Goal: Information Seeking & Learning: Find specific fact

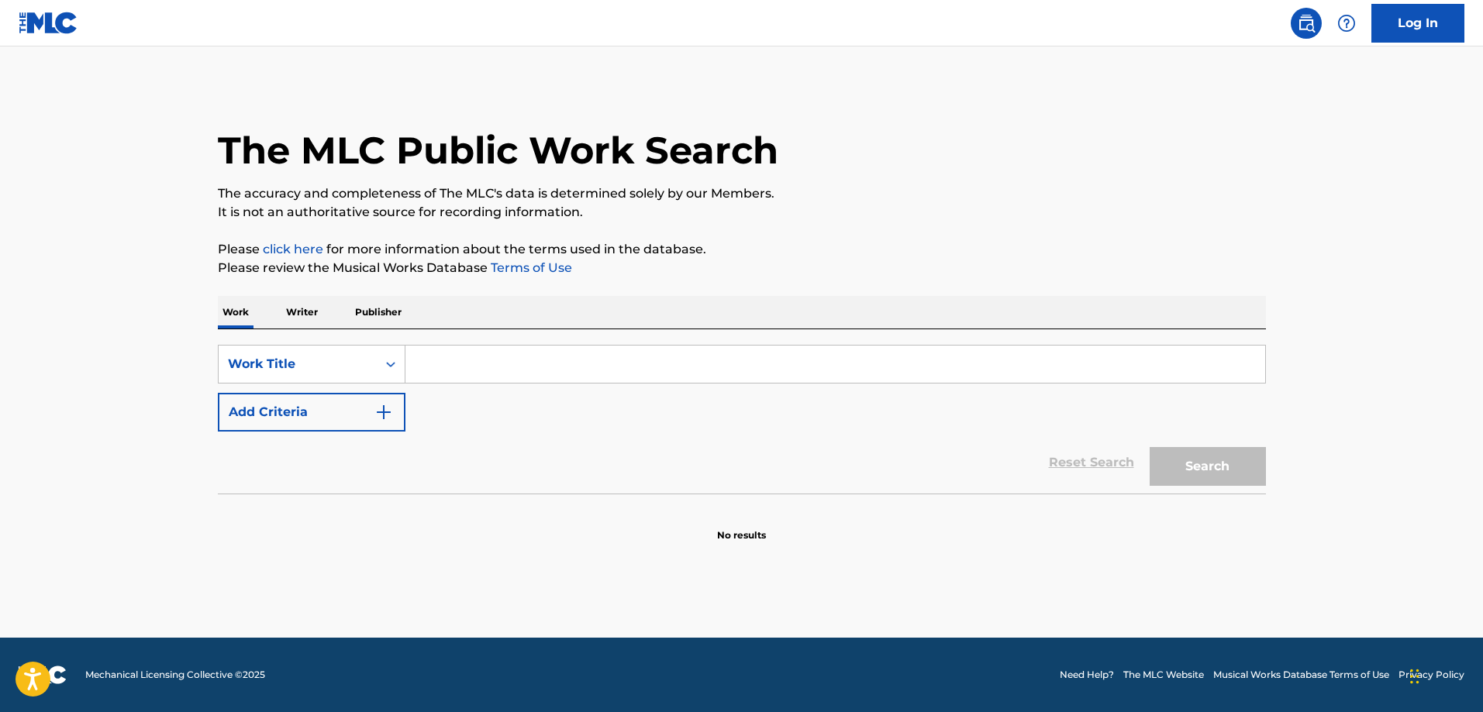
click at [326, 340] on div "SearchWithCriteriaa8240501-d87c-41b0-83ed-69f7f96be770 Work Title Add Criteria …" at bounding box center [742, 411] width 1048 height 164
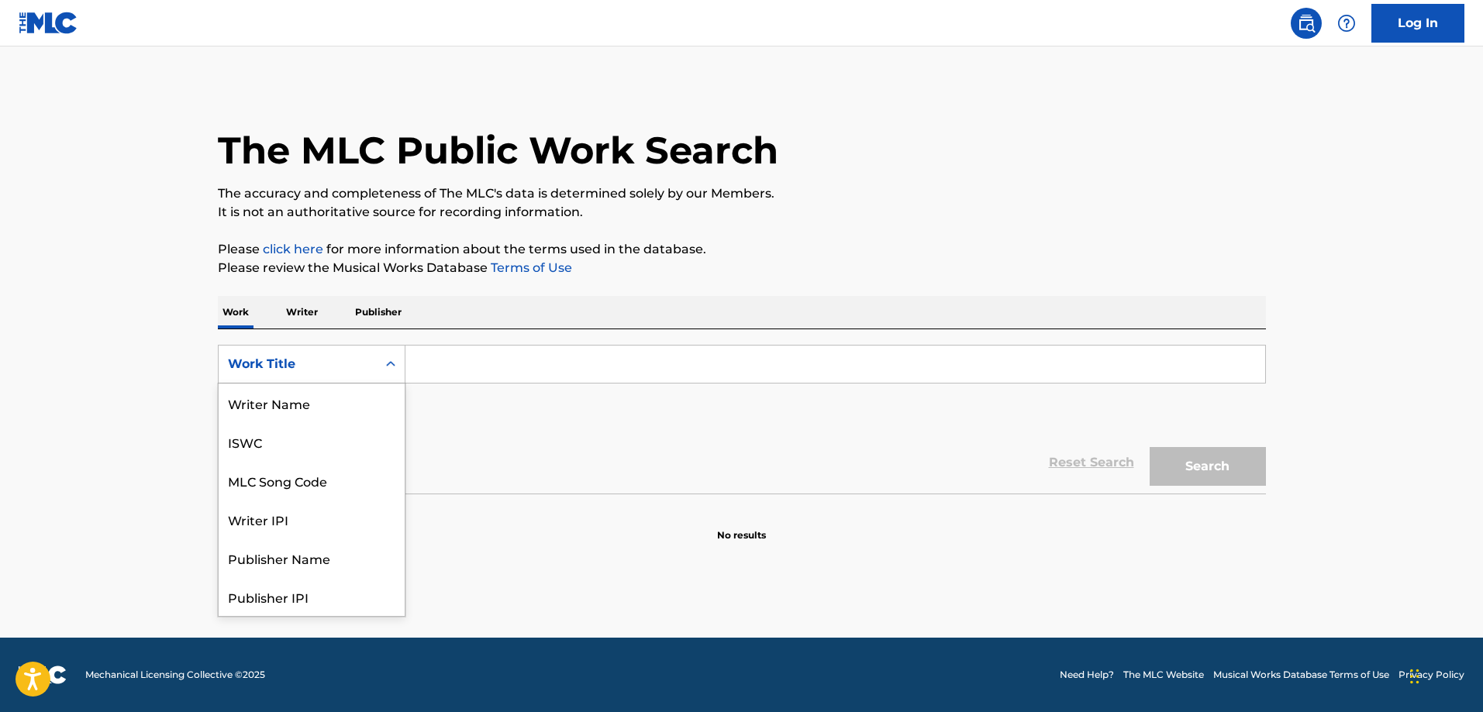
click at [325, 371] on div "Work Title" at bounding box center [298, 364] width 140 height 19
click at [351, 417] on div "MLC Song Code" at bounding box center [312, 403] width 186 height 39
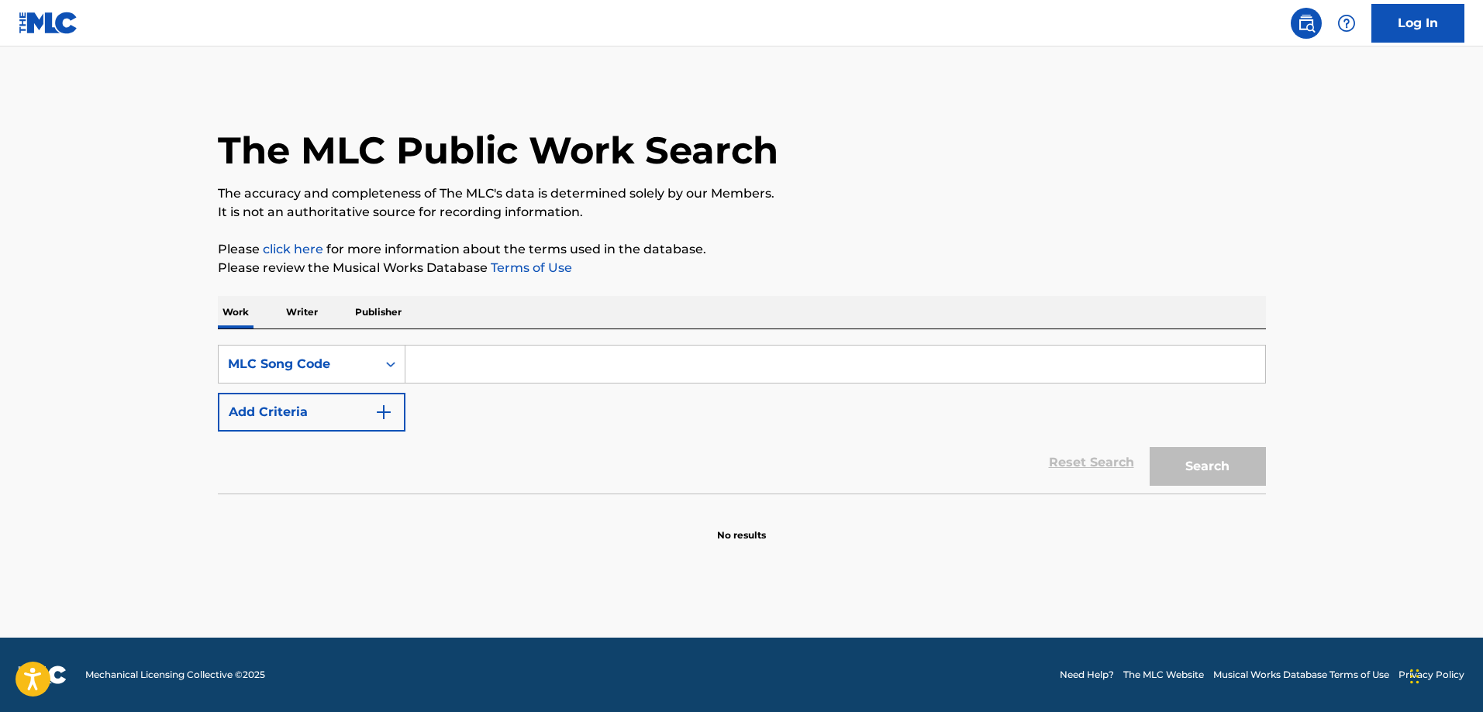
click at [499, 361] on input "Search Form" at bounding box center [835, 364] width 860 height 37
paste input "LUZONIC GLOBAL MUSIC PUBLISHING"
click at [1217, 467] on button "Search" at bounding box center [1208, 466] width 116 height 39
click at [571, 367] on input "LUZONIC GLOBAL MUSIC PUBLISHING" at bounding box center [835, 364] width 860 height 37
paste input "SE0UQJ"
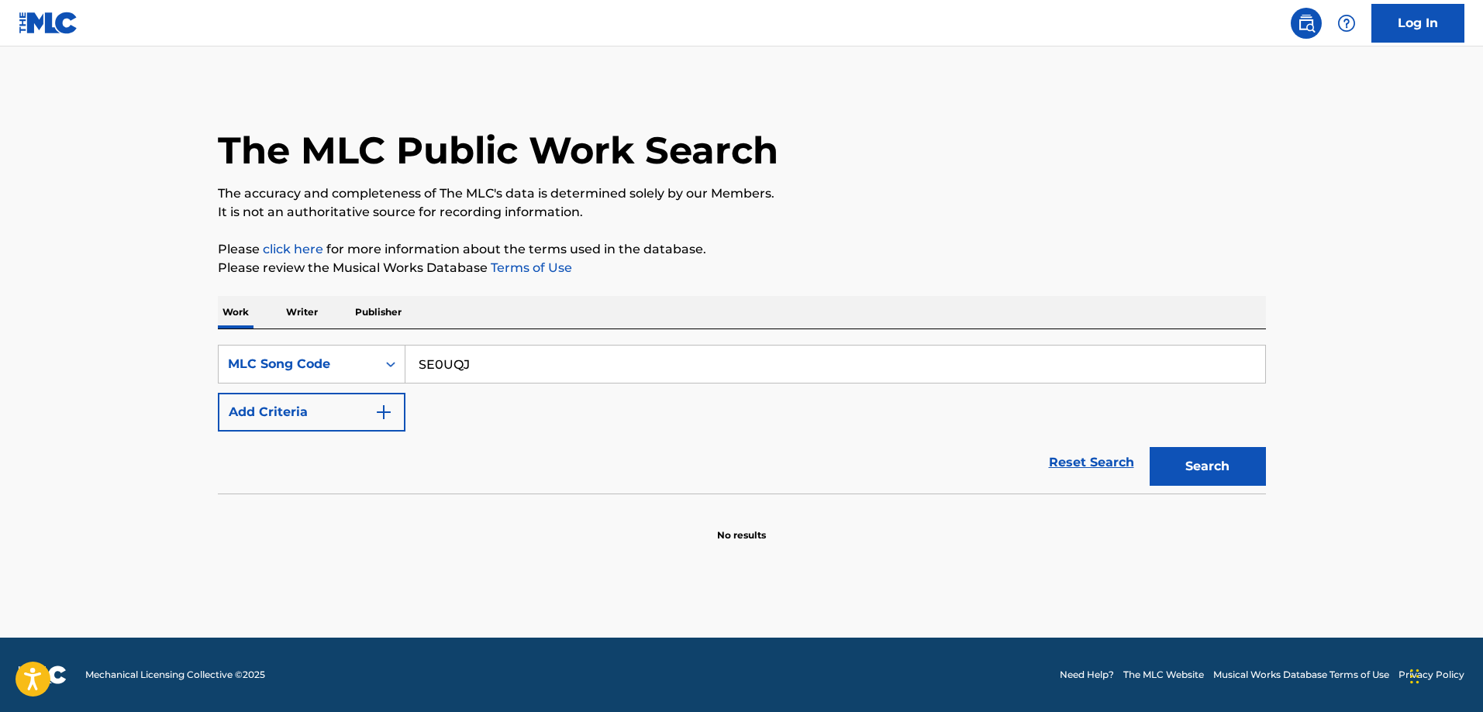
type input "SE0UQJ"
click at [1150, 447] on button "Search" at bounding box center [1208, 466] width 116 height 39
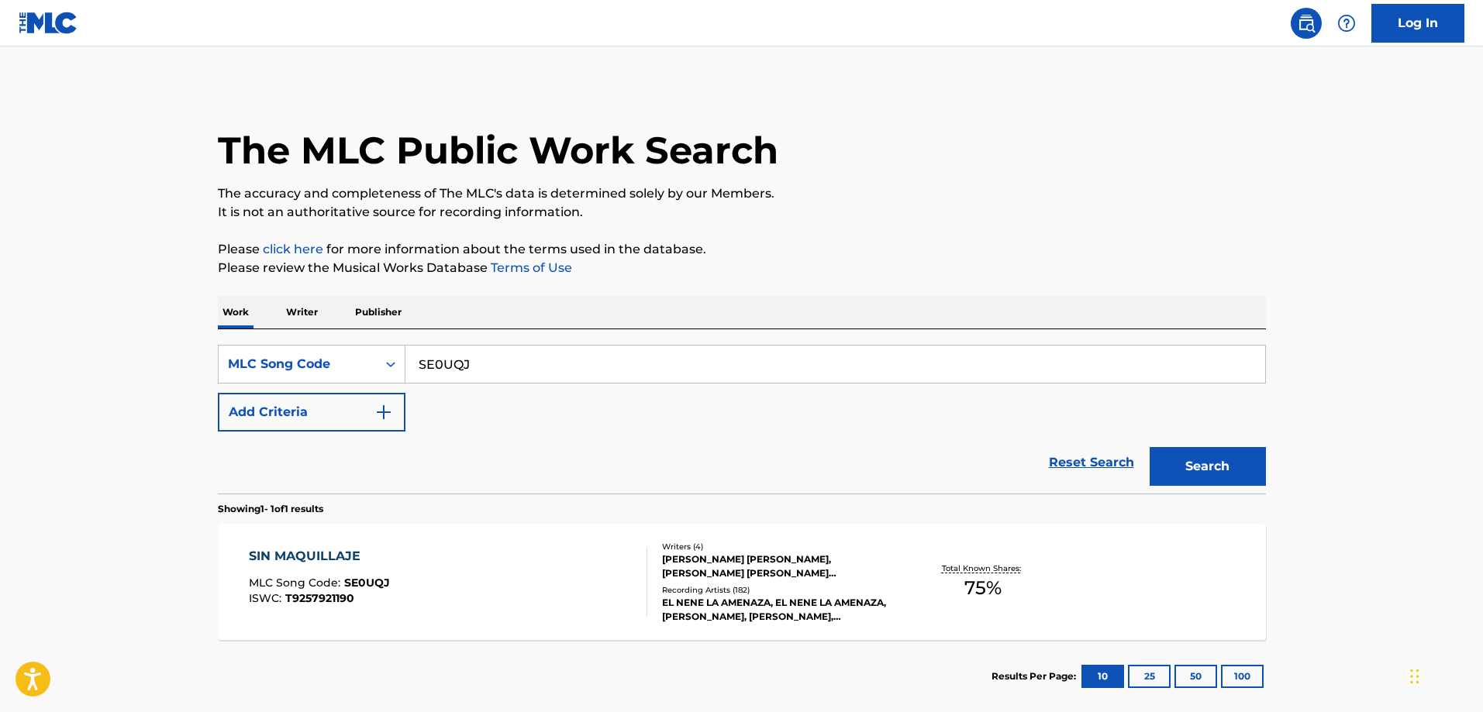
click at [395, 558] on div "SIN MAQUILLAJE MLC Song Code : SE0UQJ ISWC : T9257921190" at bounding box center [448, 582] width 398 height 70
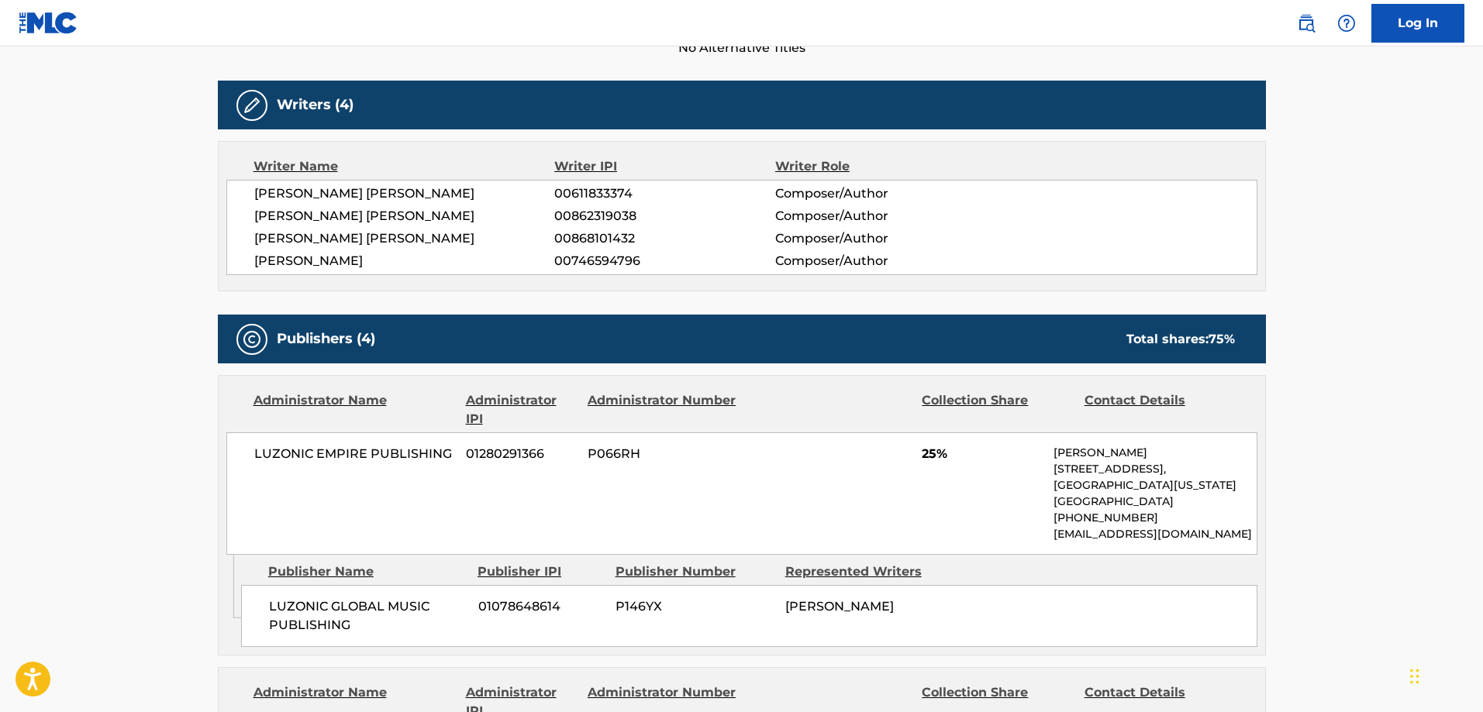
scroll to position [853, 0]
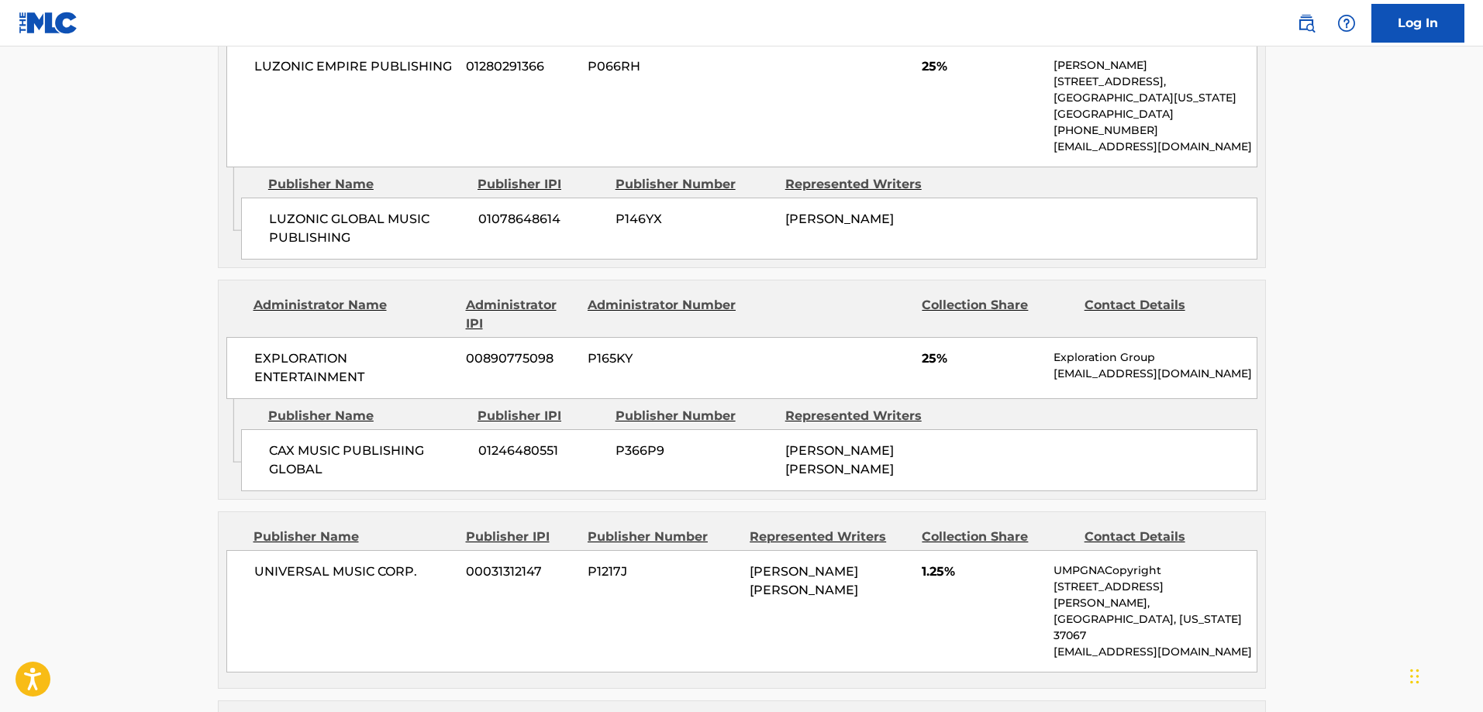
click at [272, 447] on span "CAX MUSIC PUBLISHING GLOBAL" at bounding box center [368, 460] width 198 height 37
drag, startPoint x: 272, startPoint y: 447, endPoint x: 330, endPoint y: 467, distance: 61.3
click at [273, 447] on span "CAX MUSIC PUBLISHING GLOBAL" at bounding box center [368, 460] width 198 height 37
click at [328, 462] on span "CAX MUSIC PUBLISHING GLOBAL" at bounding box center [368, 460] width 198 height 37
drag, startPoint x: 400, startPoint y: 488, endPoint x: 416, endPoint y: 491, distance: 16.7
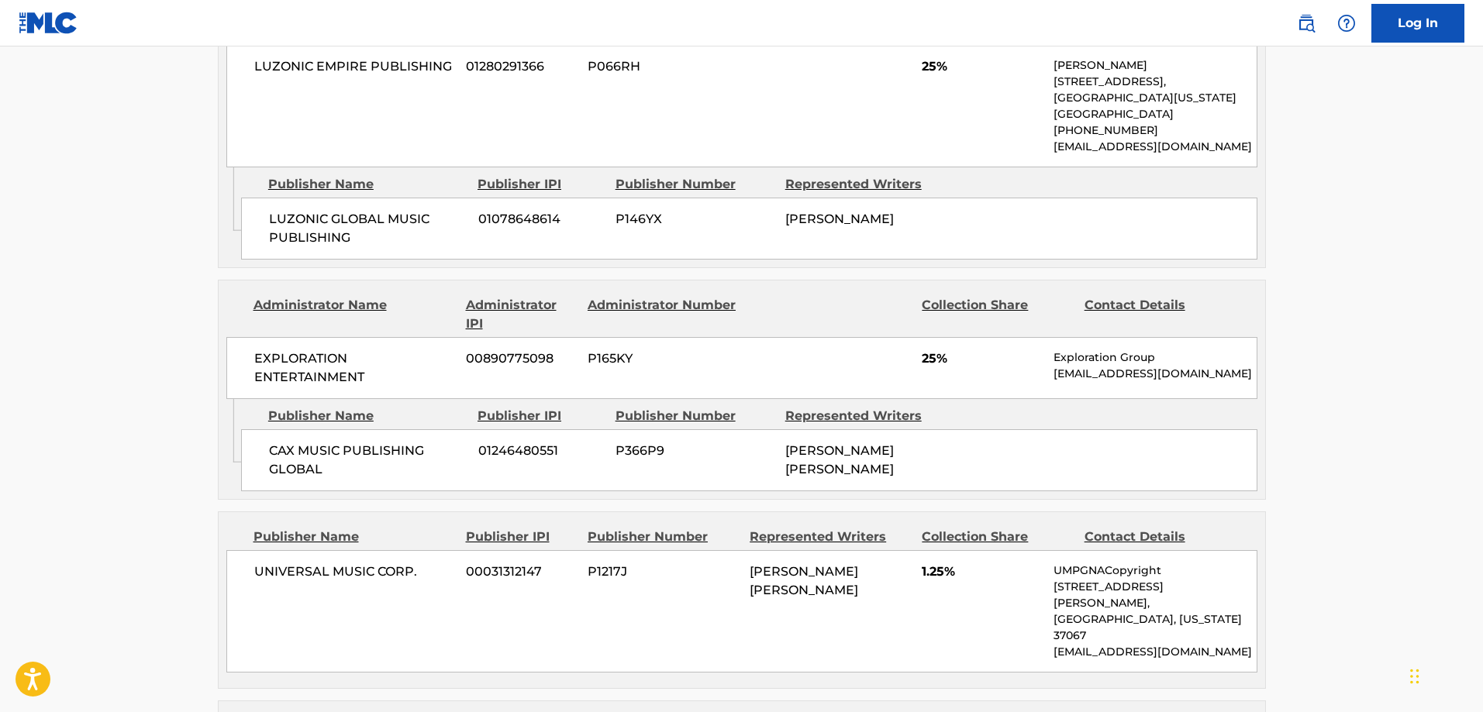
click at [402, 489] on div "CAX MUSIC PUBLISHING GLOBAL 01246480551 P366P9 DICKSON GUSTAVO ACEVEDO DURAN" at bounding box center [749, 460] width 1016 height 62
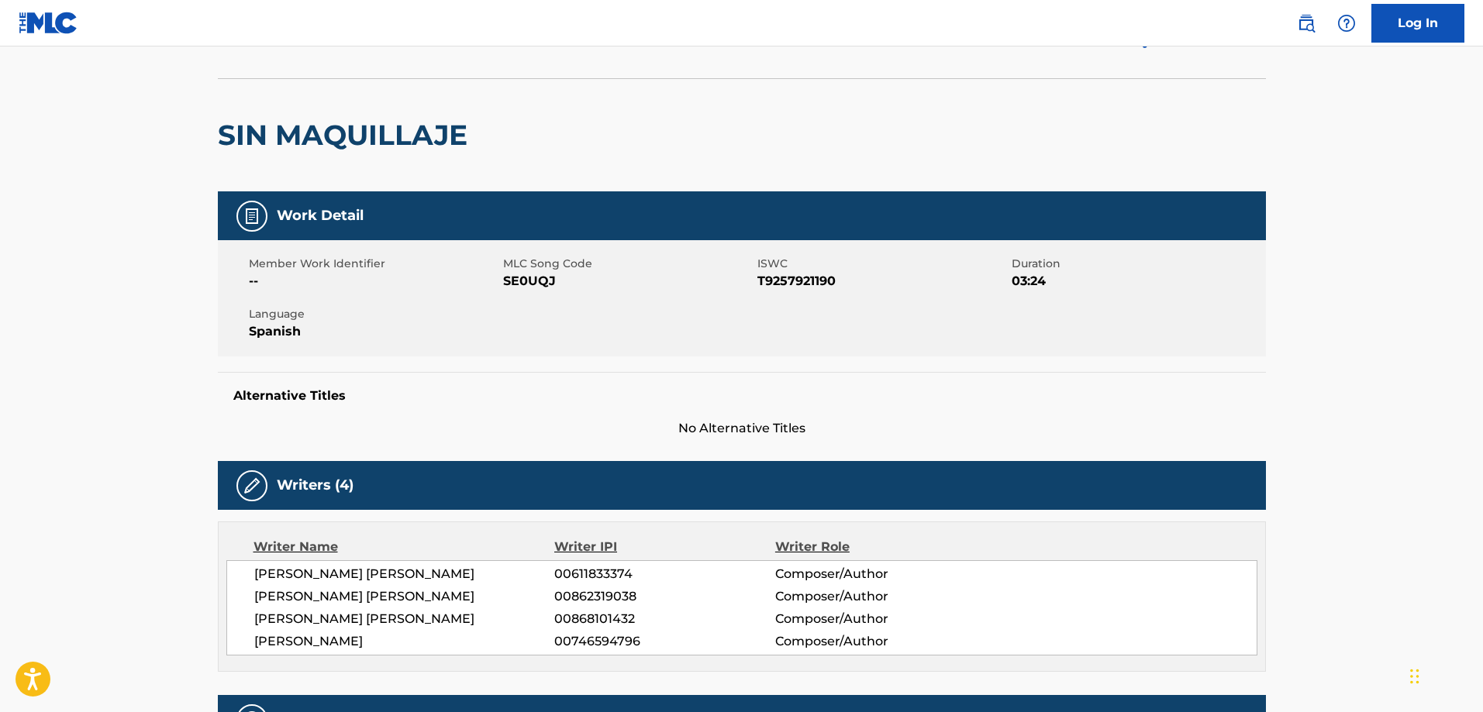
scroll to position [0, 0]
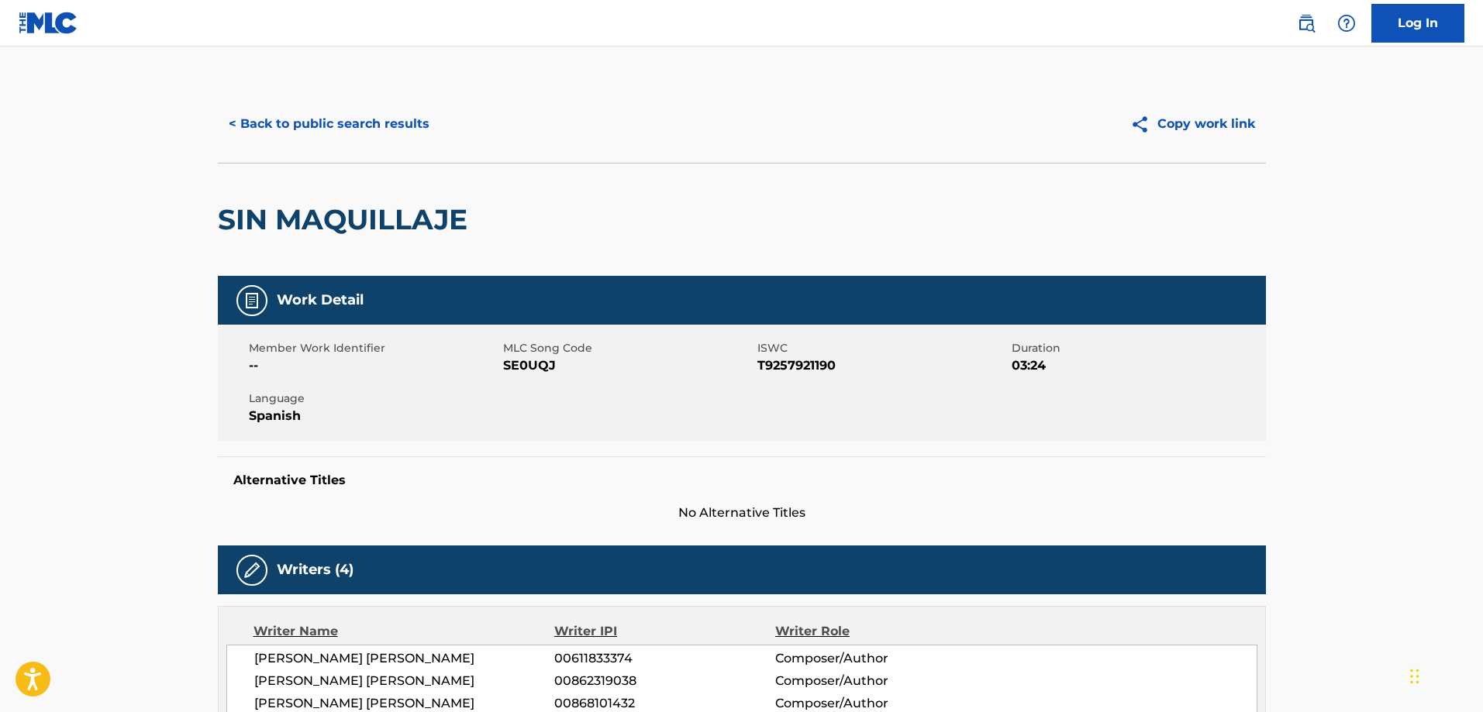
click at [316, 105] on button "< Back to public search results" at bounding box center [329, 124] width 222 height 39
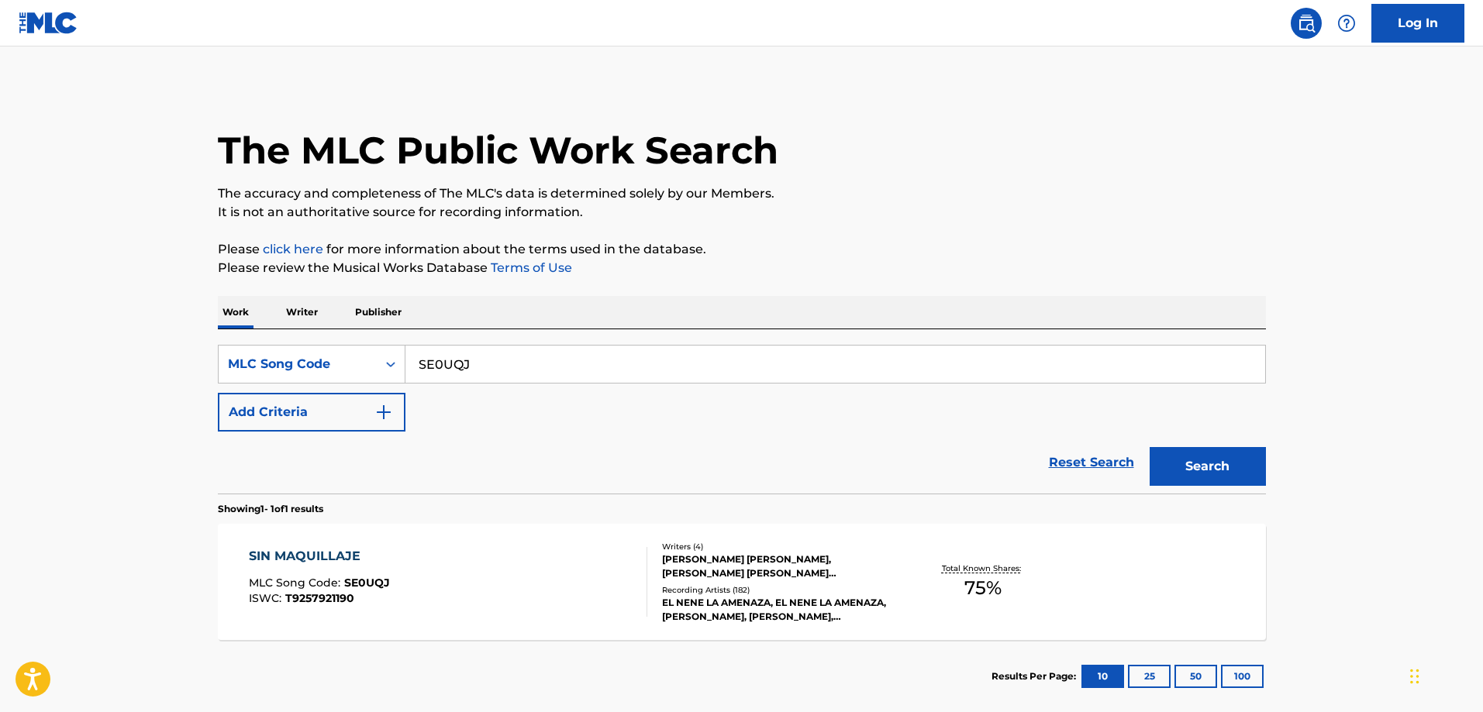
click at [488, 371] on input "SE0UQJ" at bounding box center [835, 364] width 860 height 37
paste input "YA0FNI"
type input "YA0FNI"
click at [1150, 447] on button "Search" at bounding box center [1208, 466] width 116 height 39
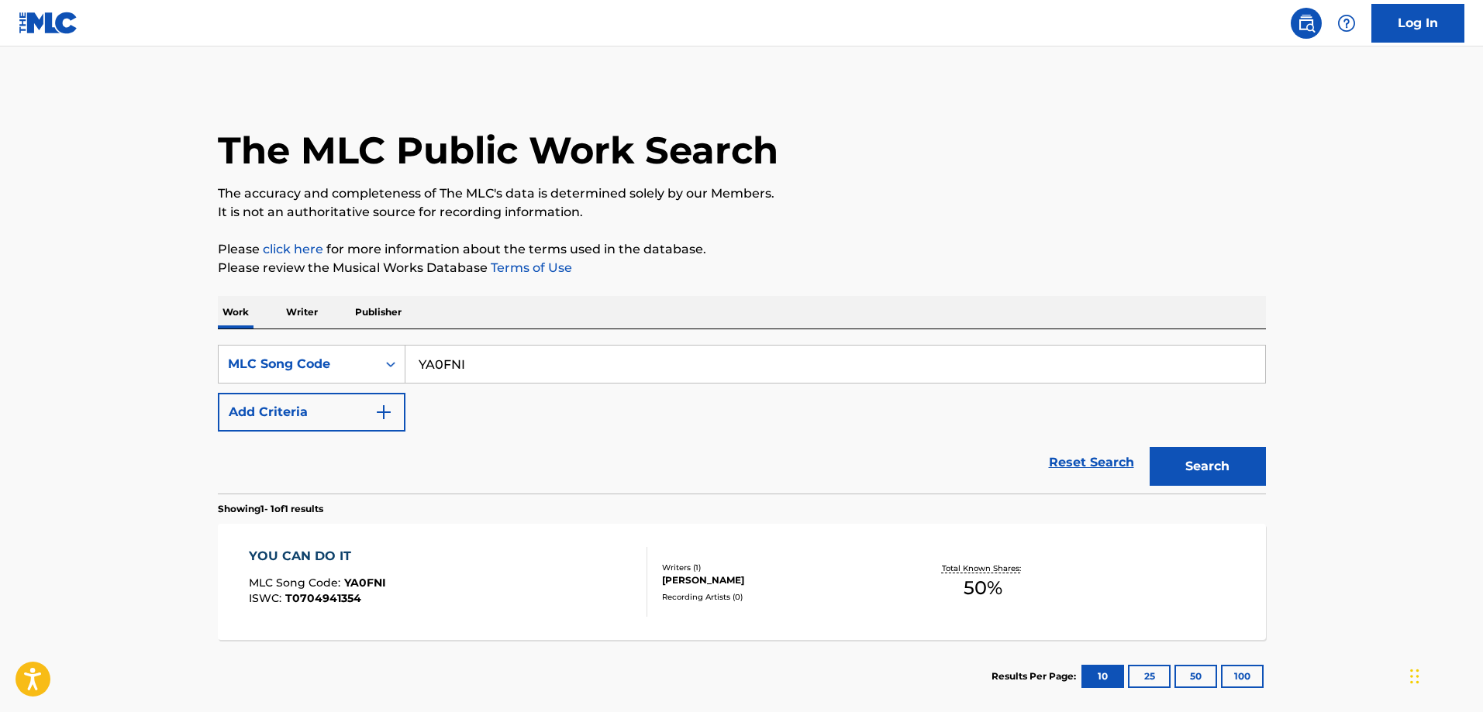
click at [304, 582] on span "MLC Song Code :" at bounding box center [296, 583] width 95 height 14
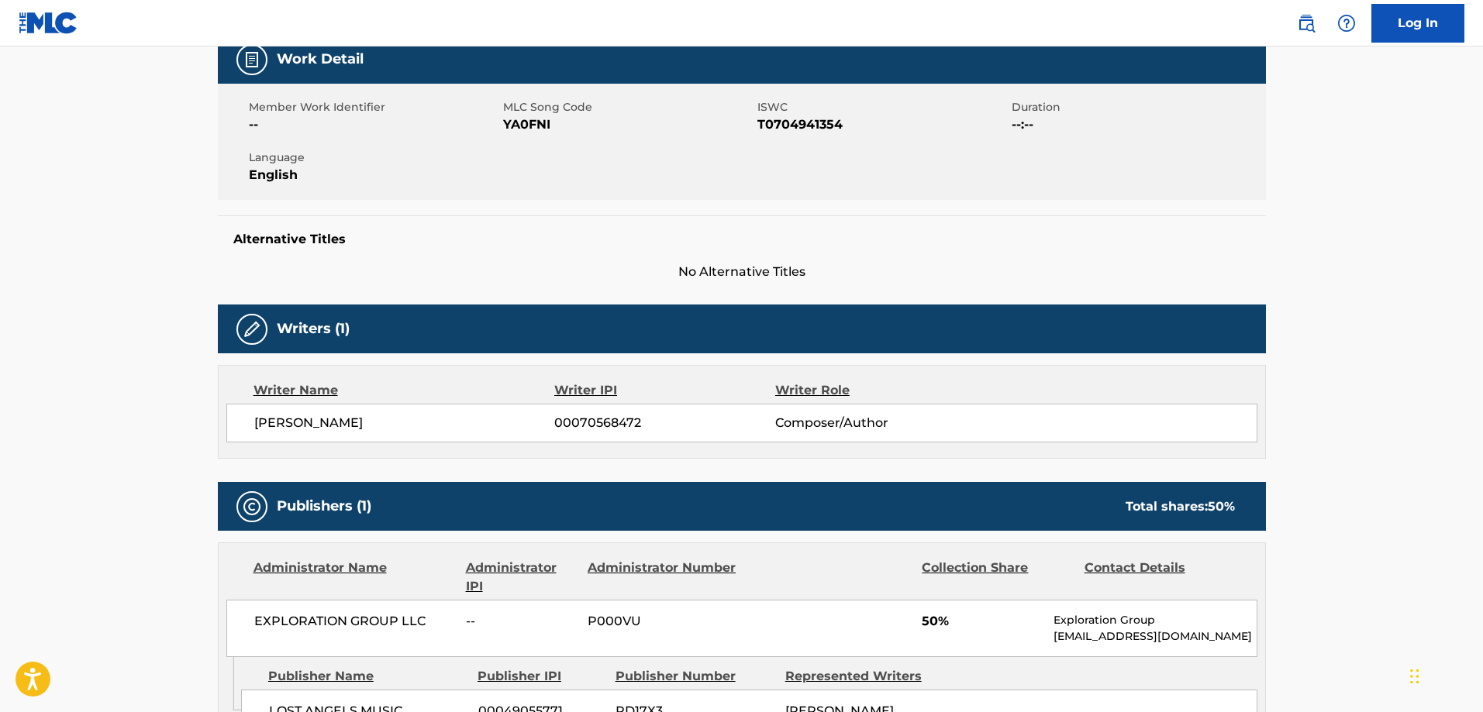
scroll to position [465, 0]
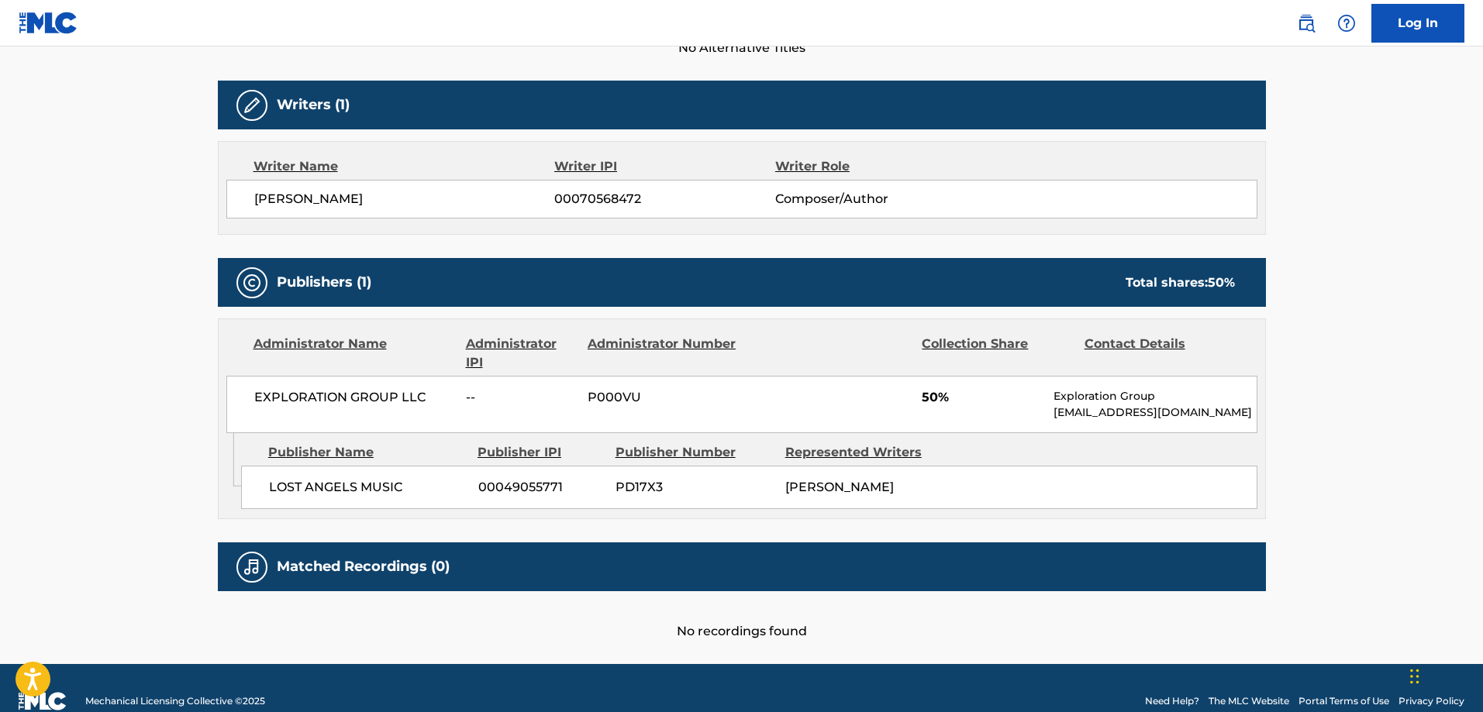
click at [281, 501] on div "LOST ANGELS MUSIC 00049055771 PD17X3 KEVIN GILLIS" at bounding box center [749, 487] width 1016 height 43
drag, startPoint x: 281, startPoint y: 501, endPoint x: 530, endPoint y: 513, distance: 249.9
click at [319, 502] on div "LOST ANGELS MUSIC 00049055771 PD17X3 KEVIN GILLIS" at bounding box center [749, 487] width 1016 height 43
drag, startPoint x: 530, startPoint y: 513, endPoint x: 504, endPoint y: 507, distance: 27.1
click at [528, 516] on div "Admin Original Publisher Connecting Line Publisher Name Publisher IPI Publisher…" at bounding box center [742, 475] width 1047 height 85
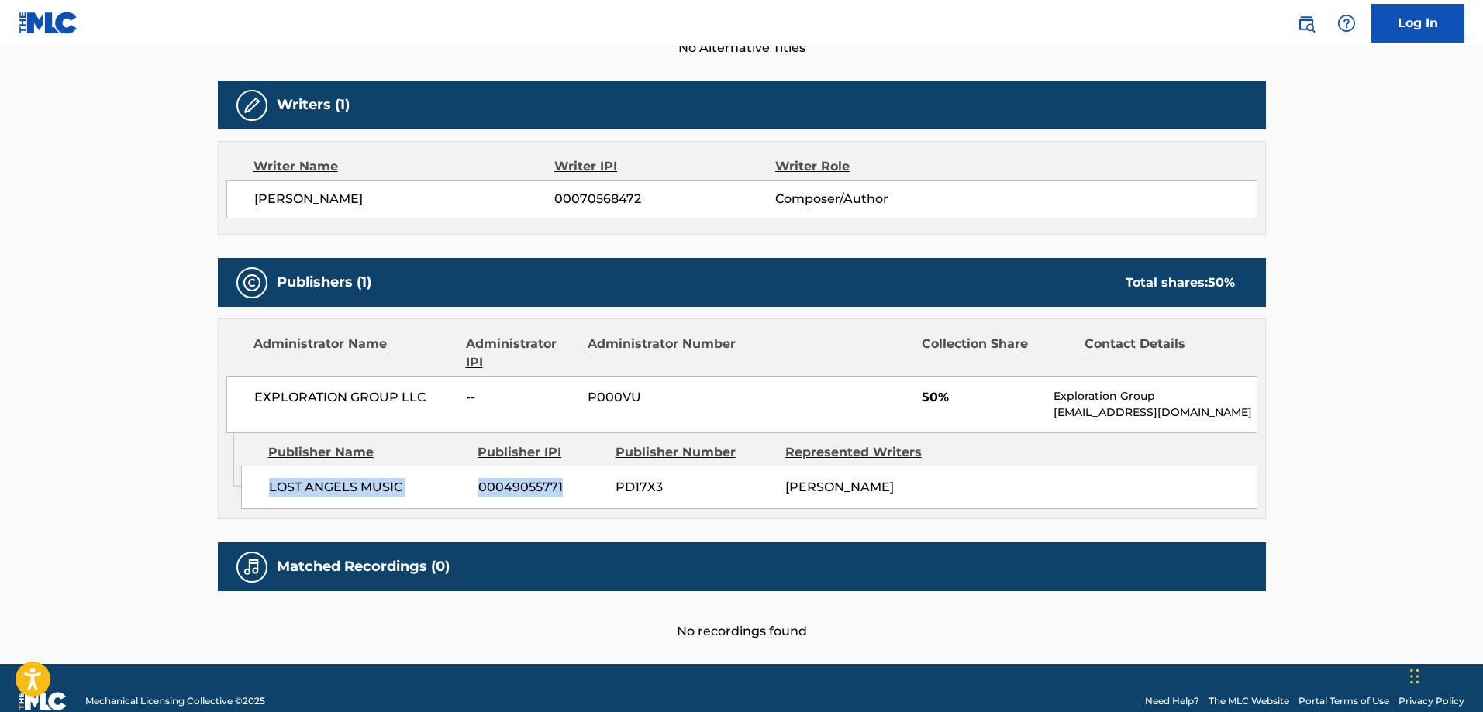
copy div "LOST ANGELS MUSIC 00049055771"
click at [398, 505] on div "LOST ANGELS MUSIC 00049055771 PD17X3 KEVIN GILLIS" at bounding box center [749, 487] width 1016 height 43
copy div "LOST ANGELS MUSIC"
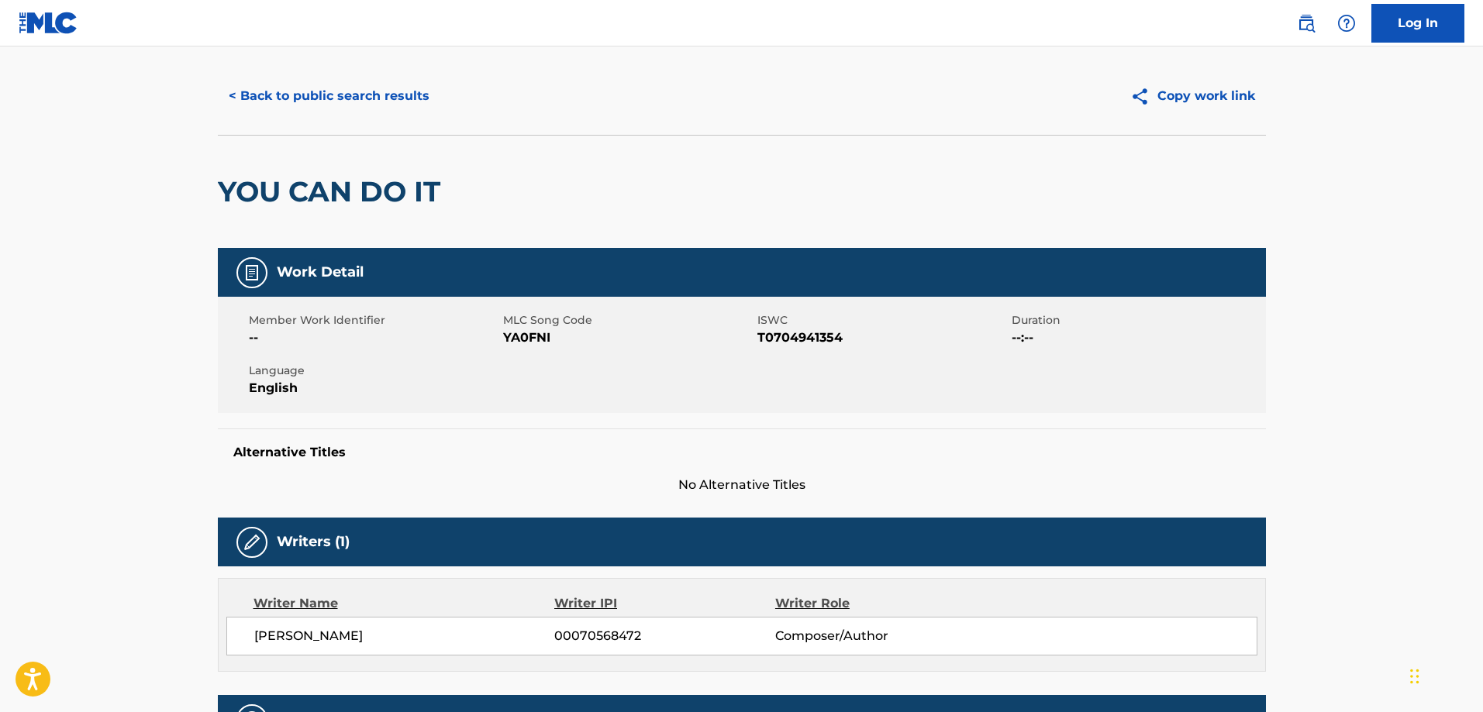
scroll to position [0, 0]
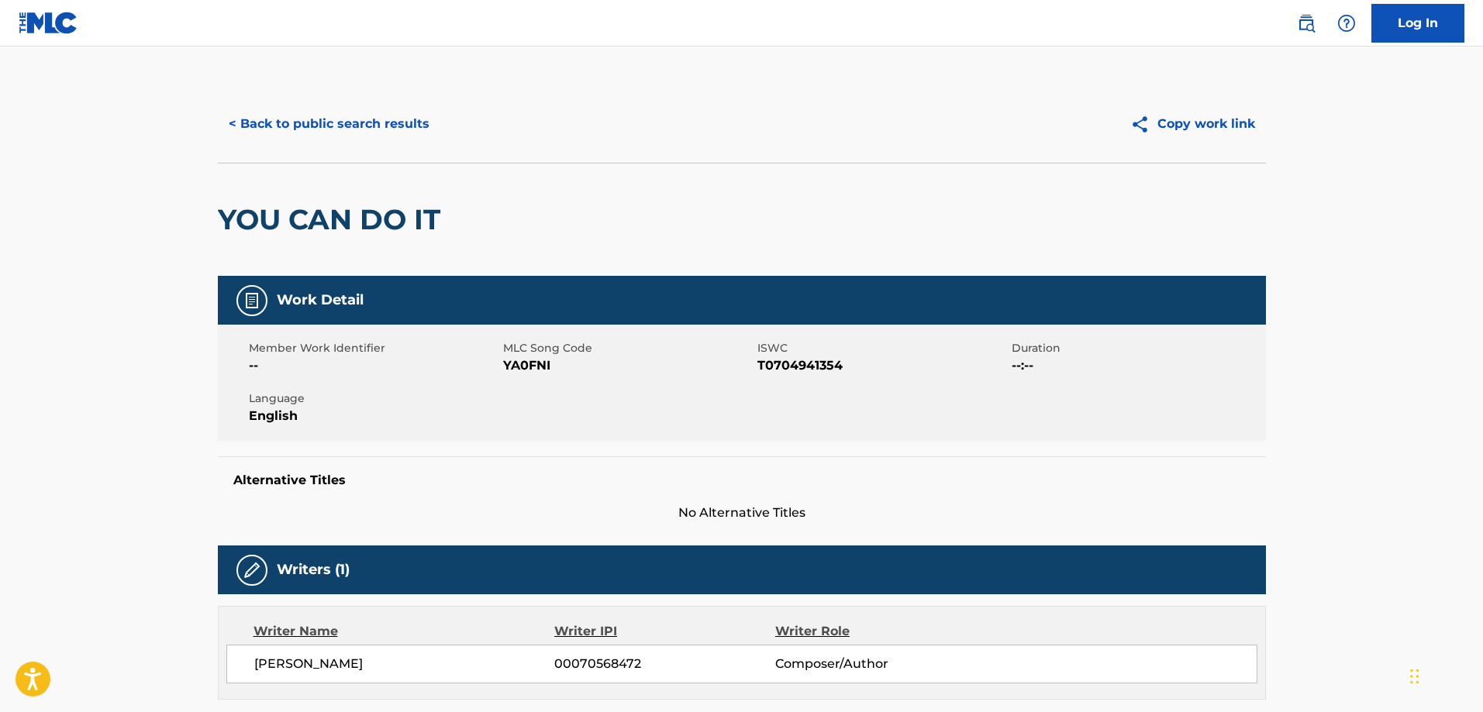
click at [300, 113] on button "< Back to public search results" at bounding box center [329, 124] width 222 height 39
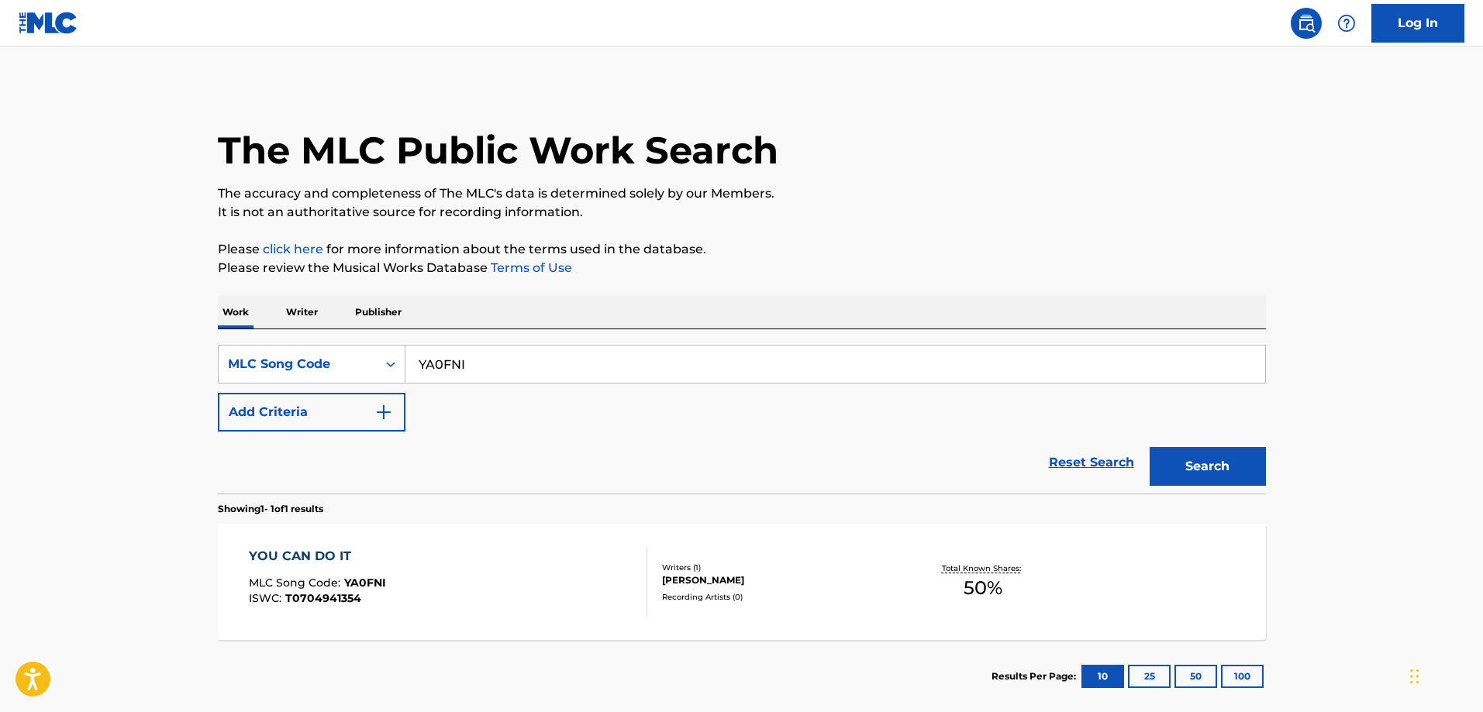
click at [509, 348] on input "YA0FNI" at bounding box center [835, 364] width 860 height 37
paste input "TE91YN"
type input "TE91YN"
click at [1150, 447] on button "Search" at bounding box center [1208, 466] width 116 height 39
click at [389, 558] on div "THE WOMAN I'VE BECOME" at bounding box center [341, 556] width 185 height 19
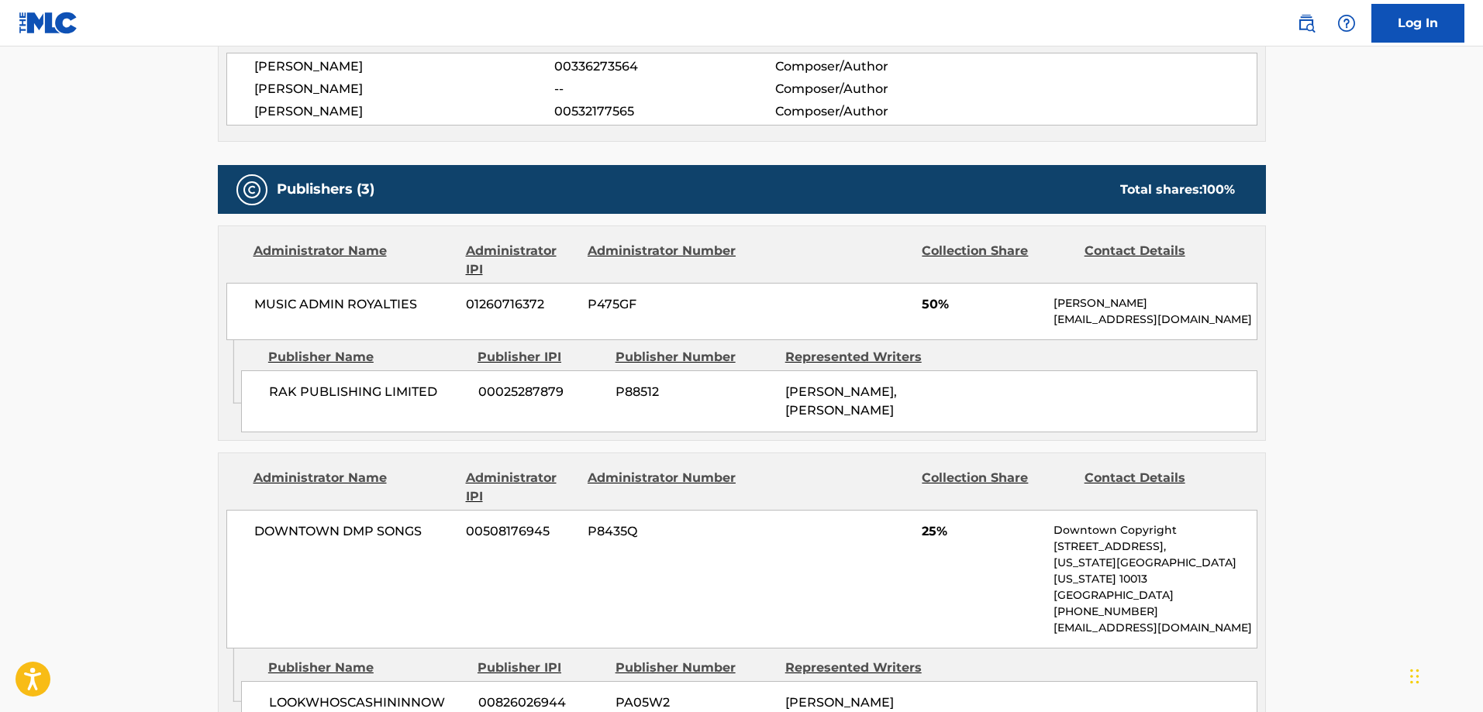
scroll to position [657, 0]
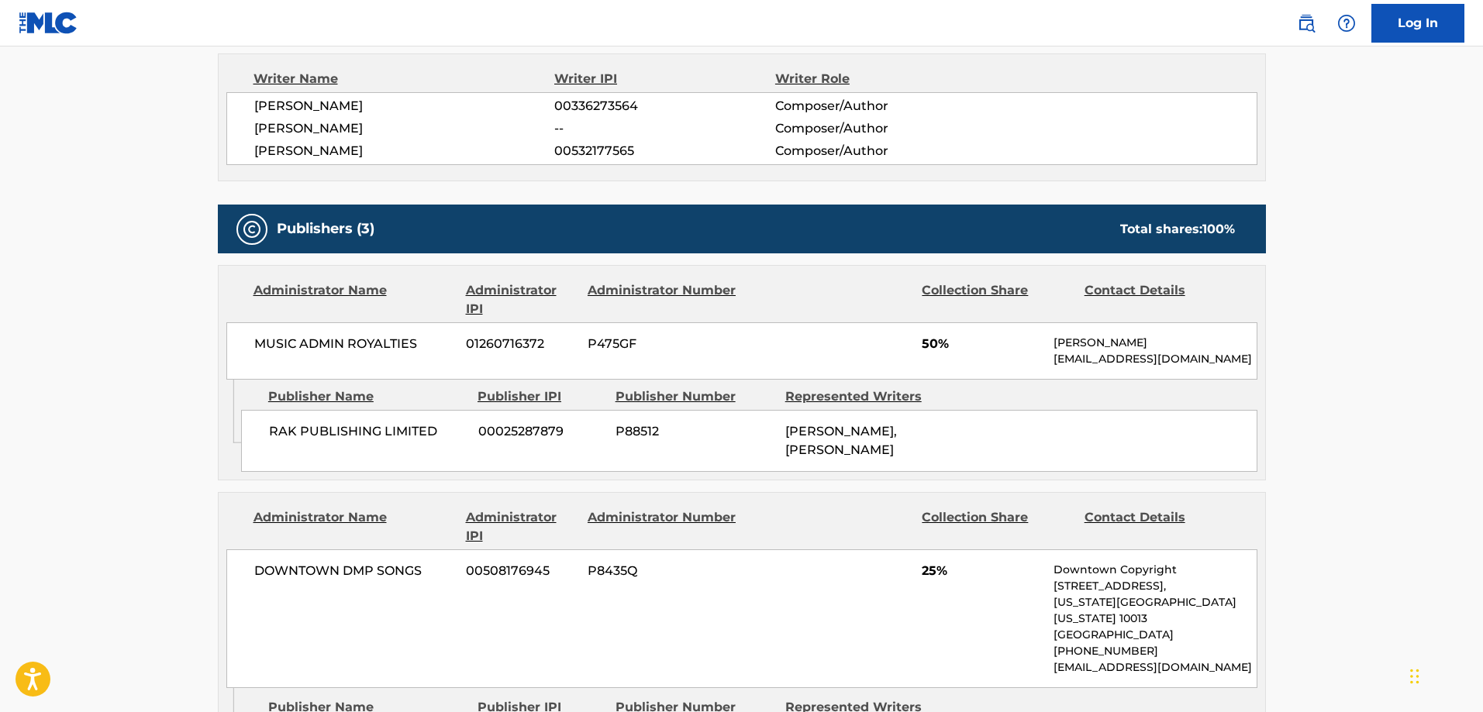
click at [285, 433] on span "RAK PUBLISHING LIMITED" at bounding box center [368, 431] width 198 height 19
copy span "RAK PUBLISHING LIMITED"
drag, startPoint x: 285, startPoint y: 433, endPoint x: 387, endPoint y: 430, distance: 102.4
click at [387, 430] on span "RAK PUBLISHING LIMITED" at bounding box center [368, 431] width 198 height 19
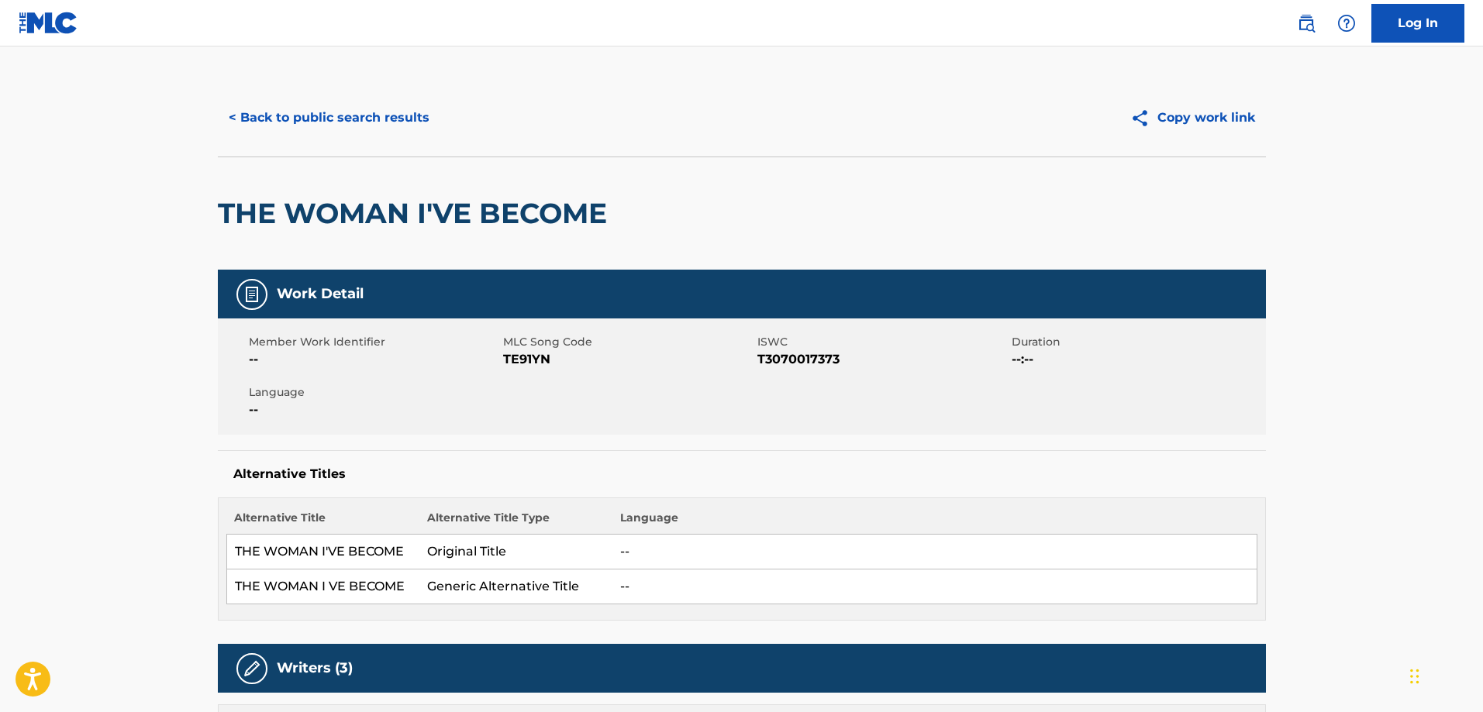
scroll to position [0, 0]
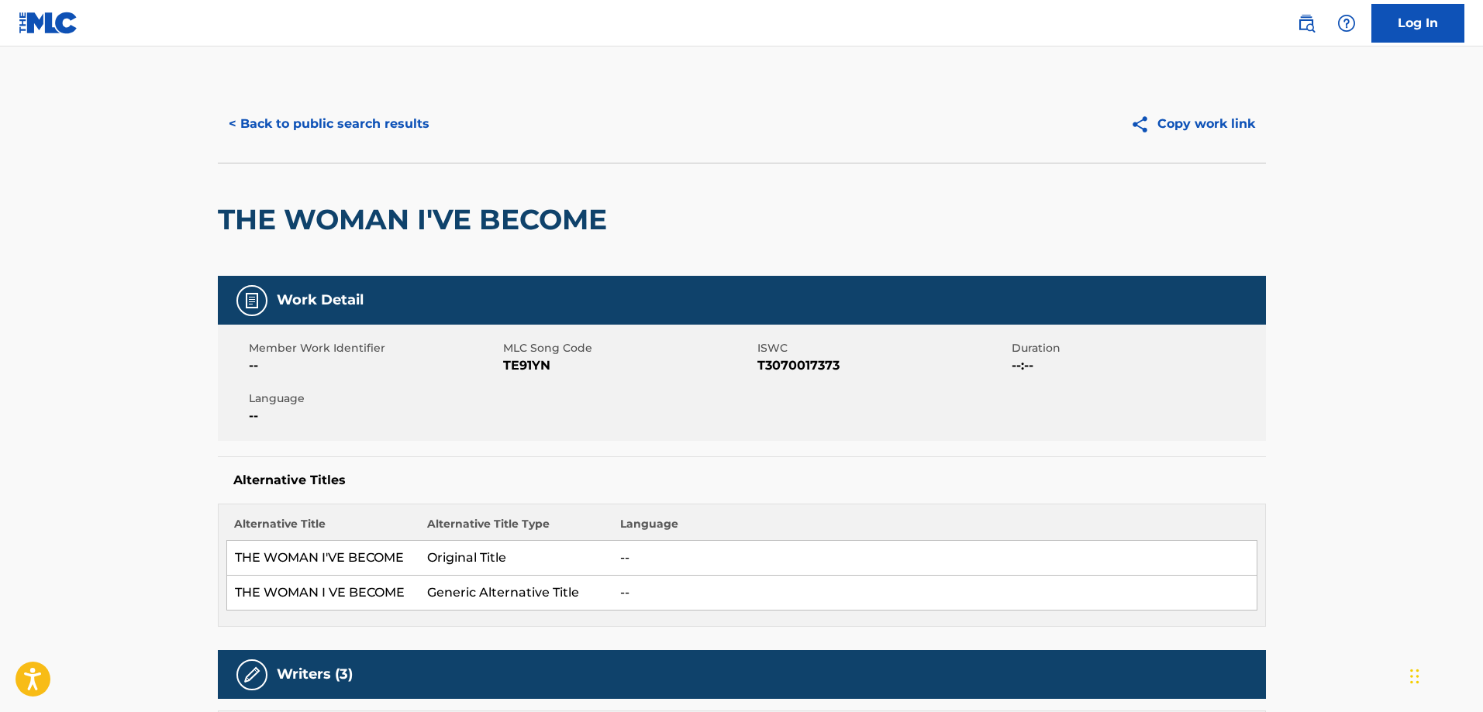
click at [307, 116] on button "< Back to public search results" at bounding box center [329, 124] width 222 height 39
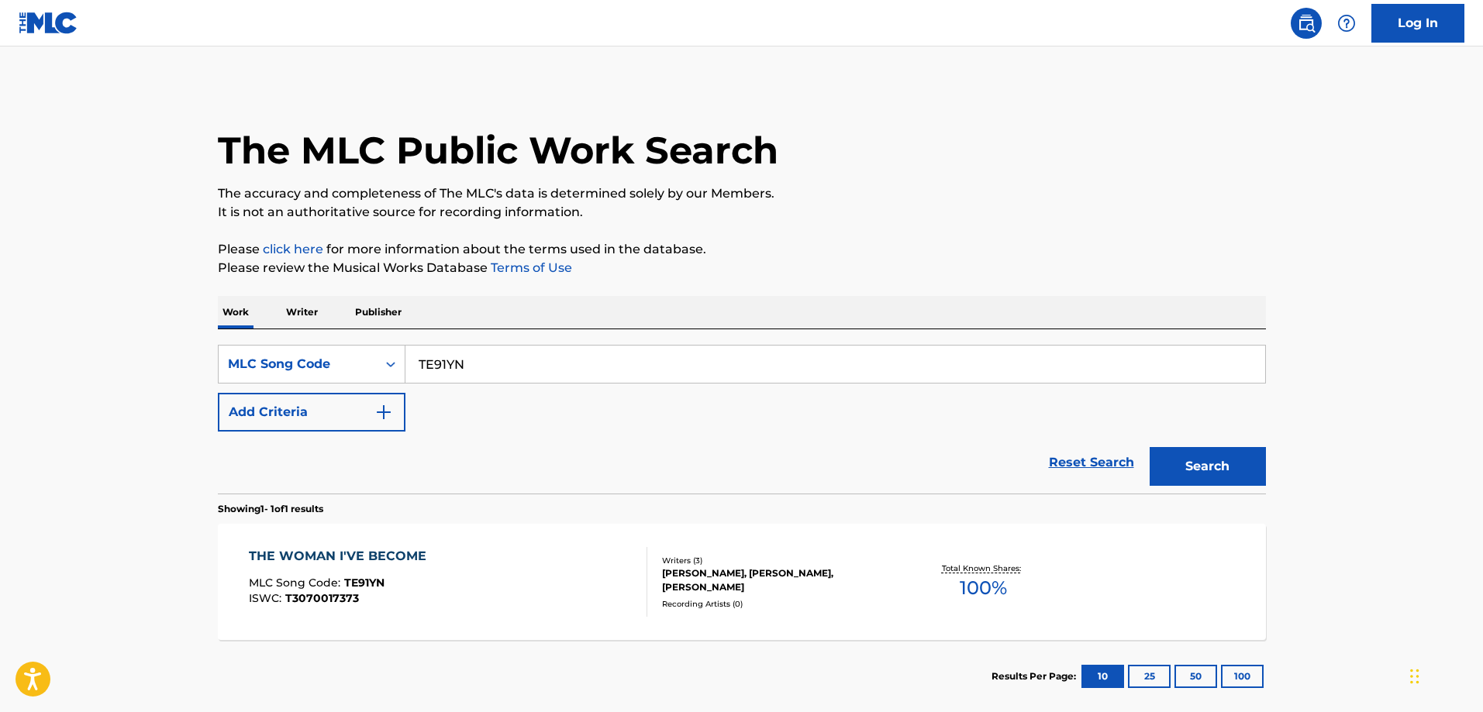
click at [496, 367] on input "TE91YN" at bounding box center [835, 364] width 860 height 37
paste input "YP93YK"
type input "YP93YK"
click at [1150, 447] on button "Search" at bounding box center [1208, 466] width 116 height 39
click at [451, 554] on div "YABAYABAYABAN MLC Song Code : YP93YK ISWC : T3300330121" at bounding box center [448, 582] width 398 height 70
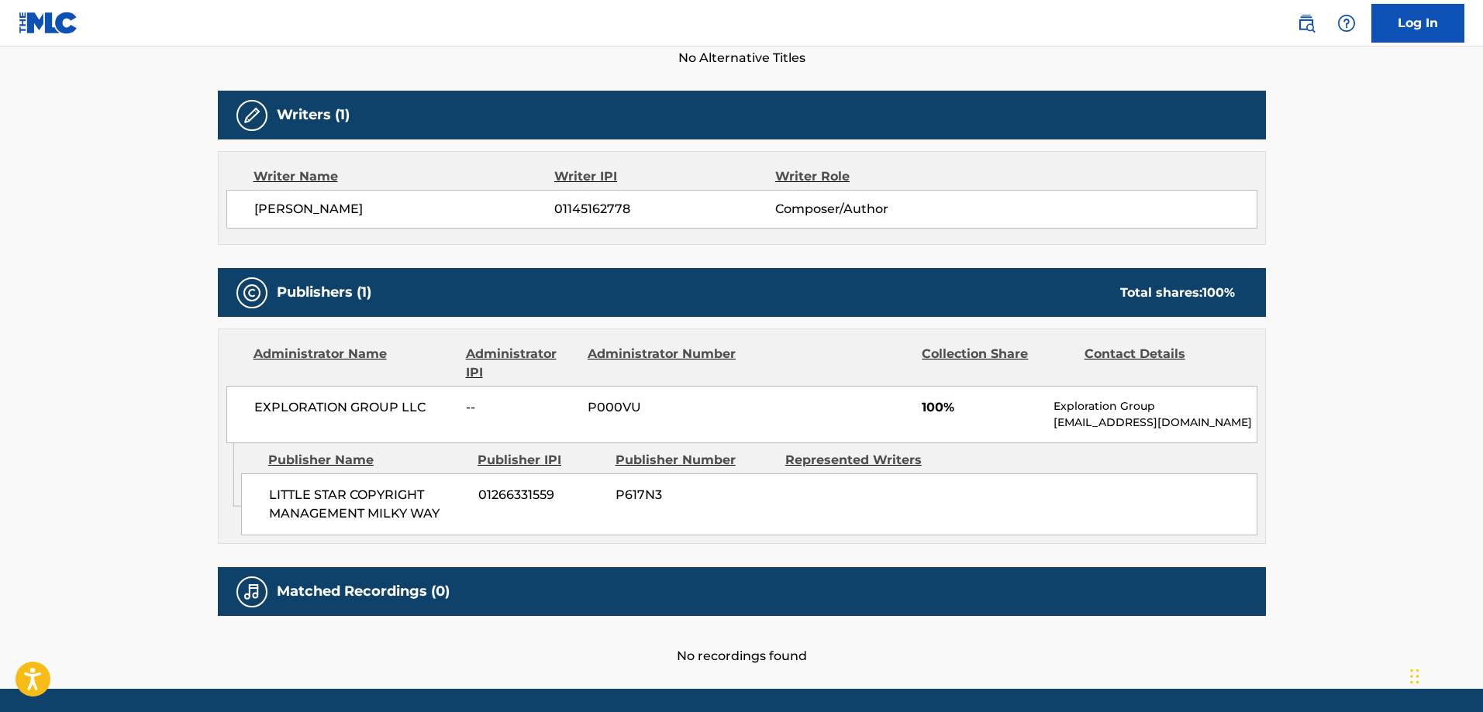
scroll to position [506, 0]
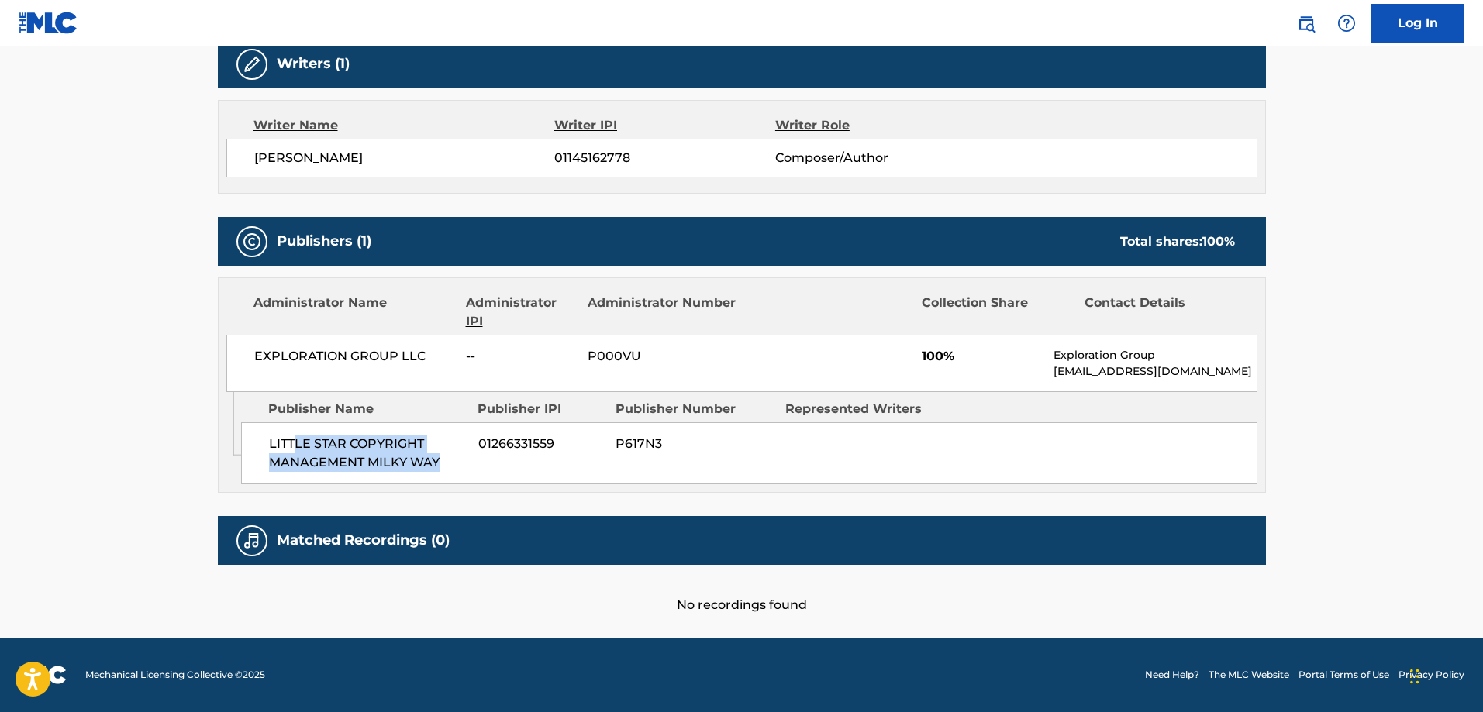
drag, startPoint x: 443, startPoint y: 469, endPoint x: 294, endPoint y: 450, distance: 150.1
click at [298, 452] on div "LITTLE STAR COPYRIGHT MANAGEMENT MILKY WAY 01266331559 P617N3" at bounding box center [749, 453] width 1016 height 62
click at [279, 438] on span "LITTLE STAR COPYRIGHT MANAGEMENT MILKY WAY" at bounding box center [368, 453] width 198 height 37
drag, startPoint x: 279, startPoint y: 438, endPoint x: 353, endPoint y: 434, distance: 74.5
click at [281, 436] on span "LITTLE STAR COPYRIGHT MANAGEMENT MILKY WAY" at bounding box center [368, 453] width 198 height 37
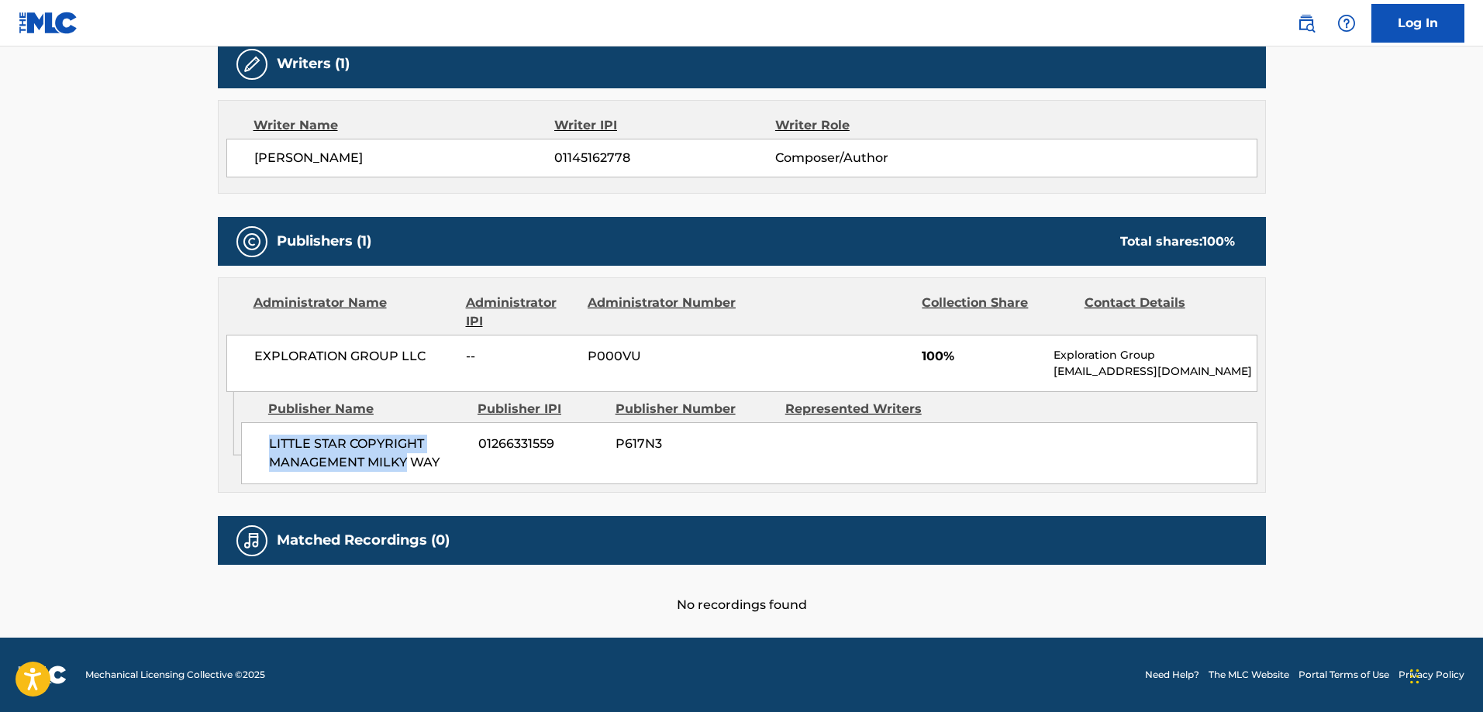
drag, startPoint x: 368, startPoint y: 438, endPoint x: 404, endPoint y: 462, distance: 43.0
click at [403, 462] on span "LITTLE STAR COPYRIGHT MANAGEMENT MILKY WAY" at bounding box center [368, 453] width 198 height 37
copy span "LITTLE STAR COPYRIGHT MANAGEMENT MILKY"
click at [419, 461] on span "LITTLE STAR COPYRIGHT MANAGEMENT MILKY WAY" at bounding box center [368, 453] width 198 height 37
copy span "LITTLE STAR COPYRIGHT MANAGEMENT MILKY WAY"
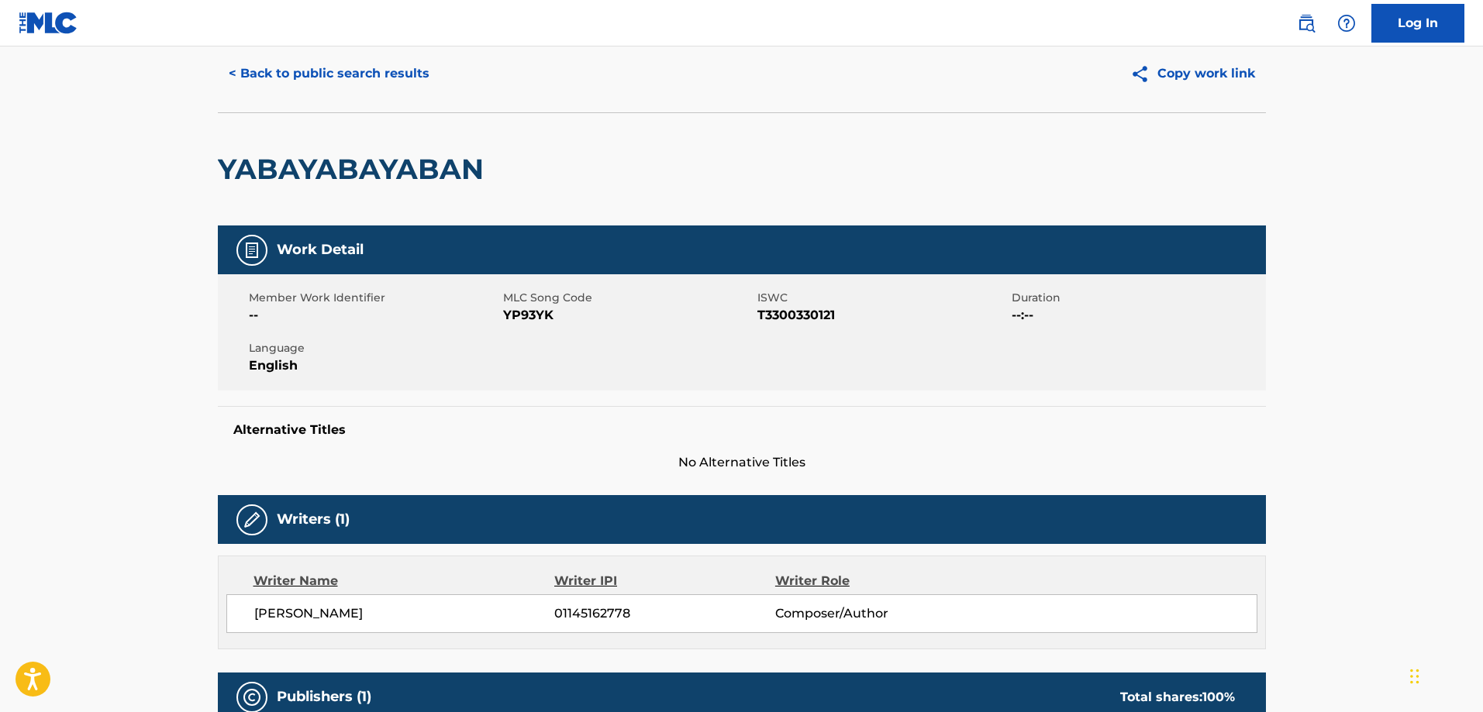
scroll to position [0, 0]
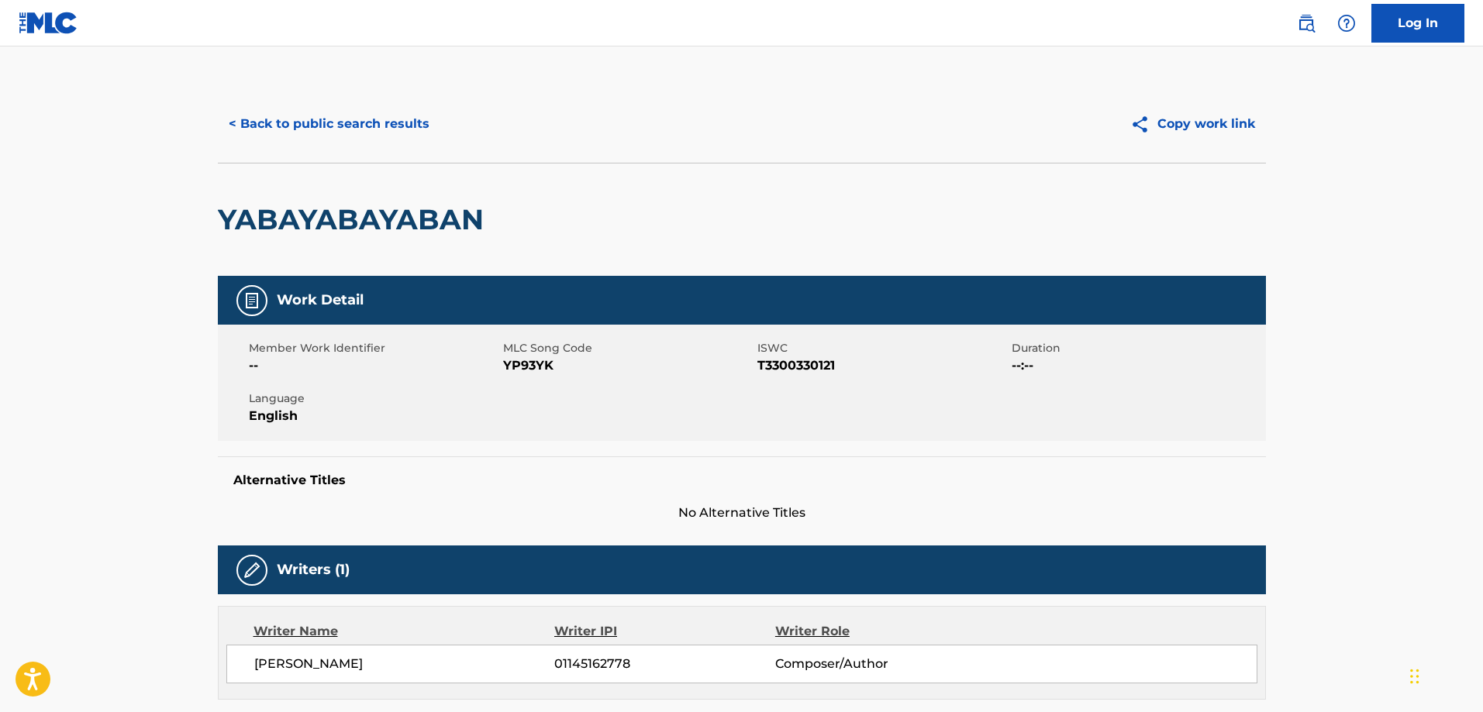
click at [350, 135] on button "< Back to public search results" at bounding box center [329, 124] width 222 height 39
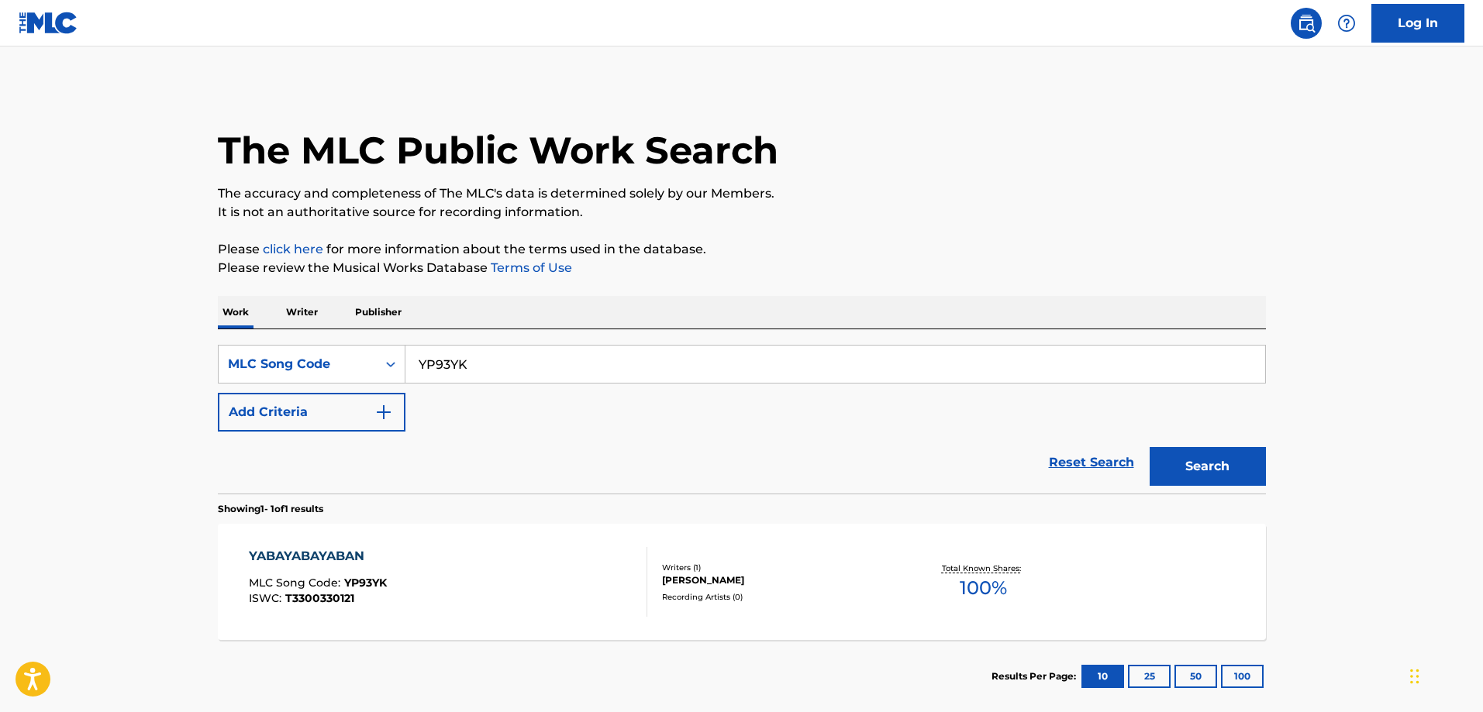
click at [515, 348] on input "YP93YK" at bounding box center [835, 364] width 860 height 37
paste input "LR7JF3"
type input "LR7JF3"
click at [1150, 447] on button "Search" at bounding box center [1208, 466] width 116 height 39
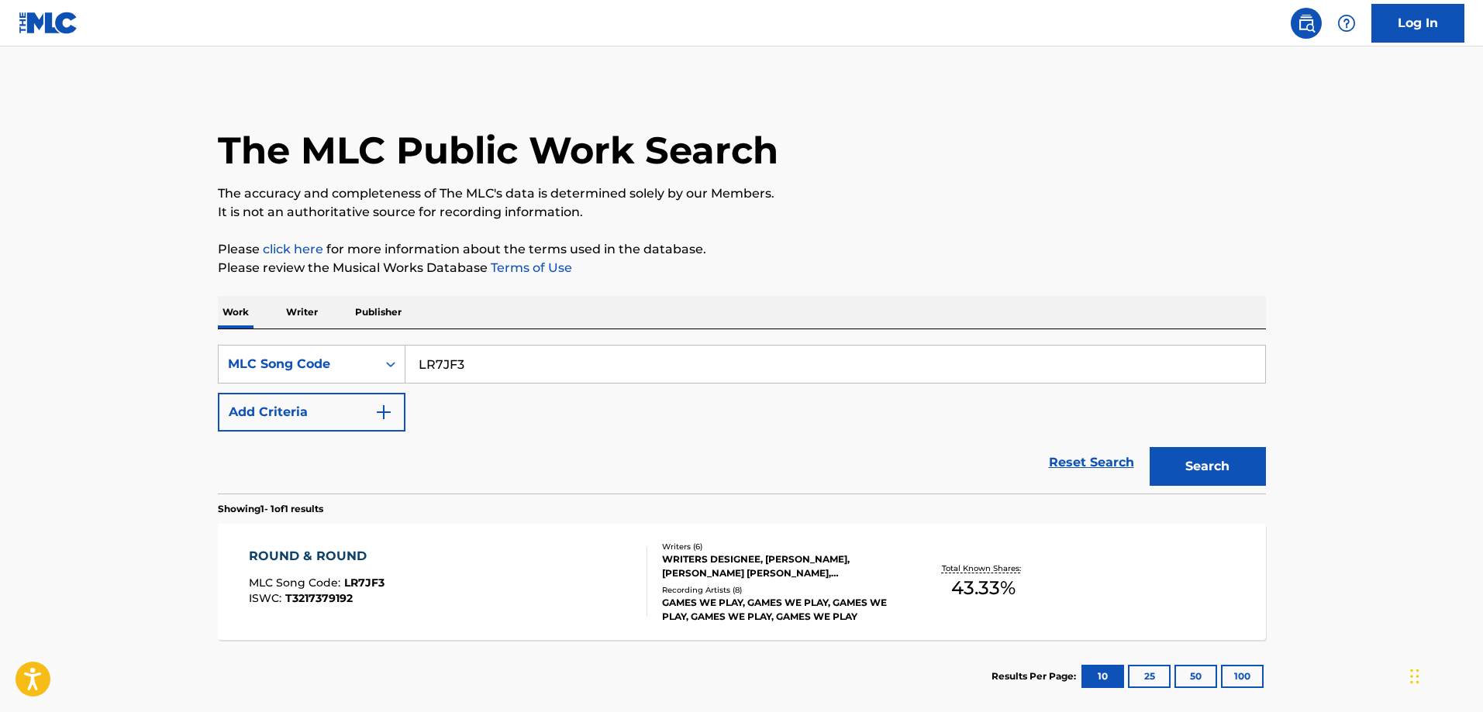
click at [339, 543] on div "ROUND & ROUND MLC Song Code : LR7JF3 ISWC : T3217379192 Writers ( 6 ) WRITERS D…" at bounding box center [742, 582] width 1048 height 116
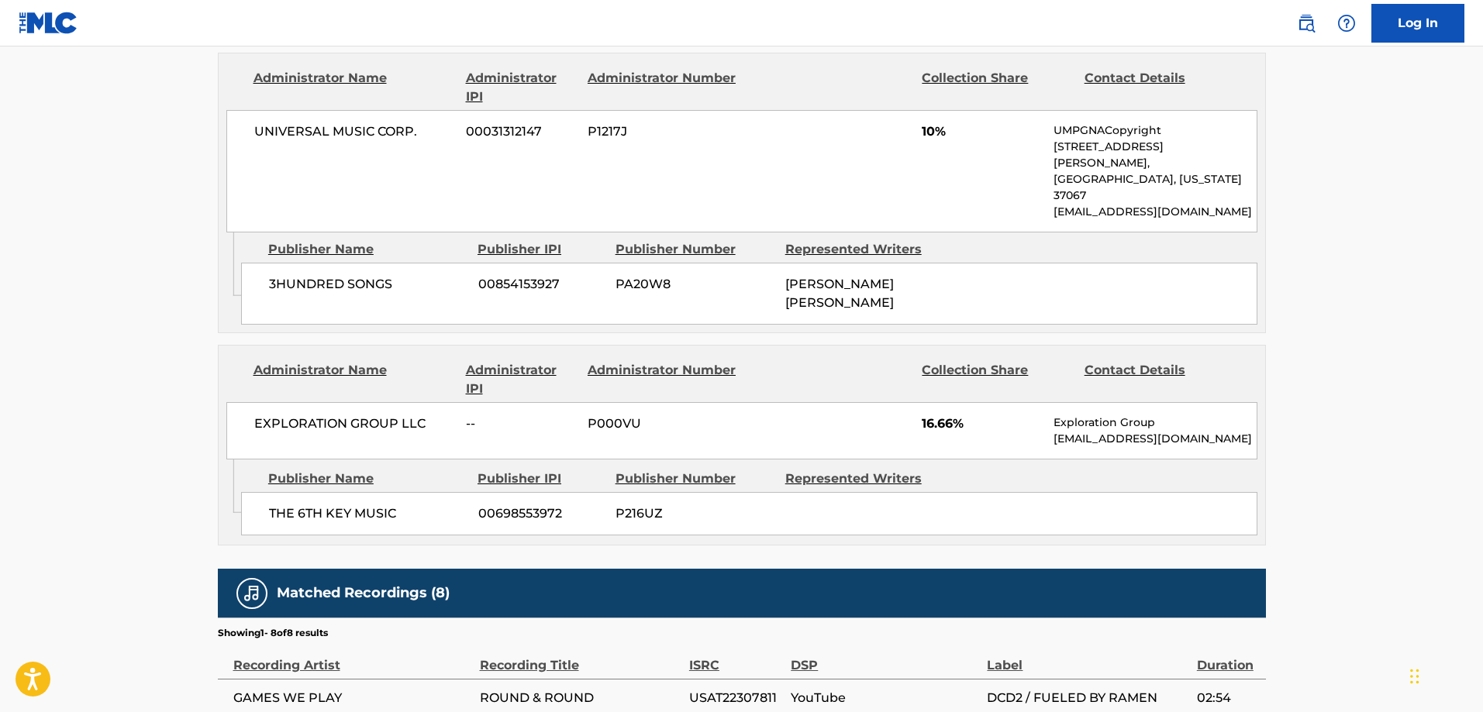
scroll to position [1318, 0]
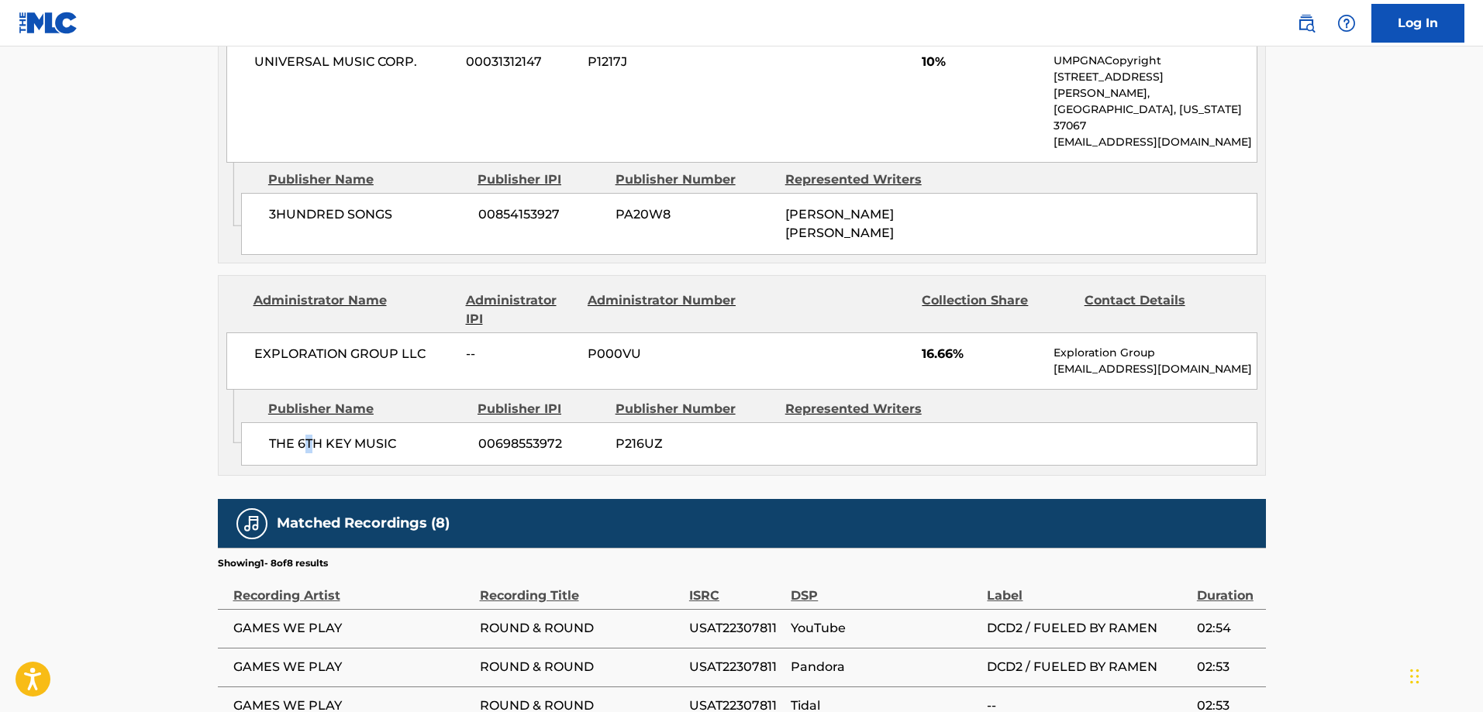
click at [310, 435] on span "THE 6TH KEY MUSIC" at bounding box center [368, 444] width 198 height 19
drag, startPoint x: 310, startPoint y: 433, endPoint x: 339, endPoint y: 434, distance: 28.7
click at [339, 435] on span "THE 6TH KEY MUSIC" at bounding box center [368, 444] width 198 height 19
click at [313, 439] on span "THE 6TH KEY MUSIC" at bounding box center [368, 444] width 198 height 19
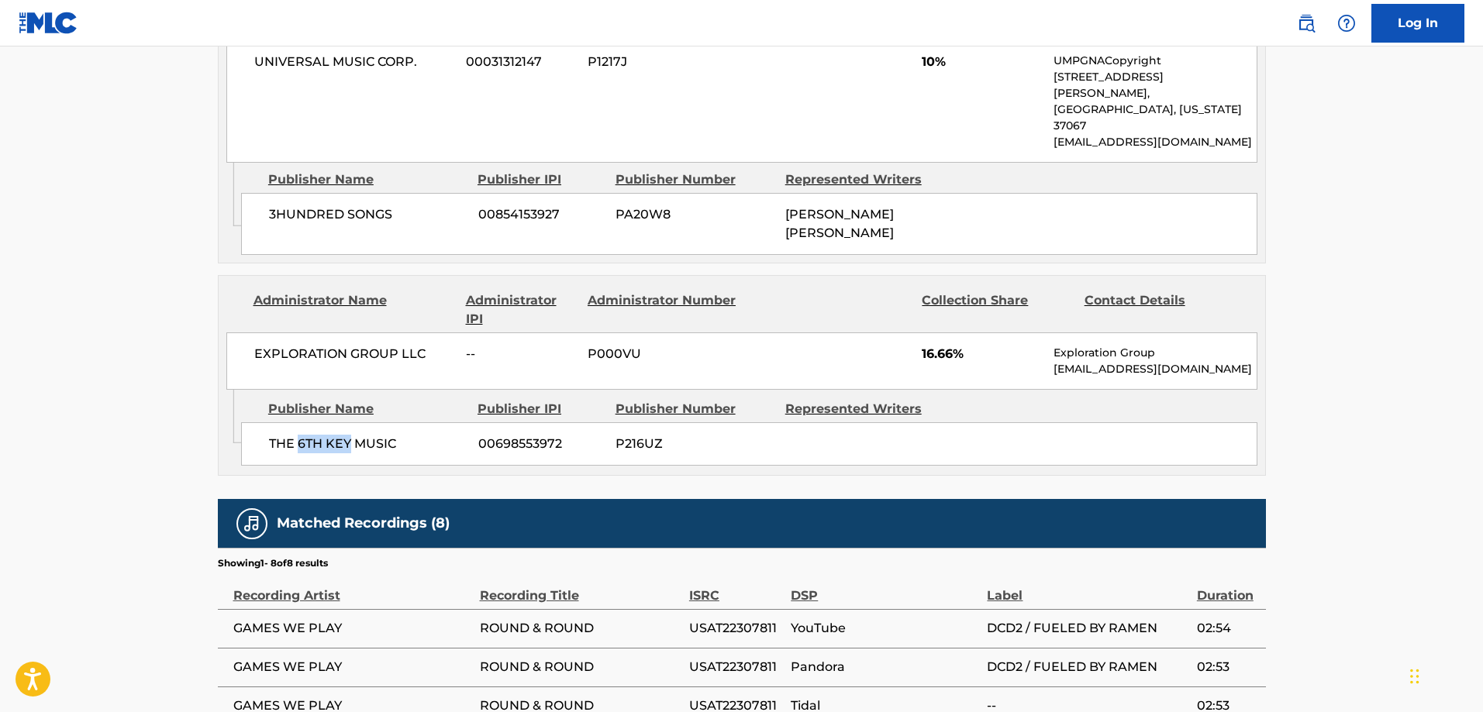
click at [347, 436] on span "THE 6TH KEY MUSIC" at bounding box center [368, 444] width 198 height 19
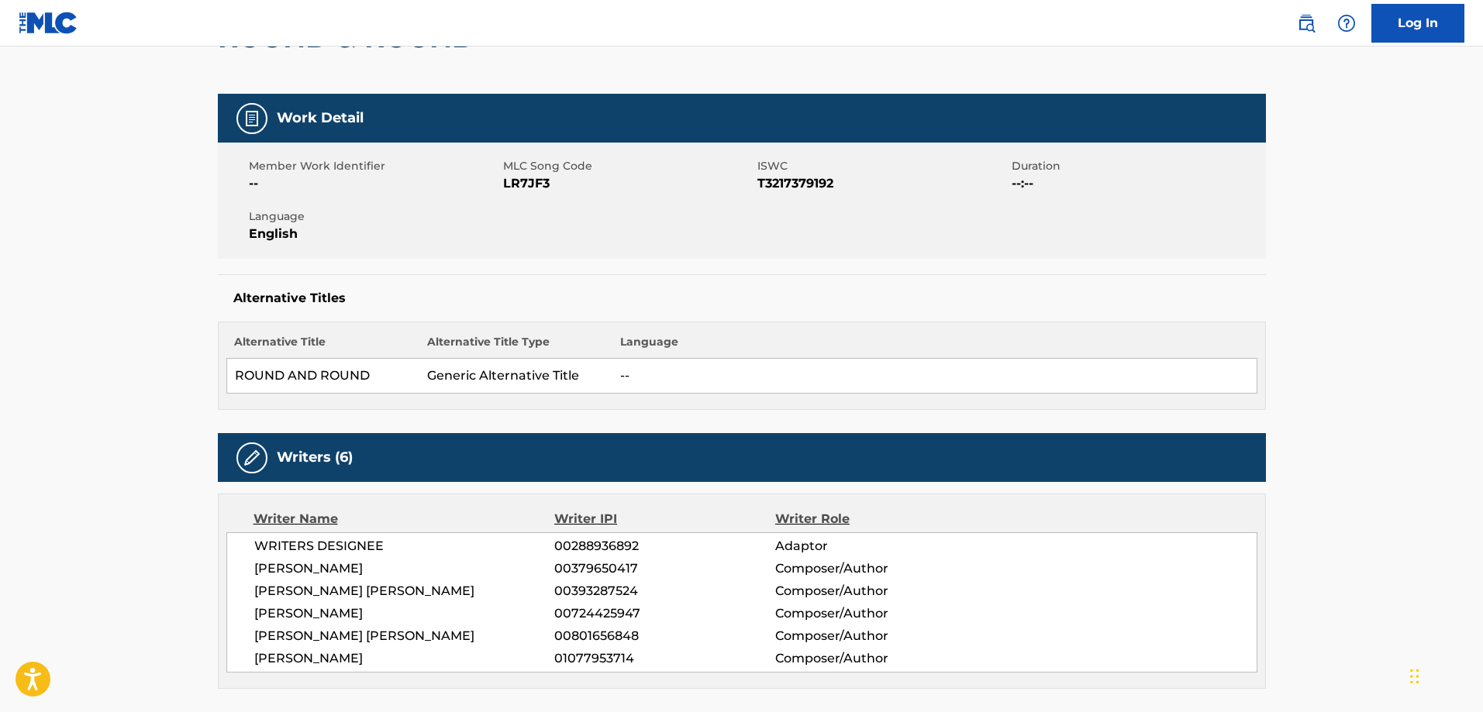
scroll to position [0, 0]
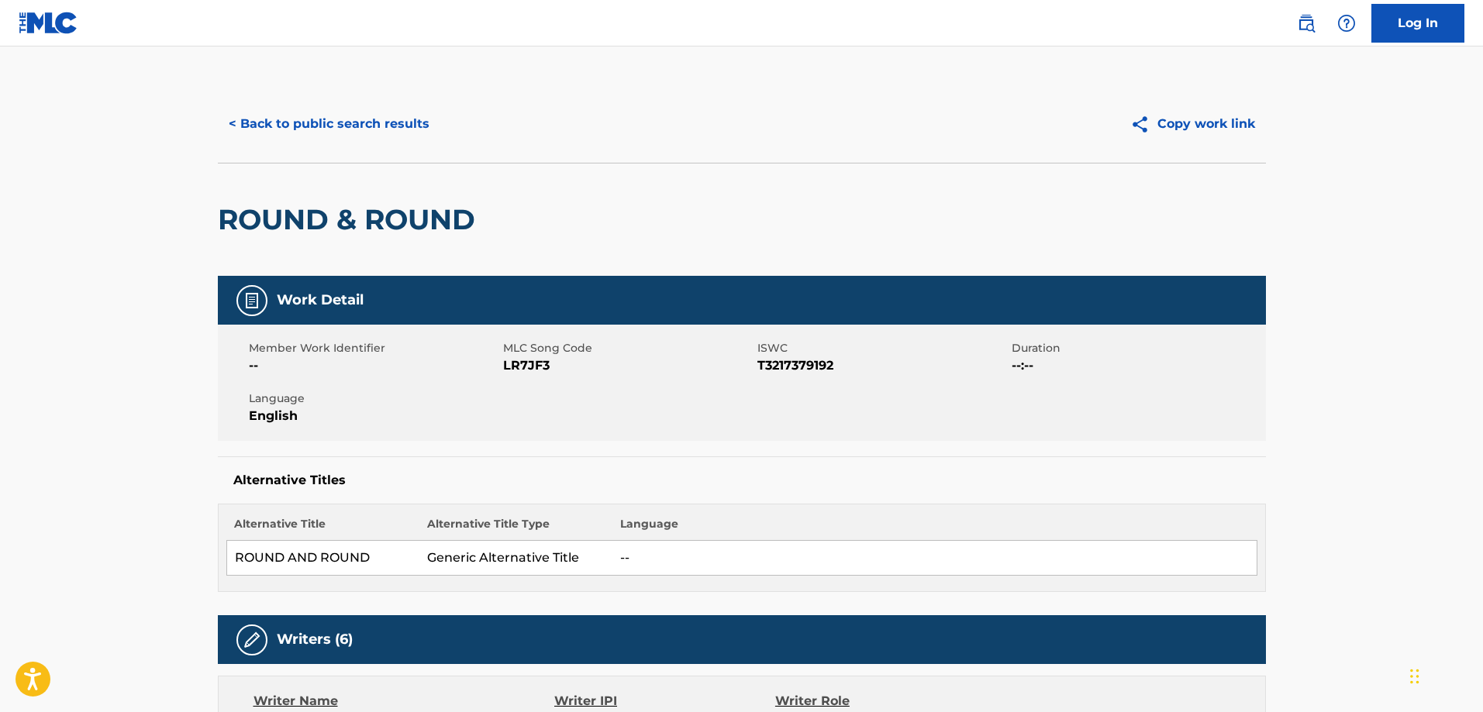
click at [322, 140] on button "< Back to public search results" at bounding box center [329, 124] width 222 height 39
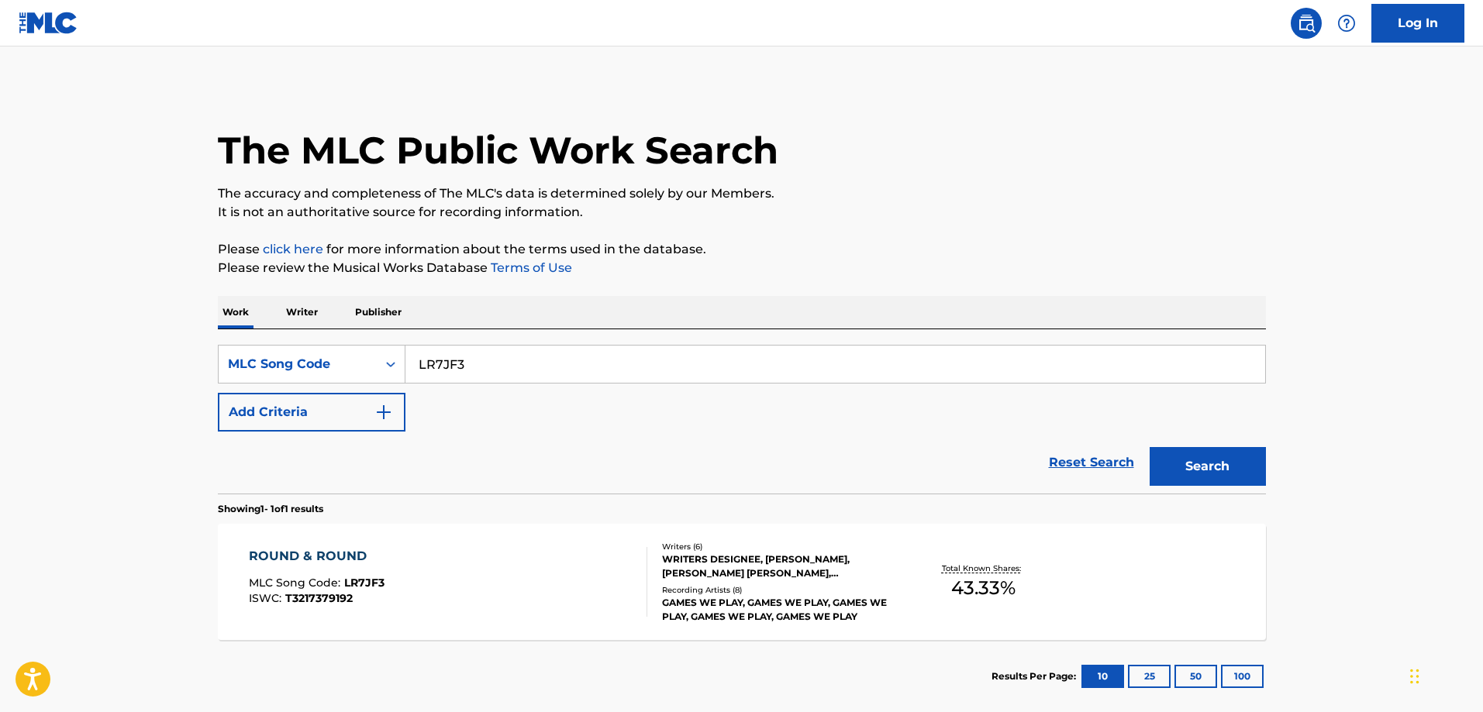
click at [539, 353] on input "LR7JF3" at bounding box center [835, 364] width 860 height 37
paste input "KJ2HEA"
type input "KJ2HEA"
click at [1150, 447] on button "Search" at bounding box center [1208, 466] width 116 height 39
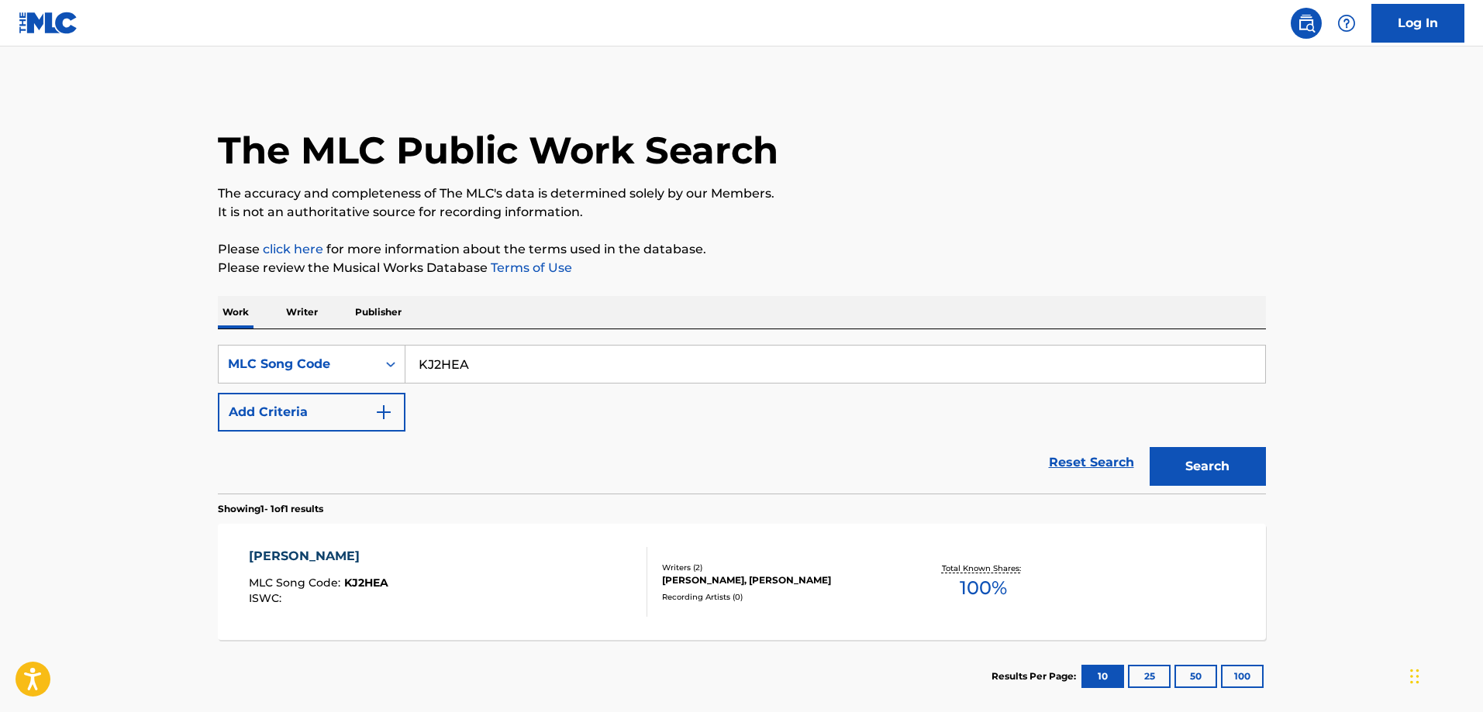
click at [416, 550] on div "KIMIWA FURUURU MLC Song Code : KJ2HEA ISWC :" at bounding box center [448, 582] width 398 height 70
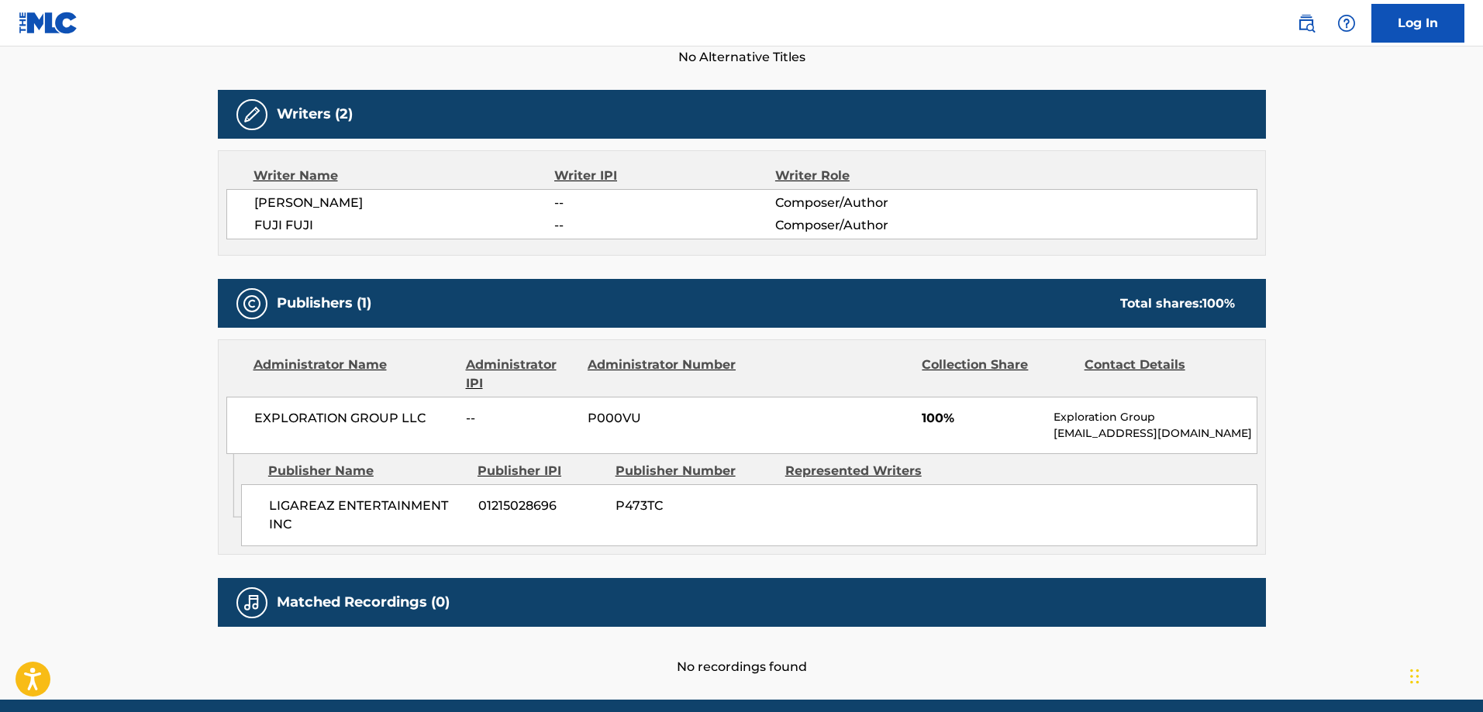
scroll to position [518, 0]
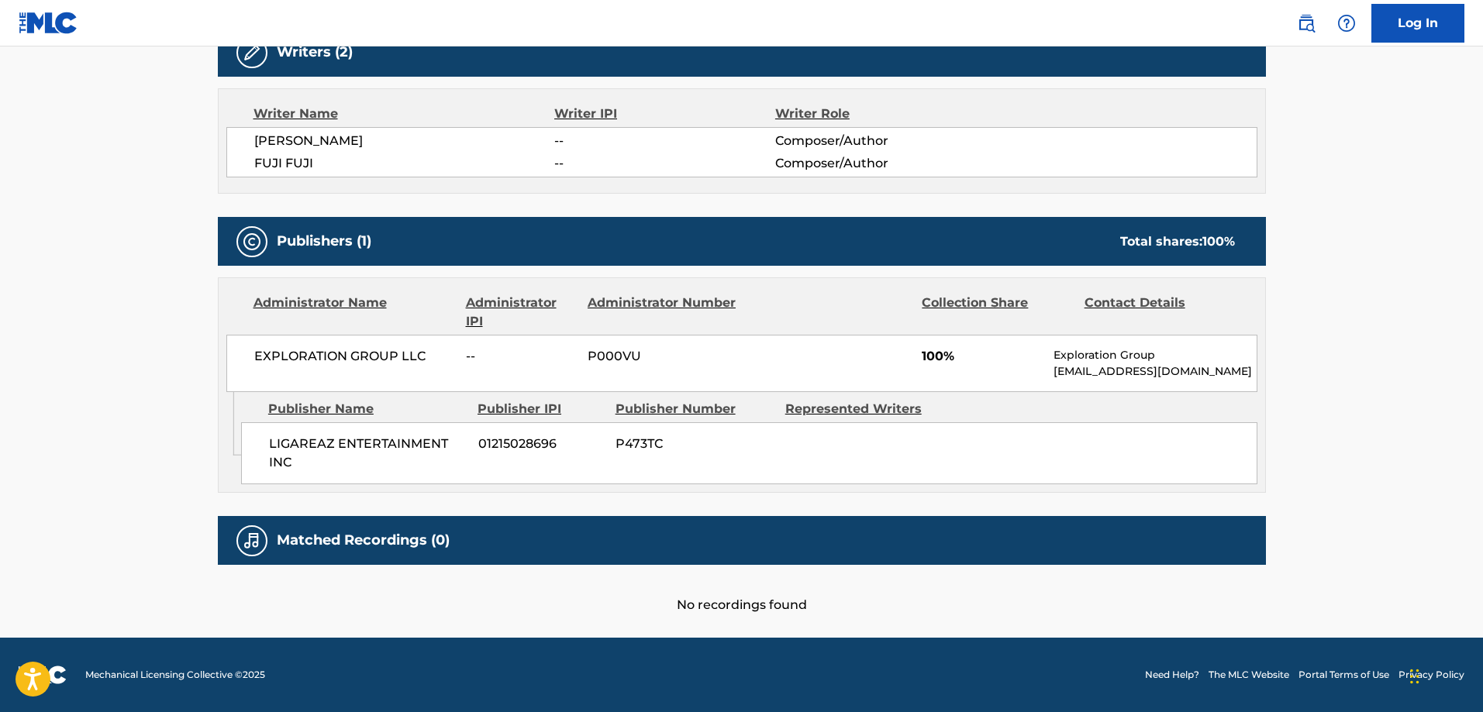
click at [291, 437] on span "LIGAREAZ ENTERTAINMENT INC" at bounding box center [368, 453] width 198 height 37
drag, startPoint x: 291, startPoint y: 437, endPoint x: 347, endPoint y: 437, distance: 56.6
click at [347, 437] on span "LIGAREAZ ENTERTAINMENT INC" at bounding box center [368, 453] width 198 height 37
click at [329, 447] on span "LIGAREAZ ENTERTAINMENT INC" at bounding box center [368, 453] width 198 height 37
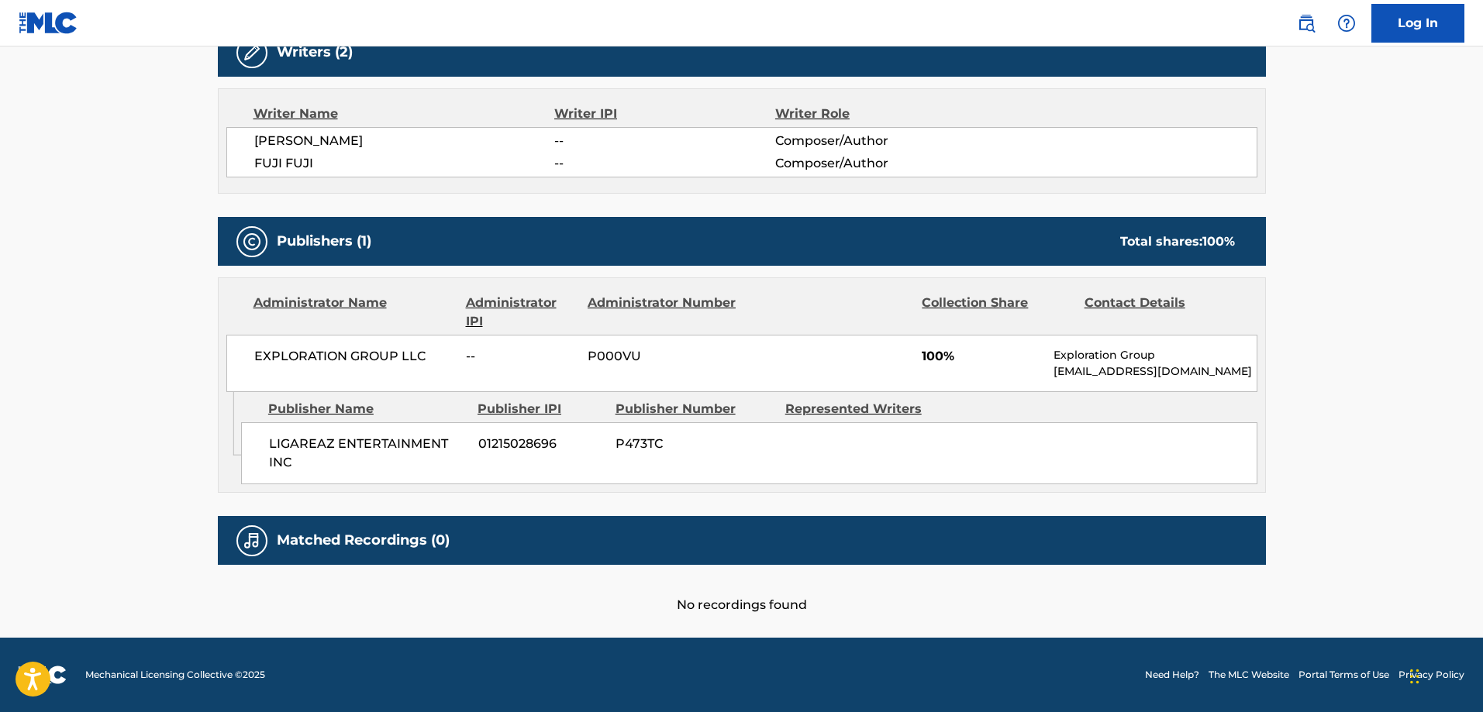
click at [297, 455] on span "LIGAREAZ ENTERTAINMENT INC" at bounding box center [368, 453] width 198 height 37
click at [304, 445] on span "LIGAREAZ ENTERTAINMENT INC" at bounding box center [368, 453] width 198 height 37
drag, startPoint x: 304, startPoint y: 445, endPoint x: 360, endPoint y: 445, distance: 56.6
click at [369, 436] on span "LIGAREAZ ENTERTAINMENT INC" at bounding box center [368, 453] width 198 height 37
copy span "LIGAREAZ ENTERTAINMENT"
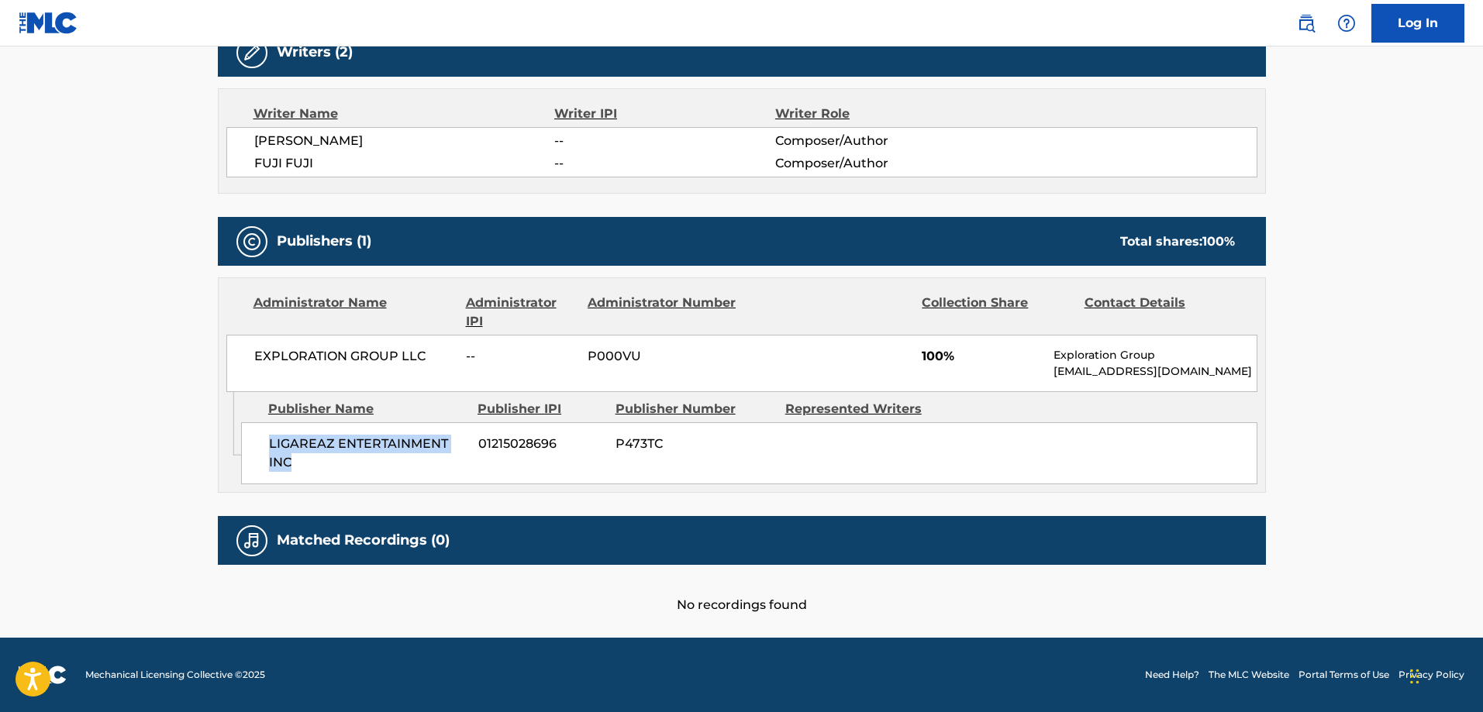
click at [270, 464] on span "LIGAREAZ ENTERTAINMENT INC" at bounding box center [368, 453] width 198 height 37
copy span "LIGAREAZ ENTERTAINMENT INC"
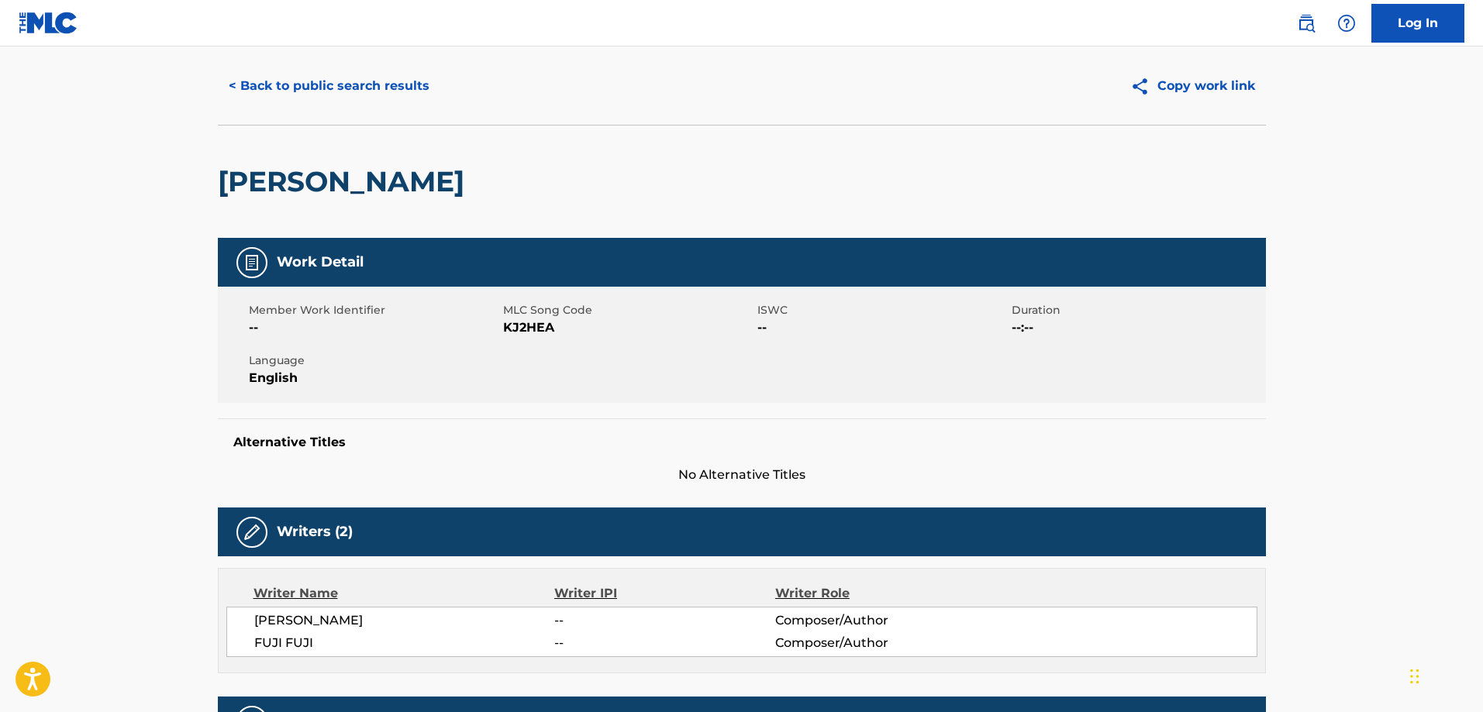
scroll to position [0, 0]
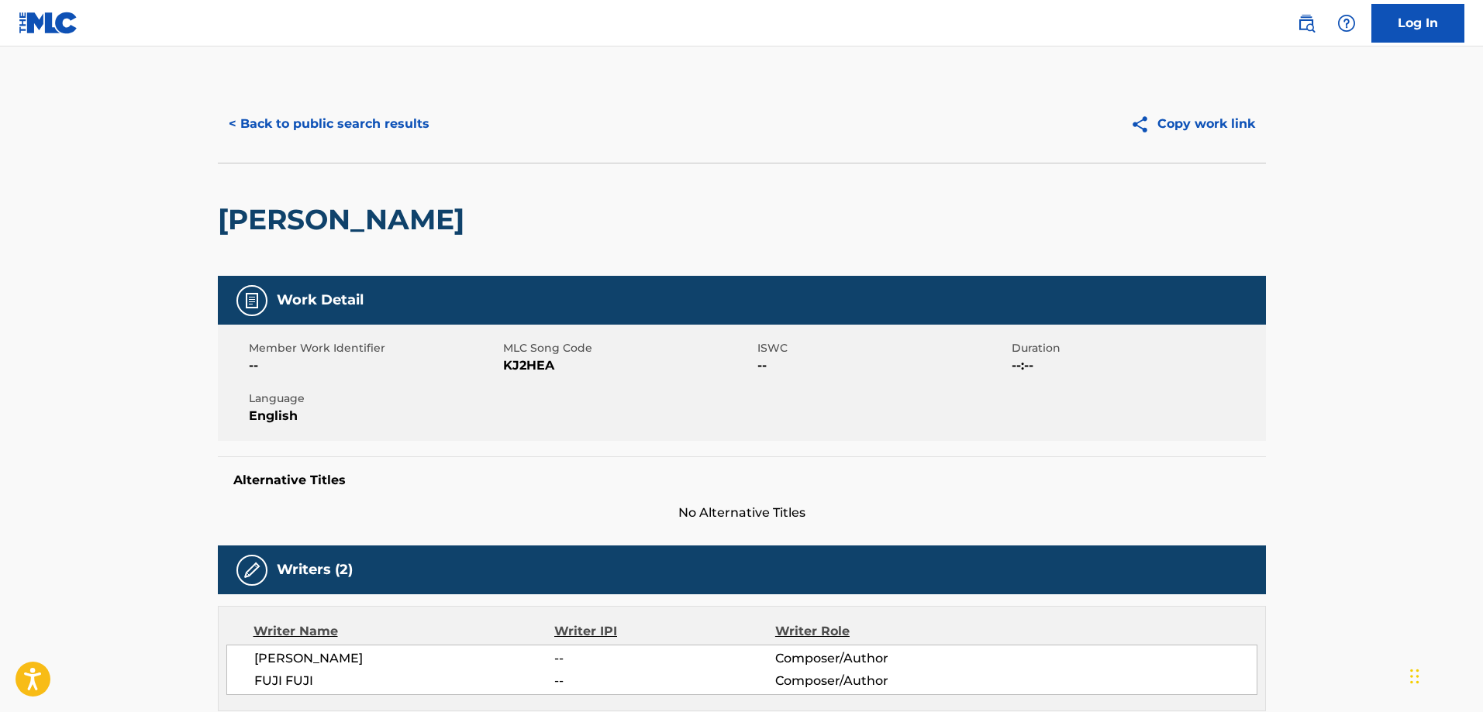
click at [316, 109] on button "< Back to public search results" at bounding box center [329, 124] width 222 height 39
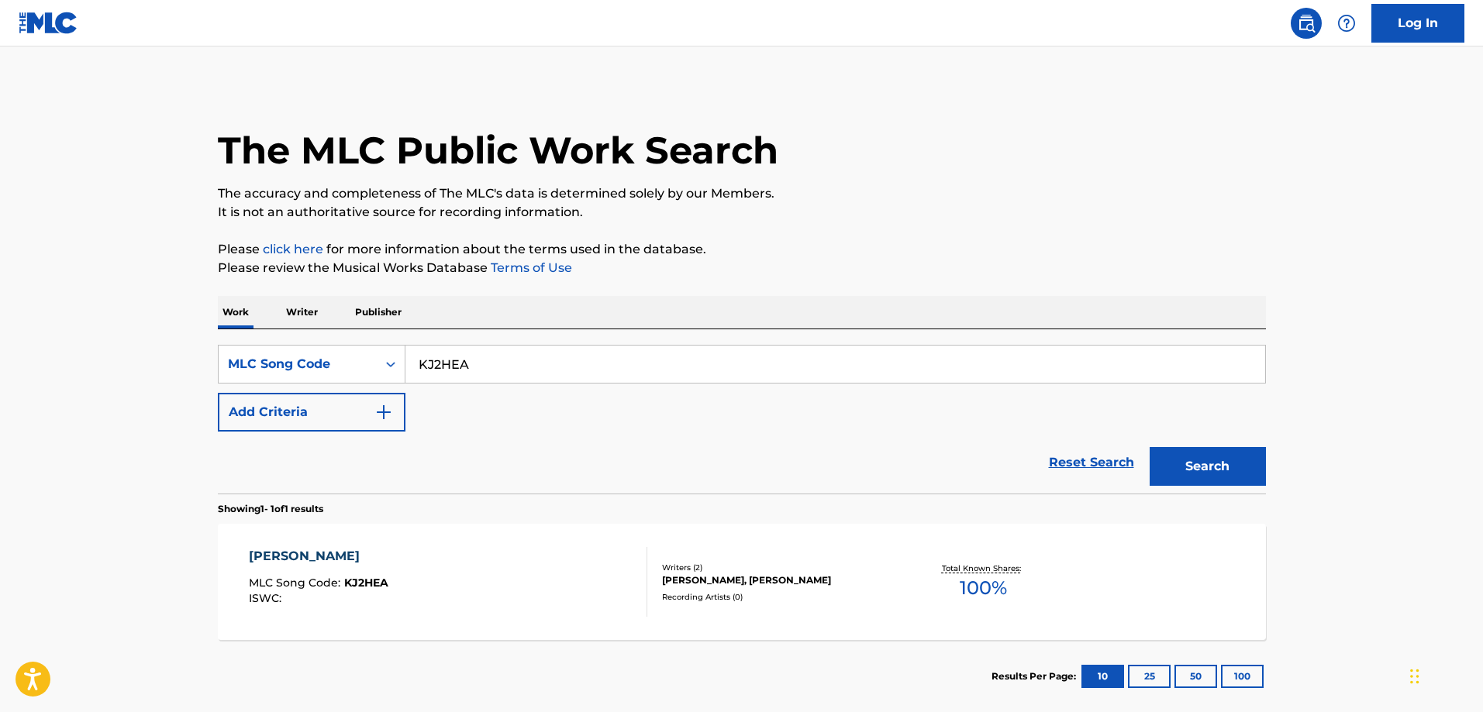
click at [495, 360] on input "KJ2HEA" at bounding box center [835, 364] width 860 height 37
paste input "YP4FKI"
click at [1150, 447] on button "Search" at bounding box center [1208, 466] width 116 height 39
paste input "YP4FKI"
type input "YP4FKIfYP4FKI"
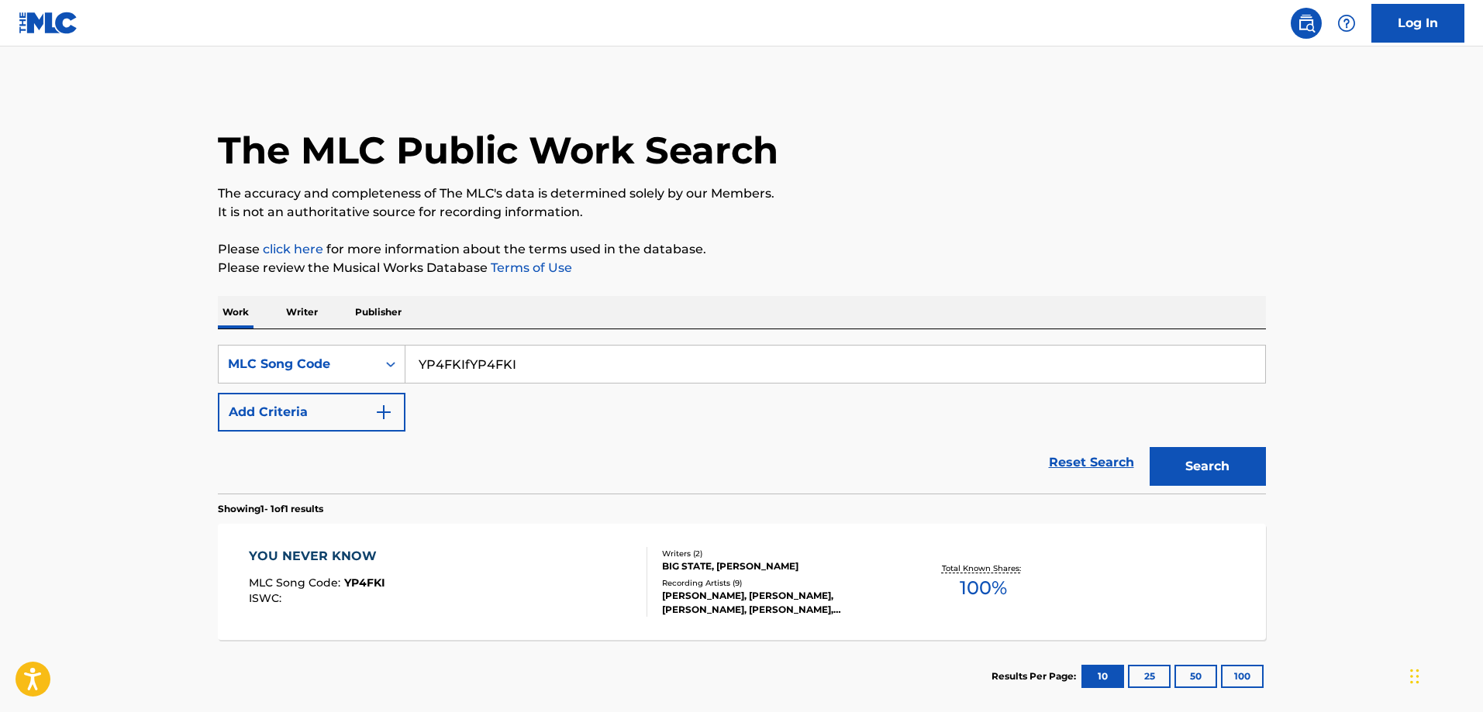
click at [359, 563] on div "YOU NEVER KNOW" at bounding box center [317, 556] width 136 height 19
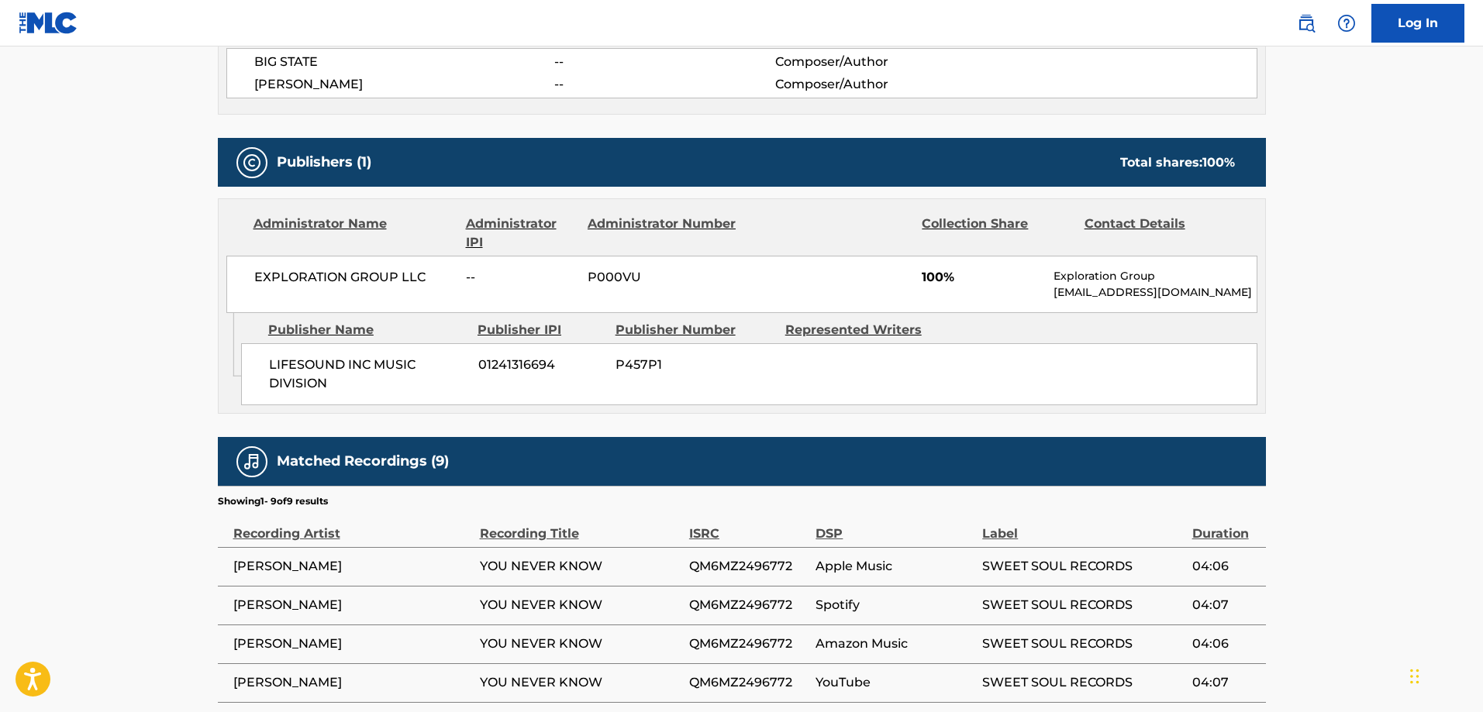
scroll to position [698, 0]
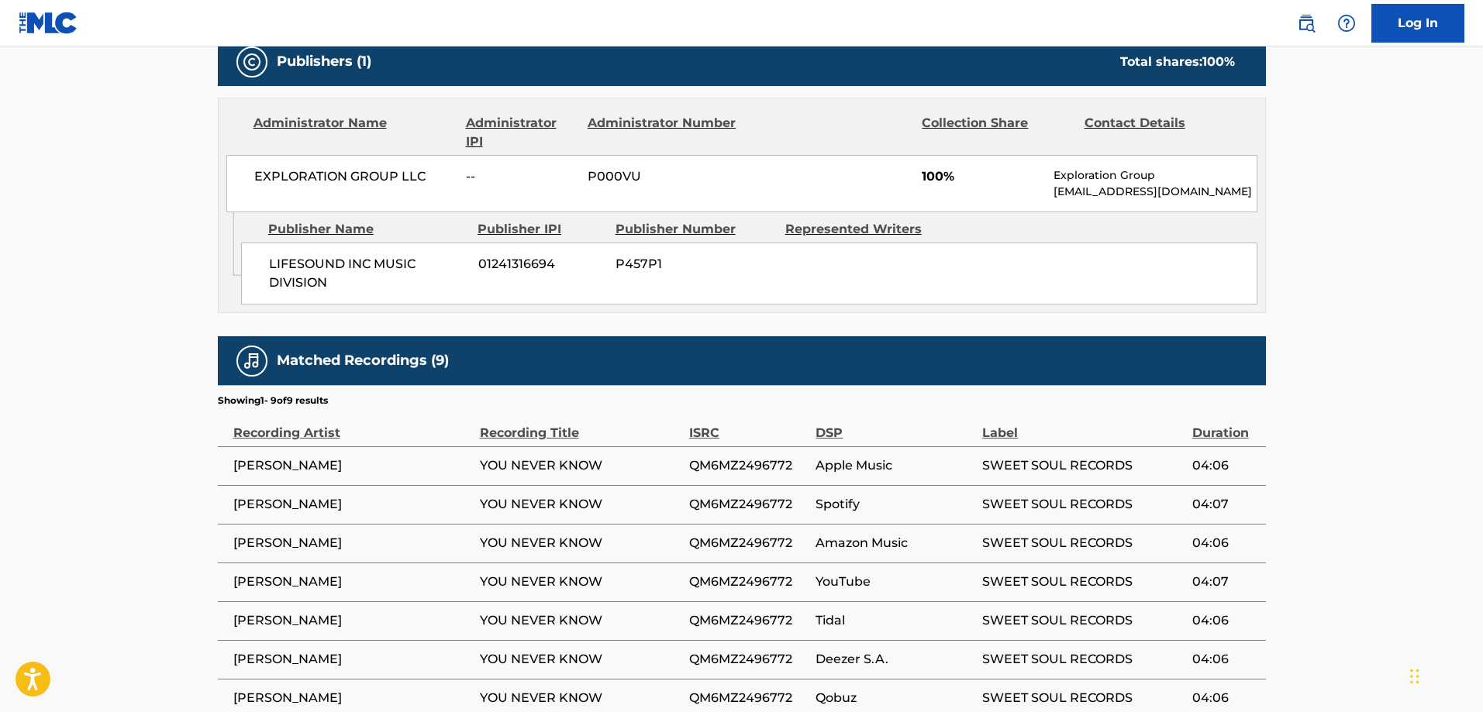
click at [289, 267] on span "LIFESOUND INC MUSIC DIVISION" at bounding box center [368, 273] width 198 height 37
drag, startPoint x: 289, startPoint y: 267, endPoint x: 295, endPoint y: 285, distance: 19.6
click at [290, 275] on span "LIFESOUND INC MUSIC DIVISION" at bounding box center [368, 273] width 198 height 37
click at [295, 285] on span "LIFESOUND INC MUSIC DIVISION" at bounding box center [368, 273] width 198 height 37
copy span "LIFESOUND INC MUSIC DIVISION"
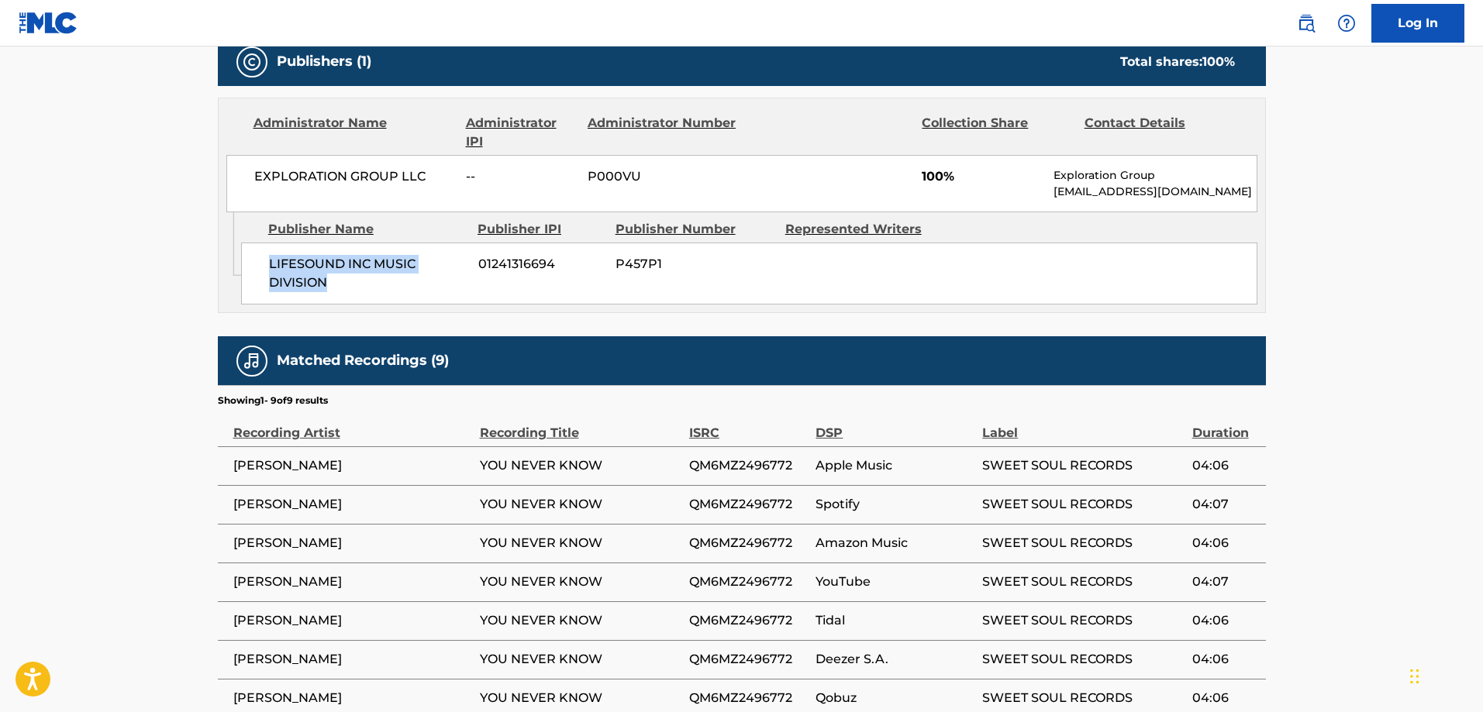
copy span "LIFESOUND INC MUSIC DIVISION"
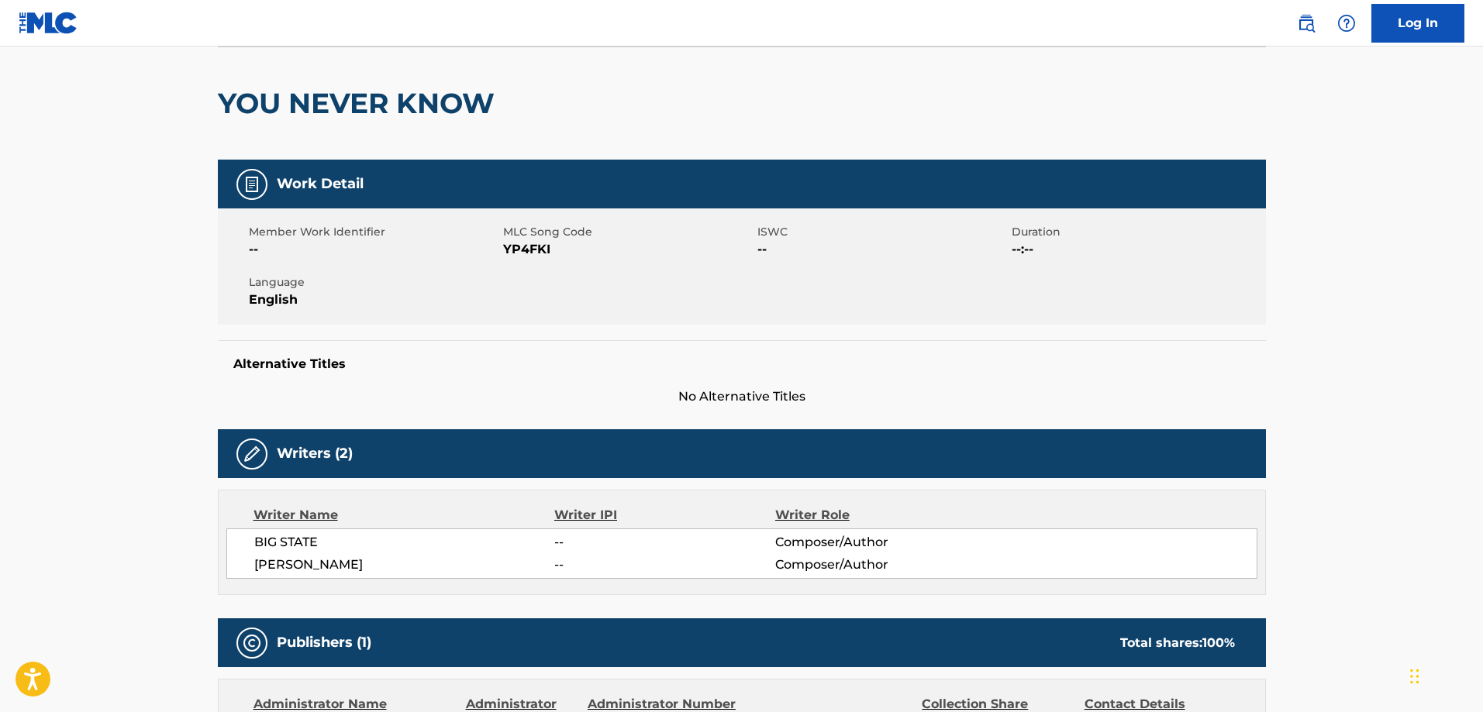
scroll to position [0, 0]
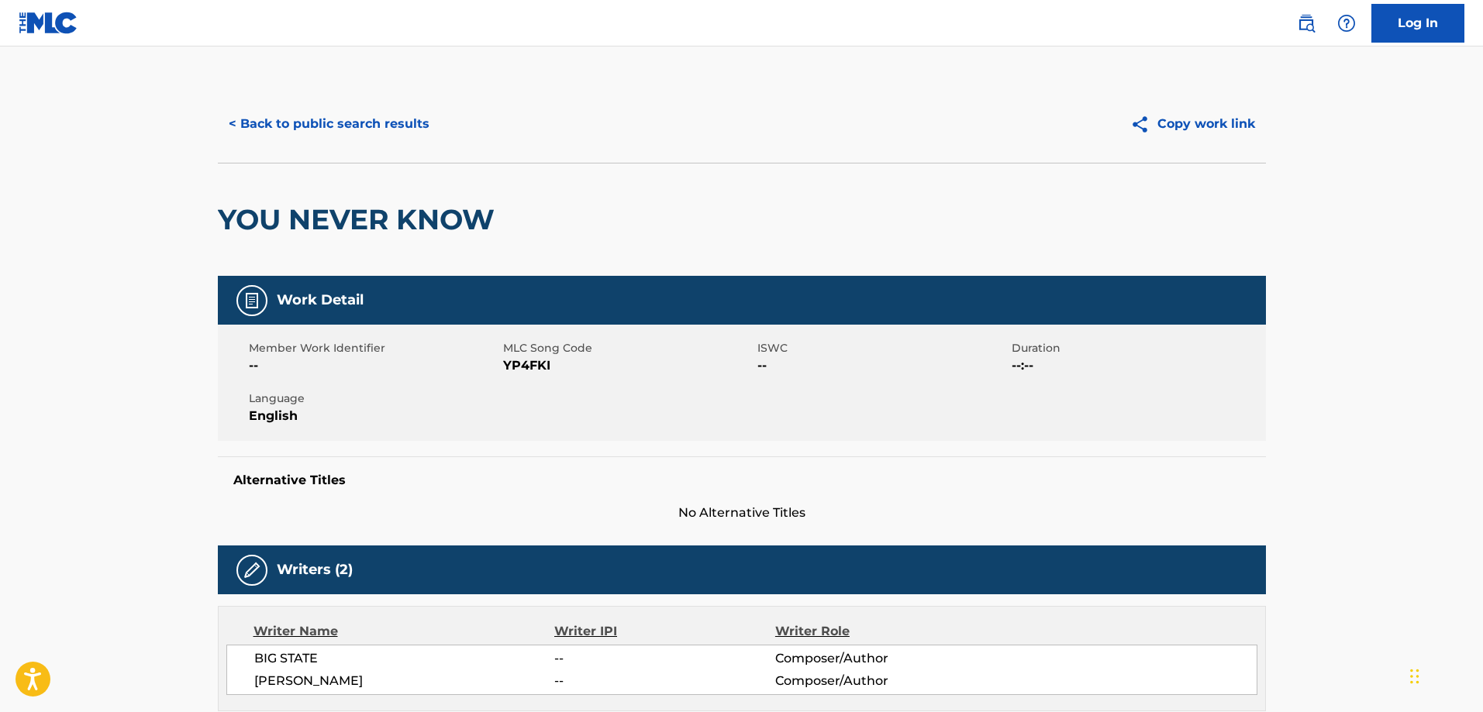
click at [329, 122] on button "< Back to public search results" at bounding box center [329, 124] width 222 height 39
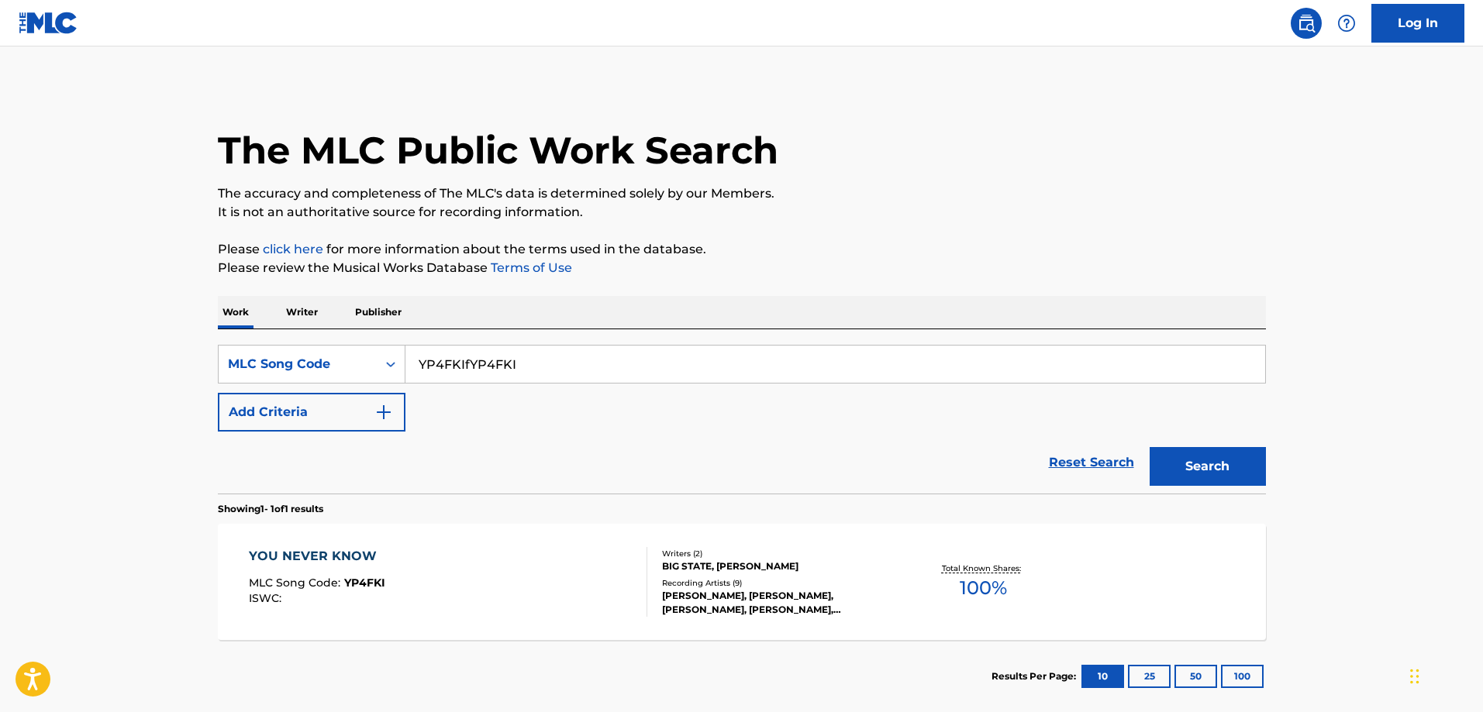
click at [494, 369] on input "YP4FKIfYP4FKI" at bounding box center [835, 364] width 860 height 37
paste input "AW67VO"
type input "AW67VO"
click at [1150, 447] on button "Search" at bounding box center [1208, 466] width 116 height 39
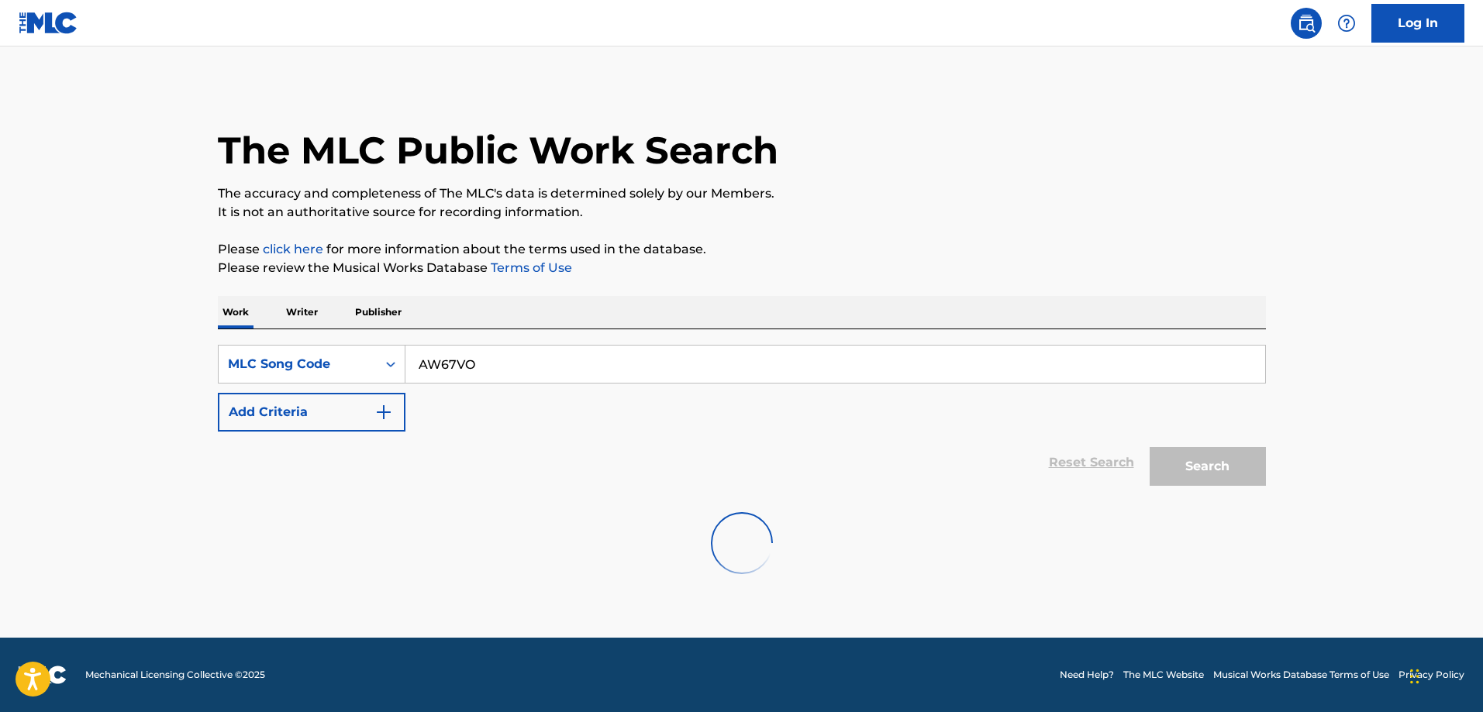
click at [473, 359] on input "AW67VO" at bounding box center [835, 364] width 860 height 37
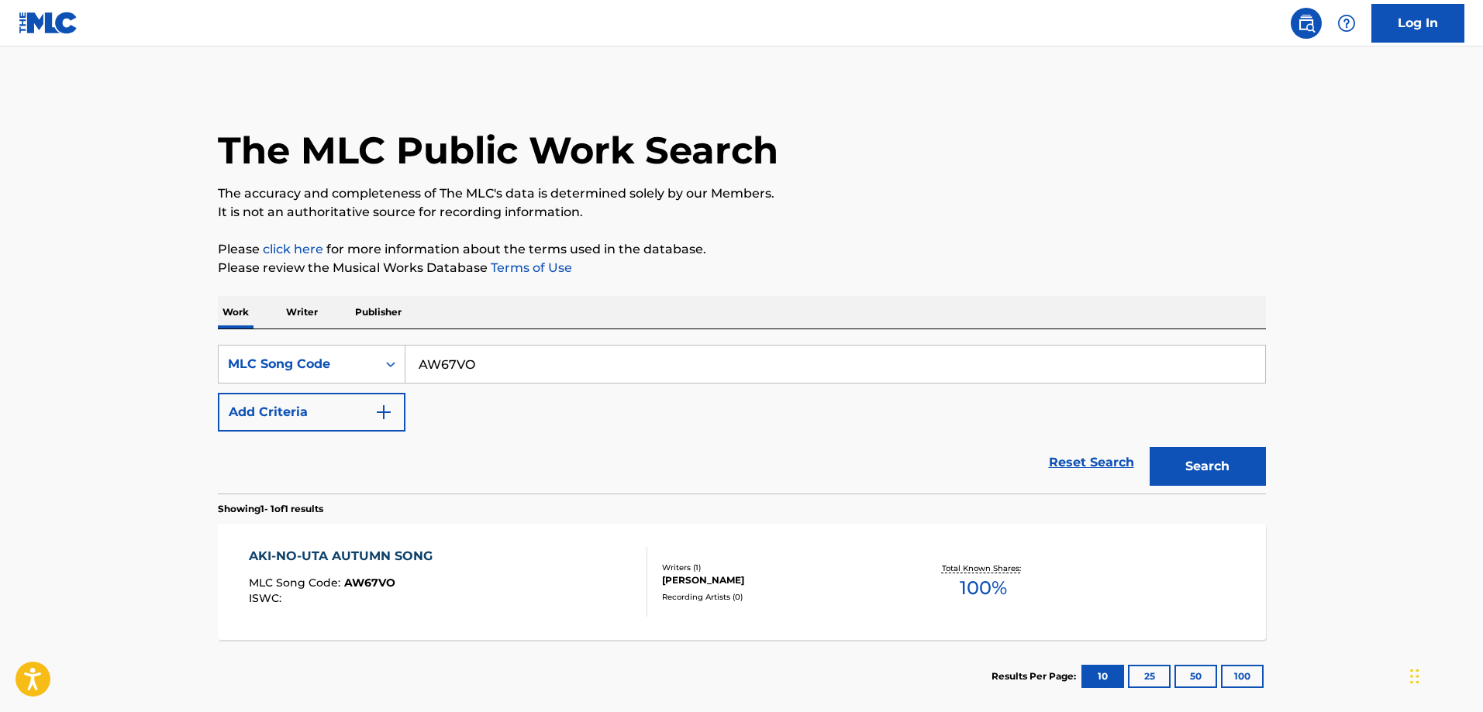
click at [534, 354] on input "AW67VO" at bounding box center [835, 364] width 860 height 37
click at [369, 577] on span "AW67VO" at bounding box center [369, 583] width 51 height 14
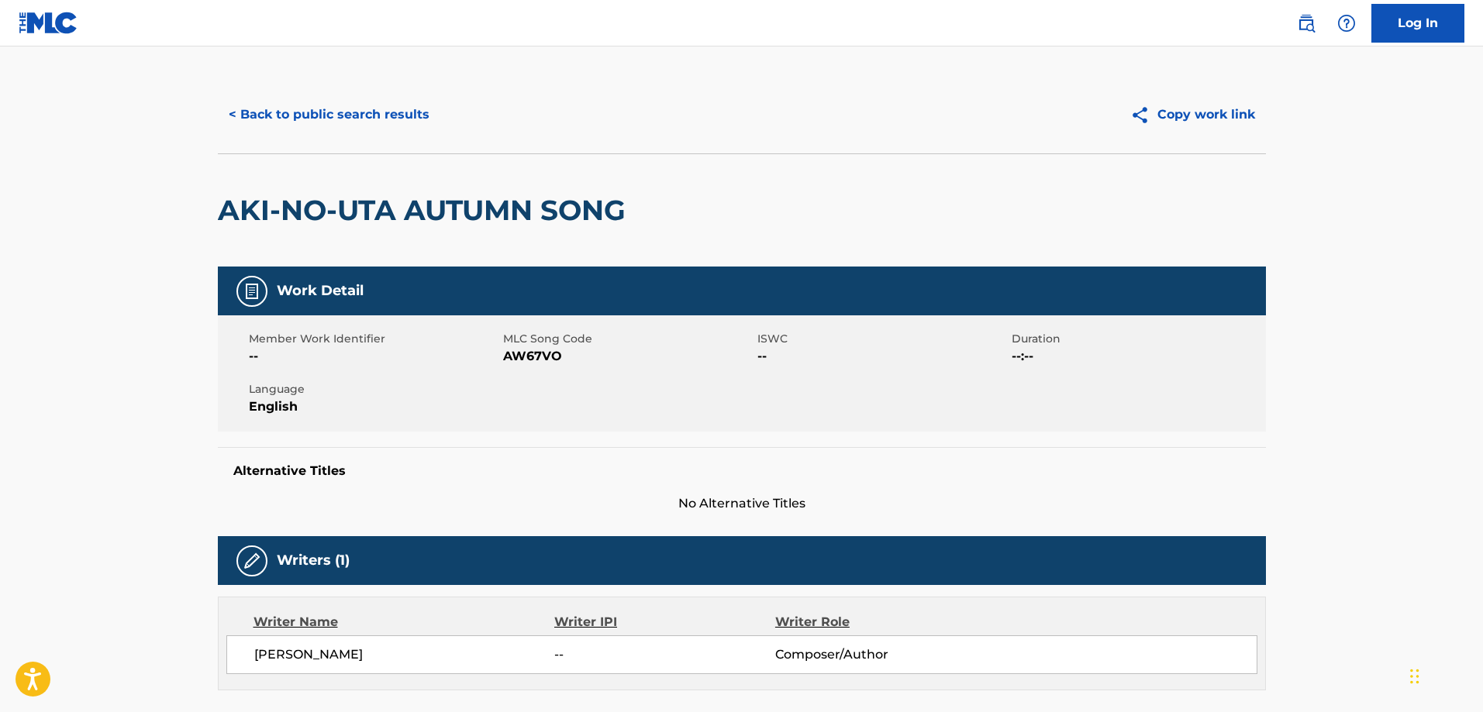
scroll to position [474, 0]
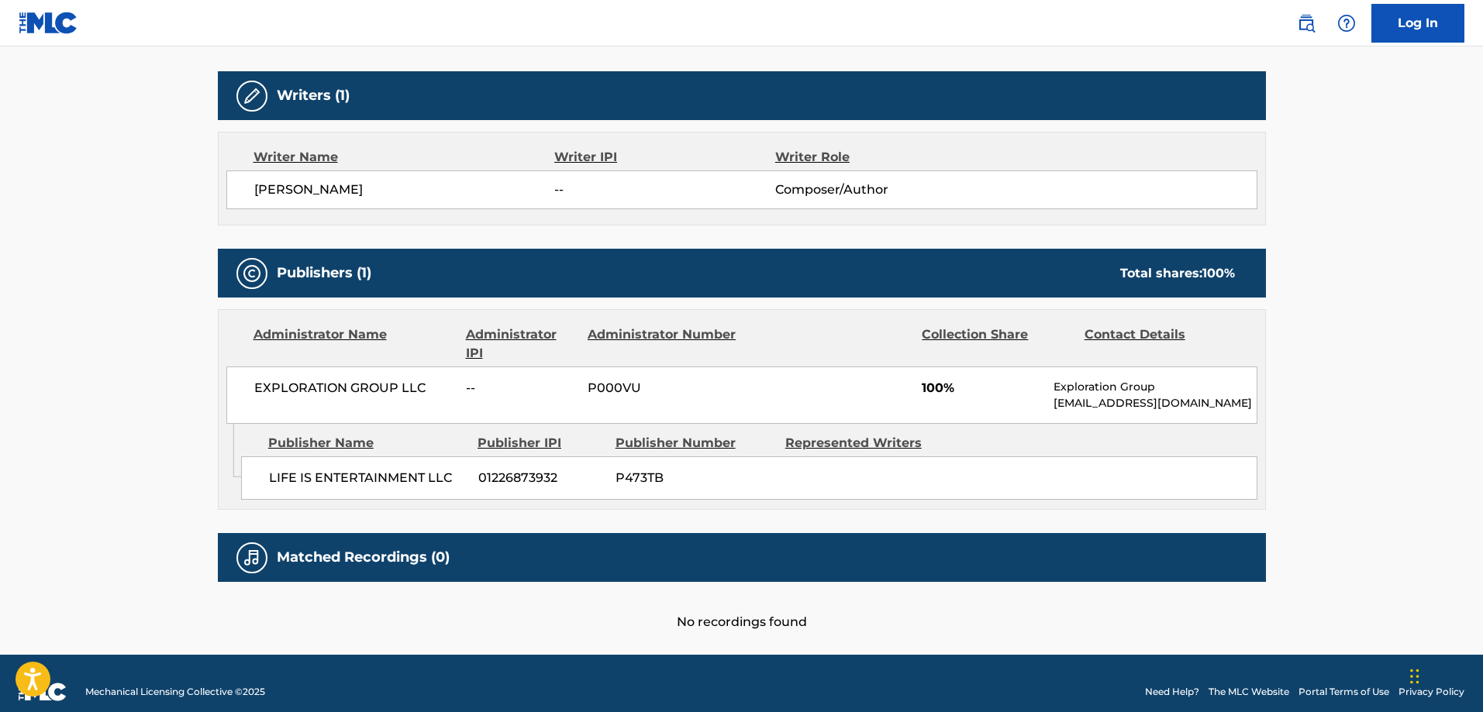
click at [271, 481] on span "LIFE IS ENTERTAINMENT LLC" at bounding box center [368, 478] width 198 height 19
drag, startPoint x: 271, startPoint y: 481, endPoint x: 464, endPoint y: 488, distance: 192.4
click at [274, 481] on span "LIFE IS ENTERTAINMENT LLC" at bounding box center [368, 478] width 198 height 19
click at [408, 479] on span "LIFE IS ENTERTAINMENT LLC" at bounding box center [368, 478] width 198 height 19
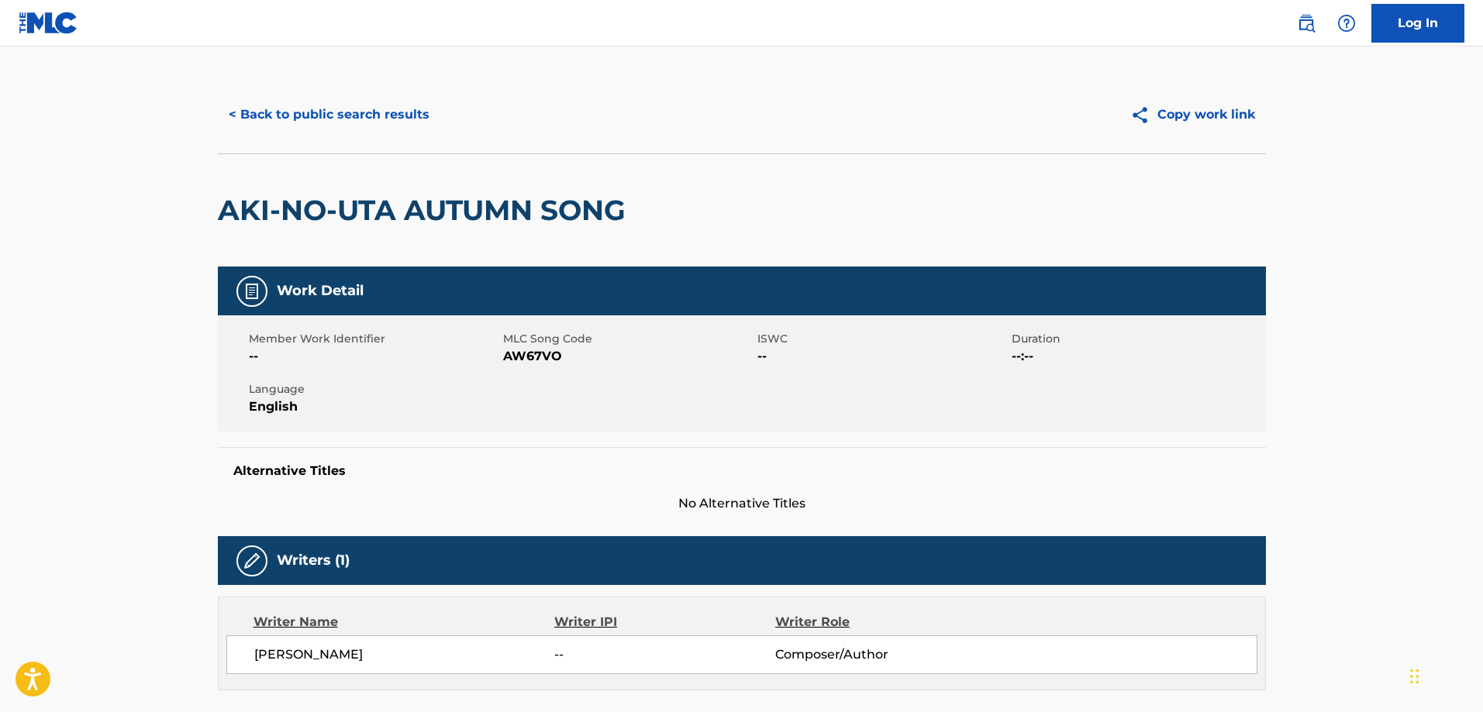
click at [310, 124] on button "< Back to public search results" at bounding box center [329, 114] width 222 height 39
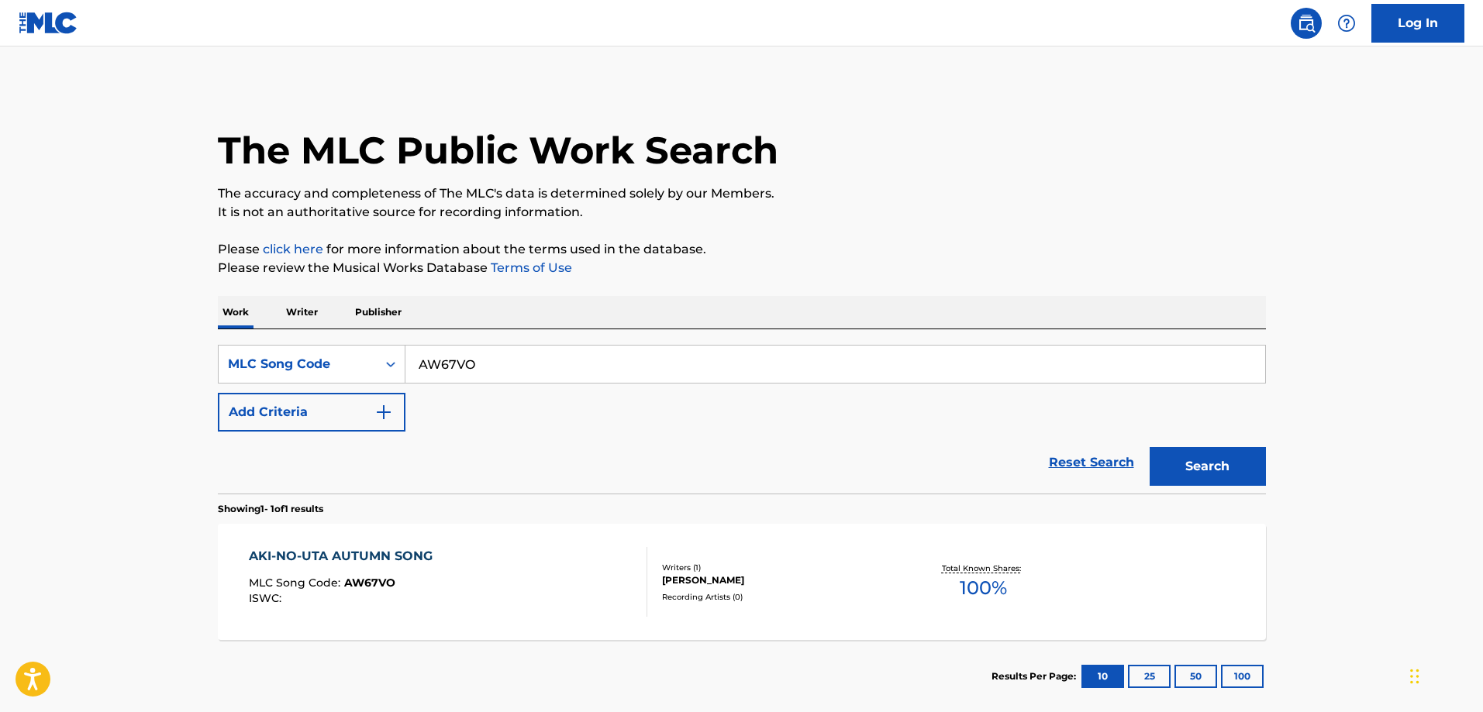
click at [453, 356] on input "AW67VO" at bounding box center [835, 364] width 860 height 37
paste input "MB8B43"
type input "MB8B43"
click at [1150, 447] on button "Search" at bounding box center [1208, 466] width 116 height 39
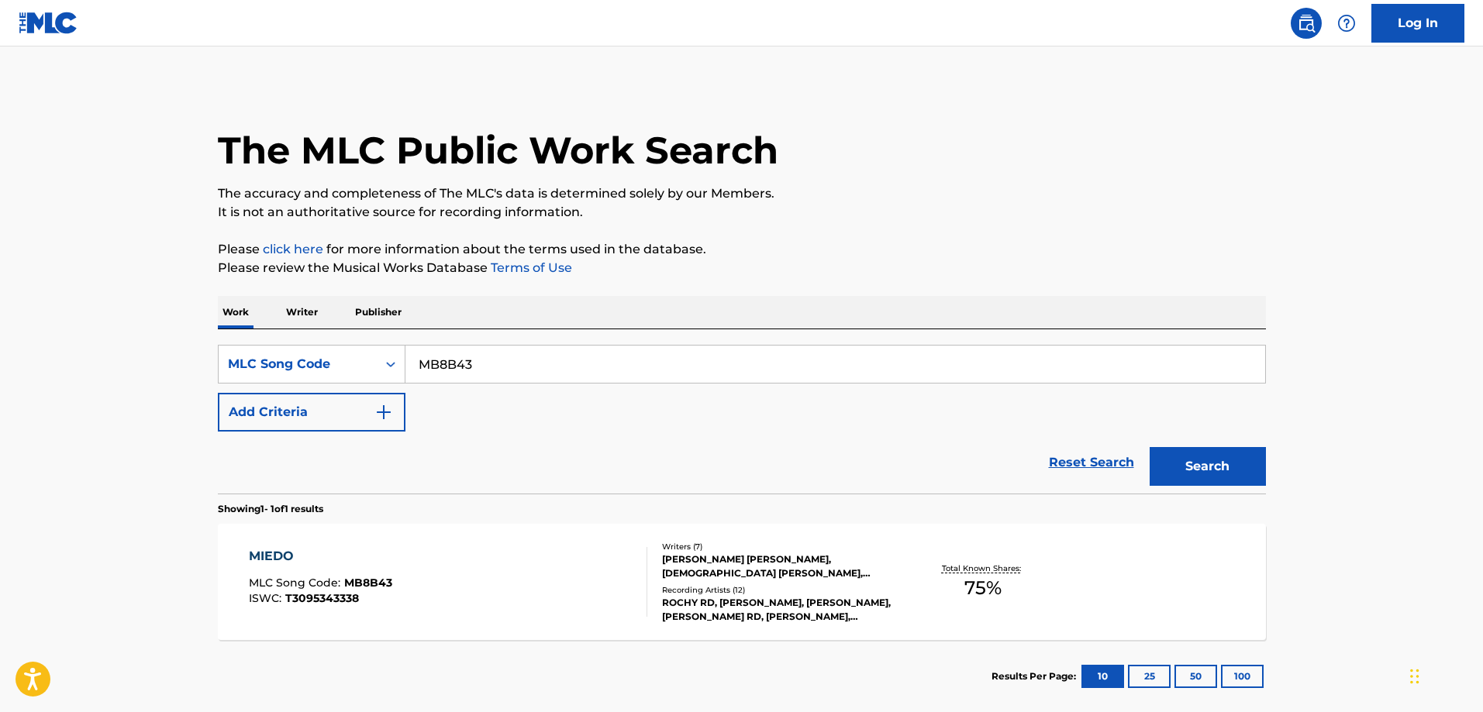
click at [370, 558] on div "MIEDO" at bounding box center [320, 556] width 143 height 19
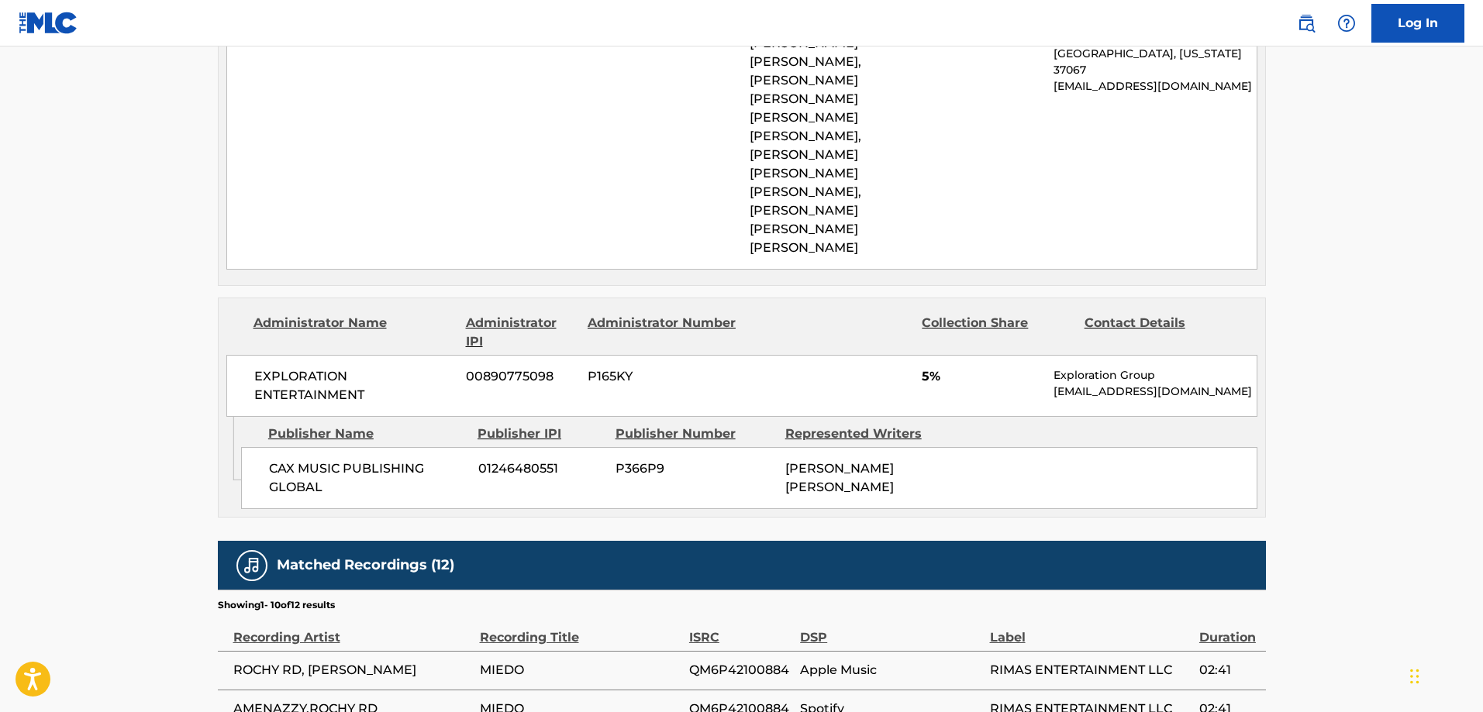
scroll to position [2636, 0]
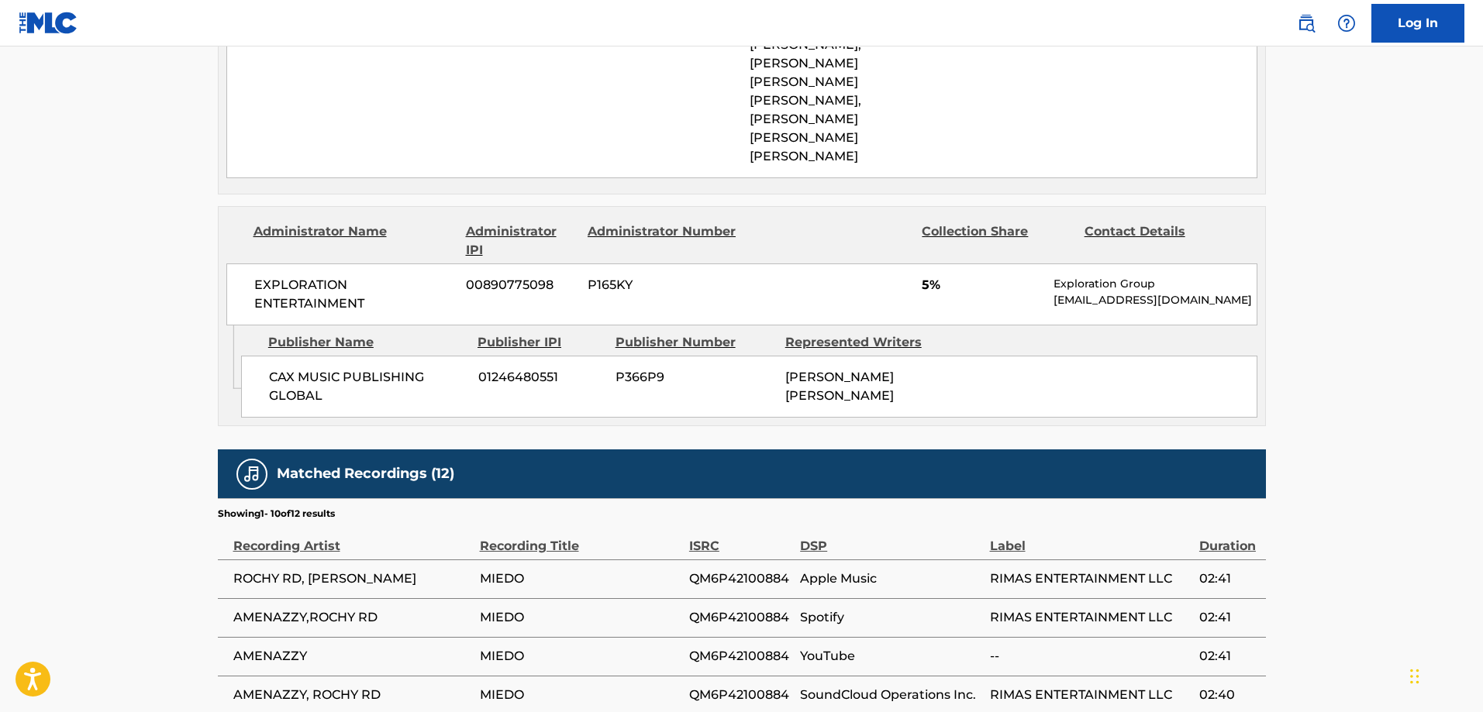
click at [282, 368] on span "CAX MUSIC PUBLISHING GLOBAL" at bounding box center [368, 386] width 198 height 37
drag, startPoint x: 282, startPoint y: 257, endPoint x: 570, endPoint y: 311, distance: 292.5
click at [283, 368] on span "CAX MUSIC PUBLISHING GLOBAL" at bounding box center [368, 386] width 198 height 37
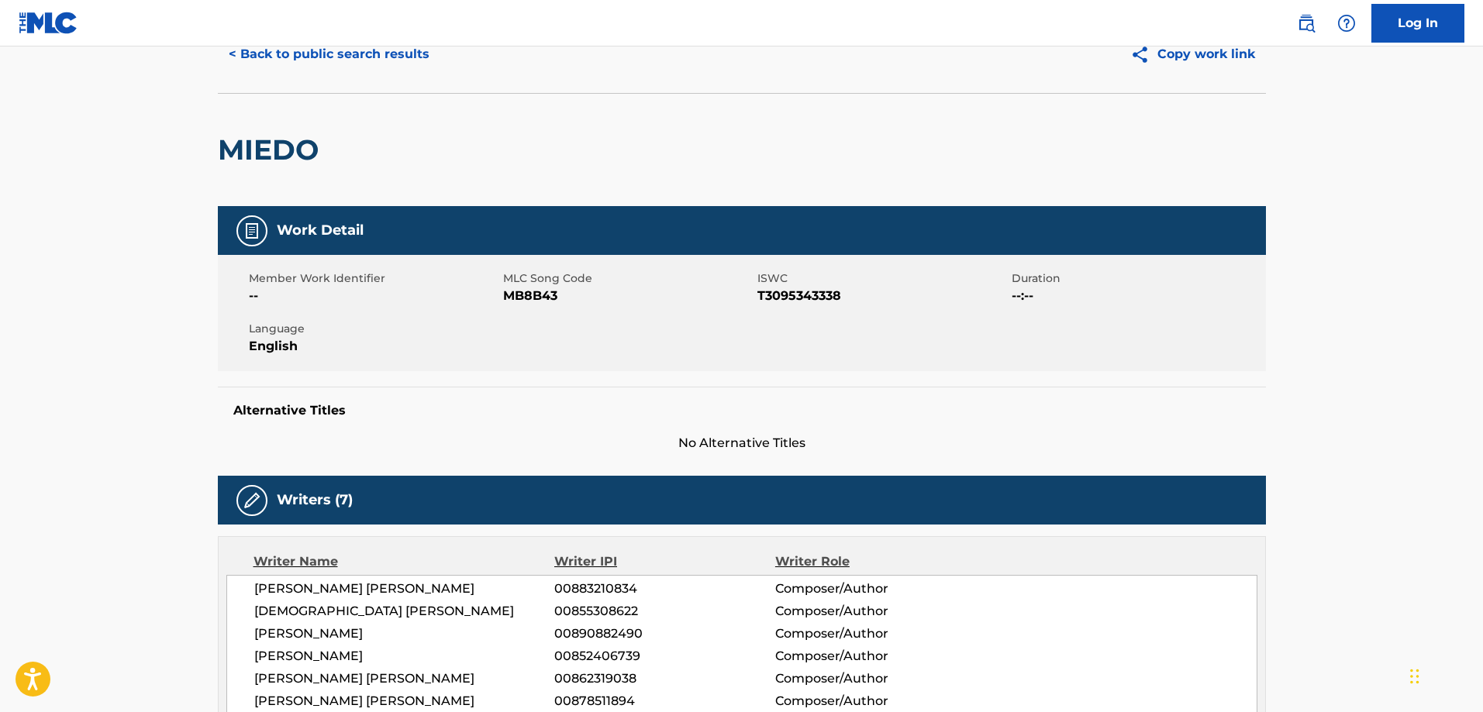
scroll to position [0, 0]
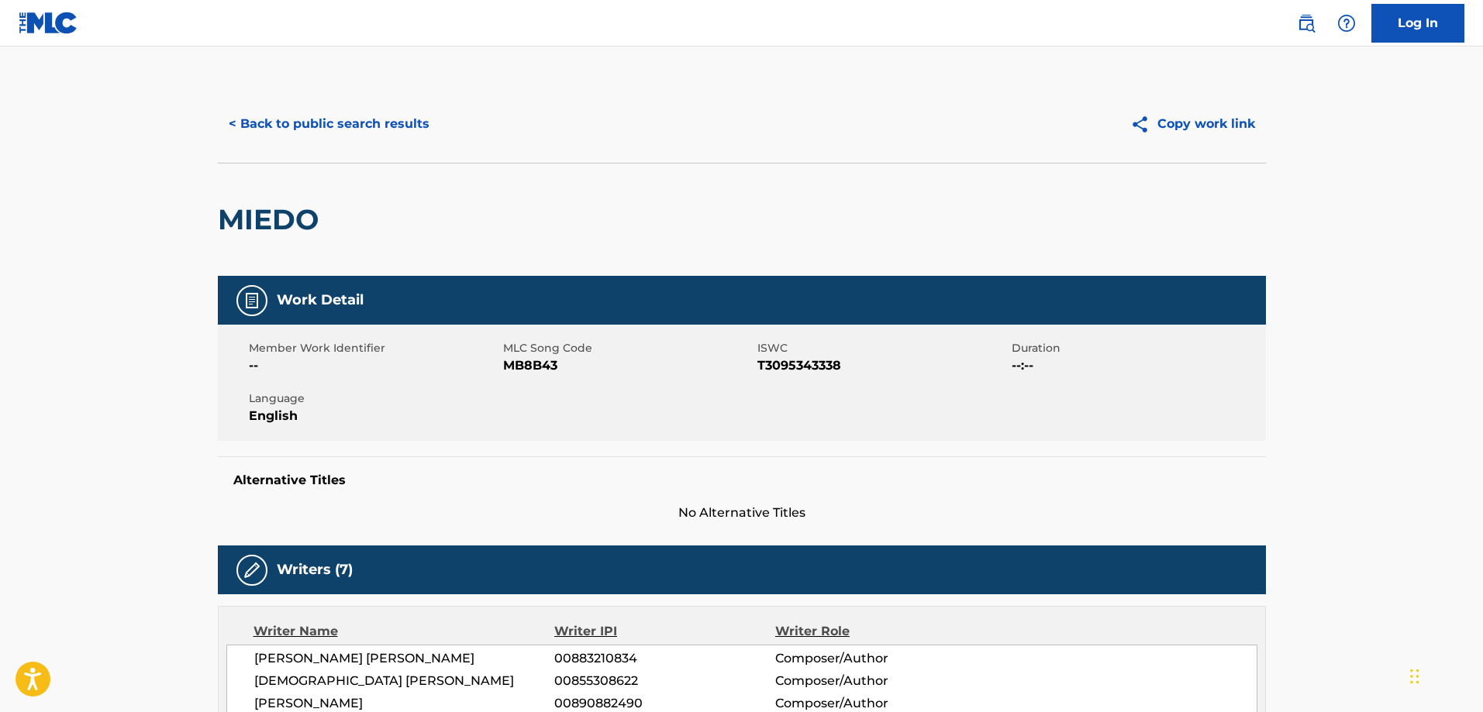
click at [314, 124] on button "< Back to public search results" at bounding box center [329, 124] width 222 height 39
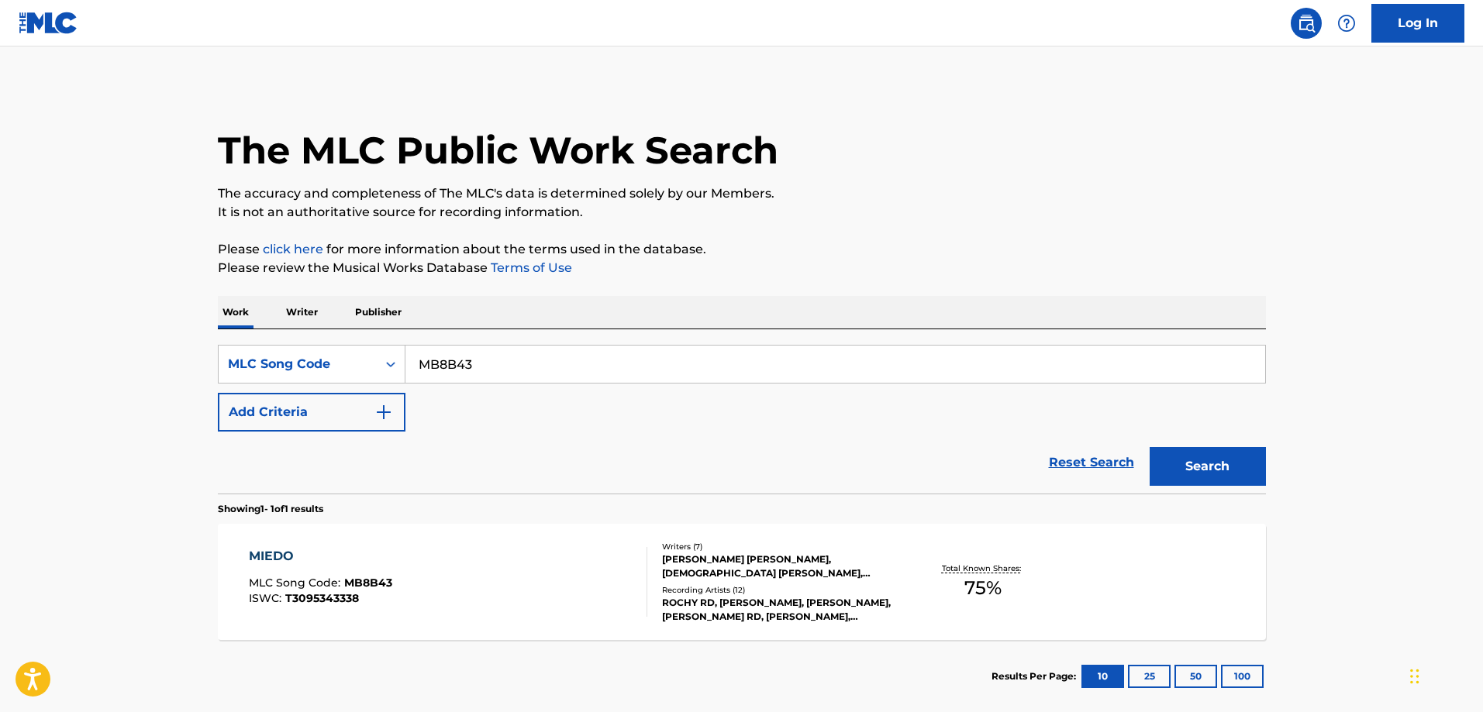
drag, startPoint x: 552, startPoint y: 329, endPoint x: 540, endPoint y: 353, distance: 27.0
click at [551, 329] on div "SearchWithCriteria3735bfa1-bdee-4c09-98de-f3311c50fdbe MLC Song Code MB8B43 Add…" at bounding box center [742, 411] width 1048 height 164
click at [540, 353] on input "MB8B43" at bounding box center [835, 364] width 860 height 37
paste input "YQ0AVE"
type input "YQ0AVE"
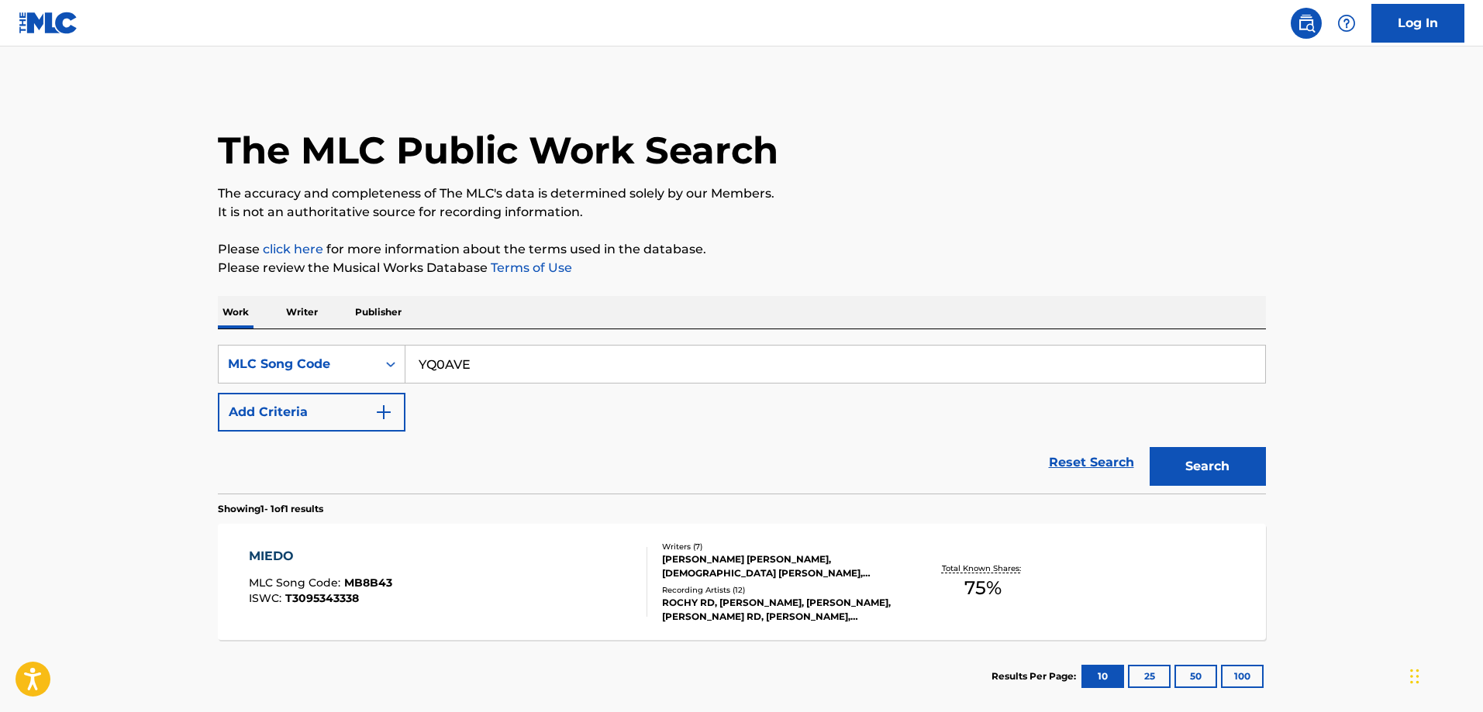
click at [1150, 447] on button "Search" at bounding box center [1208, 466] width 116 height 39
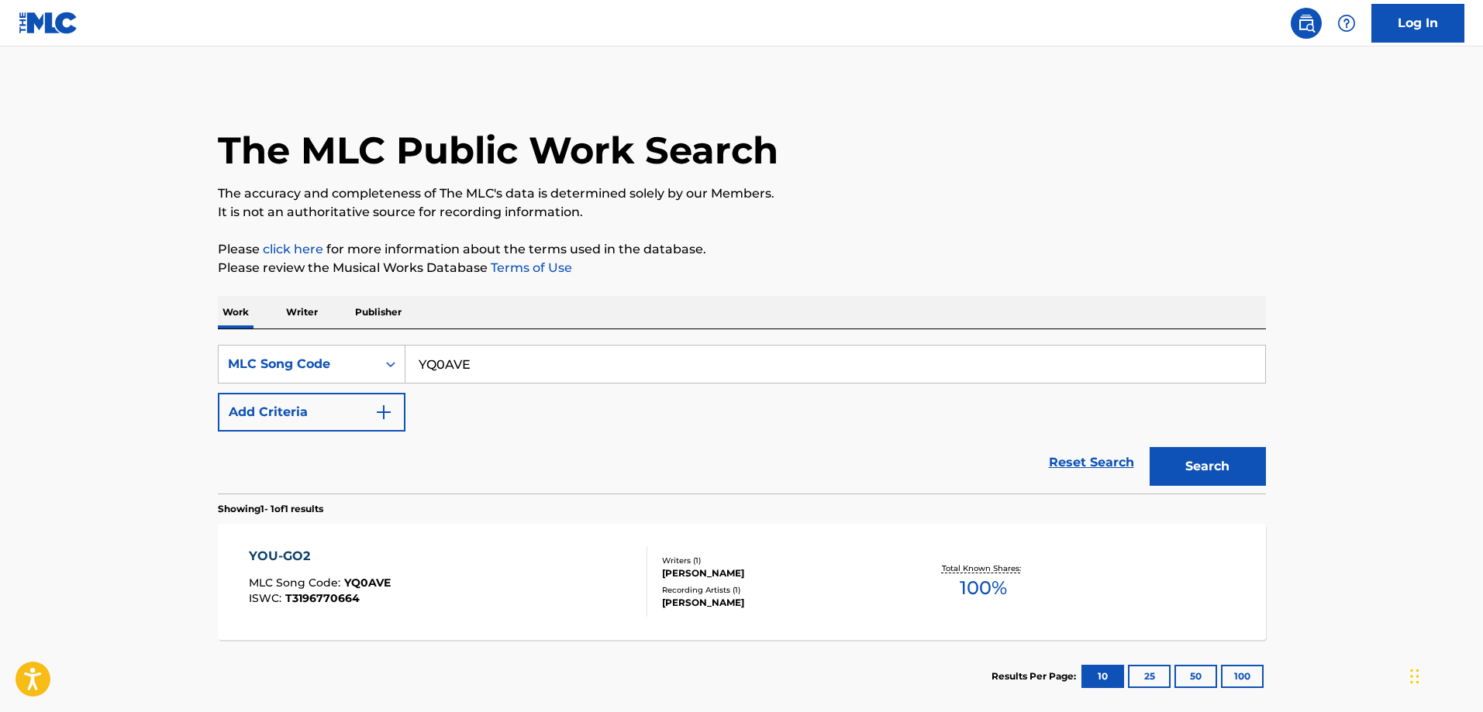
click at [450, 564] on div "YOU-GO2 MLC Song Code : YQ0AVE ISWC : T3196770664" at bounding box center [448, 582] width 398 height 70
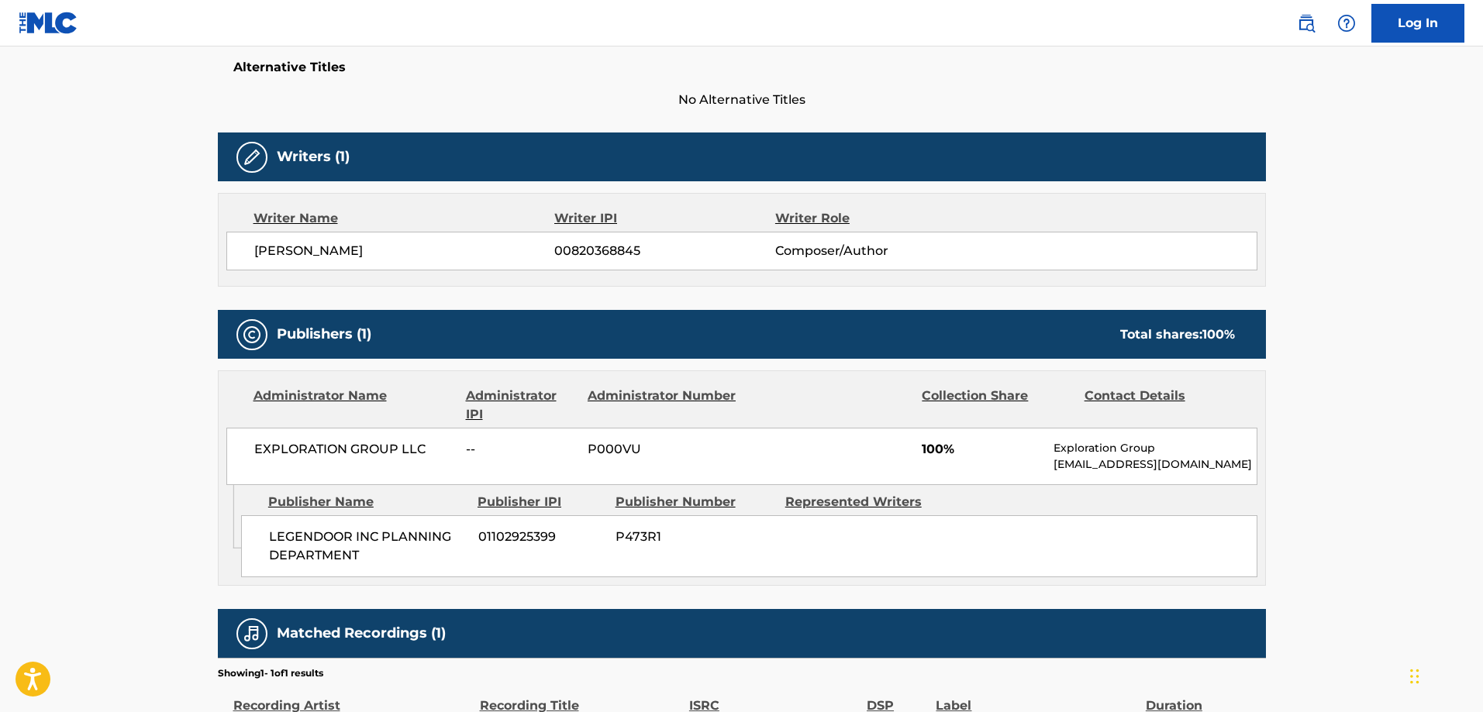
scroll to position [465, 0]
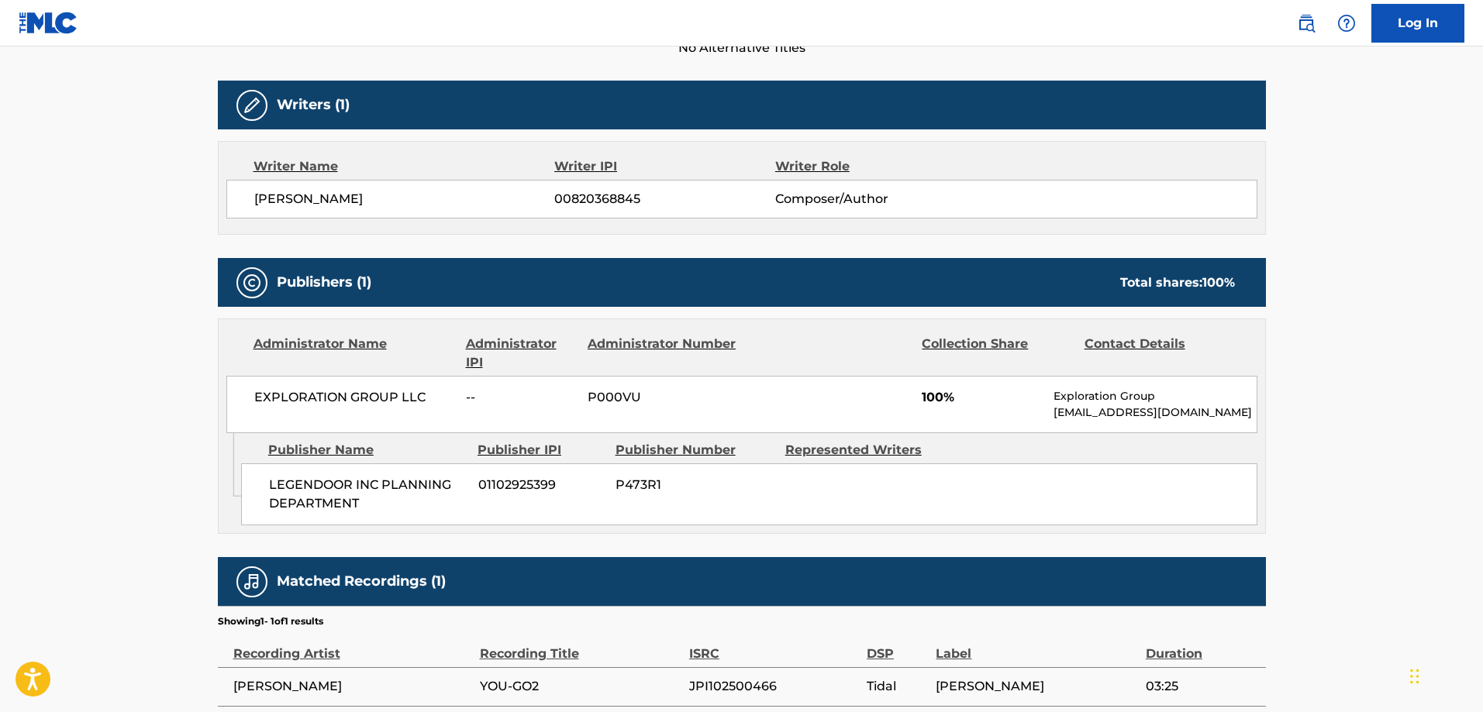
click at [305, 485] on span "LEGENDOOR INC PLANNING DEPARTMENT" at bounding box center [368, 494] width 198 height 37
click at [318, 510] on span "LEGENDOOR INC PLANNING DEPARTMENT" at bounding box center [368, 494] width 198 height 37
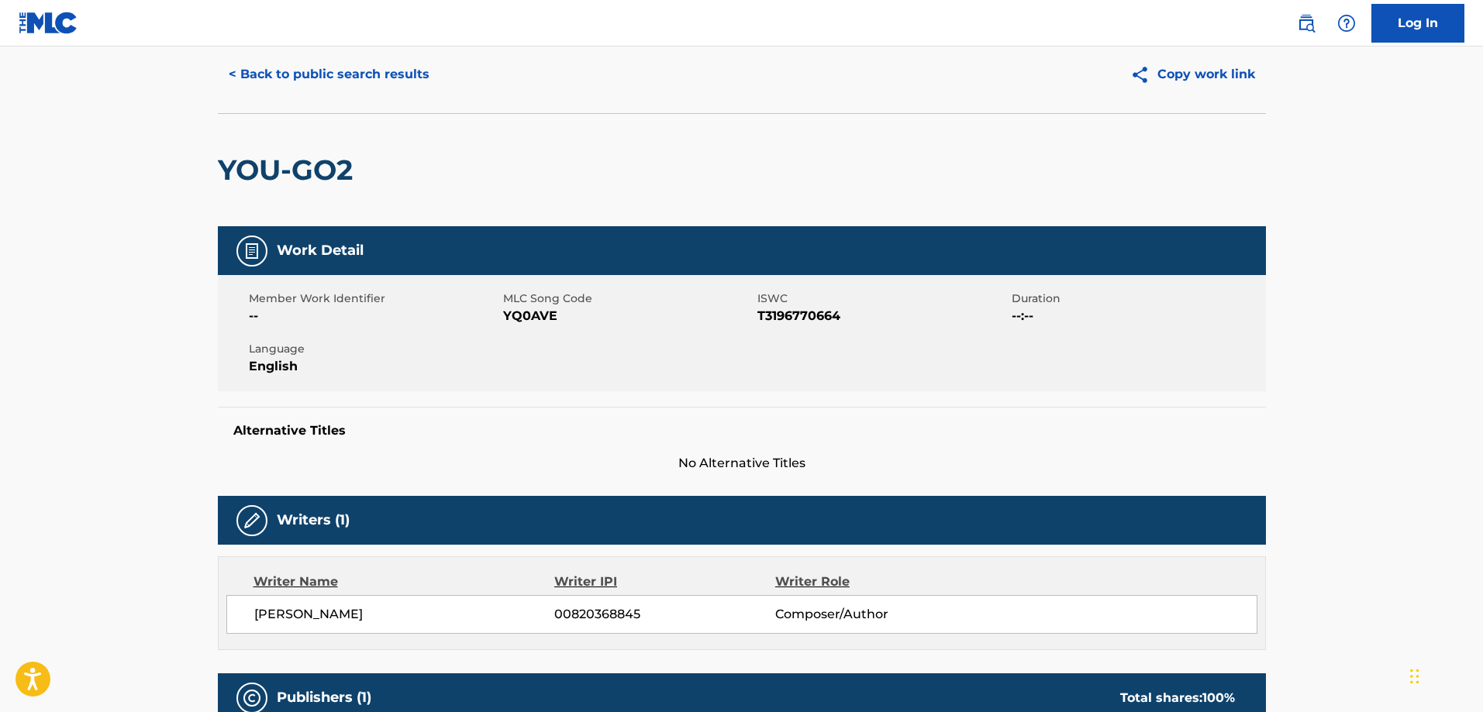
scroll to position [0, 0]
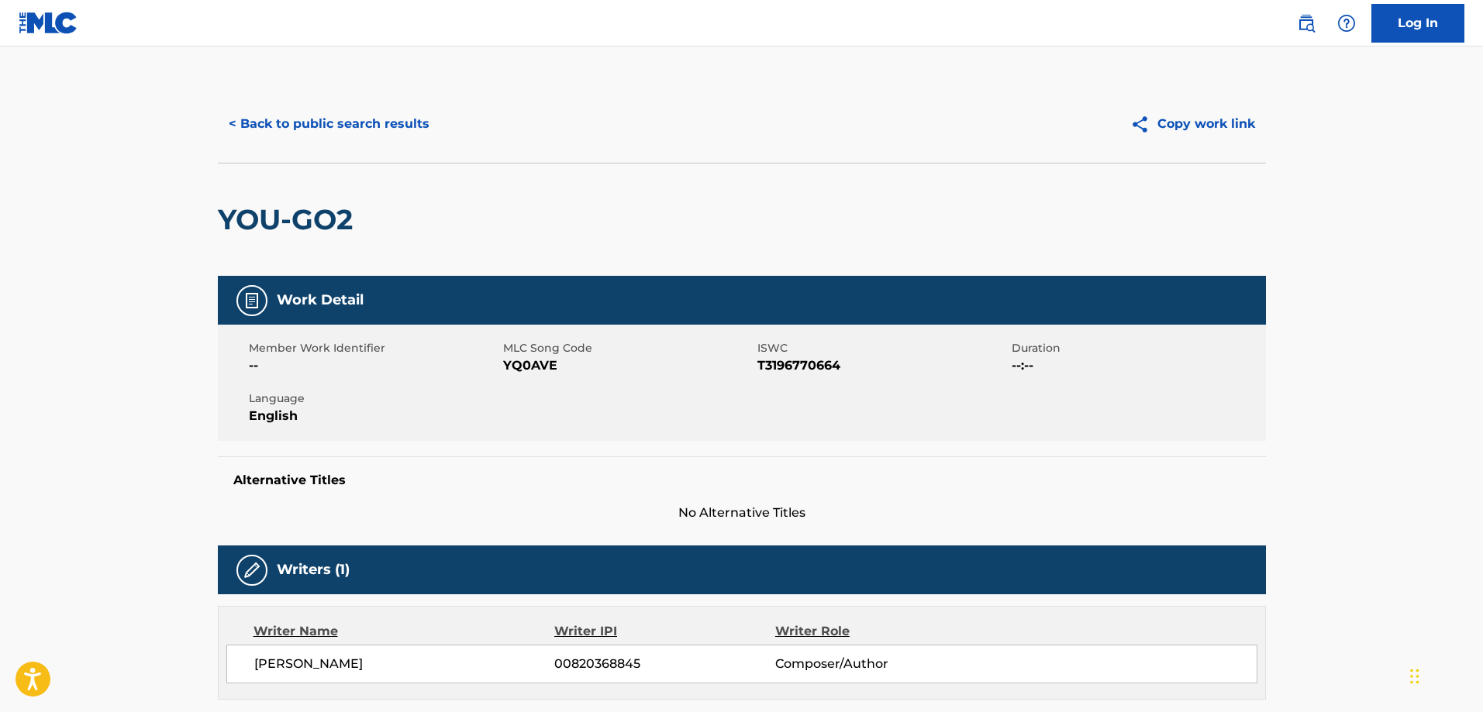
click at [288, 118] on button "< Back to public search results" at bounding box center [329, 124] width 222 height 39
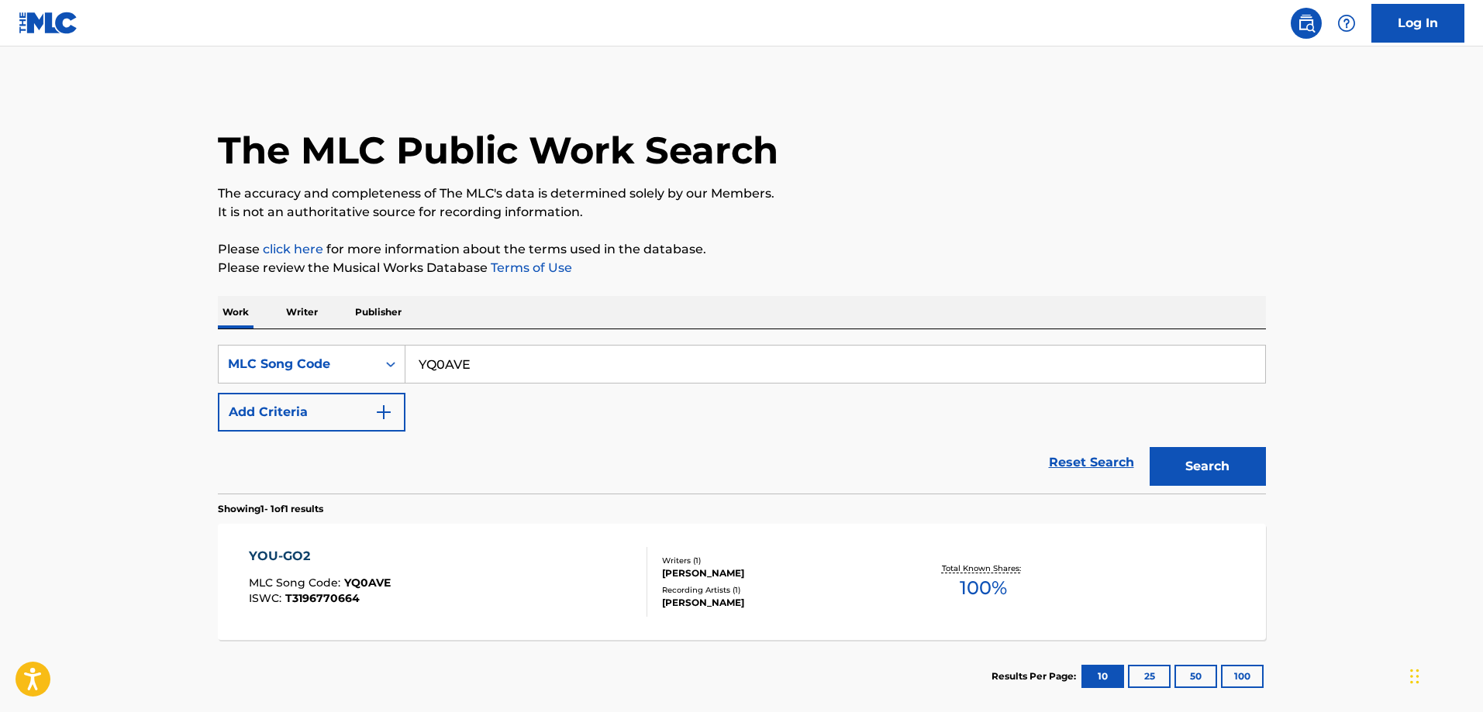
click at [544, 347] on input "YQ0AVE" at bounding box center [835, 364] width 860 height 37
paste input "P7BNB"
type input "YP7BNB"
click at [1150, 447] on button "Search" at bounding box center [1208, 466] width 116 height 39
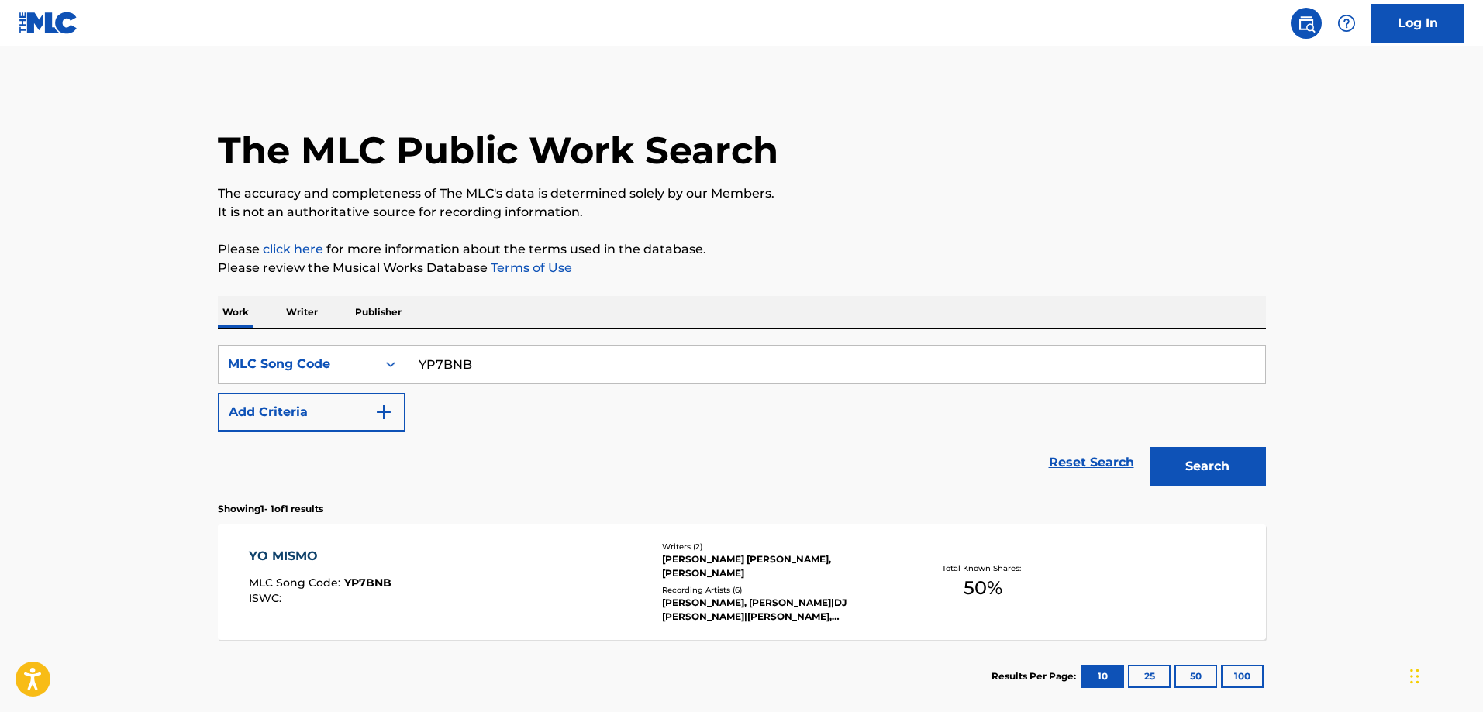
click at [405, 579] on div "YO MISMO MLC Song Code : YP7BNB ISWC :" at bounding box center [448, 582] width 398 height 70
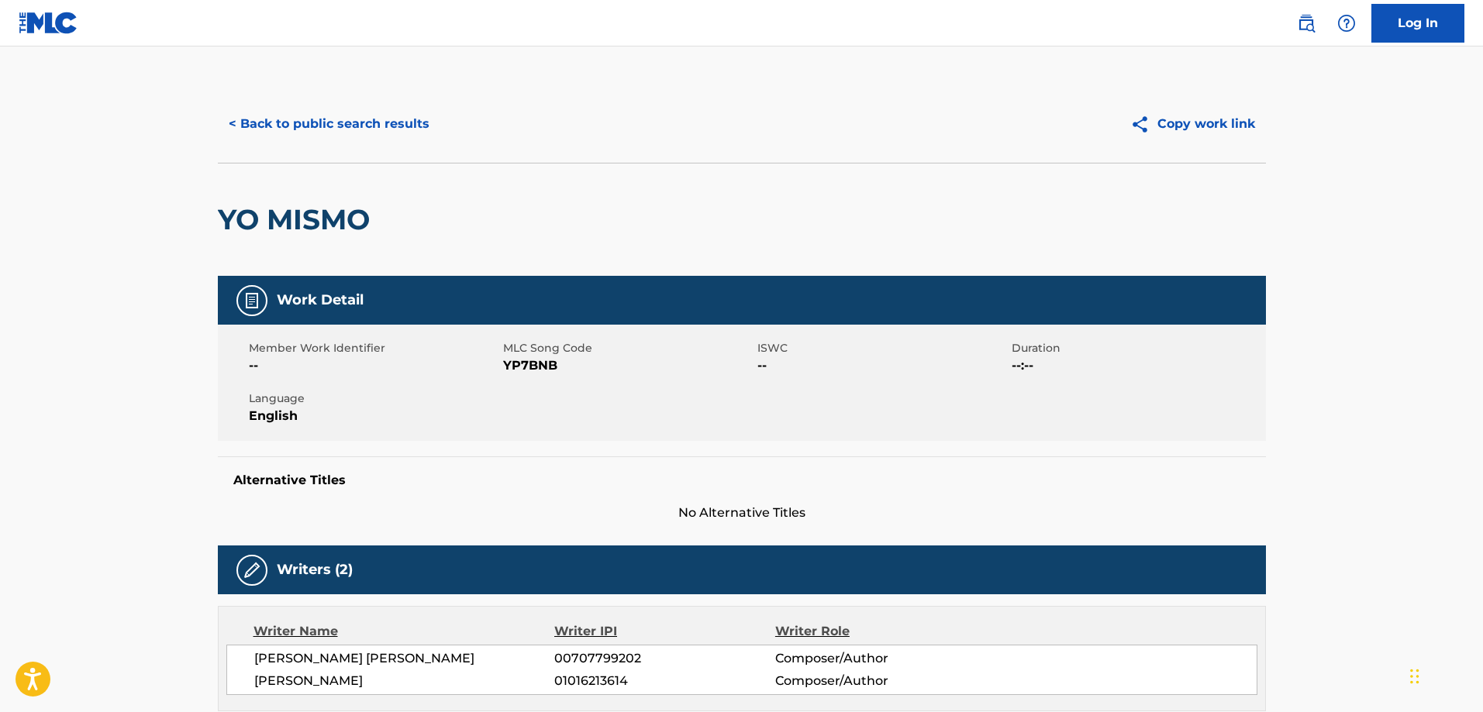
click at [345, 126] on button "< Back to public search results" at bounding box center [329, 124] width 222 height 39
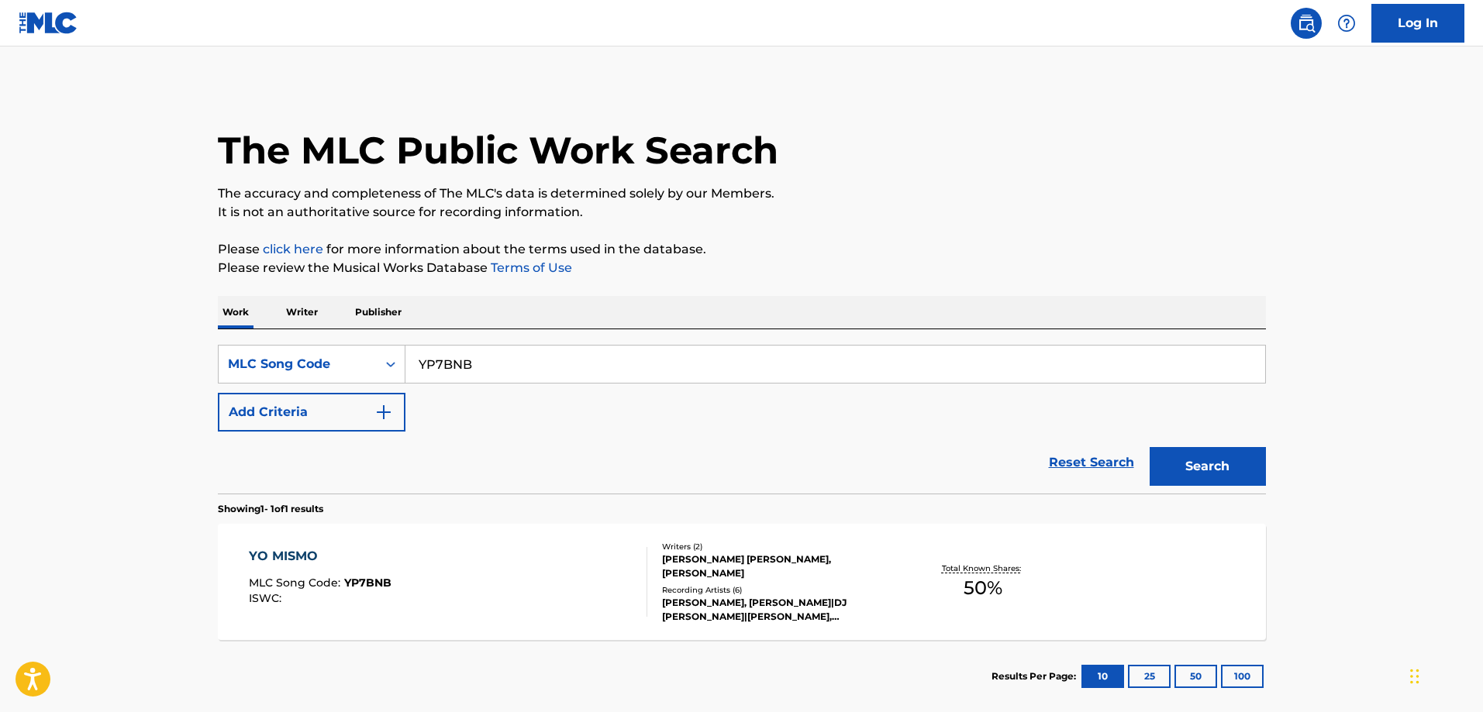
click at [468, 363] on input "YP7BNB" at bounding box center [835, 364] width 860 height 37
paste input "D7GXW"
type input "YD7GXW"
click at [1150, 447] on button "Search" at bounding box center [1208, 466] width 116 height 39
click at [334, 559] on div "YO SOY MEJOR" at bounding box center [322, 556] width 147 height 19
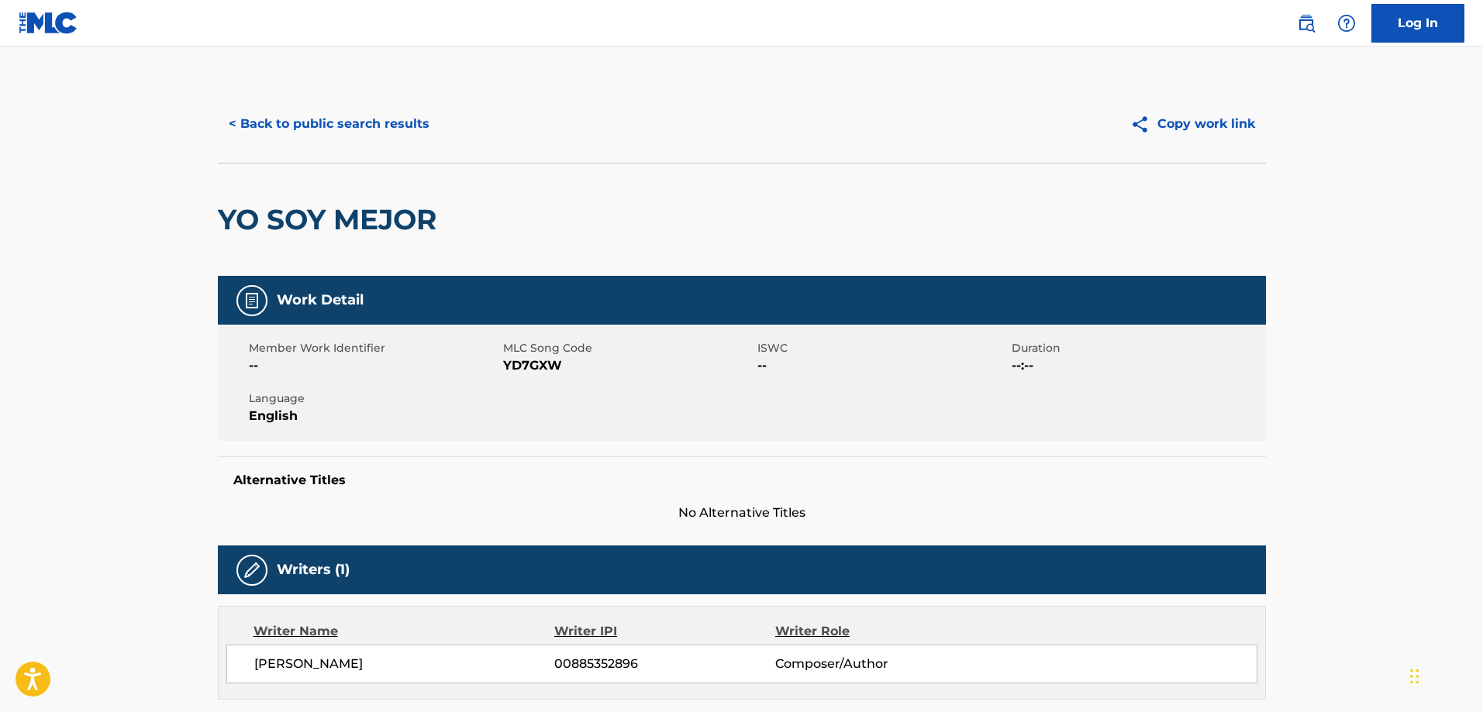
click at [386, 133] on button "< Back to public search results" at bounding box center [329, 124] width 222 height 39
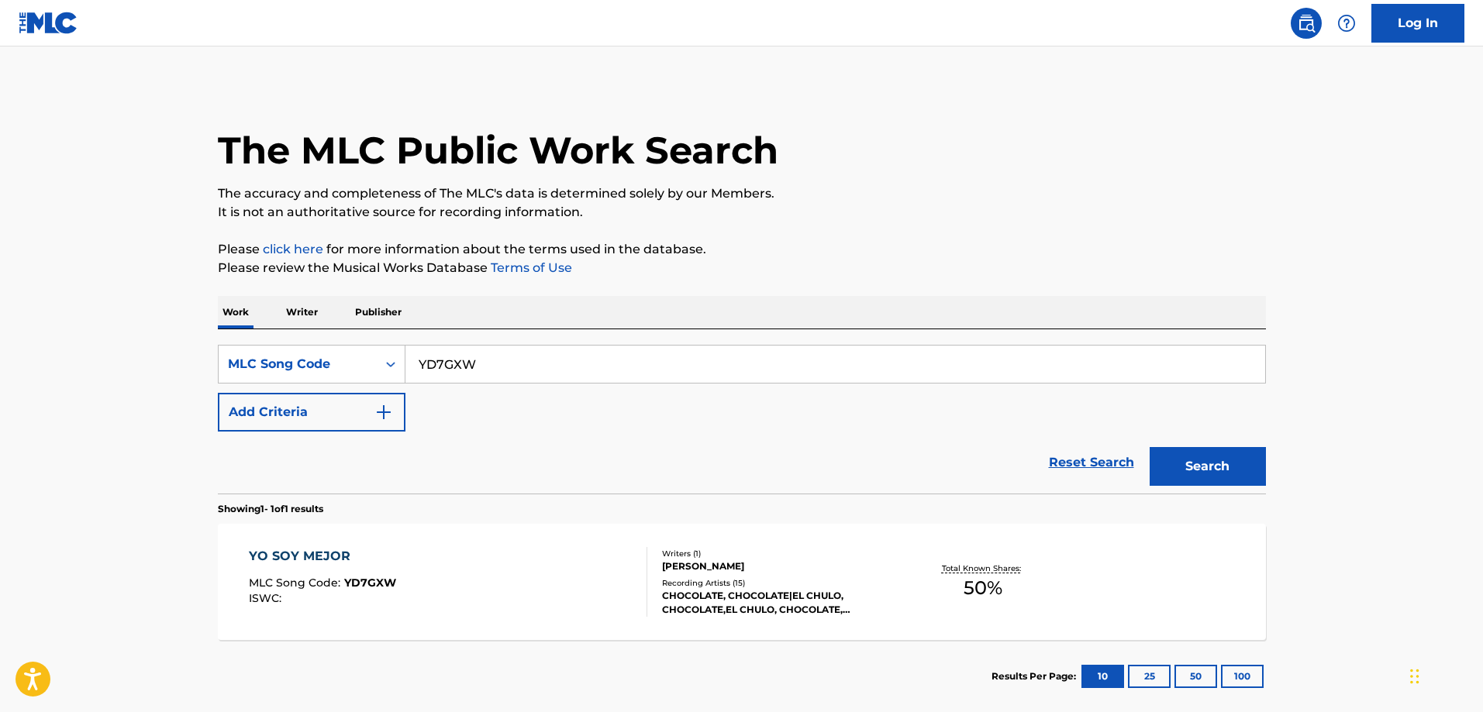
click at [476, 341] on div "SearchWithCriteria3735bfa1-bdee-4c09-98de-f3311c50fdbe MLC Song Code YD7GXW Add…" at bounding box center [742, 411] width 1048 height 164
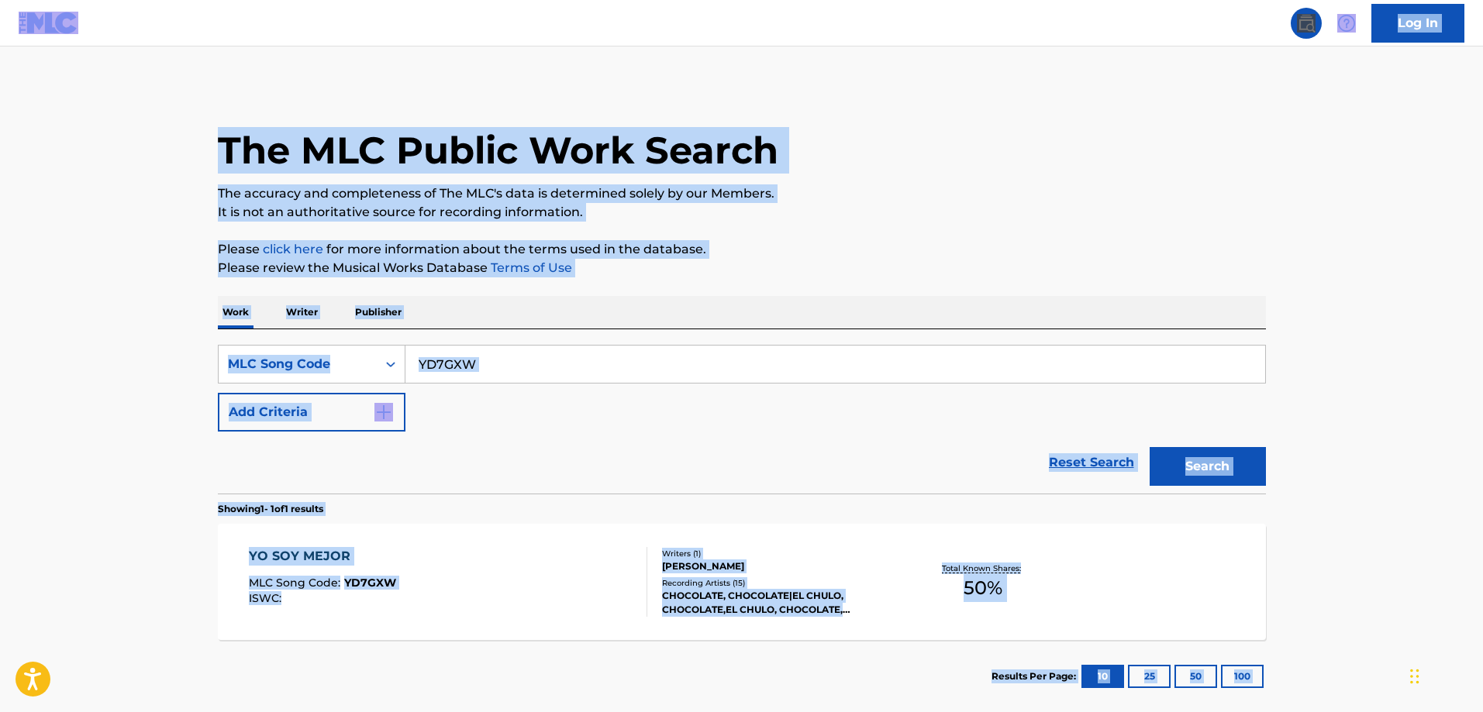
click at [481, 362] on input "YD7GXW" at bounding box center [835, 364] width 860 height 37
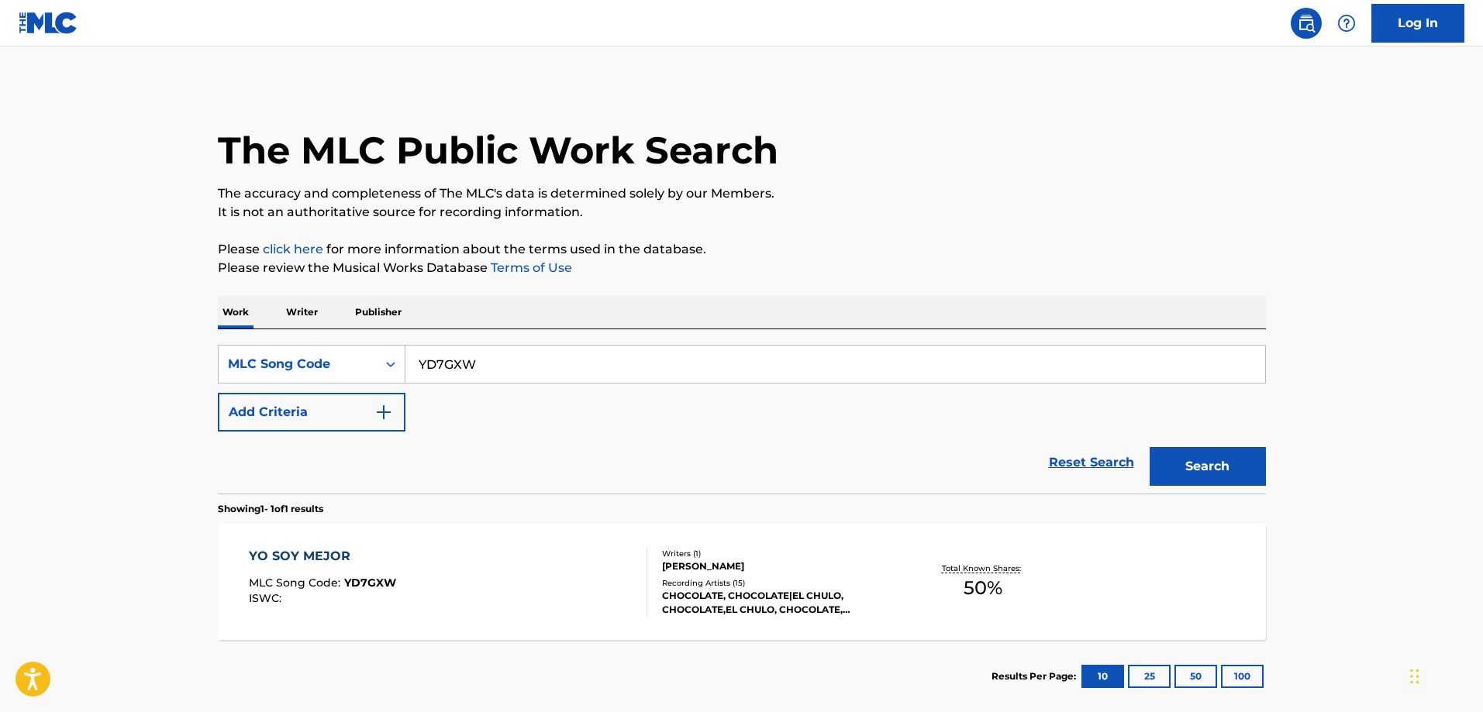
paste input "XQ5Q9O"
type input "XQ5Q9O"
click at [1150, 447] on button "Search" at bounding box center [1208, 466] width 116 height 39
click at [305, 557] on div "X INSTINTIO" at bounding box center [321, 556] width 144 height 19
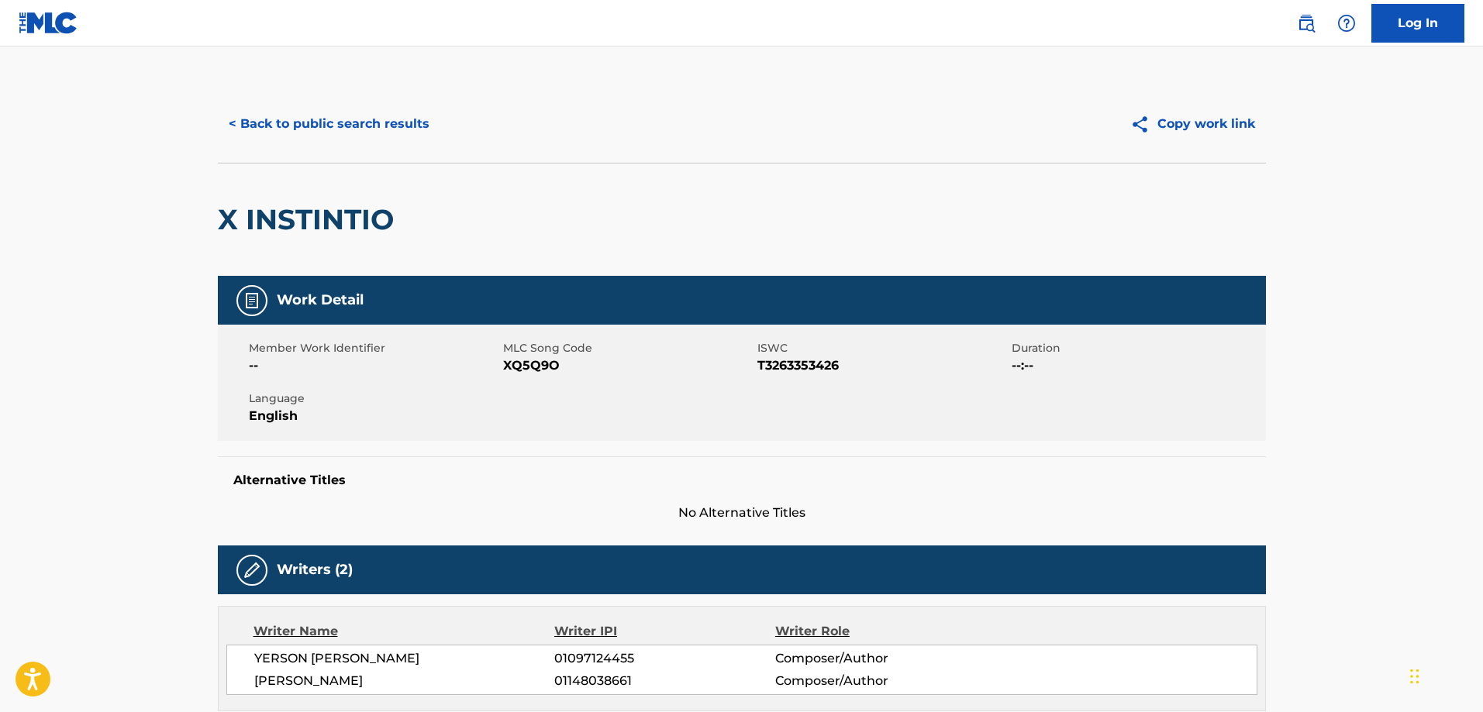
click at [321, 108] on button "< Back to public search results" at bounding box center [329, 124] width 222 height 39
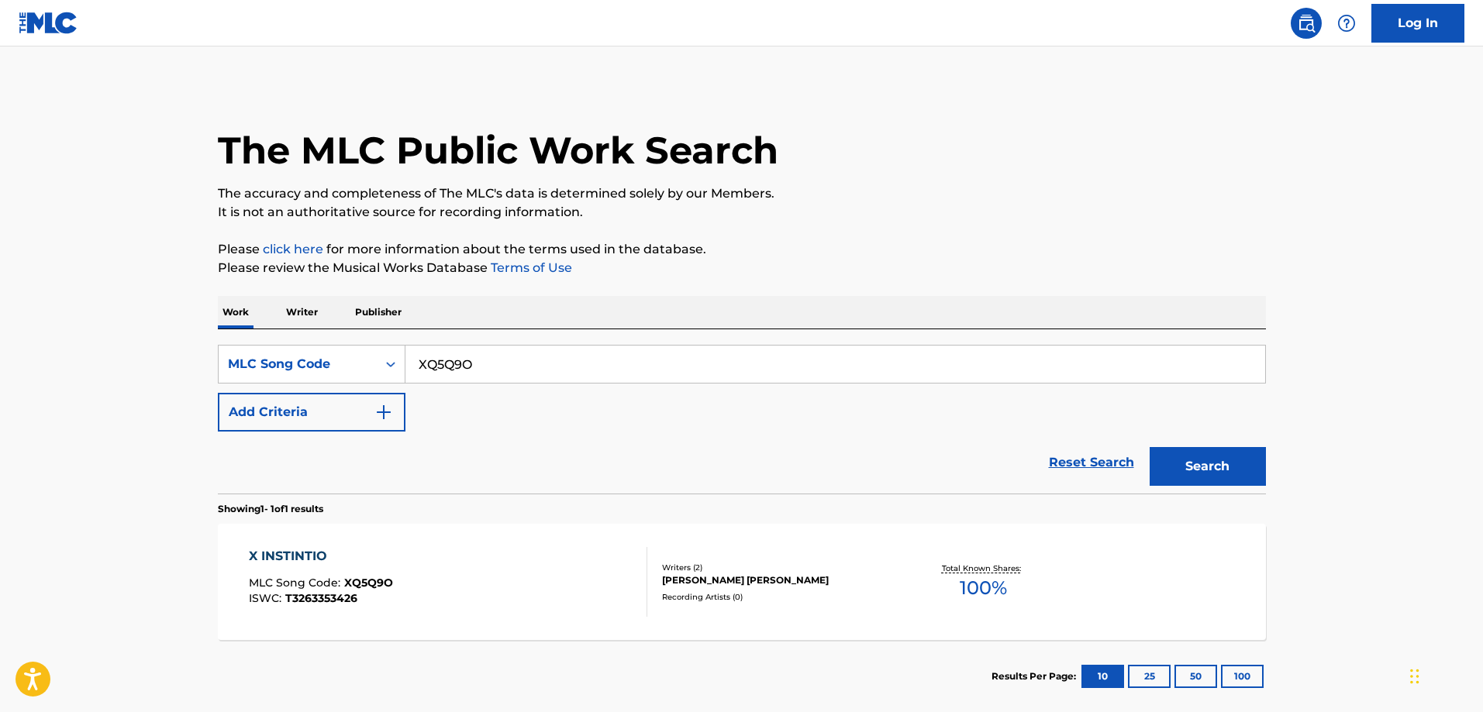
click at [508, 365] on input "XQ5Q9O" at bounding box center [835, 364] width 860 height 37
paste input "NH327M"
type input "NH327M"
click at [1150, 447] on button "Search" at bounding box center [1208, 466] width 116 height 39
click at [528, 374] on input "NH327M" at bounding box center [835, 364] width 860 height 37
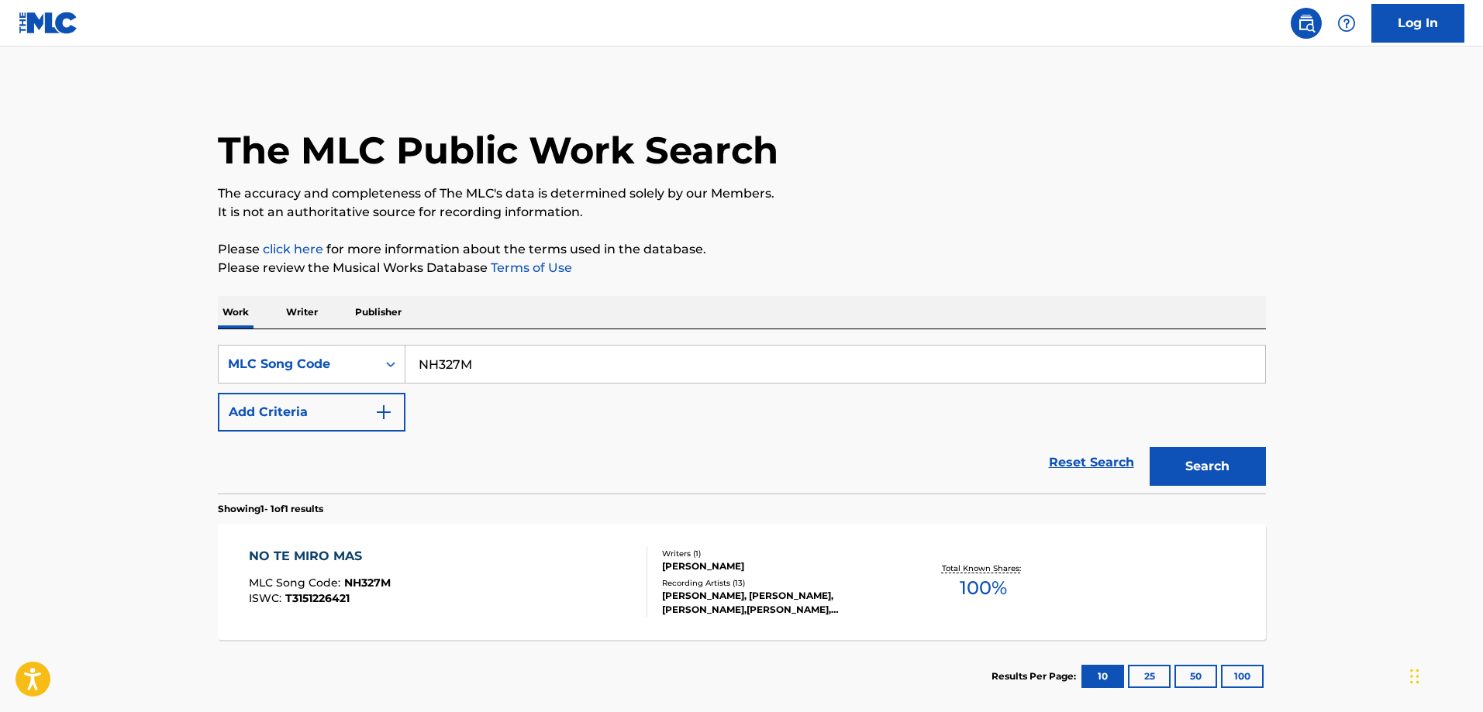
click at [372, 585] on span "NH327M" at bounding box center [367, 583] width 47 height 14
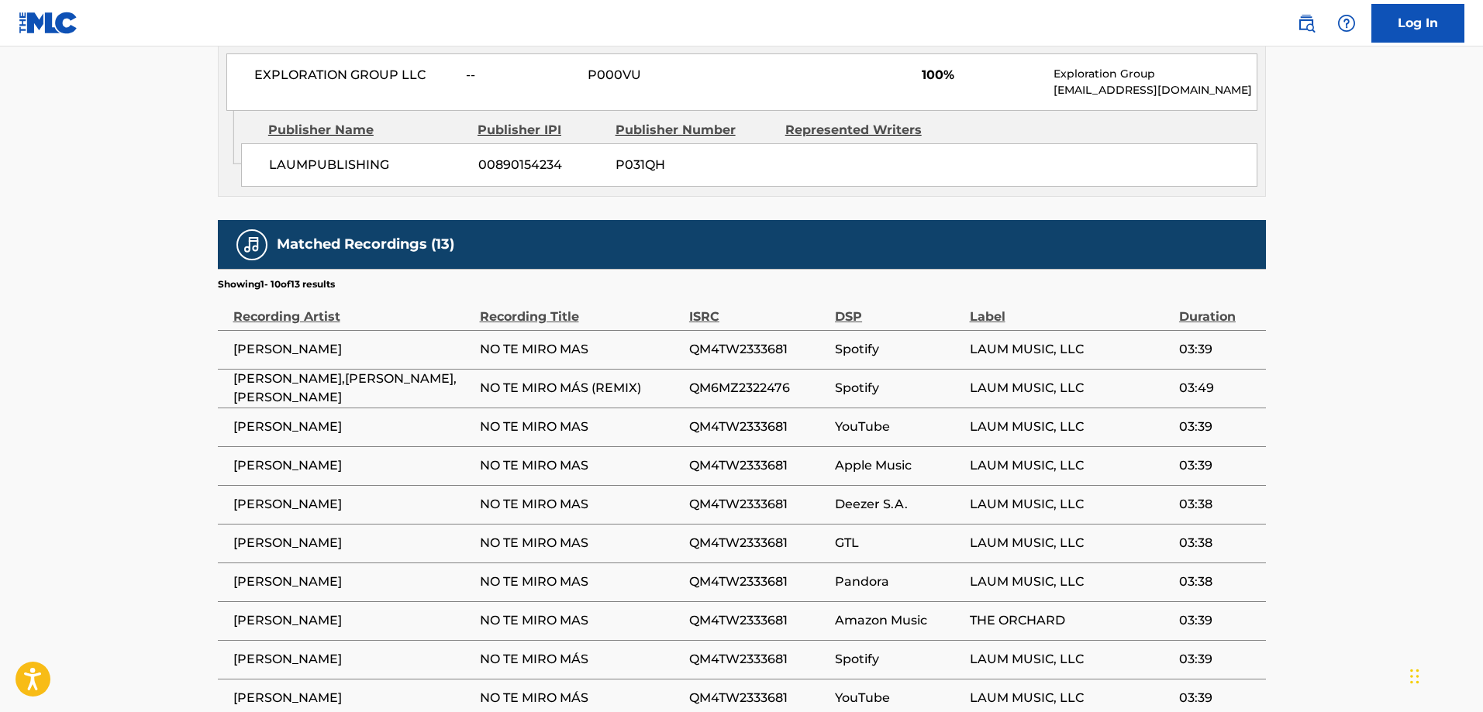
scroll to position [396, 0]
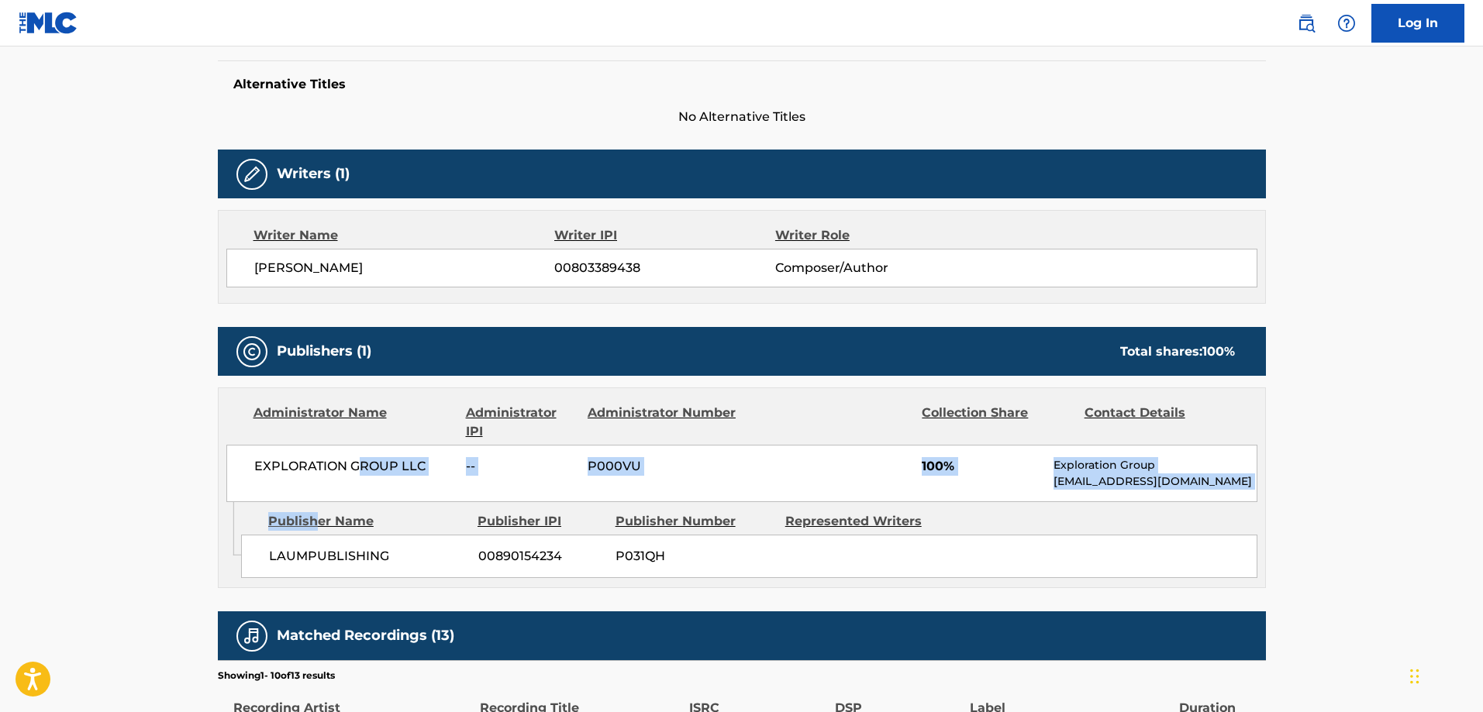
drag, startPoint x: 317, startPoint y: 524, endPoint x: 312, endPoint y: 536, distance: 13.5
click at [316, 526] on div "Administrator Name Administrator IPI Administrator Number Collection Share Cont…" at bounding box center [742, 488] width 1048 height 201
click at [311, 539] on div "LAUMPUBLISHING 00890154234 P031QH" at bounding box center [749, 556] width 1016 height 43
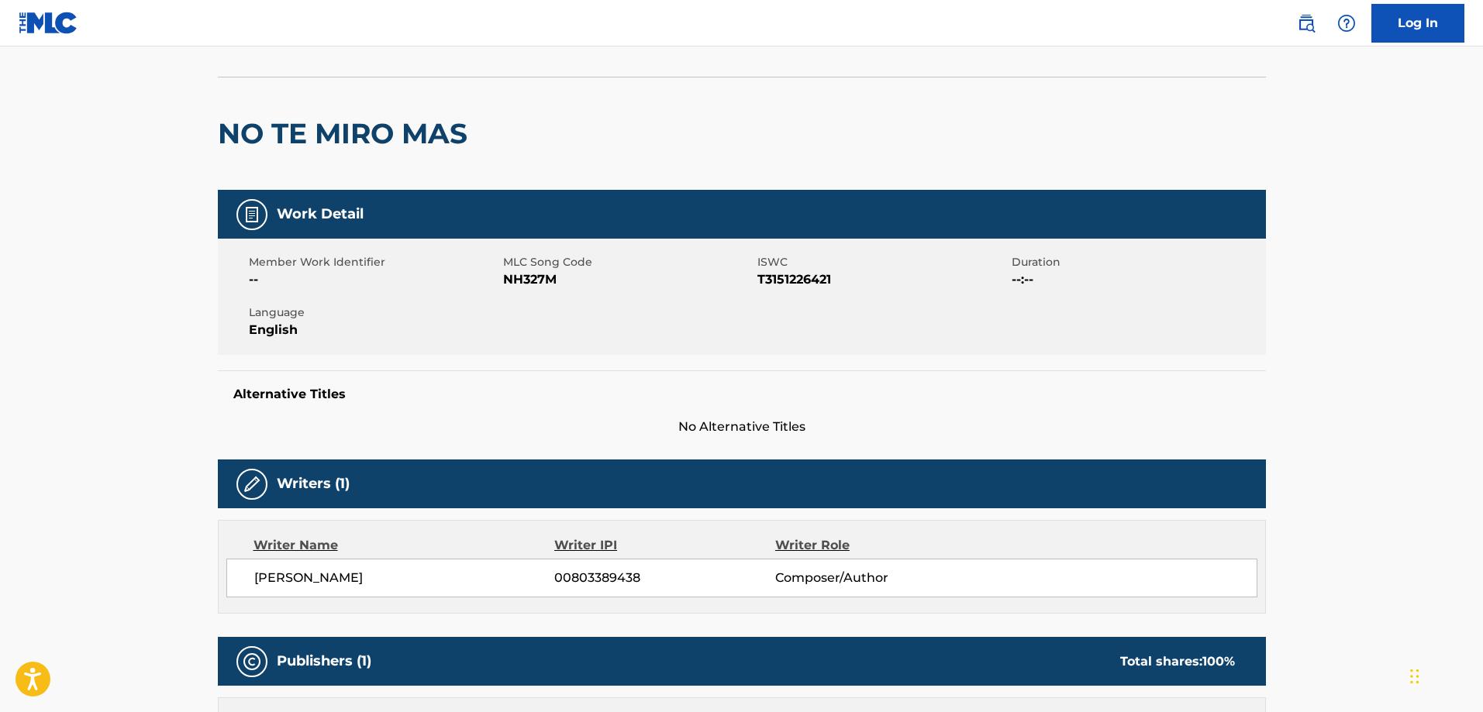
drag, startPoint x: 329, startPoint y: 135, endPoint x: 347, endPoint y: 164, distance: 34.4
click at [329, 135] on h2 "NO TE MIRO MAS" at bounding box center [346, 133] width 257 height 35
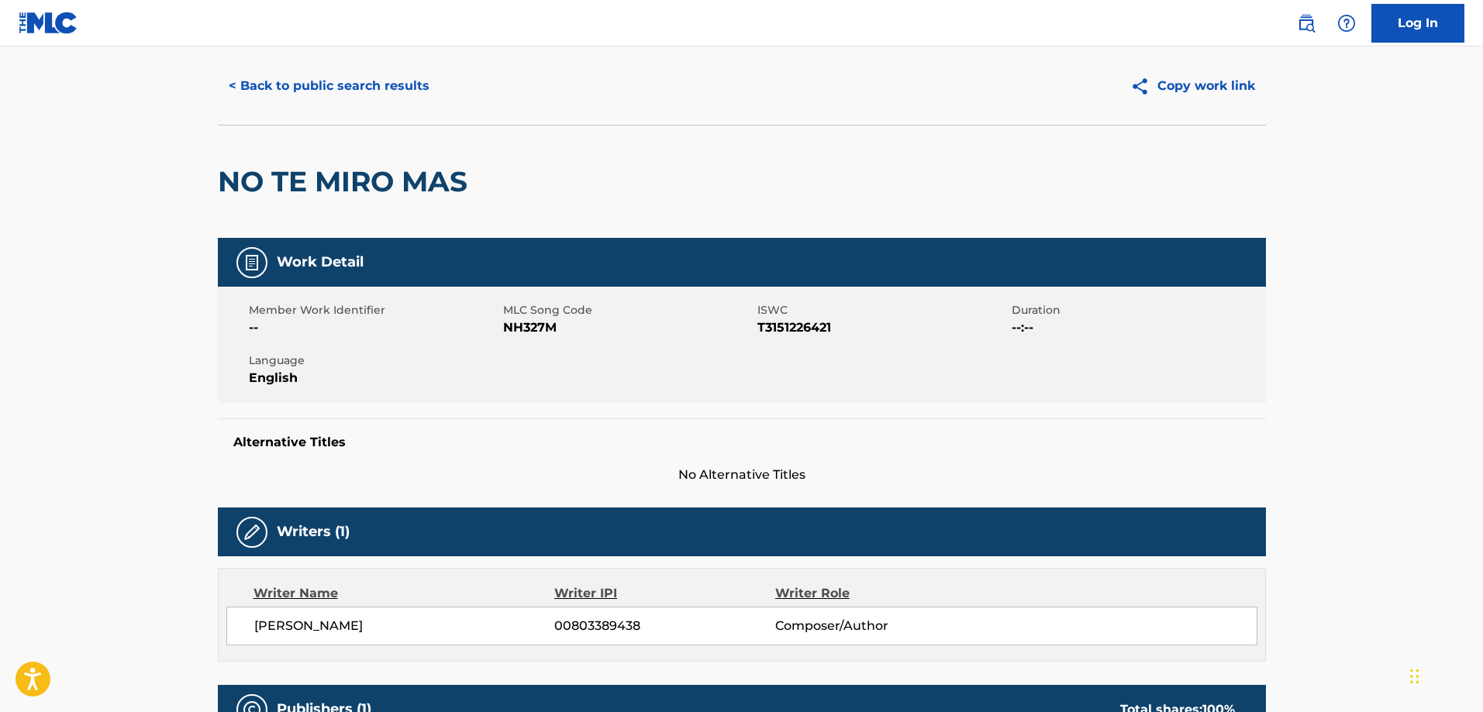
scroll to position [0, 0]
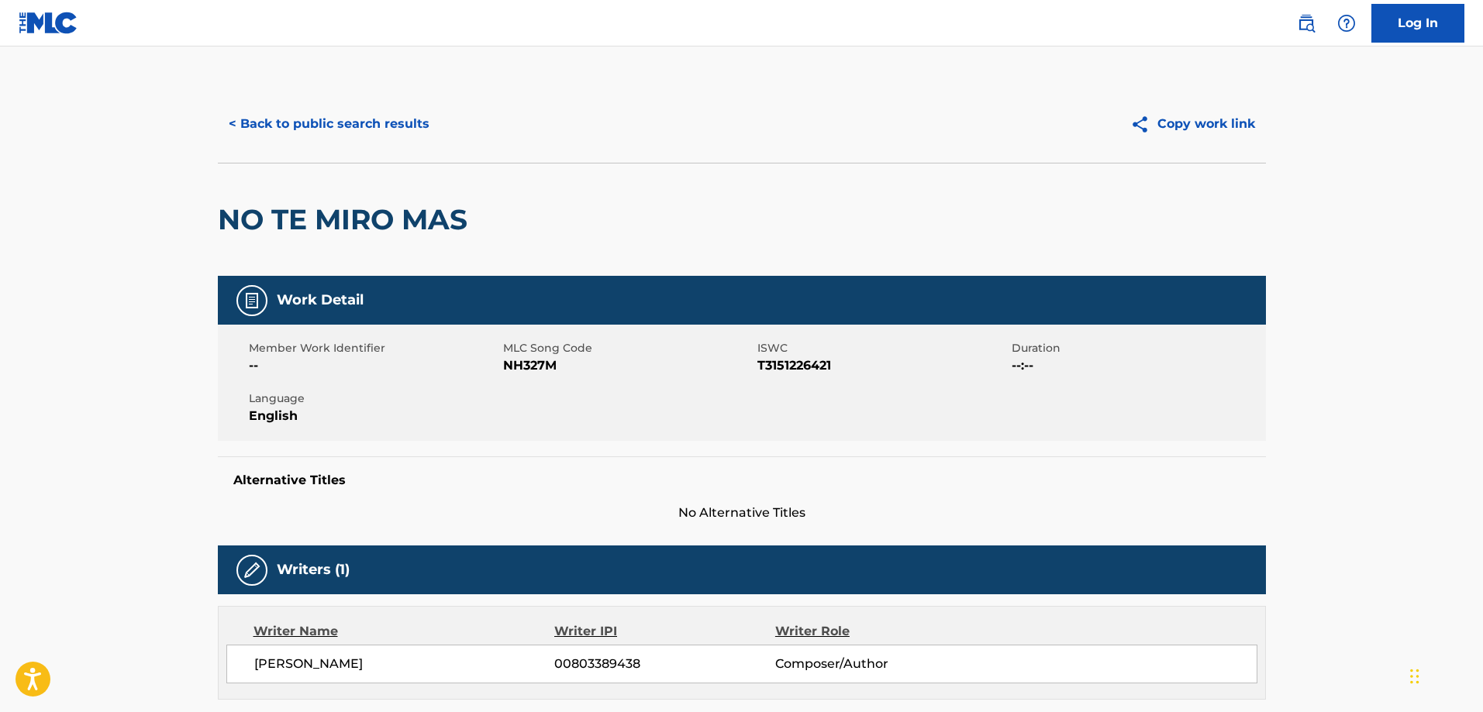
click at [311, 135] on button "< Back to public search results" at bounding box center [329, 124] width 222 height 39
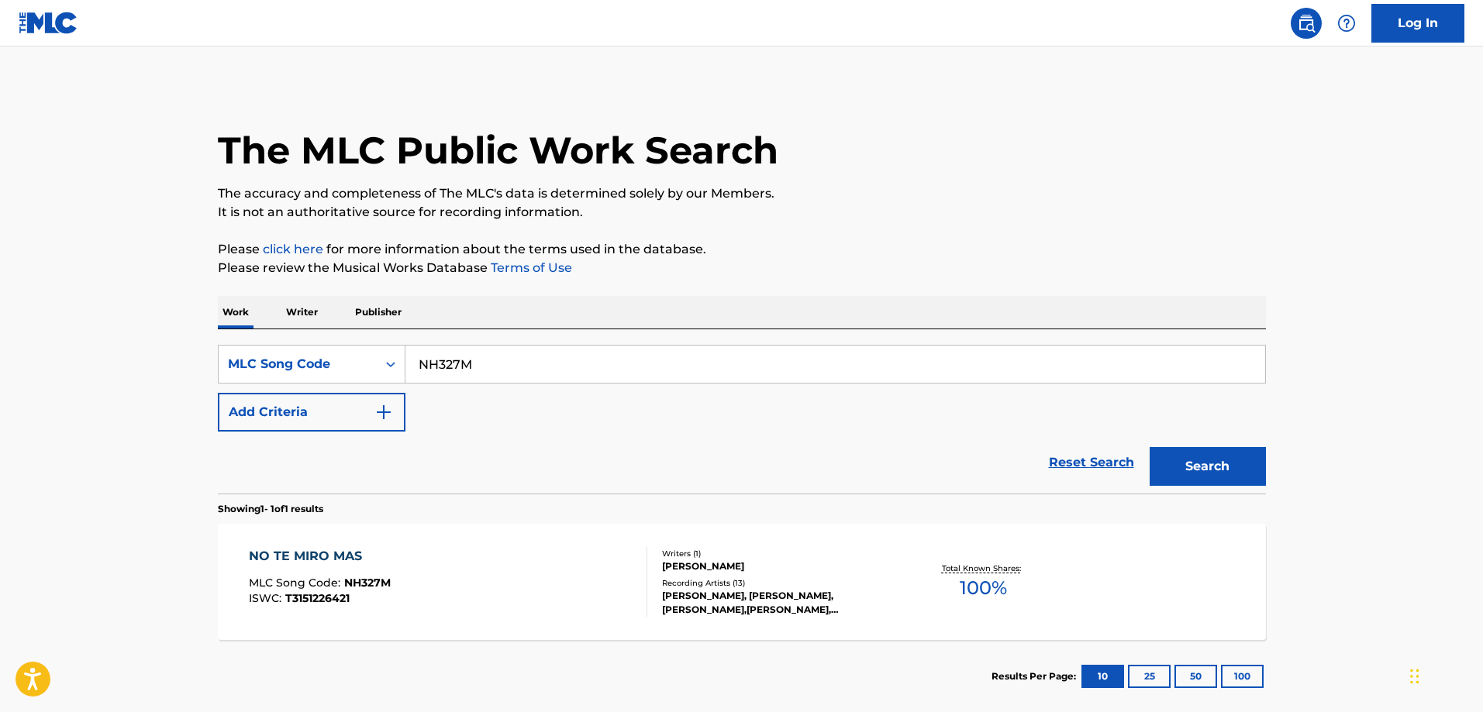
click at [499, 365] on input "NH327M" at bounding box center [835, 364] width 860 height 37
paste input "D5KE9"
click at [1150, 447] on button "Search" at bounding box center [1208, 466] width 116 height 39
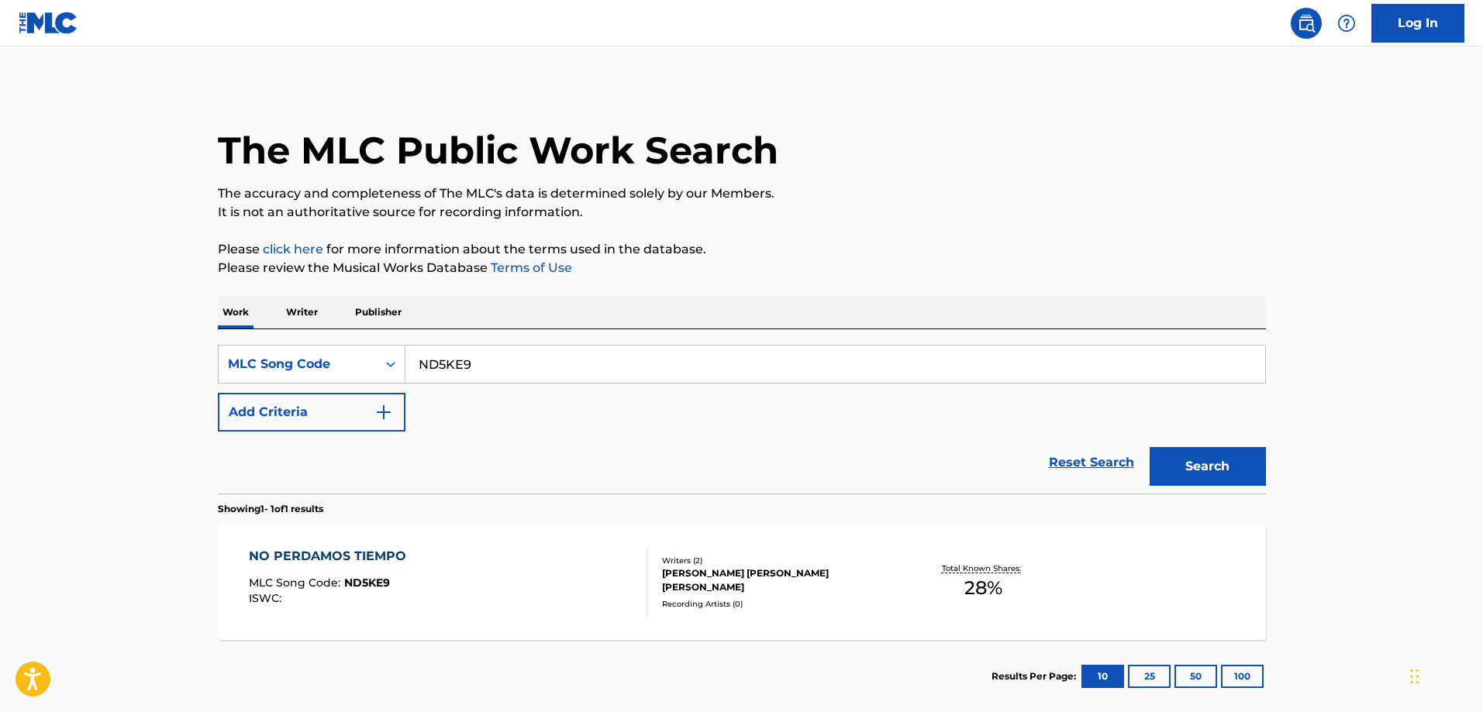
click at [530, 360] on input "ND5KE9" at bounding box center [835, 364] width 860 height 37
paste input "C31TV"
type input "NC31TV"
click at [1150, 447] on button "Search" at bounding box center [1208, 466] width 116 height 39
click at [465, 563] on div "NUNCA OLVIDES MLC Song Code : NC31TV ISWC :" at bounding box center [448, 582] width 398 height 70
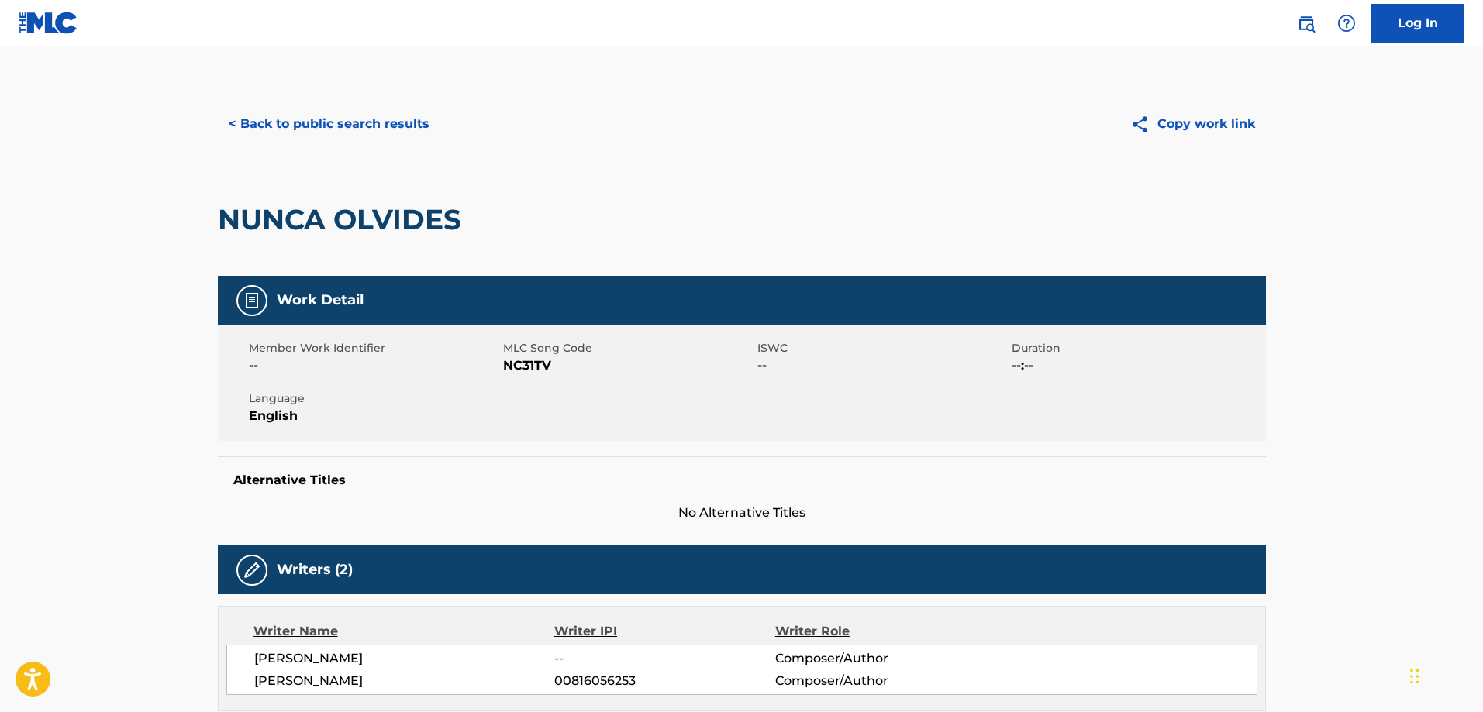
click at [310, 117] on button "< Back to public search results" at bounding box center [329, 124] width 222 height 39
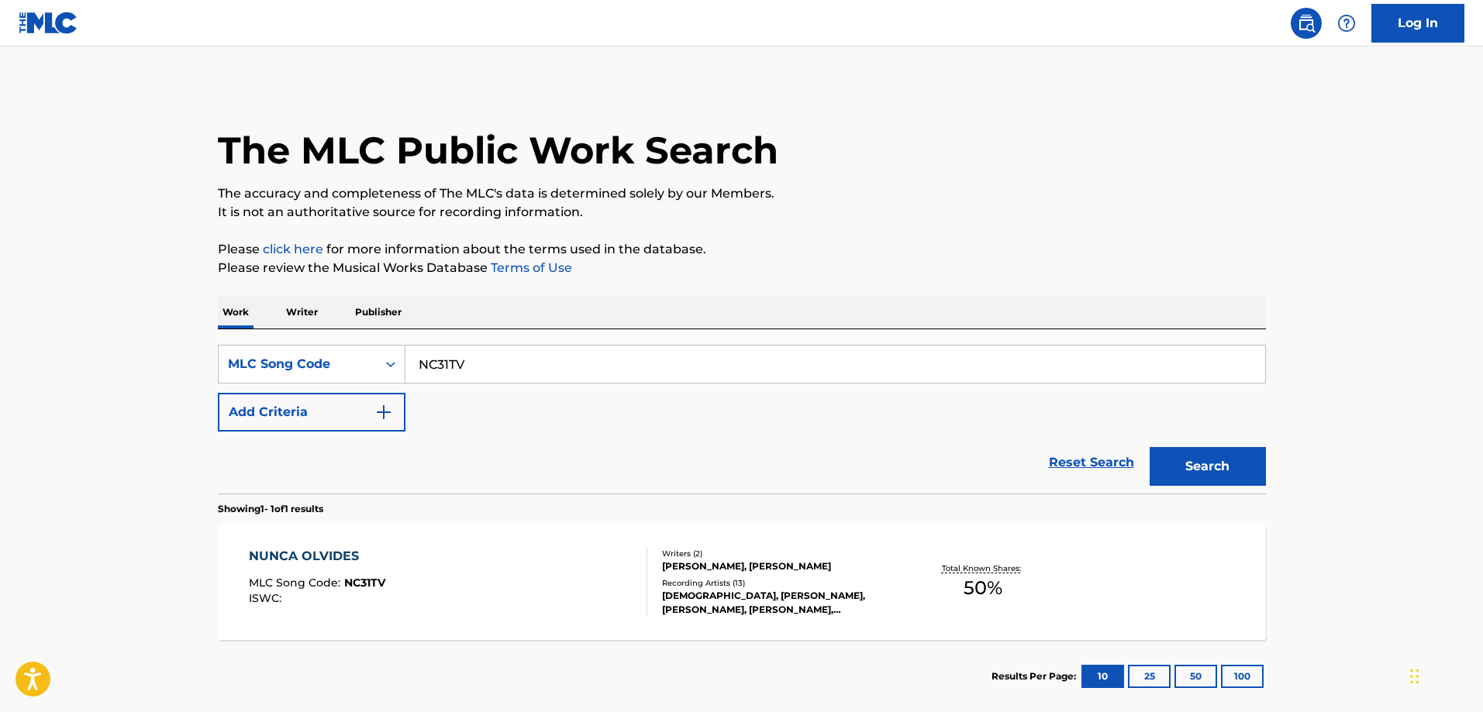
click at [542, 374] on input "NC31TV" at bounding box center [835, 364] width 860 height 37
paste input "T48TP0"
type input "T48TP0"
click at [1150, 447] on button "Search" at bounding box center [1208, 466] width 116 height 39
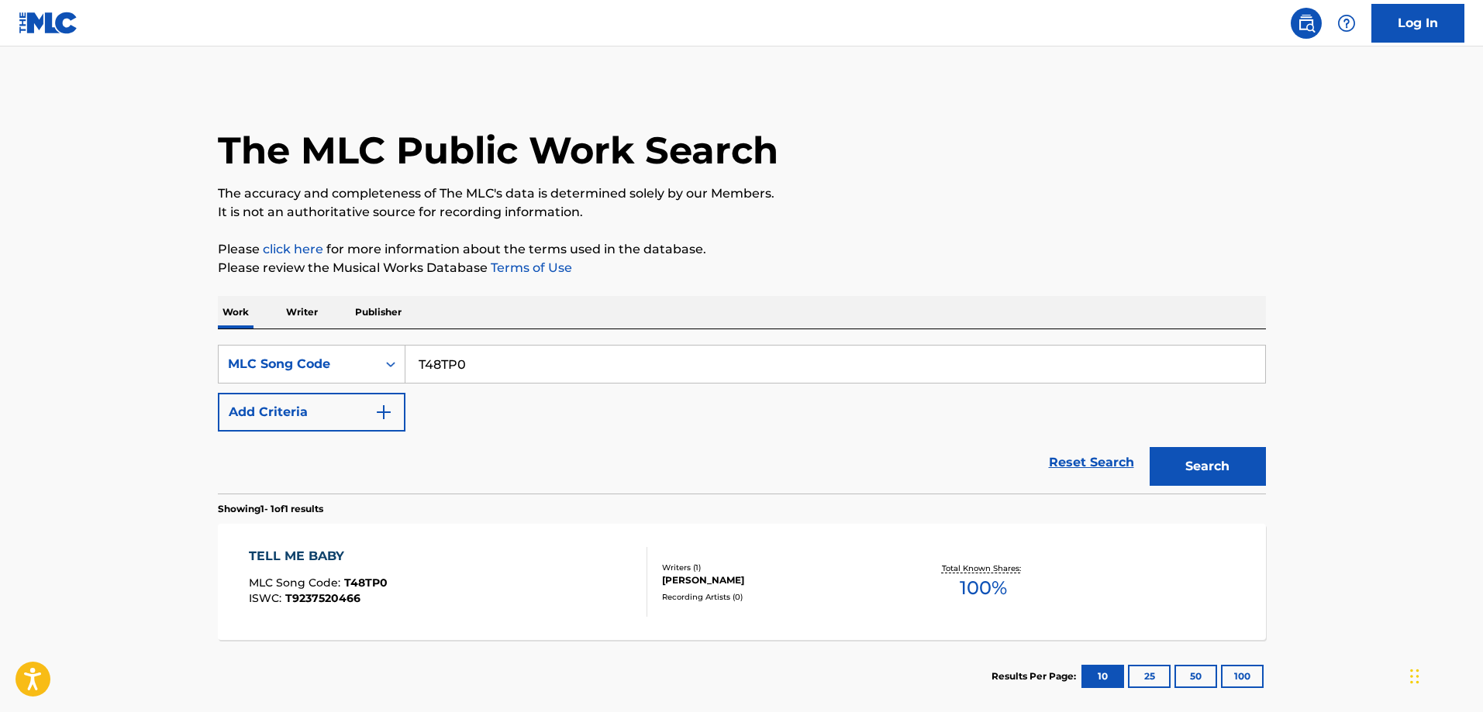
click at [329, 552] on div "TELL ME BABY" at bounding box center [318, 556] width 139 height 19
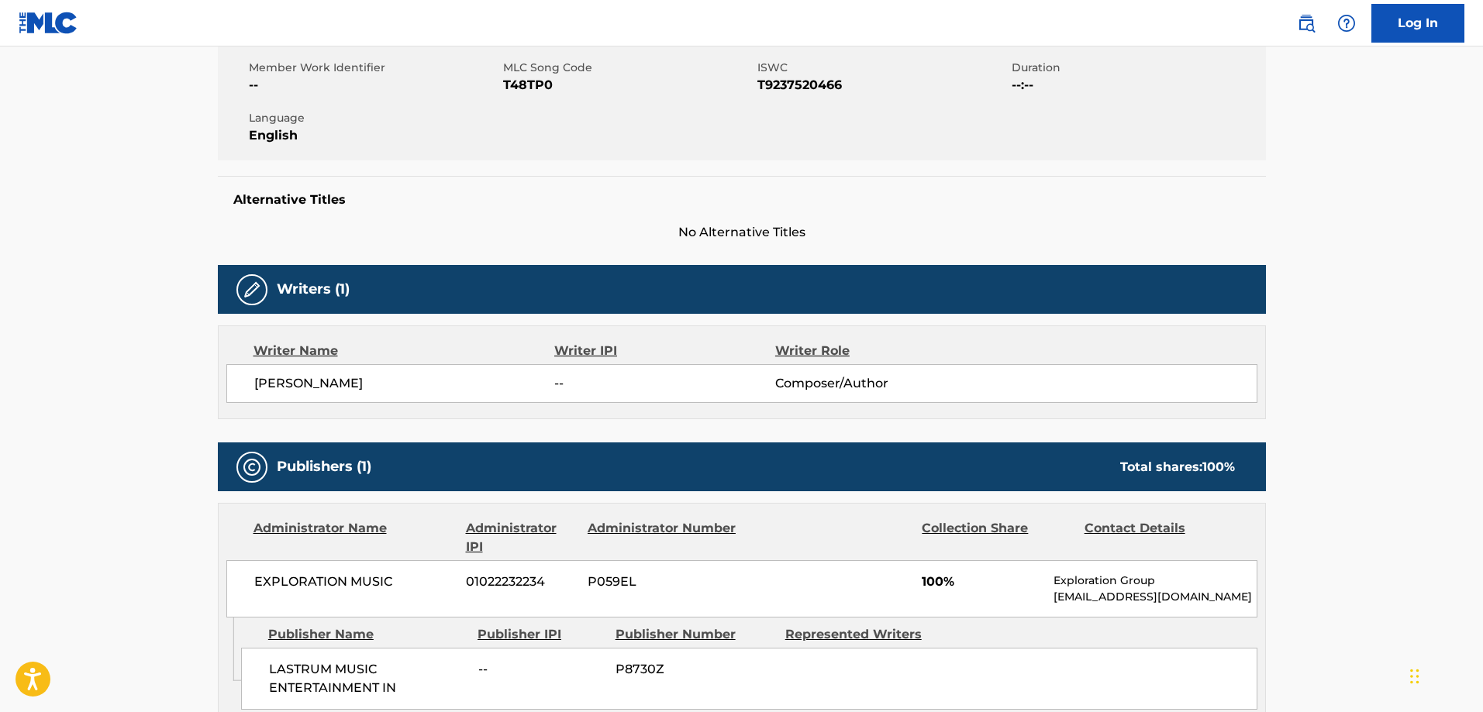
scroll to position [474, 0]
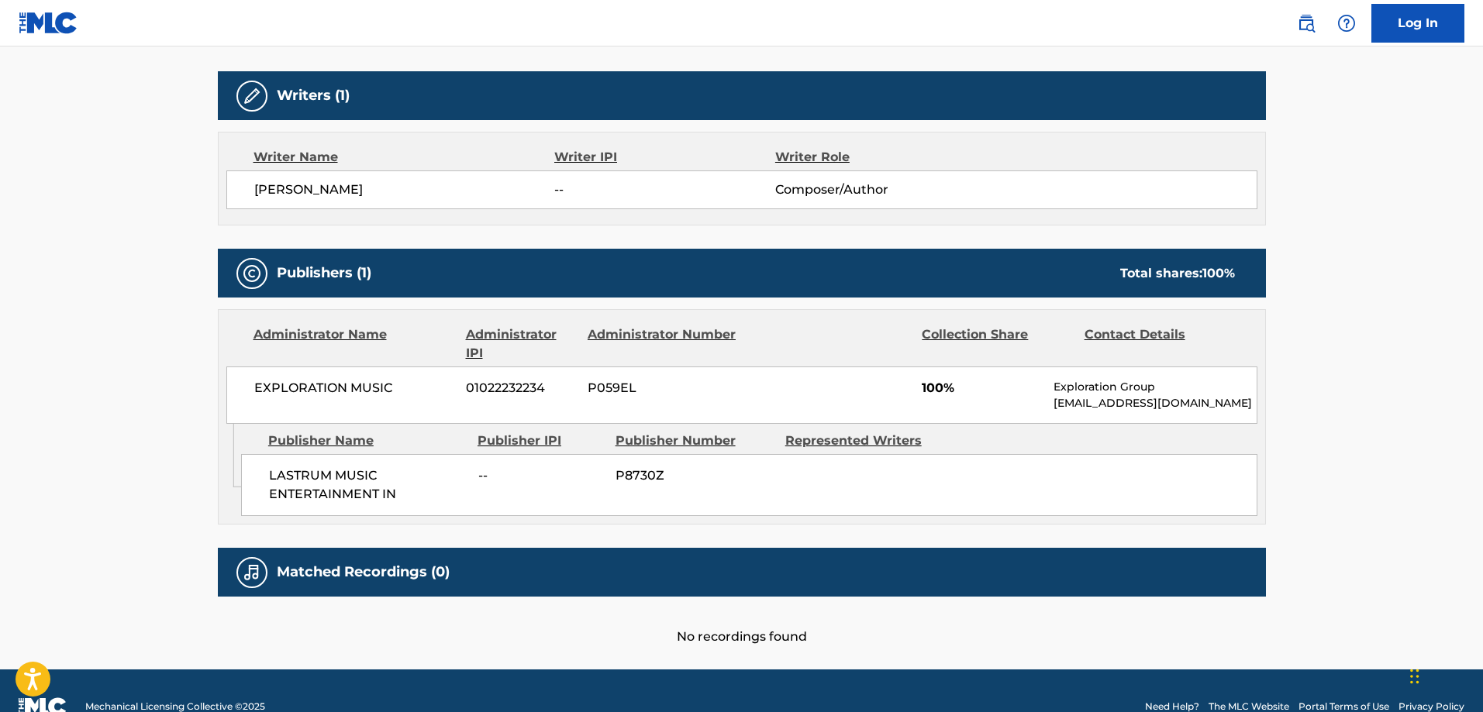
click at [274, 476] on span "LASTRUM MUSIC ENTERTAINMENT IN" at bounding box center [368, 485] width 198 height 37
drag, startPoint x: 276, startPoint y: 476, endPoint x: 303, endPoint y: 481, distance: 27.7
click at [288, 478] on span "LASTRUM MUSIC ENTERTAINMENT IN" at bounding box center [368, 485] width 198 height 37
click at [355, 490] on span "LASTRUM MUSIC ENTERTAINMENT IN" at bounding box center [368, 485] width 198 height 37
click at [378, 488] on span "LASTRUM MUSIC ENTERTAINMENT IN" at bounding box center [368, 485] width 198 height 37
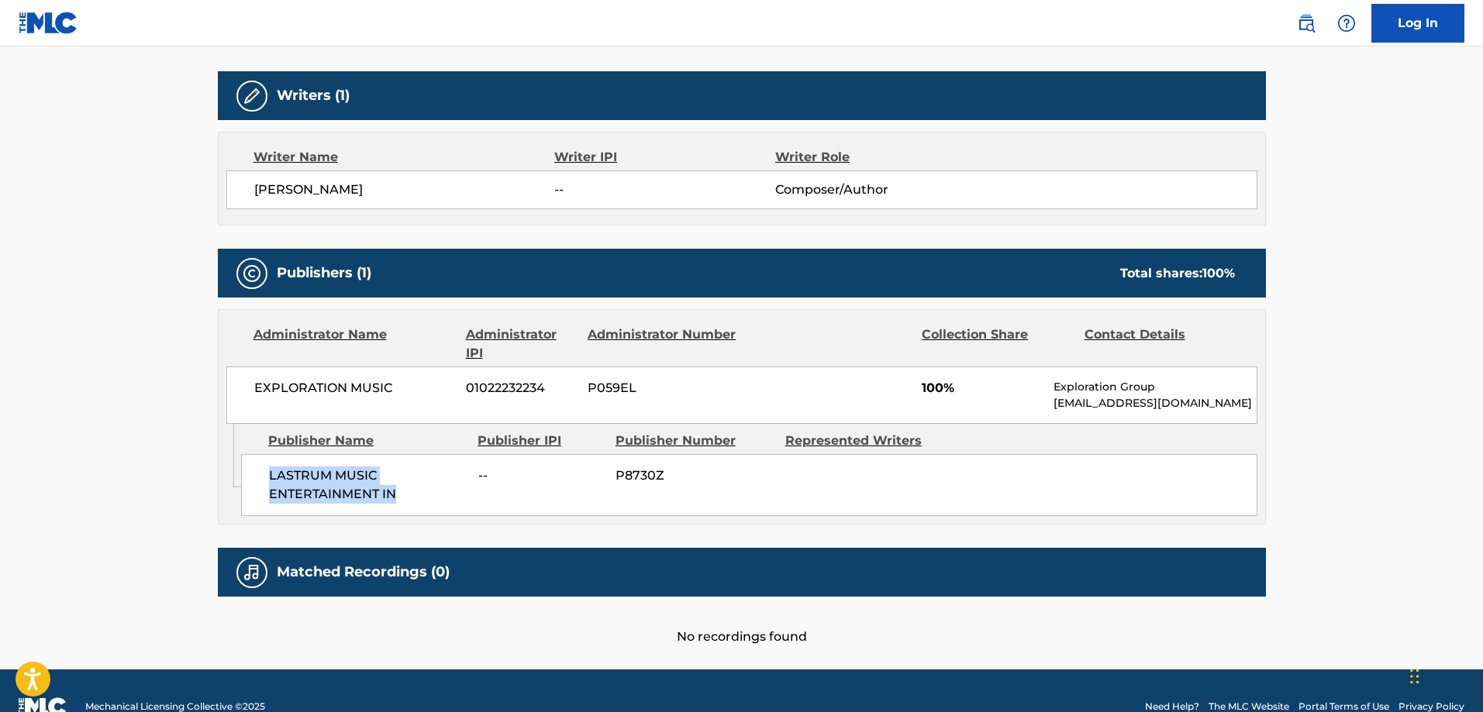
click at [391, 493] on span "LASTRUM MUSIC ENTERTAINMENT IN" at bounding box center [368, 485] width 198 height 37
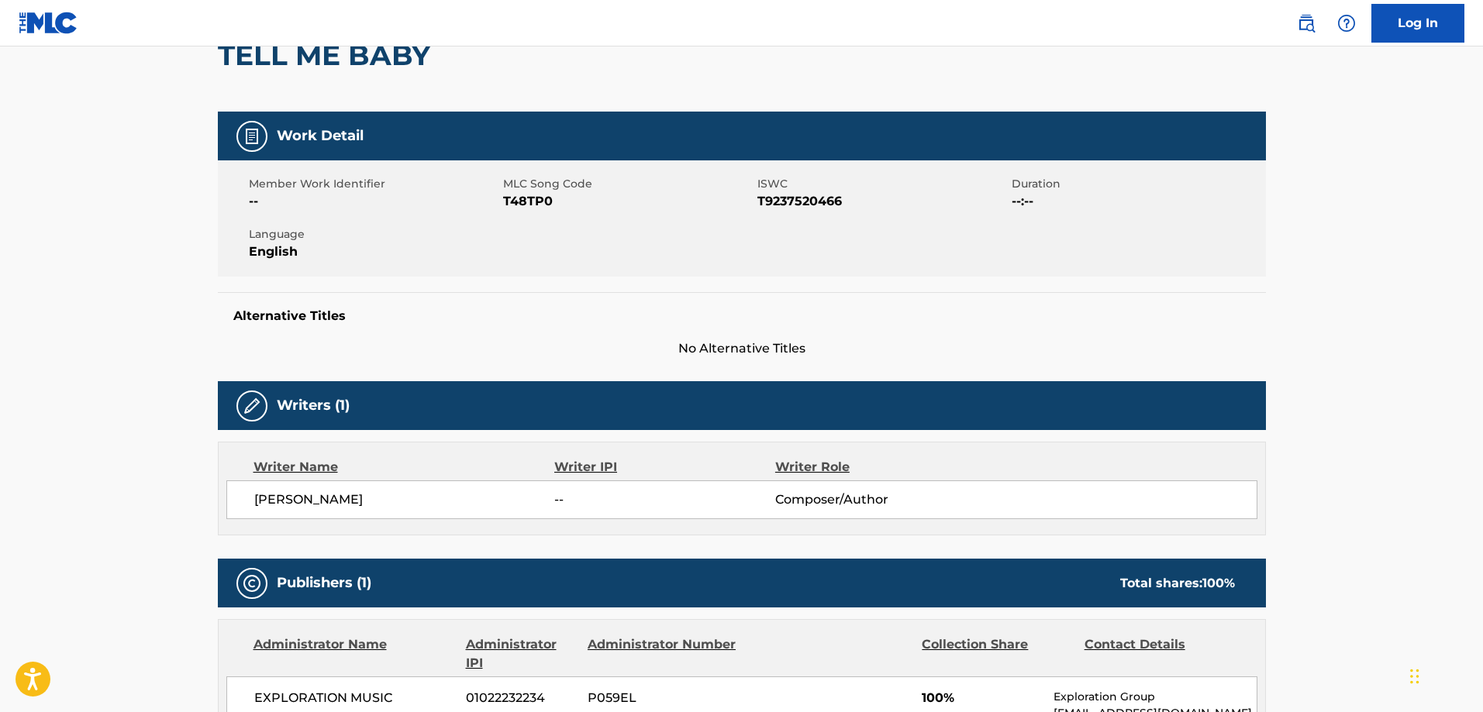
scroll to position [0, 0]
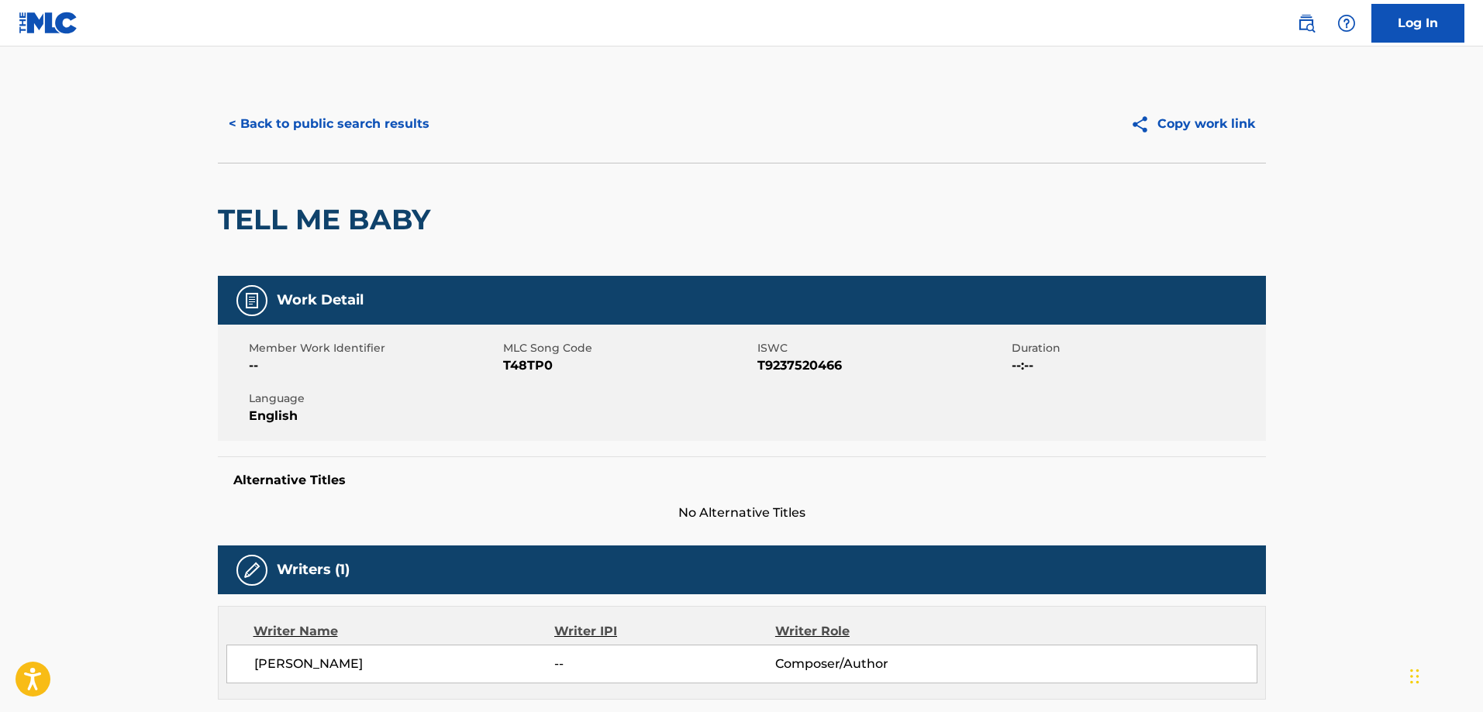
click at [374, 114] on button "< Back to public search results" at bounding box center [329, 124] width 222 height 39
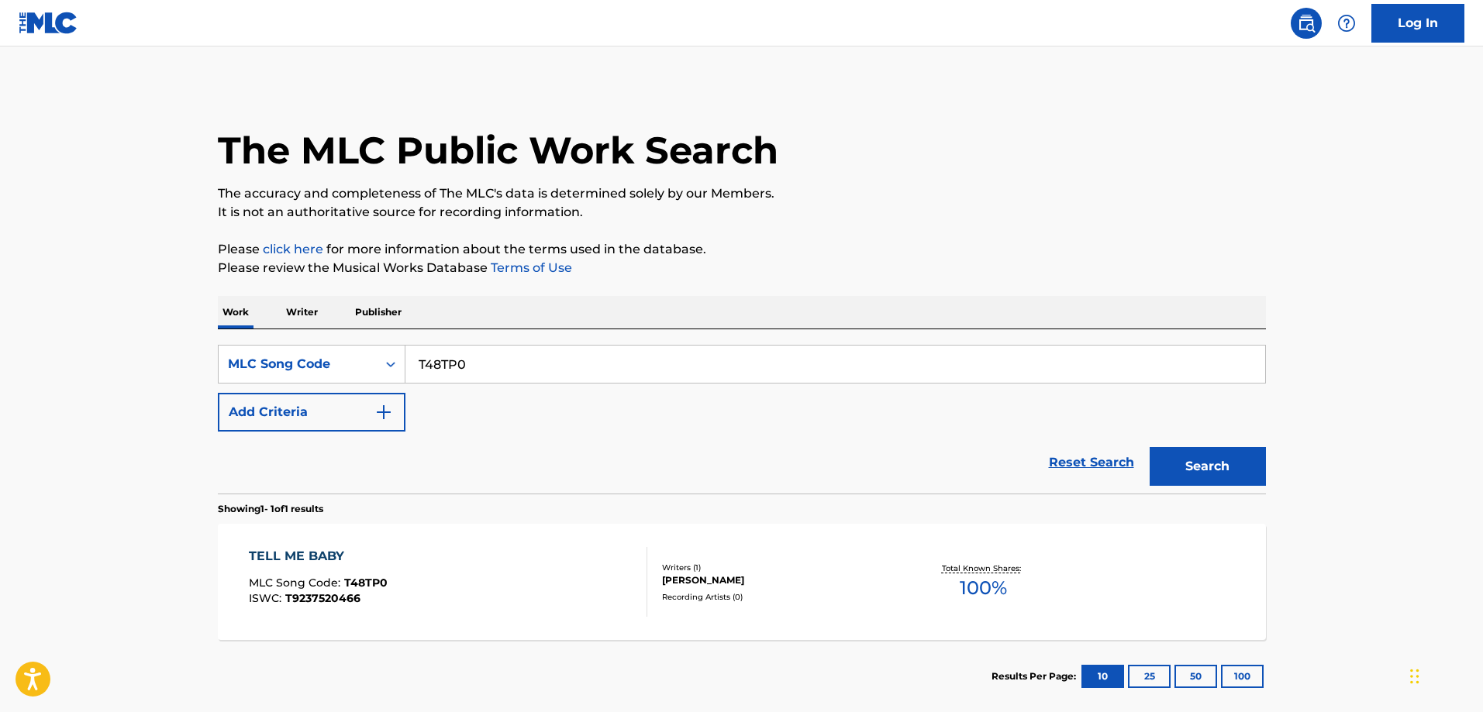
drag, startPoint x: 515, startPoint y: 369, endPoint x: 562, endPoint y: 371, distance: 47.3
click at [520, 369] on input "T48TP0" at bounding box center [835, 364] width 860 height 37
click at [584, 359] on input "T48TP0" at bounding box center [835, 364] width 860 height 37
paste input "LT46IA"
click at [1150, 447] on button "Search" at bounding box center [1208, 466] width 116 height 39
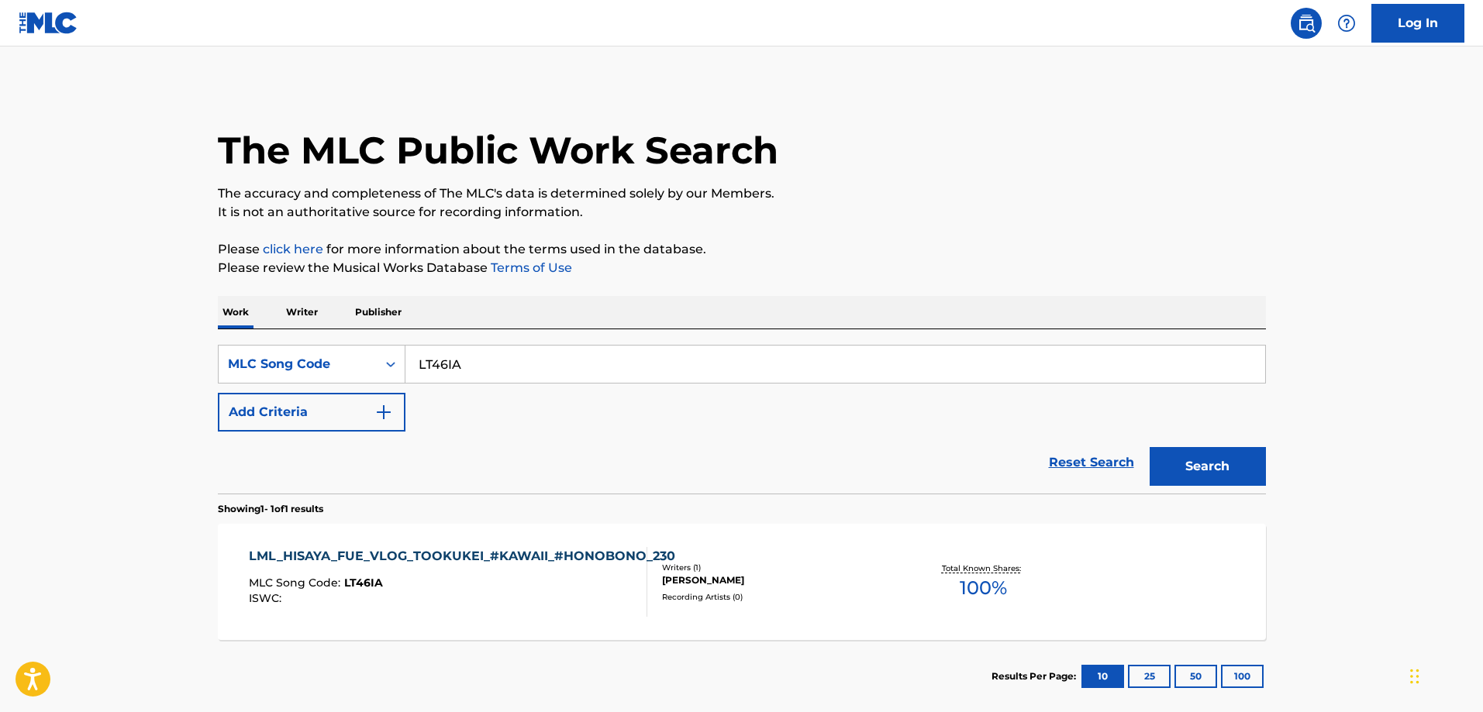
click at [414, 548] on div "LML_HISAYA_FUE_VLOG_TOOKUKEI_#KAWAII_#HONOBONO_230" at bounding box center [466, 556] width 434 height 19
click at [533, 365] on input "LT46IA" at bounding box center [835, 364] width 860 height 37
paste input "LT46FN"
paste input "Search Form"
type input "LT46FN"
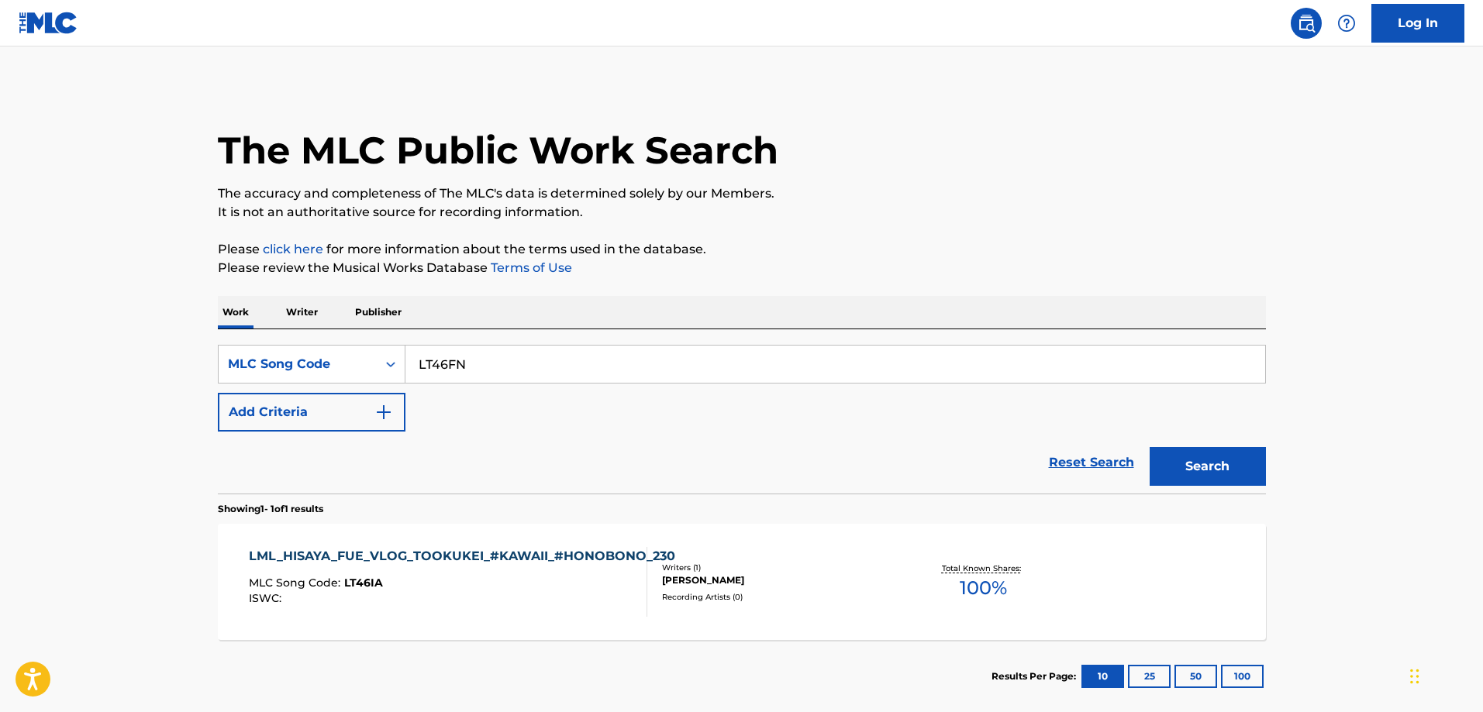
click at [1150, 447] on button "Search" at bounding box center [1208, 466] width 116 height 39
click at [485, 552] on div "LML_SAEKI_VARIETY09_TOUJOUON_POPPU_#AKARUI_230501" at bounding box center [455, 556] width 413 height 19
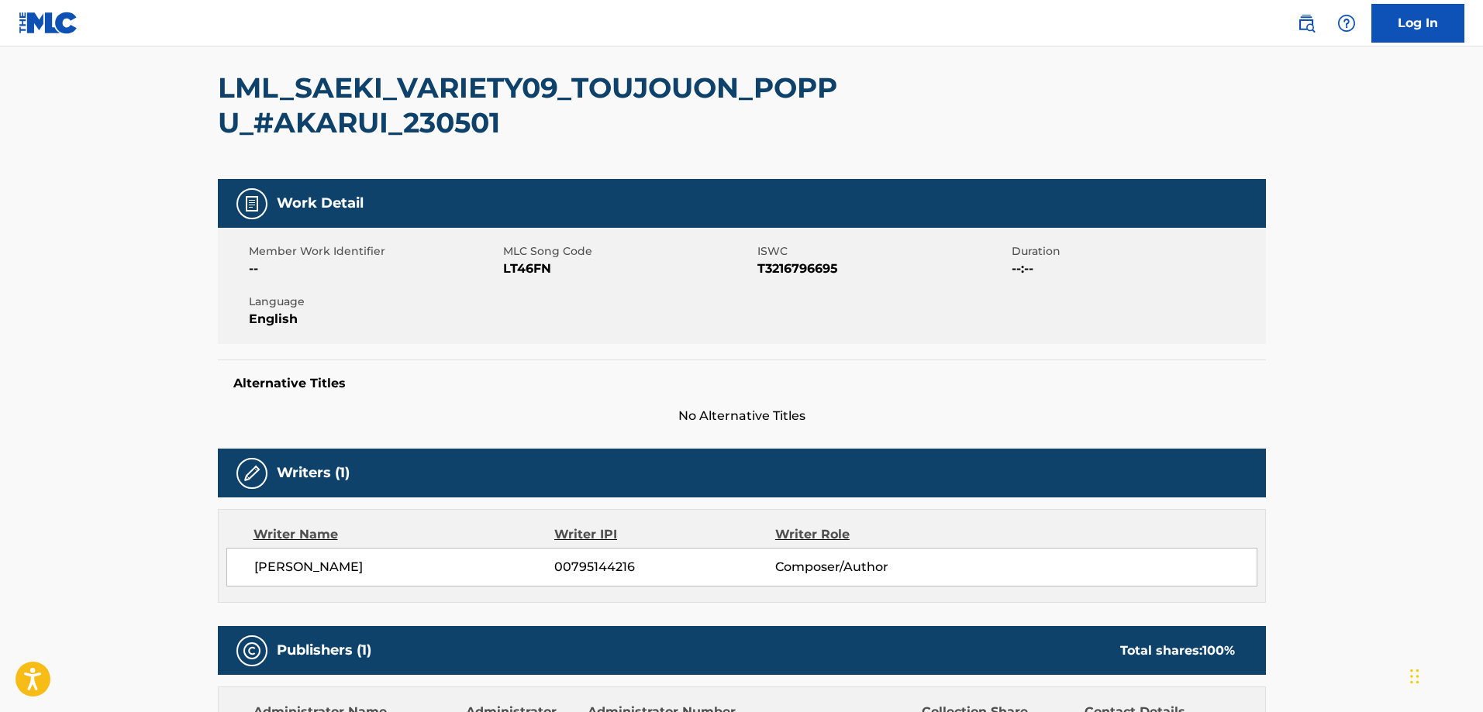
scroll to position [465, 0]
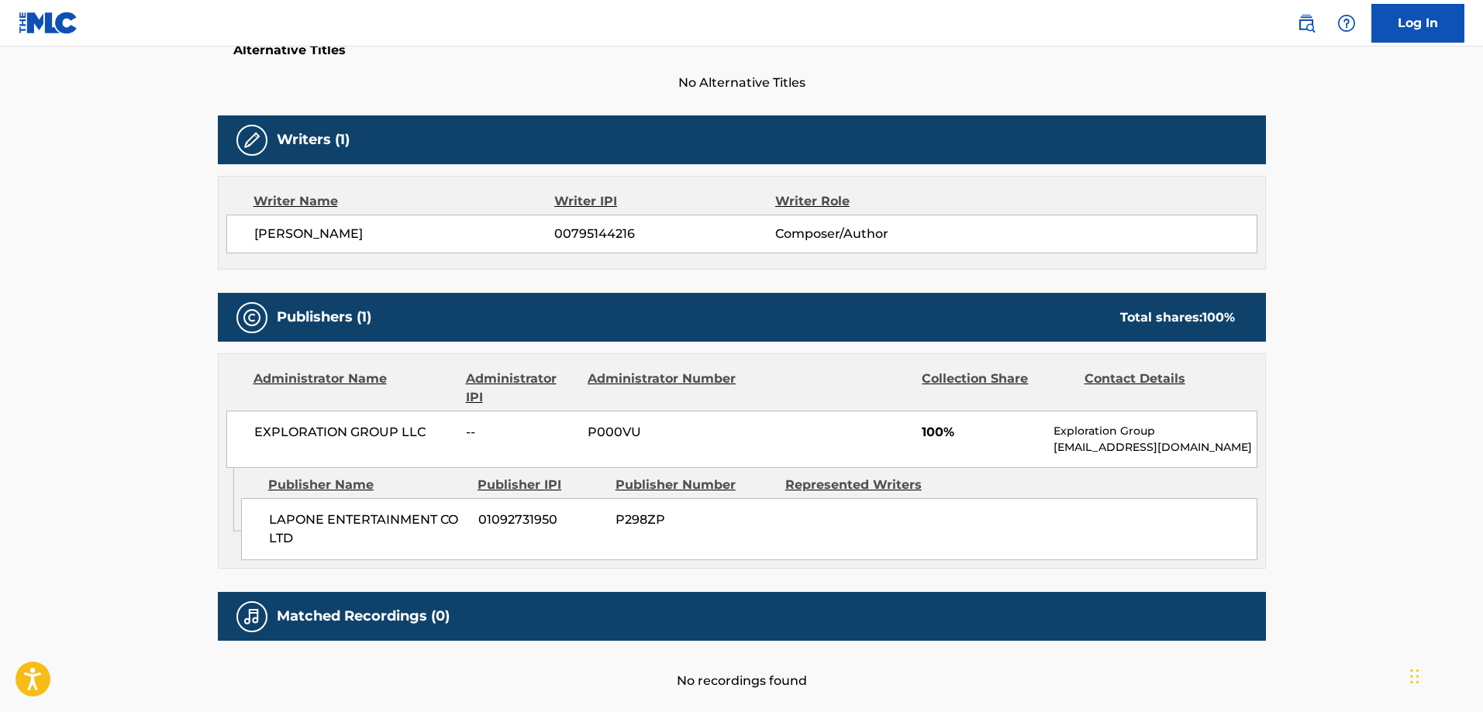
click at [294, 526] on span "LAPONE ENTERTAINMENT CO LTD" at bounding box center [368, 529] width 198 height 37
drag, startPoint x: 294, startPoint y: 526, endPoint x: 294, endPoint y: 545, distance: 19.4
click at [293, 526] on span "LAPONE ENTERTAINMENT CO LTD" at bounding box center [368, 529] width 198 height 37
drag, startPoint x: 294, startPoint y: 545, endPoint x: 308, endPoint y: 541, distance: 14.5
click at [293, 546] on span "LAPONE ENTERTAINMENT CO LTD" at bounding box center [368, 529] width 198 height 37
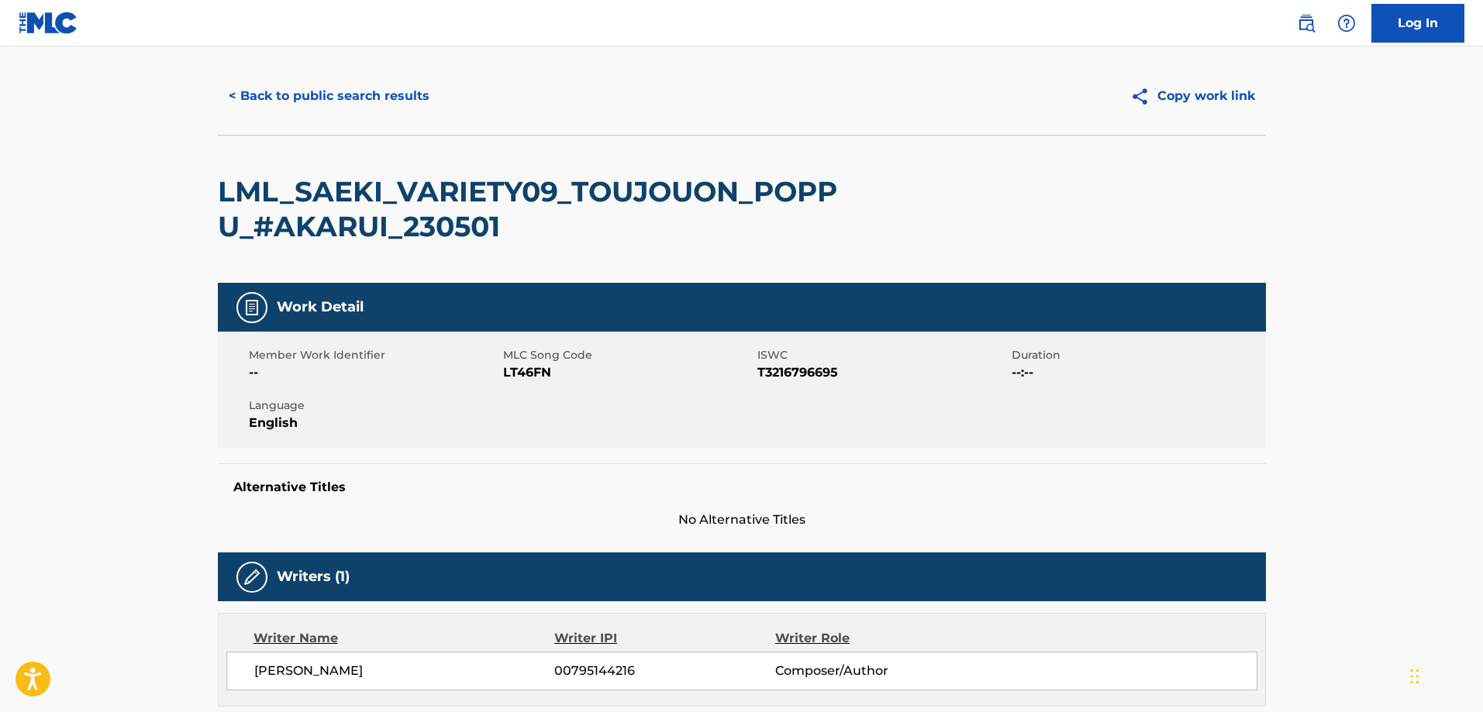
scroll to position [0, 0]
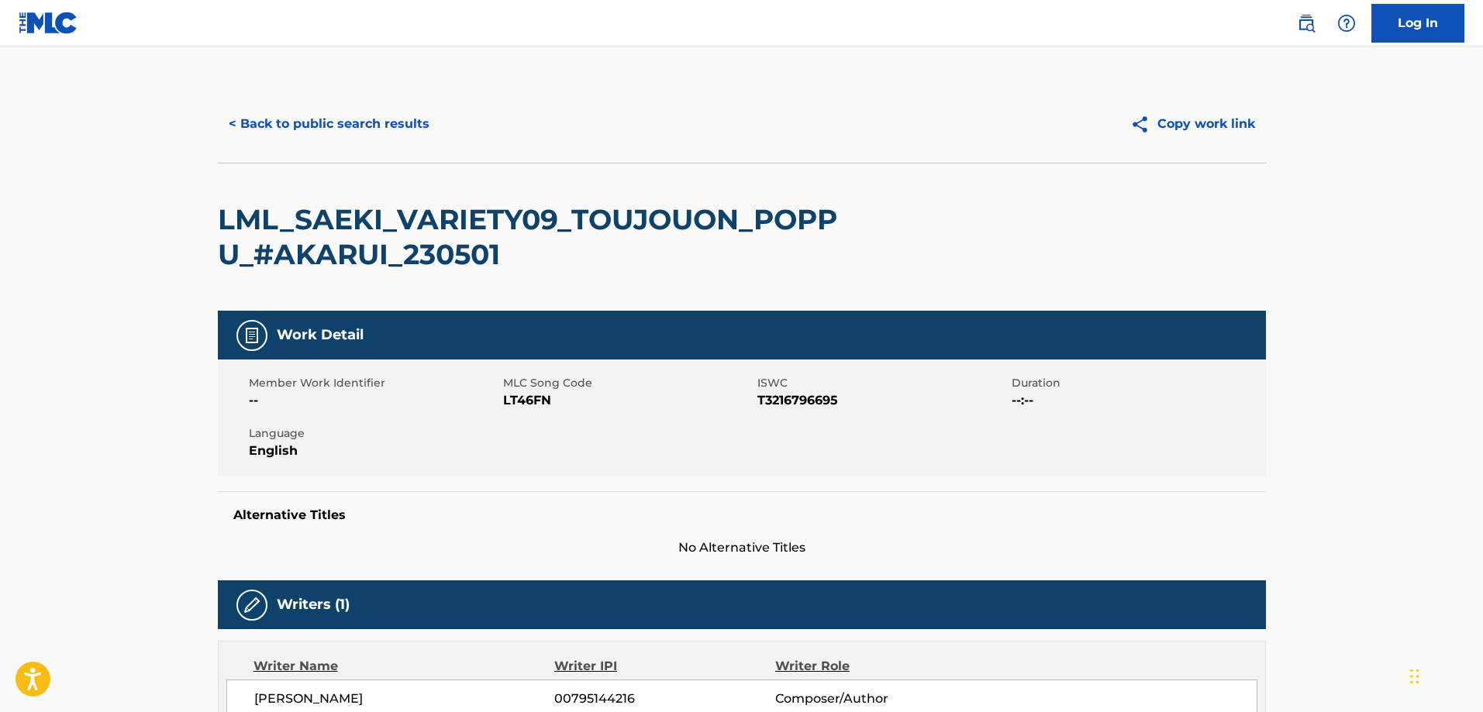
click at [1386, 557] on main "< Back to public search results Copy work link LML_SAEKI_VARIETY09_TOUJOUON_POP…" at bounding box center [741, 613] width 1483 height 1133
click at [1008, 182] on div "LML_SAEKI_VARIETY09_TOUJOUON_POPPU_#AKARUI_230501" at bounding box center [742, 237] width 1048 height 148
click at [324, 129] on button "< Back to public search results" at bounding box center [329, 124] width 222 height 39
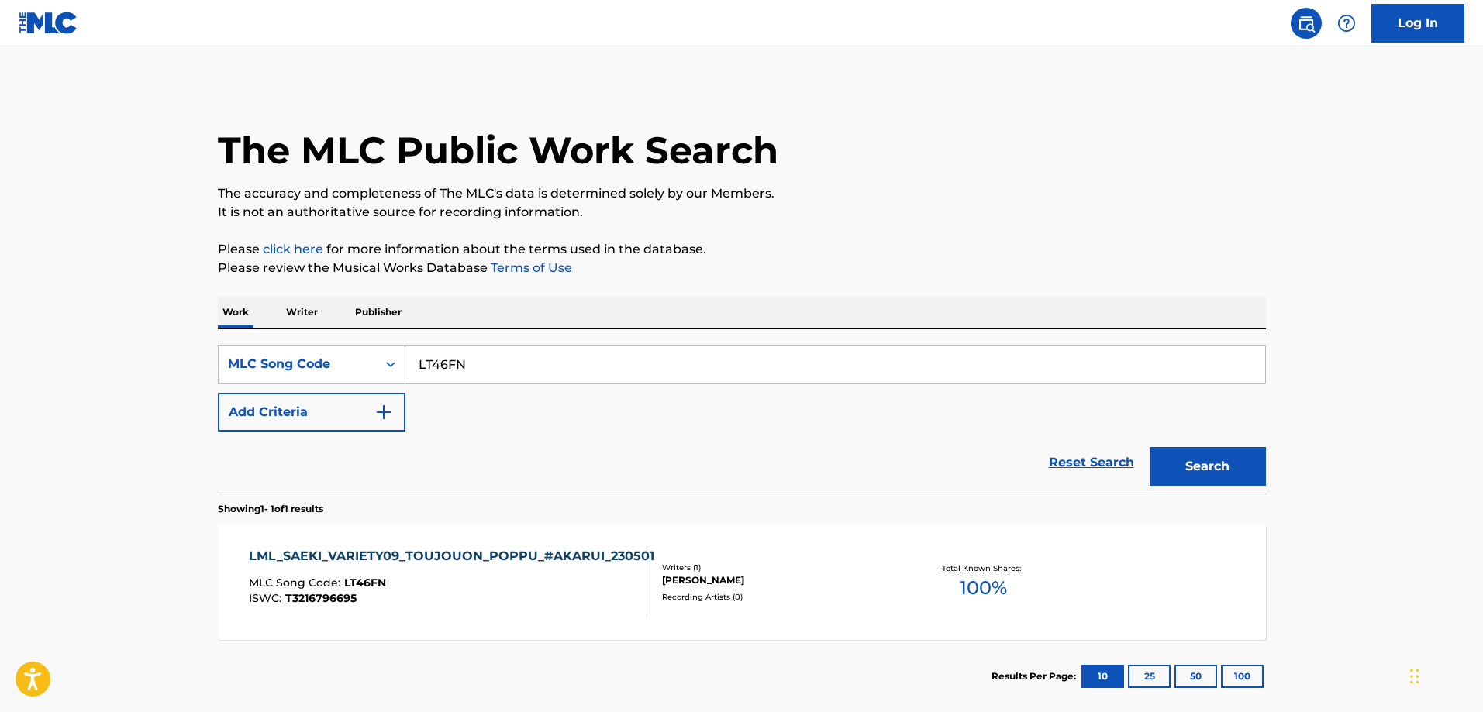
click at [520, 360] on input "LT46FN" at bounding box center [835, 364] width 860 height 37
paste input "I"
type input "LT46FI"
click at [1150, 447] on button "Search" at bounding box center [1208, 466] width 116 height 39
click at [378, 573] on div "LML_SAEKI_VARIETY01_TOUJOUON_JAZU_#AKARUI_230501 MLC Song Code : LT46FI ISWC : …" at bounding box center [447, 582] width 397 height 70
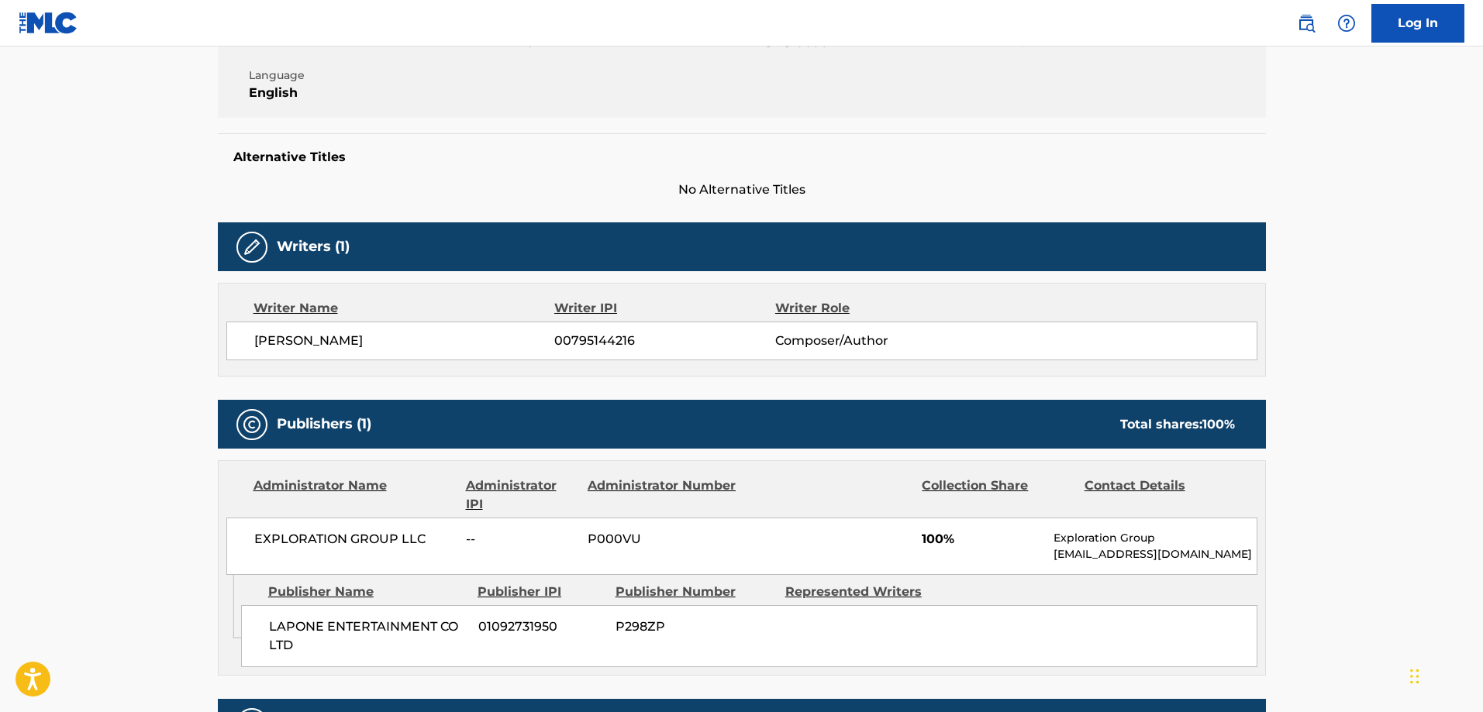
scroll to position [432, 0]
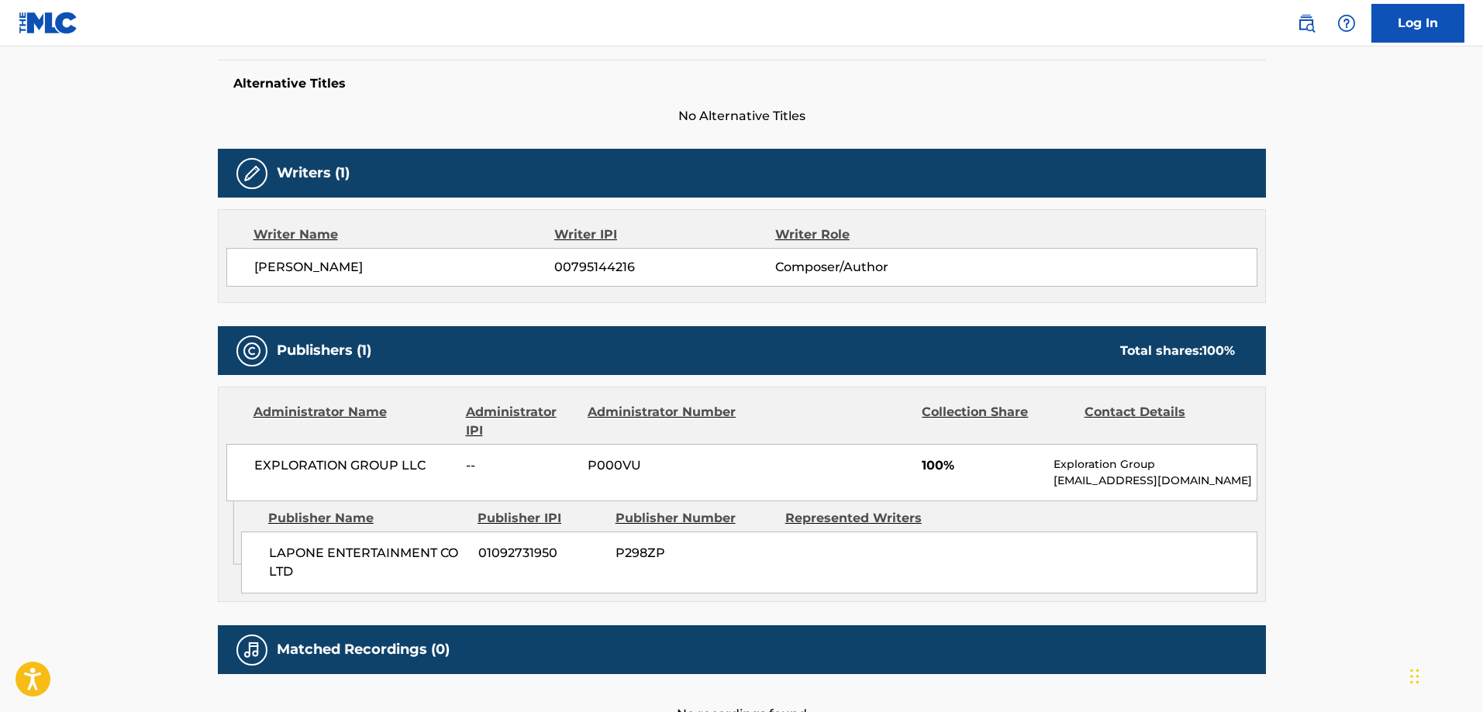
click at [281, 550] on span "LAPONE ENTERTAINMENT CO LTD" at bounding box center [368, 562] width 198 height 37
drag, startPoint x: 281, startPoint y: 550, endPoint x: 274, endPoint y: 564, distance: 14.6
click at [281, 552] on span "LAPONE ENTERTAINMENT CO LTD" at bounding box center [368, 562] width 198 height 37
click at [265, 576] on div "LAPONE ENTERTAINMENT CO LTD 01092731950 P298ZP" at bounding box center [749, 563] width 1016 height 62
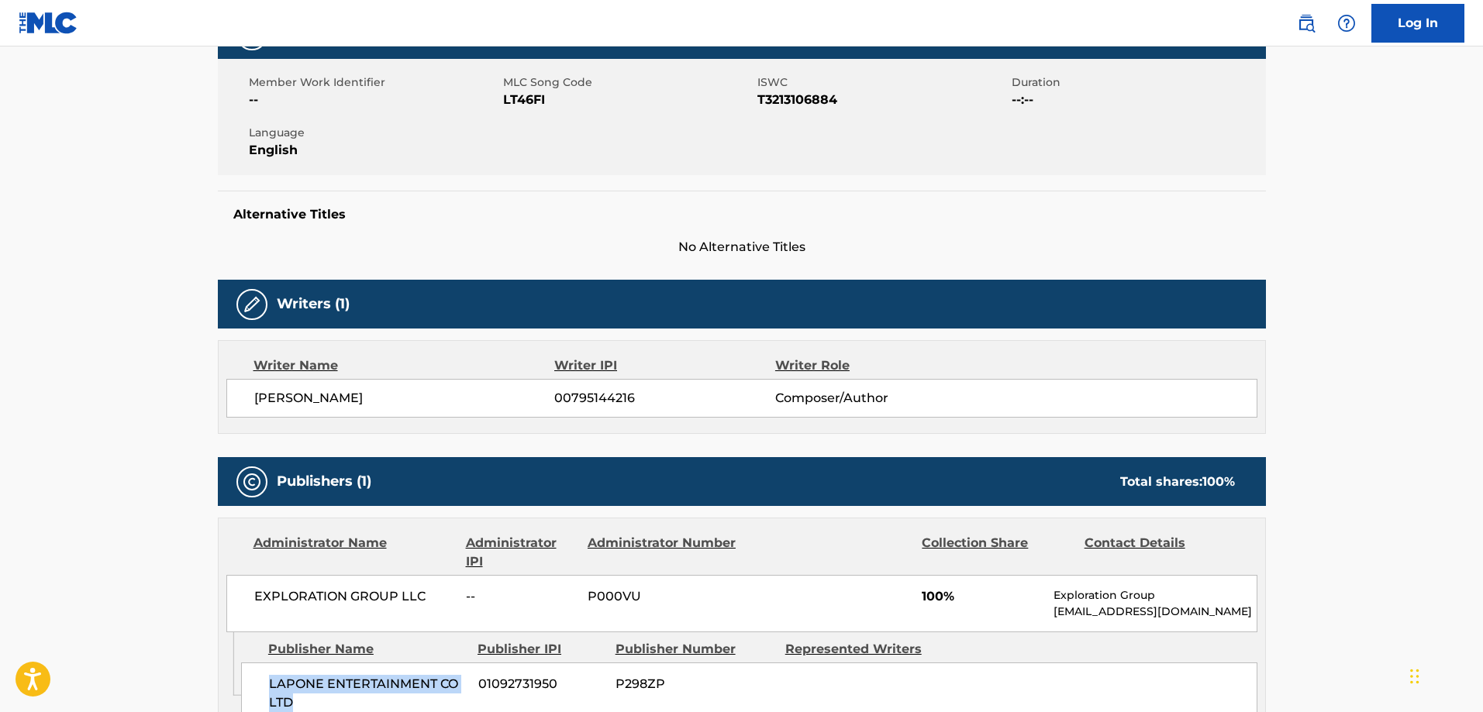
scroll to position [44, 0]
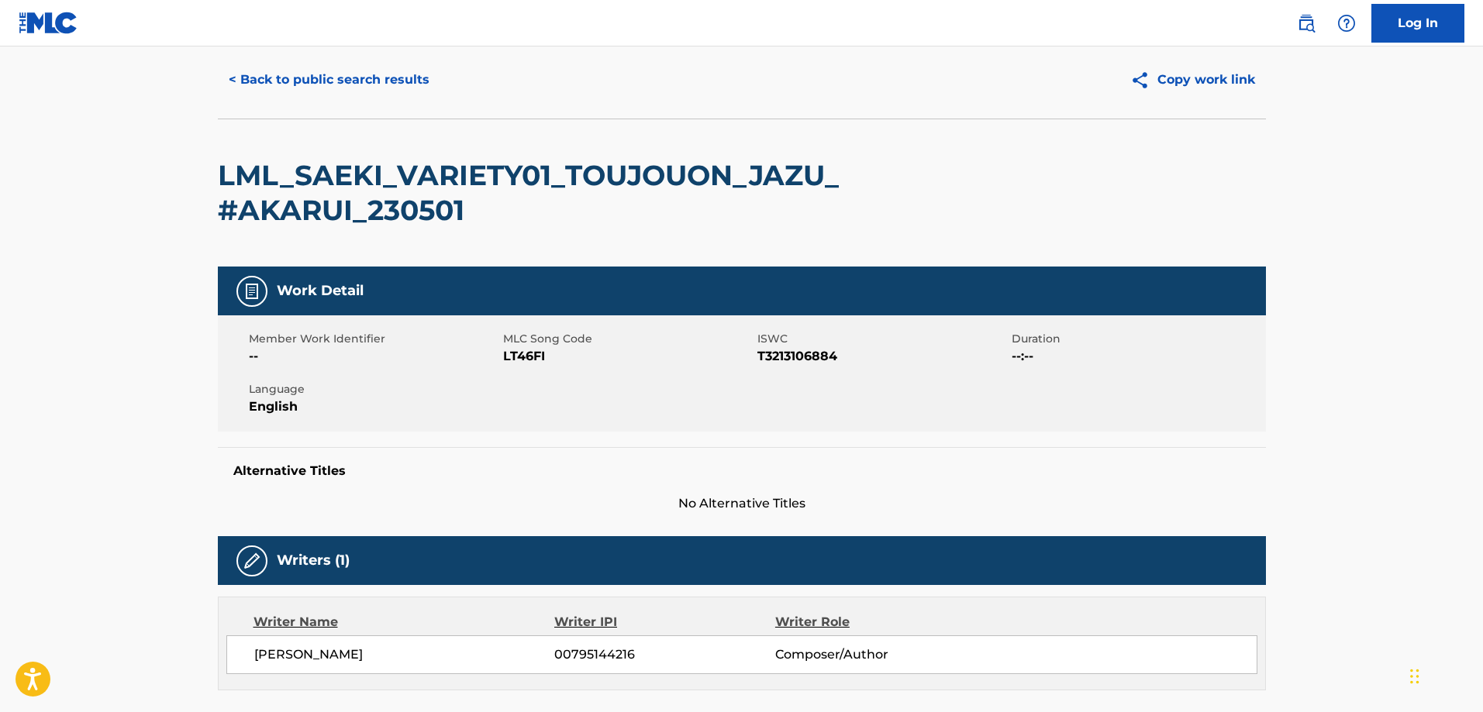
click at [307, 78] on button "< Back to public search results" at bounding box center [329, 79] width 222 height 39
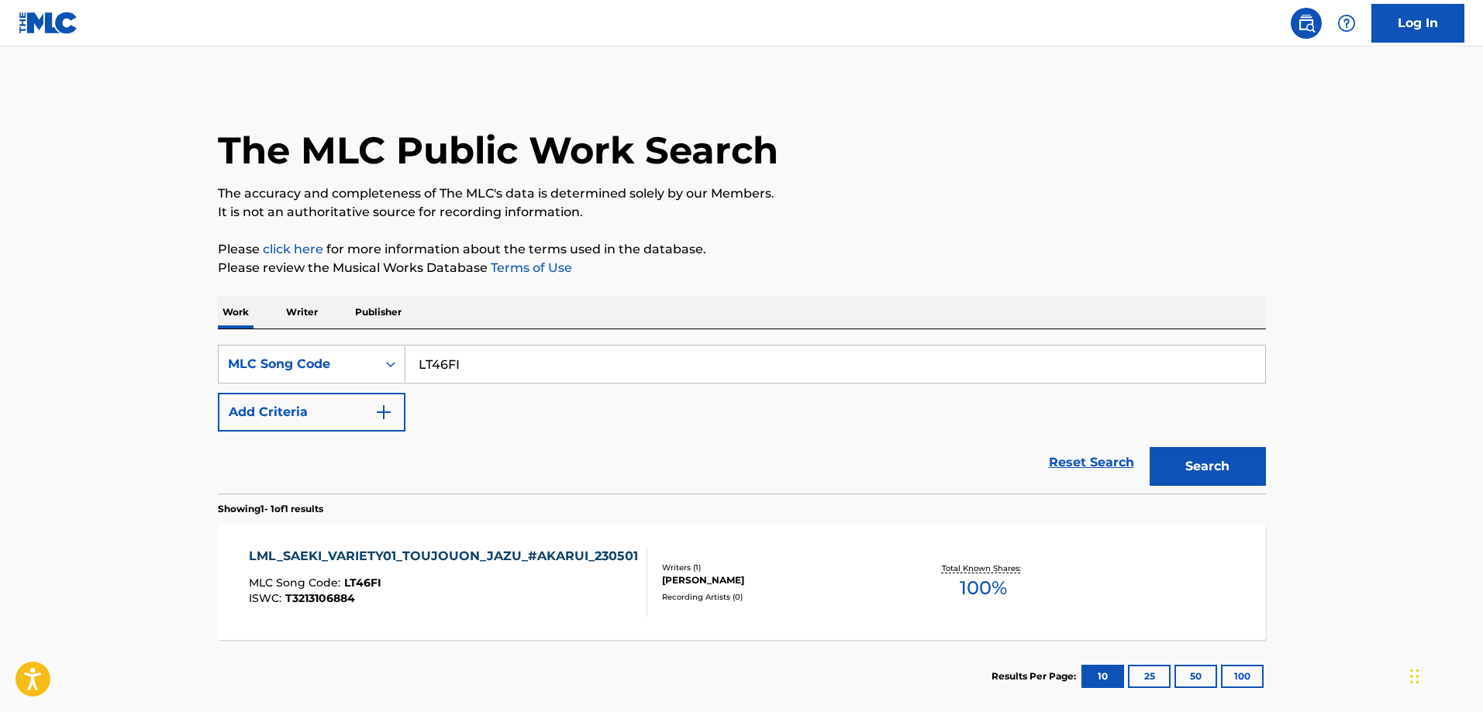
click at [482, 366] on input "LT46FI" at bounding box center [835, 364] width 860 height 37
paste input "S62XBB"
type input "S62XBB"
click at [1150, 447] on button "Search" at bounding box center [1208, 466] width 116 height 39
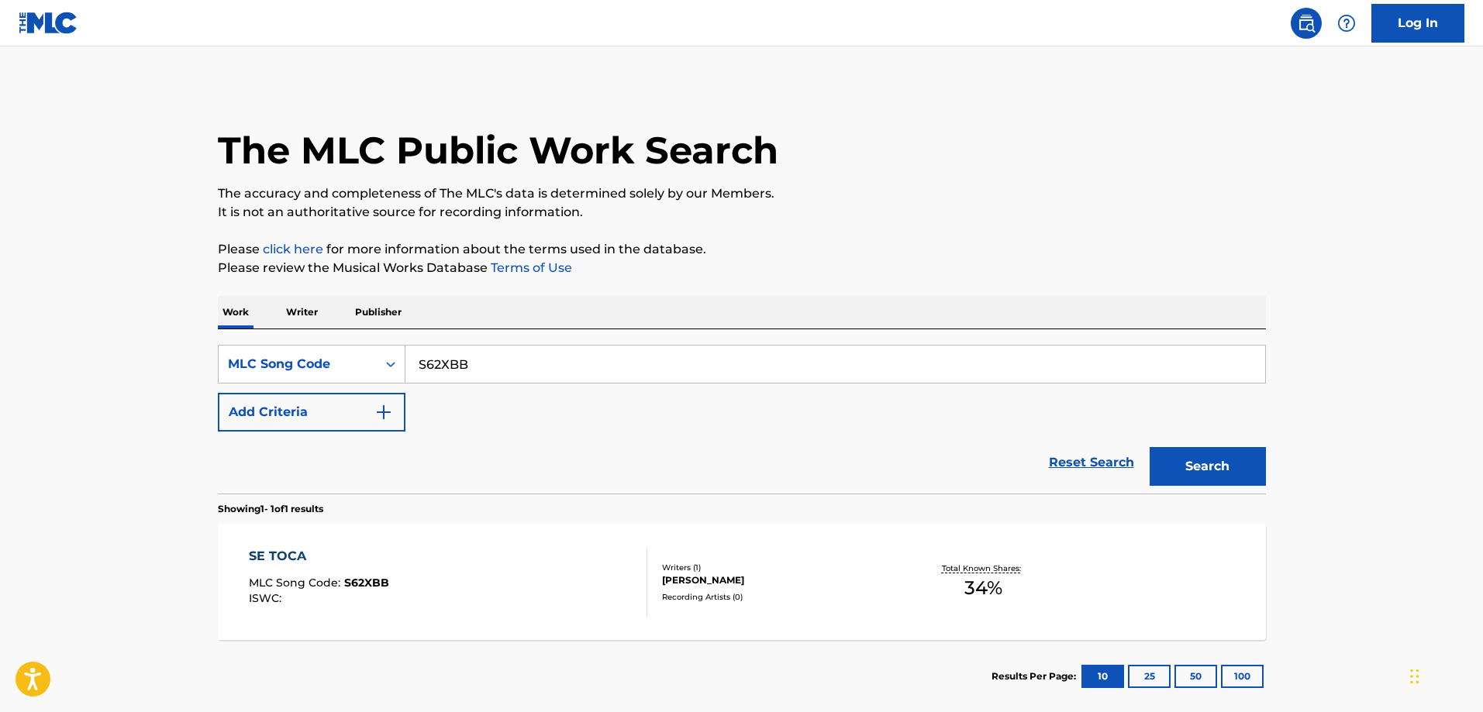
click at [386, 531] on div "SE TOCA MLC Song Code : S62XBB ISWC : Writers ( 1 ) MILKA CRUZ RAMIREZ Recordin…" at bounding box center [742, 582] width 1048 height 116
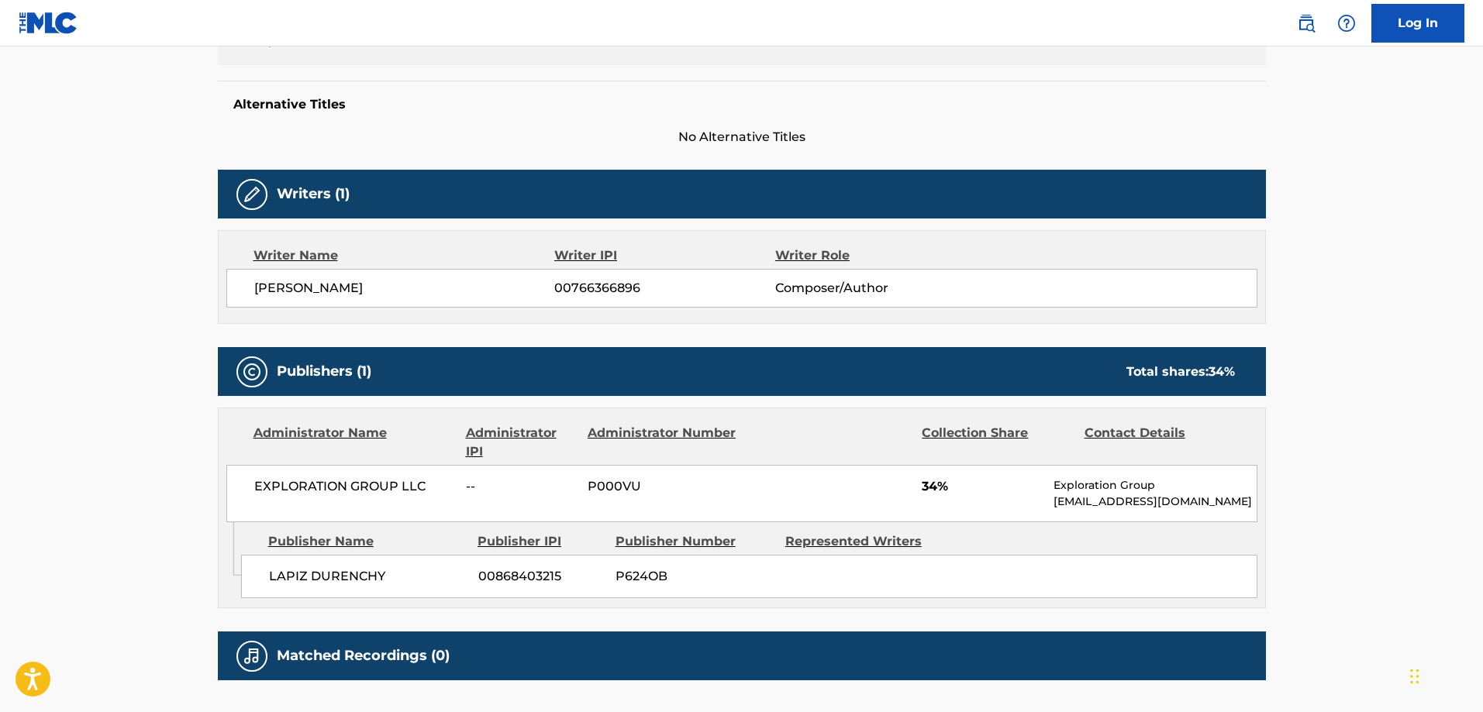
scroll to position [465, 0]
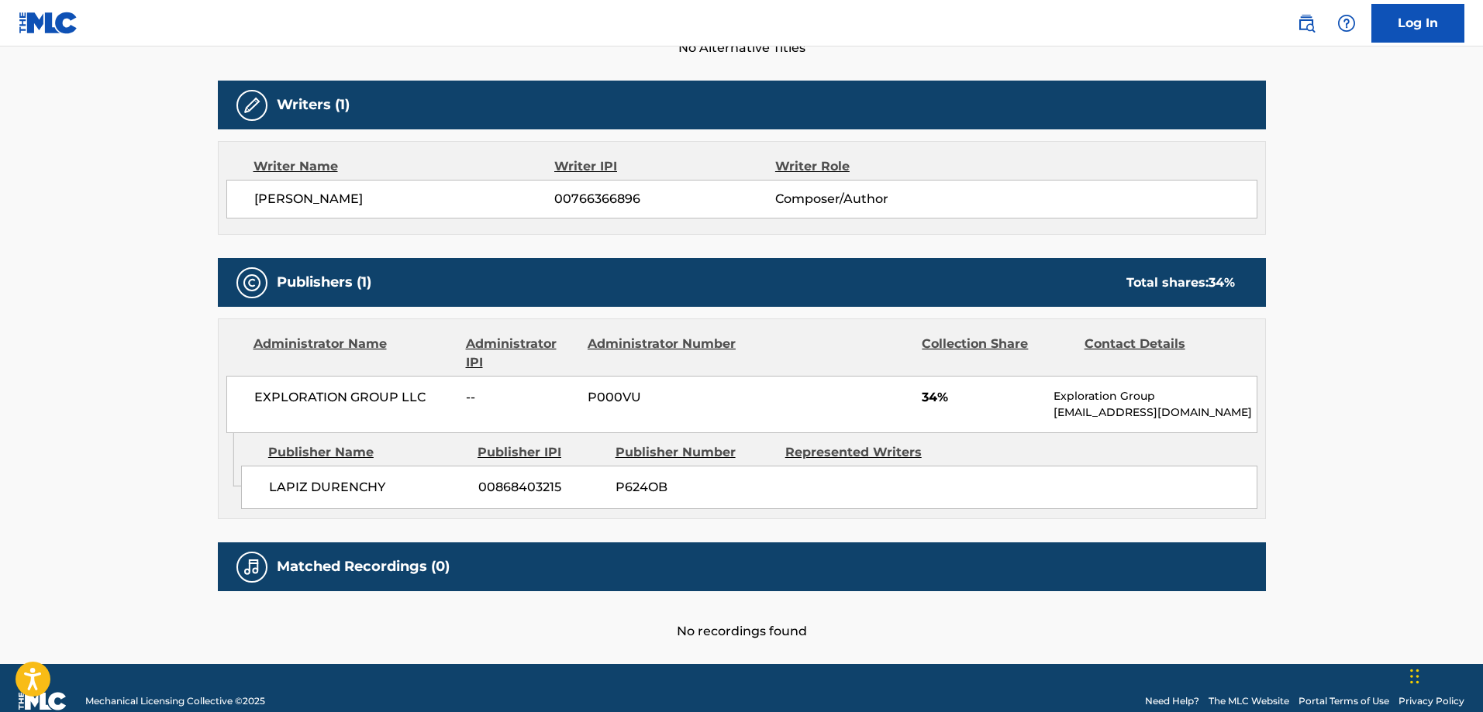
click at [271, 488] on span "LAPIZ DURENCHY" at bounding box center [368, 487] width 198 height 19
drag, startPoint x: 271, startPoint y: 488, endPoint x: 314, endPoint y: 485, distance: 43.5
click at [276, 487] on span "LAPIZ DURENCHY" at bounding box center [368, 487] width 198 height 19
click at [315, 485] on span "LAPIZ DURENCHY" at bounding box center [368, 487] width 198 height 19
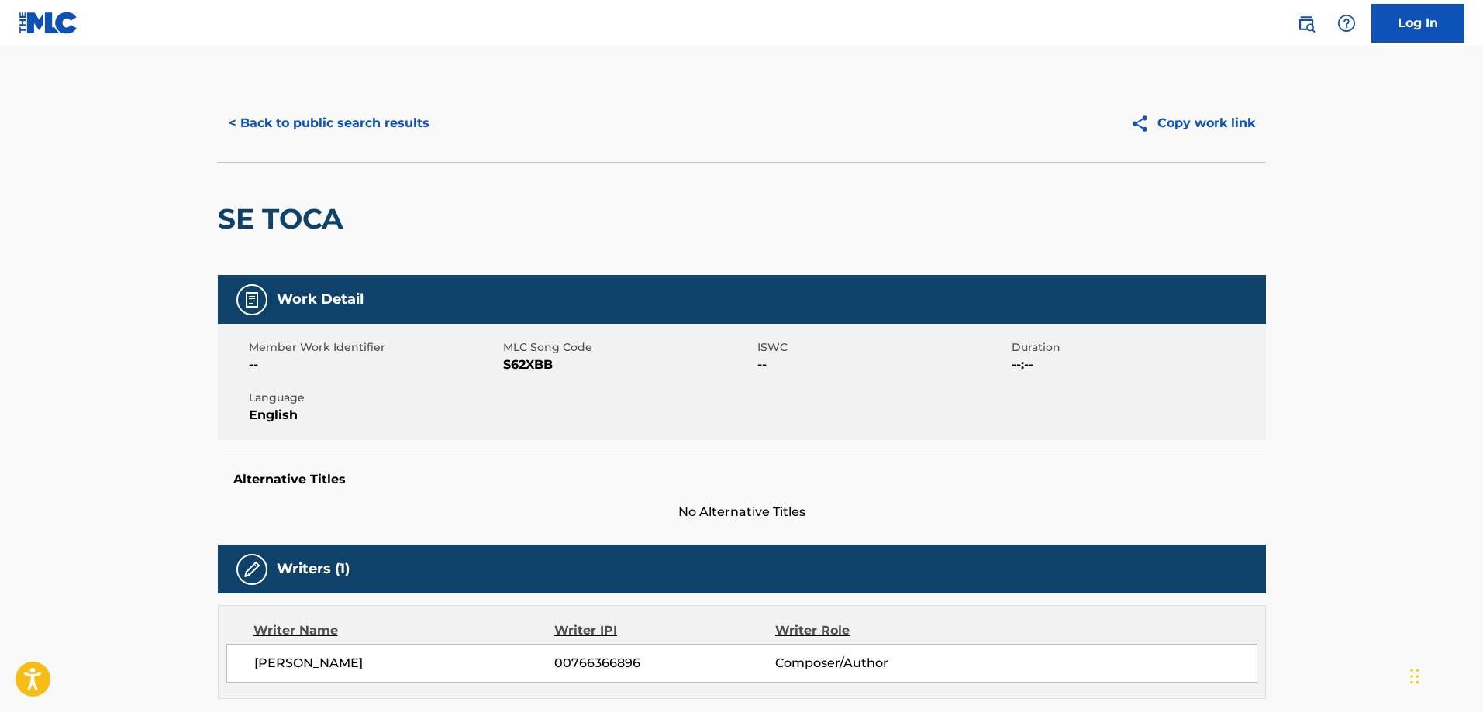
scroll to position [0, 0]
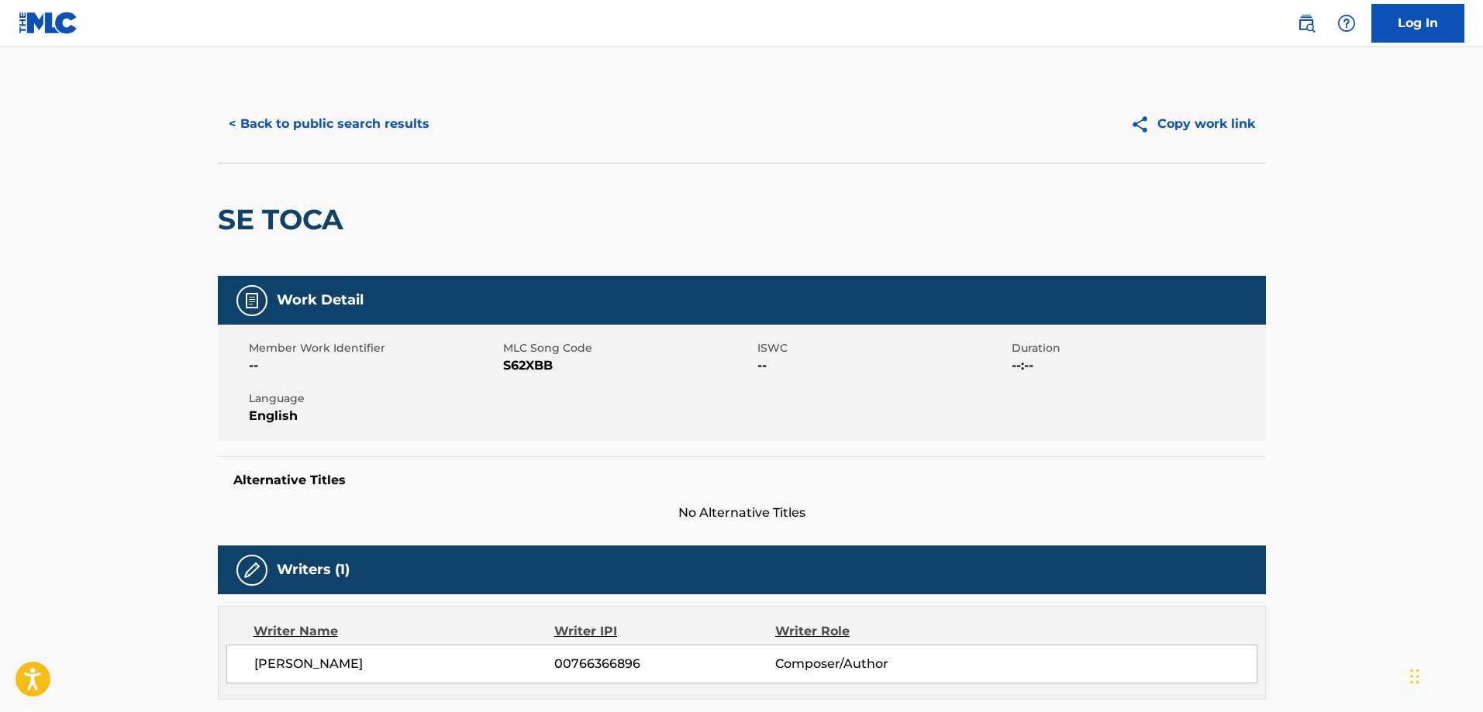
click at [326, 133] on button "< Back to public search results" at bounding box center [329, 124] width 222 height 39
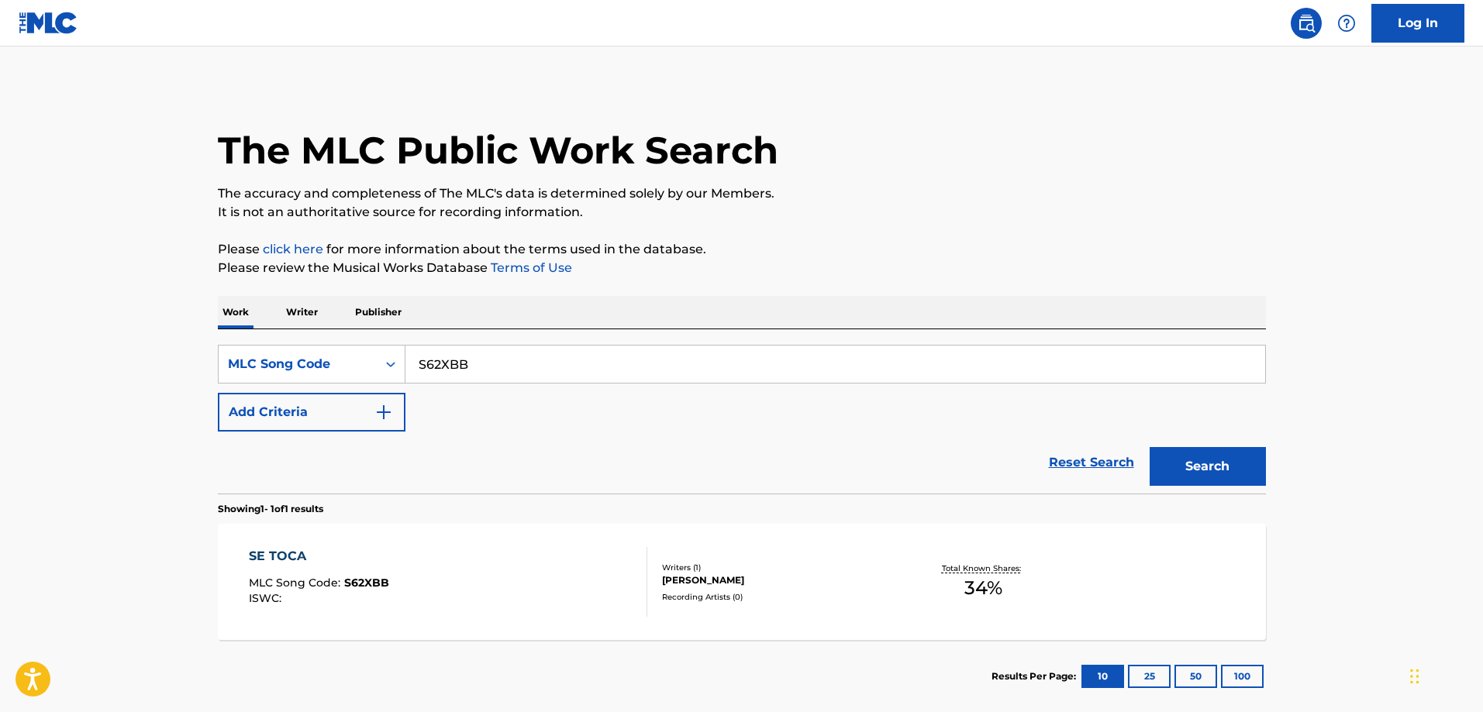
click at [516, 375] on input "S62XBB" at bounding box center [835, 364] width 860 height 37
paste input "HB85SE"
type input "HB85SE"
click at [1150, 447] on button "Search" at bounding box center [1208, 466] width 116 height 39
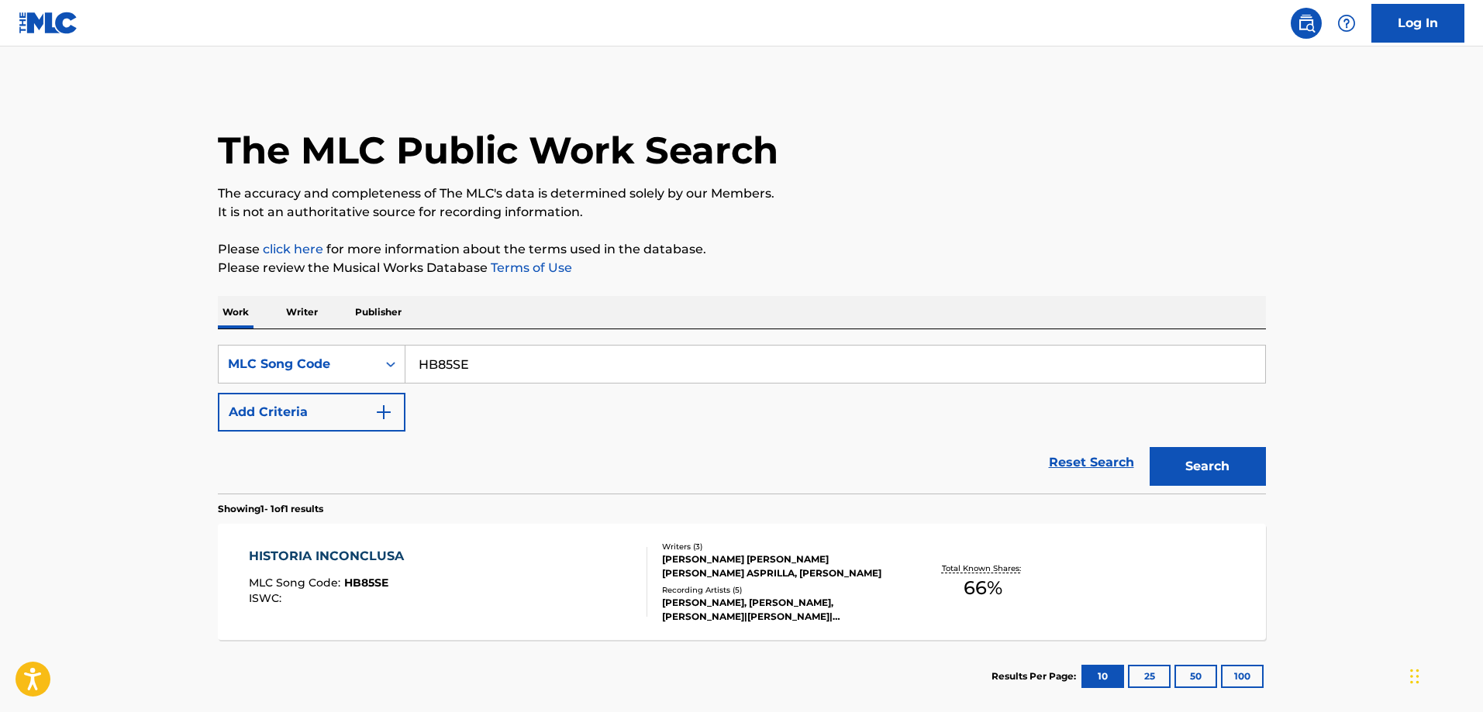
click at [407, 558] on div "HISTORIA INCONCLUSA" at bounding box center [330, 556] width 163 height 19
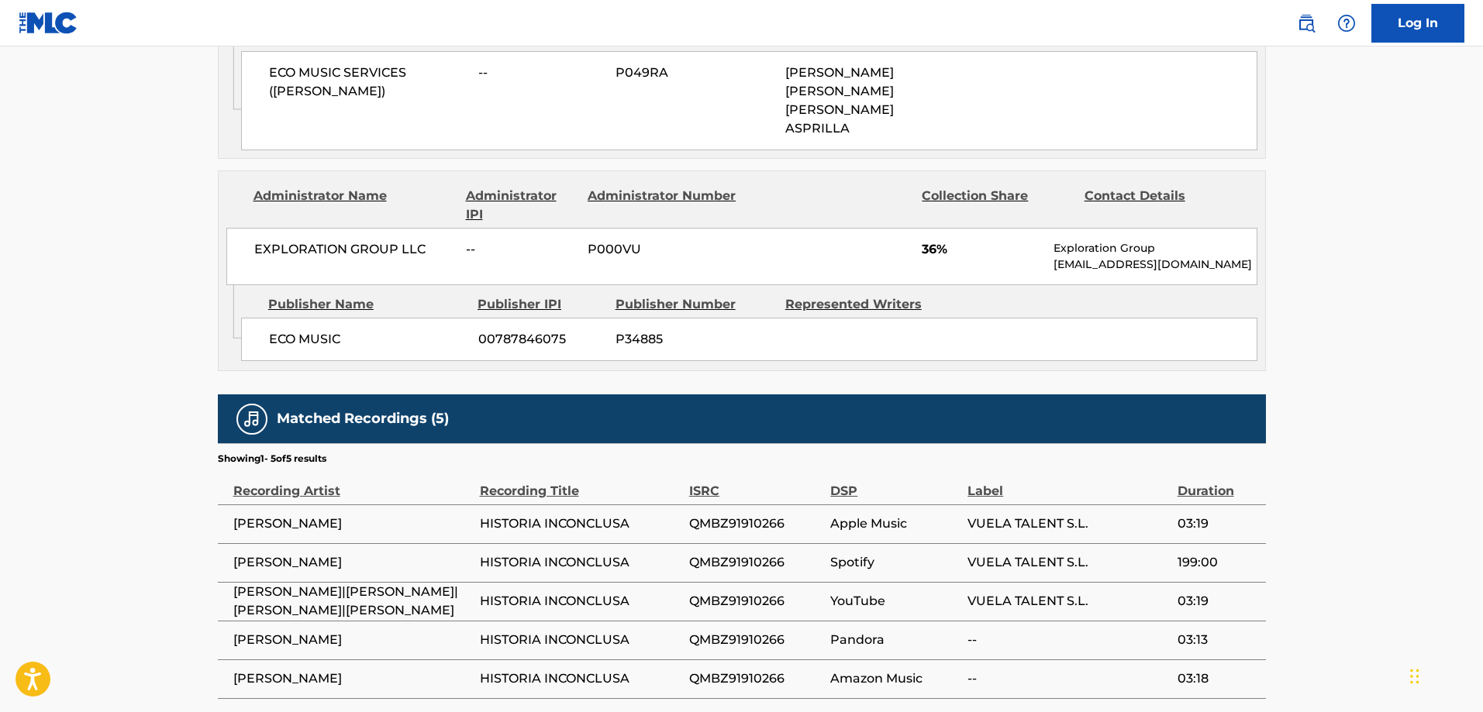
scroll to position [1250, 0]
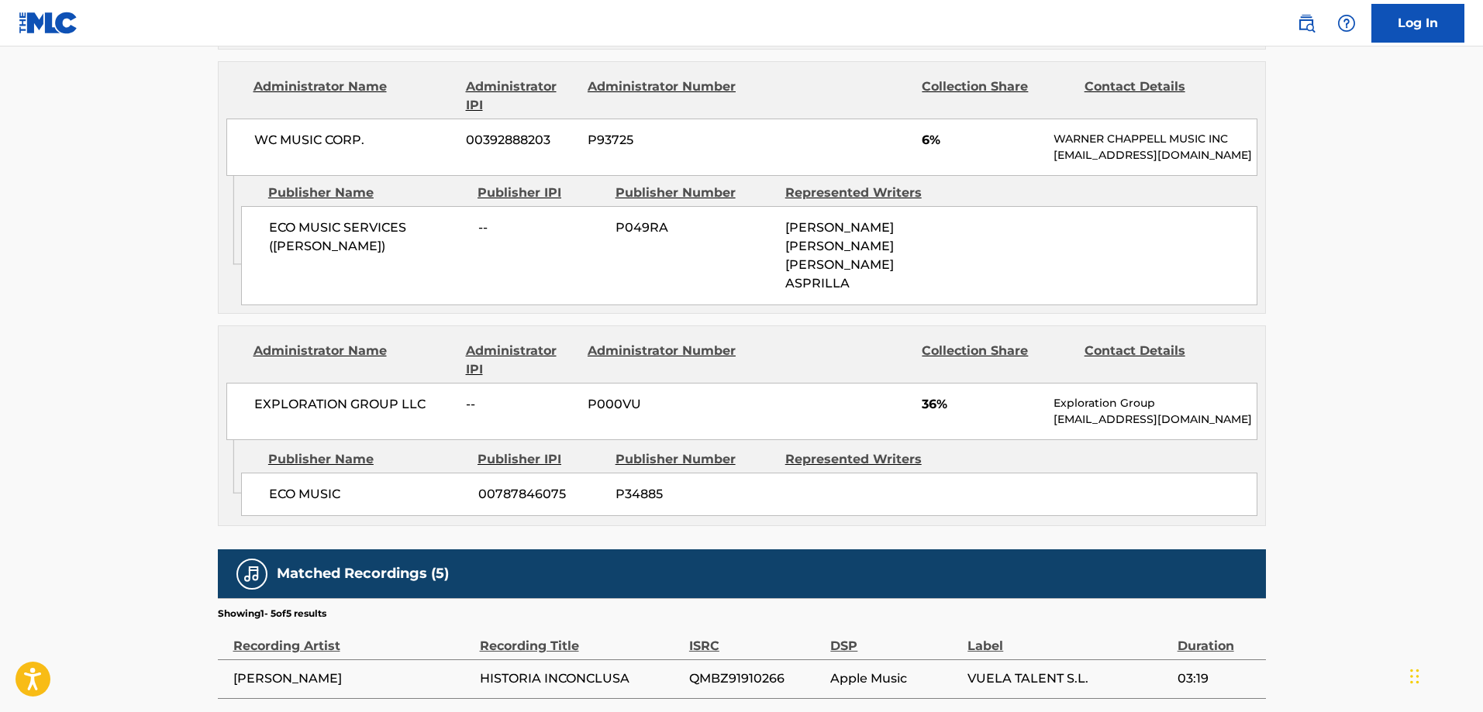
click at [275, 504] on span "ECO MUSIC" at bounding box center [368, 494] width 198 height 19
drag, startPoint x: 298, startPoint y: 506, endPoint x: 339, endPoint y: 501, distance: 40.7
click at [339, 501] on span "ECO MUSIC" at bounding box center [368, 494] width 198 height 19
click at [278, 503] on span "ECO MUSIC" at bounding box center [368, 494] width 198 height 19
drag, startPoint x: 278, startPoint y: 503, endPoint x: 331, endPoint y: 503, distance: 52.7
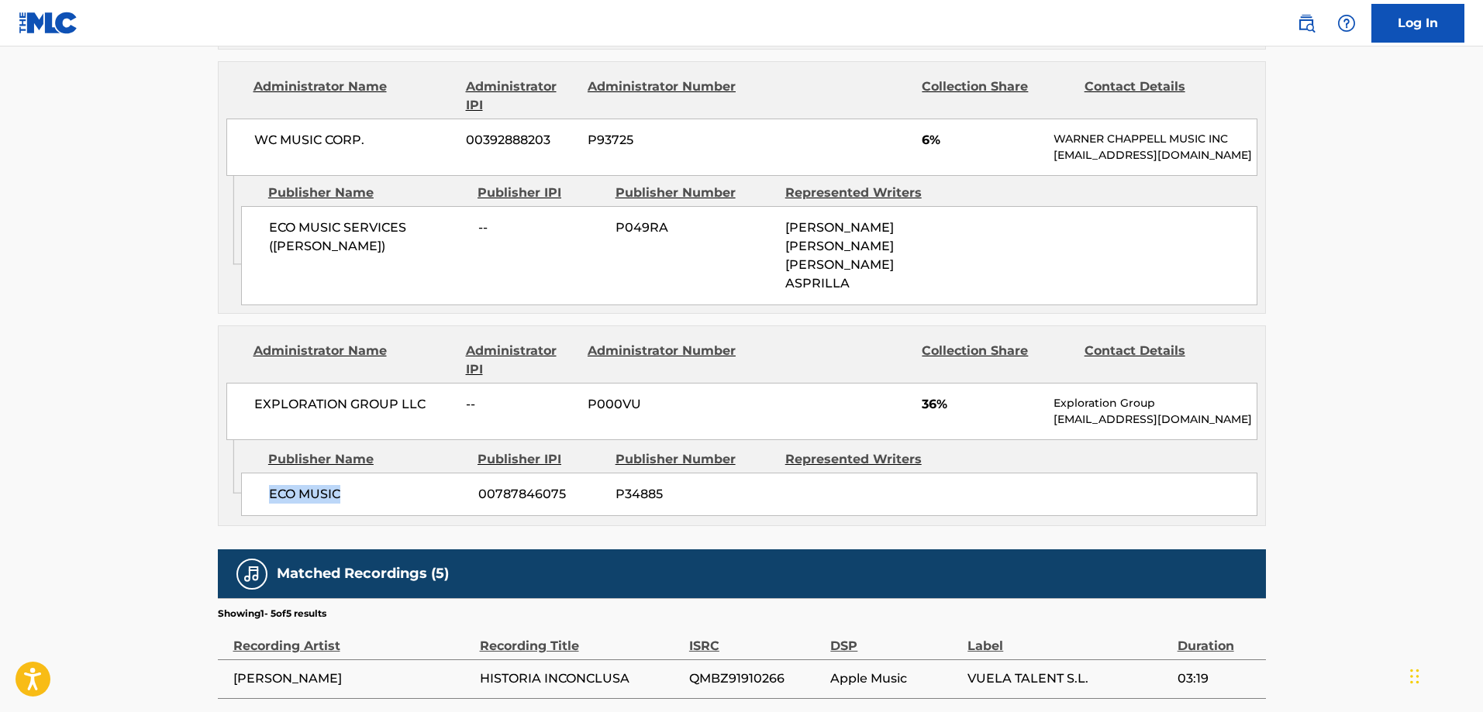
click at [331, 503] on span "ECO MUSIC" at bounding box center [368, 494] width 198 height 19
click at [285, 504] on span "ECO MUSIC" at bounding box center [368, 494] width 198 height 19
click at [317, 504] on span "ECO MUSIC" at bounding box center [368, 494] width 198 height 19
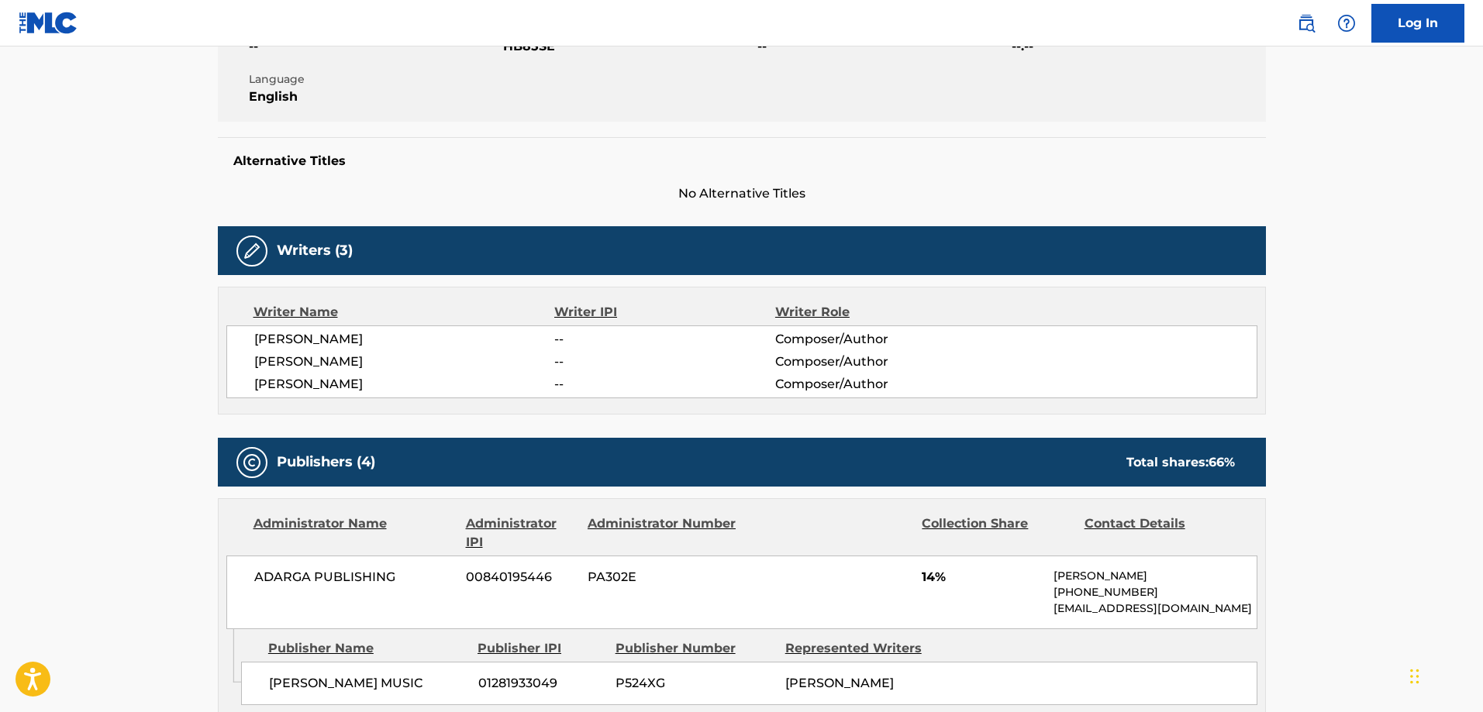
scroll to position [9, 0]
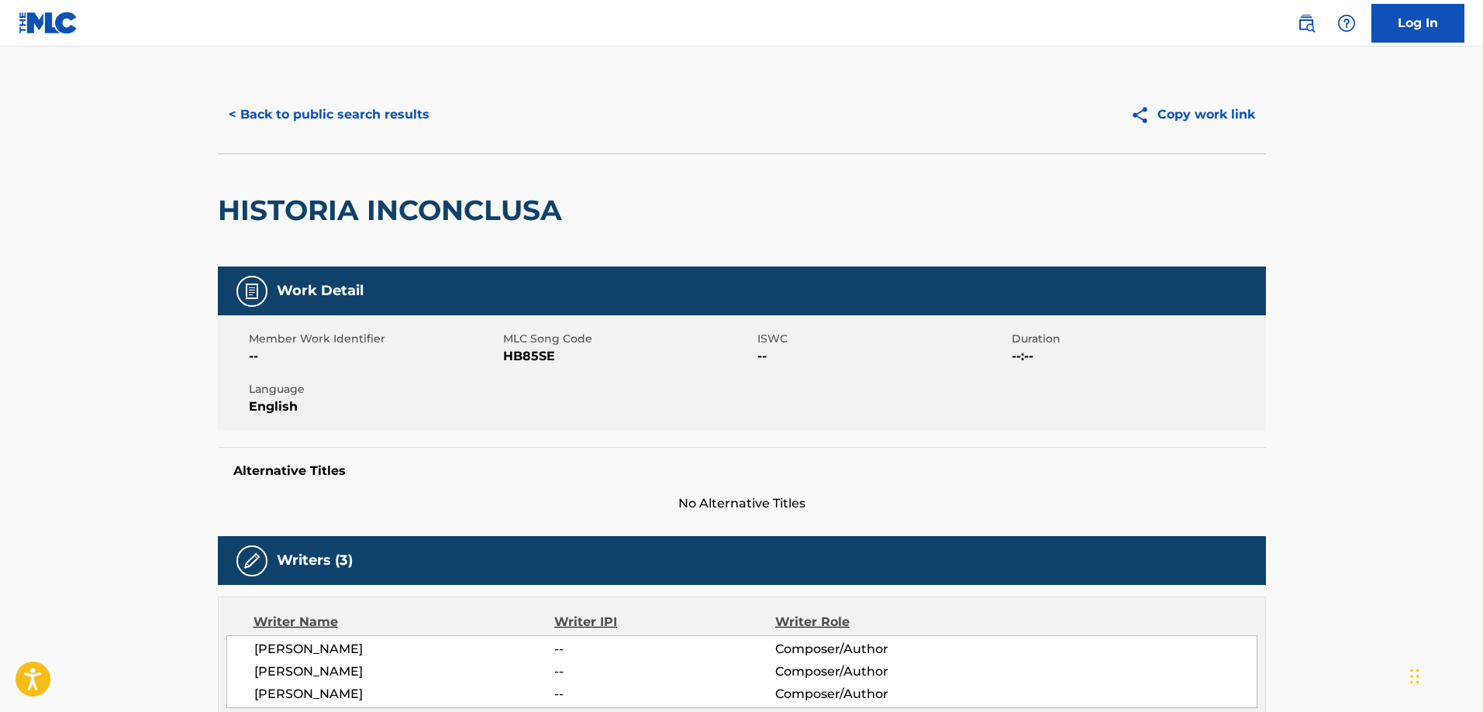
click at [331, 118] on button "< Back to public search results" at bounding box center [329, 114] width 222 height 39
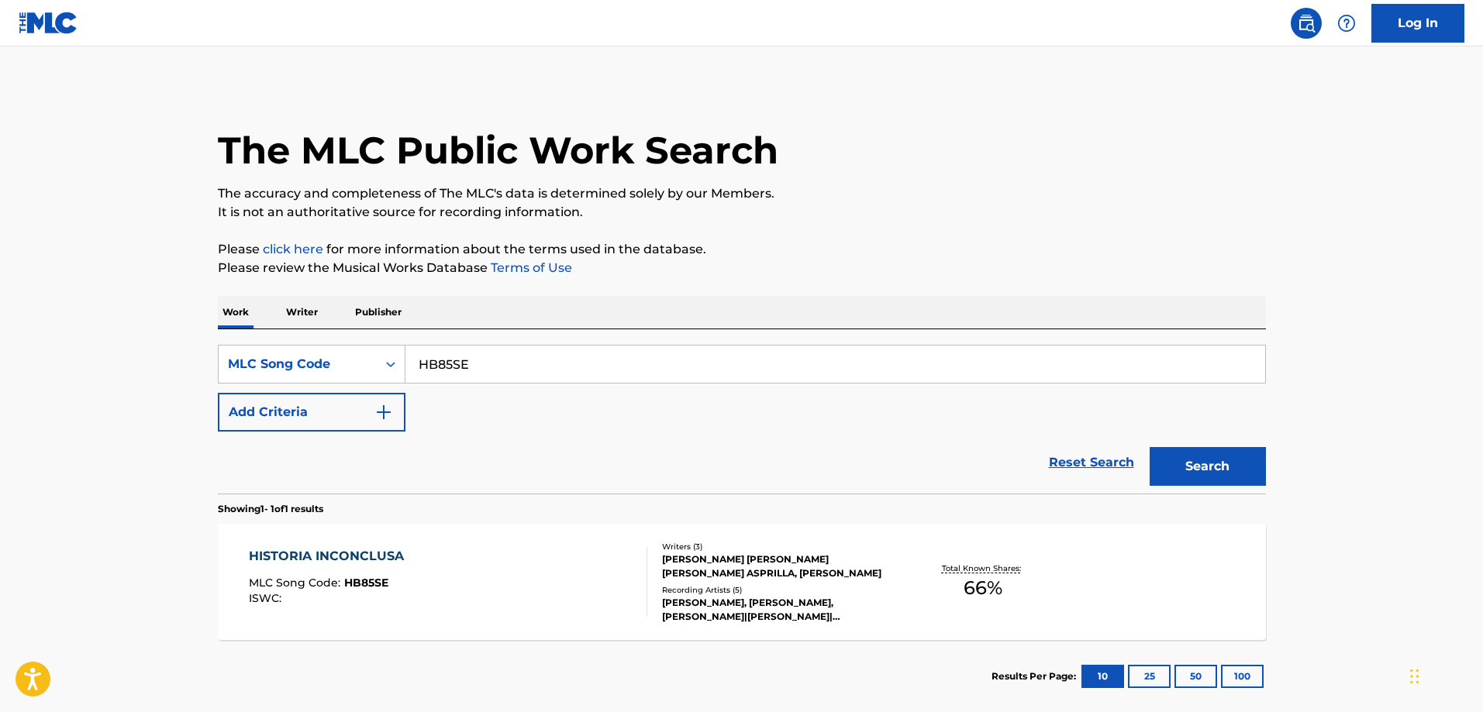
click at [569, 360] on input "HB85SE" at bounding box center [835, 364] width 860 height 37
paste input "M8276O"
type input "M8276O"
click at [1150, 447] on button "Search" at bounding box center [1208, 466] width 116 height 39
click at [335, 553] on div "MANANA" at bounding box center [320, 556] width 142 height 19
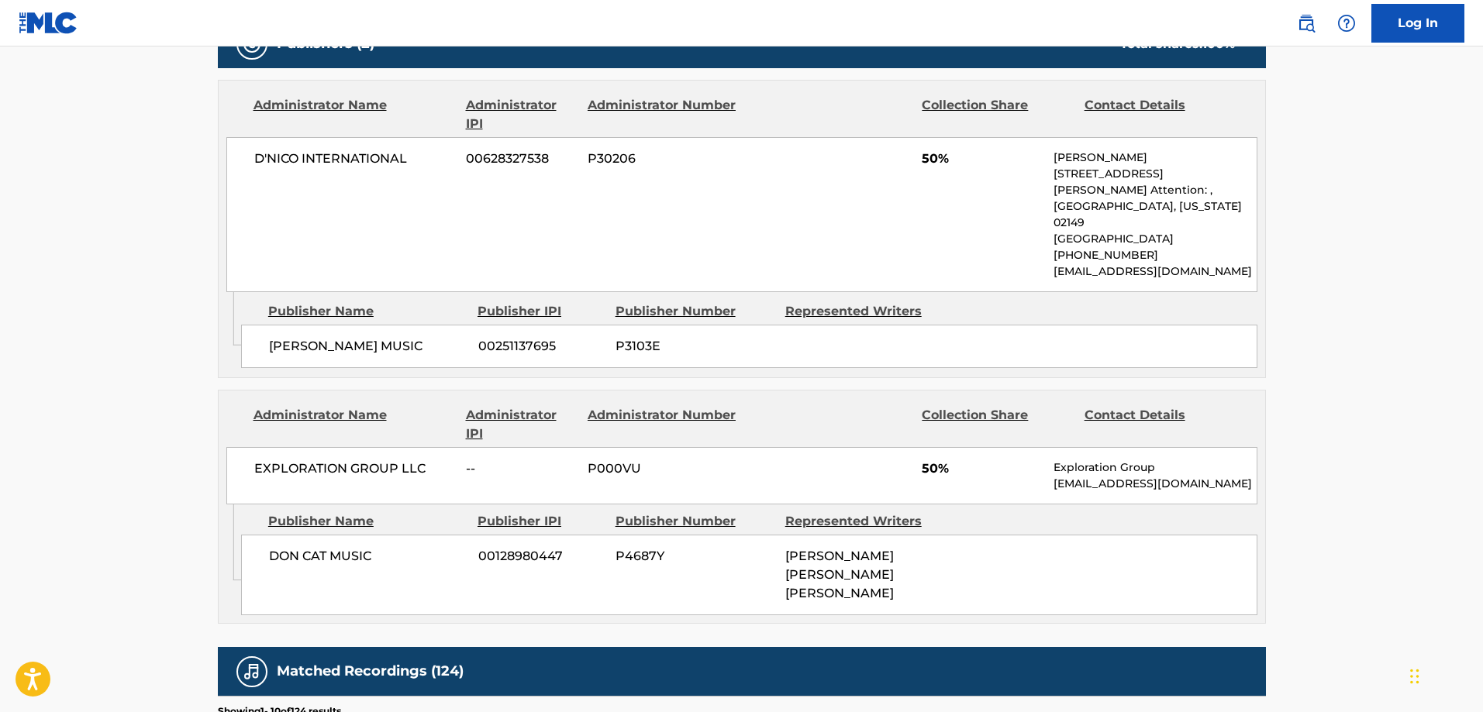
scroll to position [853, 0]
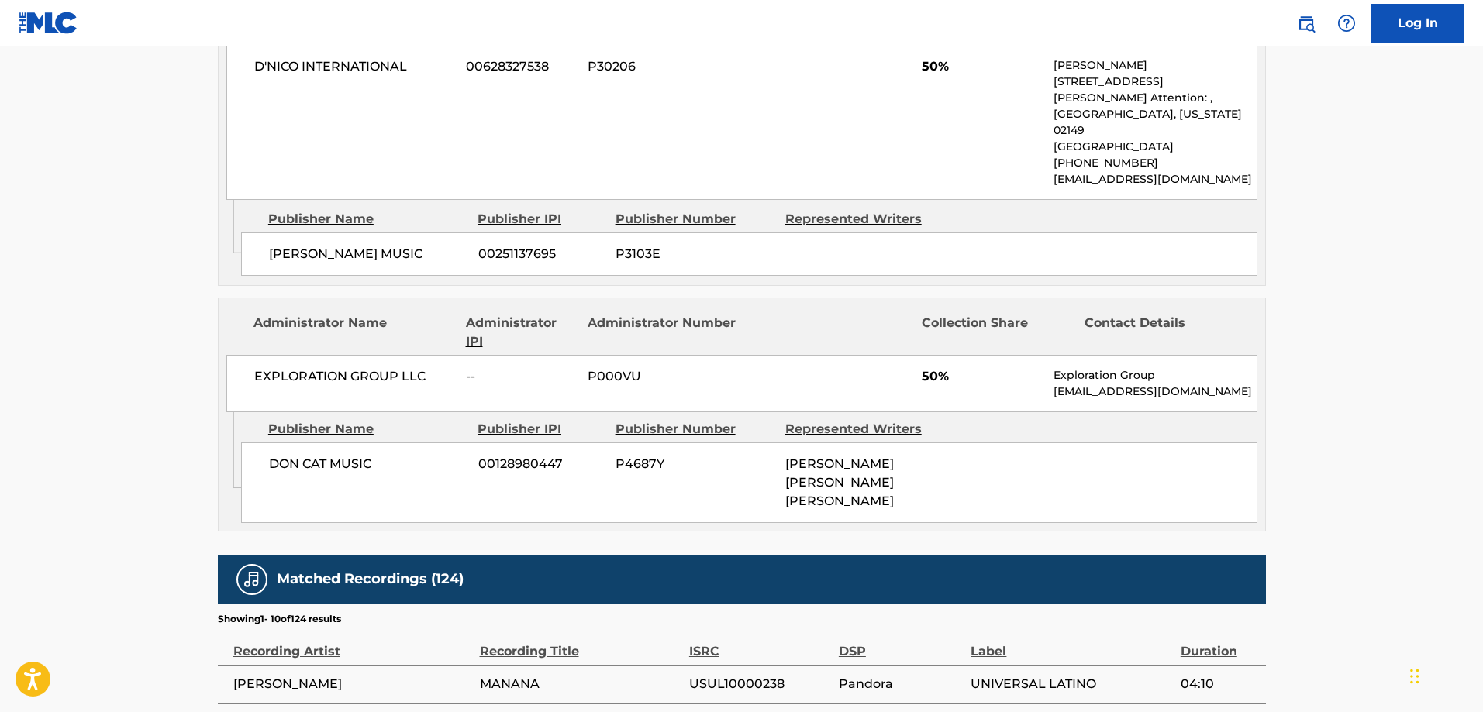
click at [292, 455] on span "DON CAT MUSIC" at bounding box center [368, 464] width 198 height 19
drag, startPoint x: 292, startPoint y: 439, endPoint x: 307, endPoint y: 439, distance: 14.7
click at [307, 455] on span "DON CAT MUSIC" at bounding box center [368, 464] width 198 height 19
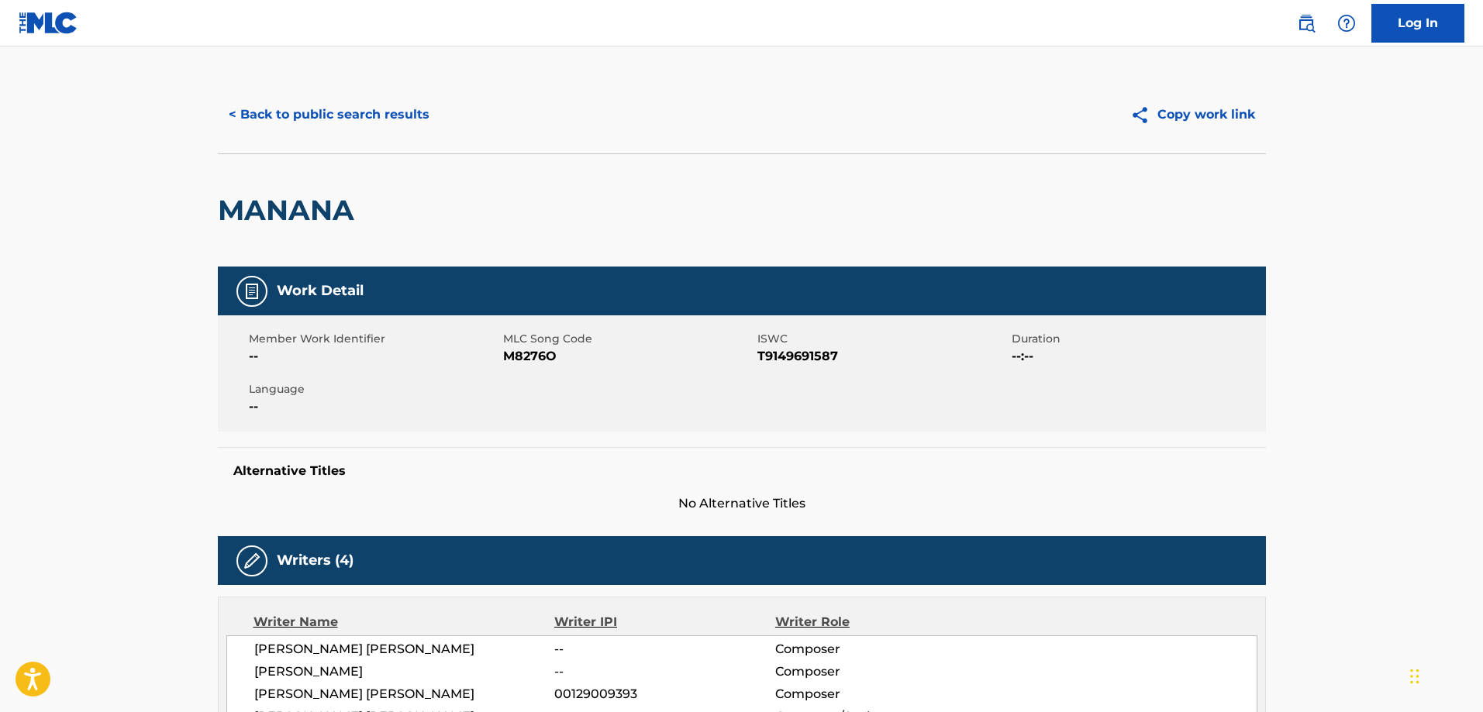
click at [381, 119] on button "< Back to public search results" at bounding box center [329, 114] width 222 height 39
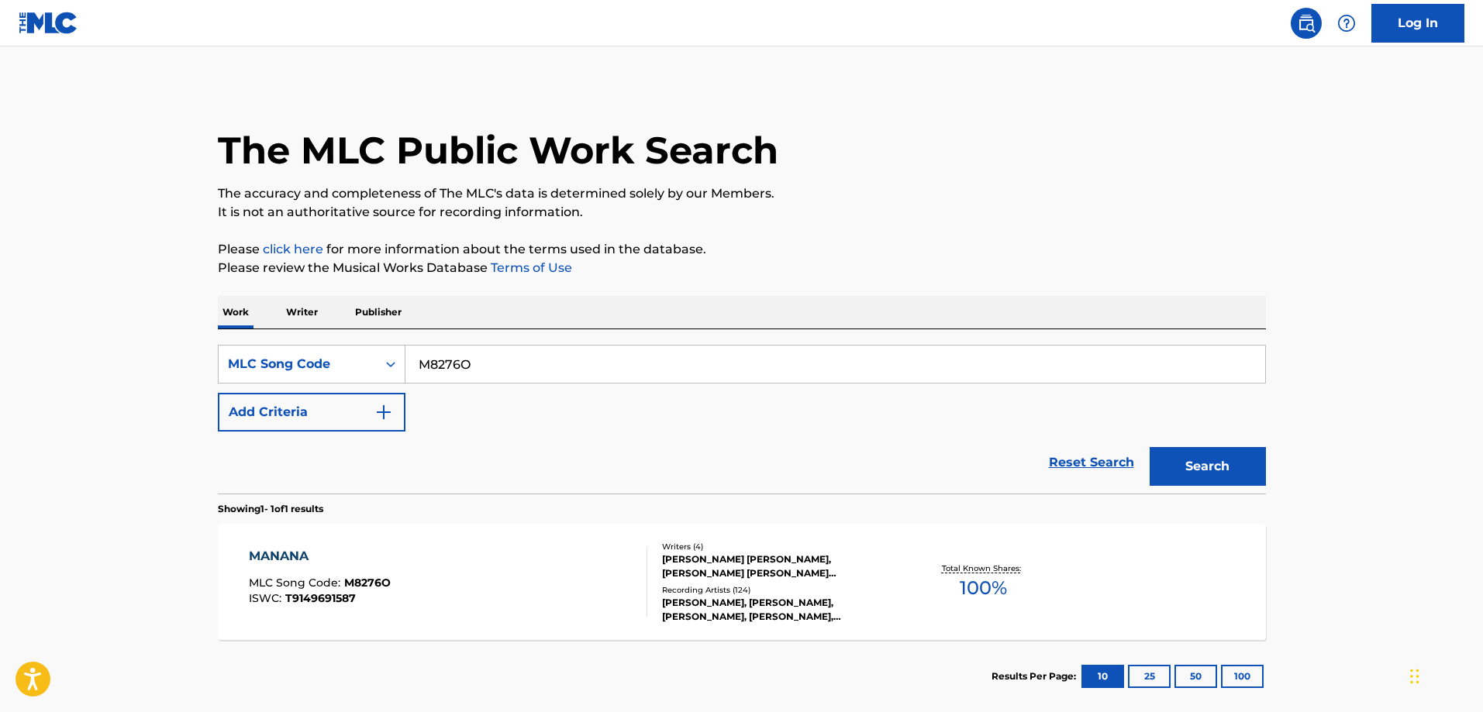
click at [484, 347] on input "M8276O" at bounding box center [835, 364] width 860 height 37
paste input "ZS6HCU"
type input "ZS6HCU"
click at [1150, 447] on button "Search" at bounding box center [1208, 466] width 116 height 39
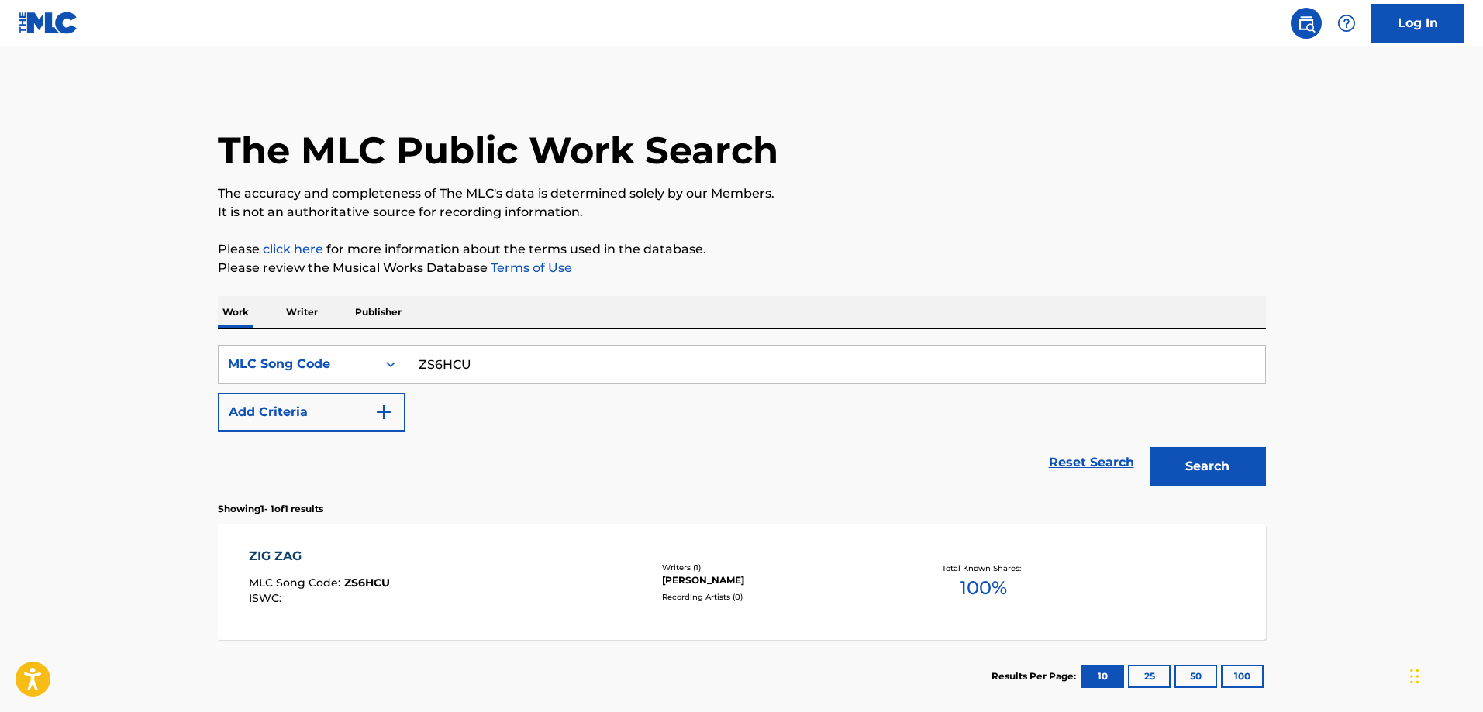
click at [359, 550] on div "ZIG ZAG" at bounding box center [319, 556] width 141 height 19
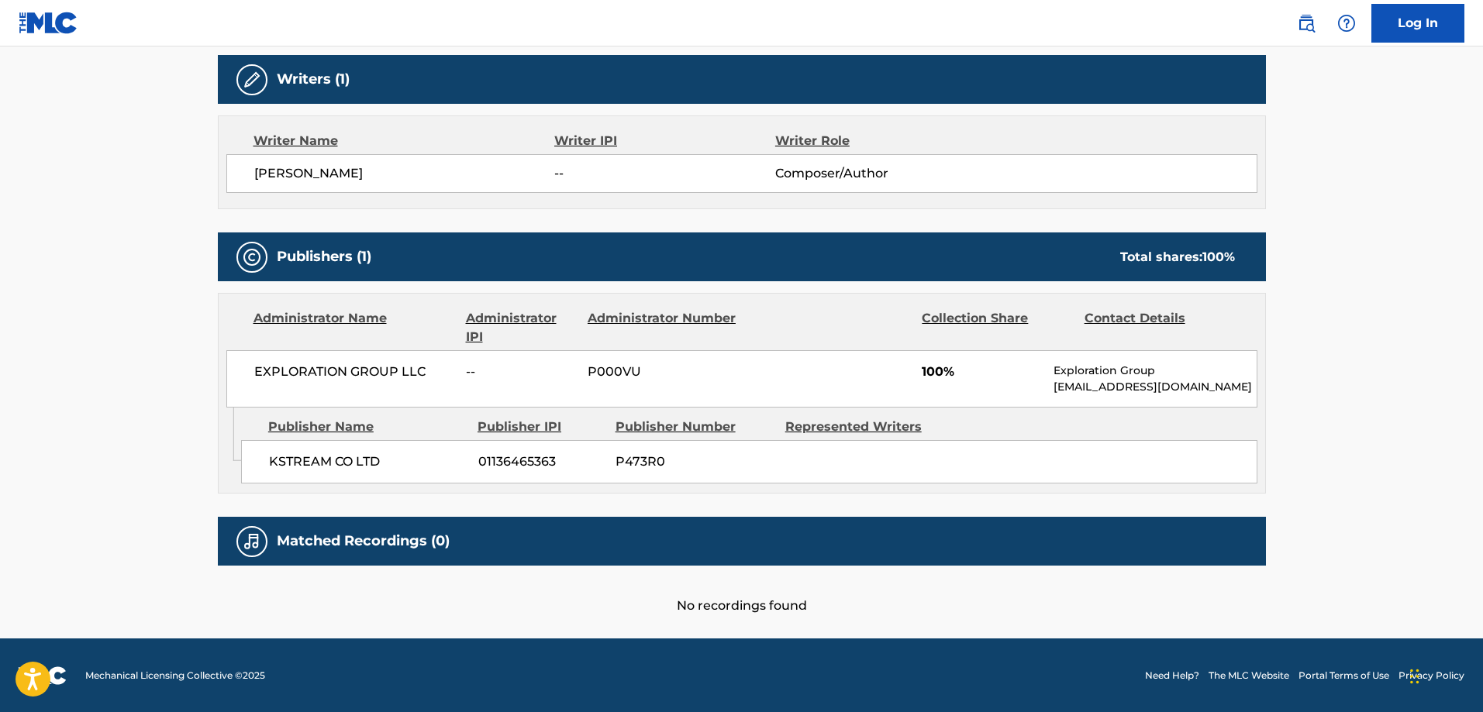
scroll to position [491, 0]
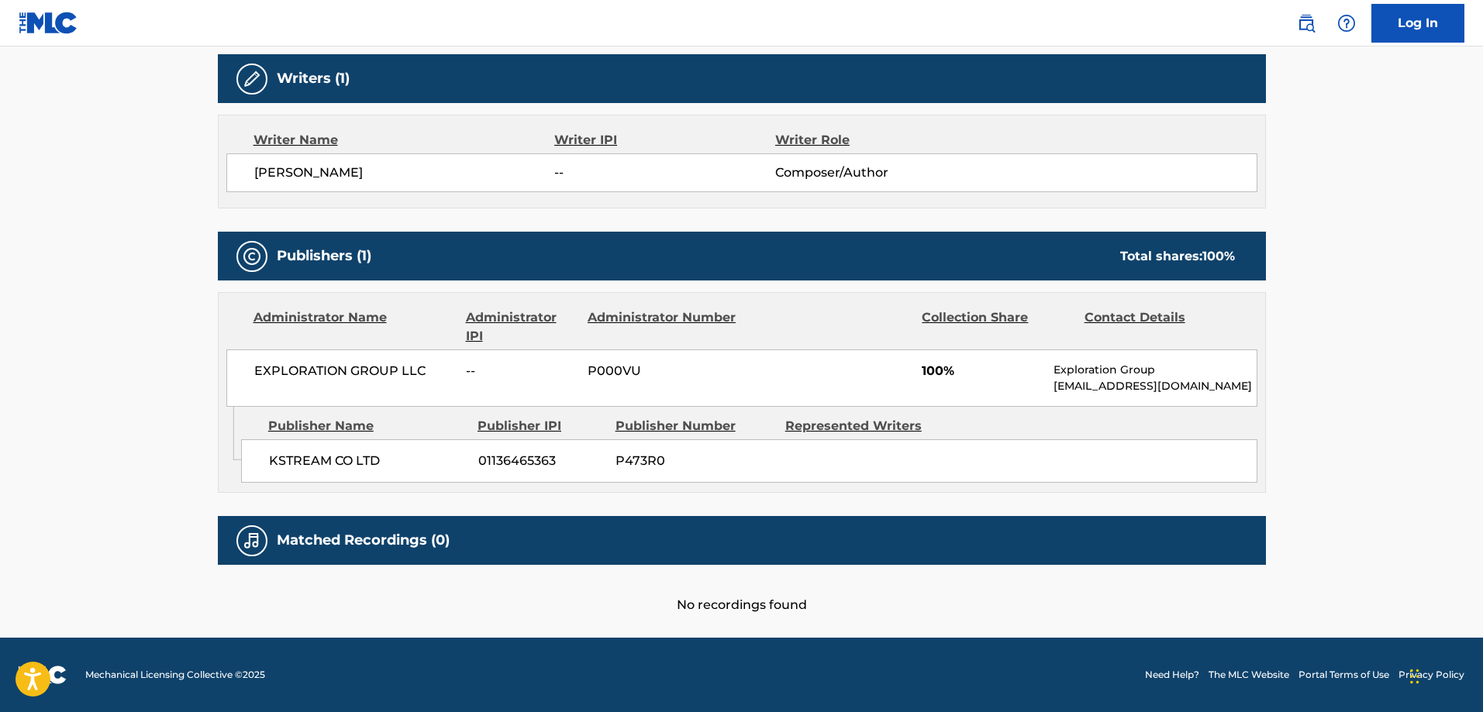
click at [281, 466] on span "KSTREAM CO LTD" at bounding box center [368, 461] width 198 height 19
drag, startPoint x: 281, startPoint y: 466, endPoint x: 348, endPoint y: 457, distance: 67.3
click at [348, 457] on span "KSTREAM CO LTD" at bounding box center [368, 461] width 198 height 19
click at [368, 456] on span "KSTREAM CO LTD" at bounding box center [368, 461] width 198 height 19
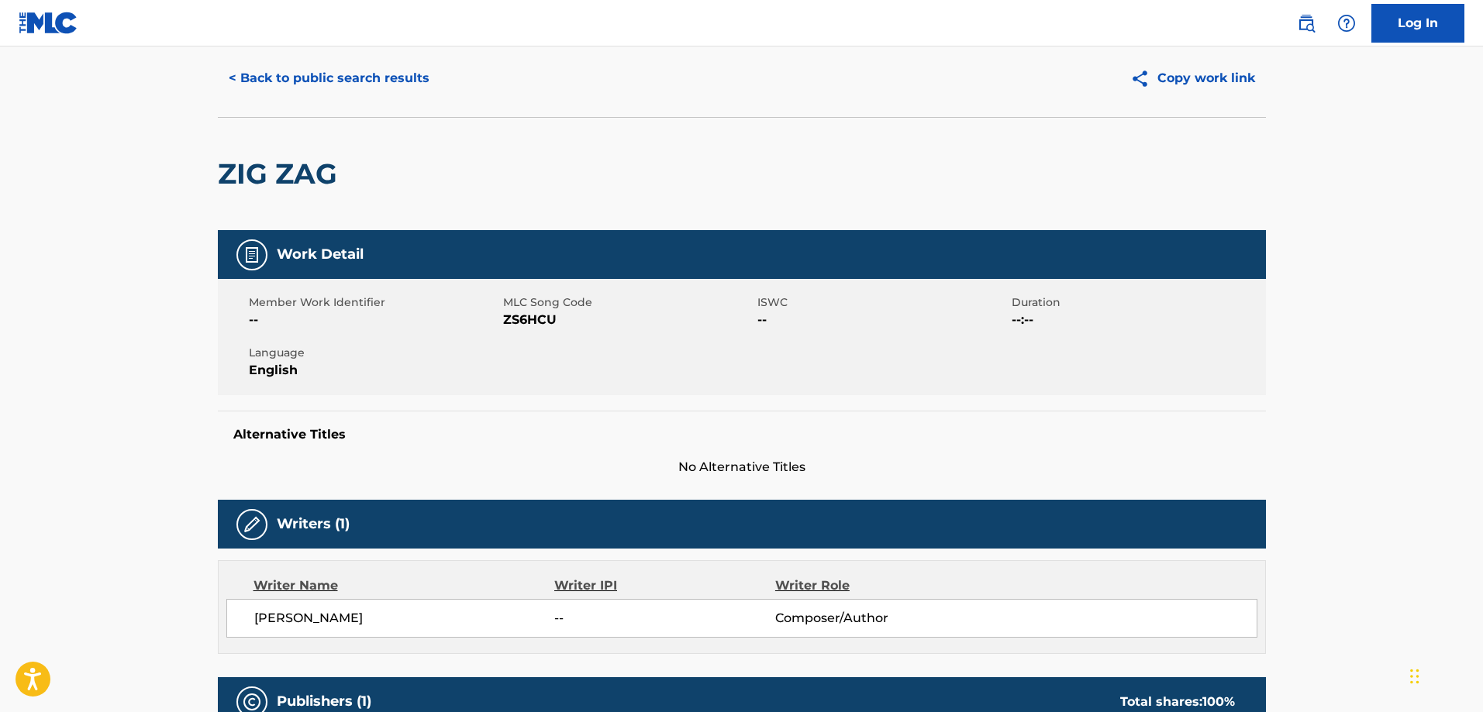
scroll to position [0, 0]
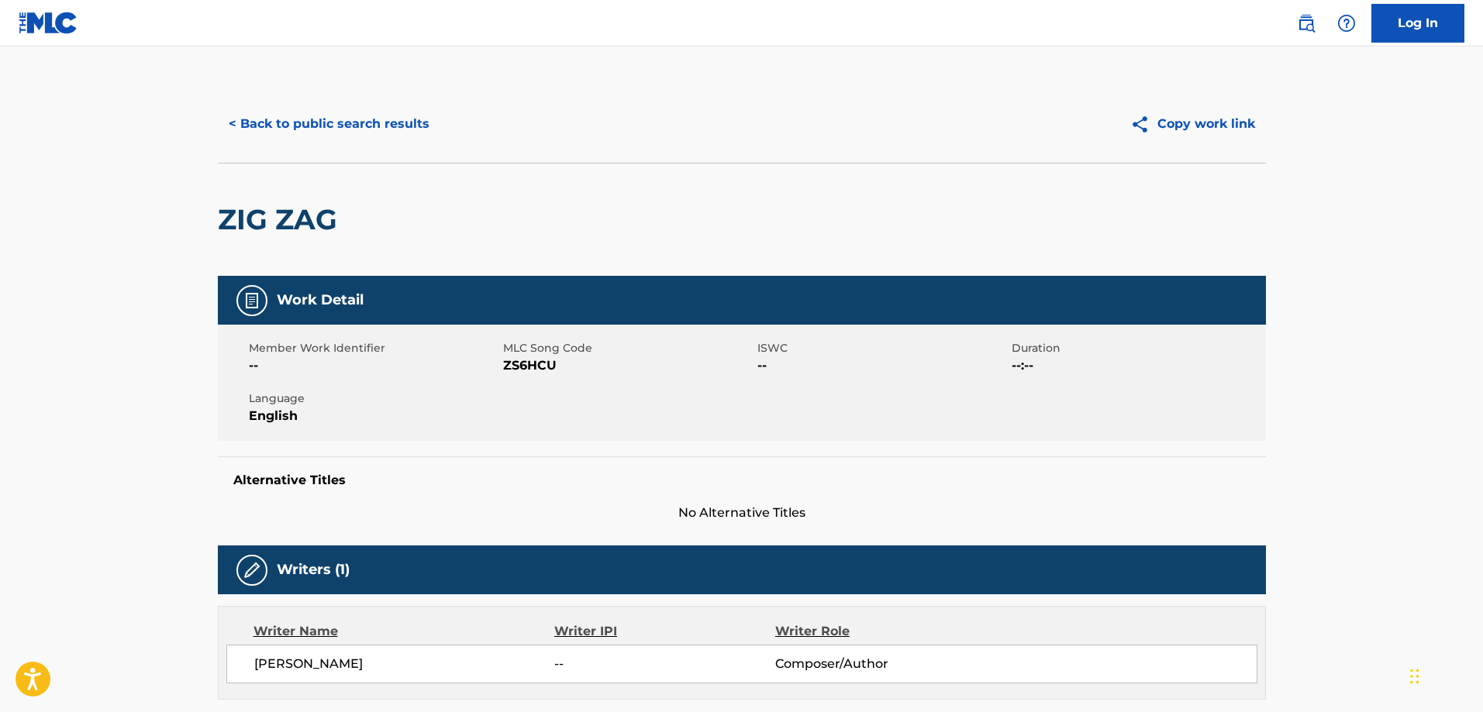
click at [283, 135] on button "< Back to public search results" at bounding box center [329, 124] width 222 height 39
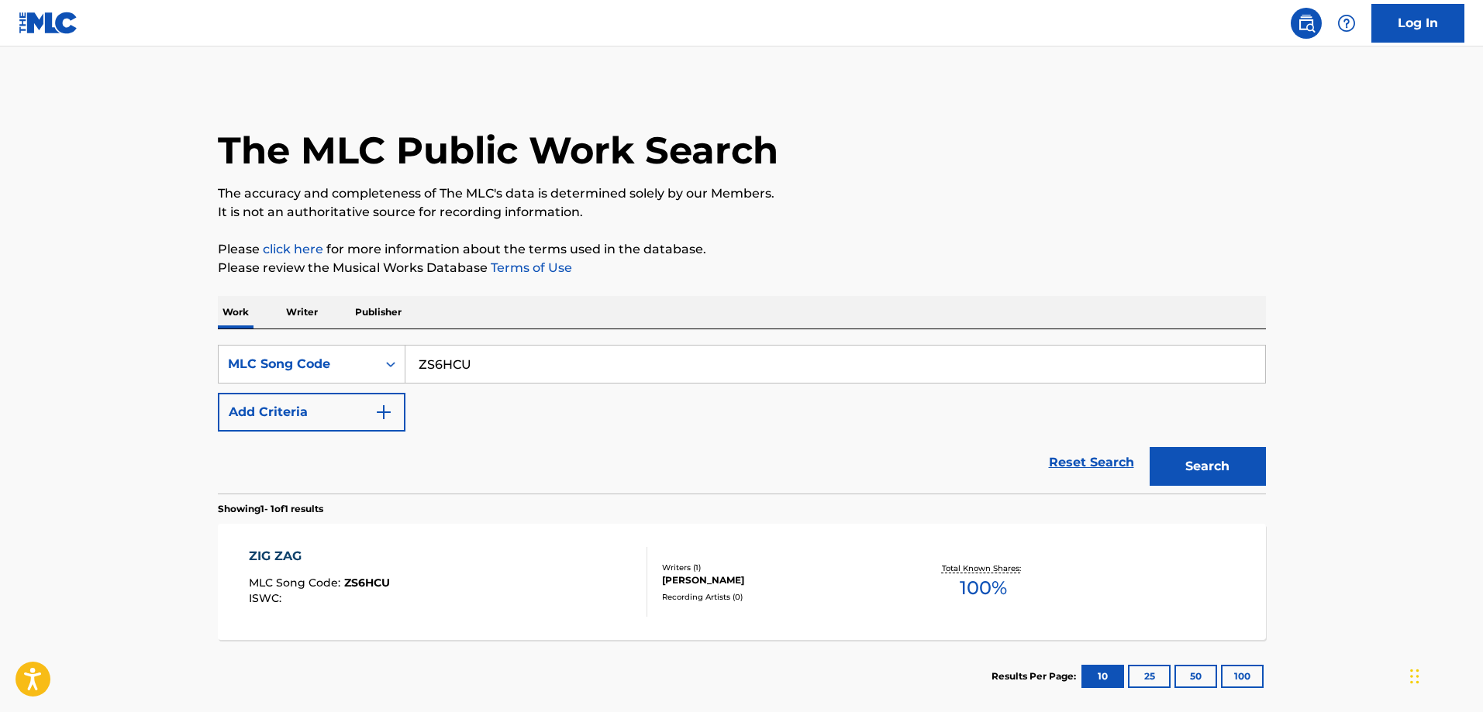
drag, startPoint x: 523, startPoint y: 344, endPoint x: 513, endPoint y: 339, distance: 11.4
click at [522, 346] on div "SearchWithCriteria3735bfa1-bdee-4c09-98de-f3311c50fdbe MLC Song Code ZS6HCU Add…" at bounding box center [742, 411] width 1048 height 164
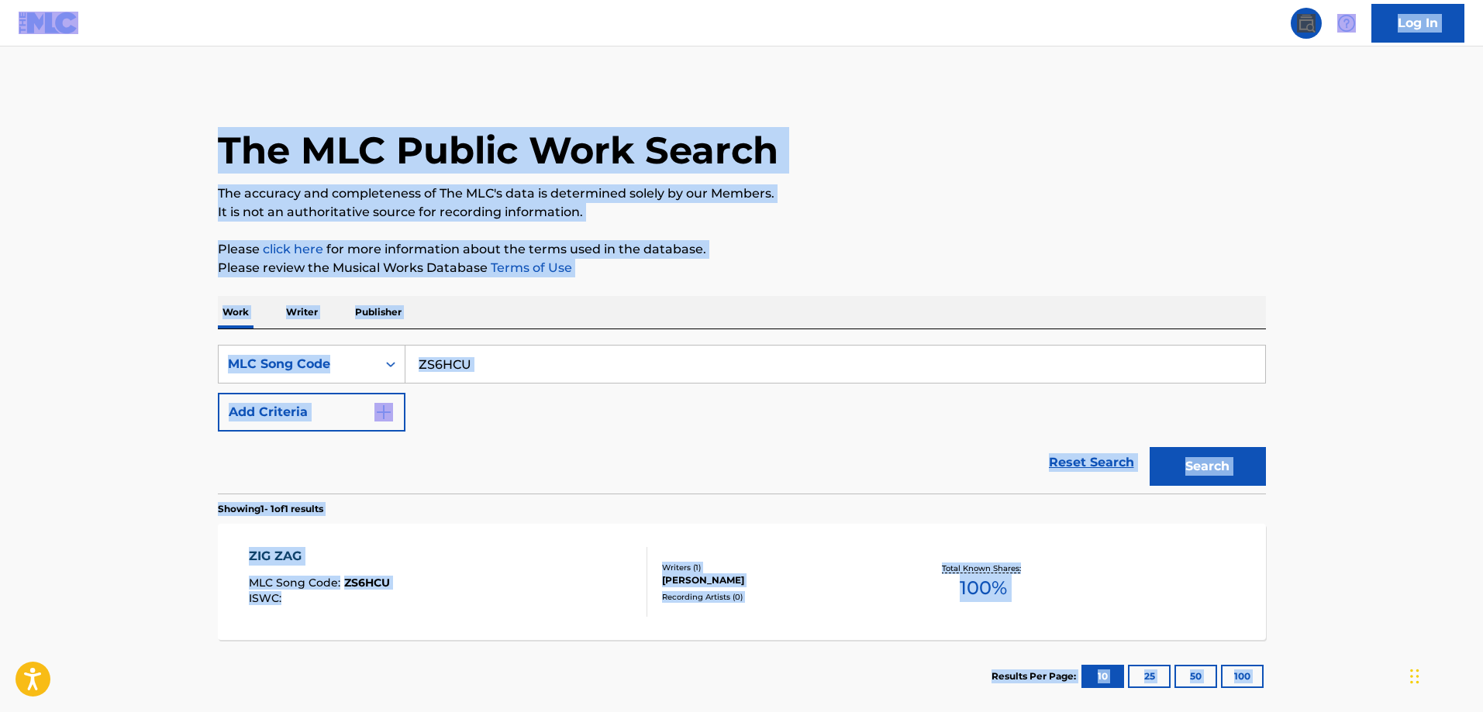
click at [484, 373] on input "ZS6HCU" at bounding box center [835, 364] width 860 height 37
click at [498, 374] on input "ZS6HCU" at bounding box center [835, 364] width 860 height 37
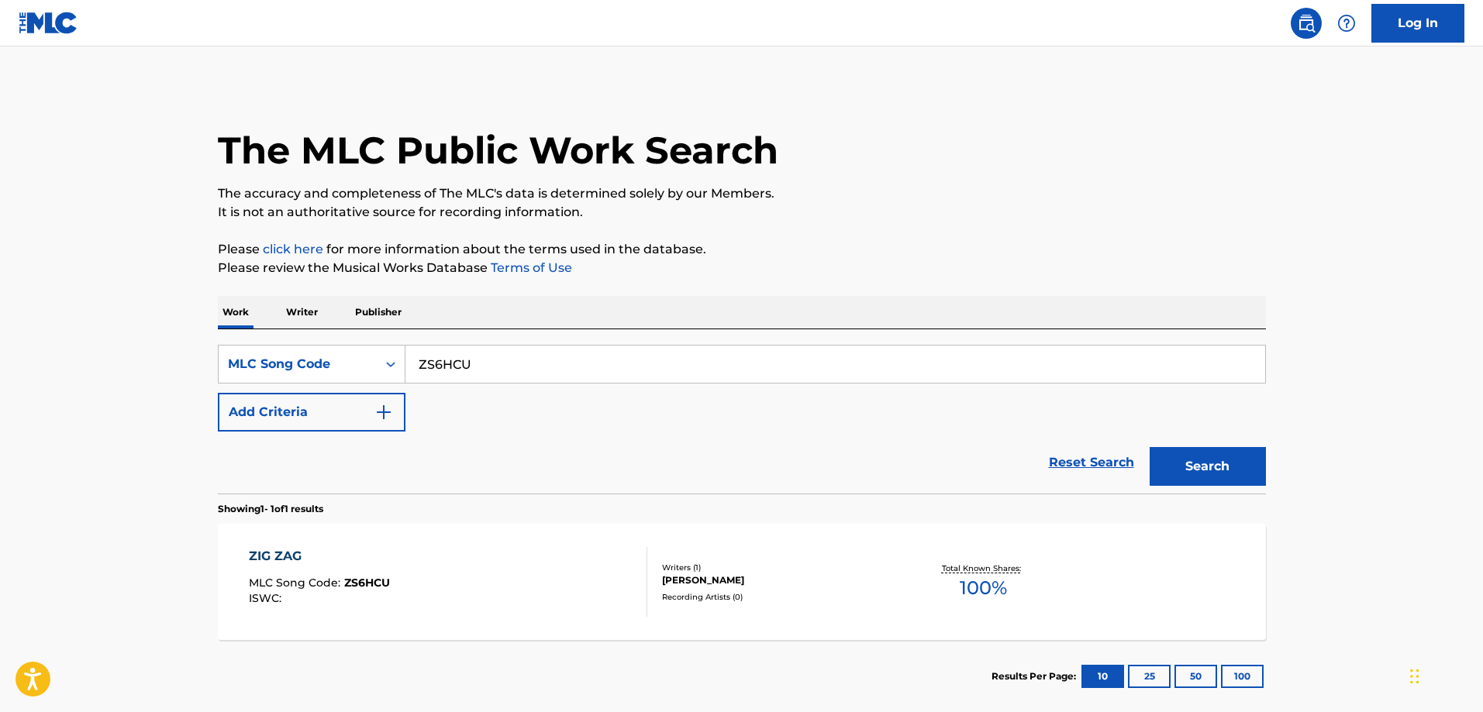
paste input "DR1RGO"
type input "DR1RGO"
click at [1150, 447] on button "Search" at bounding box center [1208, 466] width 116 height 39
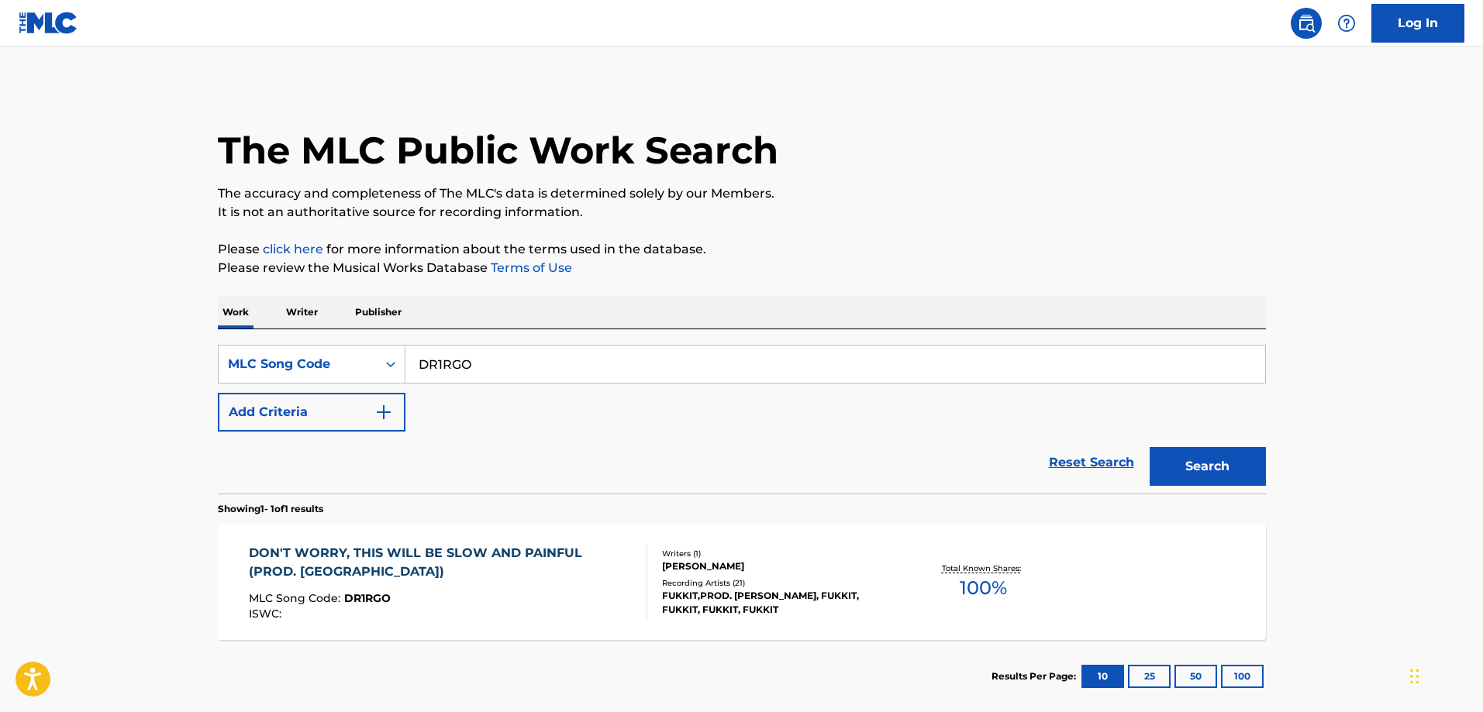
click at [377, 539] on div "DON'T WORRY, THIS WILL BE SLOW AND PAINFUL (PROD. ZIZI) MLC Song Code : DR1RGO …" at bounding box center [742, 582] width 1048 height 116
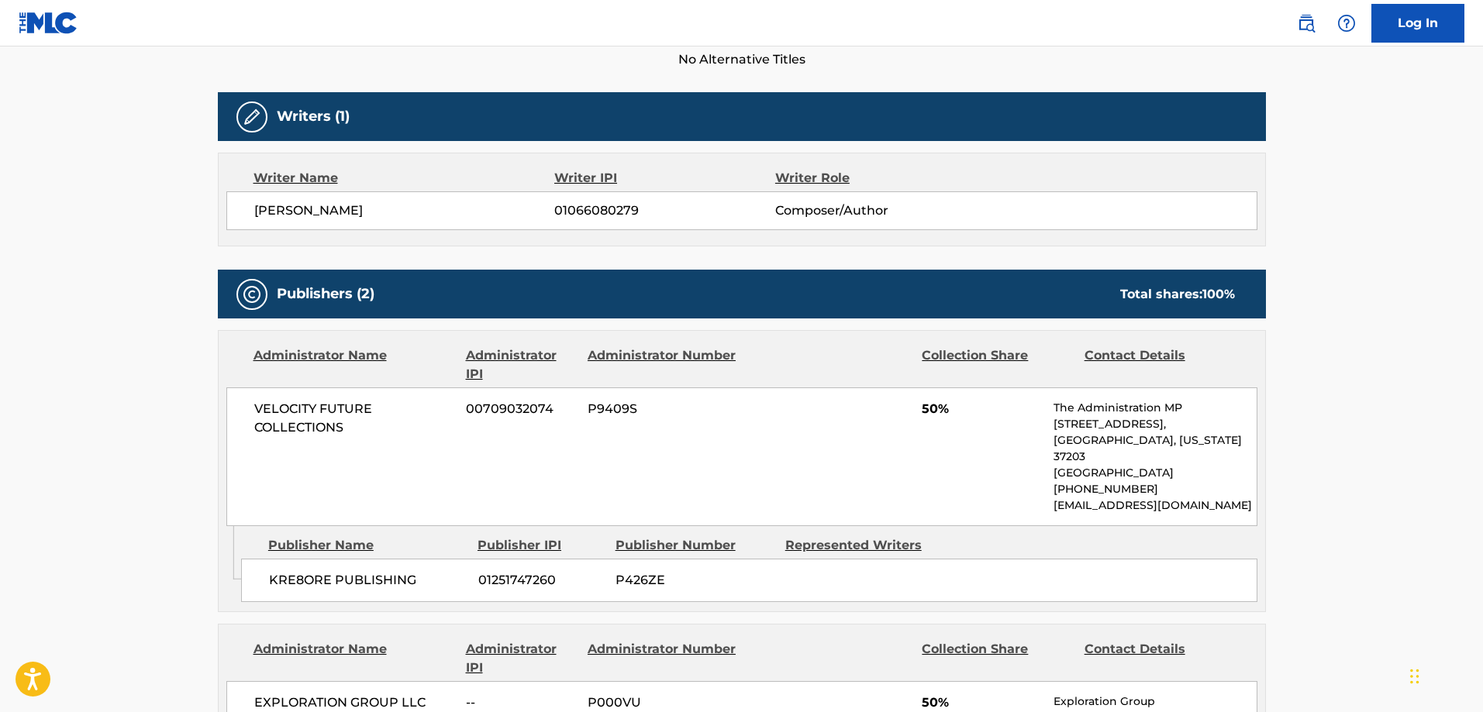
scroll to position [775, 0]
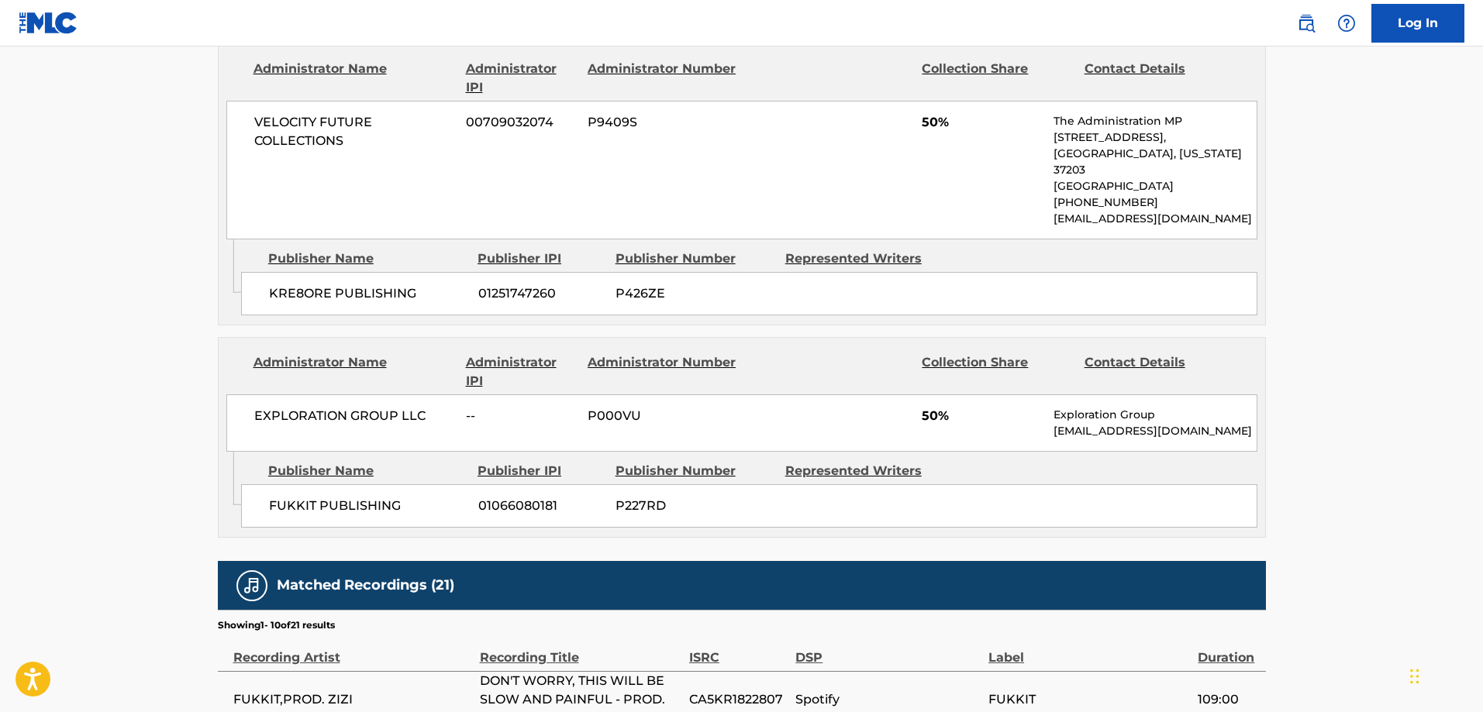
click at [286, 497] on span "FUKKIT PUBLISHING" at bounding box center [368, 506] width 198 height 19
drag, startPoint x: 286, startPoint y: 480, endPoint x: 295, endPoint y: 480, distance: 8.5
click at [295, 497] on span "FUKKIT PUBLISHING" at bounding box center [368, 506] width 198 height 19
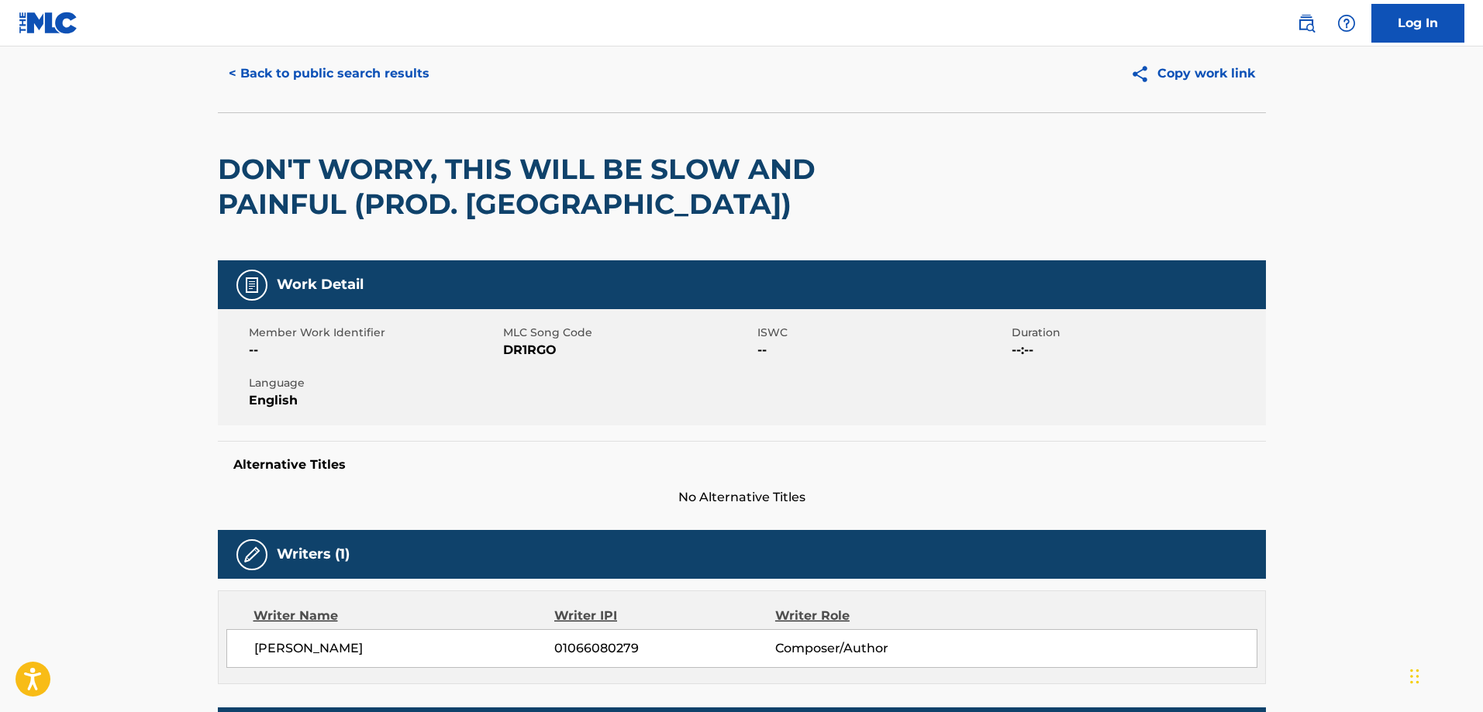
scroll to position [0, 0]
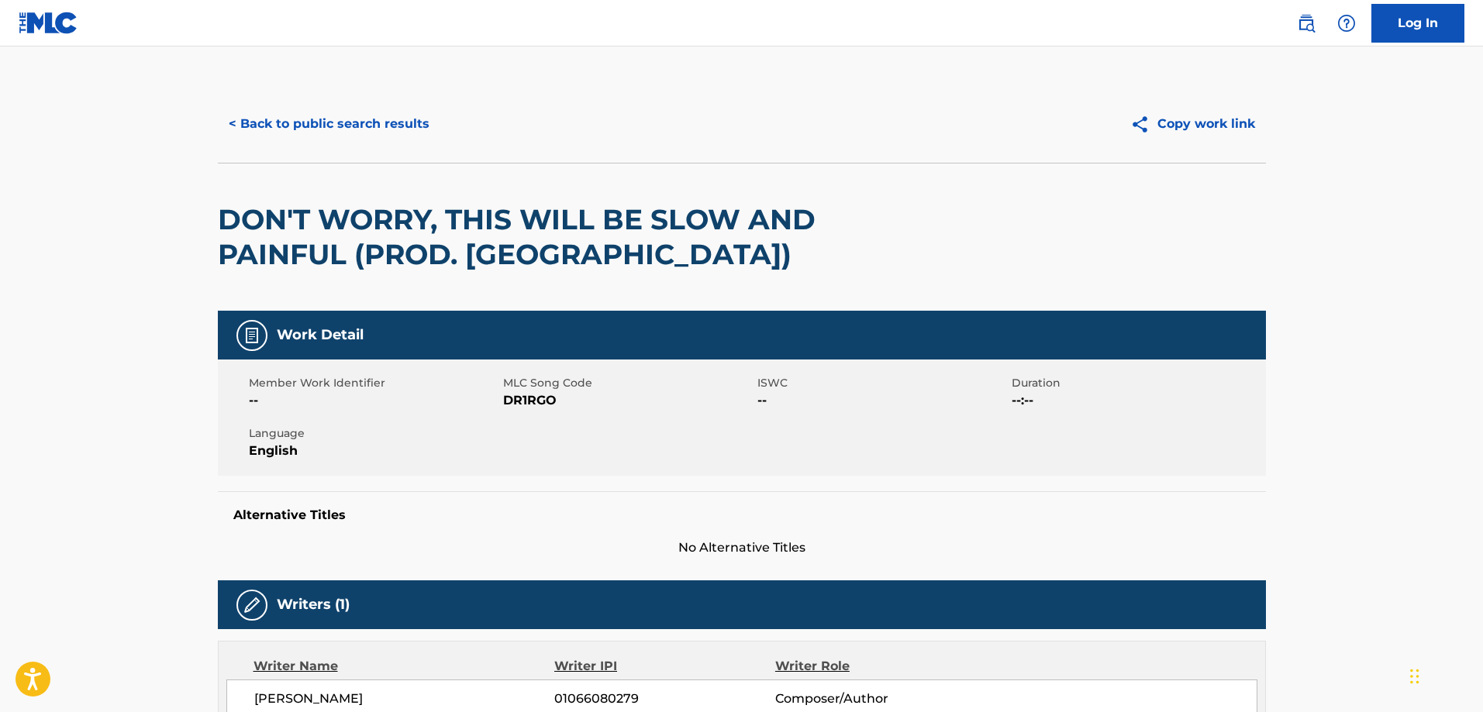
click at [360, 118] on button "< Back to public search results" at bounding box center [329, 124] width 222 height 39
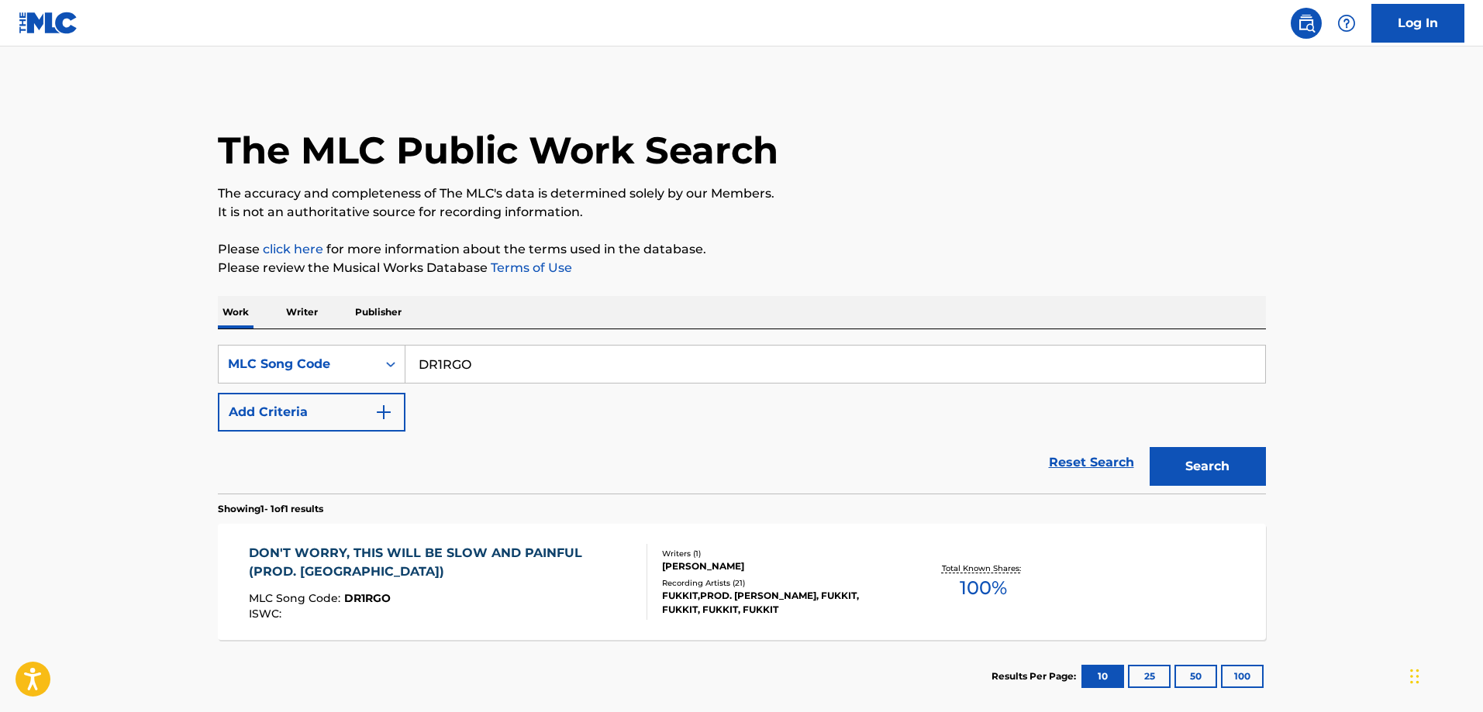
click at [522, 361] on input "DR1RGO" at bounding box center [835, 364] width 860 height 37
paste input "YD7RQX"
type input "YD7RQX"
click at [1150, 447] on button "Search" at bounding box center [1208, 466] width 116 height 39
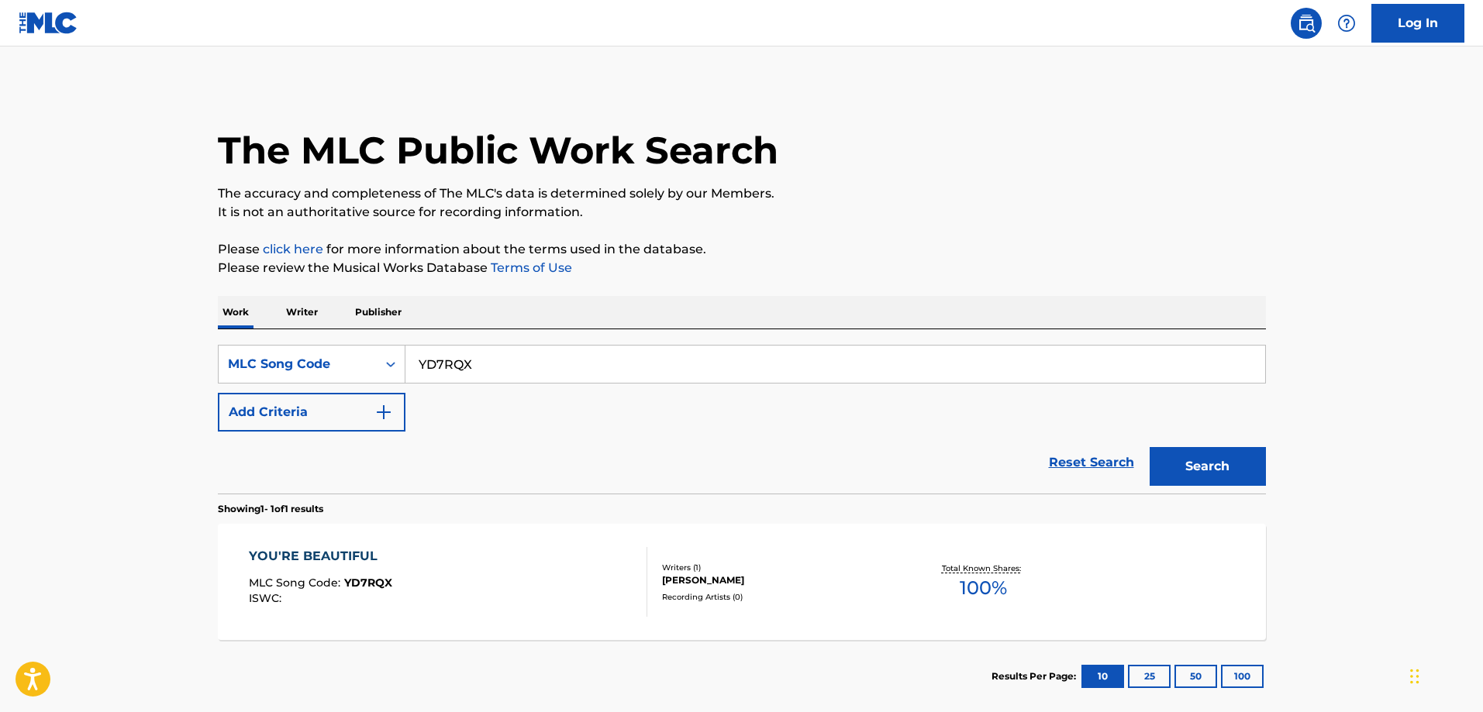
click at [391, 539] on div "YOU'RE BEAUTIFUL MLC Song Code : YD7RQX ISWC : Writers ( 1 ) RICHARD LOWELL KOL…" at bounding box center [742, 582] width 1048 height 116
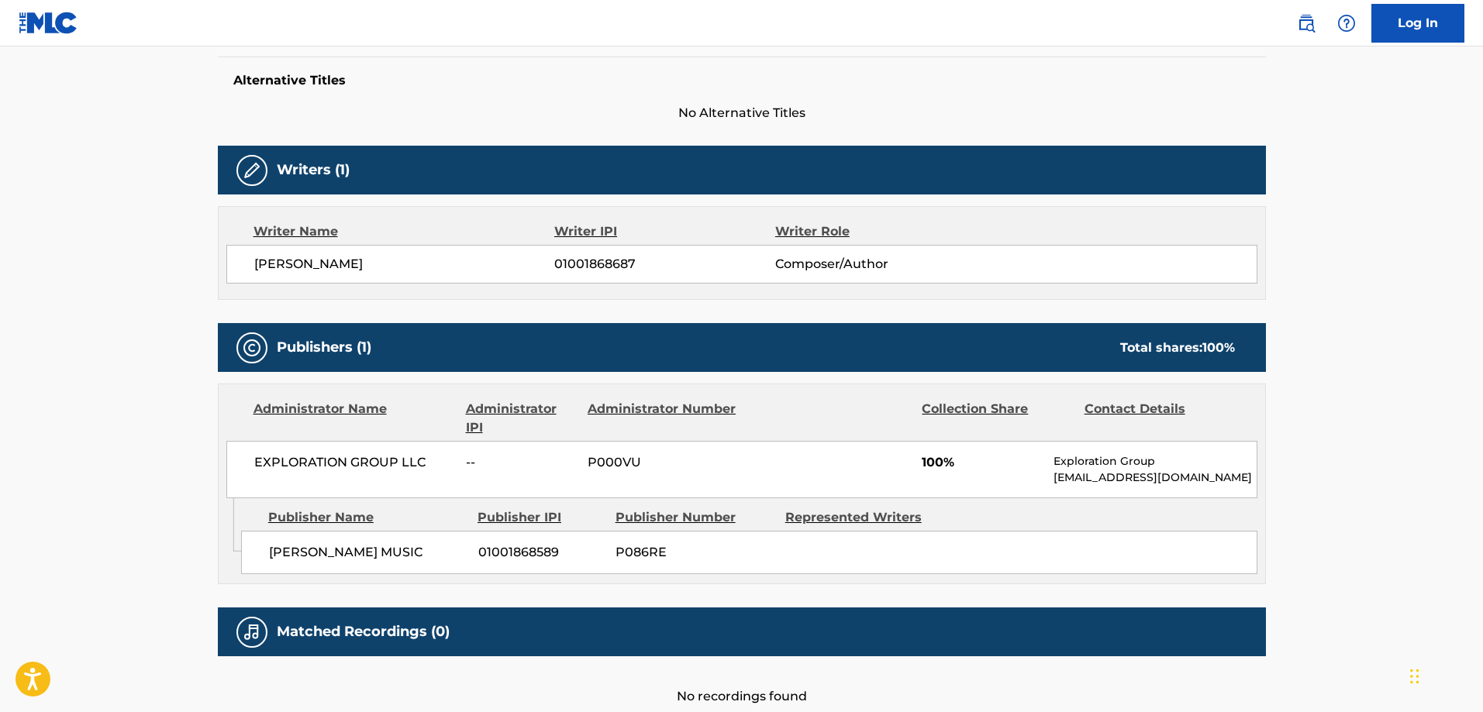
scroll to position [491, 0]
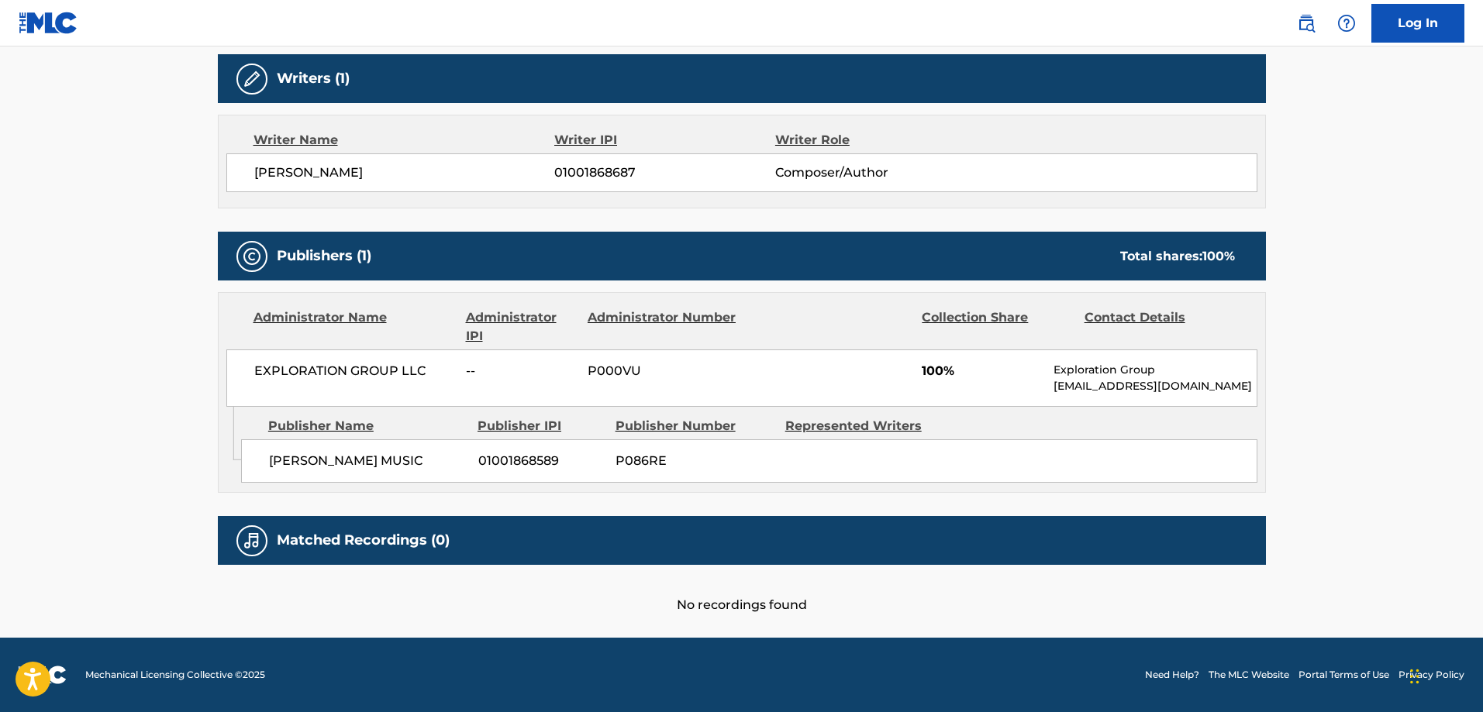
click at [296, 468] on span "KOLLENBERG MUSIC" at bounding box center [368, 461] width 198 height 19
drag, startPoint x: 296, startPoint y: 468, endPoint x: 377, endPoint y: 451, distance: 82.4
click at [377, 452] on span "KOLLENBERG MUSIC" at bounding box center [368, 461] width 198 height 19
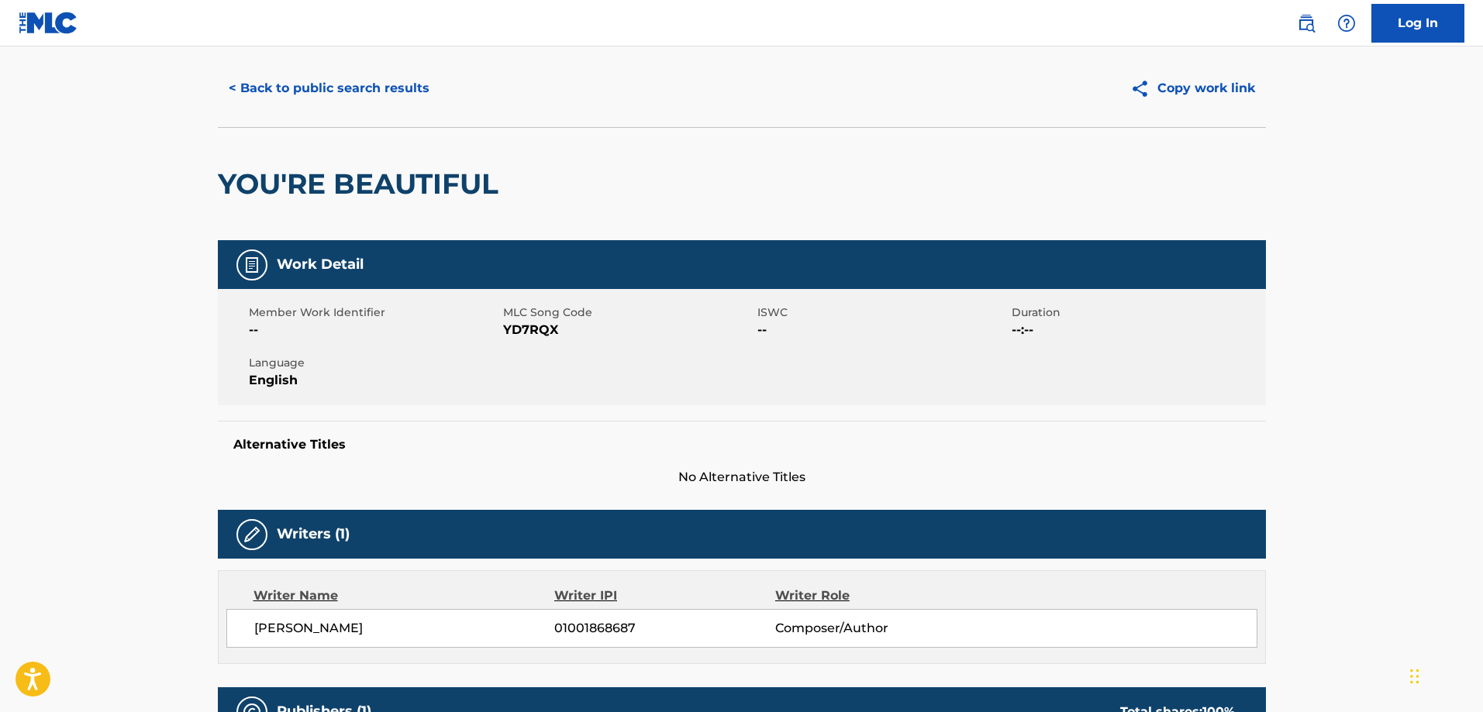
scroll to position [0, 0]
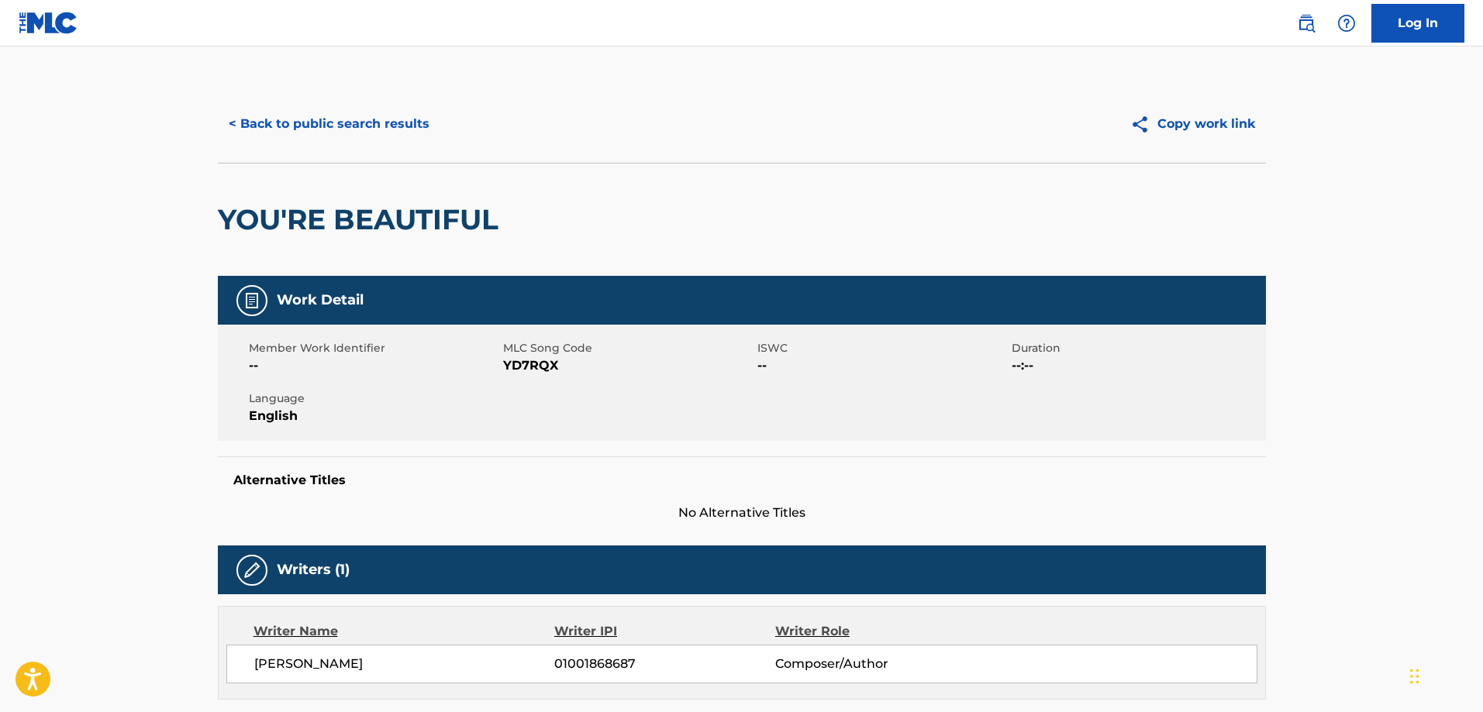
click at [389, 128] on button "< Back to public search results" at bounding box center [329, 124] width 222 height 39
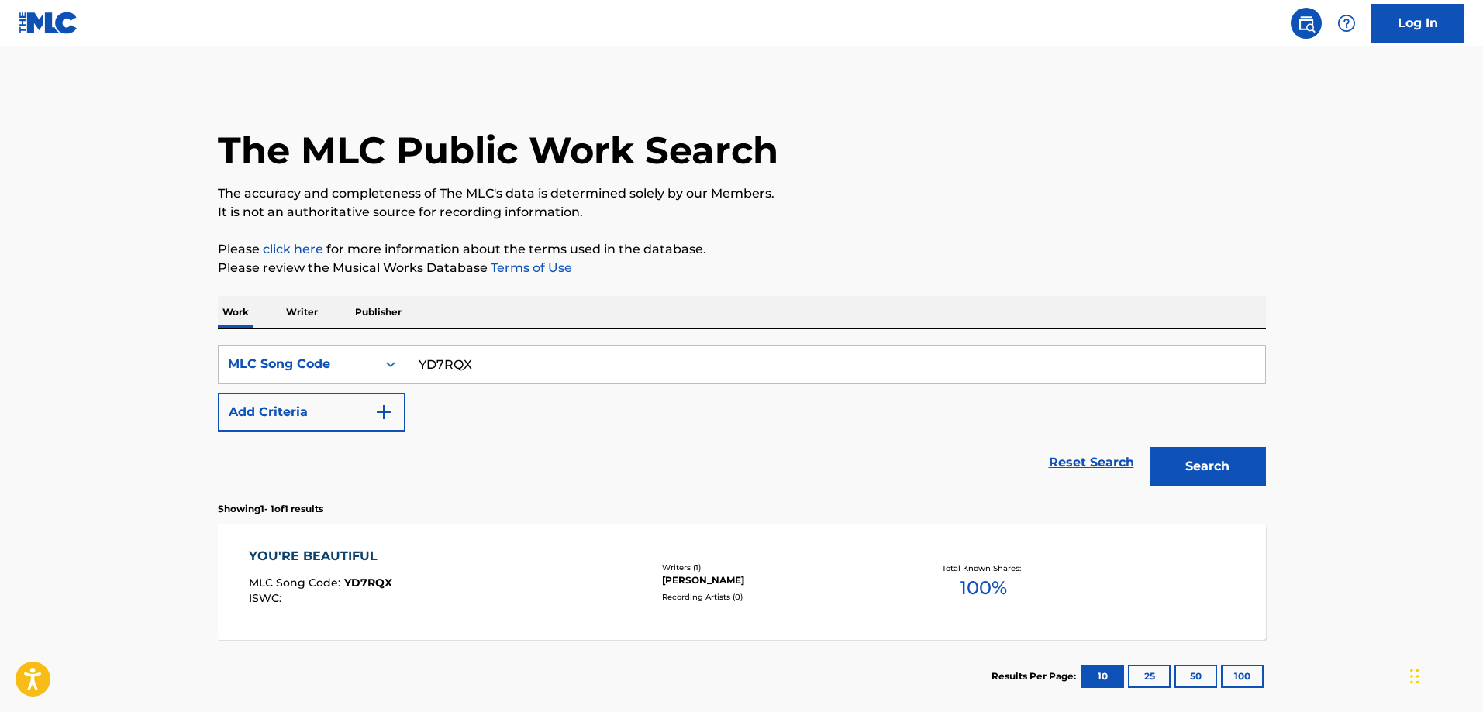
click at [471, 369] on input "YD7RQX" at bounding box center [835, 364] width 860 height 37
paste input "IC87VU"
type input "IC87VU"
click at [1150, 447] on button "Search" at bounding box center [1208, 466] width 116 height 39
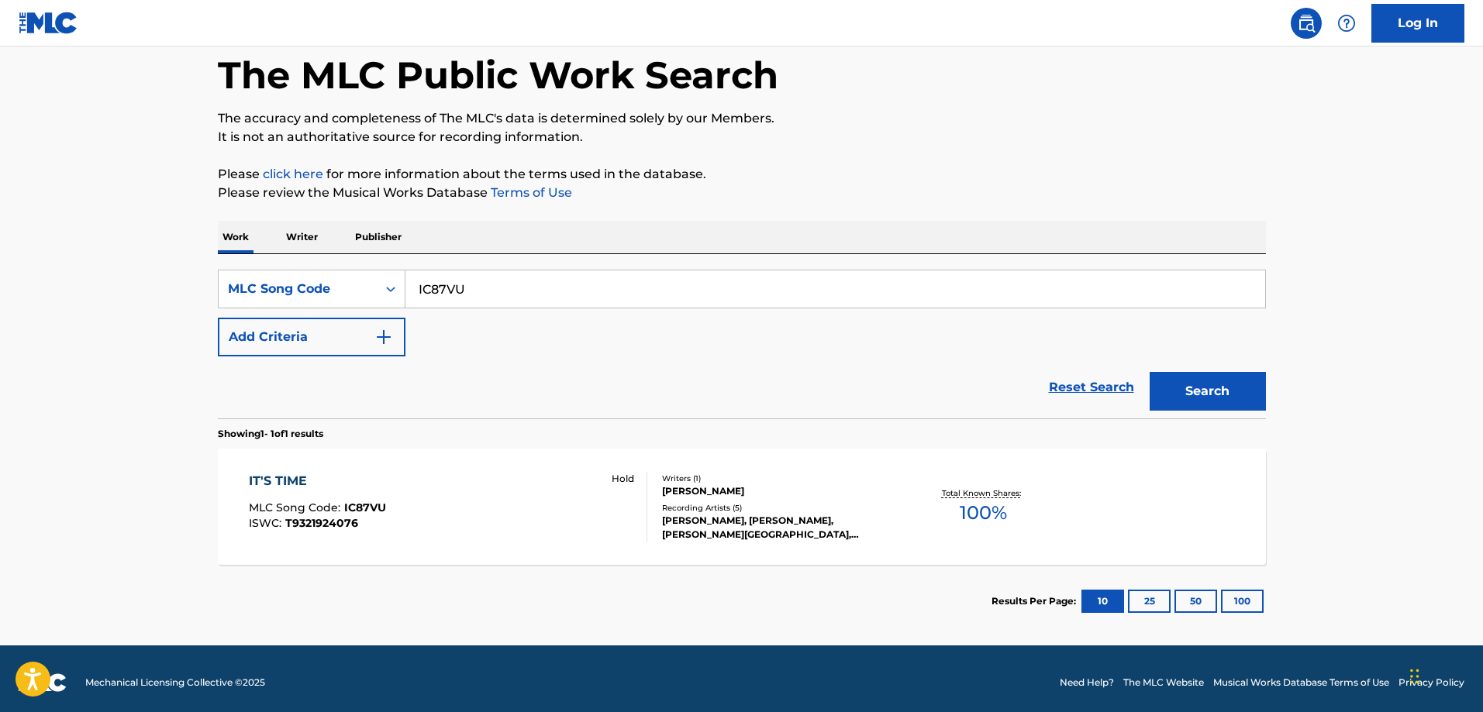
scroll to position [83, 0]
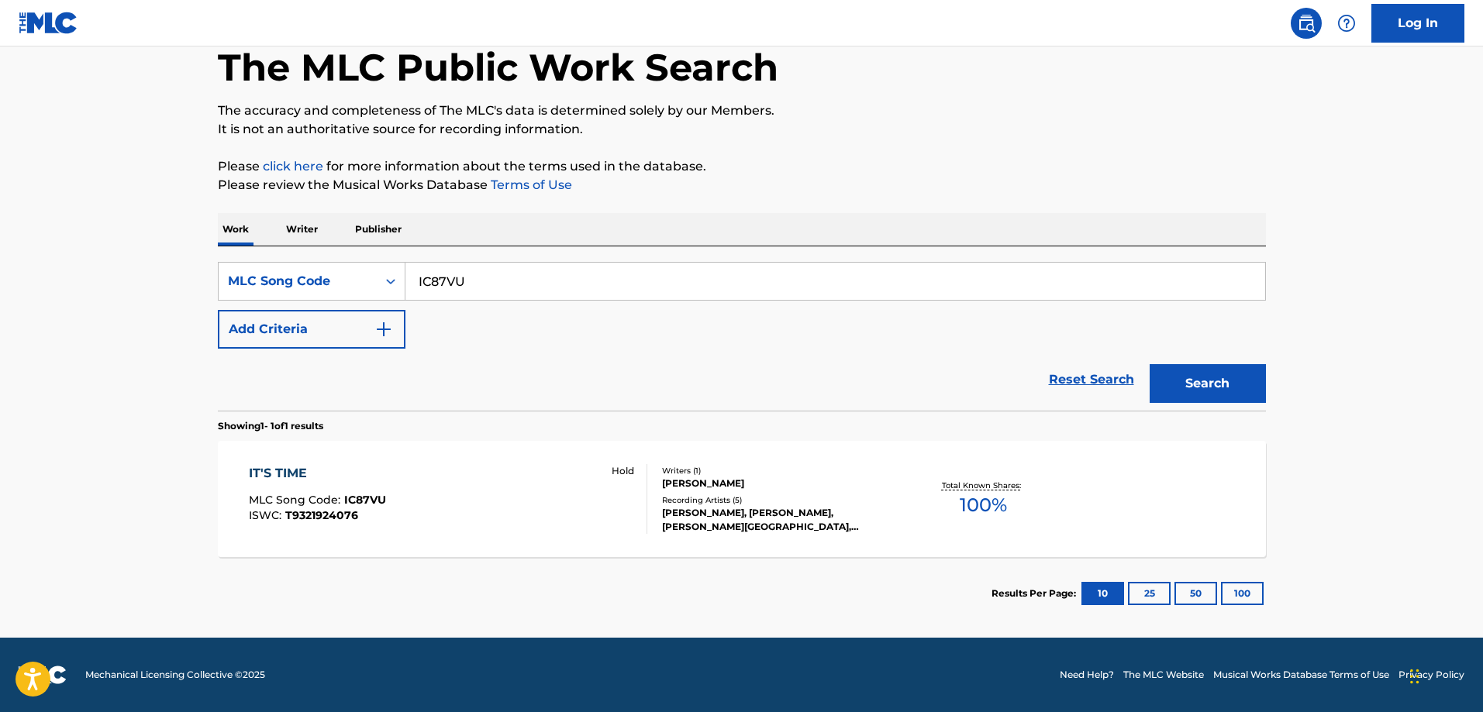
click at [405, 478] on div "IT'S TIME MLC Song Code : IC87VU ISWC : T9321924076 Hold" at bounding box center [448, 499] width 398 height 70
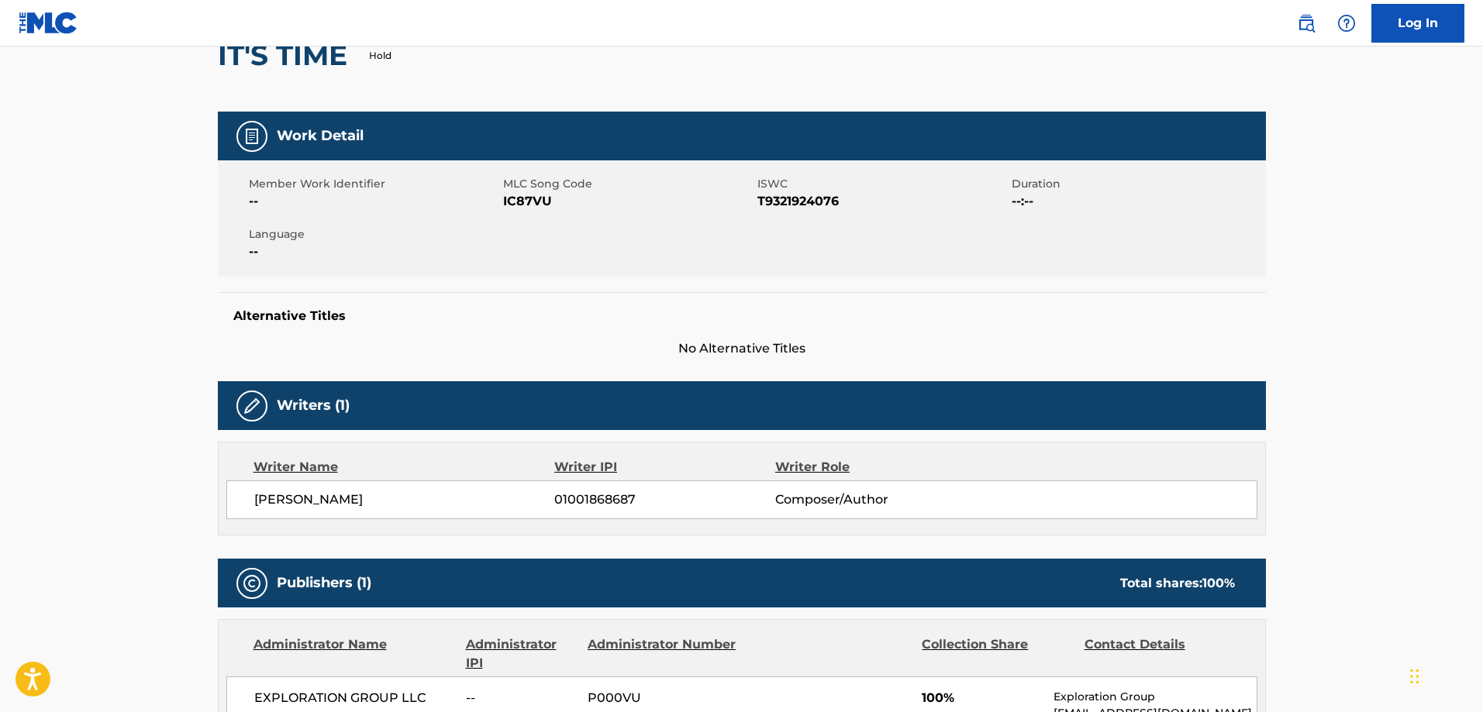
scroll to position [319, 0]
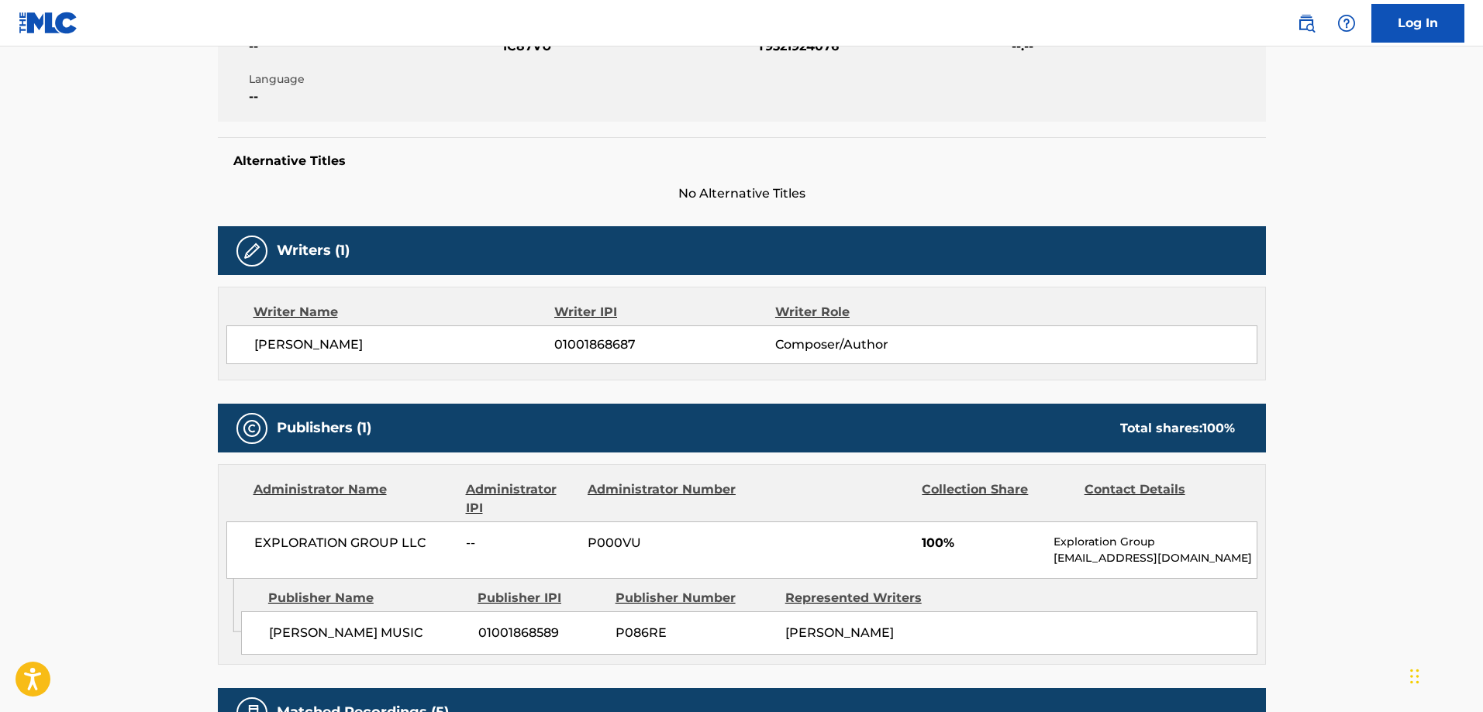
click at [291, 628] on span "KOLLENBERG MUSIC" at bounding box center [368, 633] width 198 height 19
drag, startPoint x: 291, startPoint y: 627, endPoint x: 360, endPoint y: 623, distance: 69.1
click at [291, 627] on span "KOLLENBERG MUSIC" at bounding box center [368, 633] width 198 height 19
click at [367, 624] on span "KOLLENBERG MUSIC" at bounding box center [368, 633] width 198 height 19
click at [331, 635] on span "KOLLENBERG MUSIC" at bounding box center [368, 633] width 198 height 19
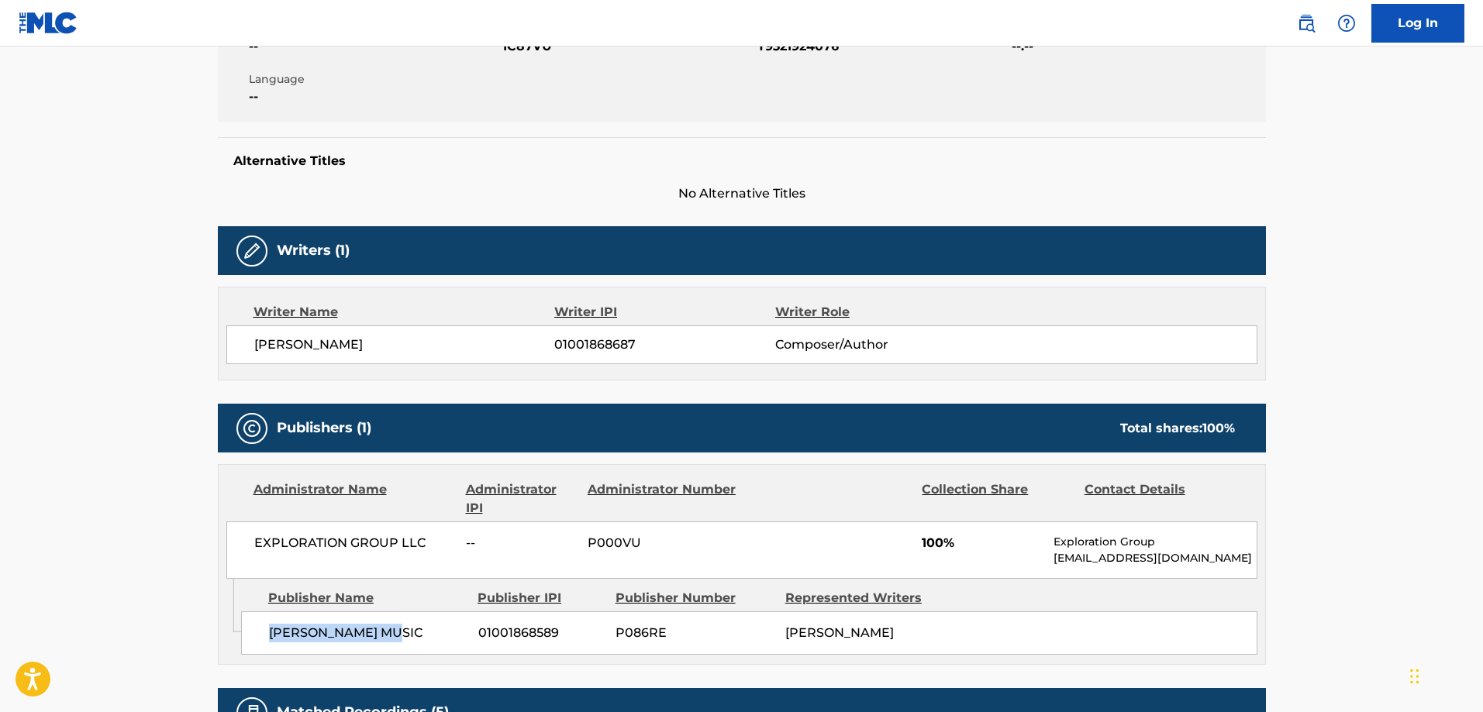
drag, startPoint x: 331, startPoint y: 635, endPoint x: 360, endPoint y: 632, distance: 28.9
click at [360, 632] on span "KOLLENBERG MUSIC" at bounding box center [368, 633] width 198 height 19
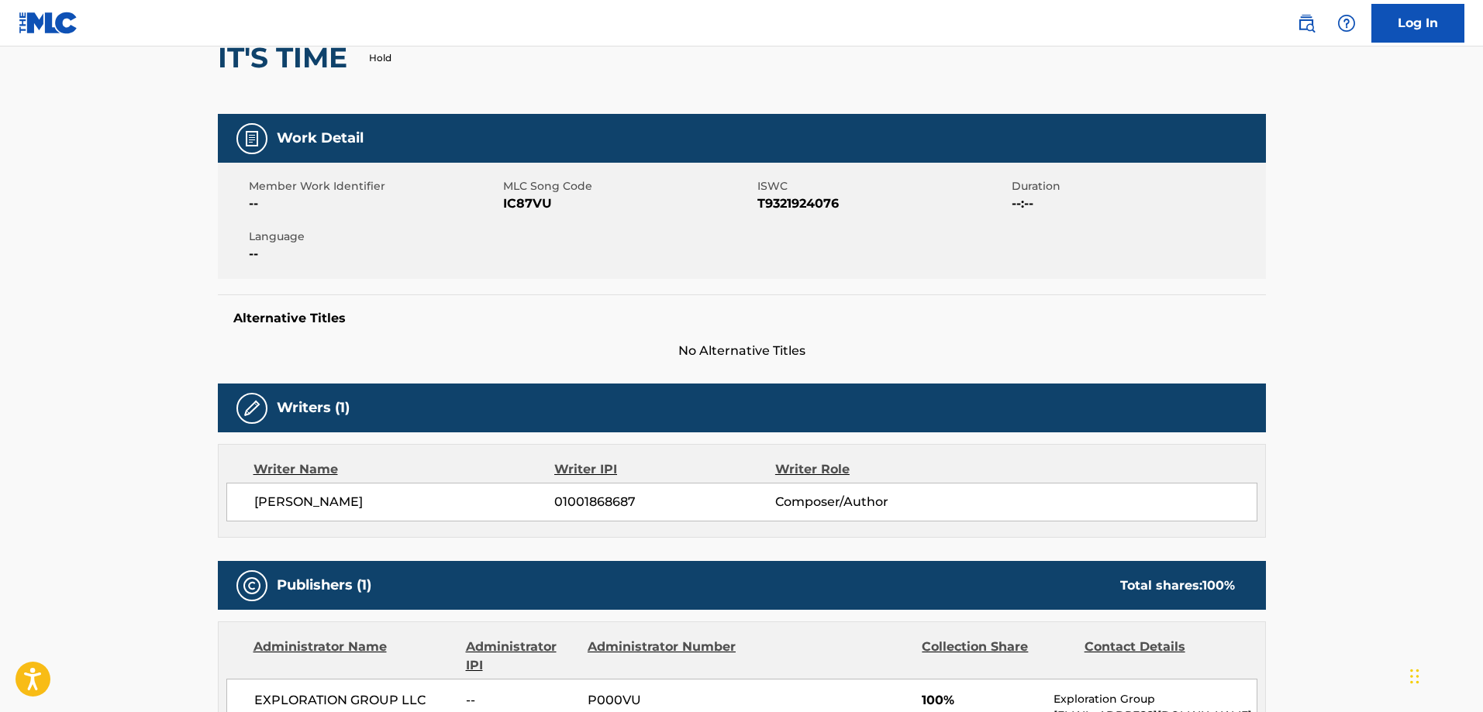
scroll to position [0, 0]
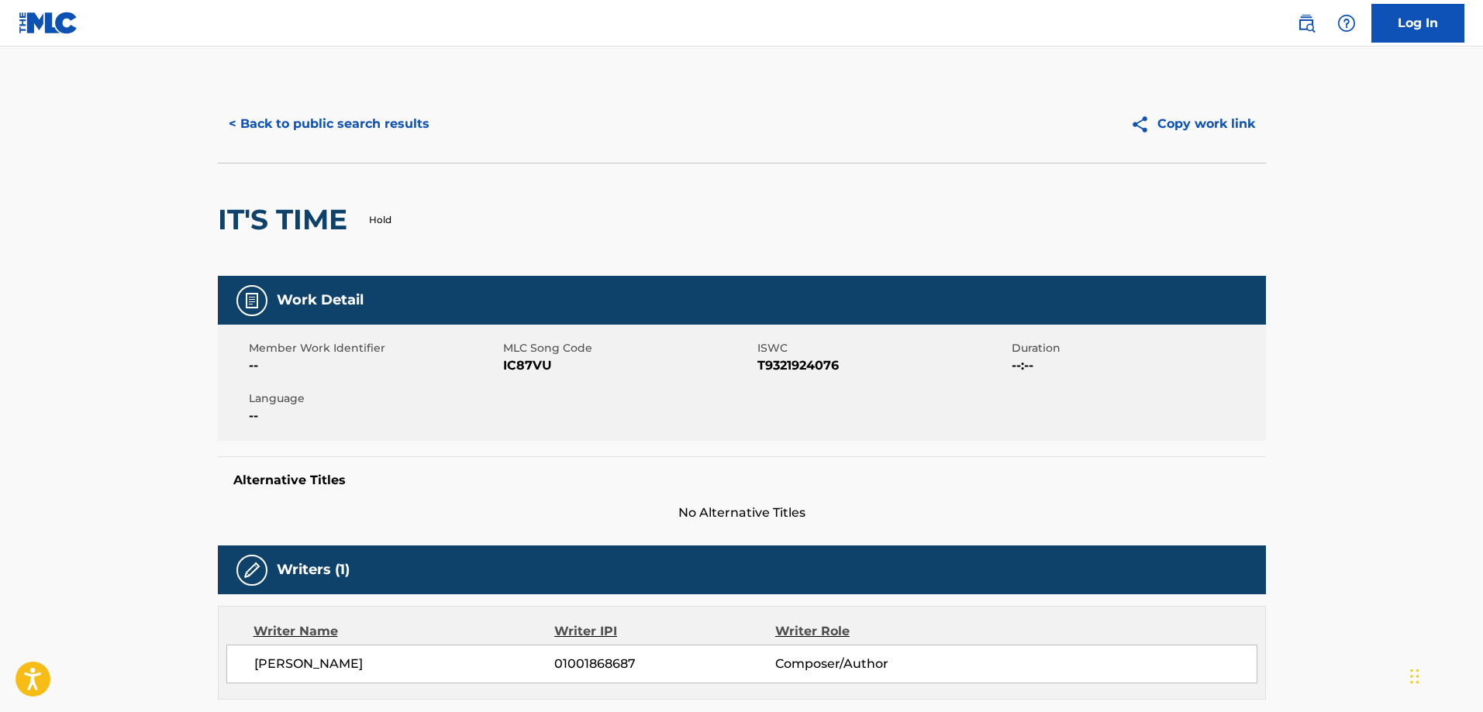
click at [274, 137] on button "< Back to public search results" at bounding box center [329, 124] width 222 height 39
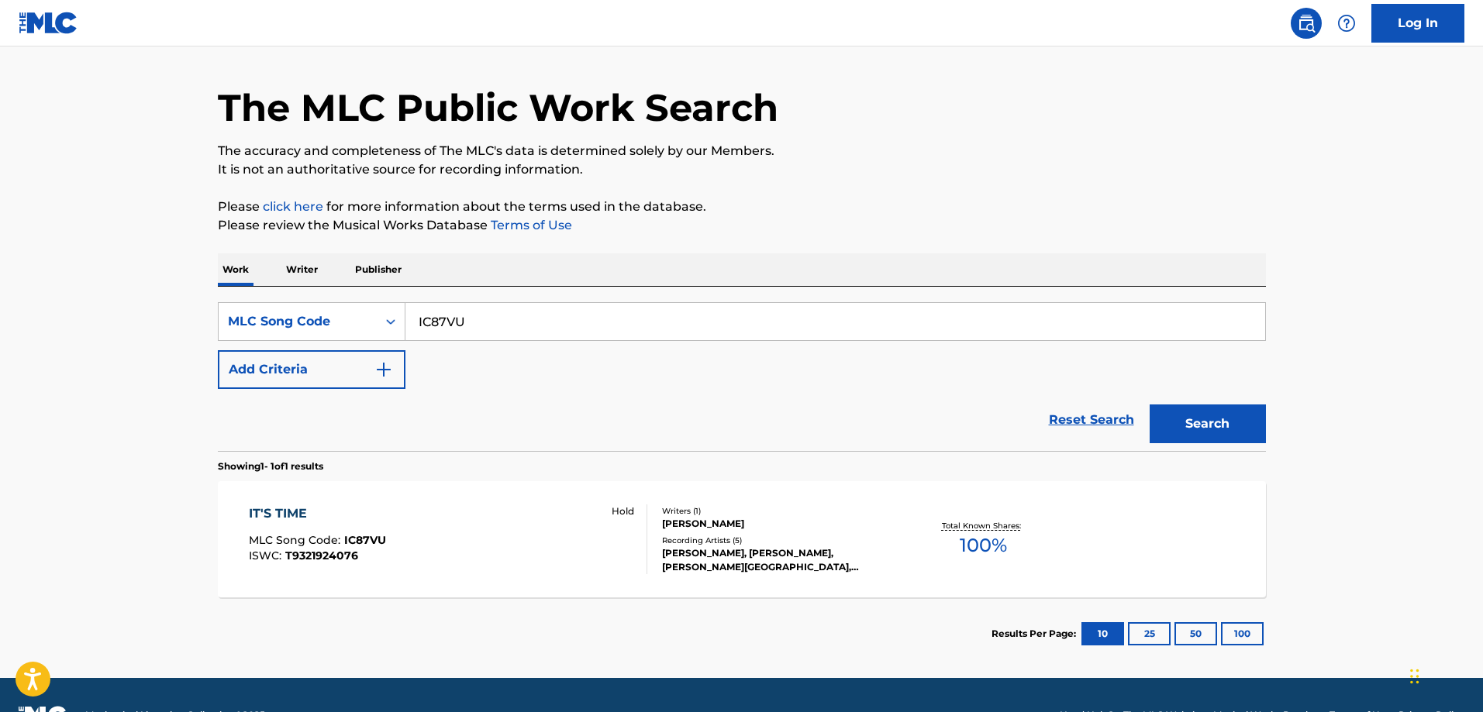
click at [507, 316] on input "IC87VU" at bounding box center [835, 321] width 860 height 37
paste input "ZS6HCZ"
type input "ZS6HCZ"
click at [1150, 405] on button "Search" at bounding box center [1208, 424] width 116 height 39
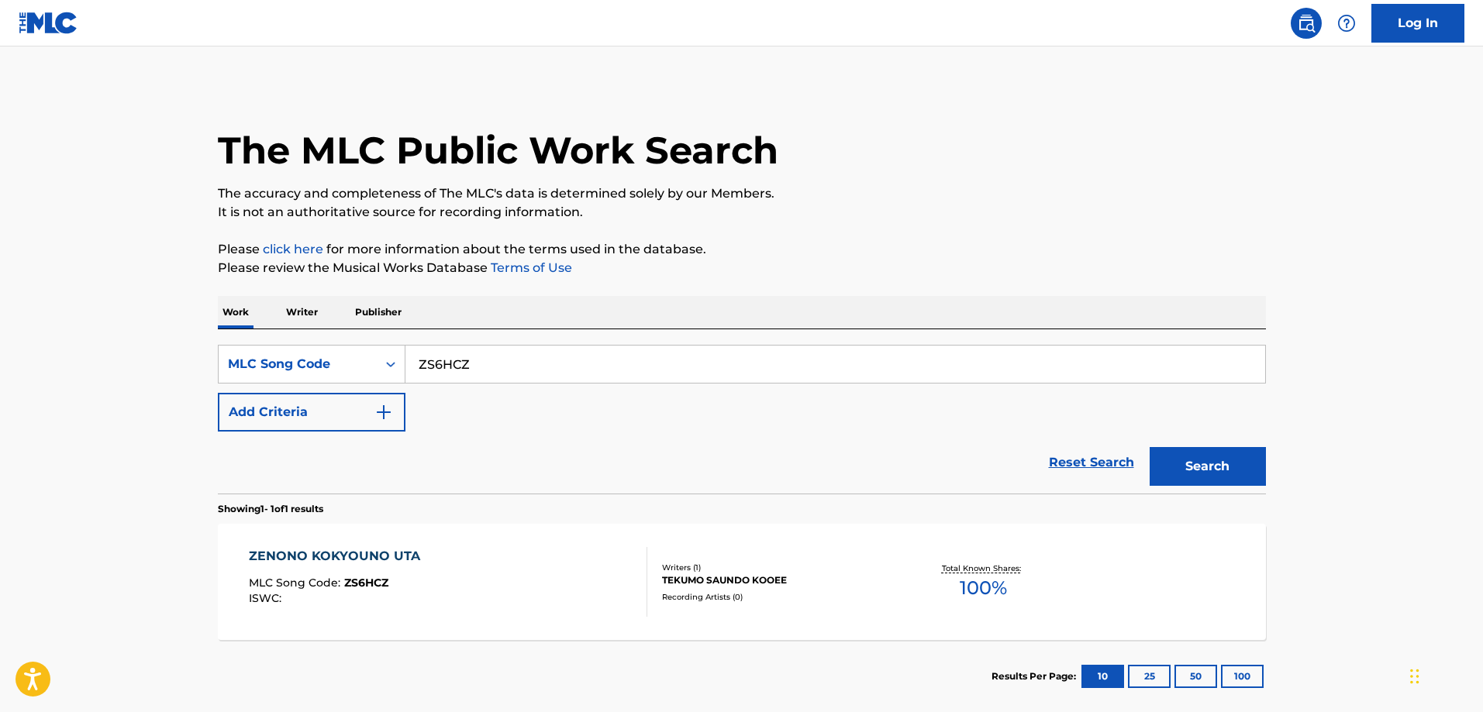
click at [425, 557] on div "ZENONO KOKYOUNO UTA MLC Song Code : ZS6HCZ ISWC :" at bounding box center [448, 582] width 398 height 70
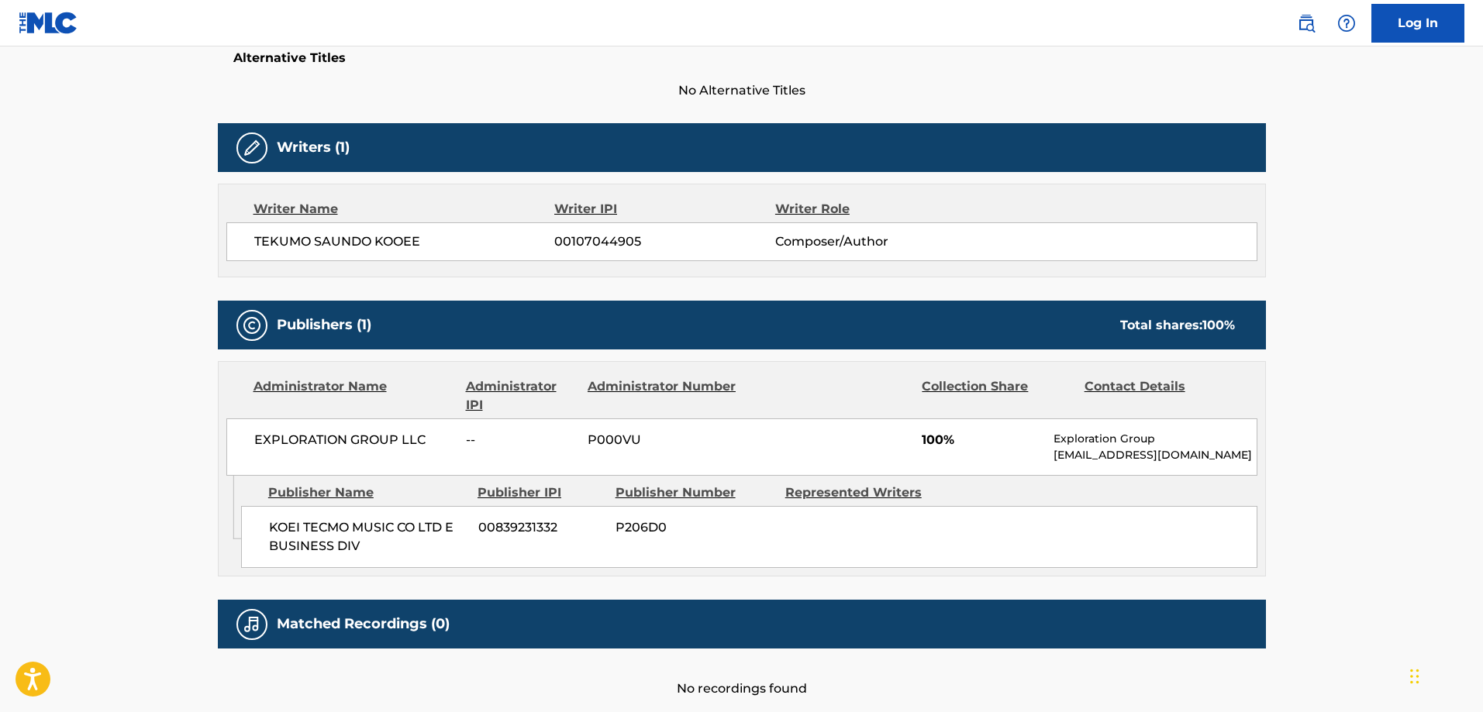
scroll to position [506, 0]
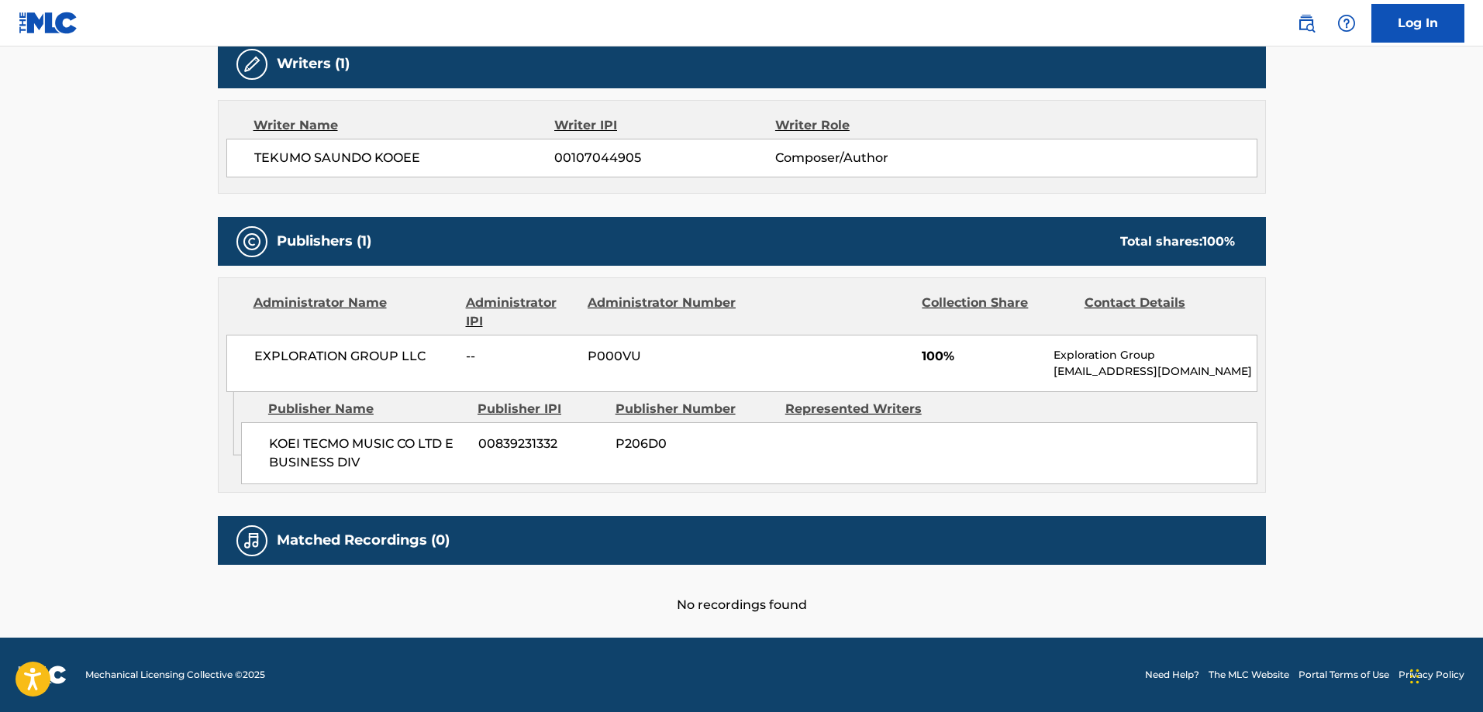
click at [295, 442] on span "KOEI TECMO MUSIC CO LTD E BUSINESS DIV" at bounding box center [368, 453] width 198 height 37
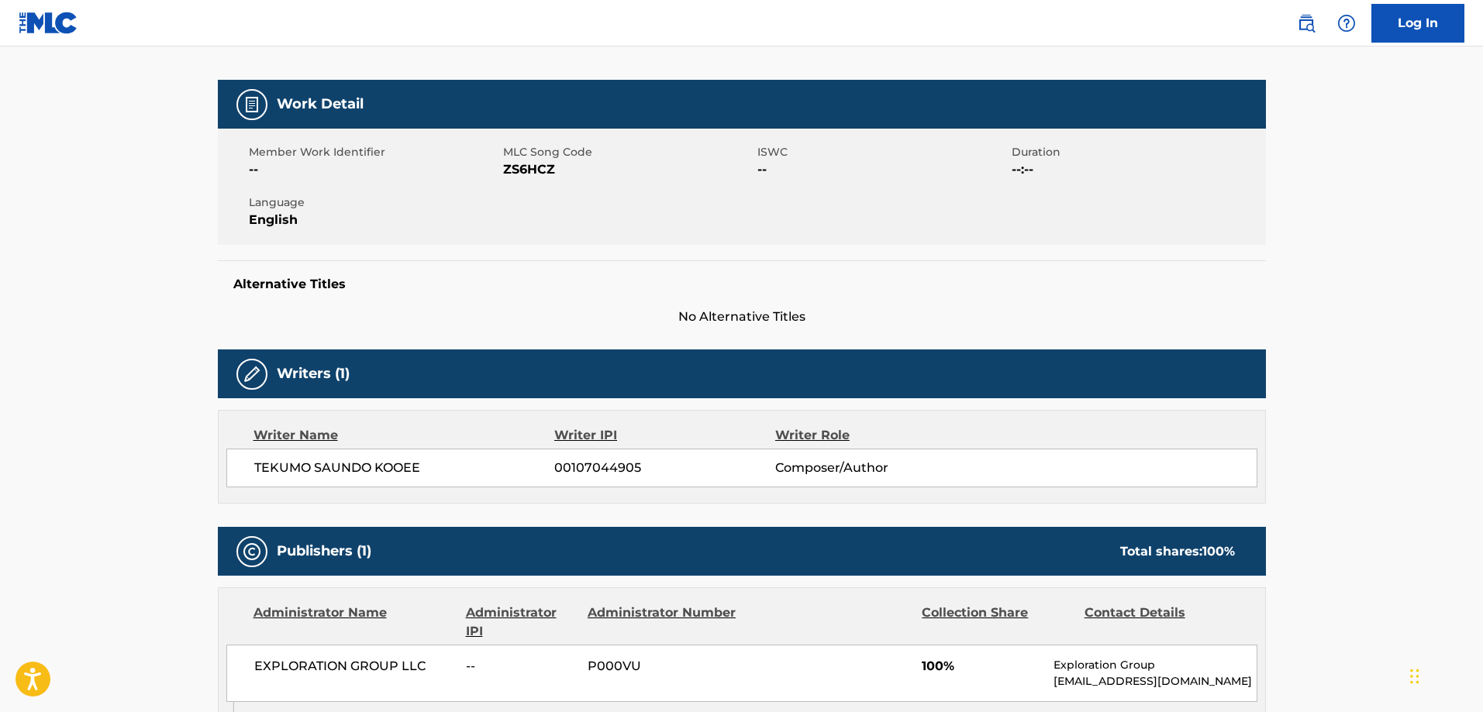
scroll to position [0, 0]
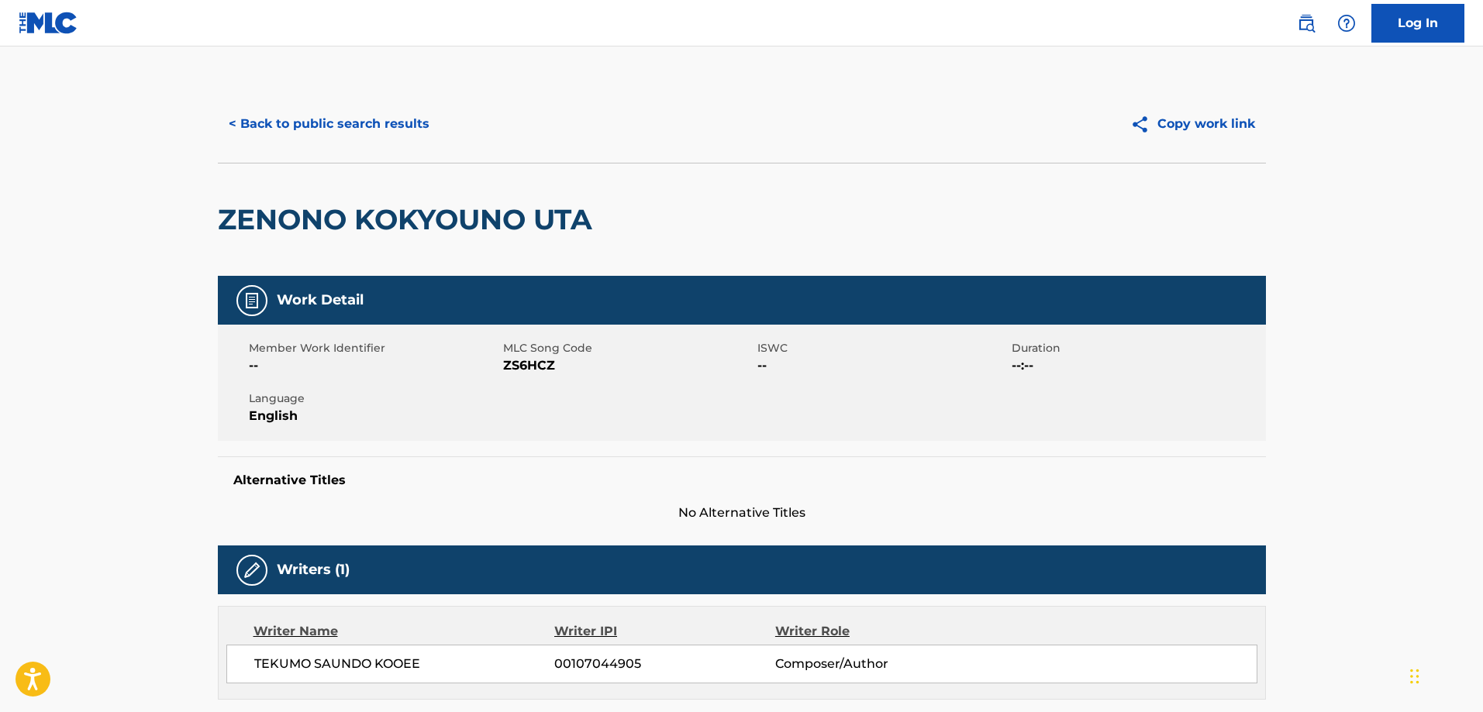
click at [314, 125] on button "< Back to public search results" at bounding box center [329, 124] width 222 height 39
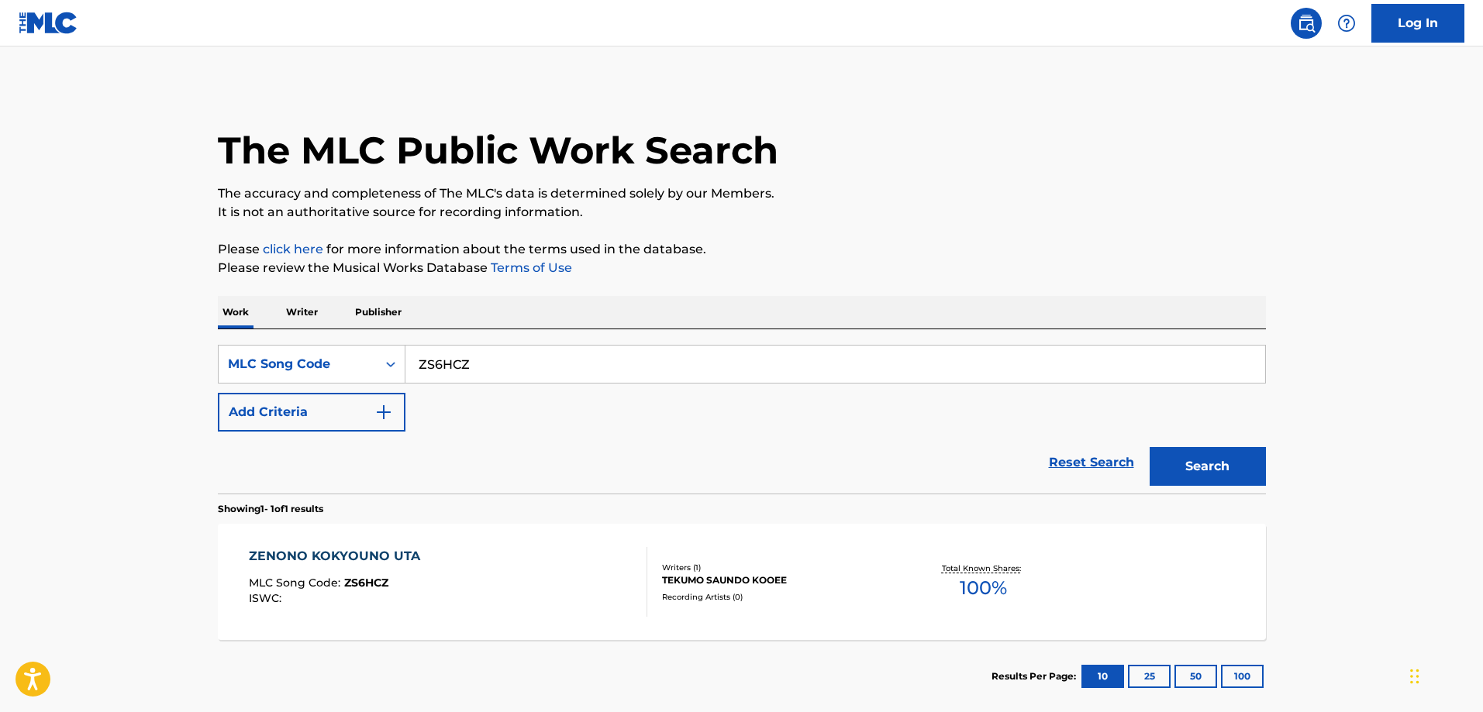
click at [502, 351] on input "ZS6HCZ" at bounding box center [835, 364] width 860 height 37
paste input "LA6SKN"
type input "LA6SKN"
click at [1150, 447] on button "Search" at bounding box center [1208, 466] width 116 height 39
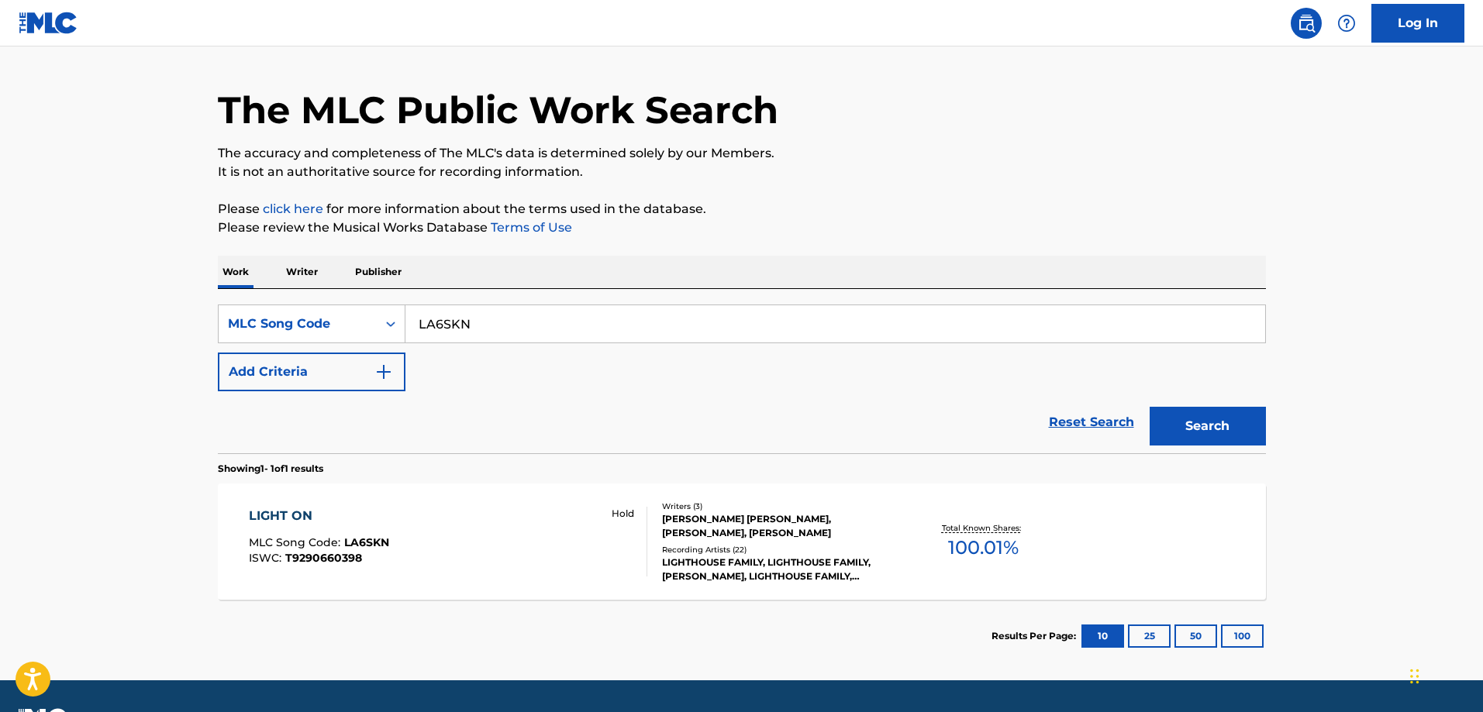
scroll to position [78, 0]
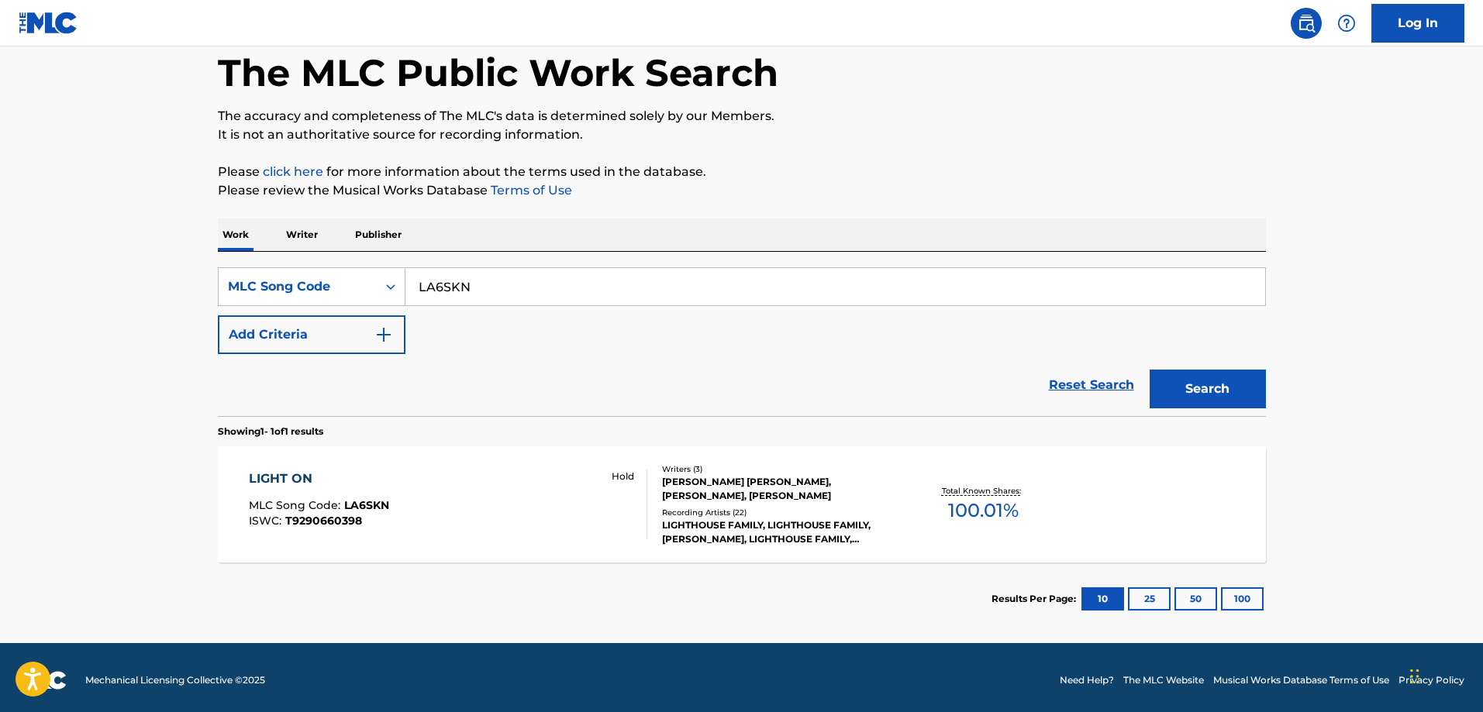
click at [434, 485] on div "LIGHT ON MLC Song Code : LA6SKN ISWC : T9290660398 Hold" at bounding box center [448, 505] width 398 height 70
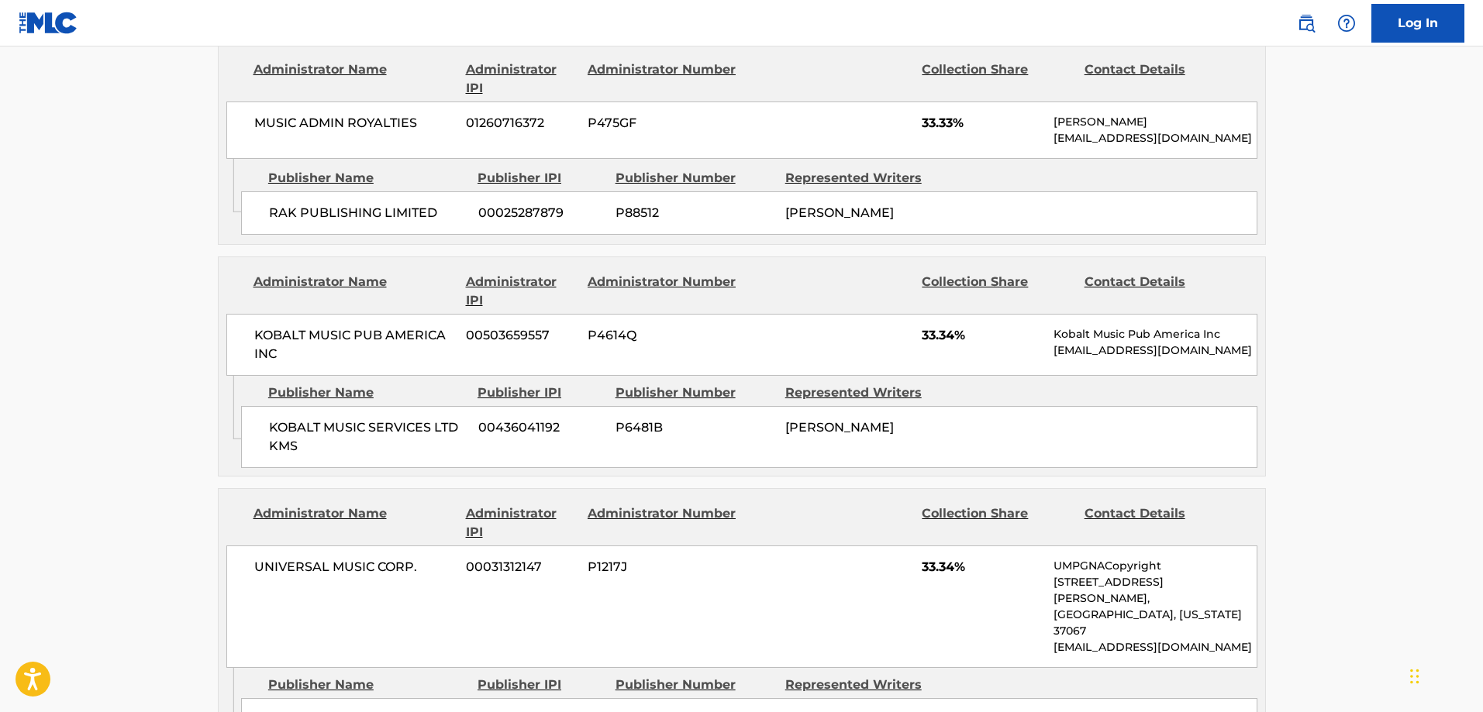
scroll to position [698, 0]
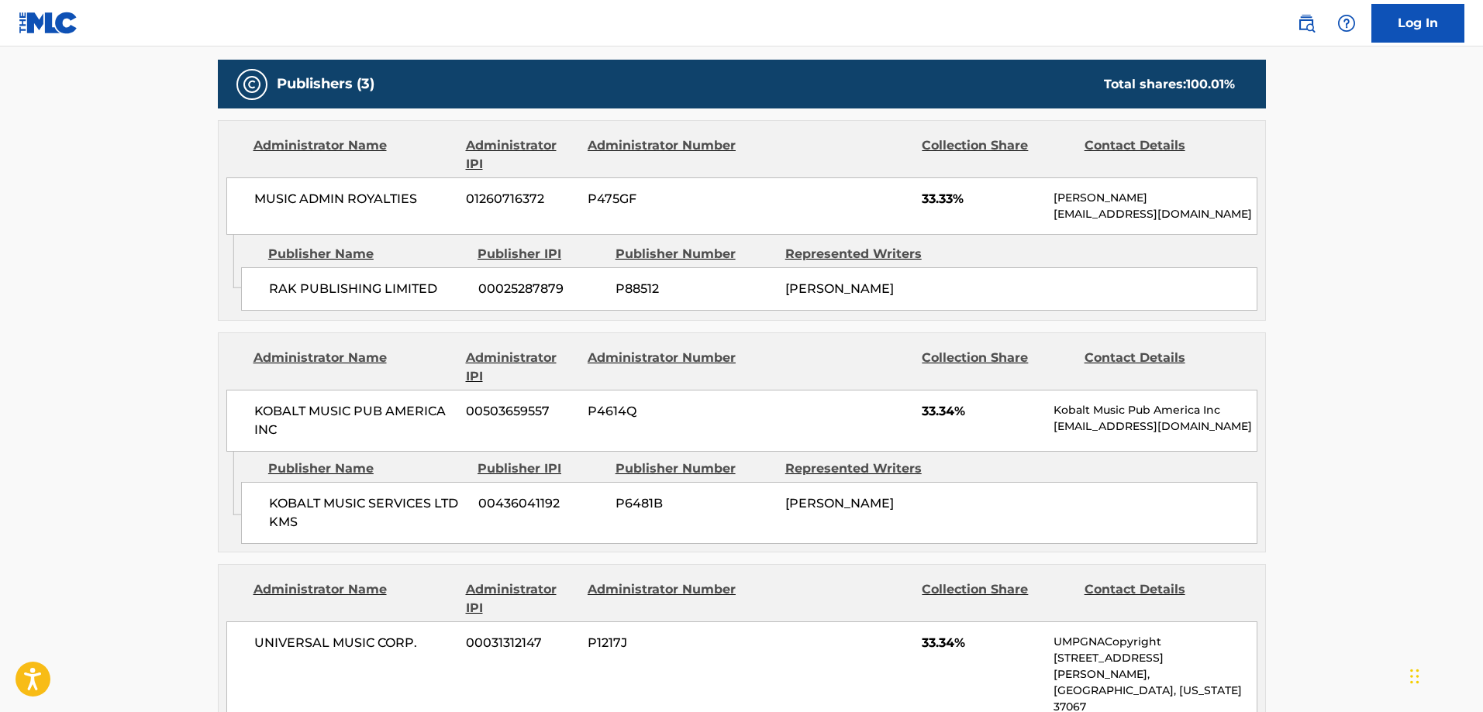
click at [281, 285] on span "RAK PUBLISHING LIMITED" at bounding box center [368, 289] width 198 height 19
drag, startPoint x: 281, startPoint y: 285, endPoint x: 379, endPoint y: 277, distance: 98.8
click at [285, 285] on span "RAK PUBLISHING LIMITED" at bounding box center [368, 289] width 198 height 19
click at [379, 277] on div "RAK PUBLISHING LIMITED 00025287879 P88512 JONATHAN QUARMBY" at bounding box center [749, 288] width 1016 height 43
click at [408, 276] on div "RAK PUBLISHING LIMITED 00025287879 P88512 JONATHAN QUARMBY" at bounding box center [749, 288] width 1016 height 43
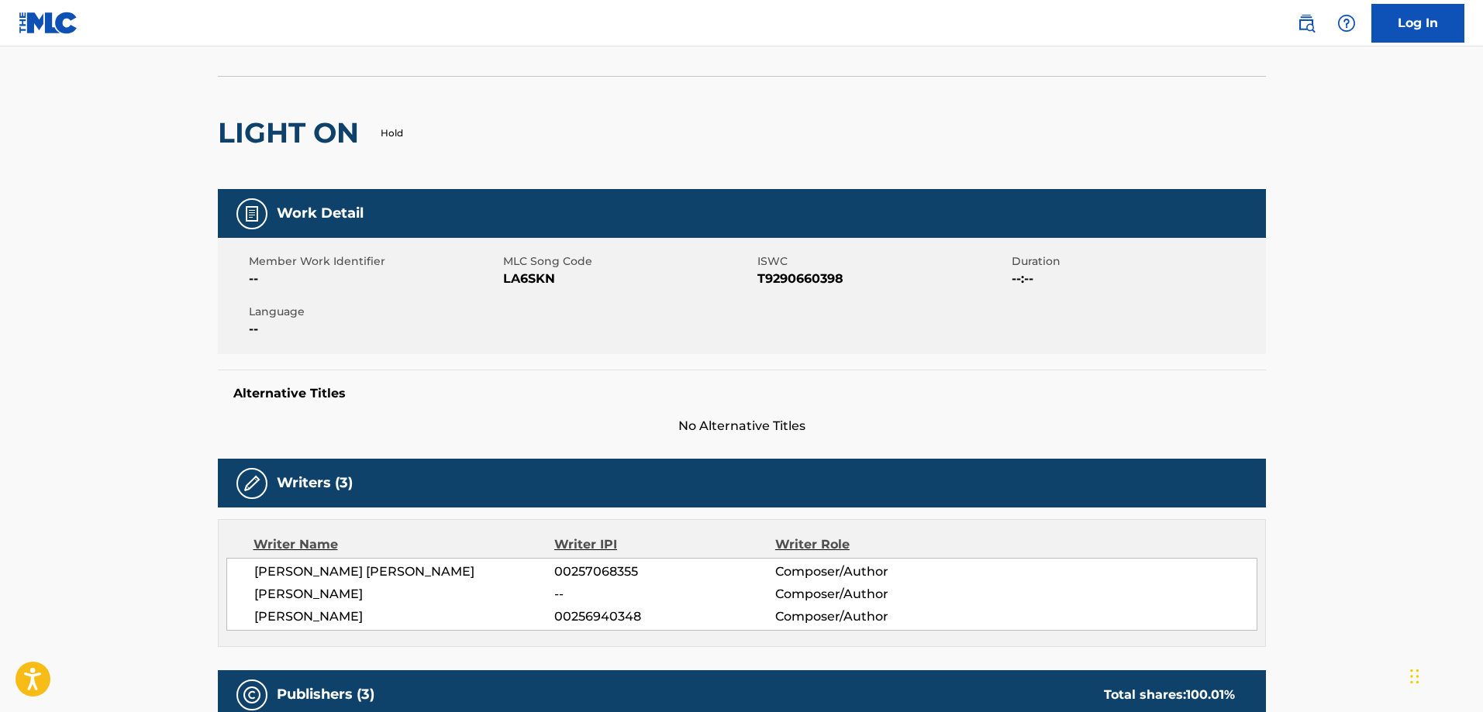
scroll to position [78, 0]
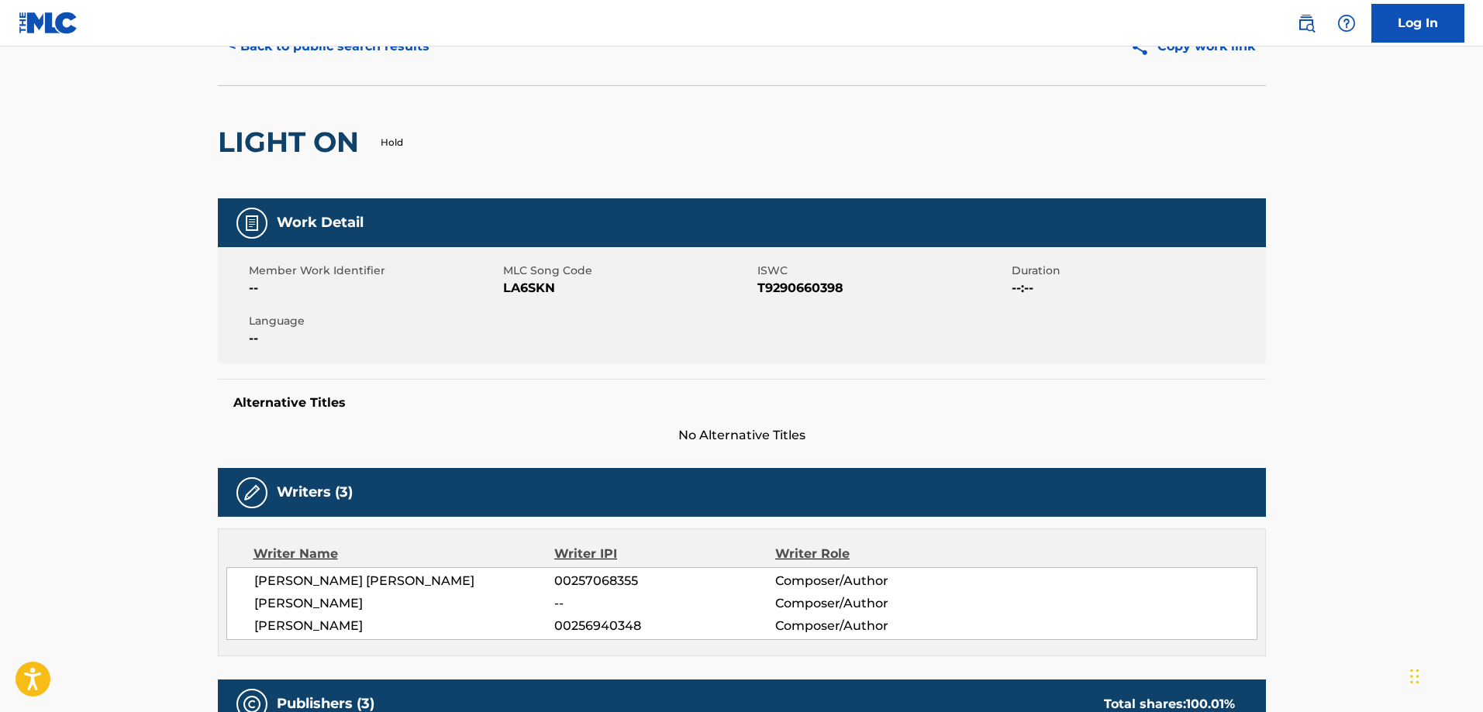
click at [353, 51] on button "< Back to public search results" at bounding box center [329, 46] width 222 height 39
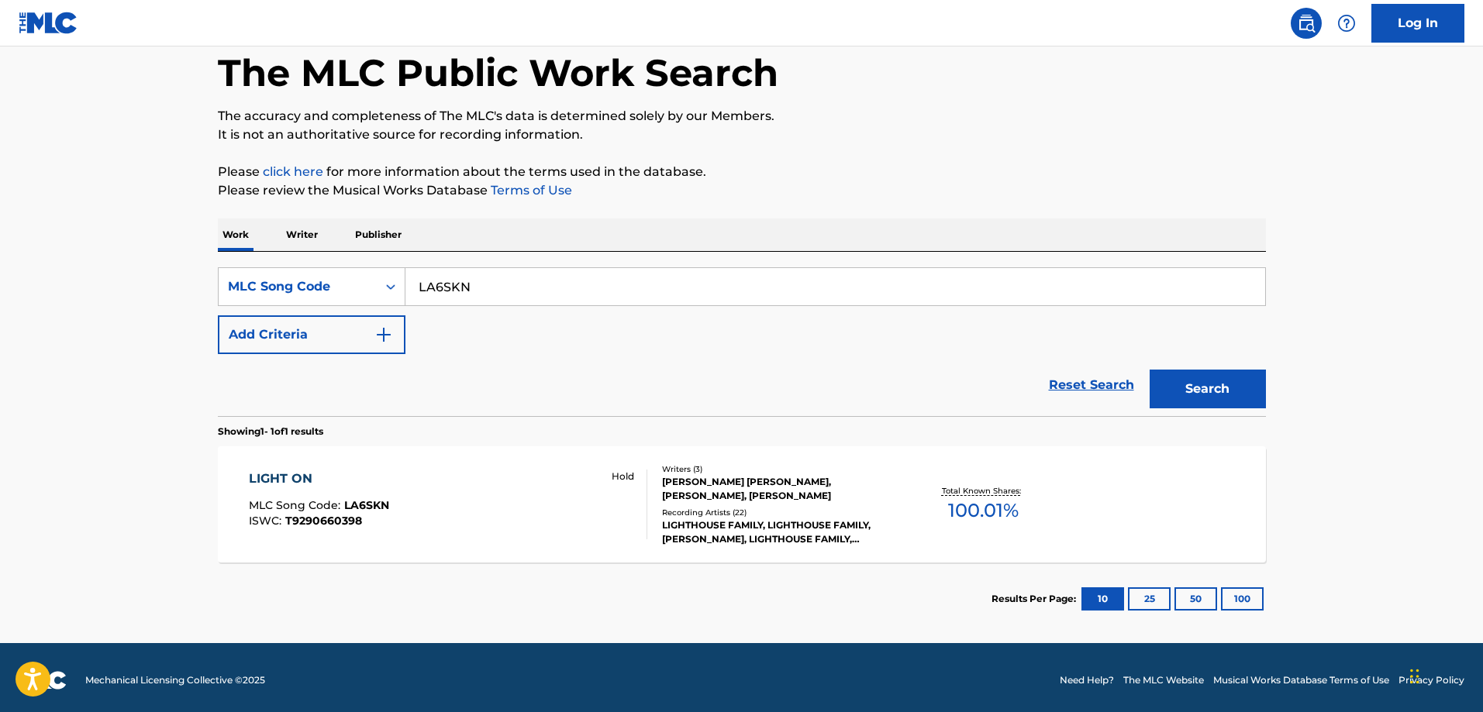
click at [550, 296] on input "LA6SKN" at bounding box center [835, 286] width 860 height 37
paste input "ZR5M"
type input "ZR5MKN"
click at [1150, 370] on button "Search" at bounding box center [1208, 389] width 116 height 39
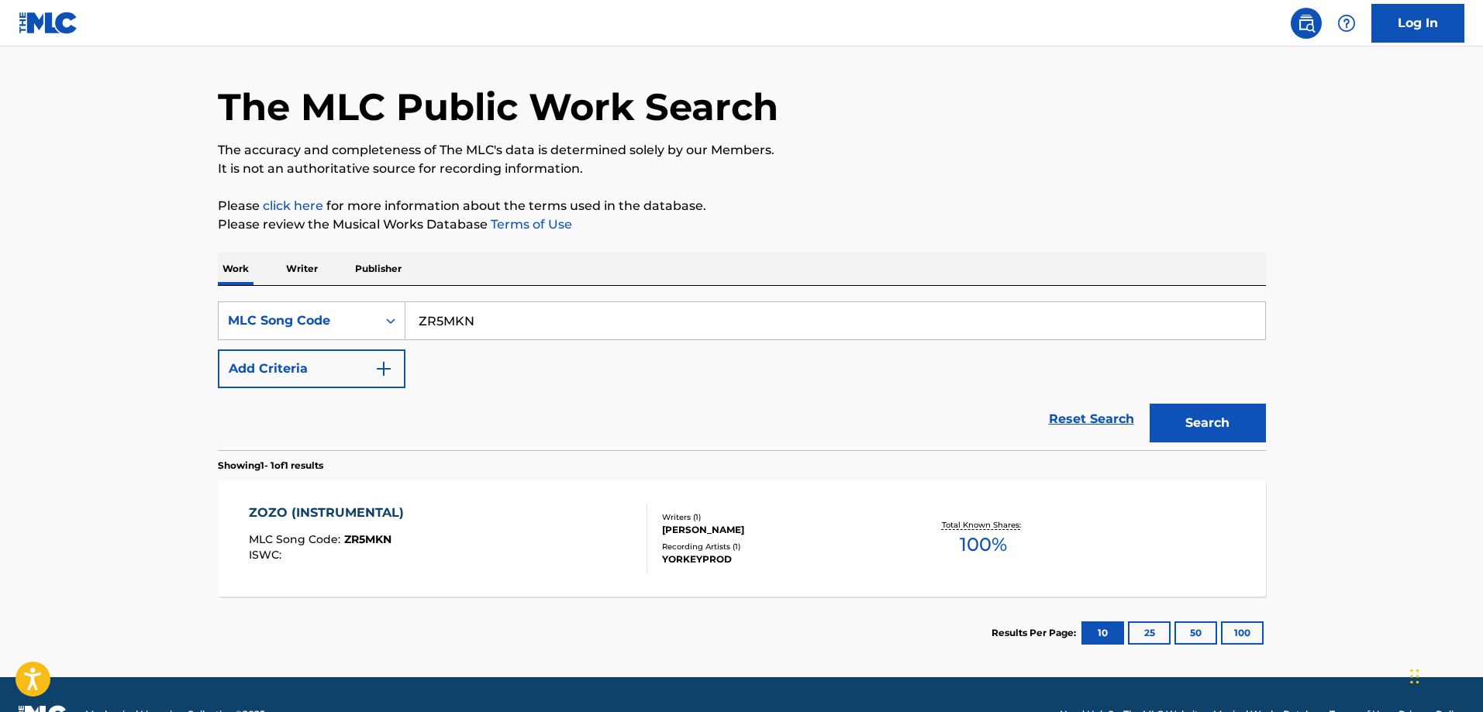
scroll to position [83, 0]
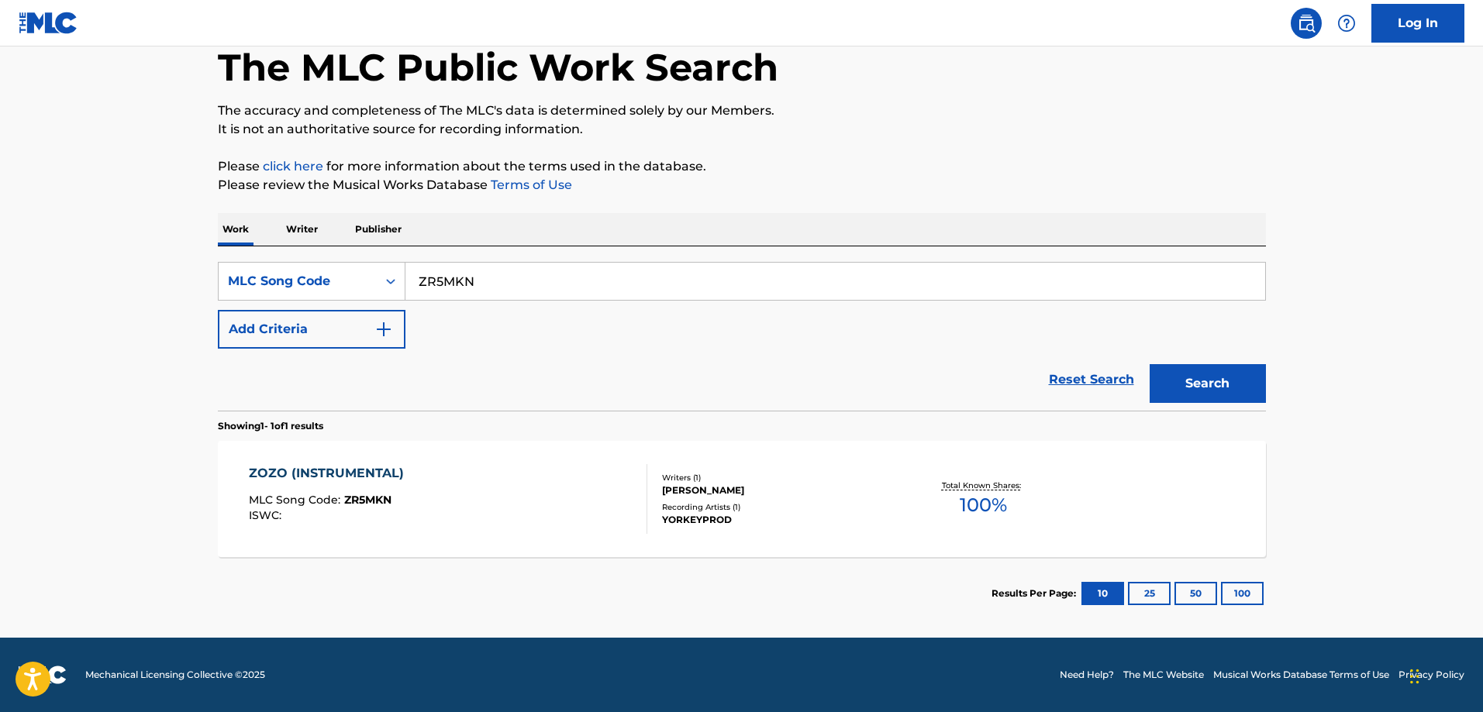
click at [475, 491] on div "ZOZO (INSTRUMENTAL) MLC Song Code : ZR5MKN ISWC :" at bounding box center [448, 499] width 398 height 70
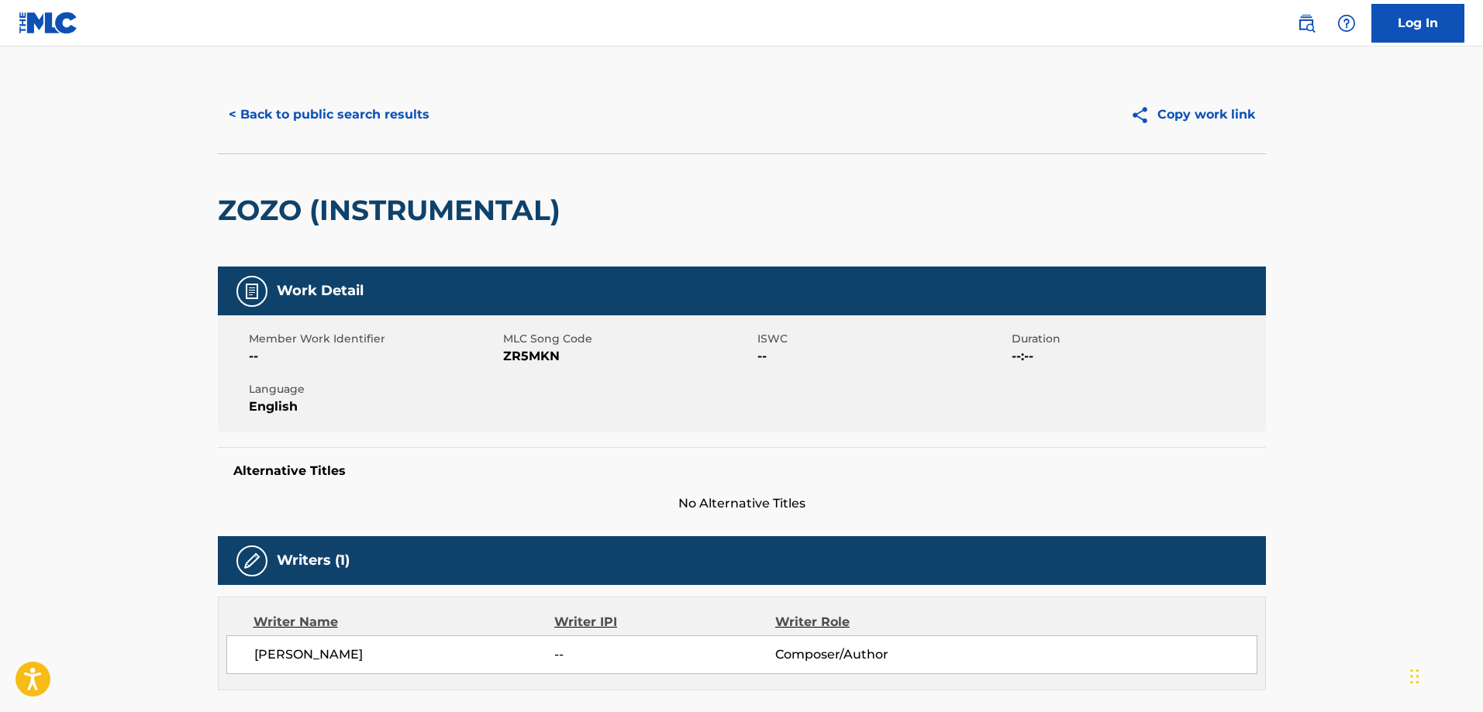
scroll to position [543, 0]
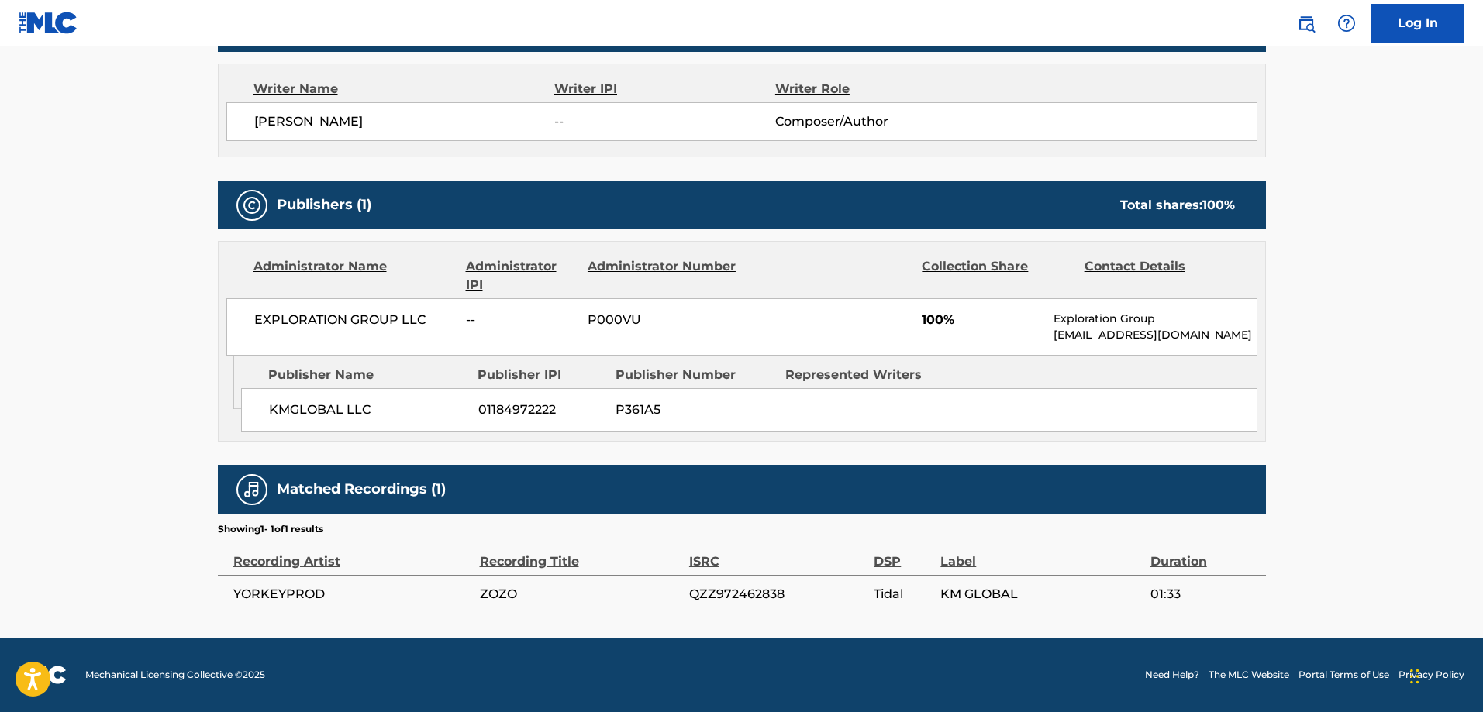
click at [946, 595] on span "KM GLOBAL" at bounding box center [1041, 594] width 202 height 19
click at [979, 593] on span "KM GLOBAL" at bounding box center [1041, 594] width 202 height 19
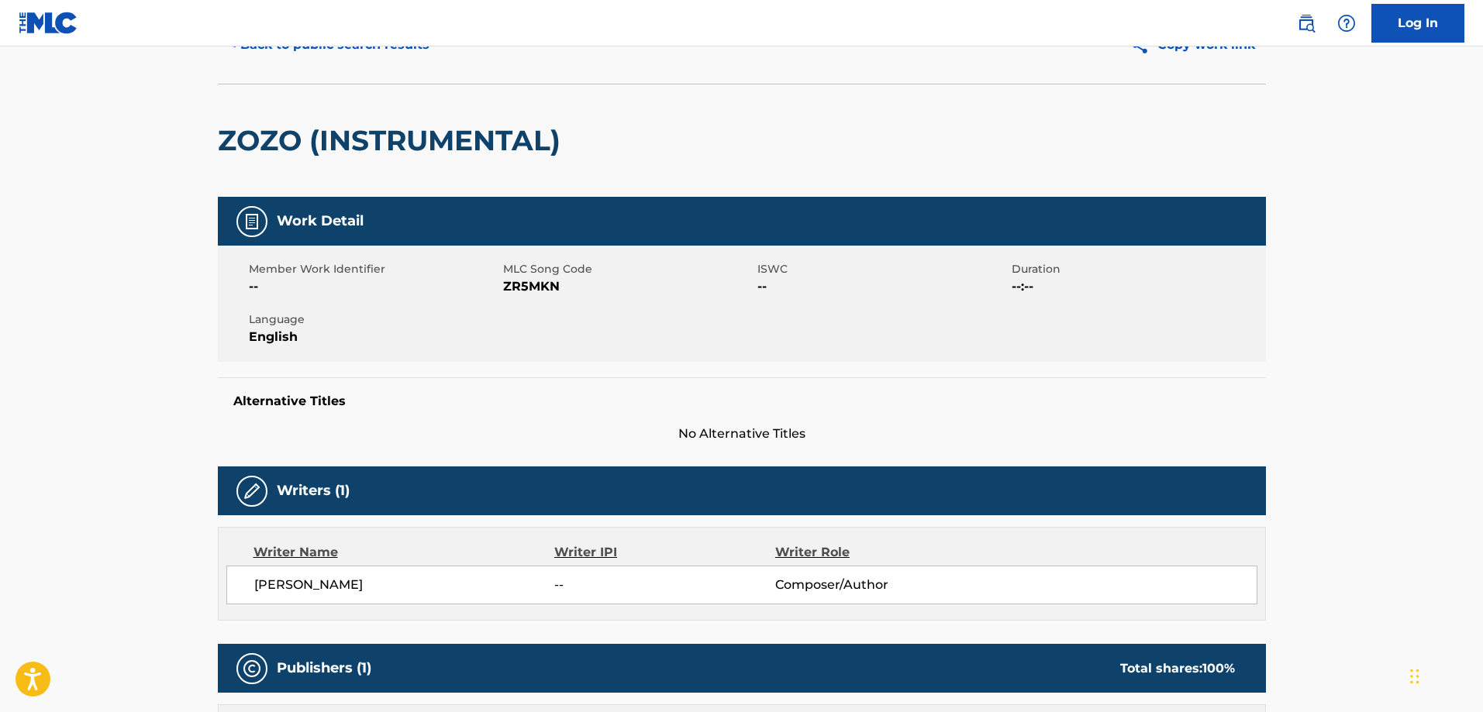
scroll to position [0, 0]
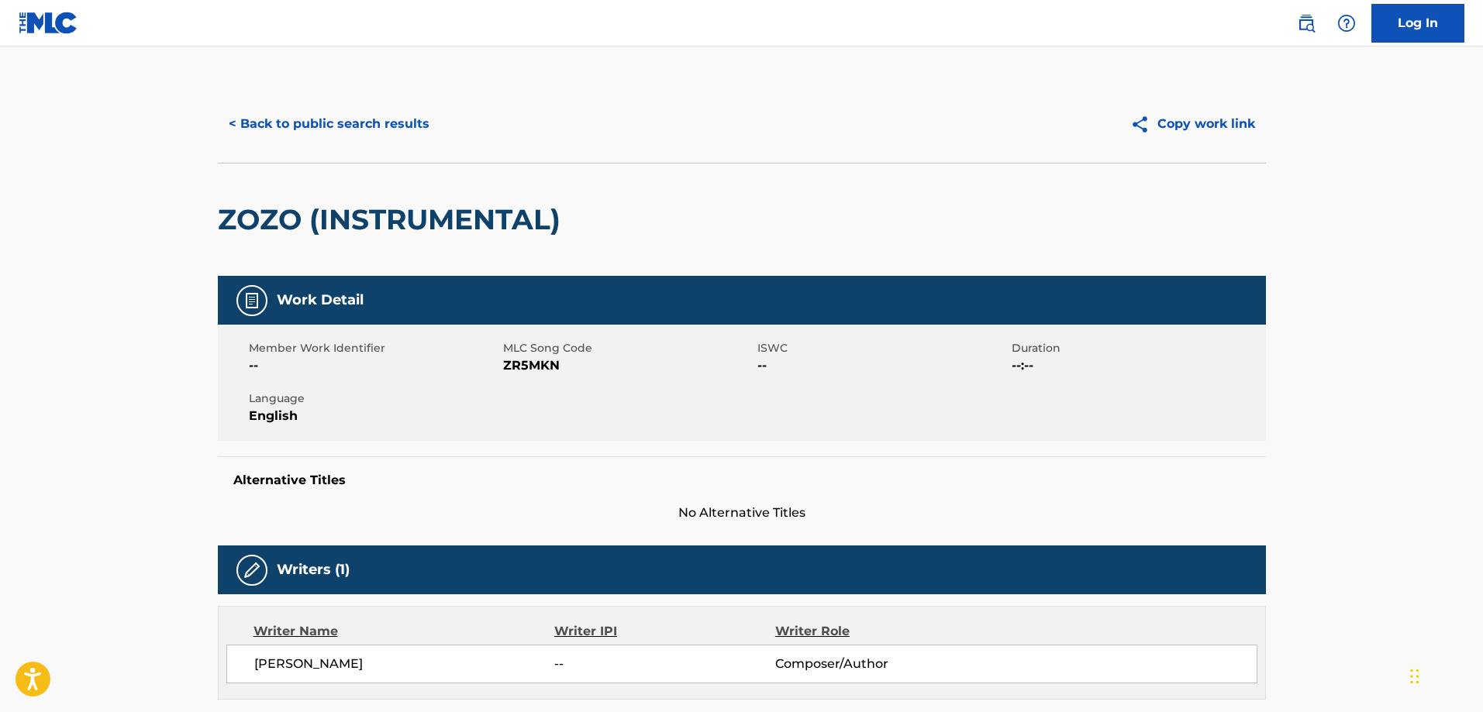
click at [374, 134] on button "< Back to public search results" at bounding box center [329, 124] width 222 height 39
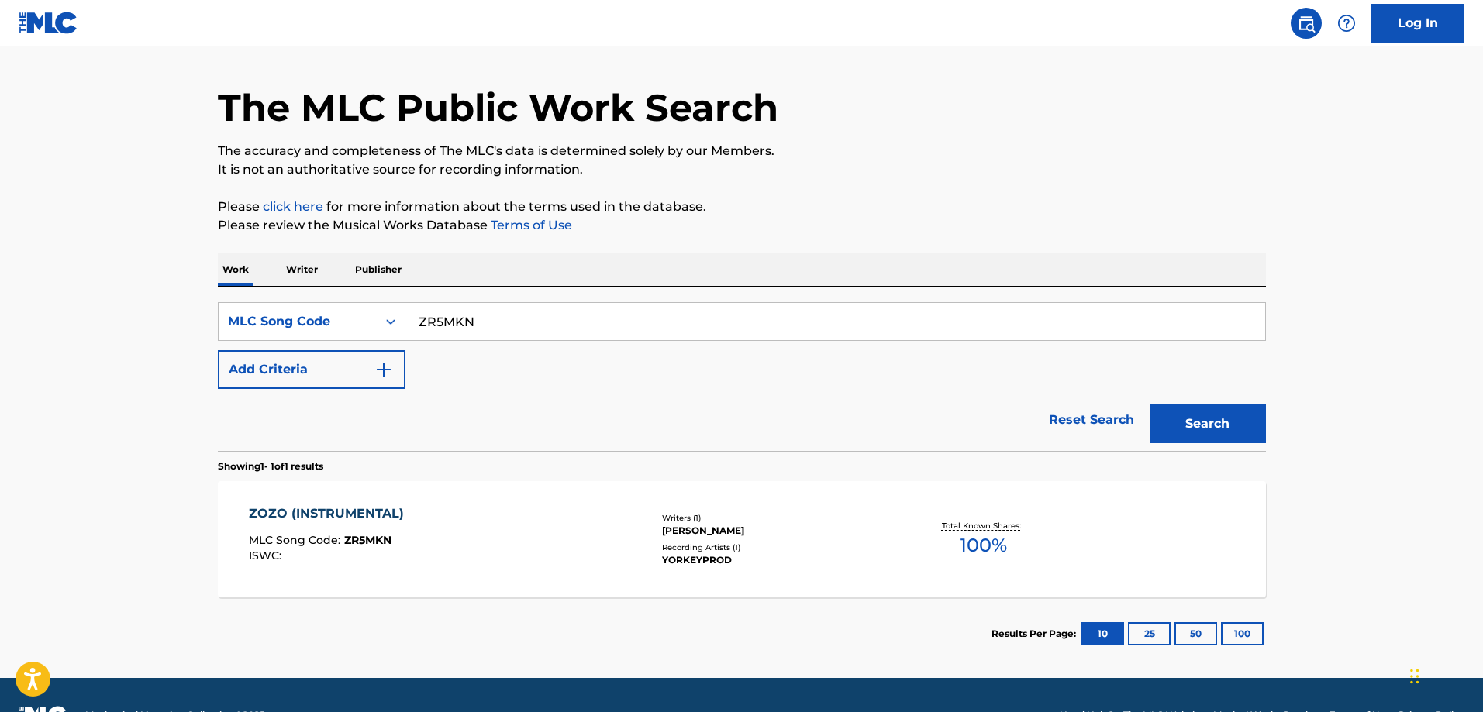
click at [511, 308] on input "ZR5MKN" at bounding box center [835, 321] width 860 height 37
paste input "RA2R7D"
type input "RA2R7D"
click at [1150, 405] on button "Search" at bounding box center [1208, 424] width 116 height 39
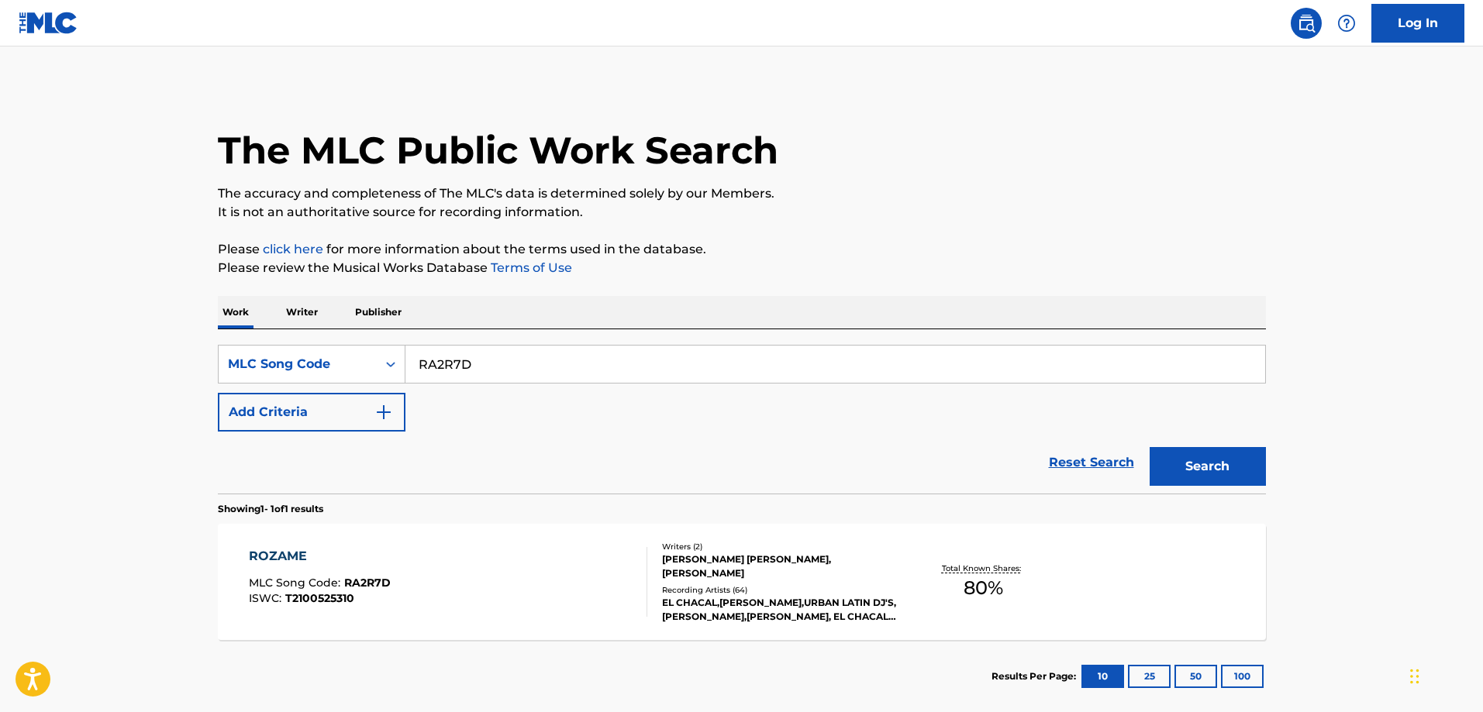
click at [433, 544] on div "ROZAME MLC Song Code : RA2R7D ISWC : T2100525310 Writers ( 2 ) LUIS NIEBLAS DEN…" at bounding box center [742, 582] width 1048 height 116
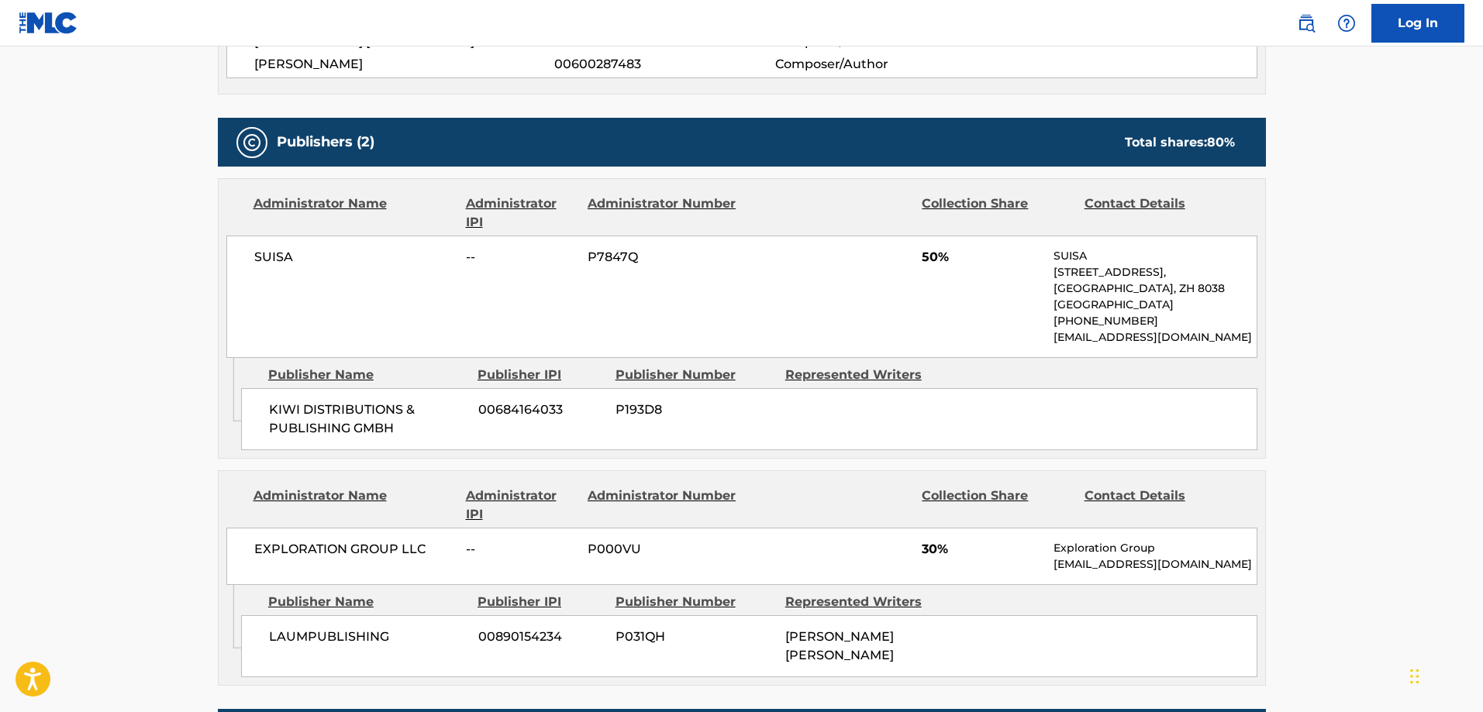
scroll to position [930, 0]
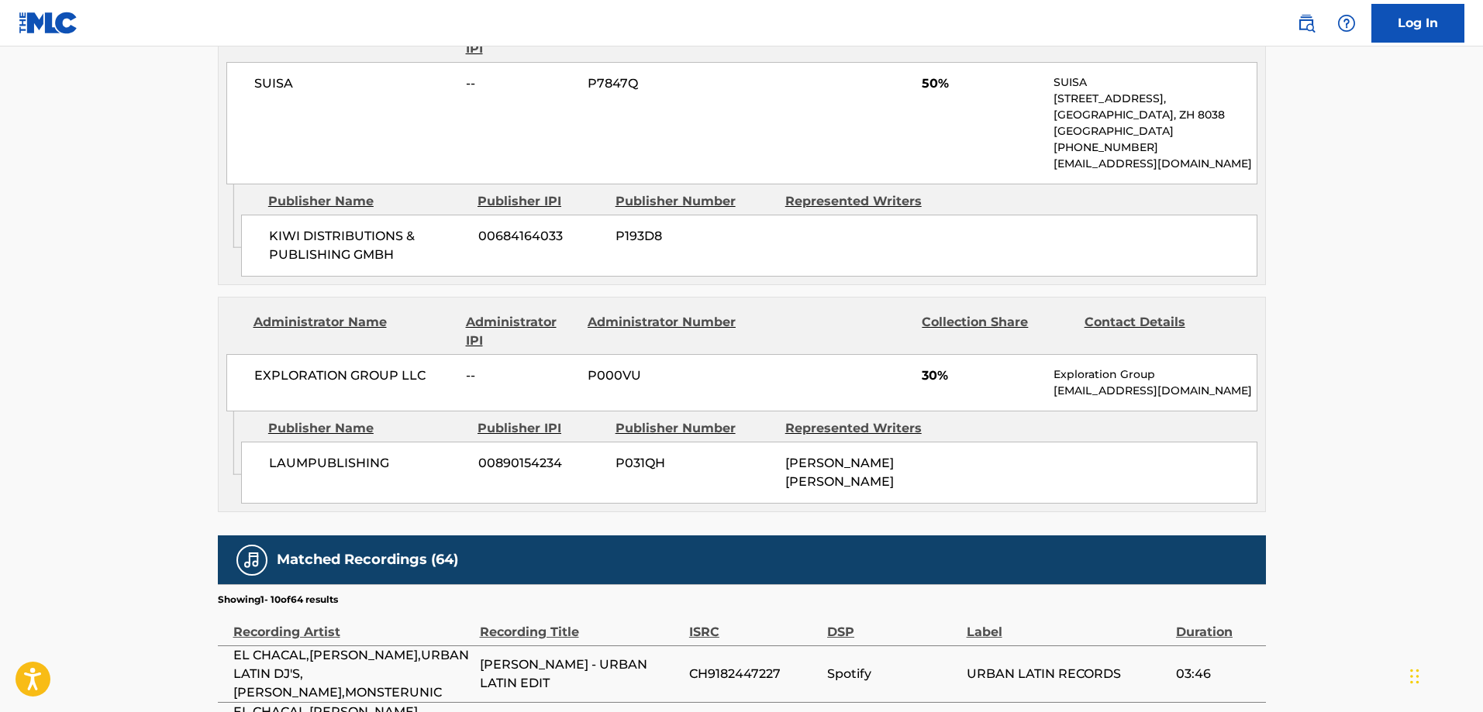
click at [281, 466] on span "LAUMPUBLISHING" at bounding box center [368, 463] width 198 height 19
drag, startPoint x: 281, startPoint y: 466, endPoint x: 355, endPoint y: 465, distance: 73.6
click at [287, 467] on span "LAUMPUBLISHING" at bounding box center [368, 463] width 198 height 19
click at [355, 465] on span "LAUMPUBLISHING" at bounding box center [368, 463] width 198 height 19
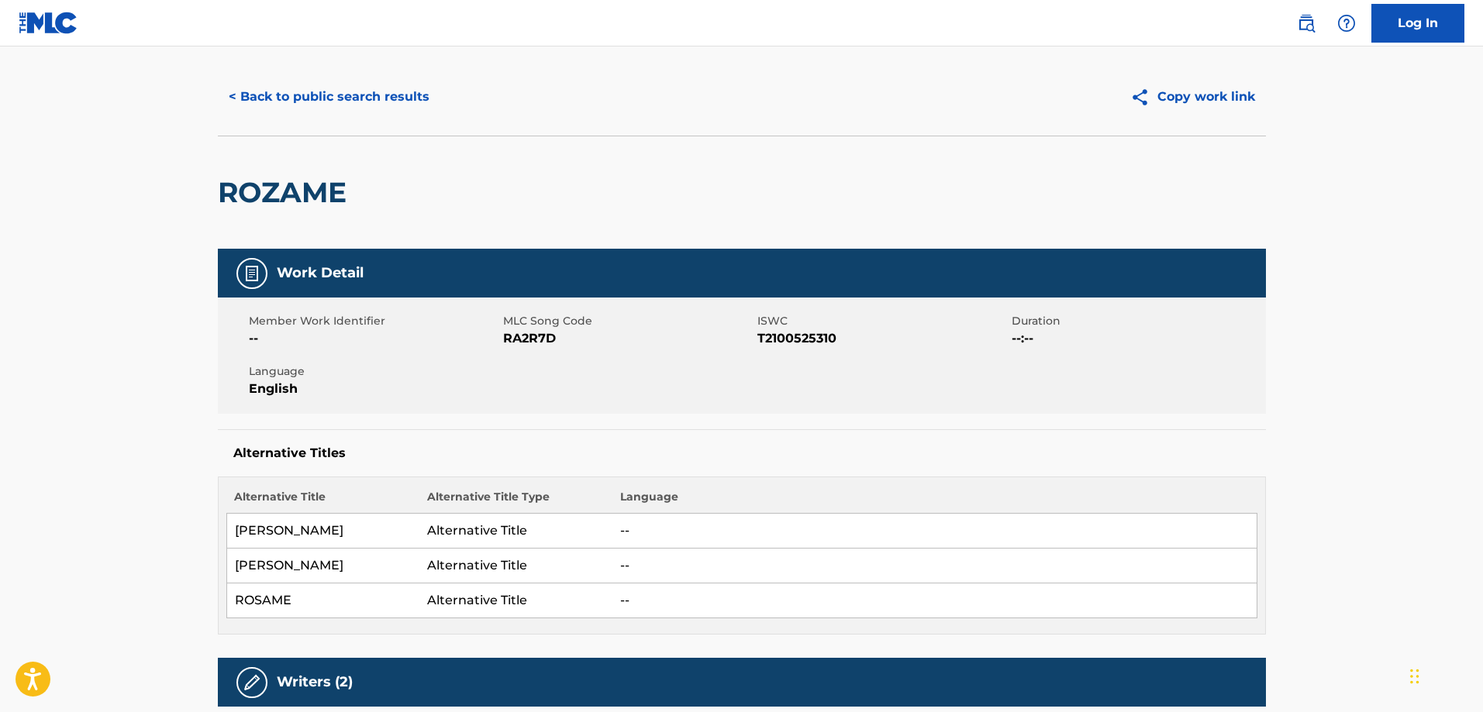
scroll to position [0, 0]
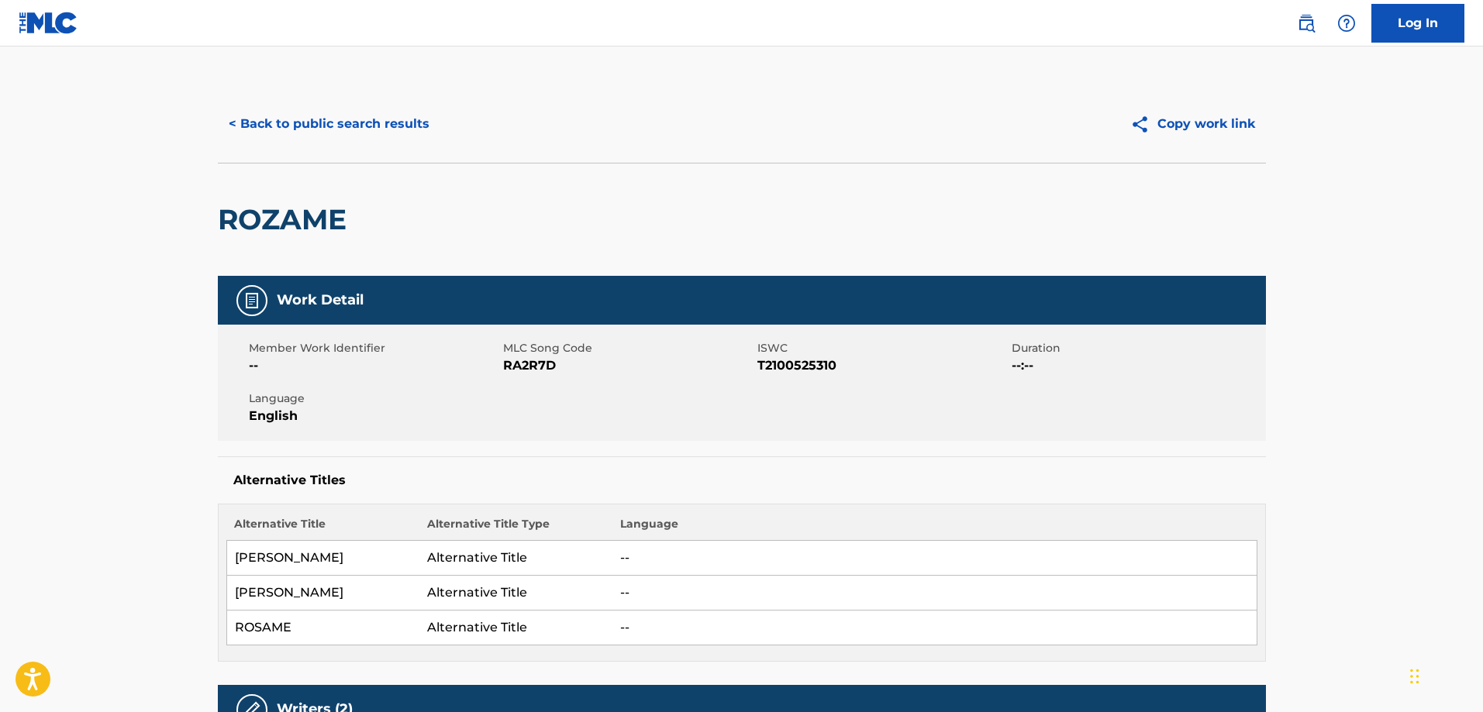
click at [369, 116] on button "< Back to public search results" at bounding box center [329, 124] width 222 height 39
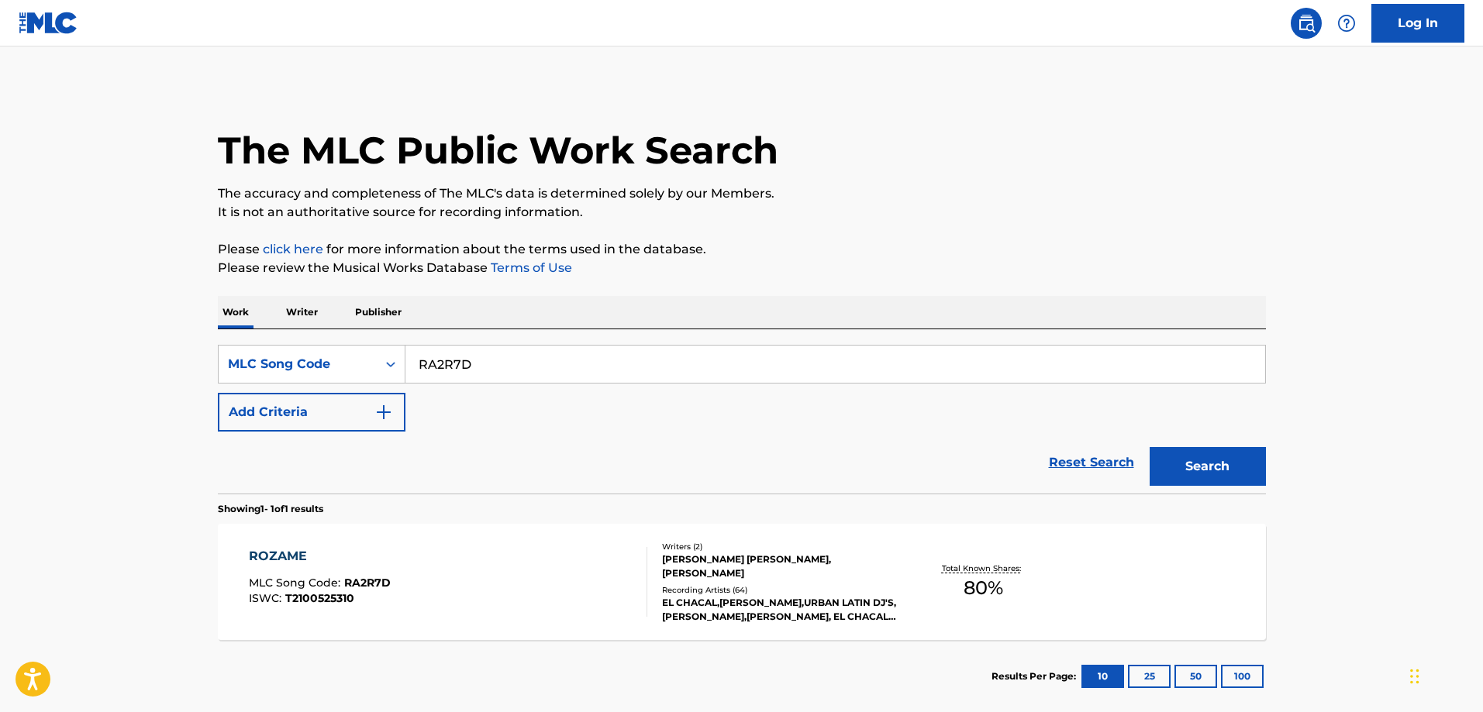
click at [481, 366] on input "RA2R7D" at bounding box center [835, 364] width 860 height 37
paste input "PF1HPK"
click at [1150, 447] on button "Search" at bounding box center [1208, 466] width 116 height 39
paste input "PF1HPK"
type input "PF1HPKPF1HPK"
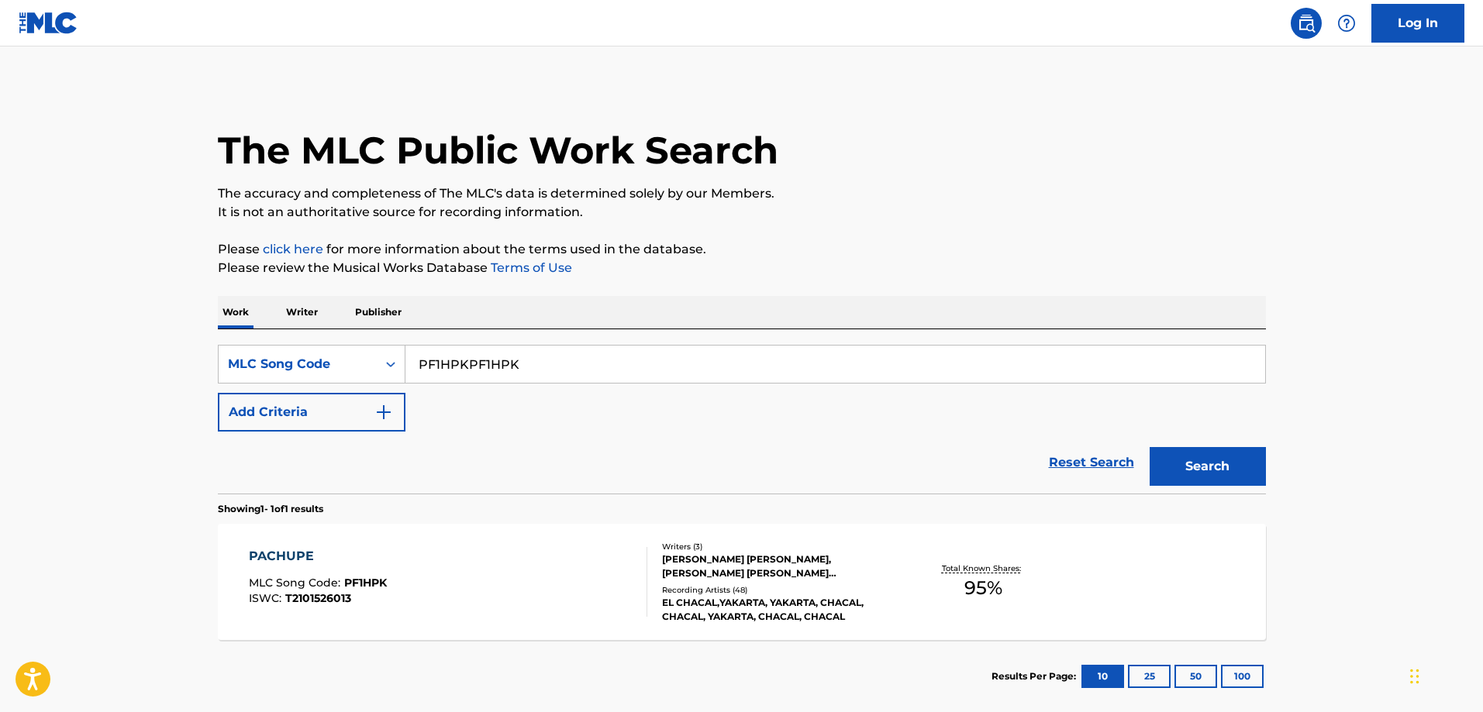
click at [419, 578] on div "PACHUPE MLC Song Code : PF1HPK ISWC : T2101526013" at bounding box center [448, 582] width 398 height 70
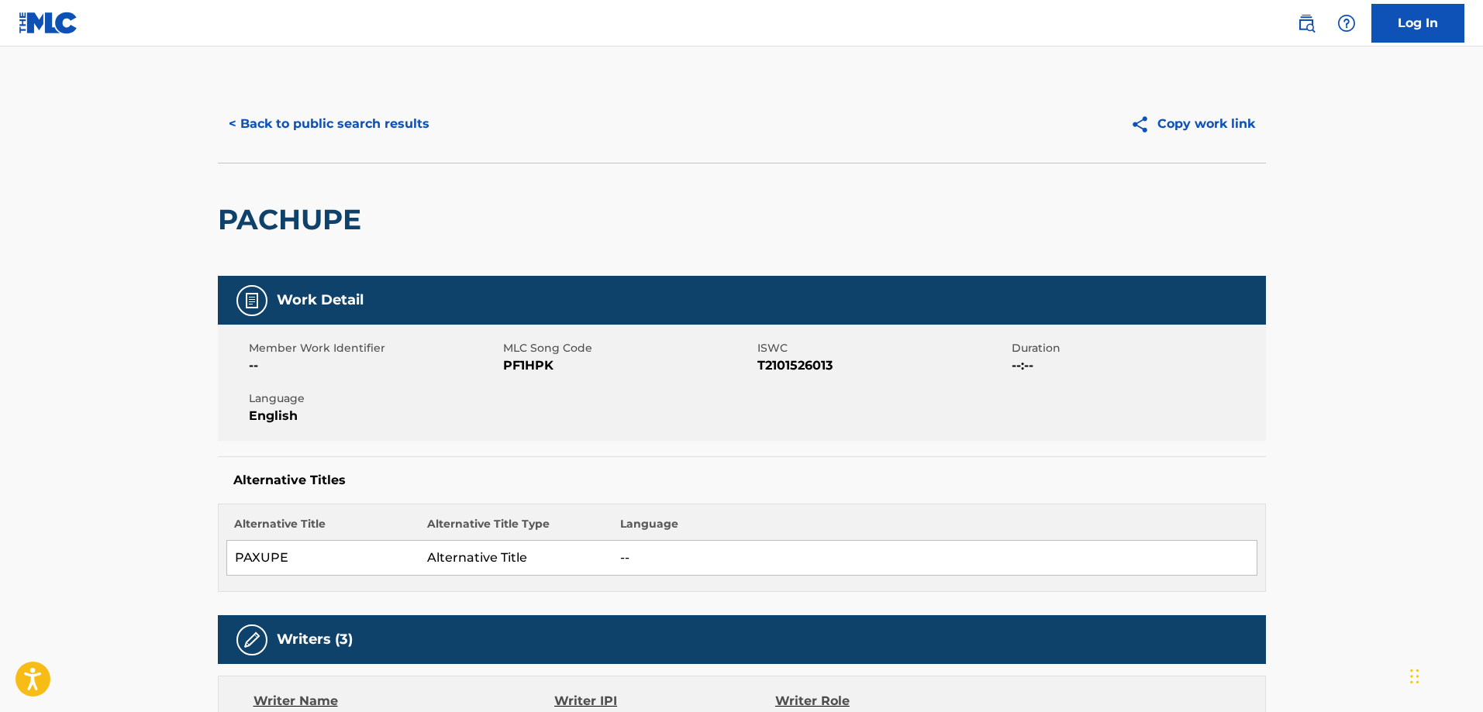
click at [336, 129] on button "< Back to public search results" at bounding box center [329, 124] width 222 height 39
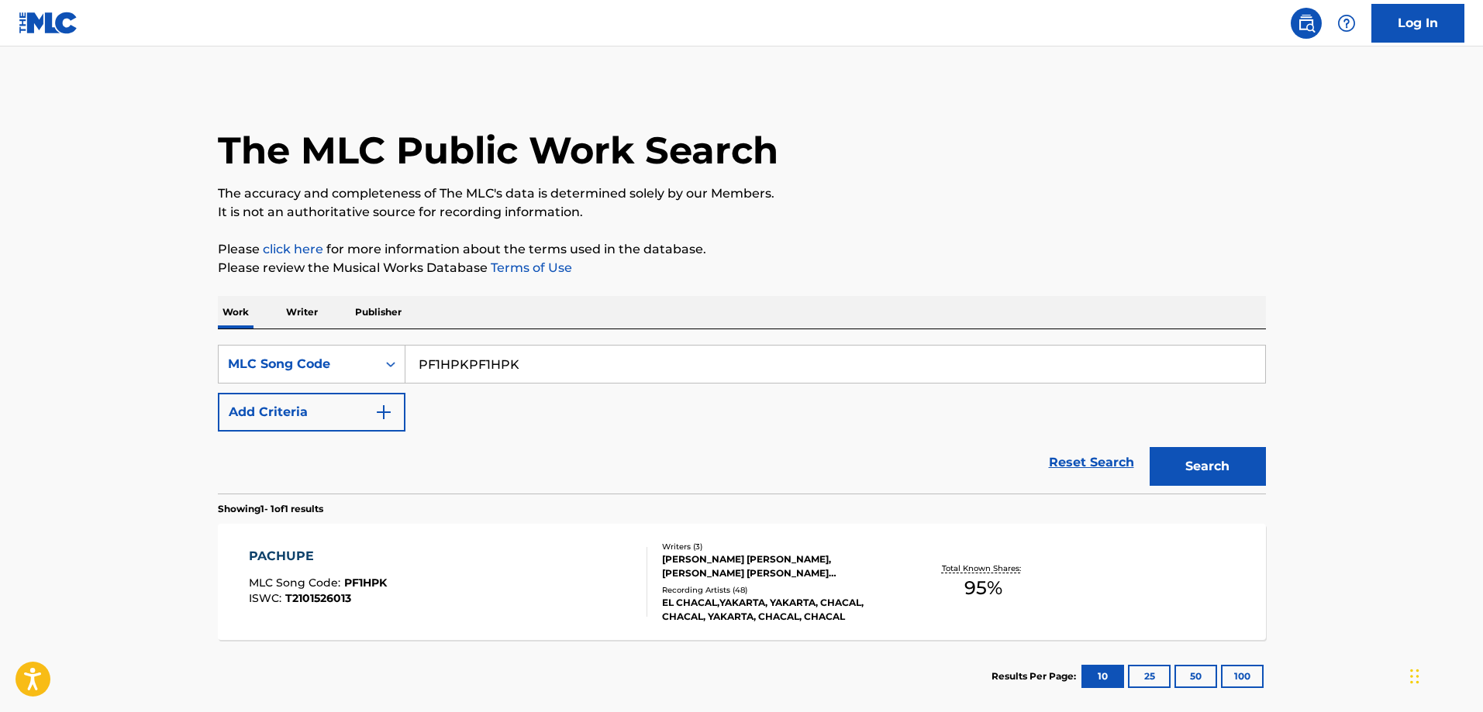
click at [473, 364] on input "PF1HPKPF1HPK" at bounding box center [835, 364] width 860 height 37
paste input "NC6ZAV"
type input "NC6ZAV"
click at [1150, 447] on button "Search" at bounding box center [1208, 466] width 116 height 39
click at [398, 558] on div "NO TE BOTE MLC Song Code : NC6ZAV ISWC : T9320977579" at bounding box center [448, 582] width 398 height 70
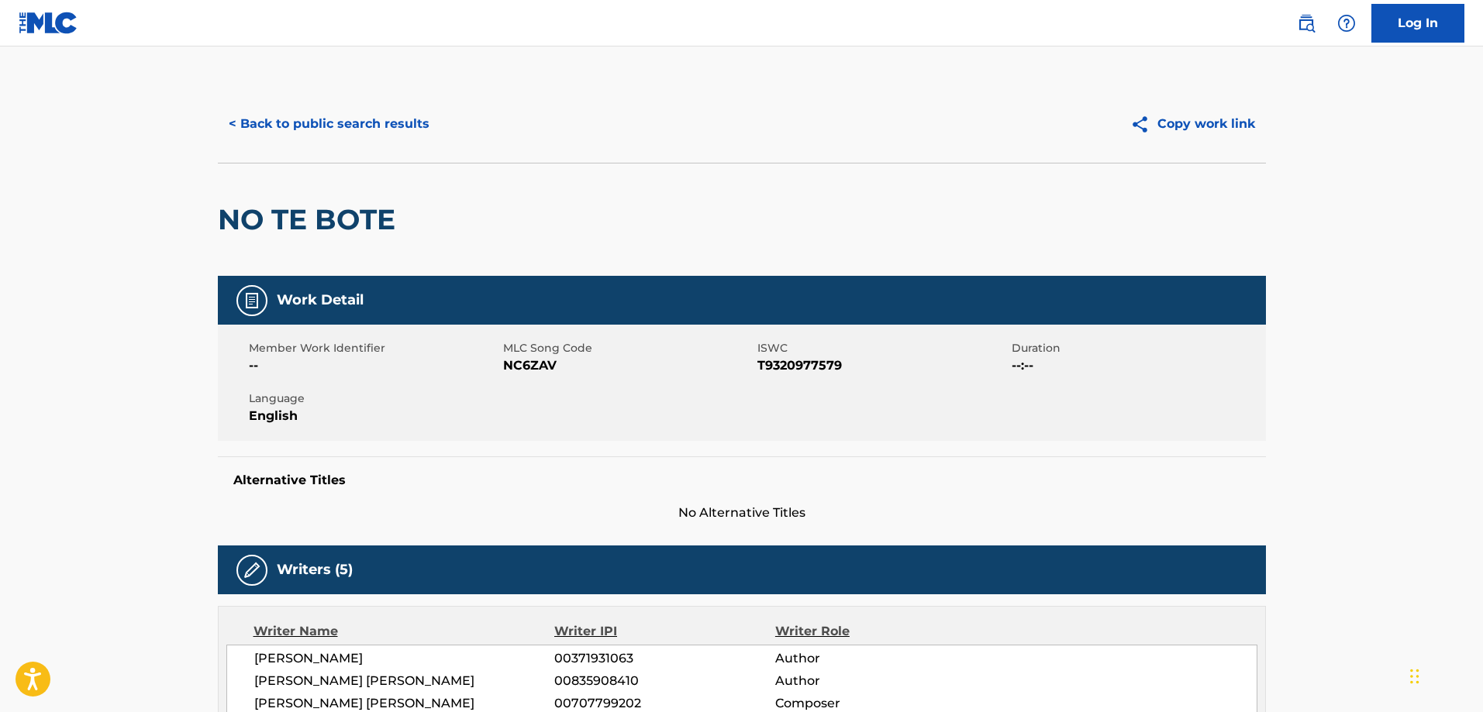
click at [328, 136] on button "< Back to public search results" at bounding box center [329, 124] width 222 height 39
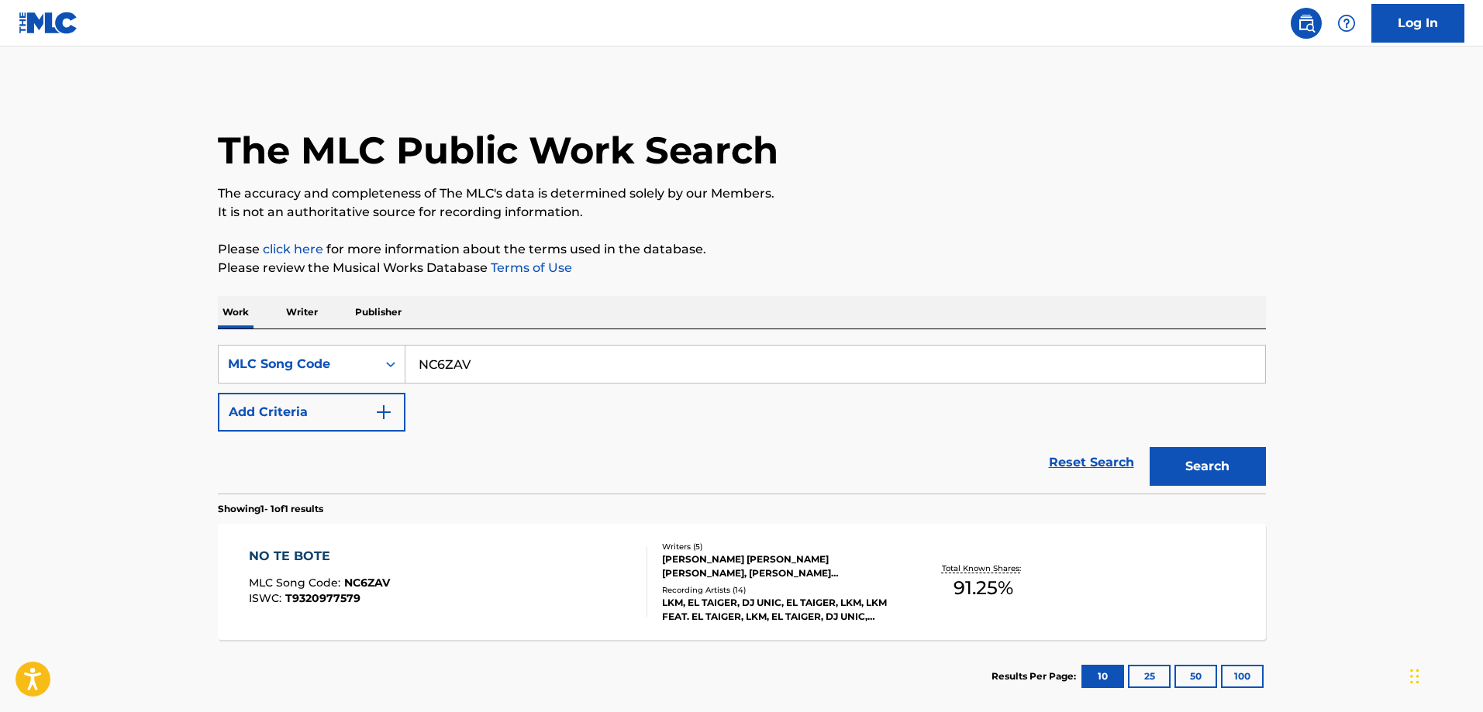
click at [501, 366] on input "NC6ZAV" at bounding box center [835, 364] width 860 height 37
paste input "ID1KPL"
type input "ID1KPL"
click at [1150, 447] on button "Search" at bounding box center [1208, 466] width 116 height 39
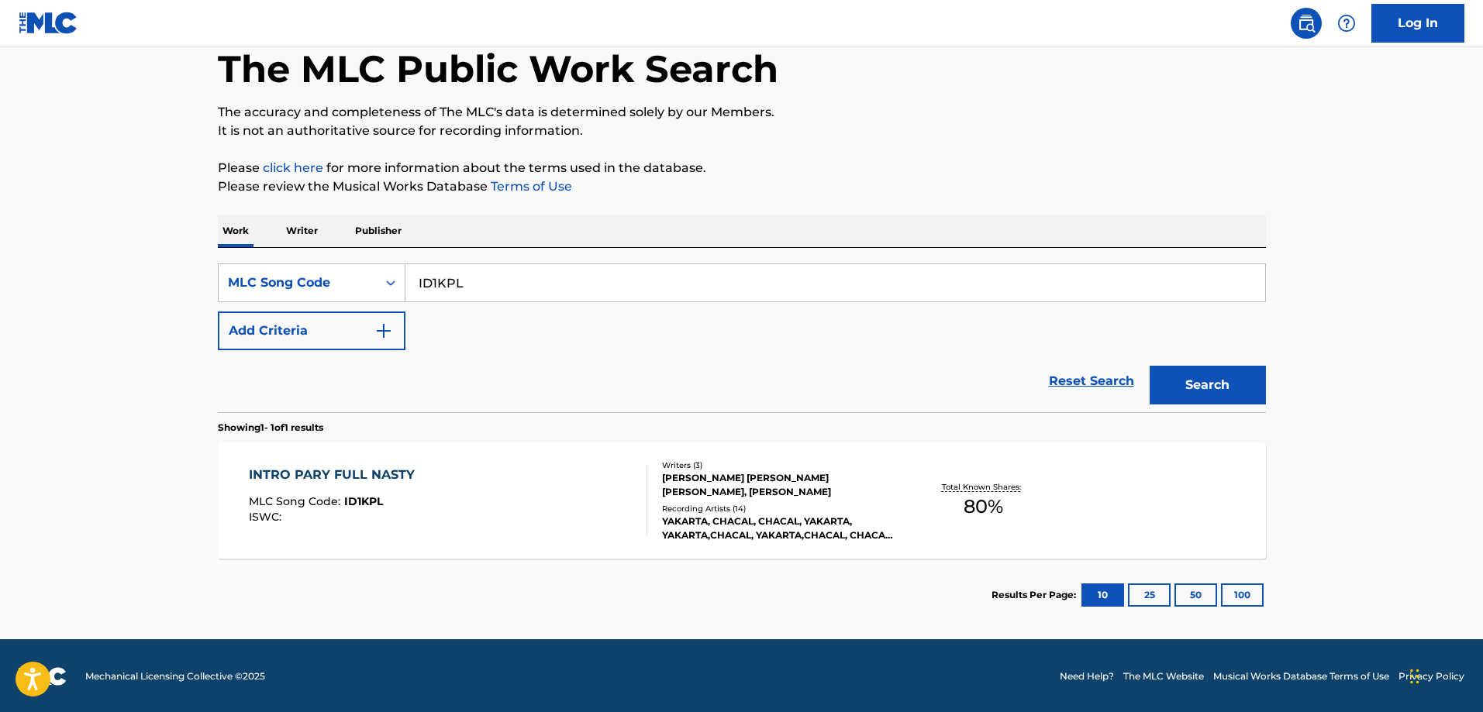
scroll to position [83, 0]
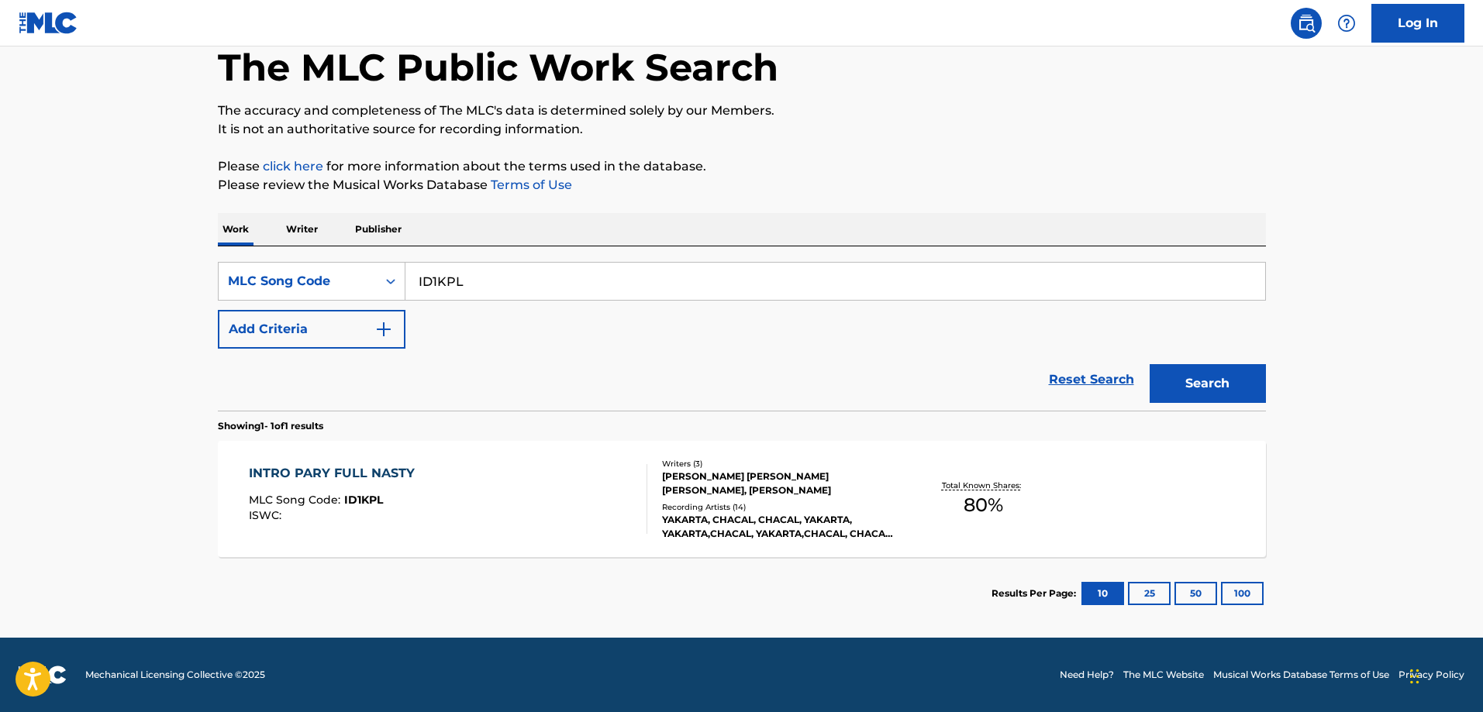
click at [391, 459] on div "INTRO PARY FULL NASTY MLC Song Code : ID1KPL ISWC : Writers ( 3 ) LUIS JAVIER P…" at bounding box center [742, 499] width 1048 height 116
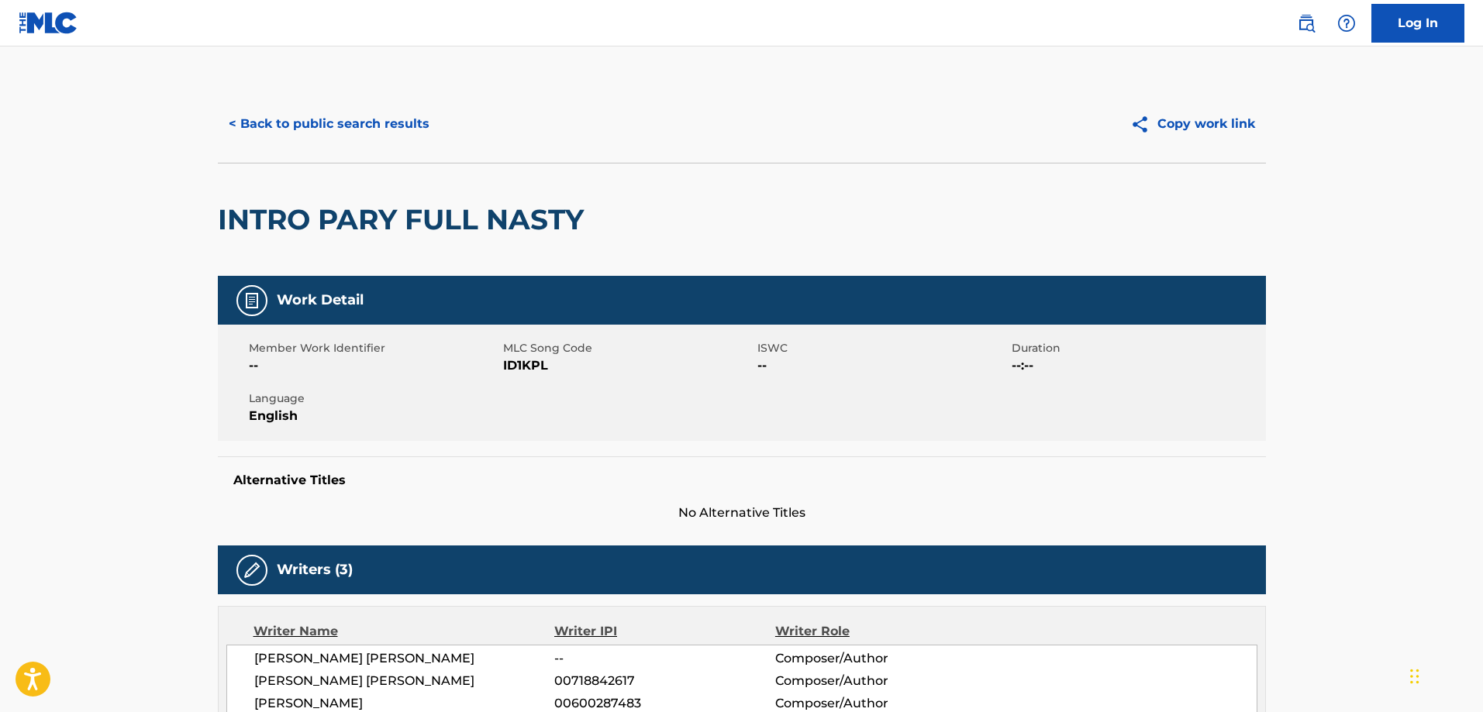
click at [343, 122] on button "< Back to public search results" at bounding box center [329, 124] width 222 height 39
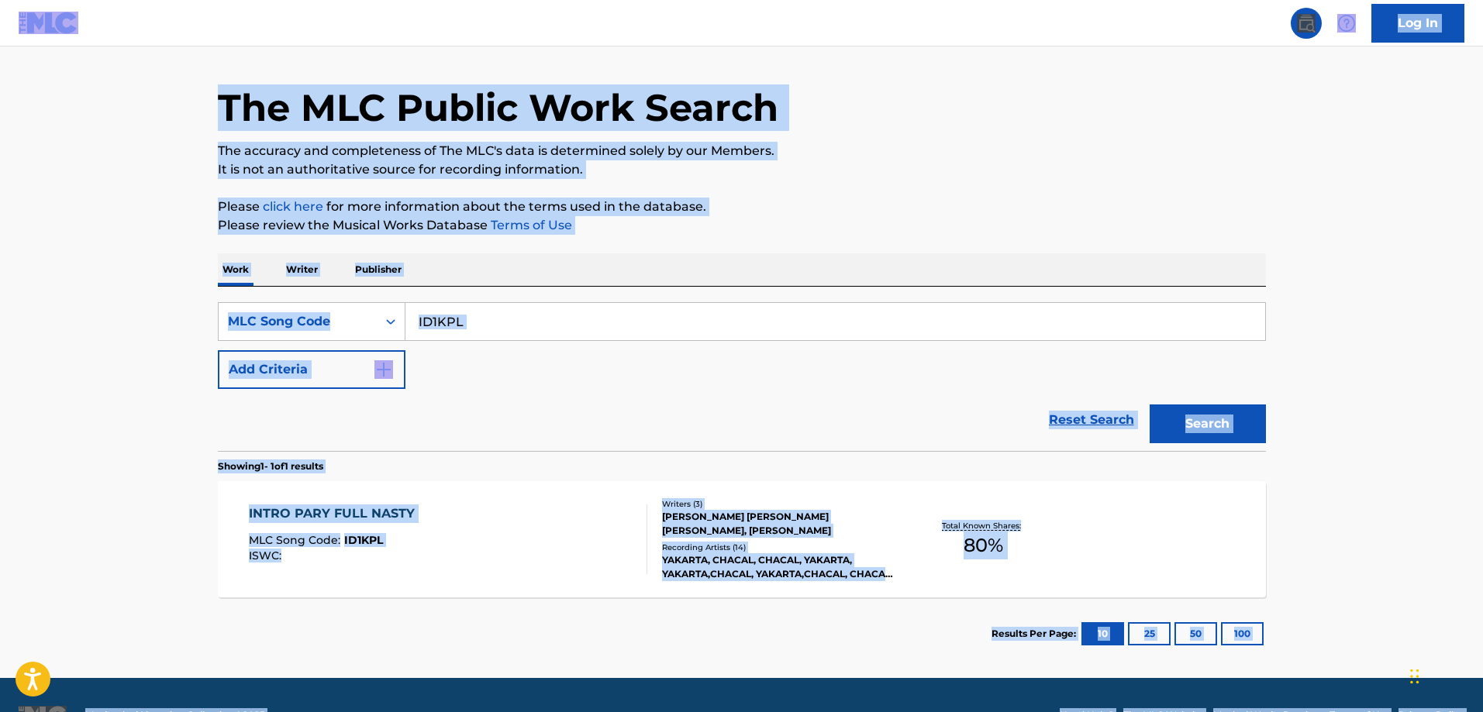
click at [526, 314] on input "ID1KPL" at bounding box center [835, 321] width 860 height 37
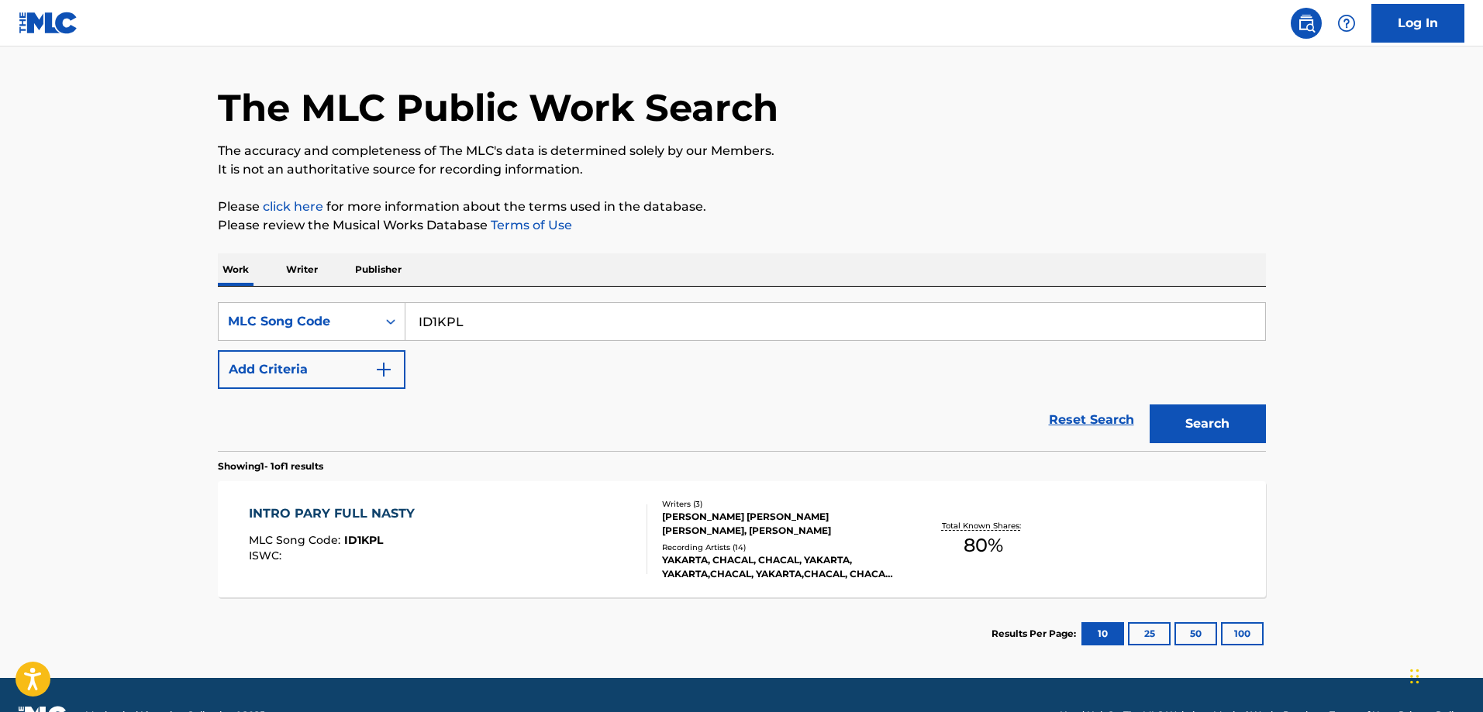
paste input "EA3L9I"
type input "EA3L9I"
click at [1150, 405] on button "Search" at bounding box center [1208, 424] width 116 height 39
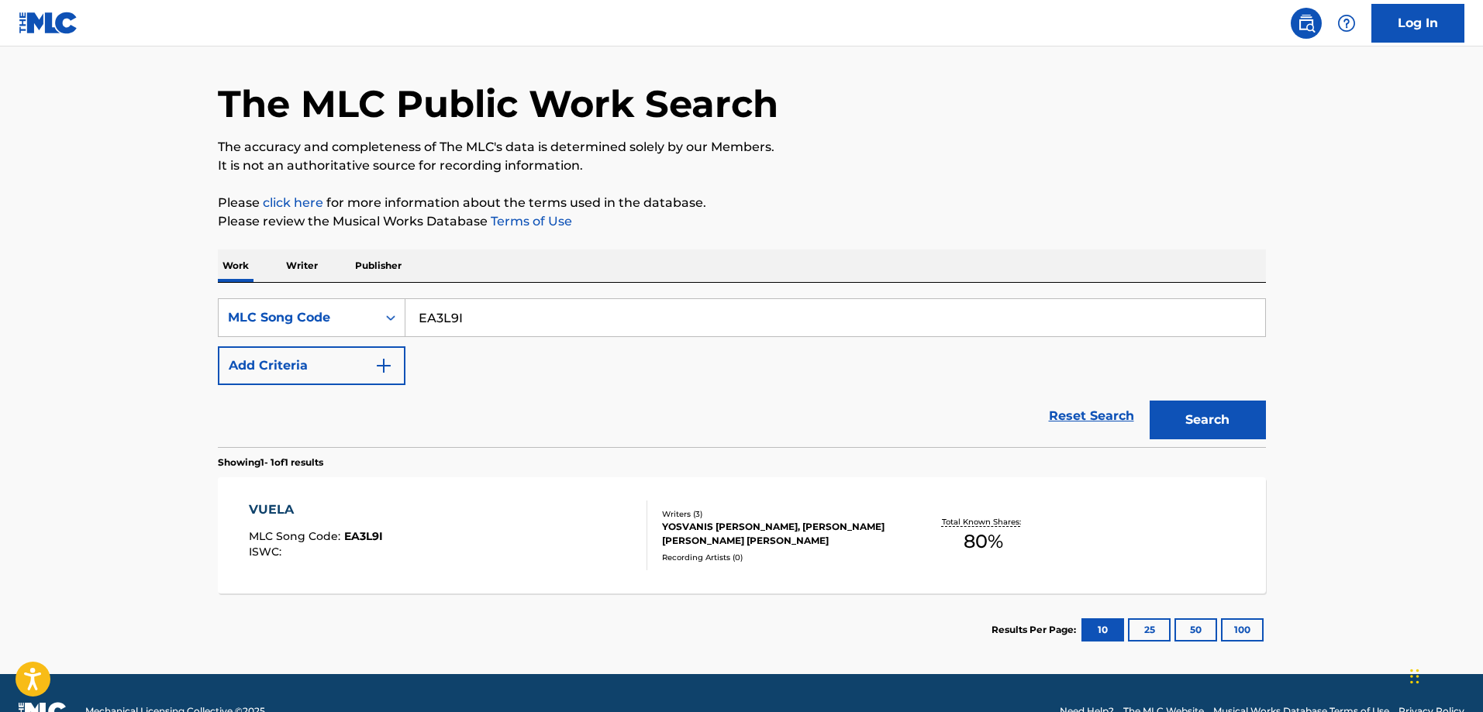
scroll to position [83, 0]
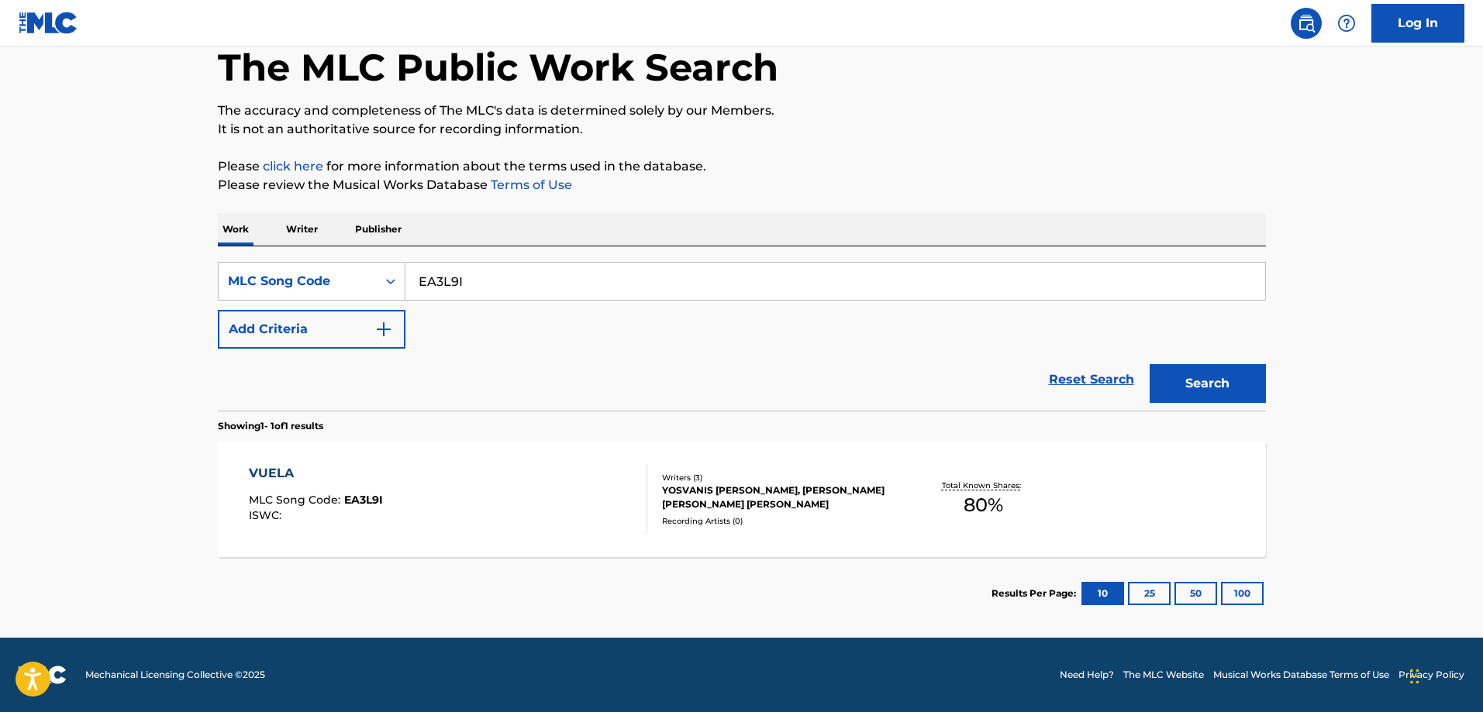
click at [357, 484] on div "VUELA MLC Song Code : EA3L9I ISWC :" at bounding box center [316, 499] width 134 height 70
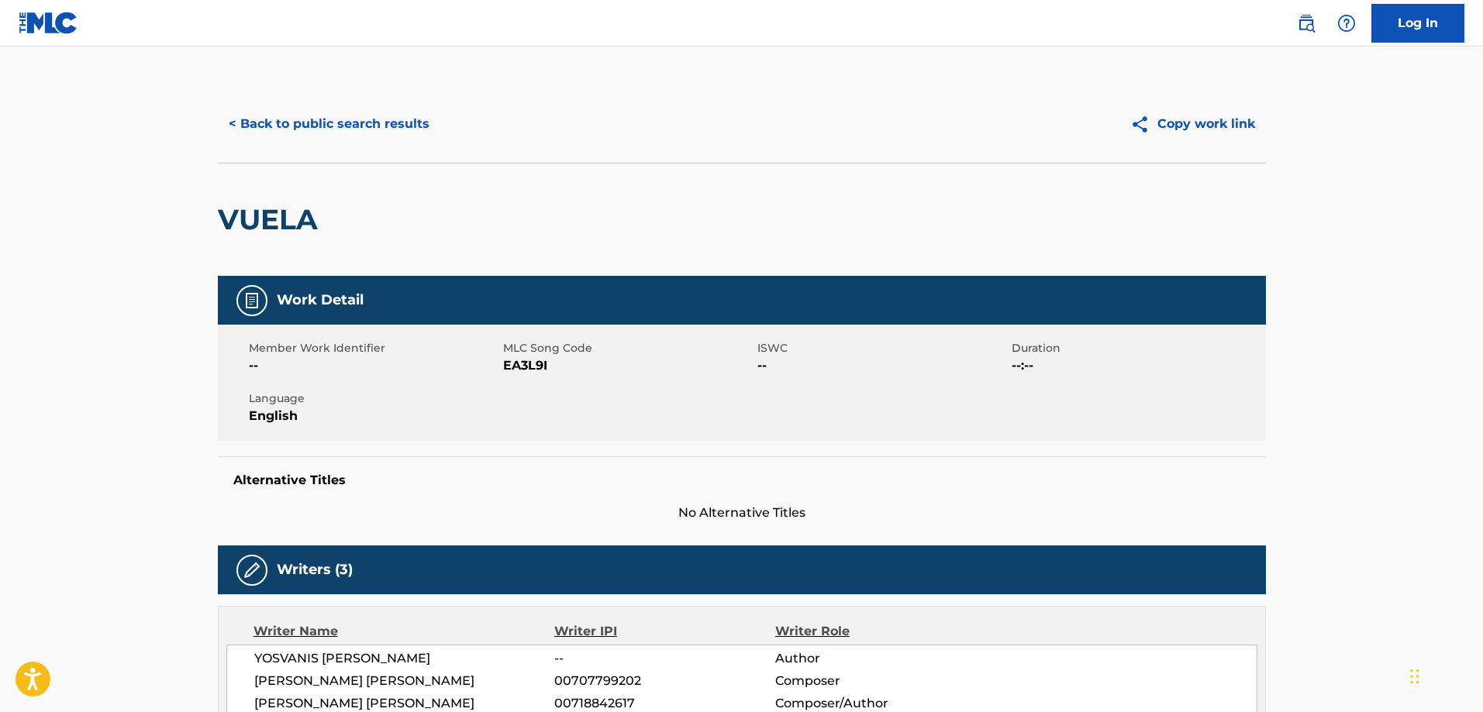
click at [331, 126] on button "< Back to public search results" at bounding box center [329, 124] width 222 height 39
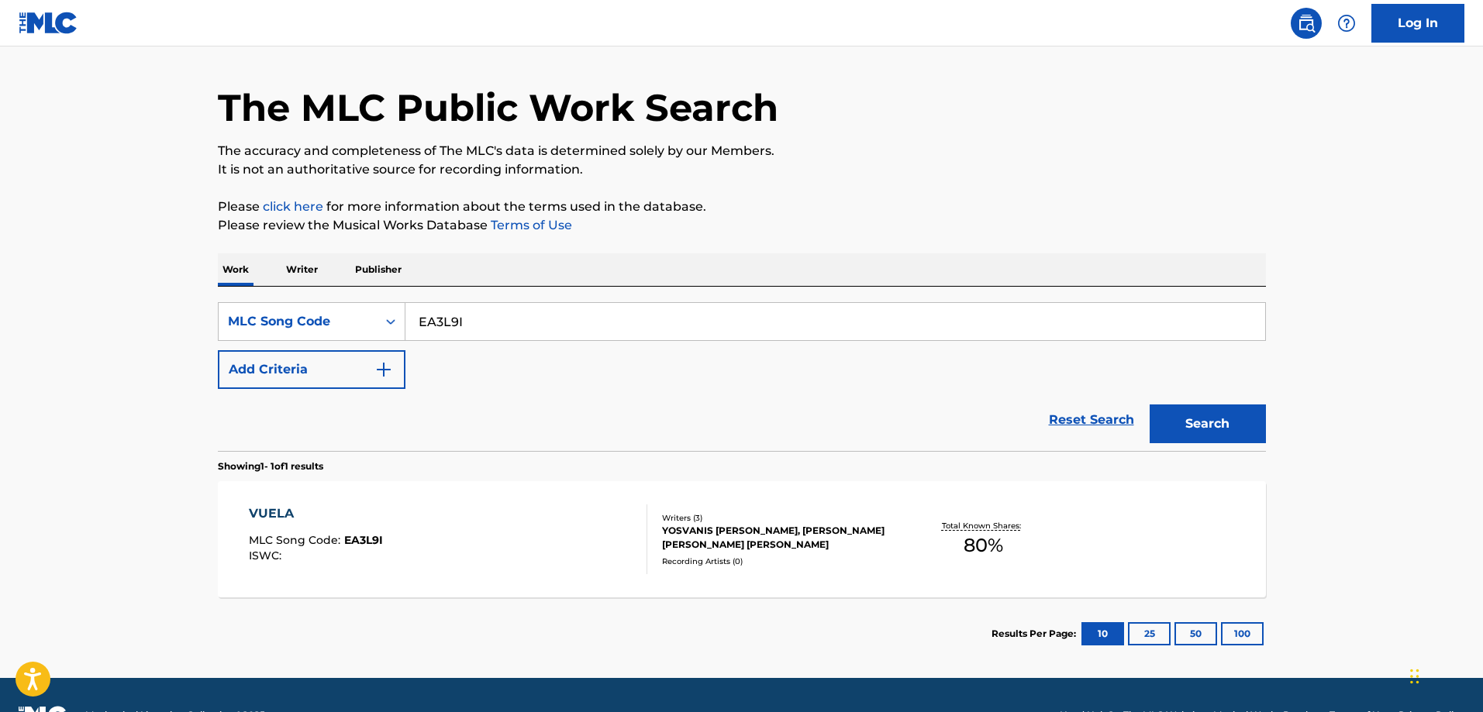
click at [536, 315] on input "EA3L9I" at bounding box center [835, 321] width 860 height 37
paste input "YP9EVW"
type input "YP9EVW"
click at [1150, 405] on button "Search" at bounding box center [1208, 424] width 116 height 39
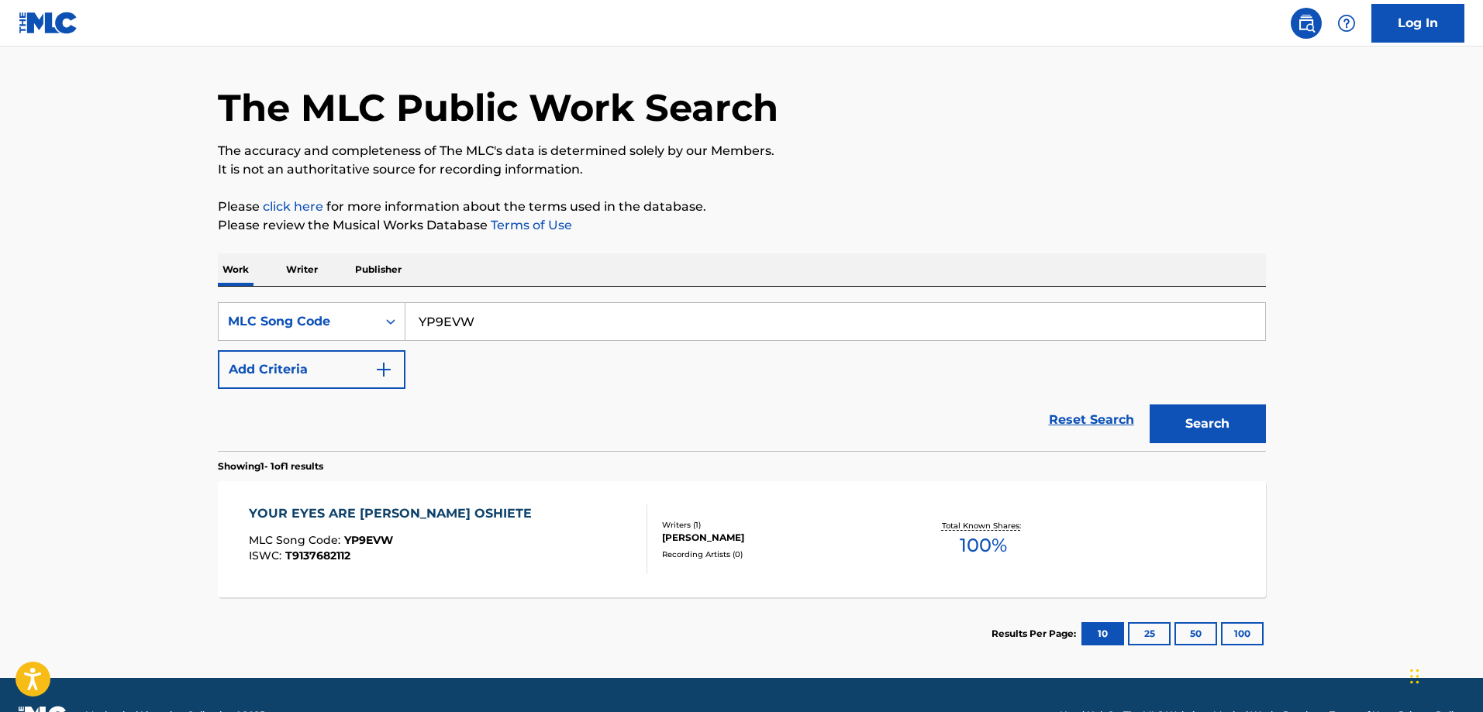
scroll to position [83, 0]
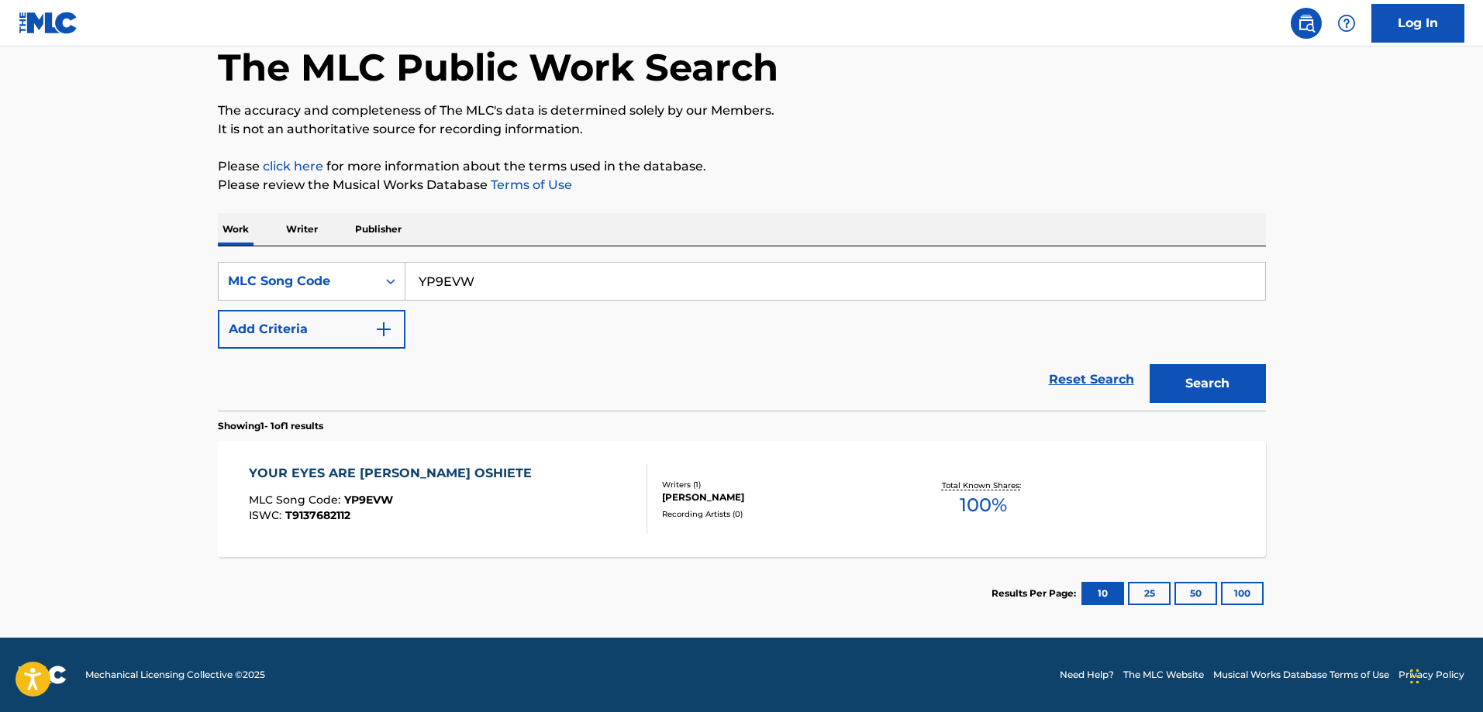
click at [432, 481] on div "YOUR EYES ARE MAGIC SHUUSHIFUO OSHIETE" at bounding box center [394, 473] width 291 height 19
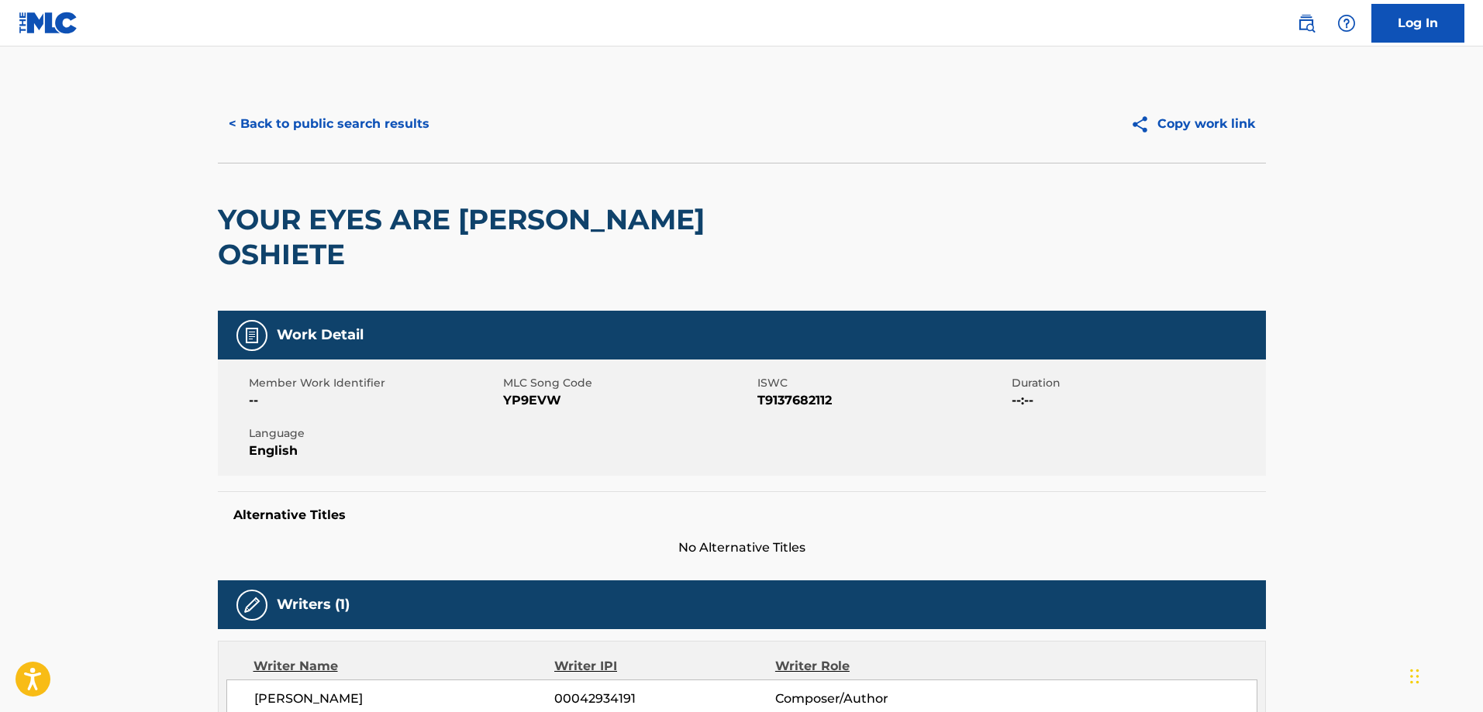
click at [329, 124] on button "< Back to public search results" at bounding box center [329, 124] width 222 height 39
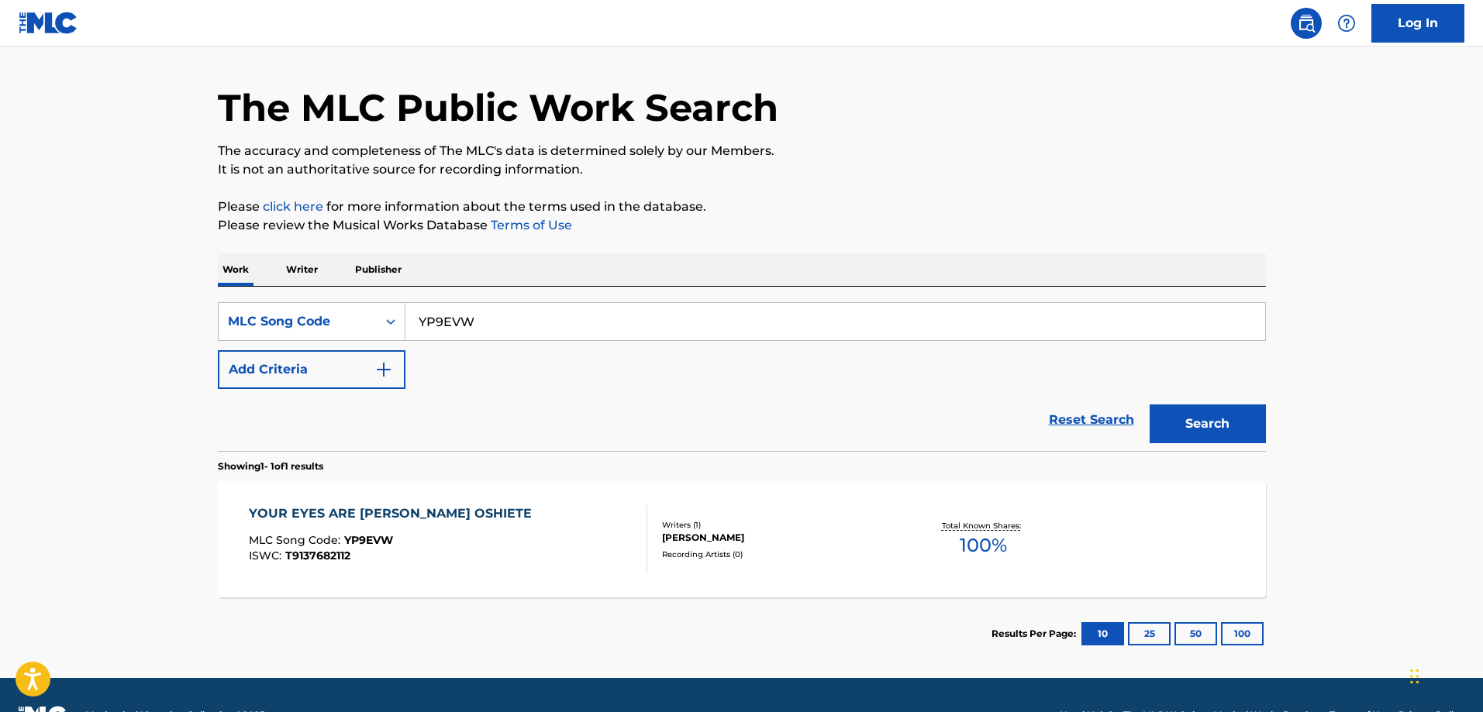
click at [505, 336] on input "YP9EVW" at bounding box center [835, 321] width 860 height 37
paste input "ES3ERR"
type input "ES3ERR"
click at [1150, 405] on button "Search" at bounding box center [1208, 424] width 116 height 39
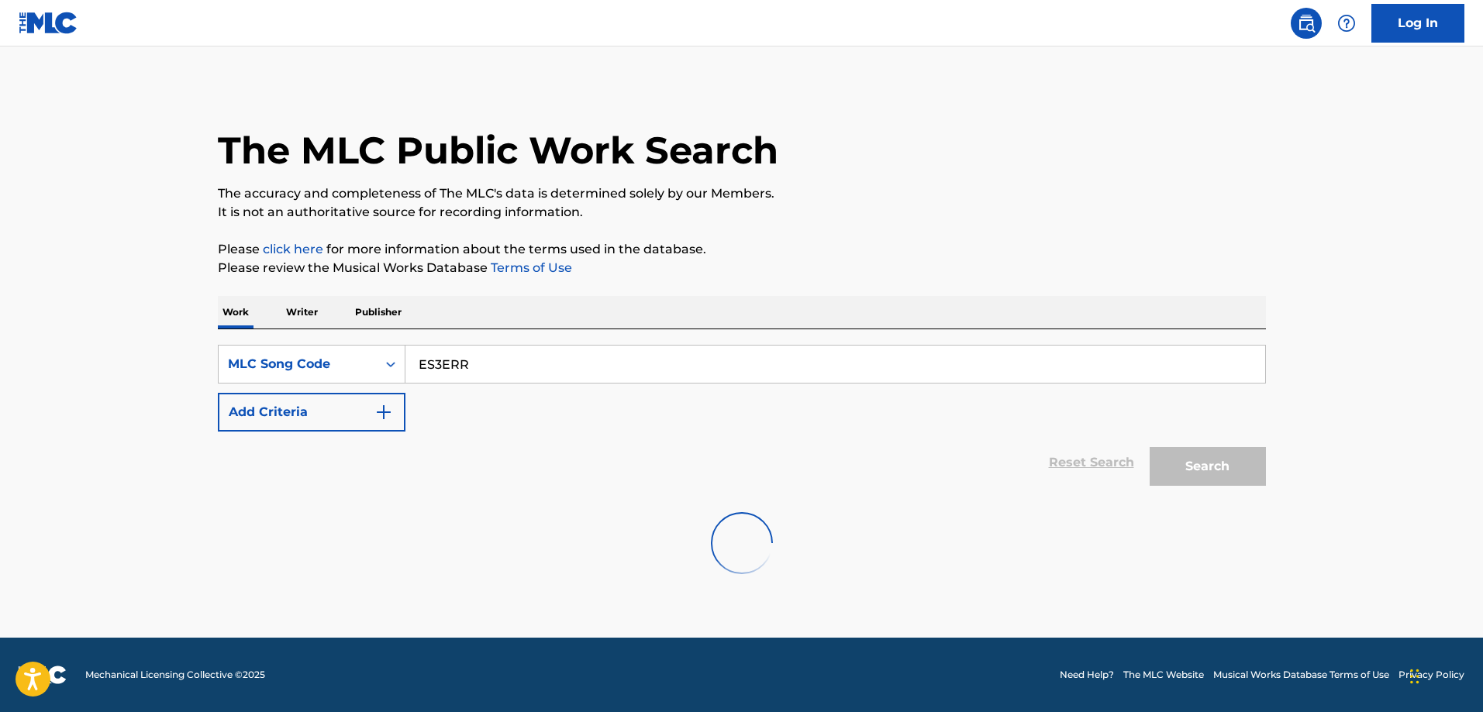
scroll to position [0, 0]
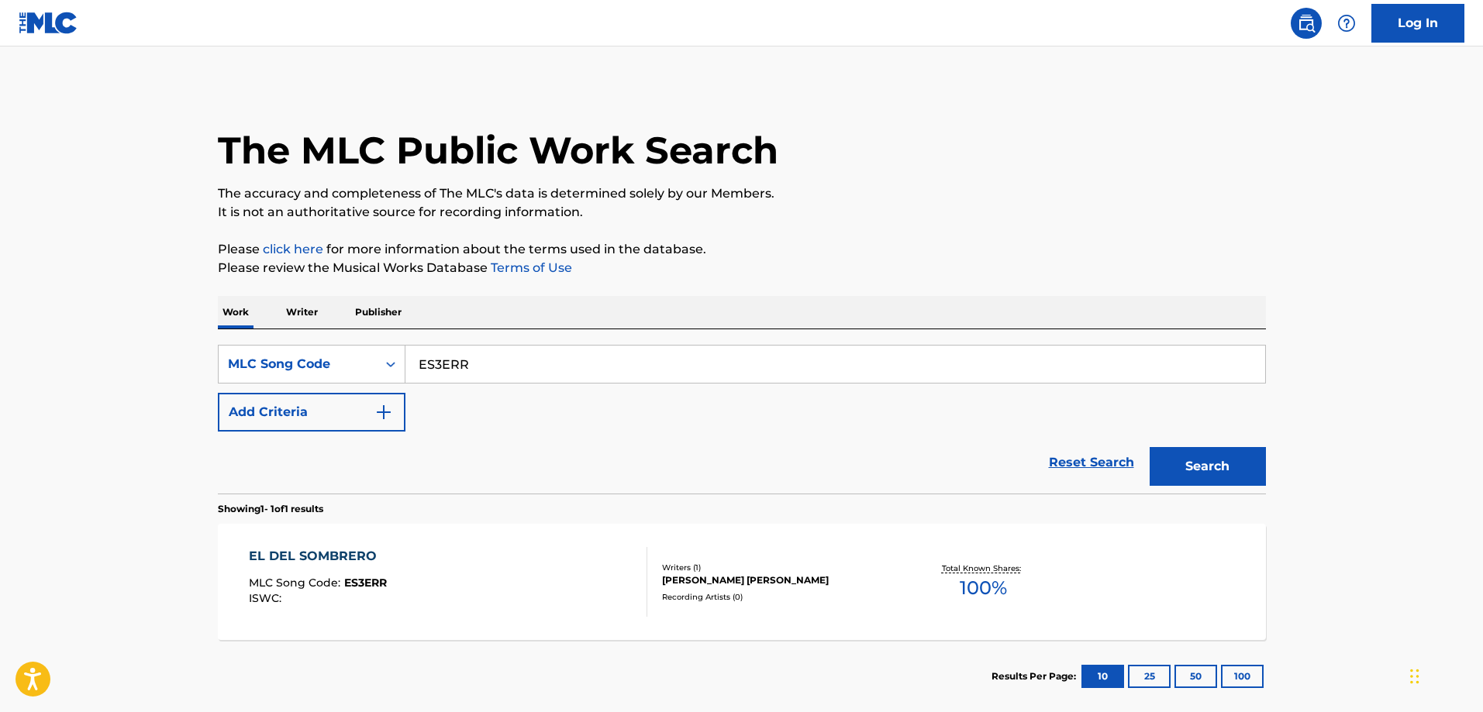
click at [391, 552] on div "EL DEL SOMBRERO MLC Song Code : ES3ERR ISWC :" at bounding box center [448, 582] width 398 height 70
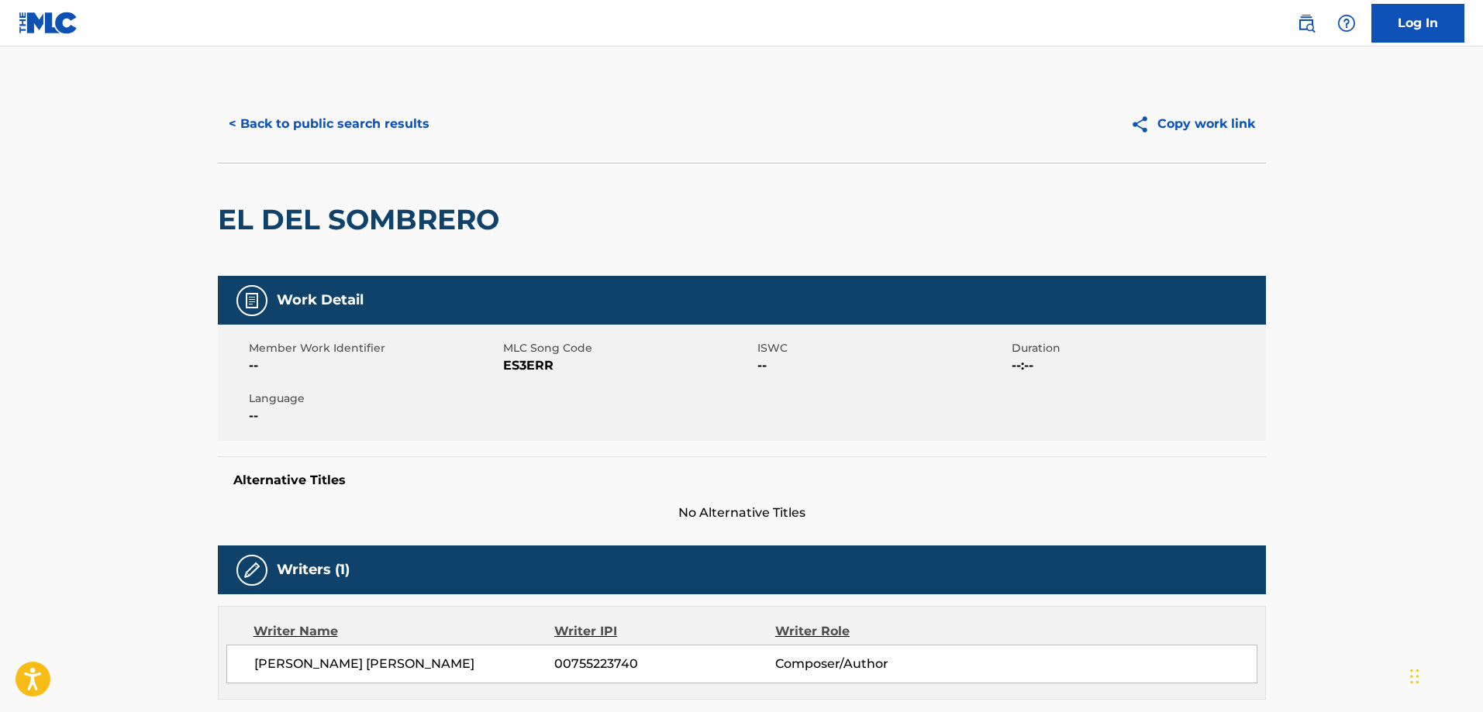
click at [412, 118] on button "< Back to public search results" at bounding box center [329, 124] width 222 height 39
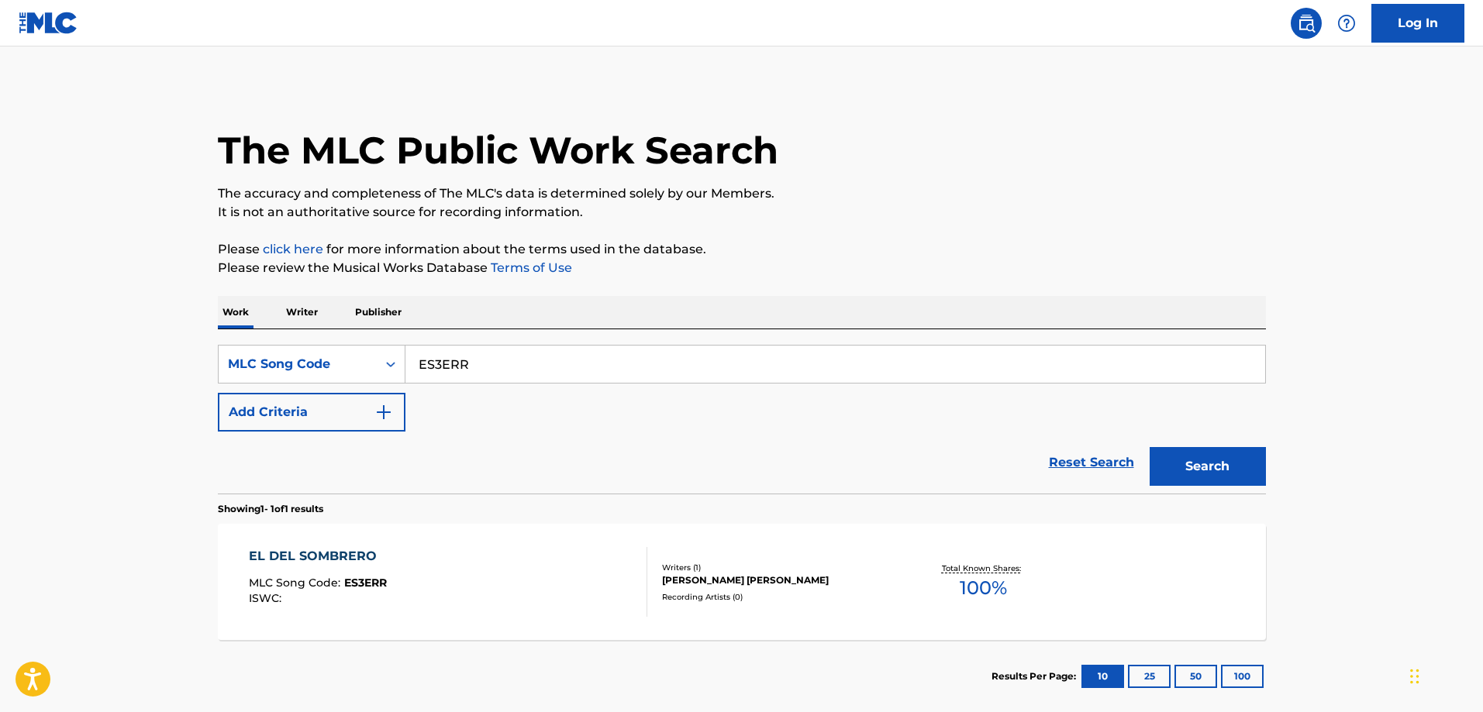
click at [548, 357] on input "ES3ERR" at bounding box center [835, 364] width 860 height 37
paste input "CC6RCH"
type input "CC6RCH"
click at [1150, 447] on button "Search" at bounding box center [1208, 466] width 116 height 39
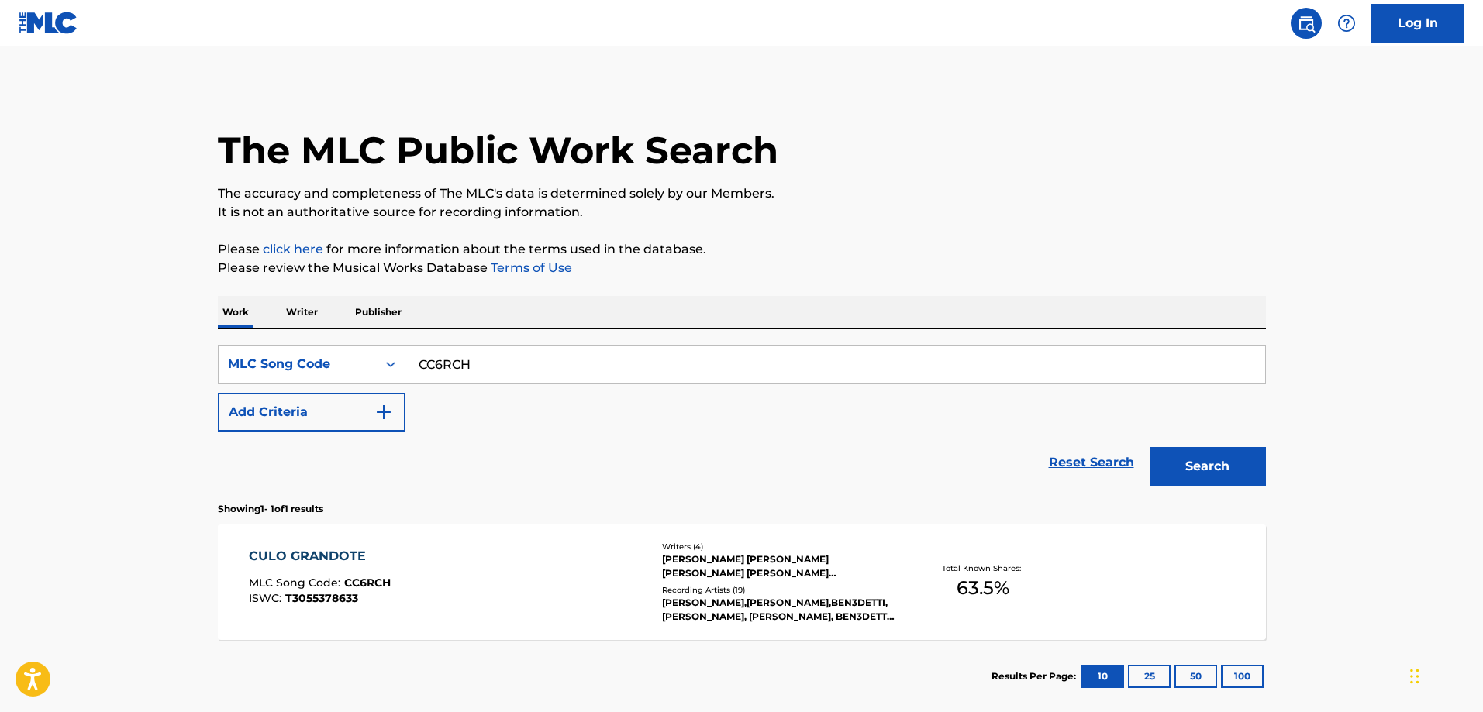
click at [382, 560] on div "CULO GRANDOTE" at bounding box center [320, 556] width 142 height 19
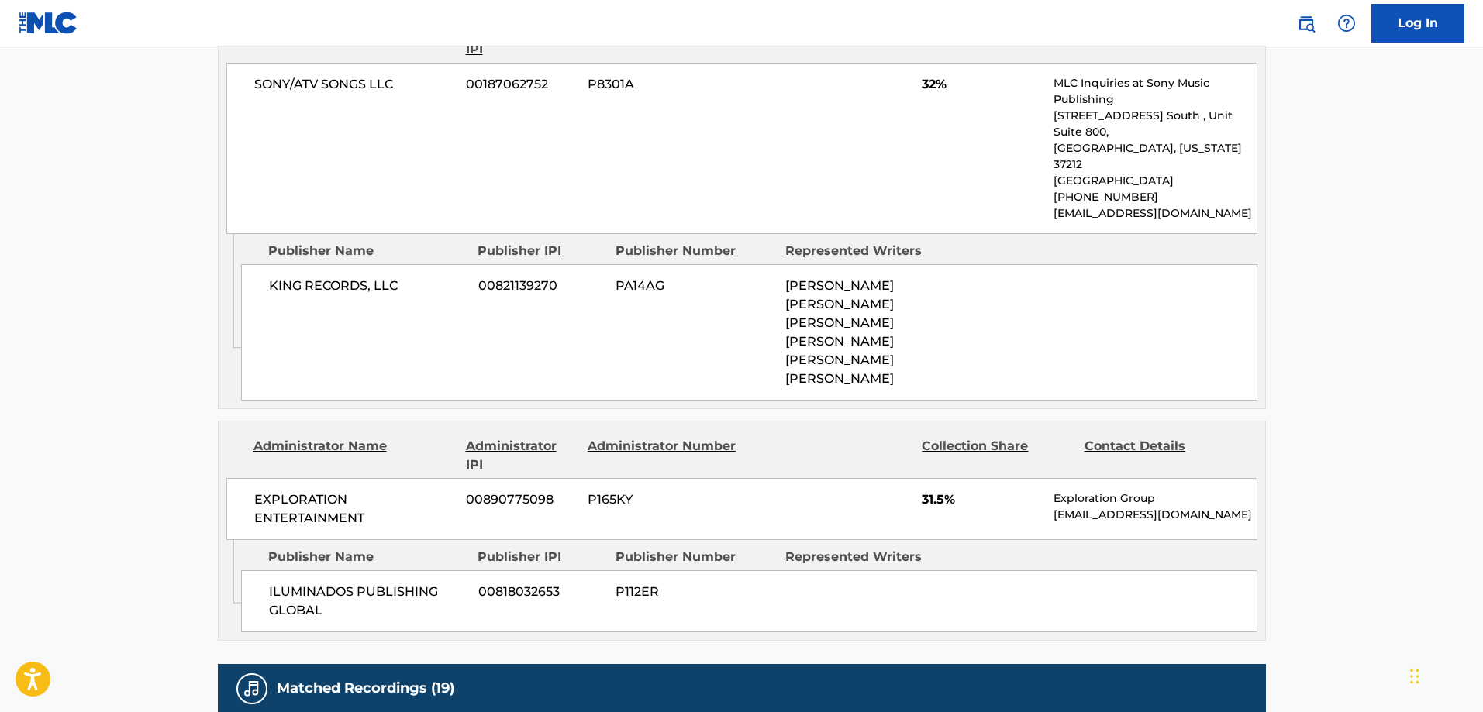
scroll to position [862, 0]
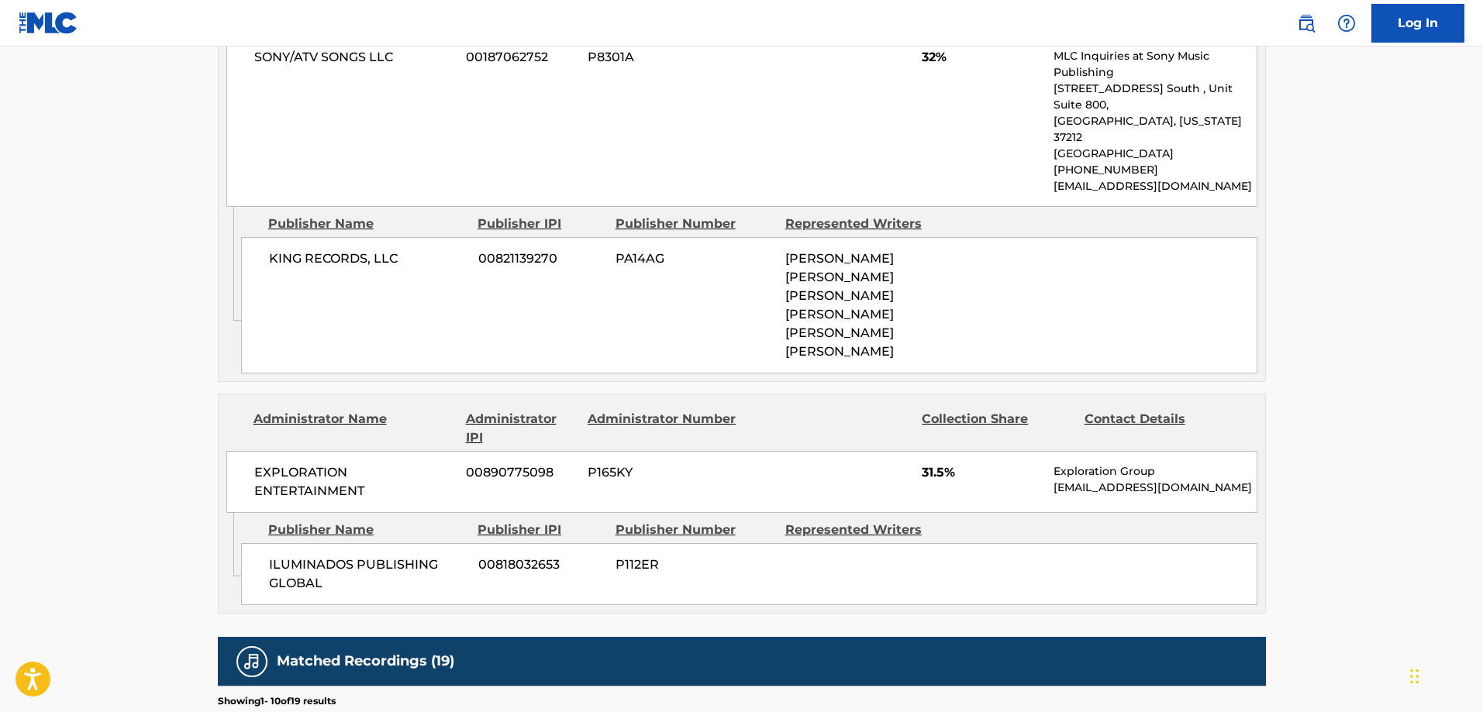
click at [305, 556] on span "ILUMINADOS PUBLISHING GLOBAL" at bounding box center [368, 574] width 198 height 37
click at [298, 556] on span "ILUMINADOS PUBLISHING GLOBAL" at bounding box center [368, 574] width 198 height 37
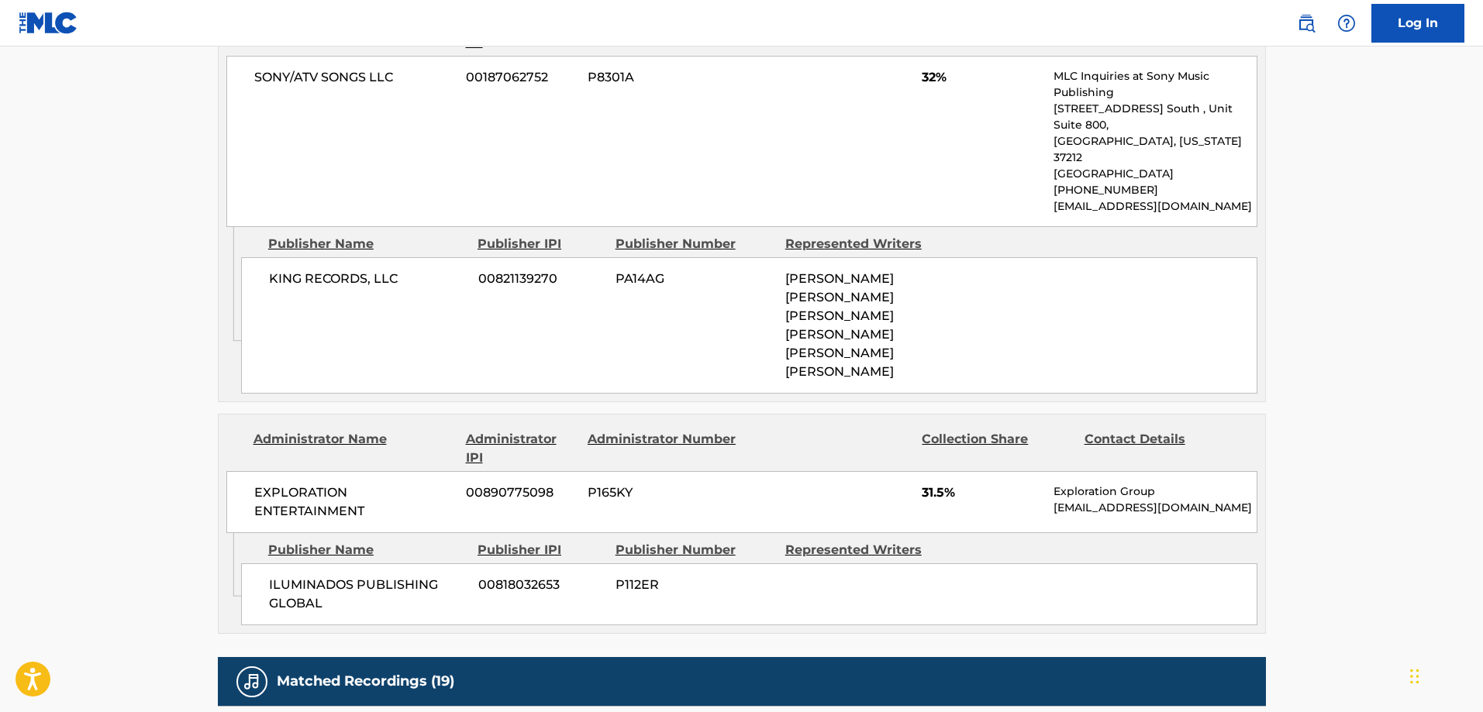
scroll to position [940, 0]
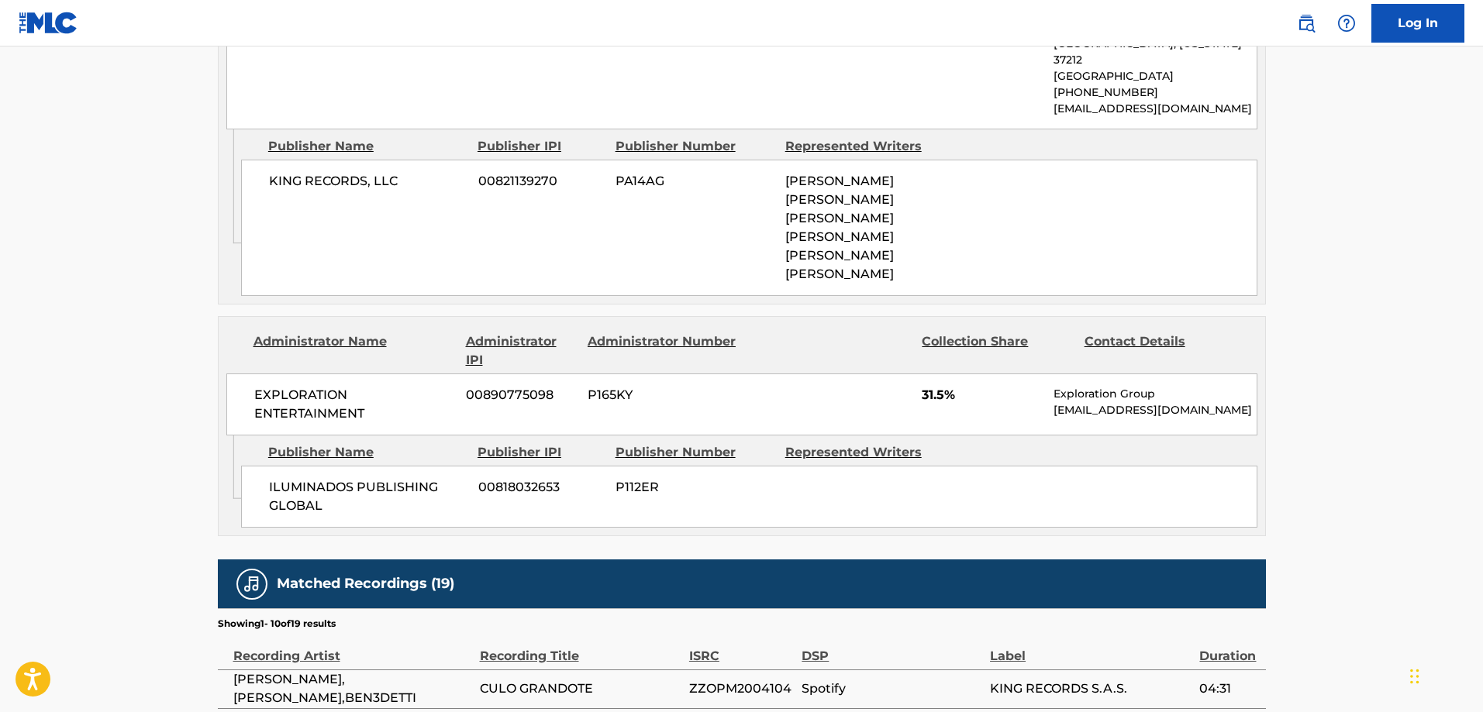
click at [283, 478] on span "ILUMINADOS PUBLISHING GLOBAL" at bounding box center [368, 496] width 198 height 37
click at [297, 478] on span "ILUMINADOS PUBLISHING GLOBAL" at bounding box center [368, 496] width 198 height 37
click at [294, 478] on span "ILUMINADOS PUBLISHING GLOBAL" at bounding box center [368, 496] width 198 height 37
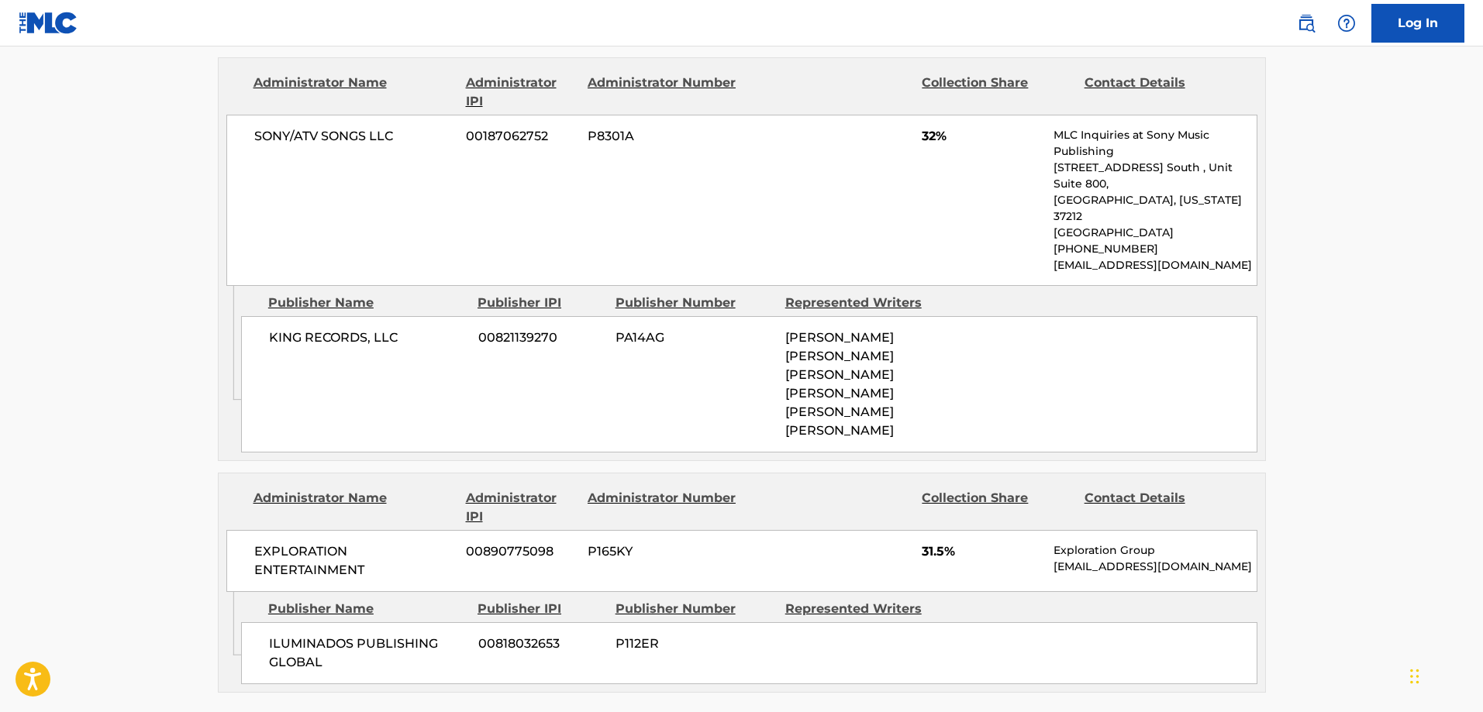
scroll to position [930, 0]
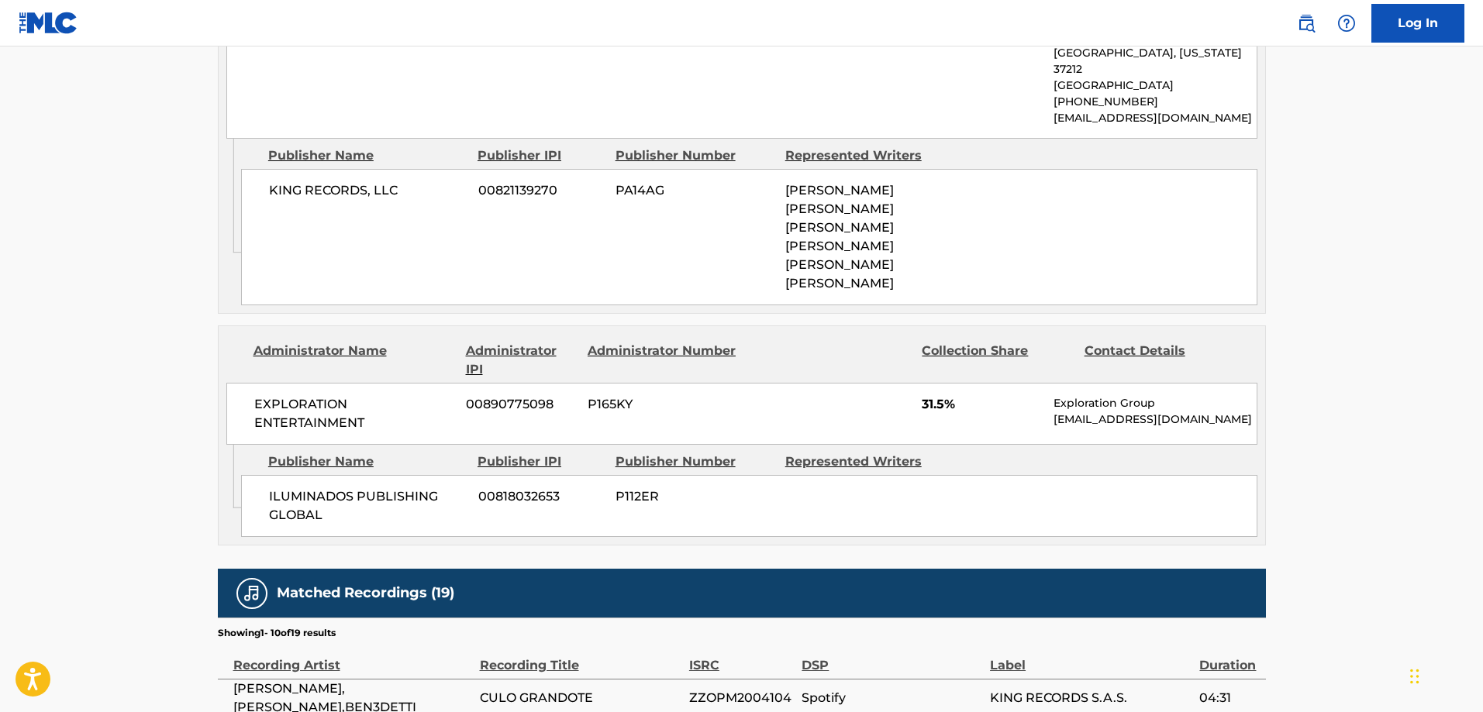
click at [278, 488] on span "ILUMINADOS PUBLISHING GLOBAL" at bounding box center [368, 506] width 198 height 37
click at [291, 488] on span "ILUMINADOS PUBLISHING GLOBAL" at bounding box center [368, 506] width 198 height 37
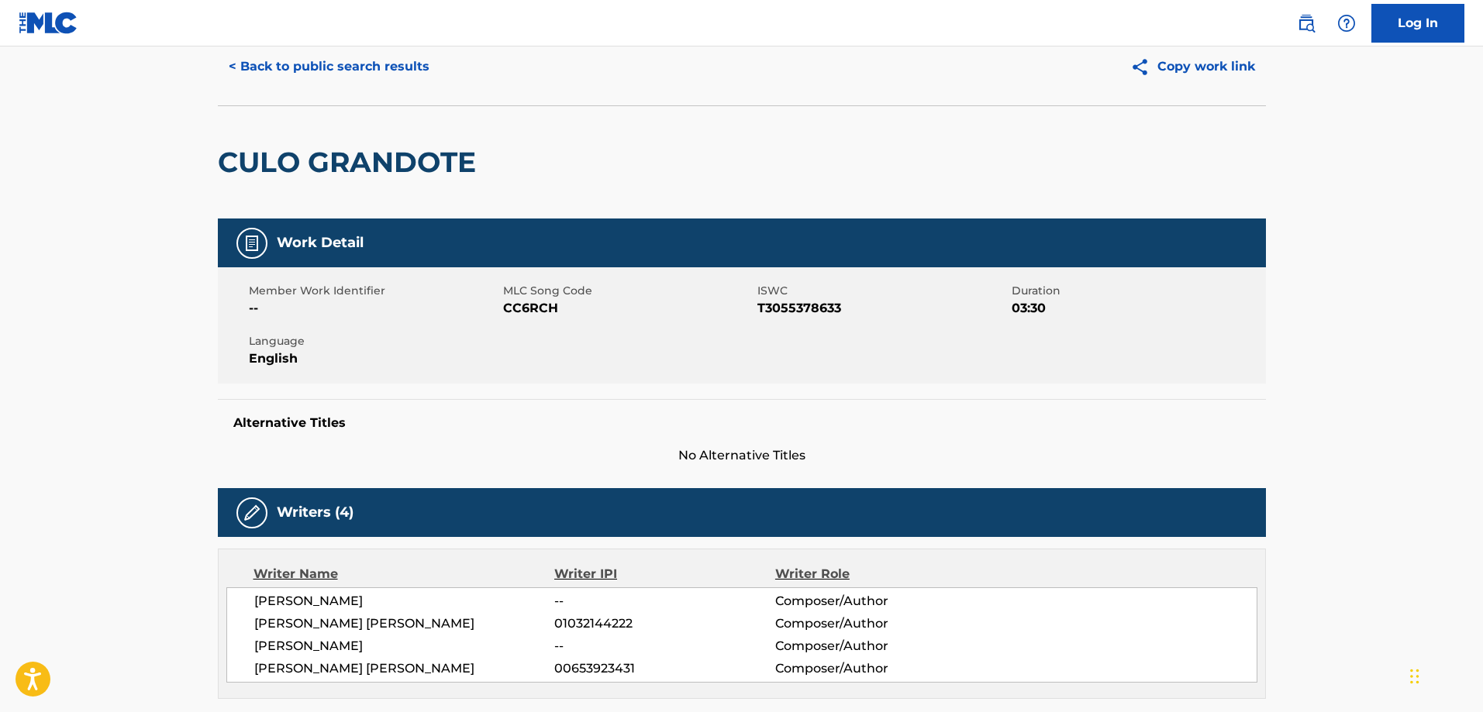
scroll to position [0, 0]
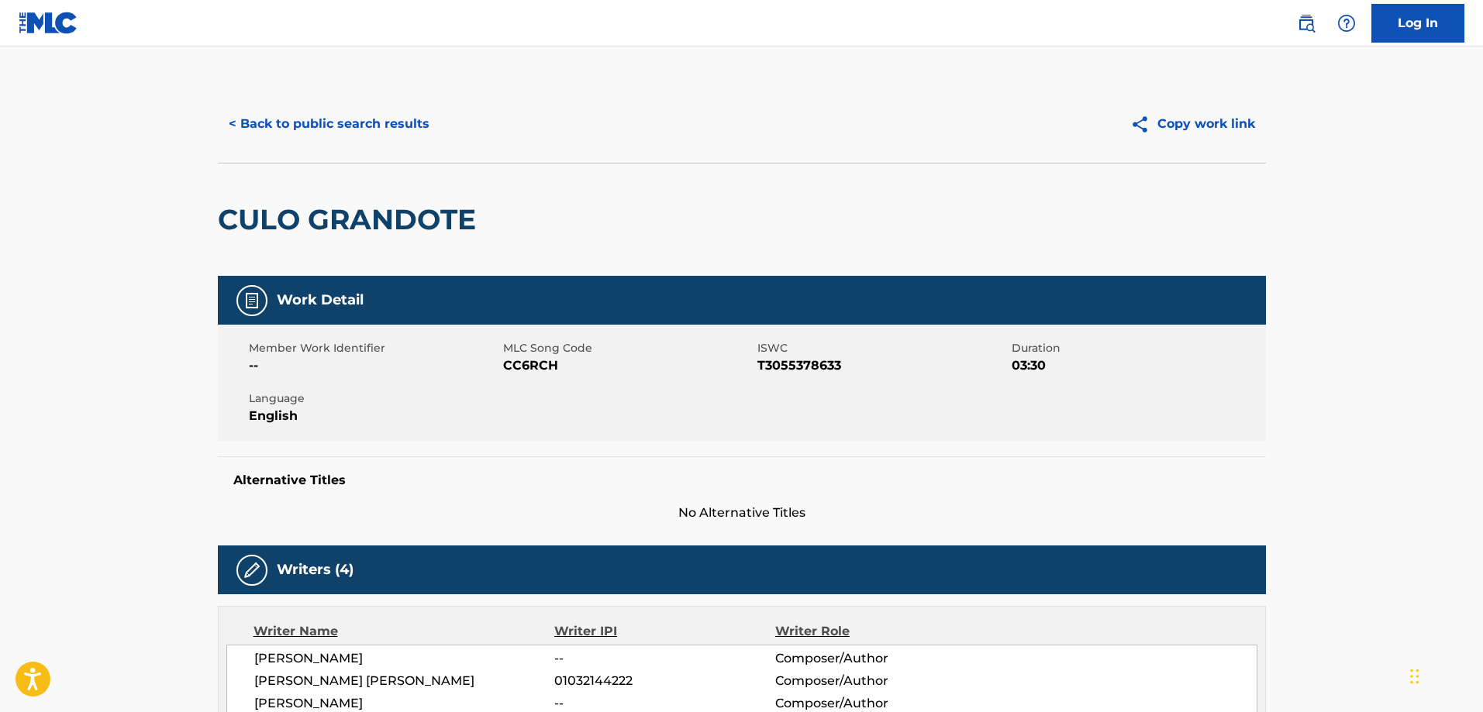
click at [299, 132] on button "< Back to public search results" at bounding box center [329, 124] width 222 height 39
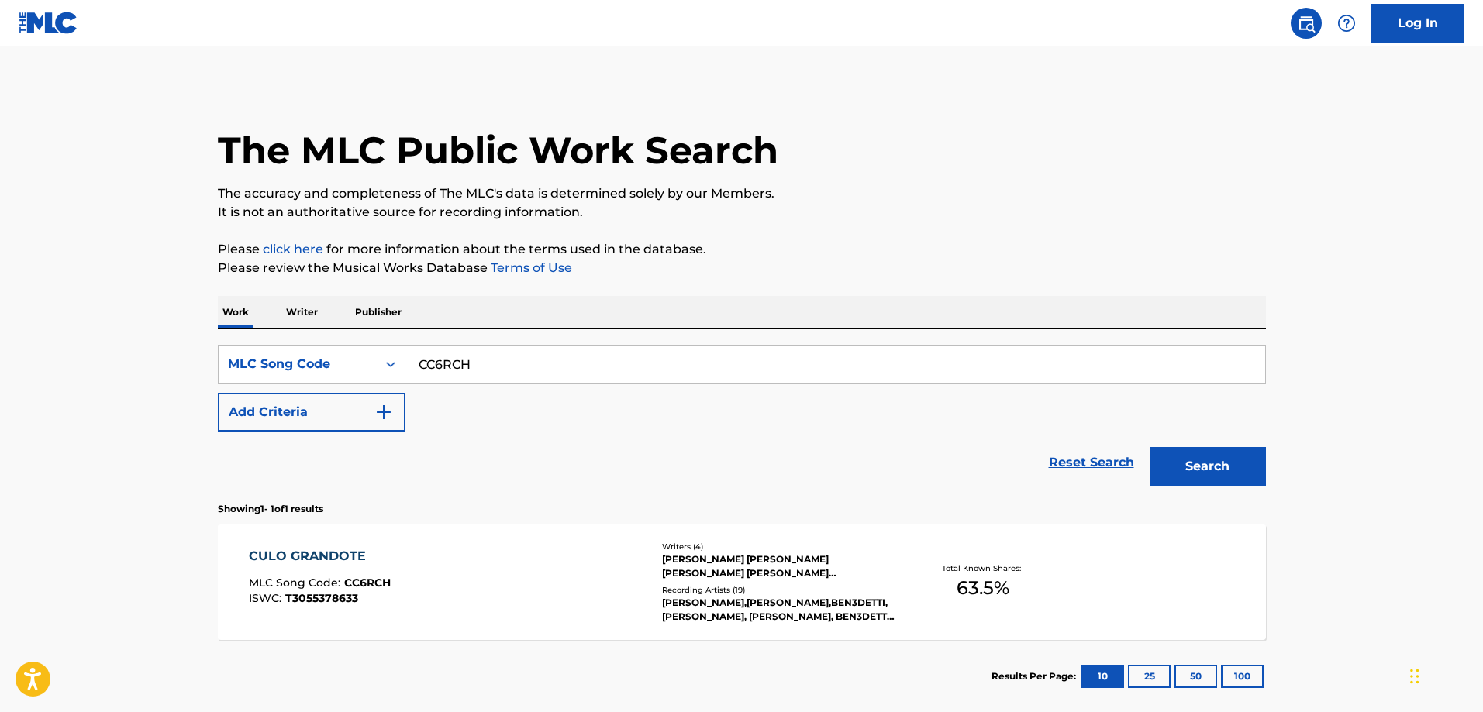
drag, startPoint x: 501, startPoint y: 360, endPoint x: 480, endPoint y: 372, distance: 24.3
click at [500, 360] on input "CC6RCH" at bounding box center [835, 364] width 860 height 37
paste input "YA1C6C"
type input "YA1C6C"
click at [1150, 447] on button "Search" at bounding box center [1208, 466] width 116 height 39
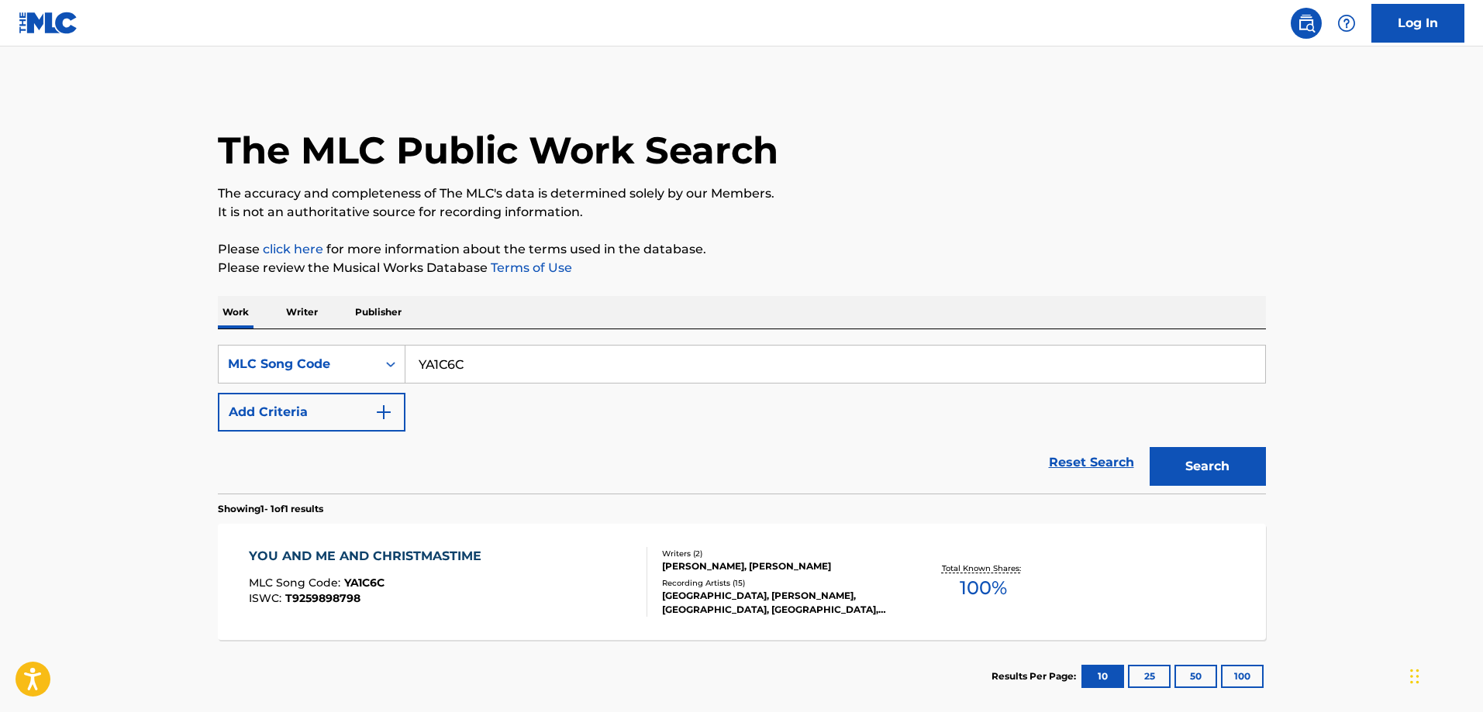
click at [311, 568] on div "YOU AND ME AND CHRISTMASTIME MLC Song Code : YA1C6C ISWC : T9259898798" at bounding box center [369, 582] width 240 height 70
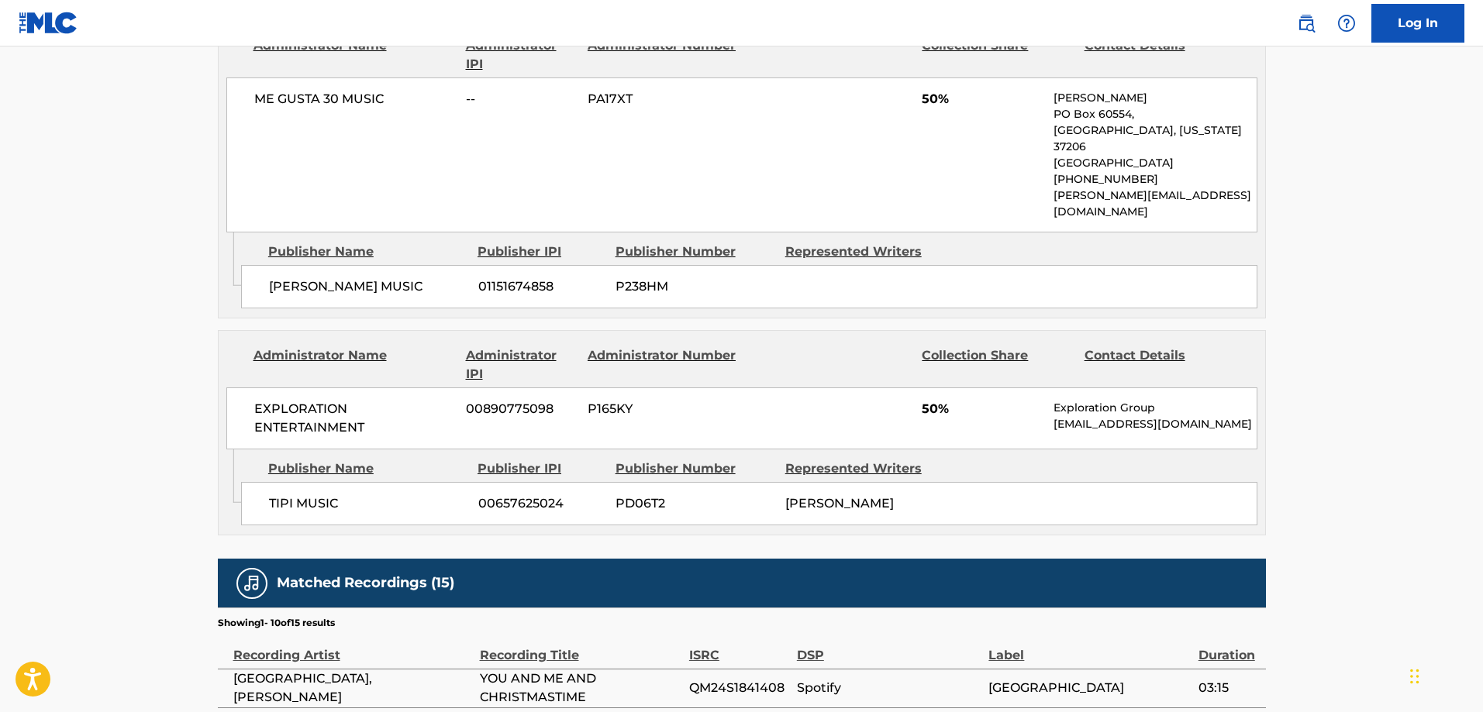
scroll to position [1085, 0]
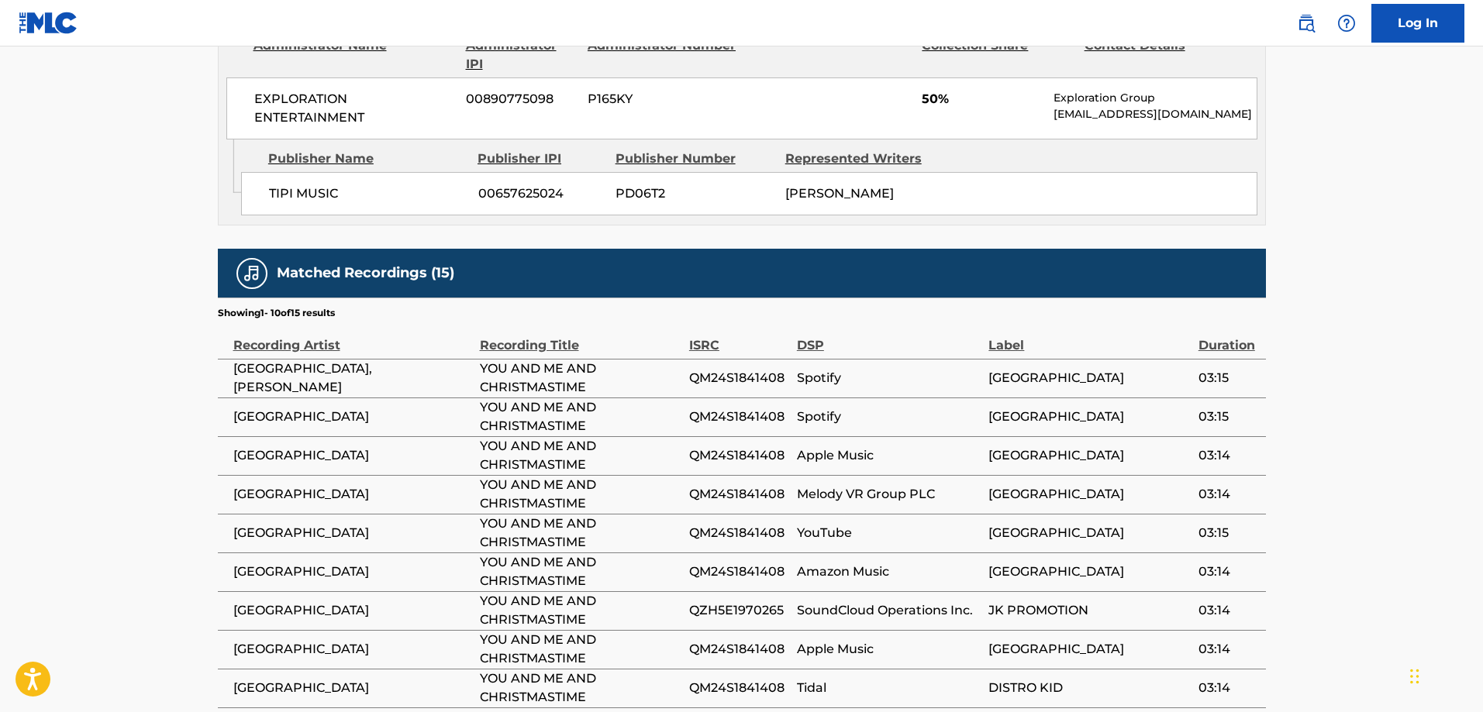
click at [271, 185] on span "TIPI MUSIC" at bounding box center [368, 194] width 198 height 19
drag, startPoint x: 271, startPoint y: 163, endPoint x: 318, endPoint y: 156, distance: 47.0
click at [318, 185] on span "TIPI MUSIC" at bounding box center [368, 194] width 198 height 19
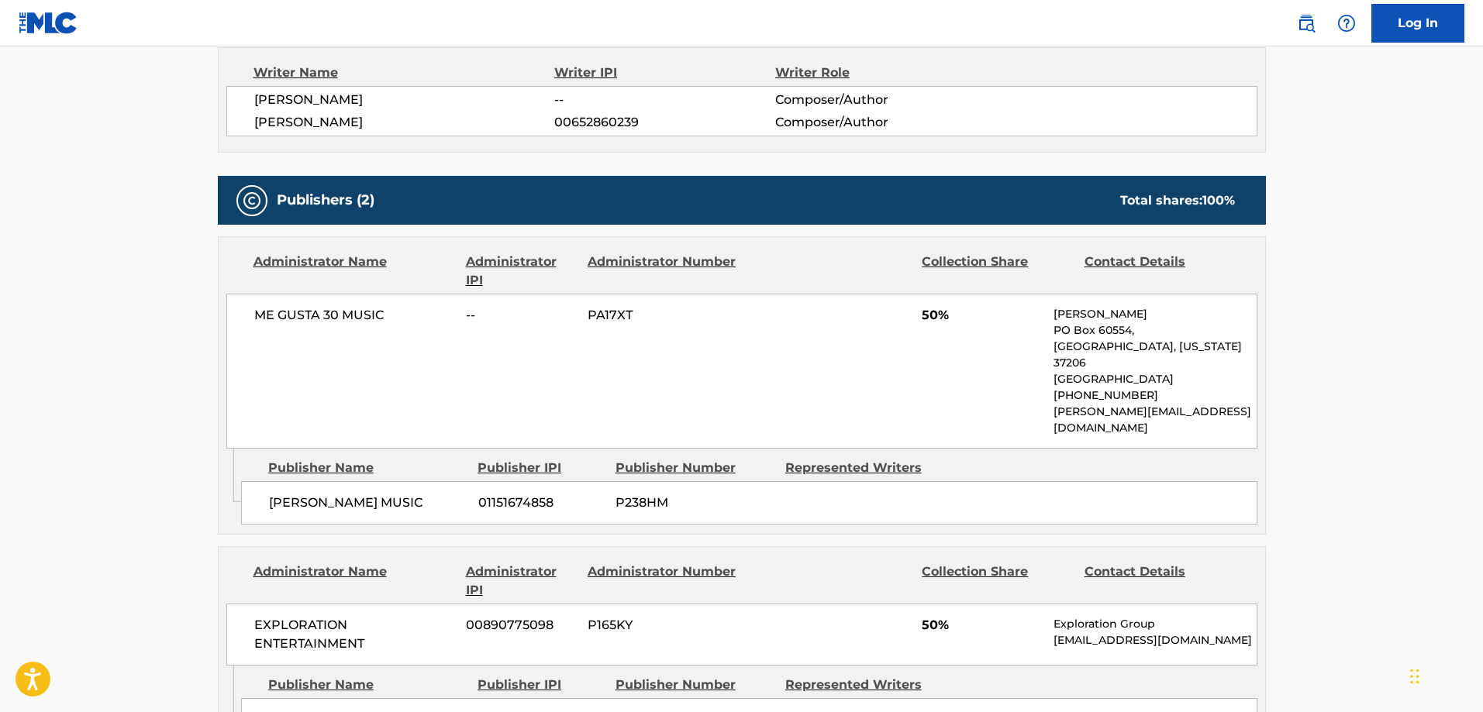
scroll to position [629, 0]
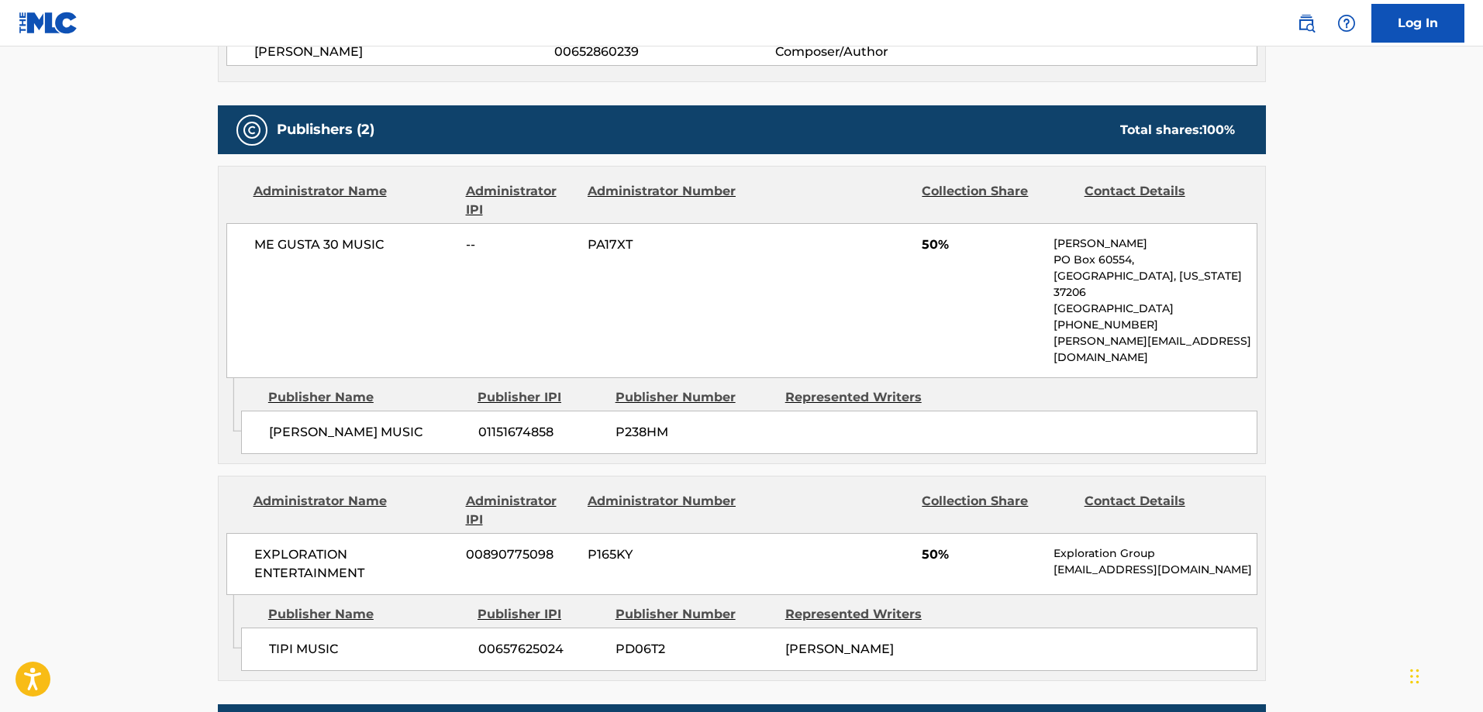
click at [274, 640] on span "TIPI MUSIC" at bounding box center [368, 649] width 198 height 19
drag, startPoint x: 274, startPoint y: 624, endPoint x: 314, endPoint y: 626, distance: 39.6
click at [314, 640] on span "TIPI MUSIC" at bounding box center [368, 649] width 198 height 19
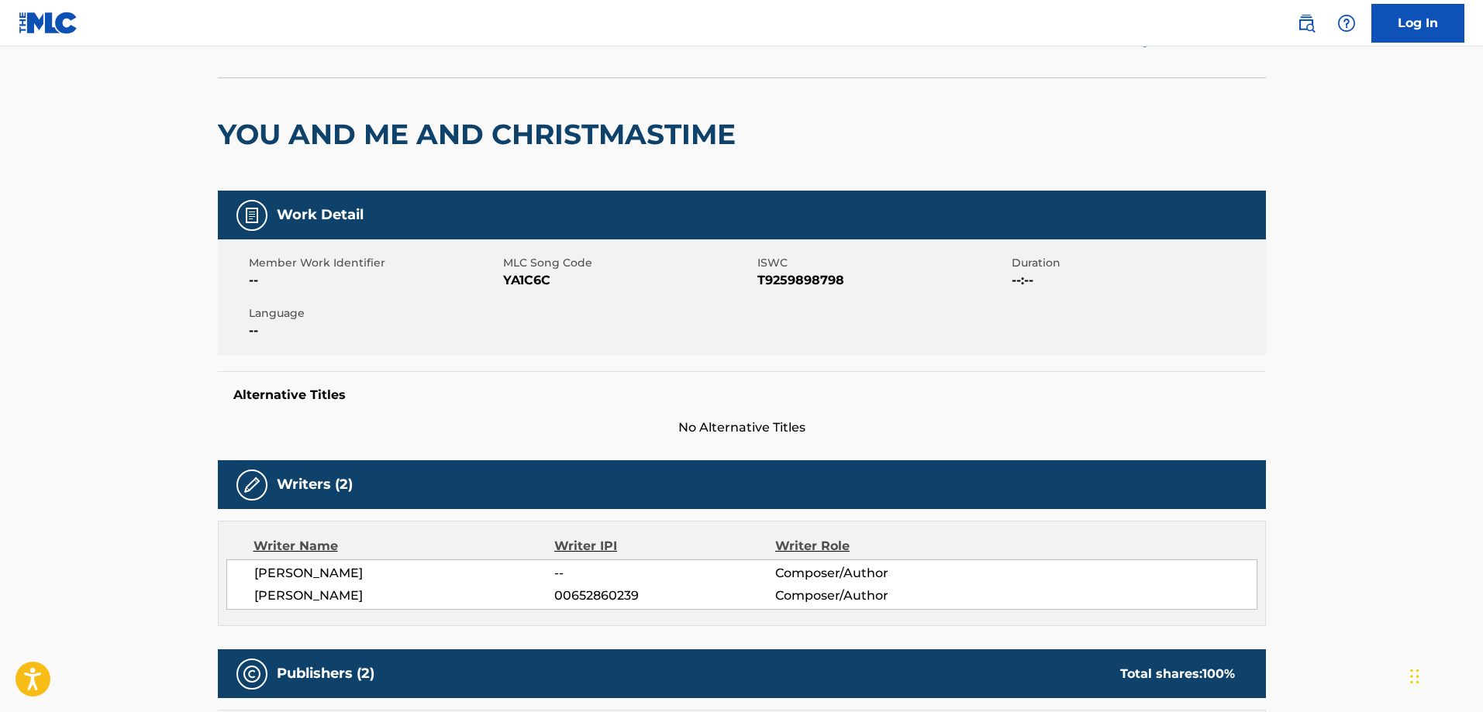
scroll to position [0, 0]
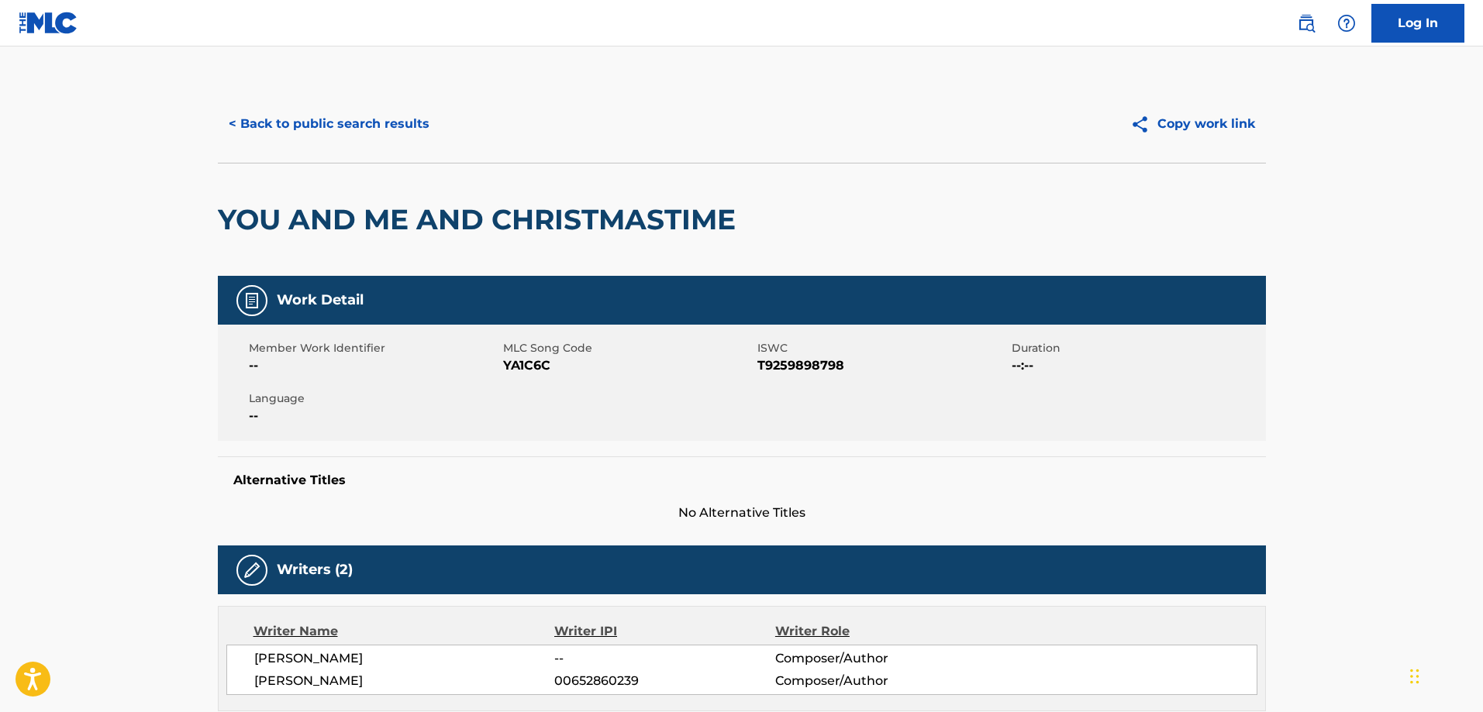
click at [302, 107] on button "< Back to public search results" at bounding box center [329, 124] width 222 height 39
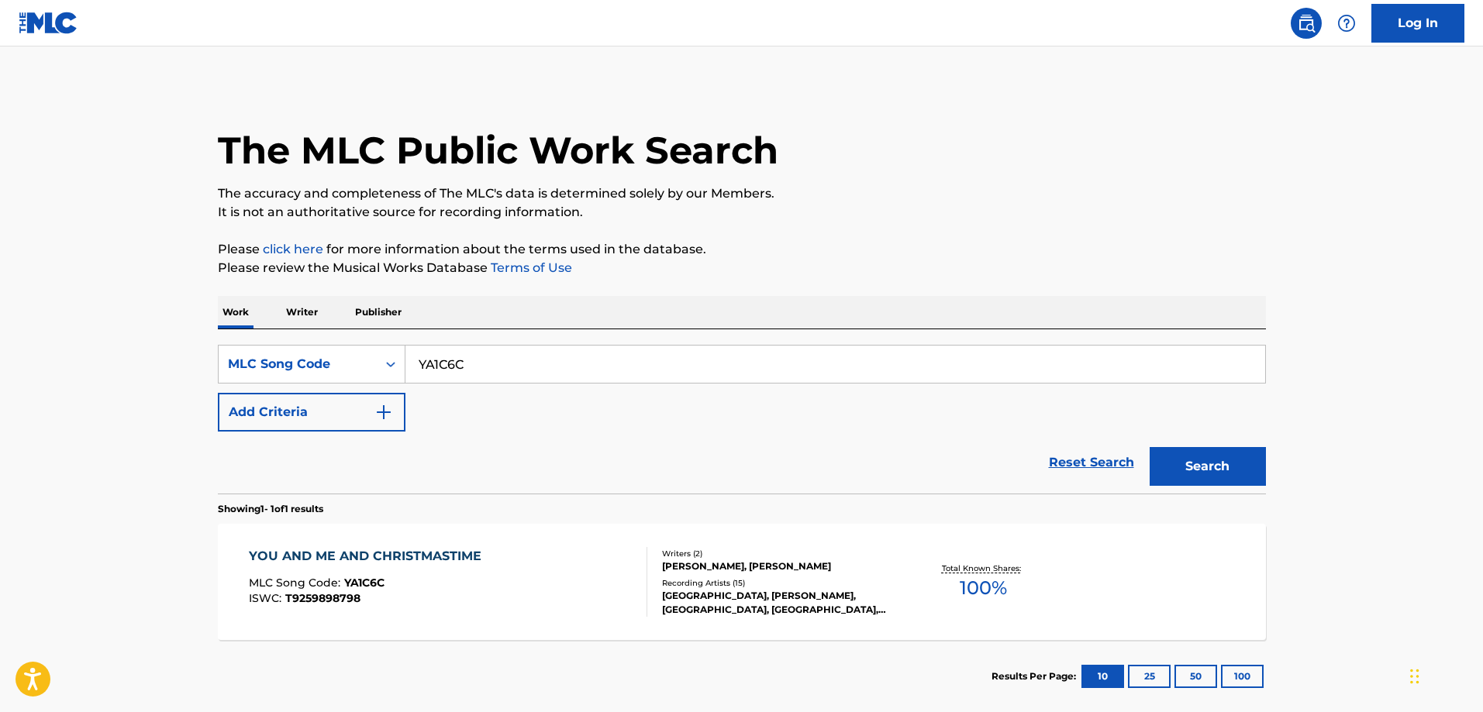
click at [571, 340] on div "SearchWithCriteria3735bfa1-bdee-4c09-98de-f3311c50fdbe MLC Song Code YA1C6C Add…" at bounding box center [742, 411] width 1048 height 164
click at [558, 364] on input "YA1C6C" at bounding box center [835, 364] width 860 height 37
paste input "WB15P4"
type input "WB15P4"
click at [1150, 447] on button "Search" at bounding box center [1208, 466] width 116 height 39
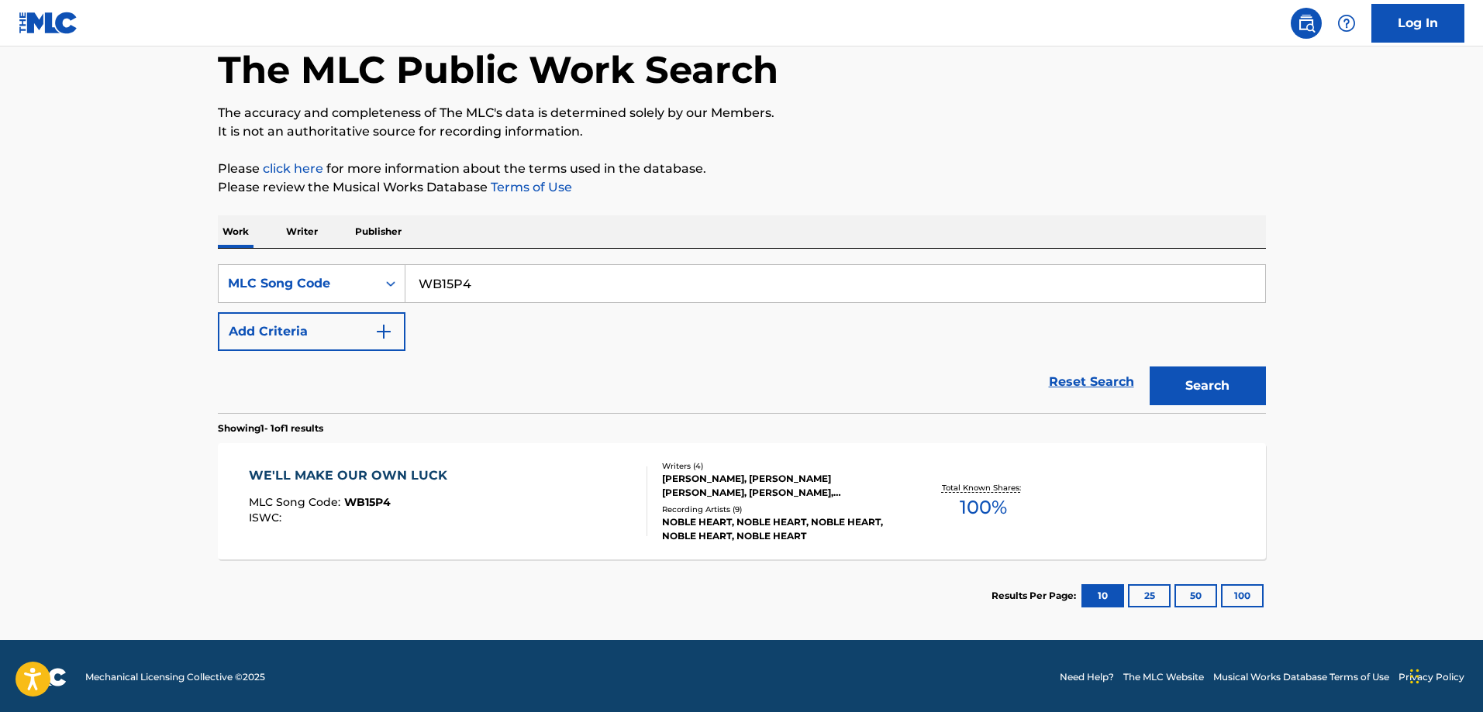
scroll to position [83, 0]
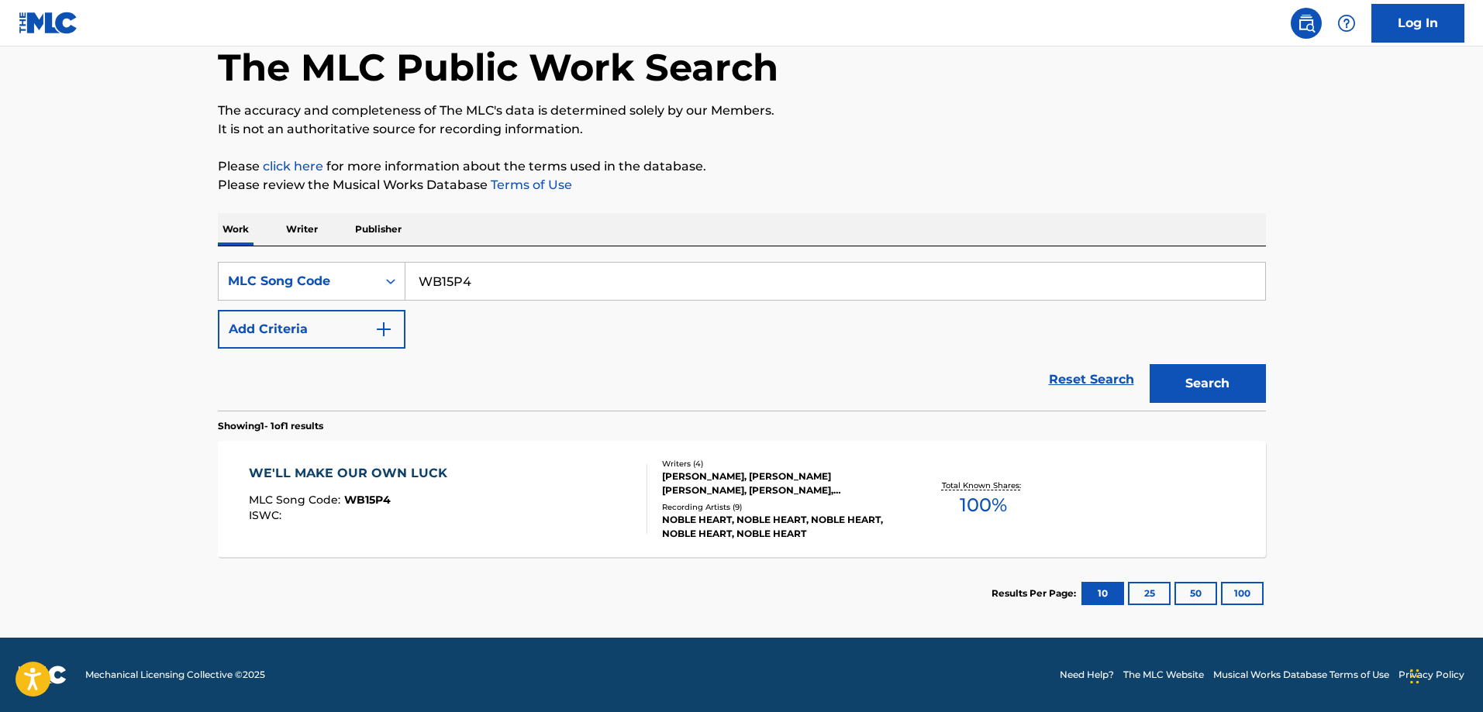
click at [391, 511] on div "ISWC :" at bounding box center [352, 516] width 206 height 12
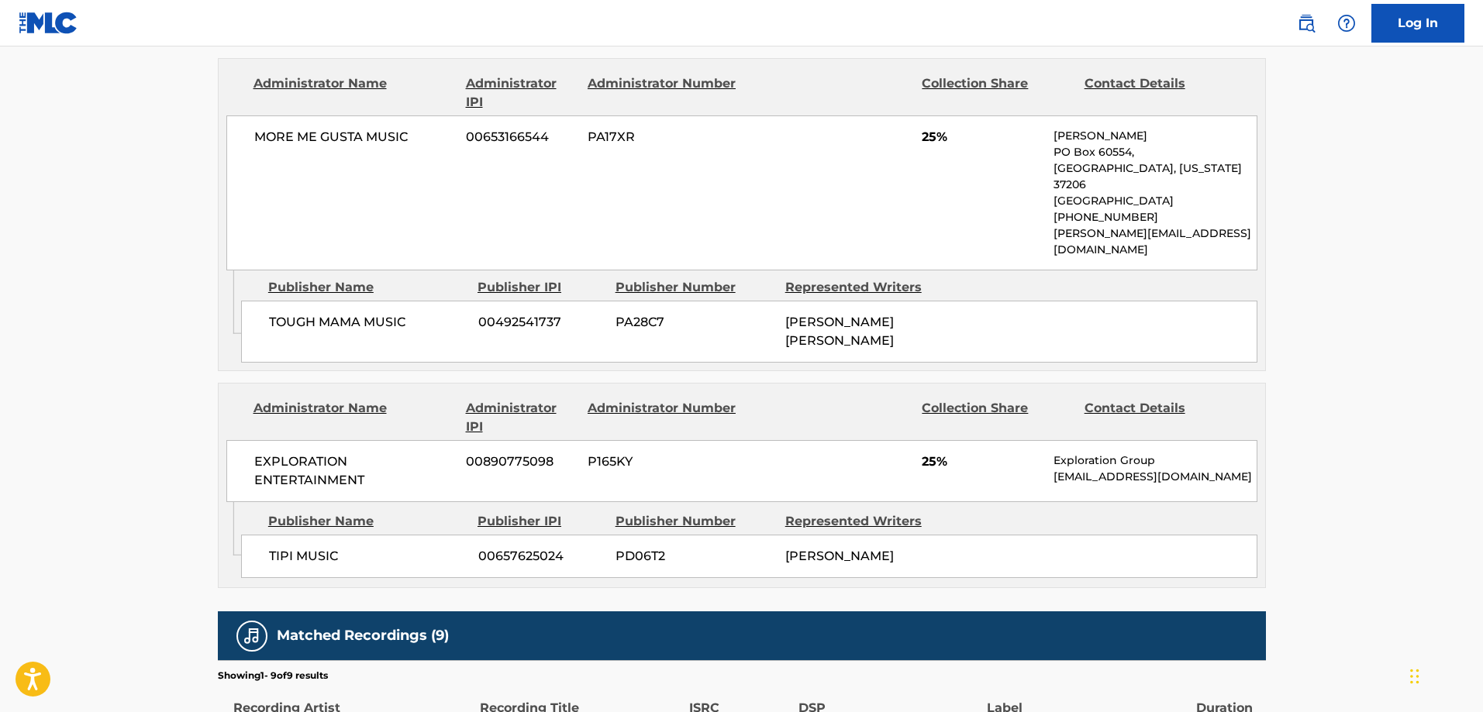
scroll to position [1473, 0]
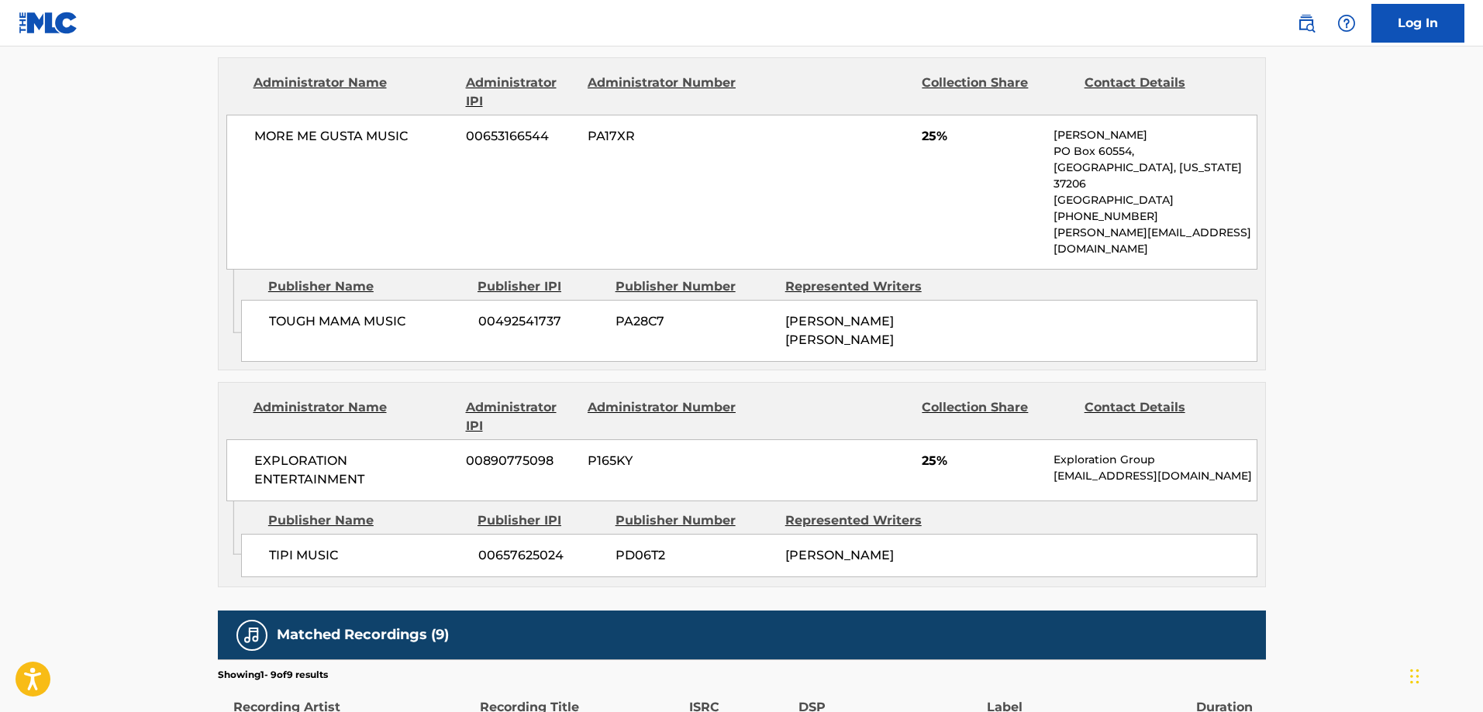
click at [269, 547] on span "TIPI MUSIC" at bounding box center [368, 556] width 198 height 19
drag, startPoint x: 268, startPoint y: 449, endPoint x: 302, endPoint y: 448, distance: 34.1
click at [302, 547] on span "TIPI MUSIC" at bounding box center [368, 556] width 198 height 19
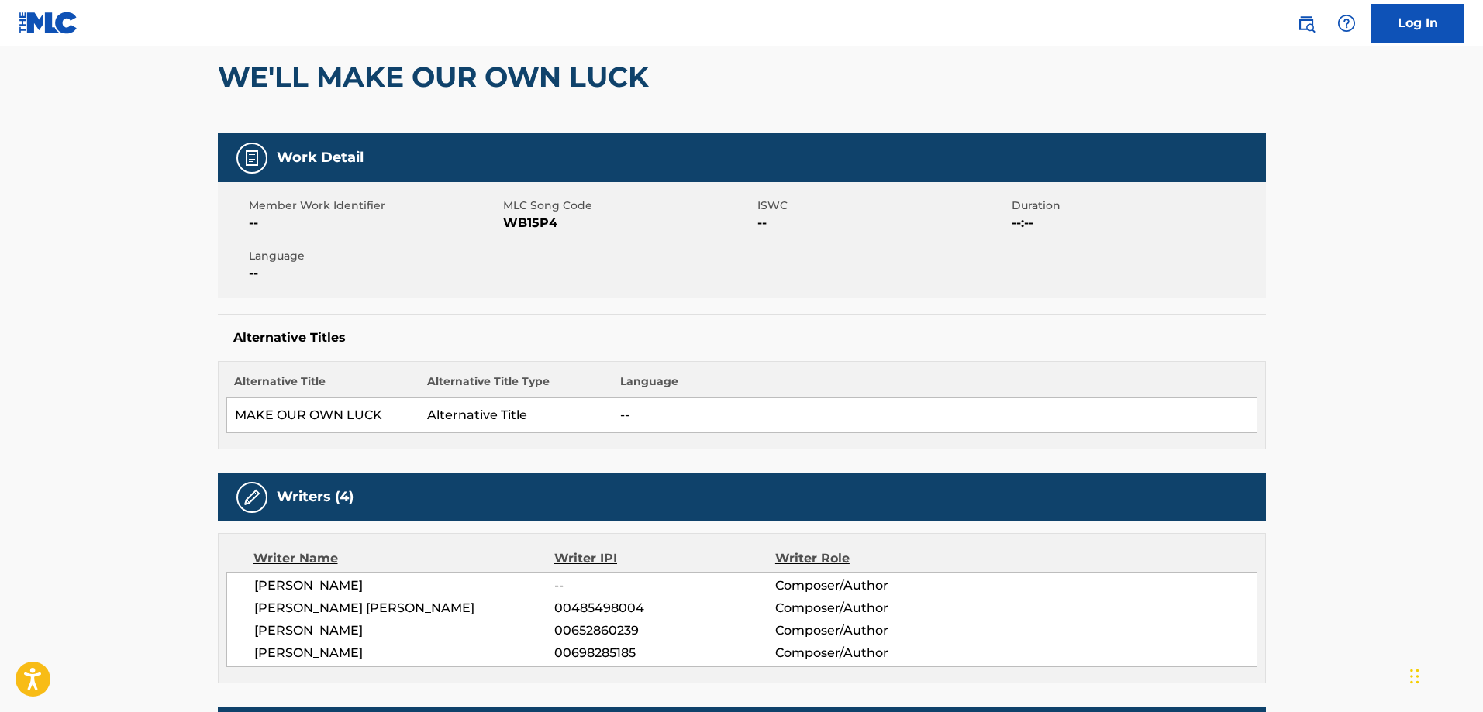
scroll to position [0, 0]
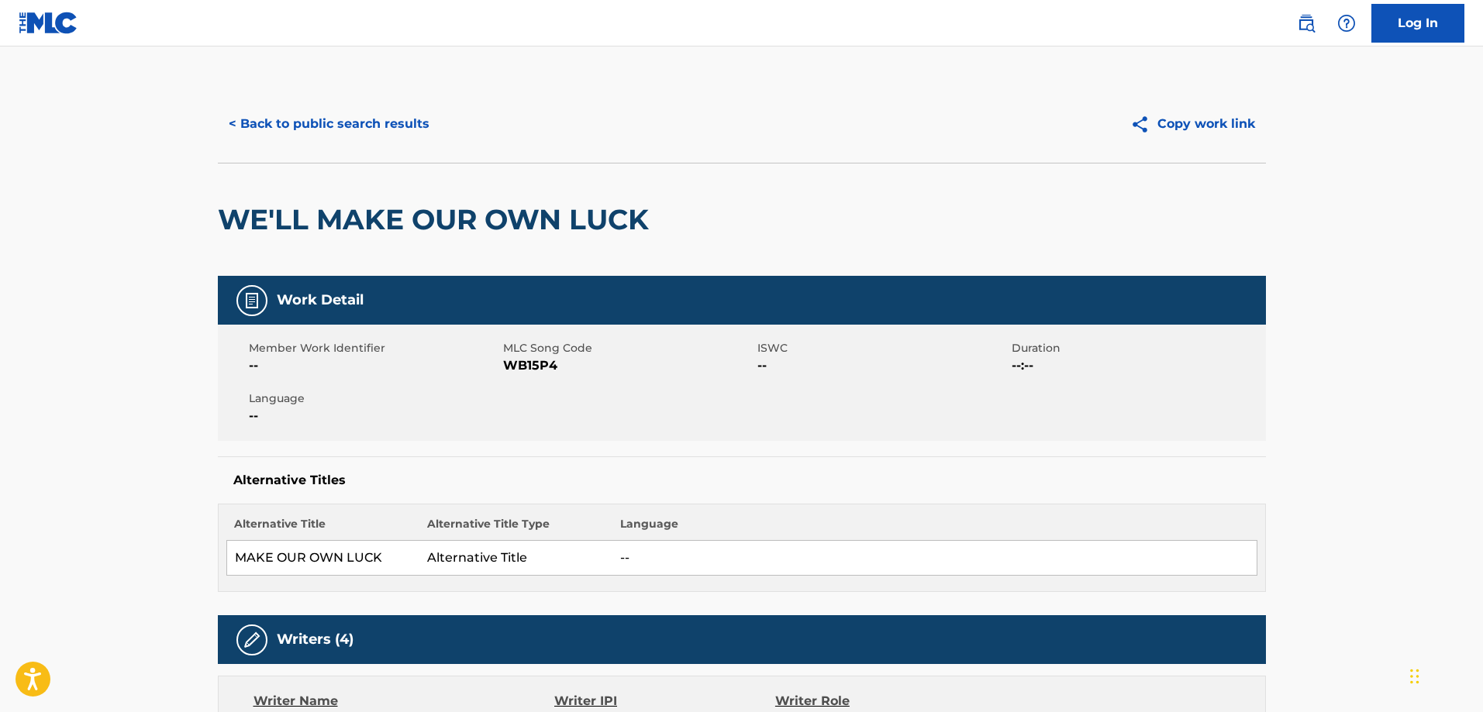
click at [335, 134] on button "< Back to public search results" at bounding box center [329, 124] width 222 height 39
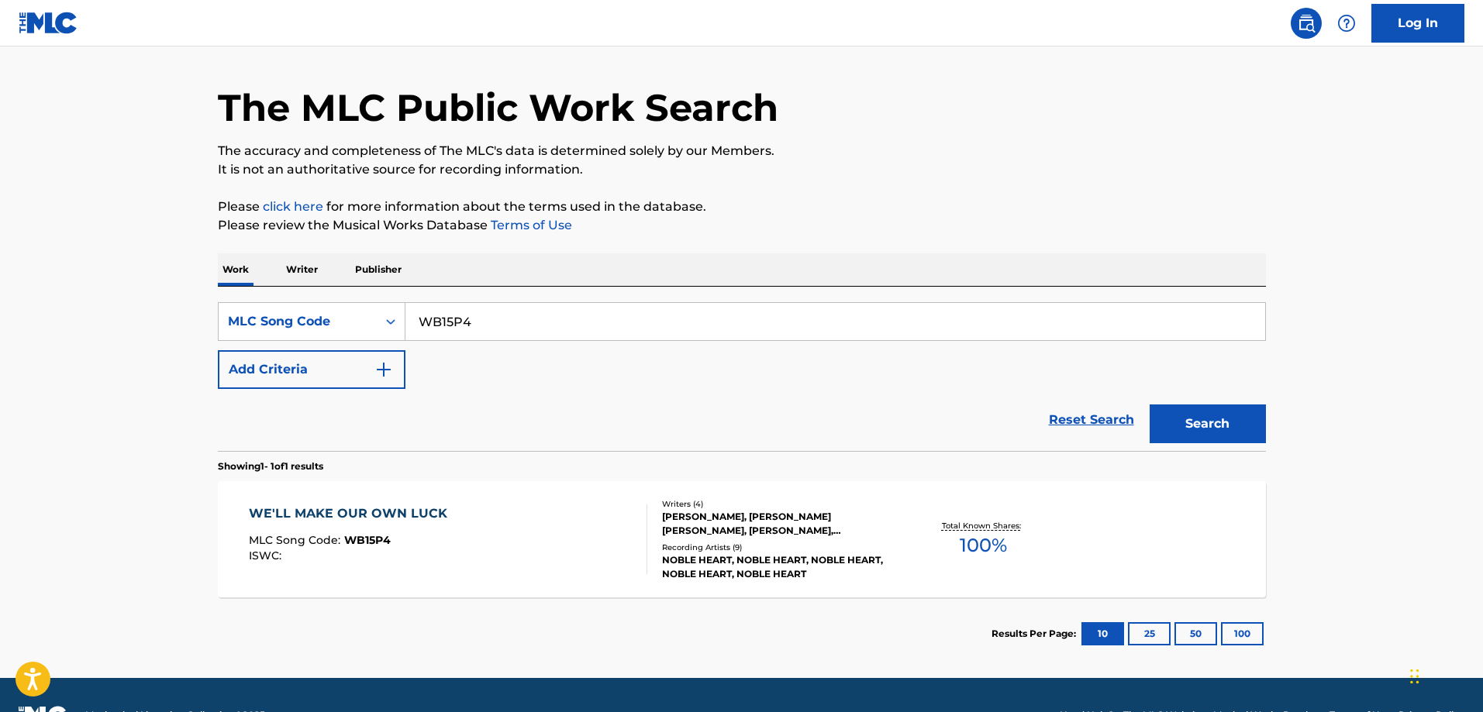
click at [534, 334] on input "WB15P4" at bounding box center [835, 321] width 860 height 37
paste input "IC35X3"
type input "IC35X3"
click at [1150, 405] on button "Search" at bounding box center [1208, 424] width 116 height 39
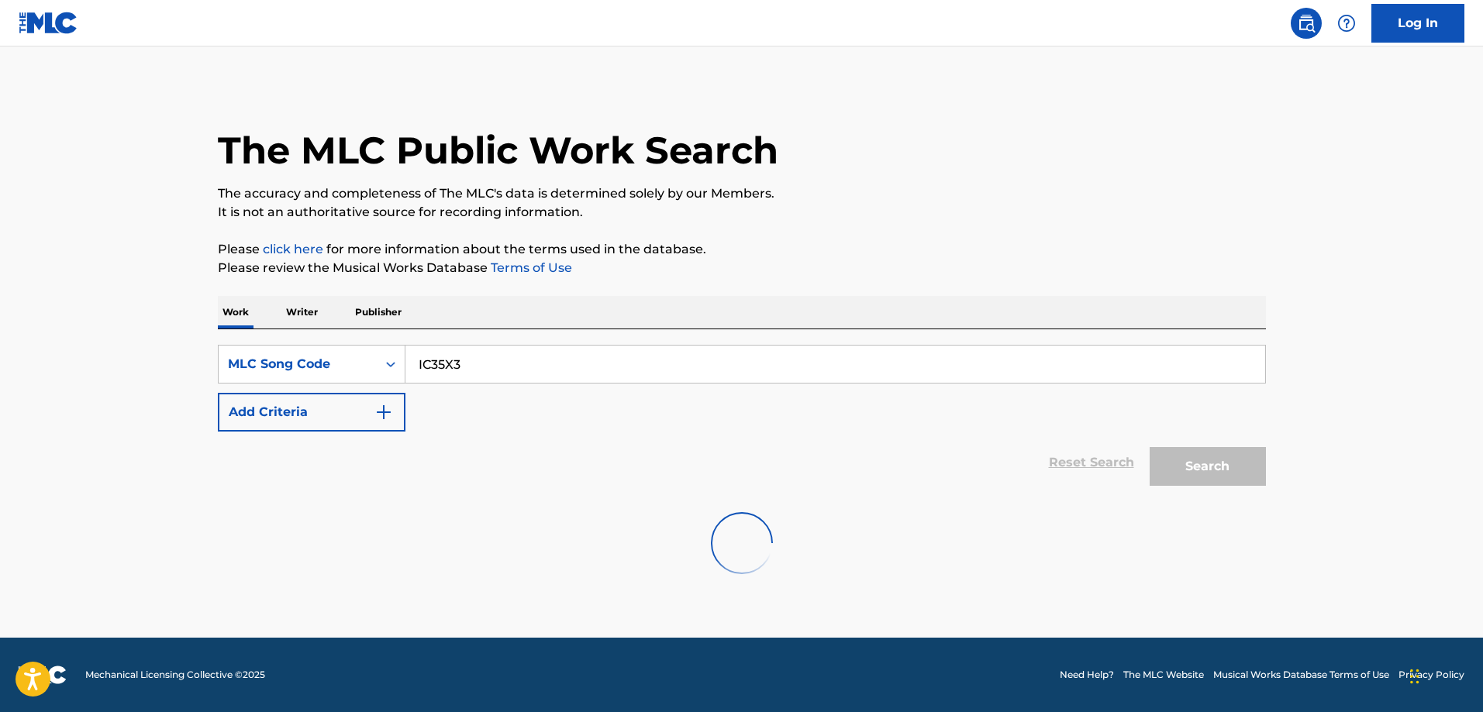
scroll to position [0, 0]
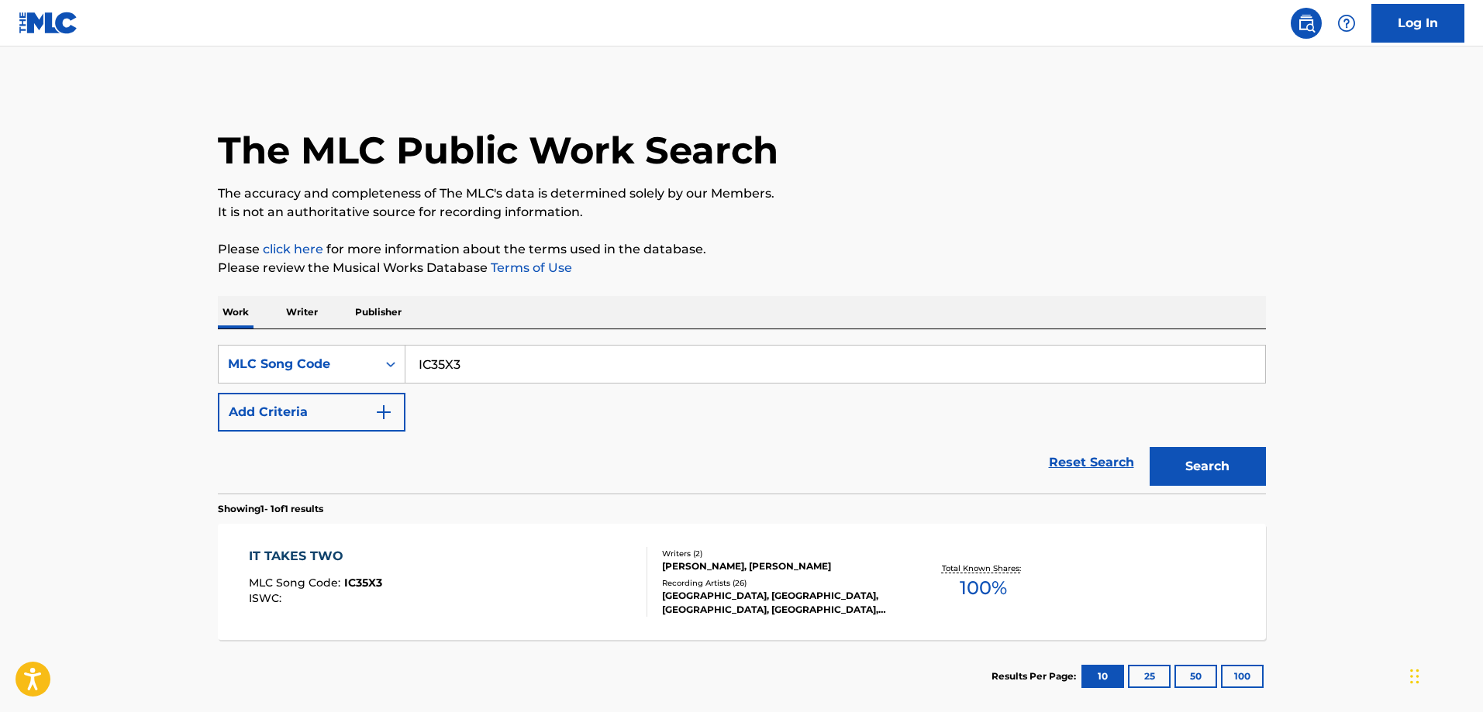
click at [412, 609] on div "IT TAKES TWO MLC Song Code : IC35X3 ISWC :" at bounding box center [448, 582] width 398 height 70
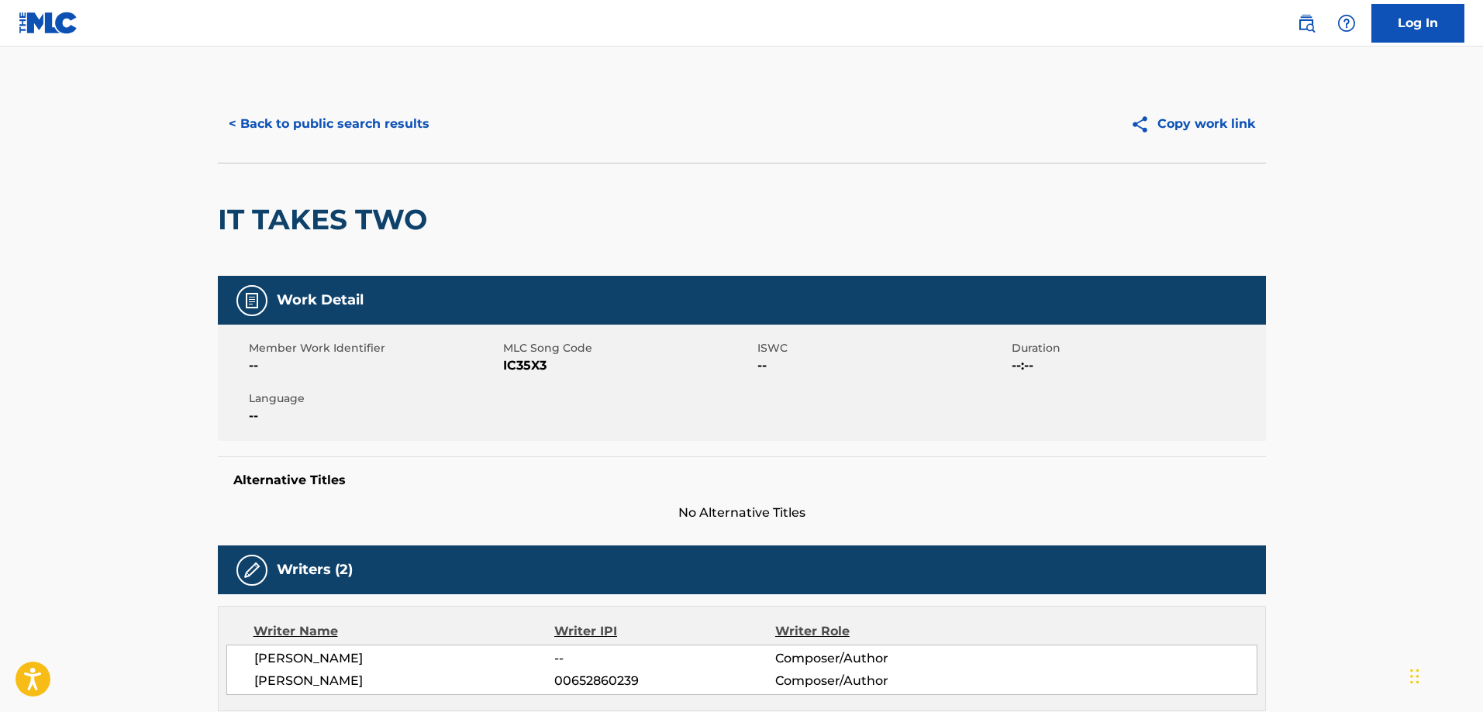
click at [342, 128] on button "< Back to public search results" at bounding box center [329, 124] width 222 height 39
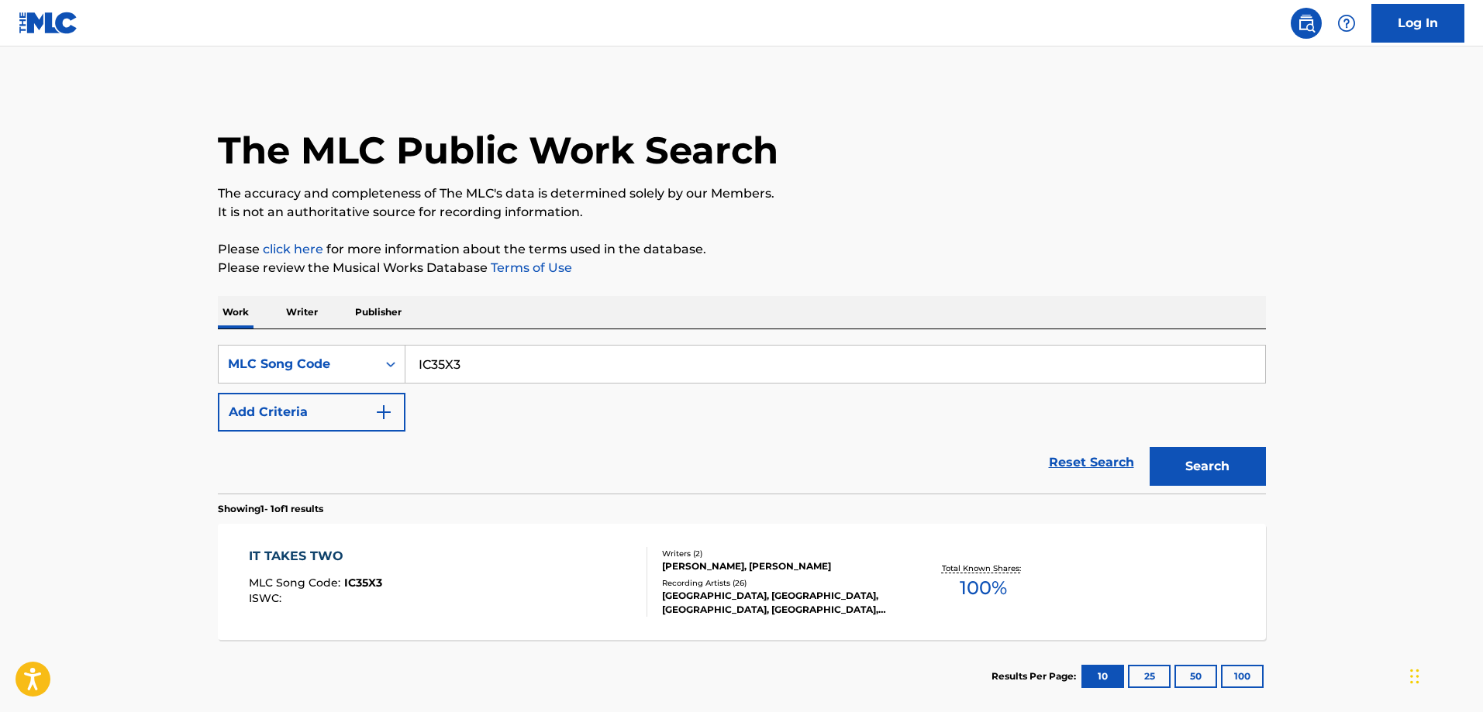
click at [470, 368] on input "IC35X3" at bounding box center [835, 364] width 860 height 37
paste input "MV190P"
type input "MV190P"
click at [1150, 447] on button "Search" at bounding box center [1208, 466] width 116 height 39
click at [414, 557] on div "MY FAVORITE CASSETTE" at bounding box center [333, 556] width 168 height 19
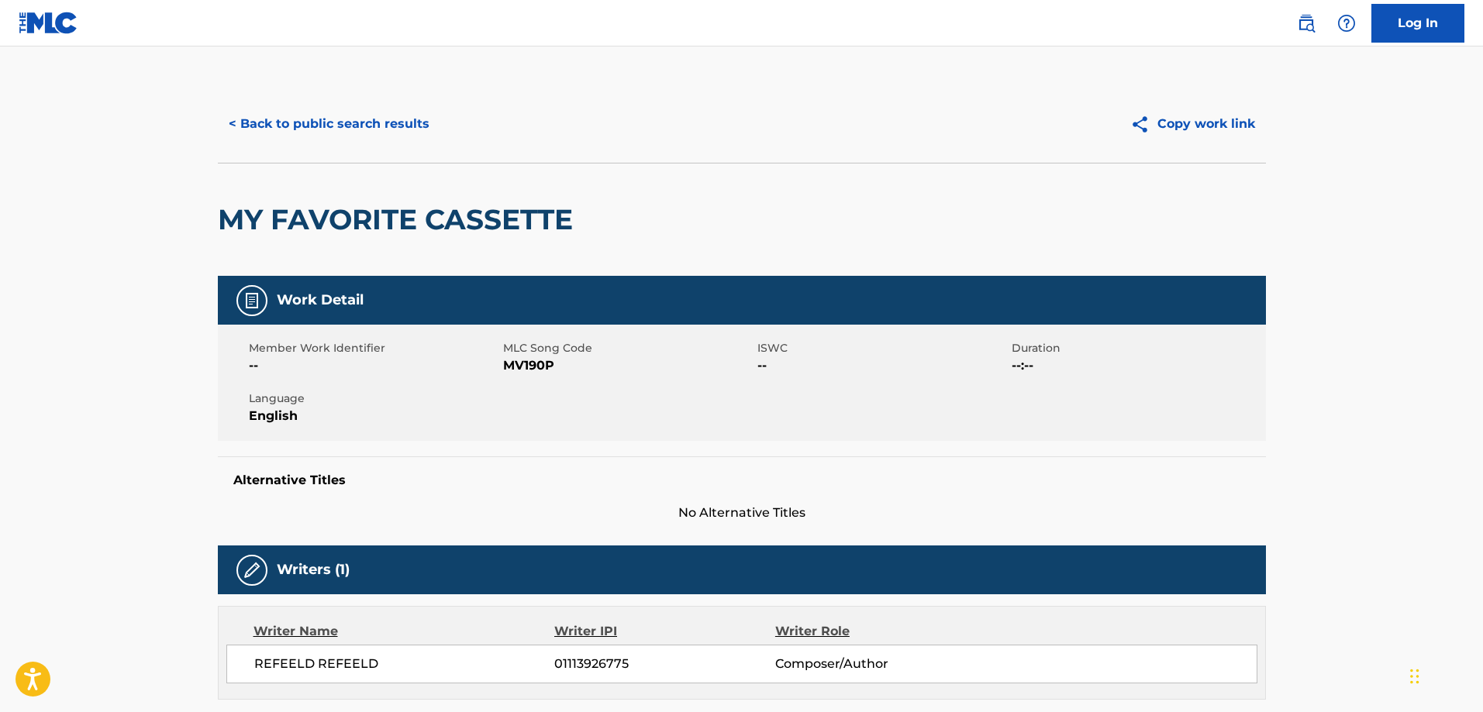
click at [344, 122] on button "< Back to public search results" at bounding box center [329, 124] width 222 height 39
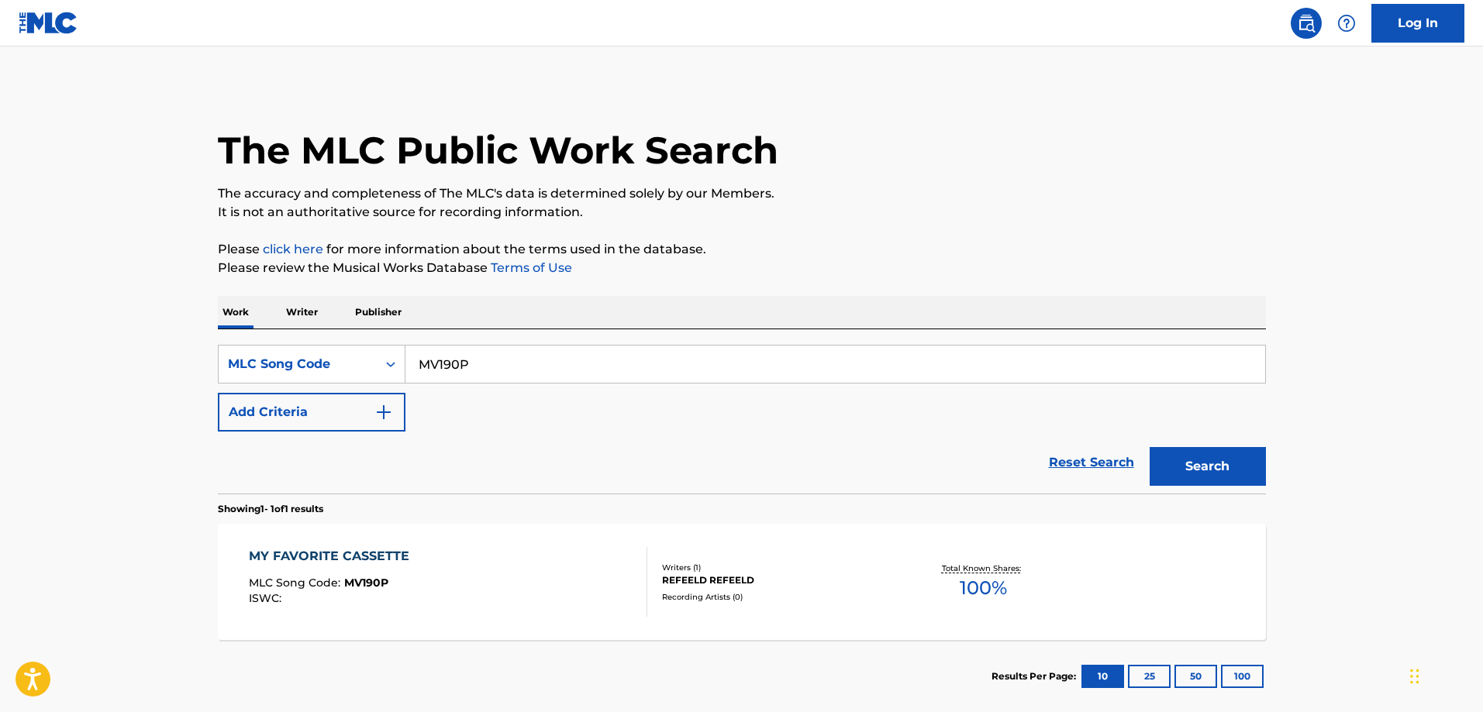
click at [557, 370] on input "MV190P" at bounding box center [835, 364] width 860 height 37
paste input "OC9PM"
type input "OC9PMP"
click at [1150, 447] on button "Search" at bounding box center [1208, 466] width 116 height 39
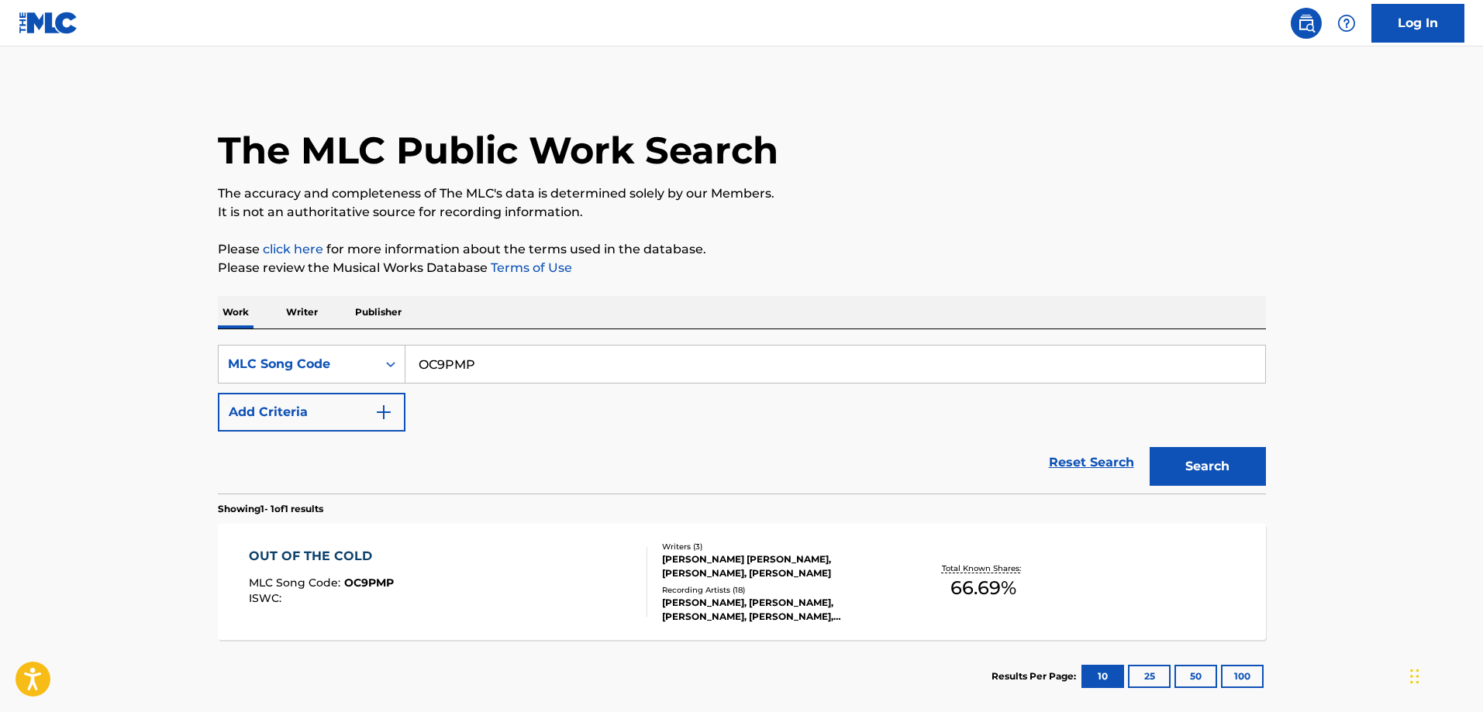
click at [381, 547] on div "OUT OF THE COLD MLC Song Code : OC9PMP ISWC : Writers ( 3 ) KEVIN EDWARD QUINN,…" at bounding box center [742, 582] width 1048 height 116
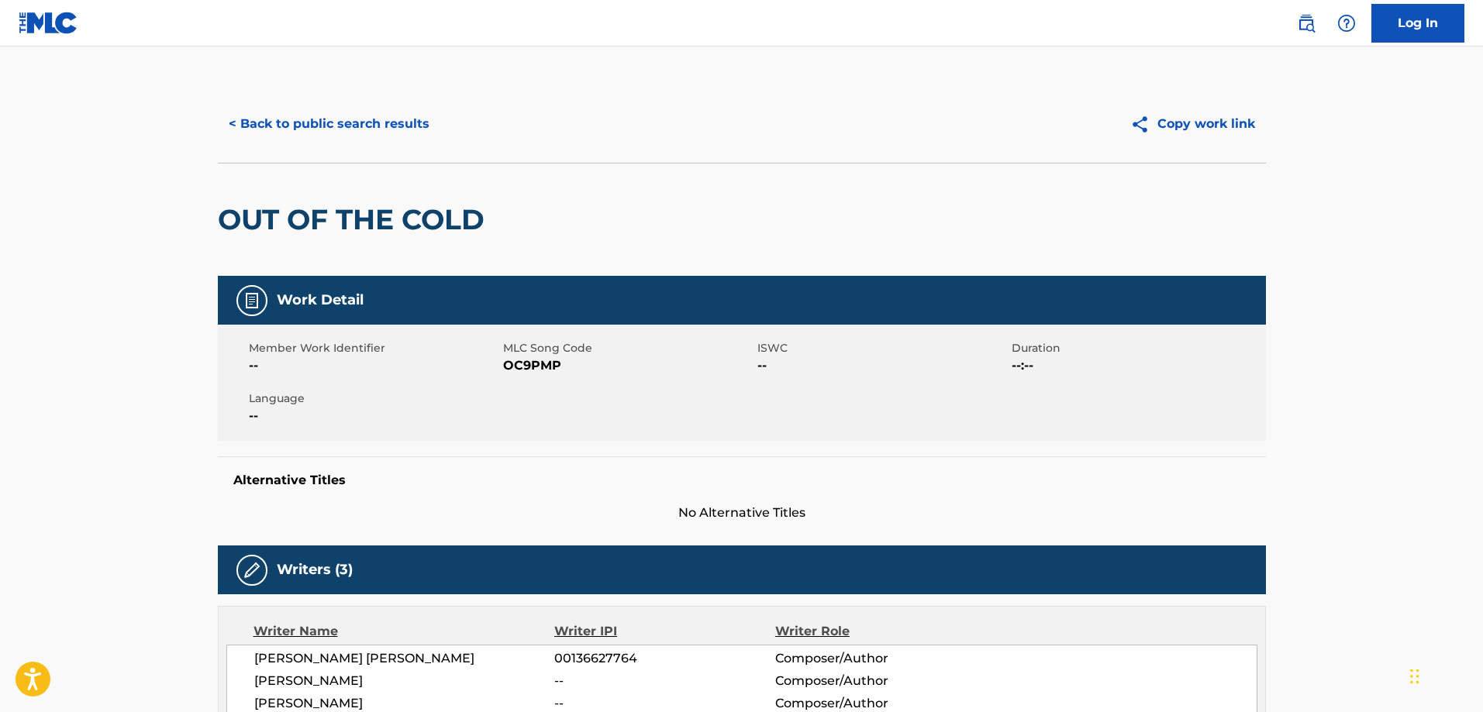
click at [287, 108] on button "< Back to public search results" at bounding box center [329, 124] width 222 height 39
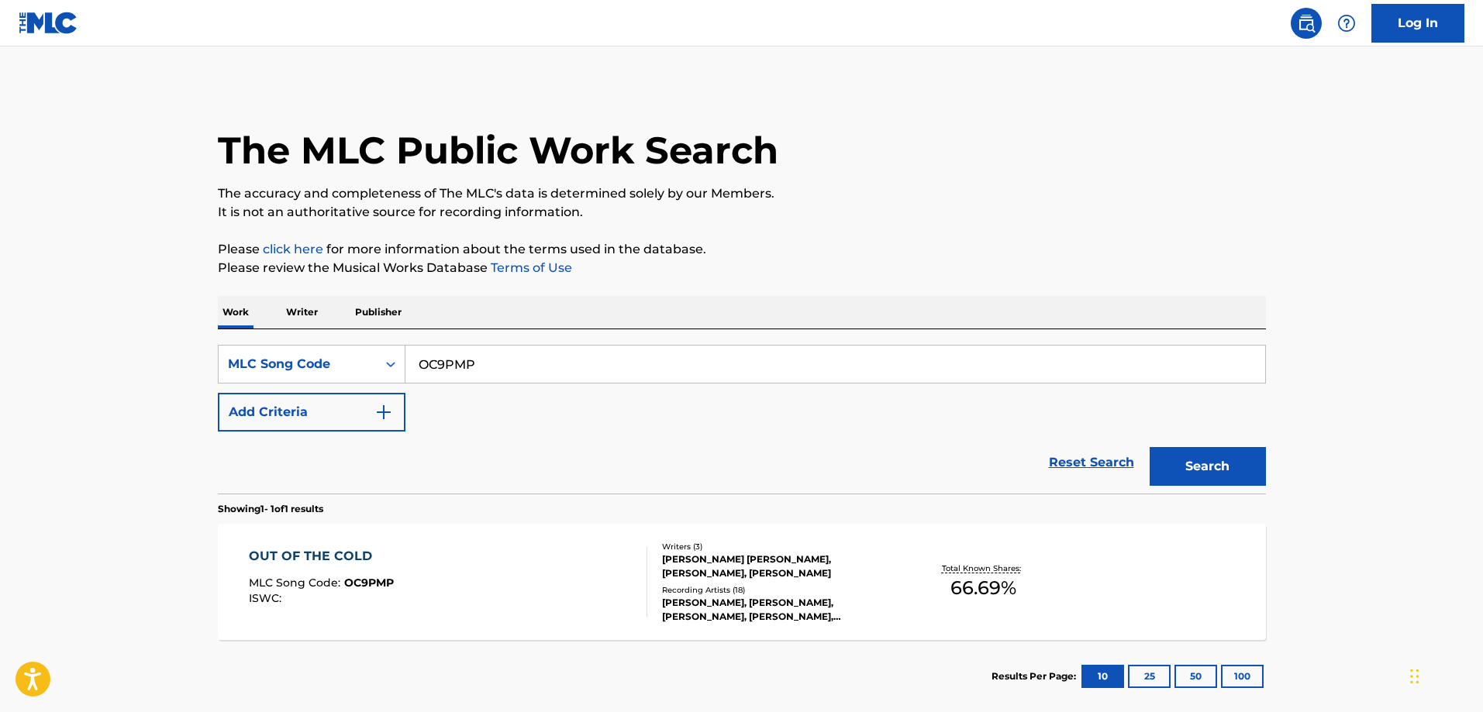
drag, startPoint x: 476, startPoint y: 362, endPoint x: 462, endPoint y: 349, distance: 19.2
click at [477, 362] on input "OC9PMP" at bounding box center [835, 364] width 860 height 37
paste input "SD0OOH"
type input "SD0OOH"
click at [1150, 447] on button "Search" at bounding box center [1208, 466] width 116 height 39
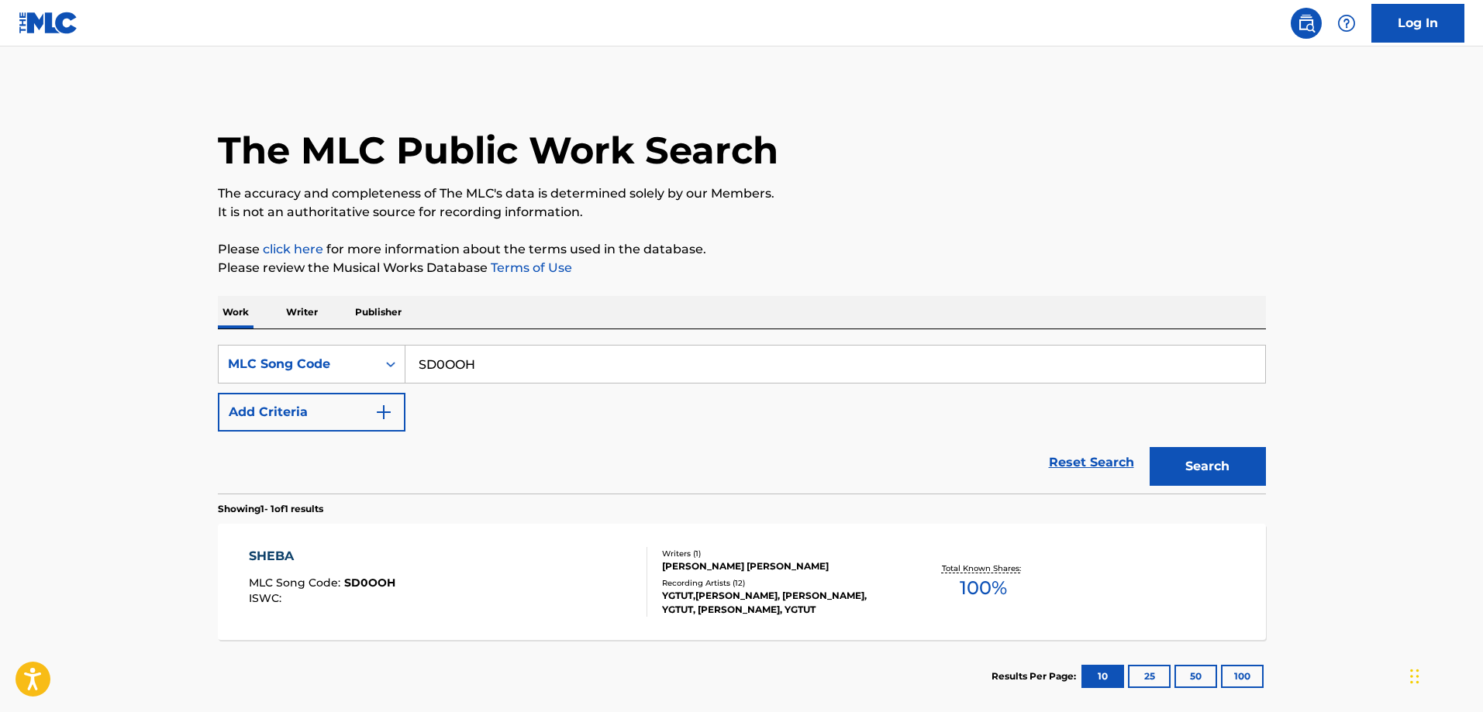
click at [451, 589] on div "SHEBA MLC Song Code : SD0OOH ISWC :" at bounding box center [448, 582] width 398 height 70
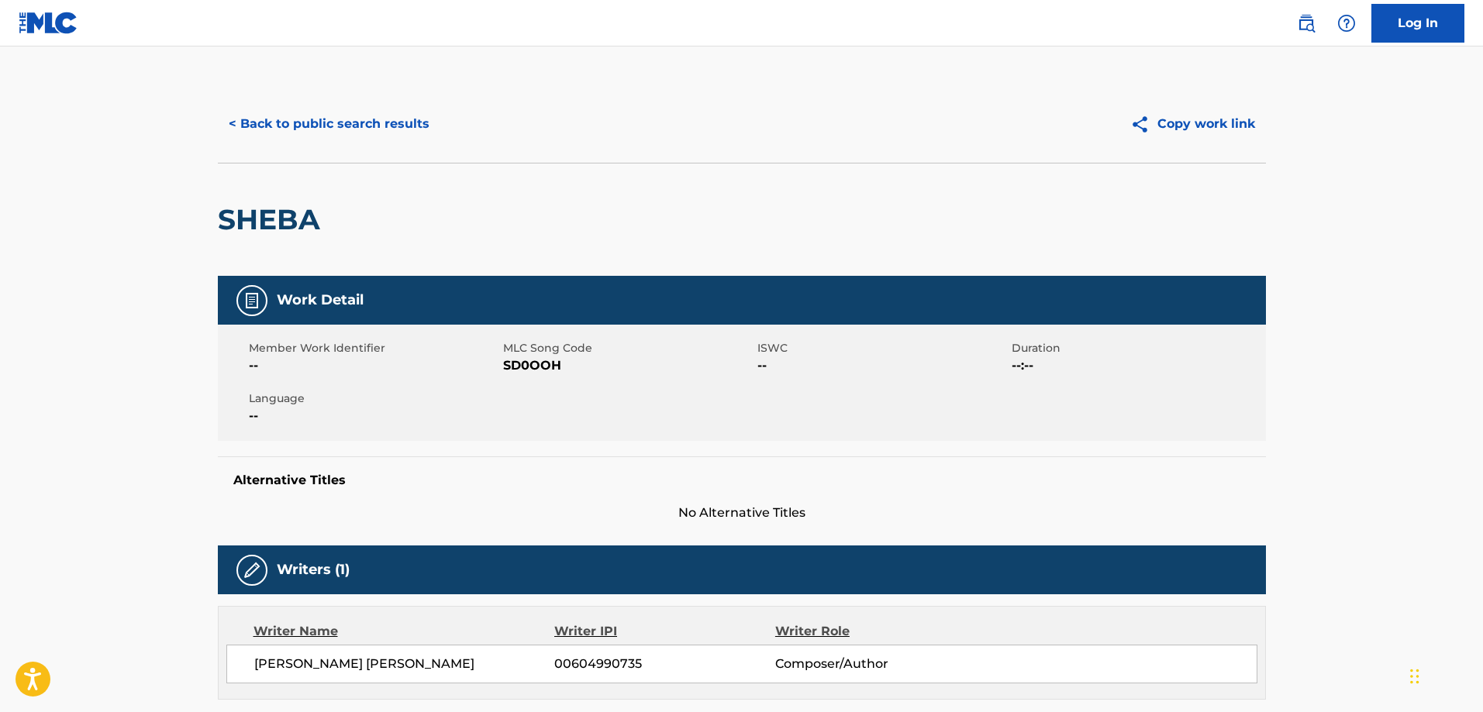
click at [317, 122] on button "< Back to public search results" at bounding box center [329, 124] width 222 height 39
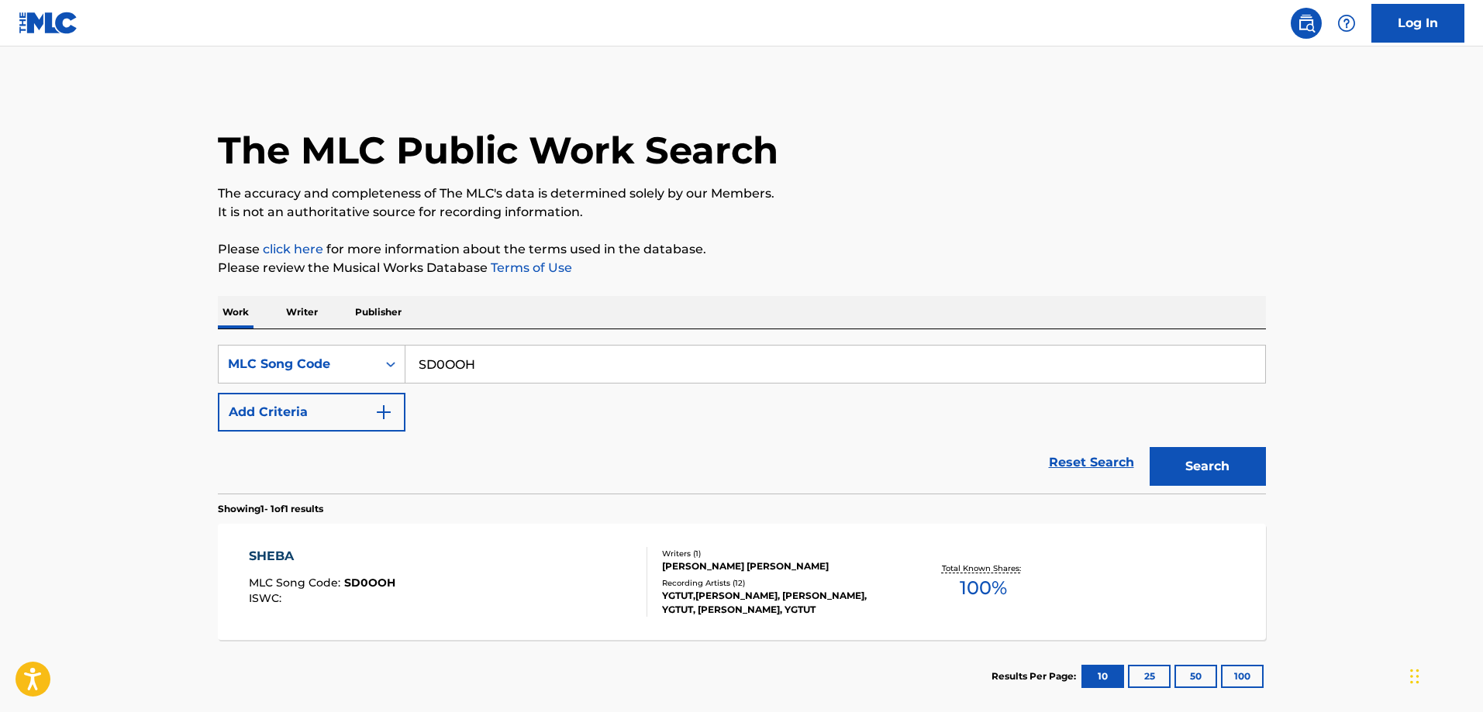
click at [460, 329] on div "Work Writer Publisher" at bounding box center [742, 312] width 1048 height 33
click at [460, 341] on div "SearchWithCriteria3735bfa1-bdee-4c09-98de-f3311c50fdbe MLC Song Code SD0OOH Add…" at bounding box center [742, 411] width 1048 height 164
click at [457, 354] on input "SD0OOH" at bounding box center [835, 364] width 860 height 37
paste input "NV8UAZ"
type input "NV8UAZ"
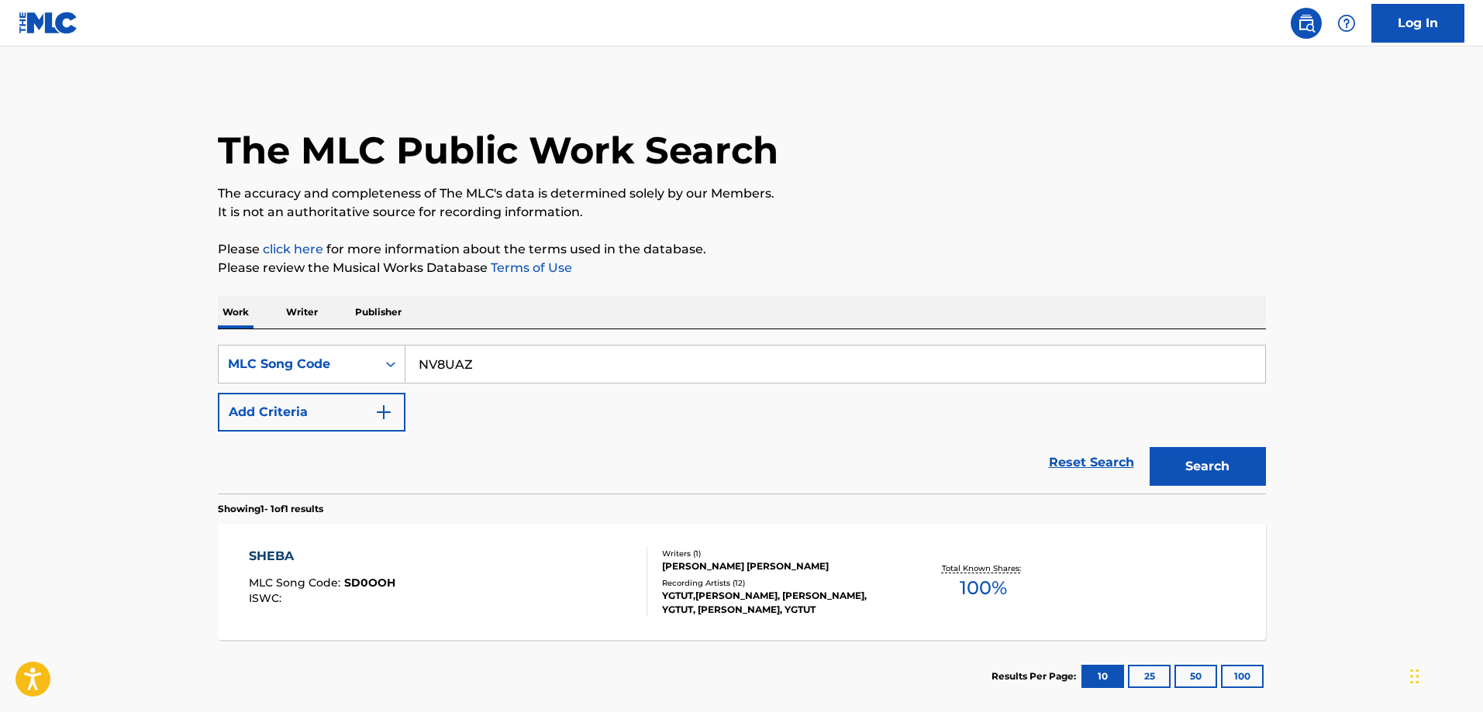
click at [1150, 447] on button "Search" at bounding box center [1208, 466] width 116 height 39
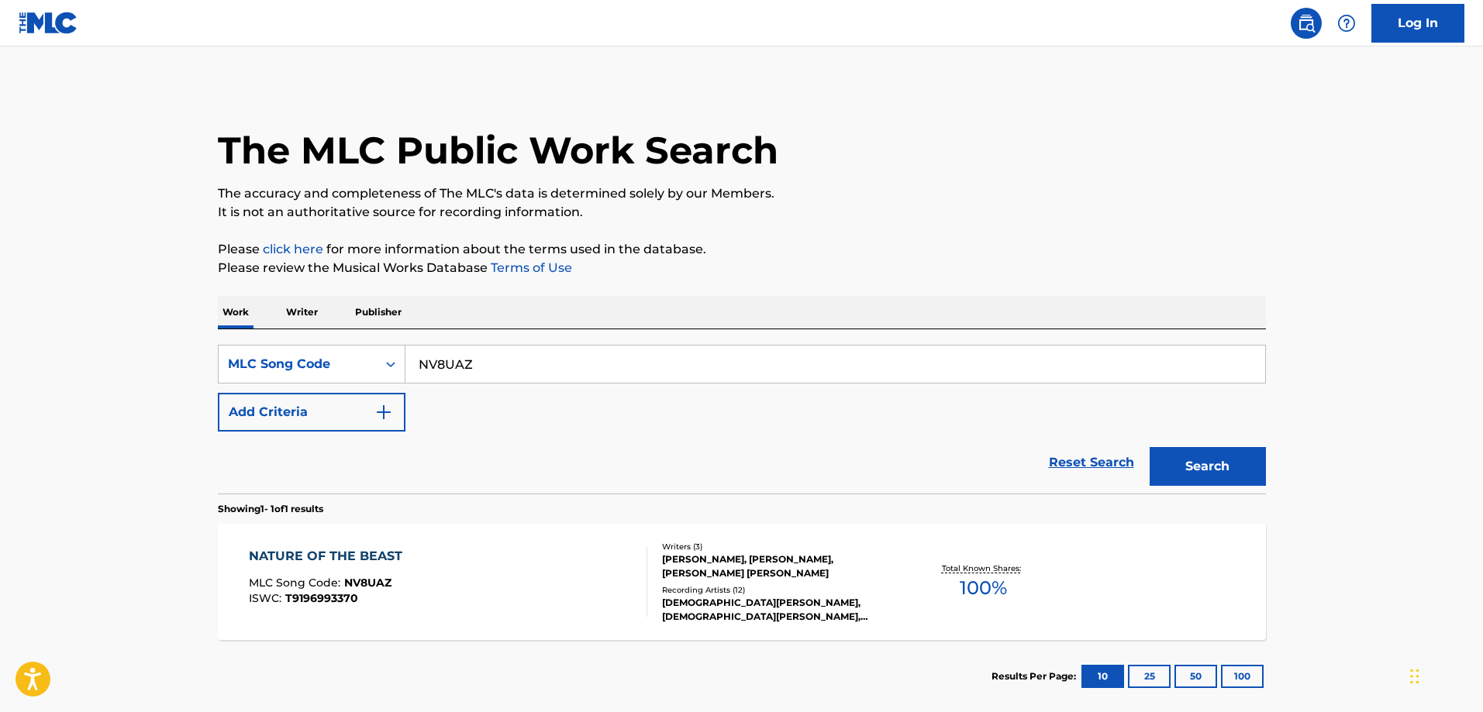
click at [522, 547] on div "NATURE OF THE BEAST MLC Song Code : NV8UAZ ISWC : T9196993370 Writers ( 3 ) GEO…" at bounding box center [742, 582] width 1048 height 116
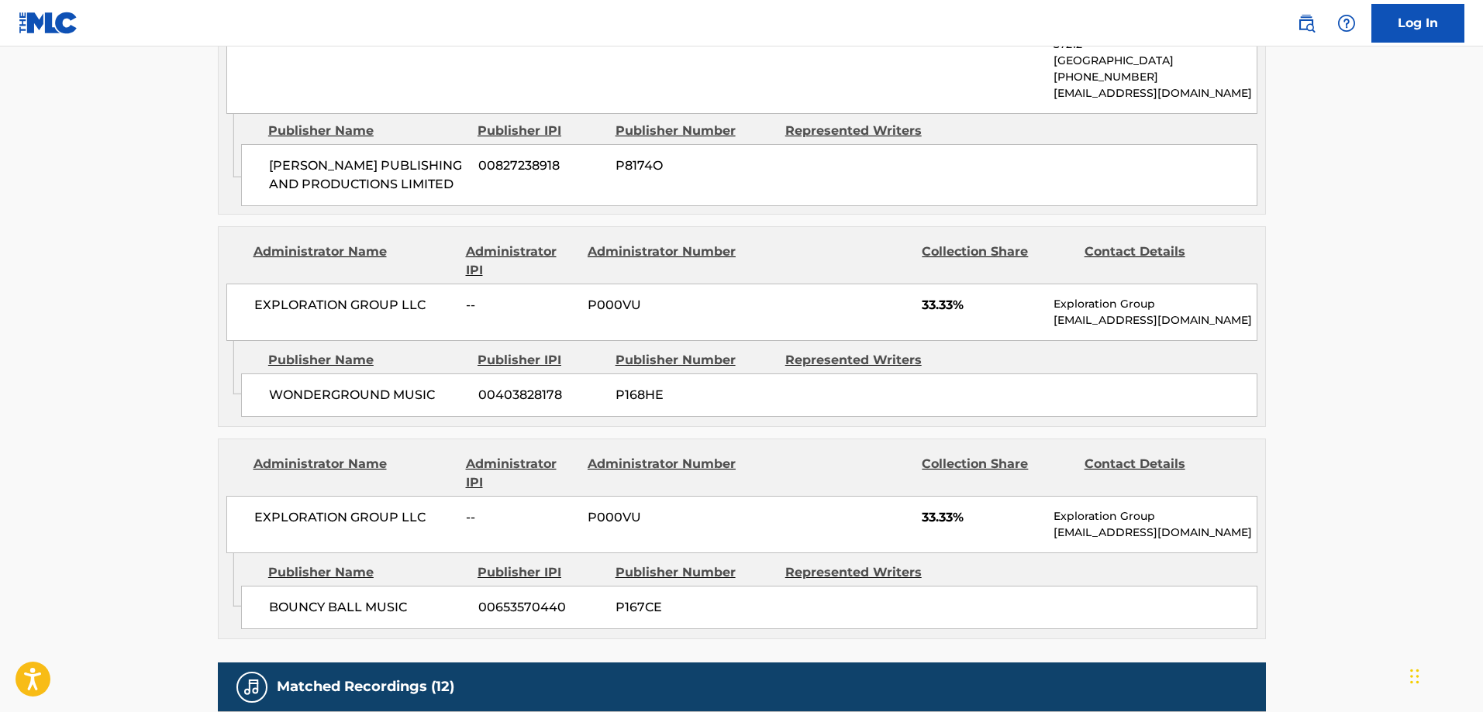
scroll to position [1095, 0]
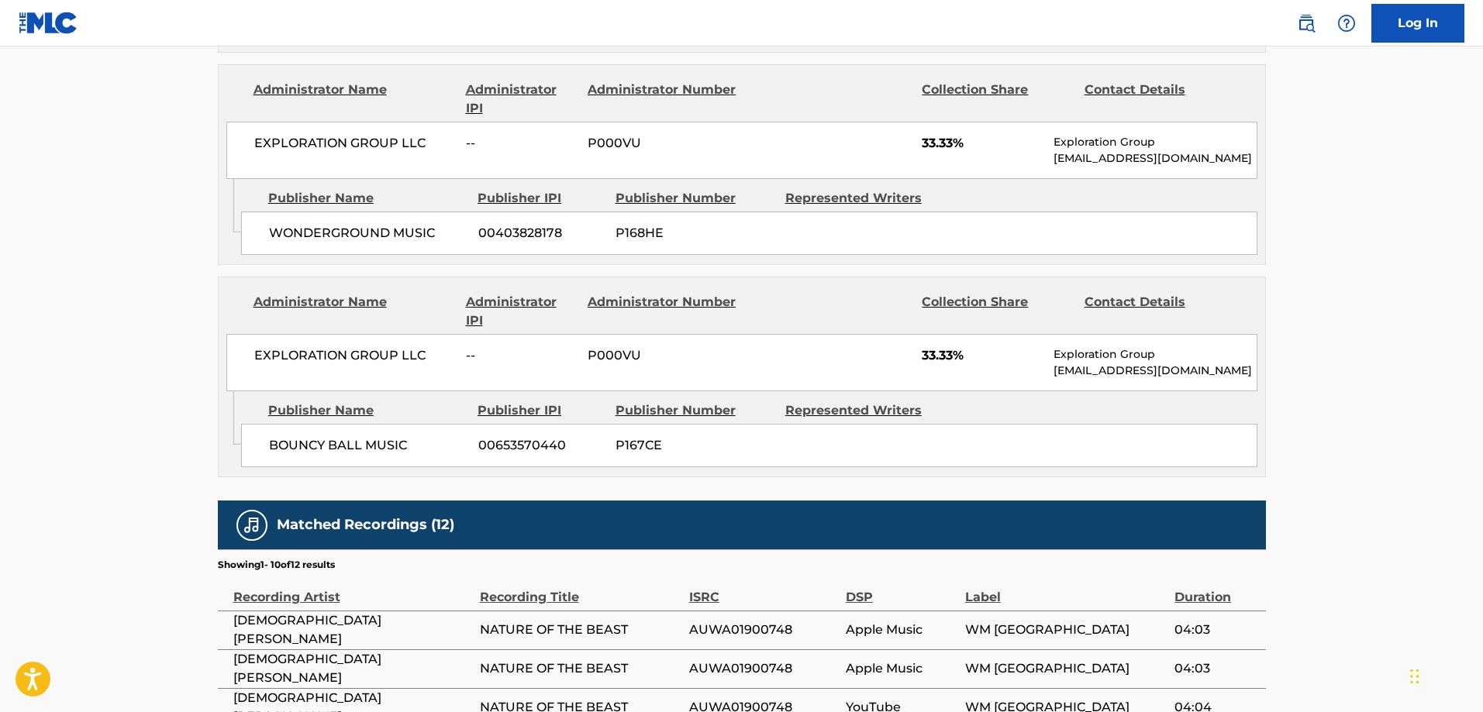
click at [290, 224] on span "WONDERGROUND MUSIC" at bounding box center [368, 233] width 198 height 19
drag, startPoint x: 290, startPoint y: 198, endPoint x: 413, endPoint y: 204, distance: 123.4
click at [413, 224] on span "WONDERGROUND MUSIC" at bounding box center [368, 233] width 198 height 19
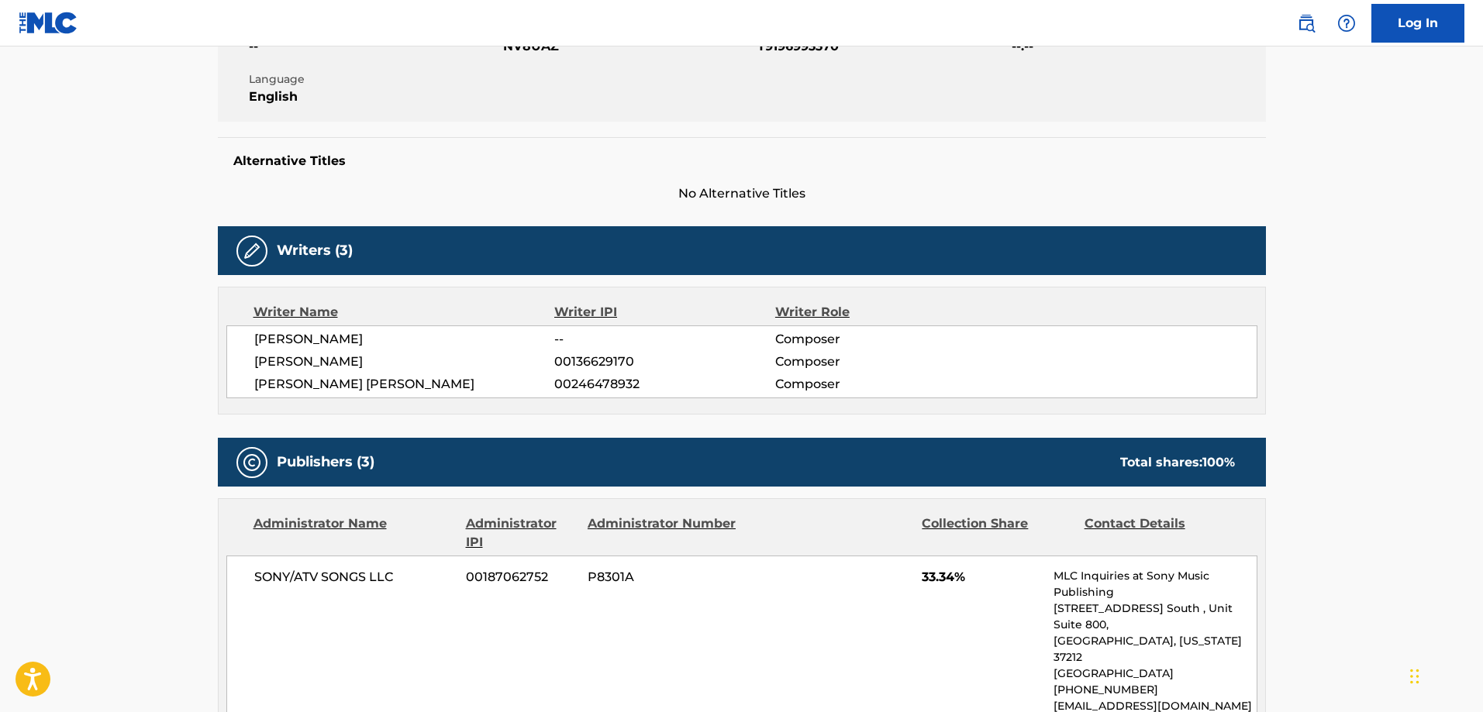
scroll to position [0, 0]
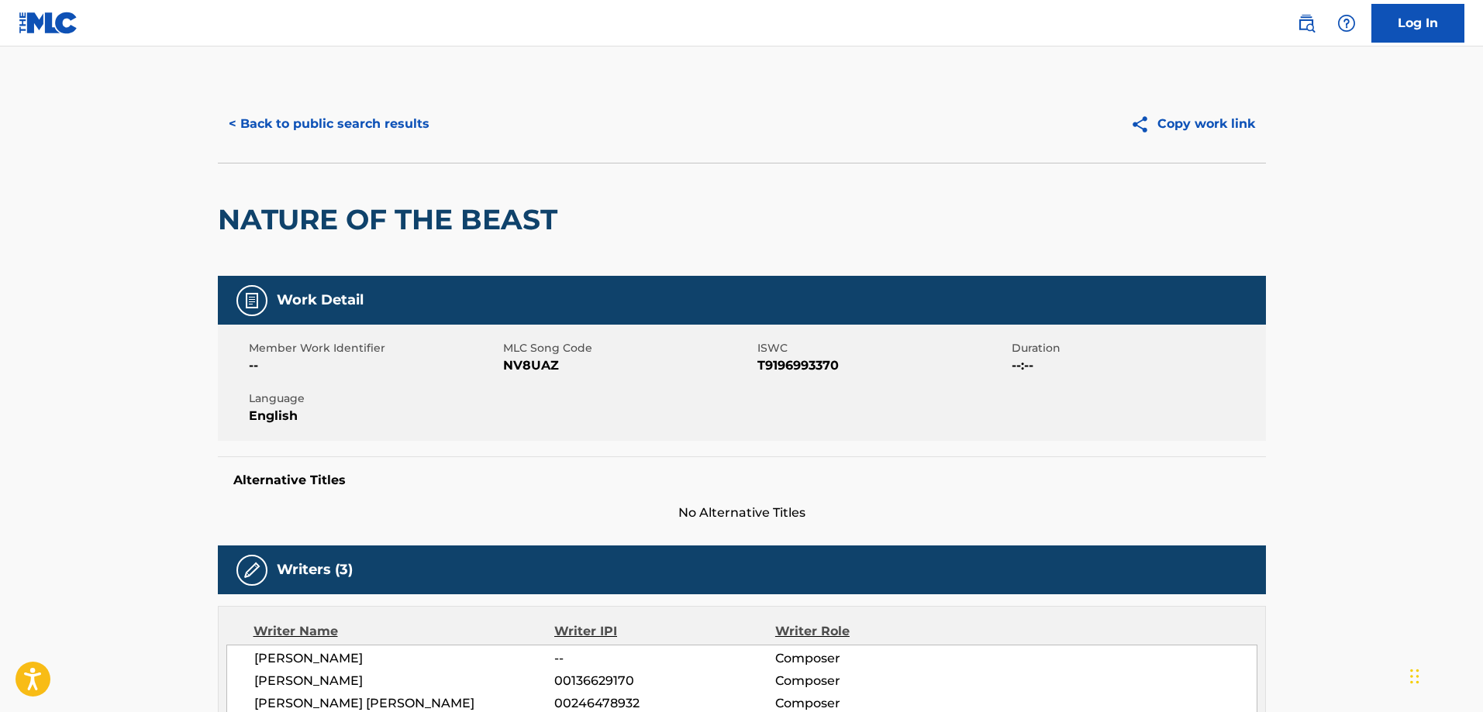
click at [349, 111] on button "< Back to public search results" at bounding box center [329, 124] width 222 height 39
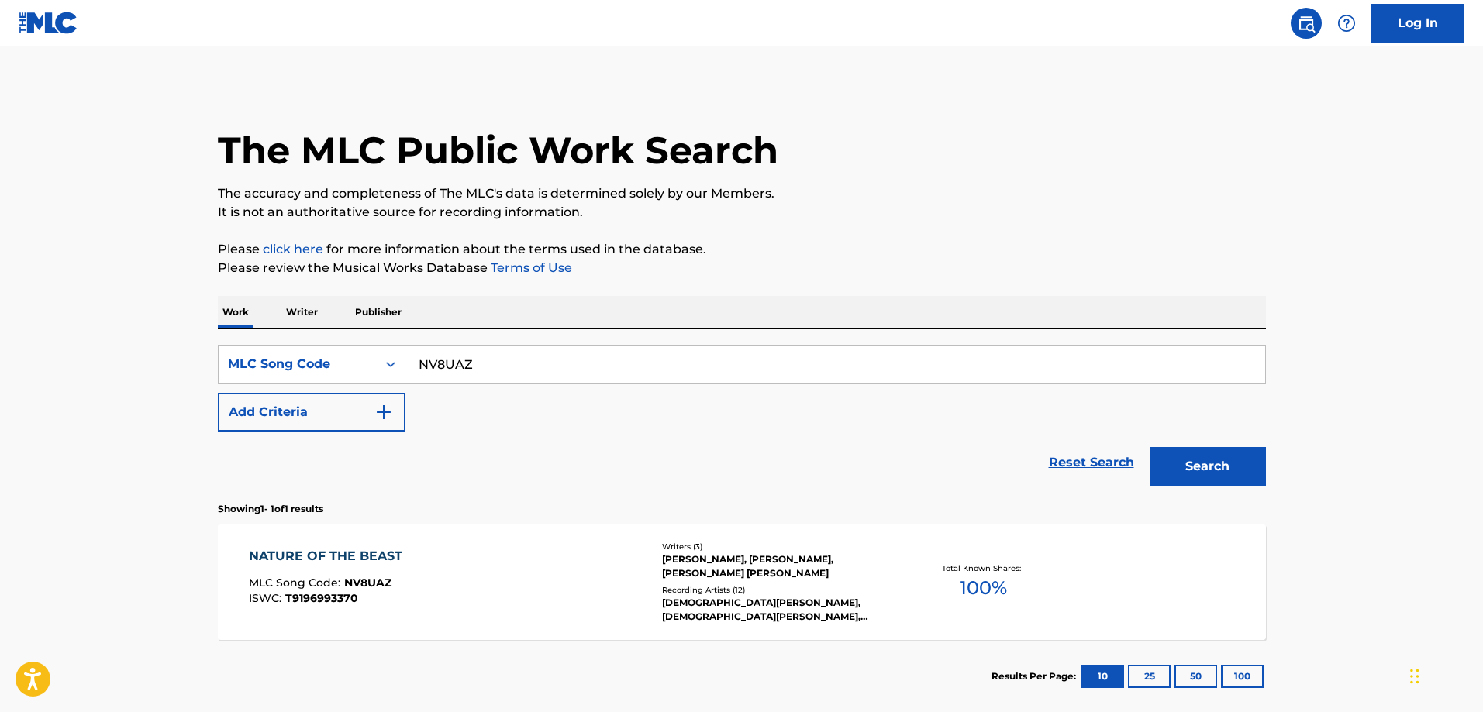
drag, startPoint x: 481, startPoint y: 355, endPoint x: 495, endPoint y: 369, distance: 19.7
click at [484, 357] on input "NV8UAZ" at bounding box center [835, 364] width 860 height 37
paste input "DS300G"
type input "DS300G"
click at [1150, 447] on button "Search" at bounding box center [1208, 466] width 116 height 39
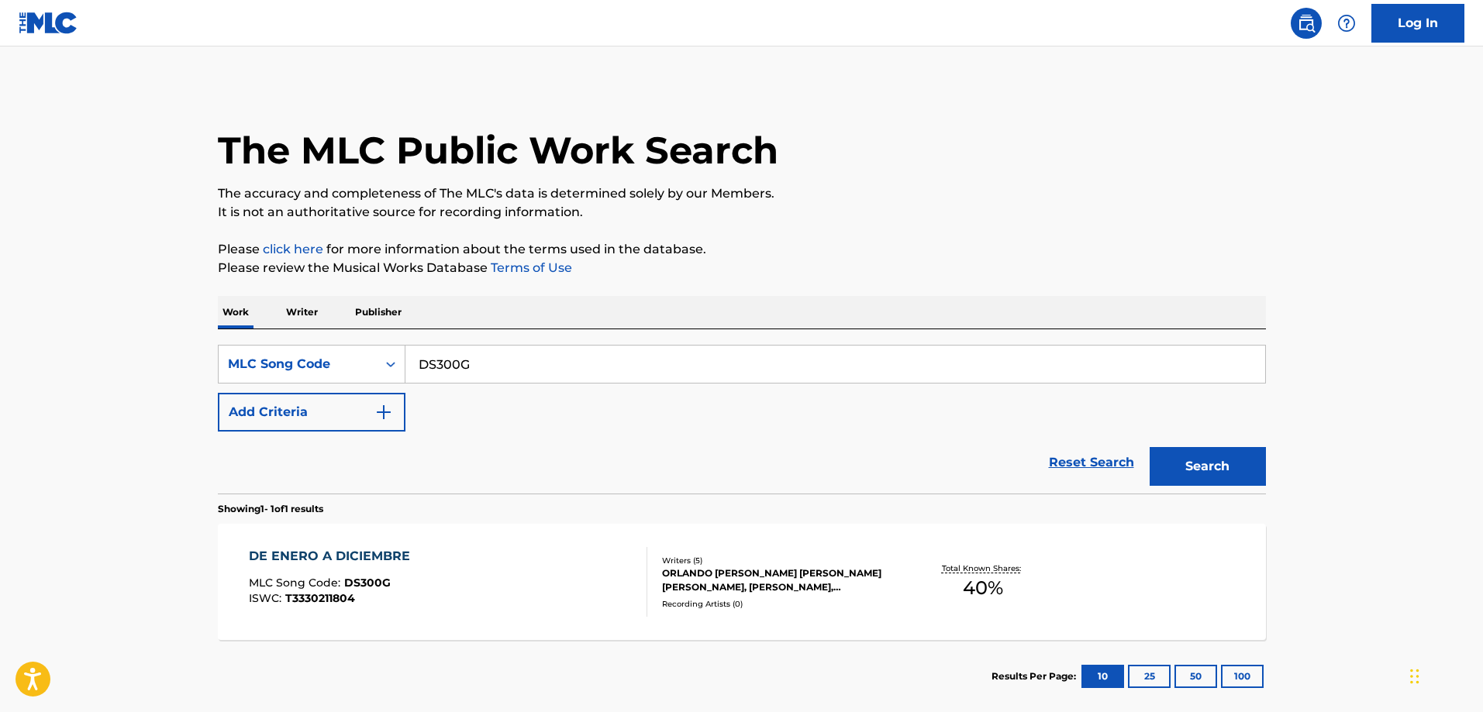
click at [414, 558] on div "DE ENERO A DICIEMBRE" at bounding box center [333, 556] width 169 height 19
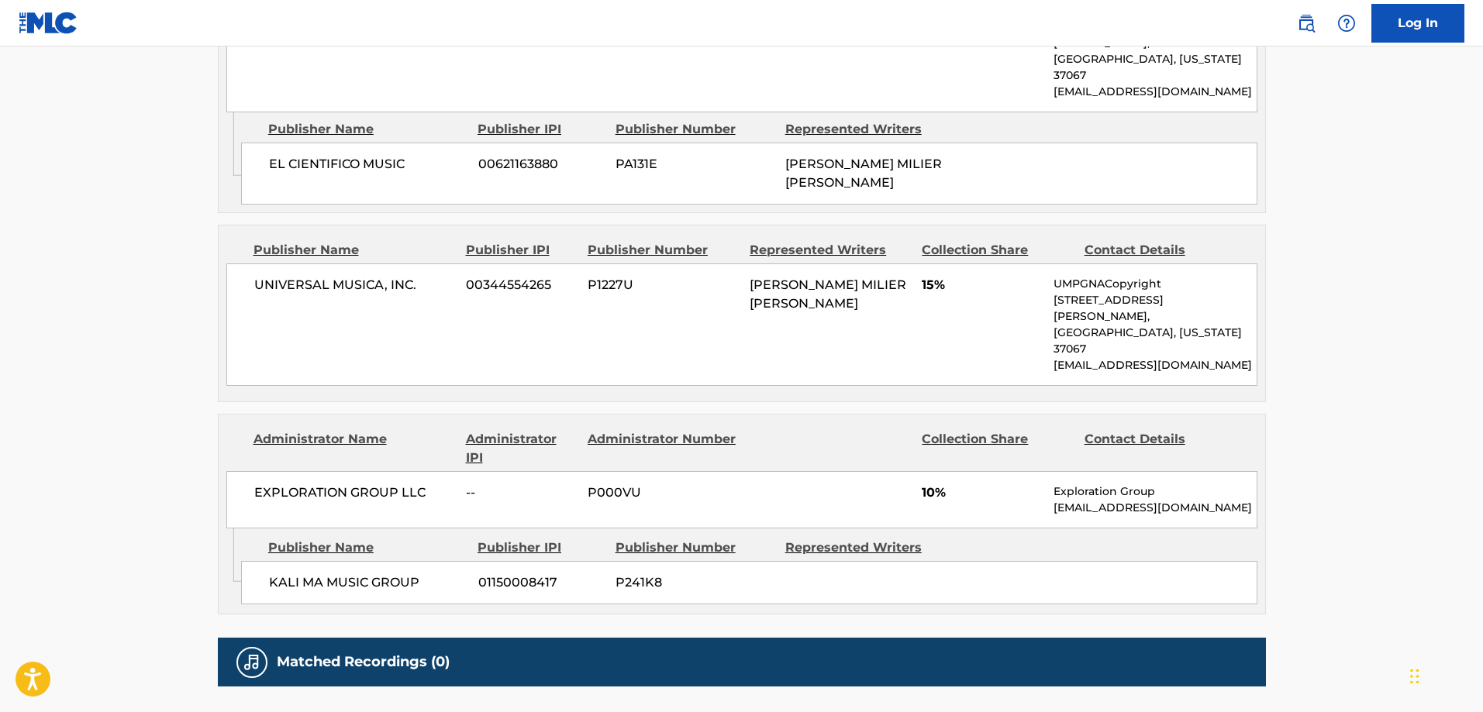
scroll to position [987, 0]
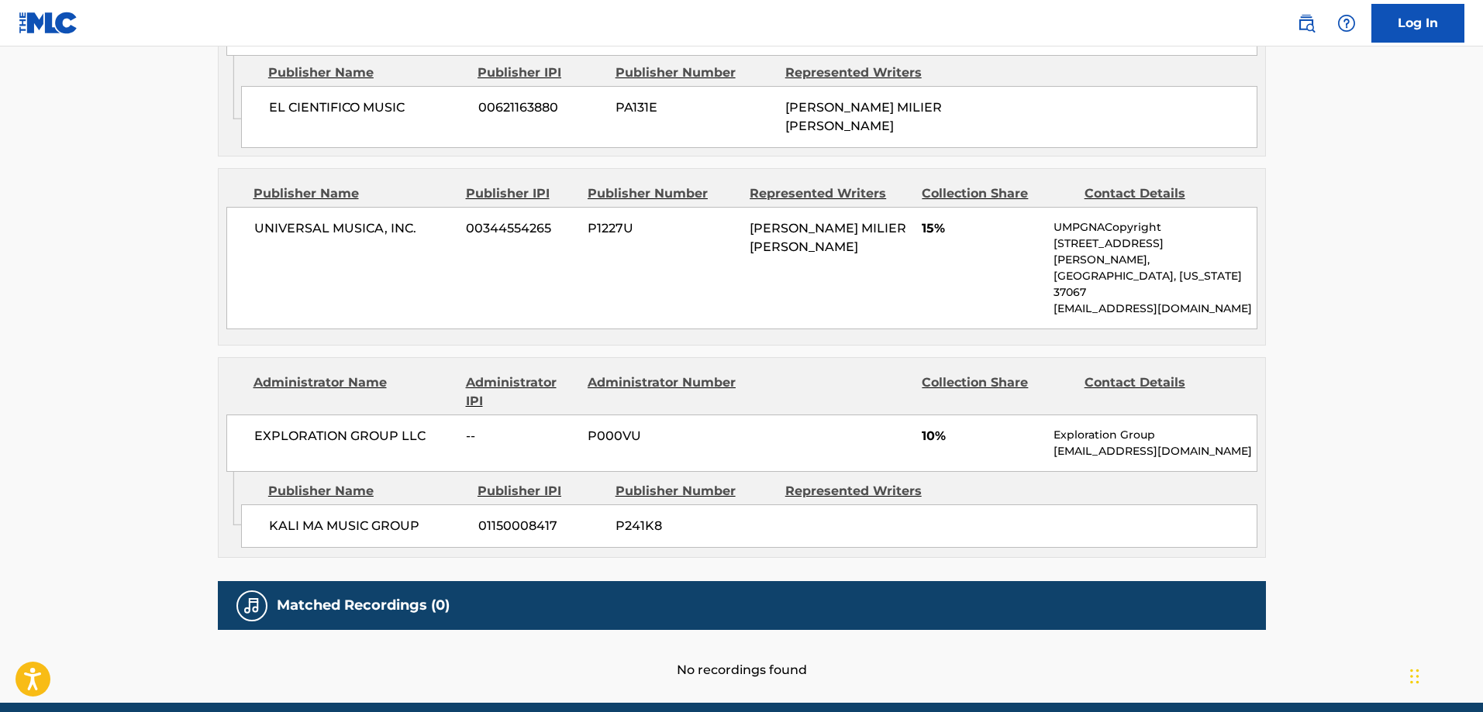
click at [285, 517] on span "KALI MA MUSIC GROUP" at bounding box center [368, 526] width 198 height 19
click at [283, 517] on span "KALI MA MUSIC GROUP" at bounding box center [368, 526] width 198 height 19
drag, startPoint x: 283, startPoint y: 461, endPoint x: 386, endPoint y: 458, distance: 103.2
click at [385, 517] on span "KALI MA MUSIC GROUP" at bounding box center [368, 526] width 198 height 19
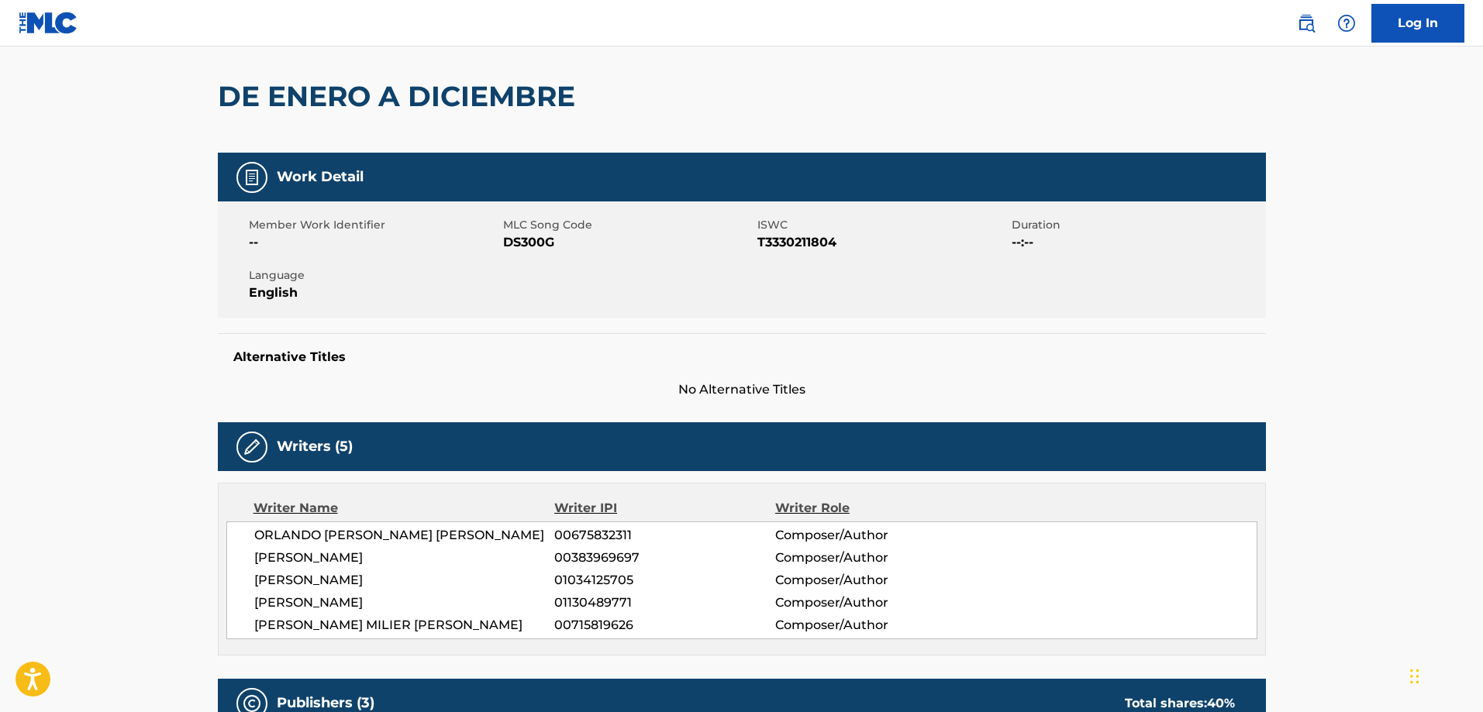
scroll to position [0, 0]
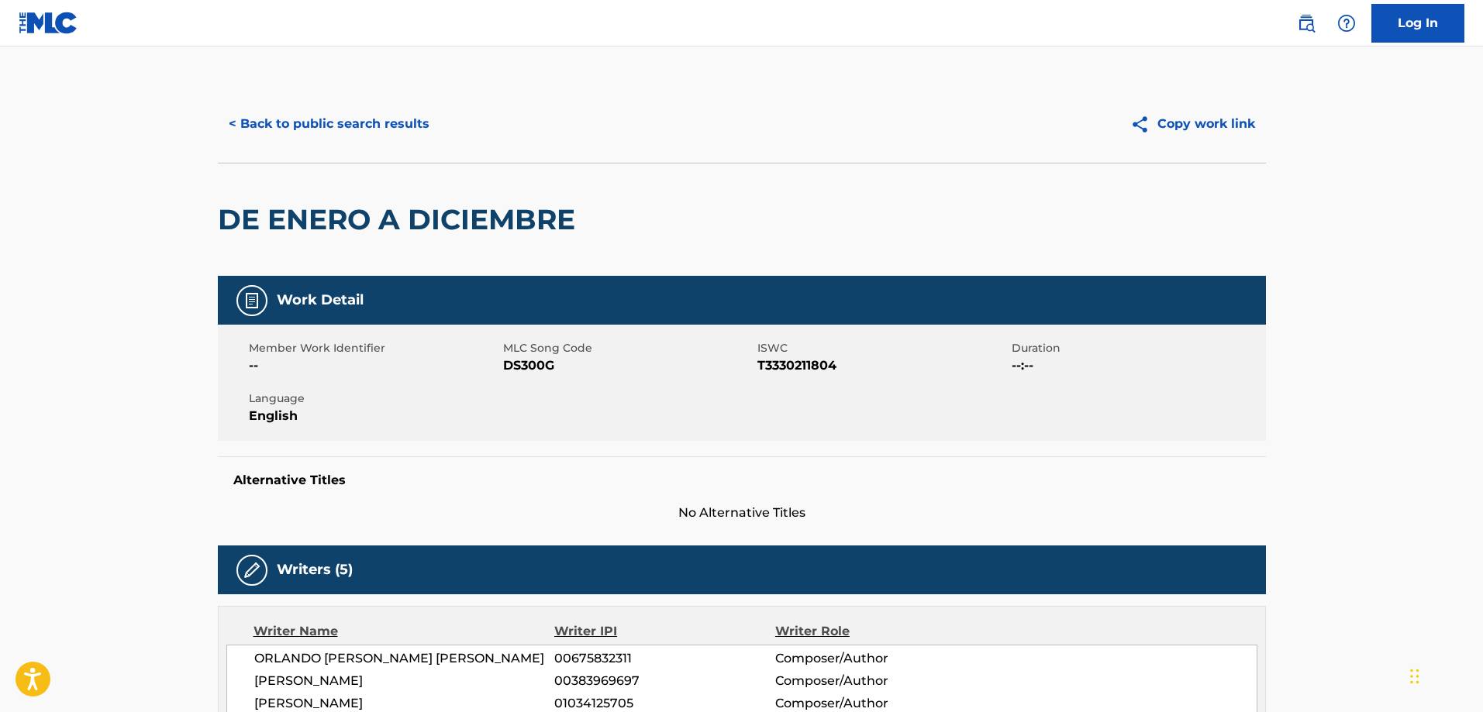
click at [324, 119] on button "< Back to public search results" at bounding box center [329, 124] width 222 height 39
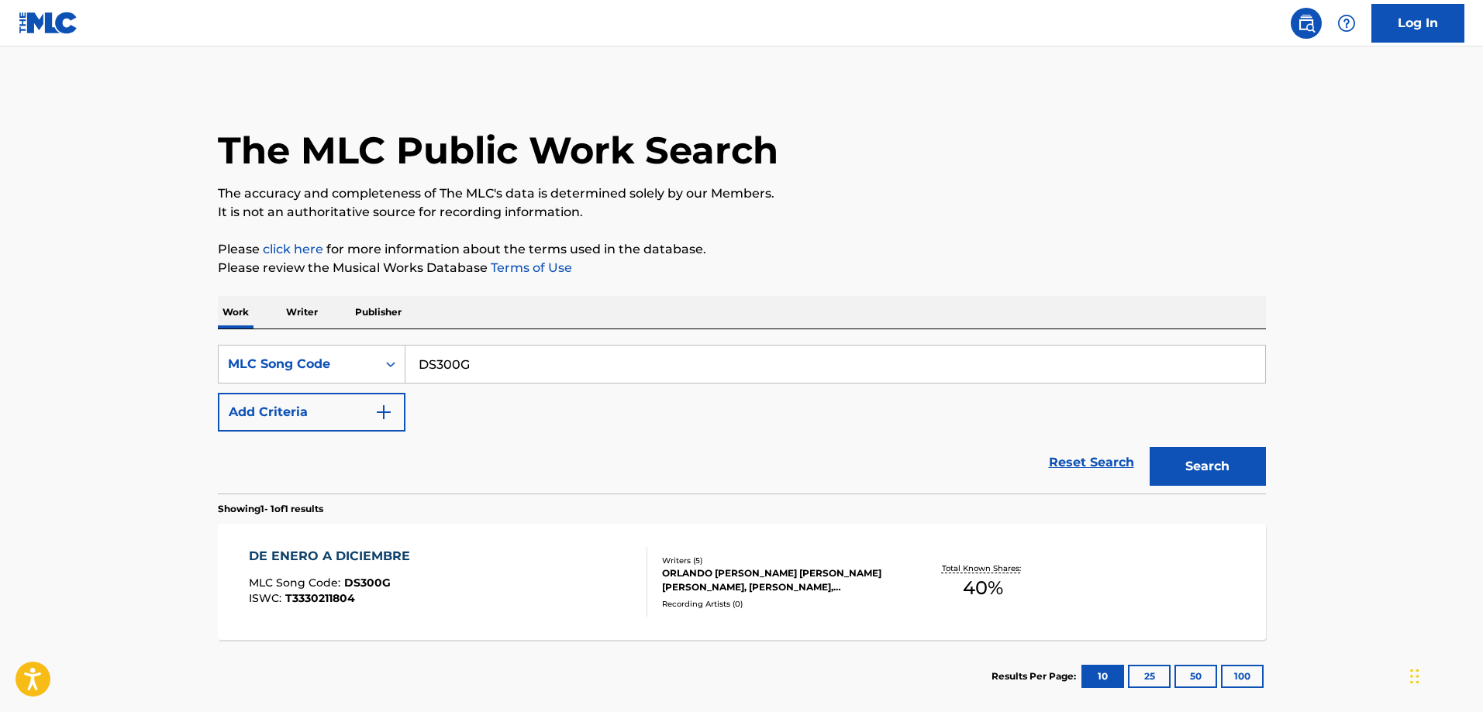
click at [537, 360] on input "DS300G" at bounding box center [835, 364] width 860 height 37
paste input "WB8VOC"
click at [1150, 447] on button "Search" at bounding box center [1208, 466] width 116 height 39
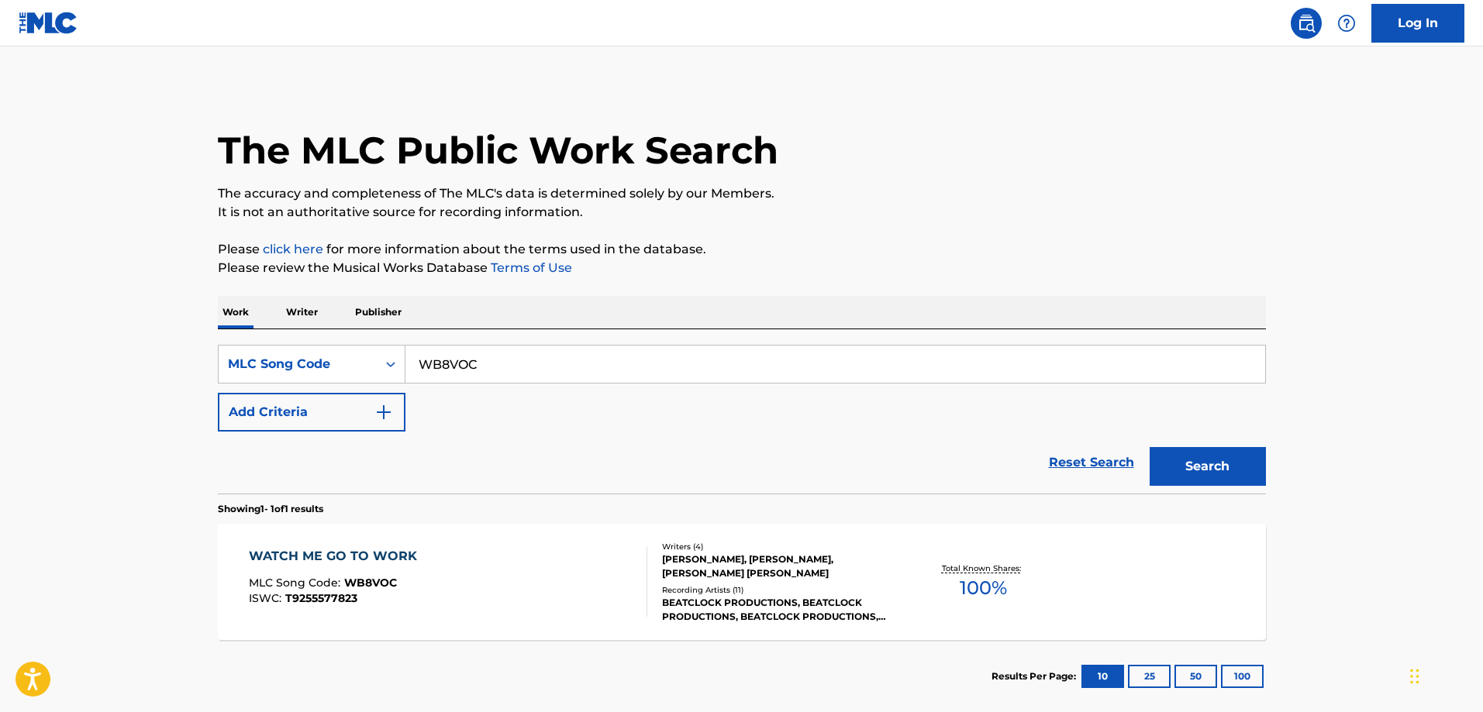
click at [428, 546] on div "WATCH ME GO TO WORK MLC Song Code : WB8VOC ISWC : T9255577823 Writers ( 4 ) MIK…" at bounding box center [742, 582] width 1048 height 116
drag, startPoint x: 521, startPoint y: 390, endPoint x: 536, endPoint y: 372, distance: 23.1
click at [518, 389] on div "SearchWithCriteria3735bfa1-bdee-4c09-98de-f3311c50fdbe MLC Song Code WB8VOC Add…" at bounding box center [742, 388] width 1048 height 87
click at [536, 372] on input "WB8VOC" at bounding box center [835, 364] width 860 height 37
paste input "DB3LI6"
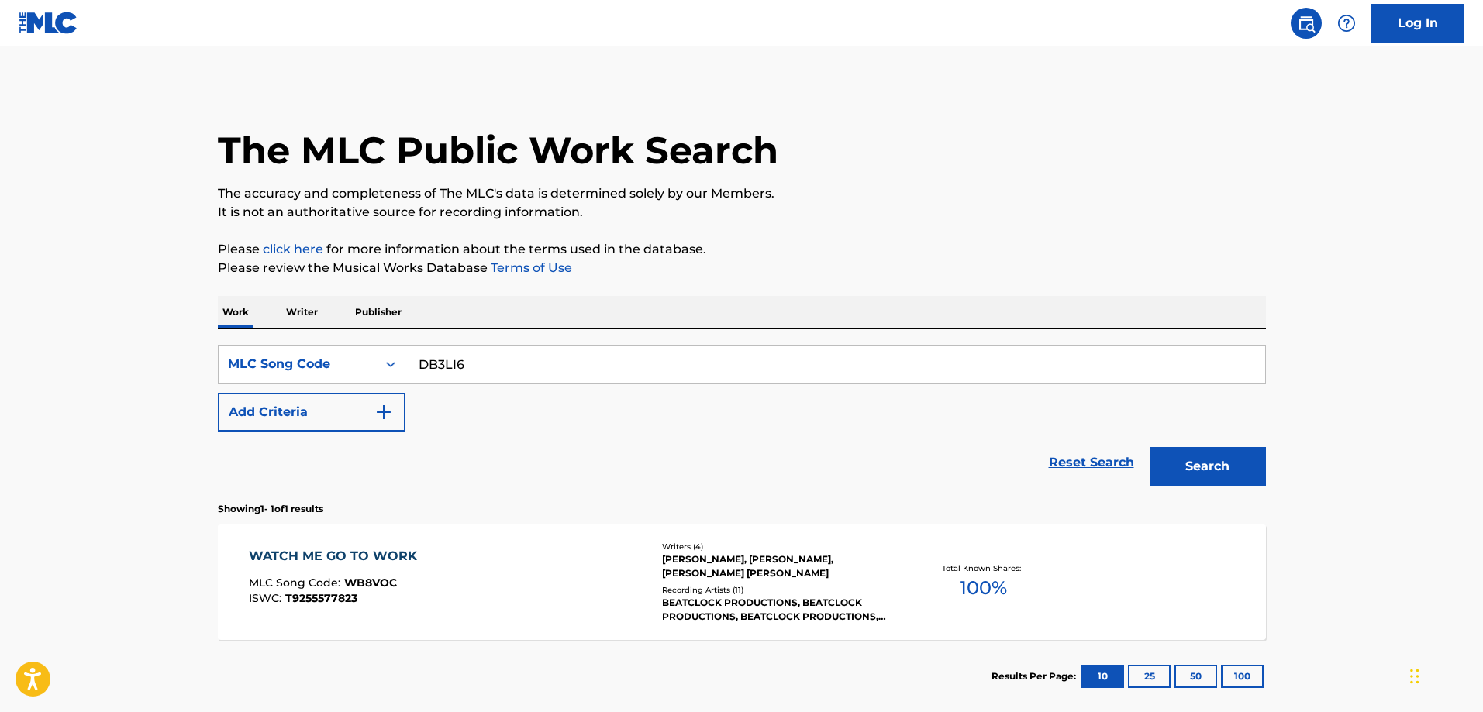
type input "DB3LI6"
click at [1150, 447] on button "Search" at bounding box center [1208, 466] width 116 height 39
click at [434, 544] on div "DRAFT PICK MLC Song Code : DB3LI6 ISWC : T9255577389 Writers ( 5 ) JAMES JOHN D…" at bounding box center [742, 582] width 1048 height 116
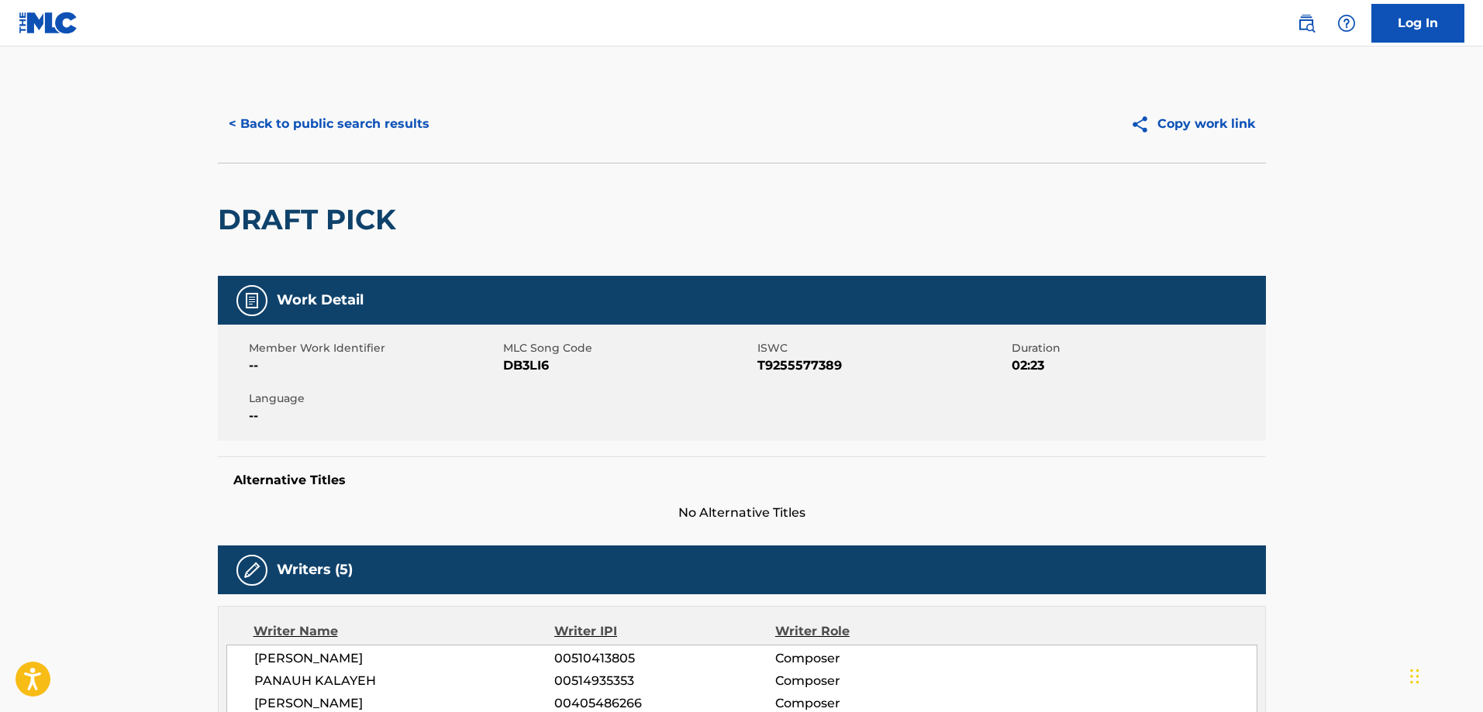
click at [338, 136] on button "< Back to public search results" at bounding box center [329, 124] width 222 height 39
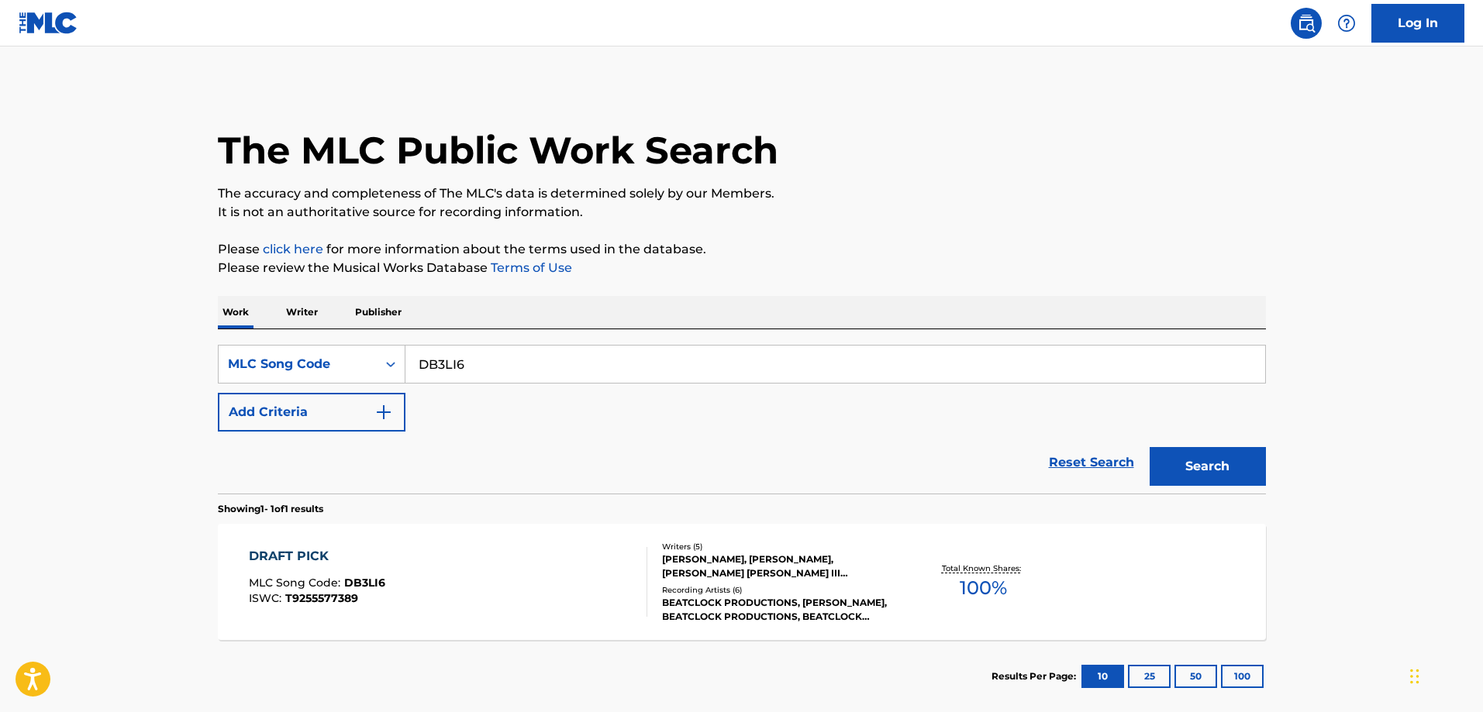
click at [485, 367] on input "DB3LI6" at bounding box center [835, 364] width 860 height 37
paste input "BA06S3"
type input "BA06S3"
click at [1150, 447] on button "Search" at bounding box center [1208, 466] width 116 height 39
click at [421, 567] on div "BASS ON THE EERIE CANAL MLC Song Code : BA06S3 ISWC : T3017065946" at bounding box center [343, 582] width 189 height 70
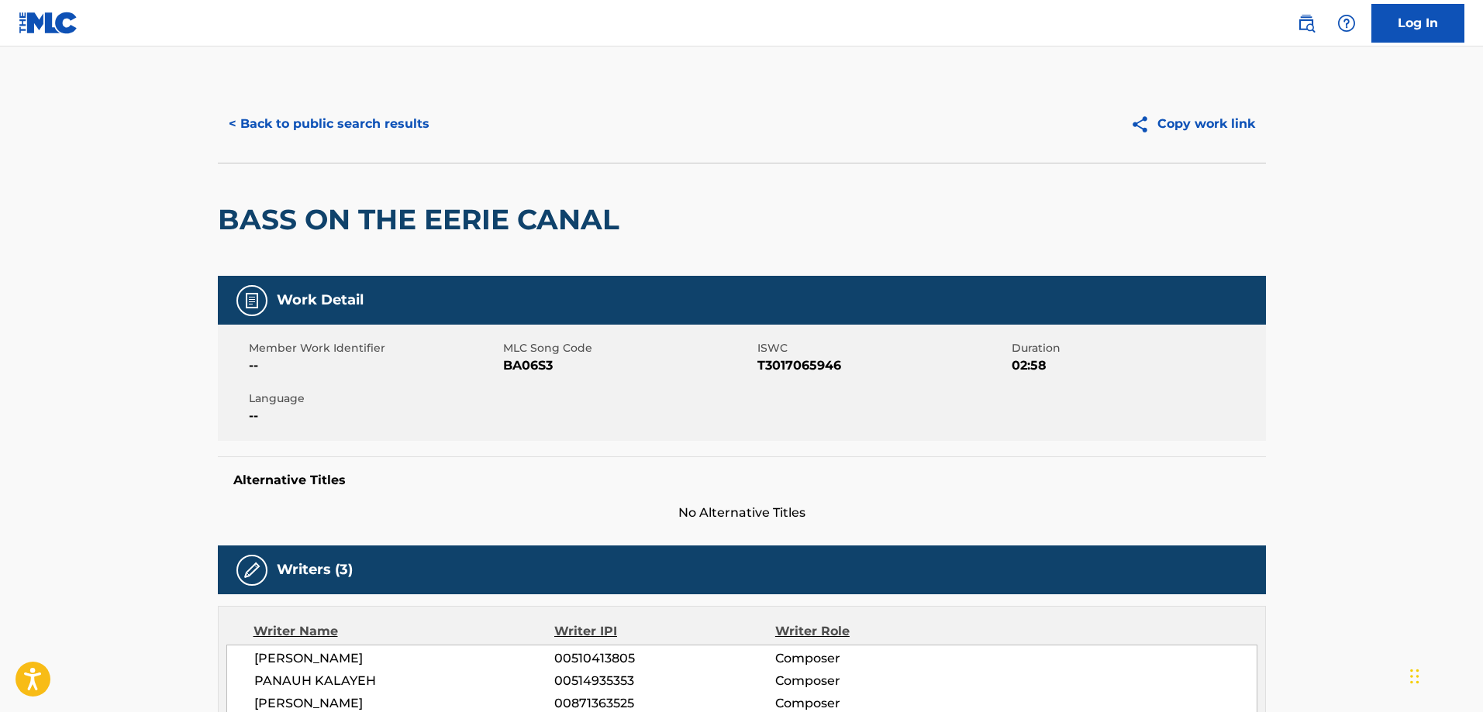
click at [329, 146] on div "< Back to public search results Copy work link" at bounding box center [742, 124] width 1048 height 78
click at [335, 134] on button "< Back to public search results" at bounding box center [329, 124] width 222 height 39
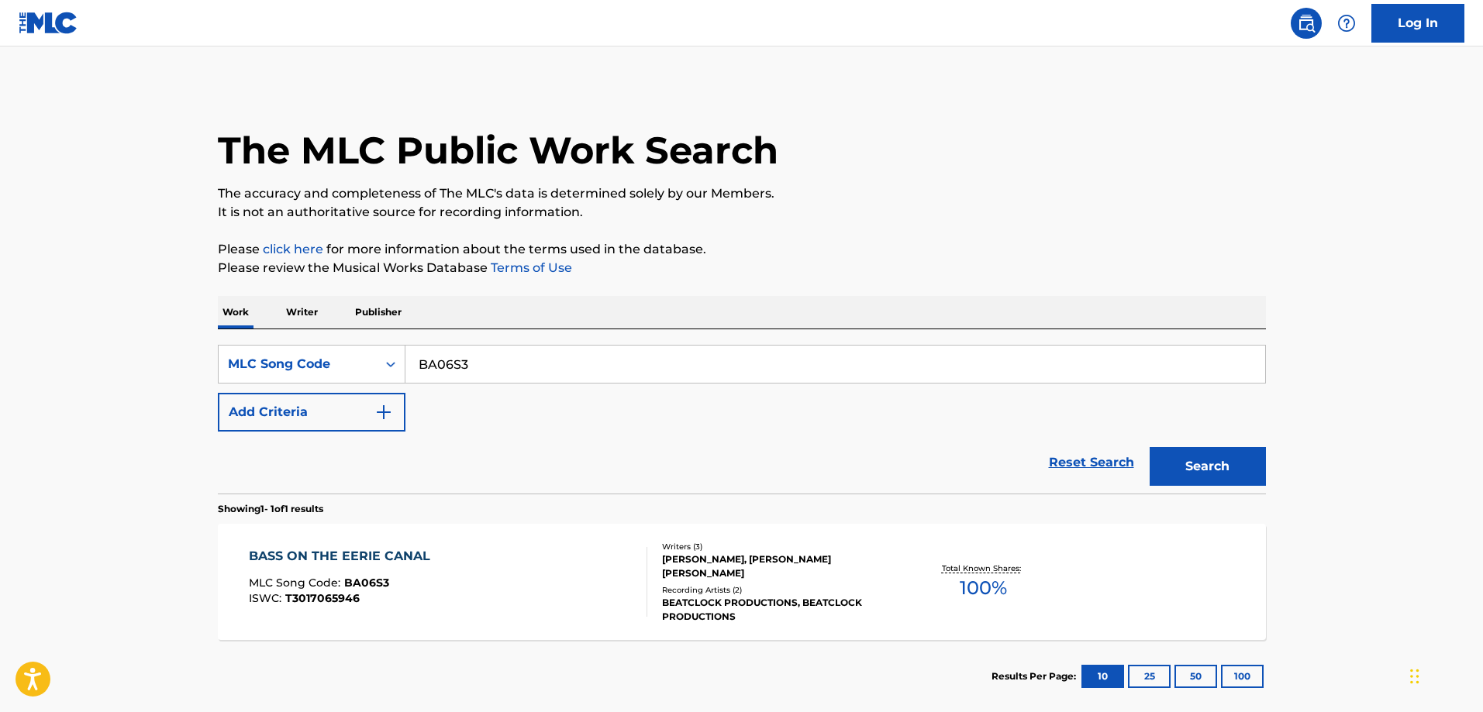
drag, startPoint x: 564, startPoint y: 358, endPoint x: 551, endPoint y: 358, distance: 13.2
click at [564, 358] on input "BA06S3" at bounding box center [835, 364] width 860 height 37
paste input "W40TSC"
type input "W40TSC"
click at [1150, 447] on button "Search" at bounding box center [1208, 466] width 116 height 39
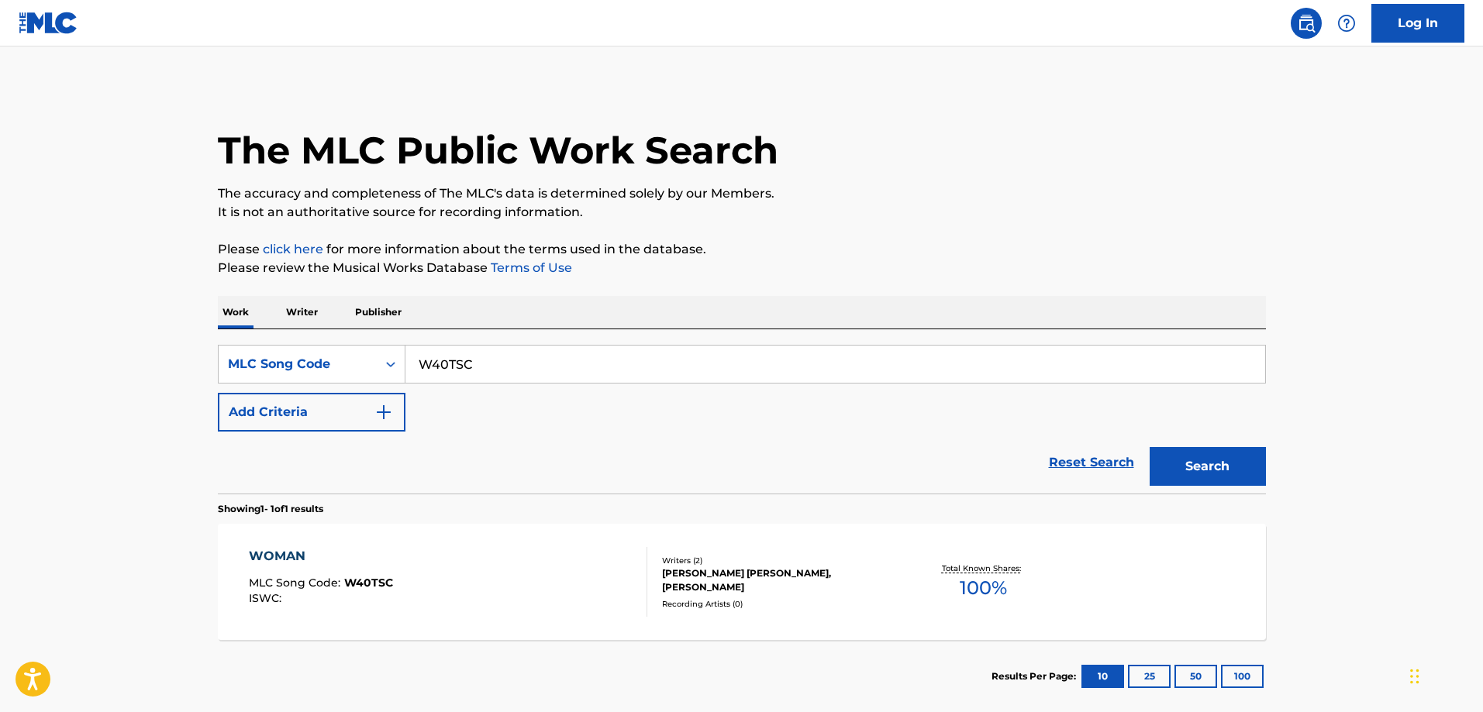
click at [447, 563] on div "WOMAN MLC Song Code : W40TSC ISWC :" at bounding box center [448, 582] width 398 height 70
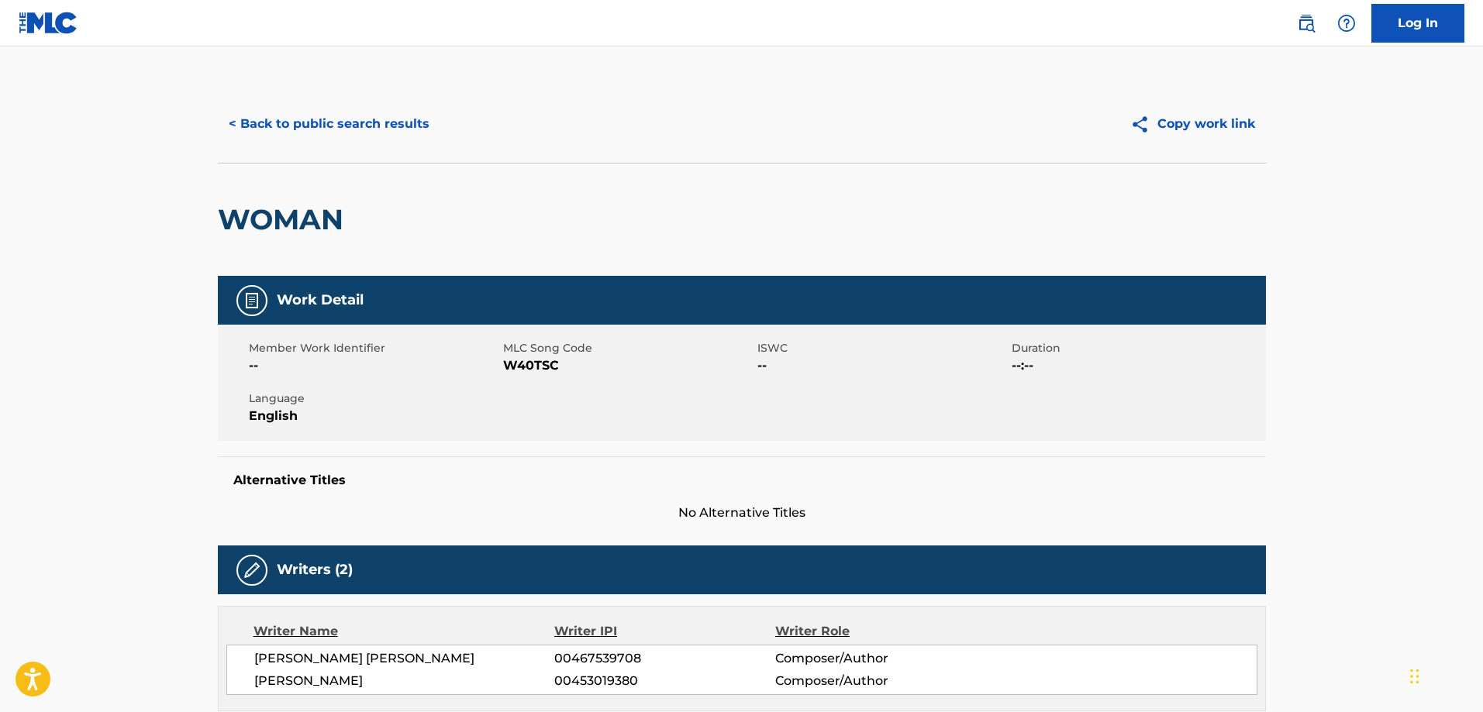
click at [313, 116] on button "< Back to public search results" at bounding box center [329, 124] width 222 height 39
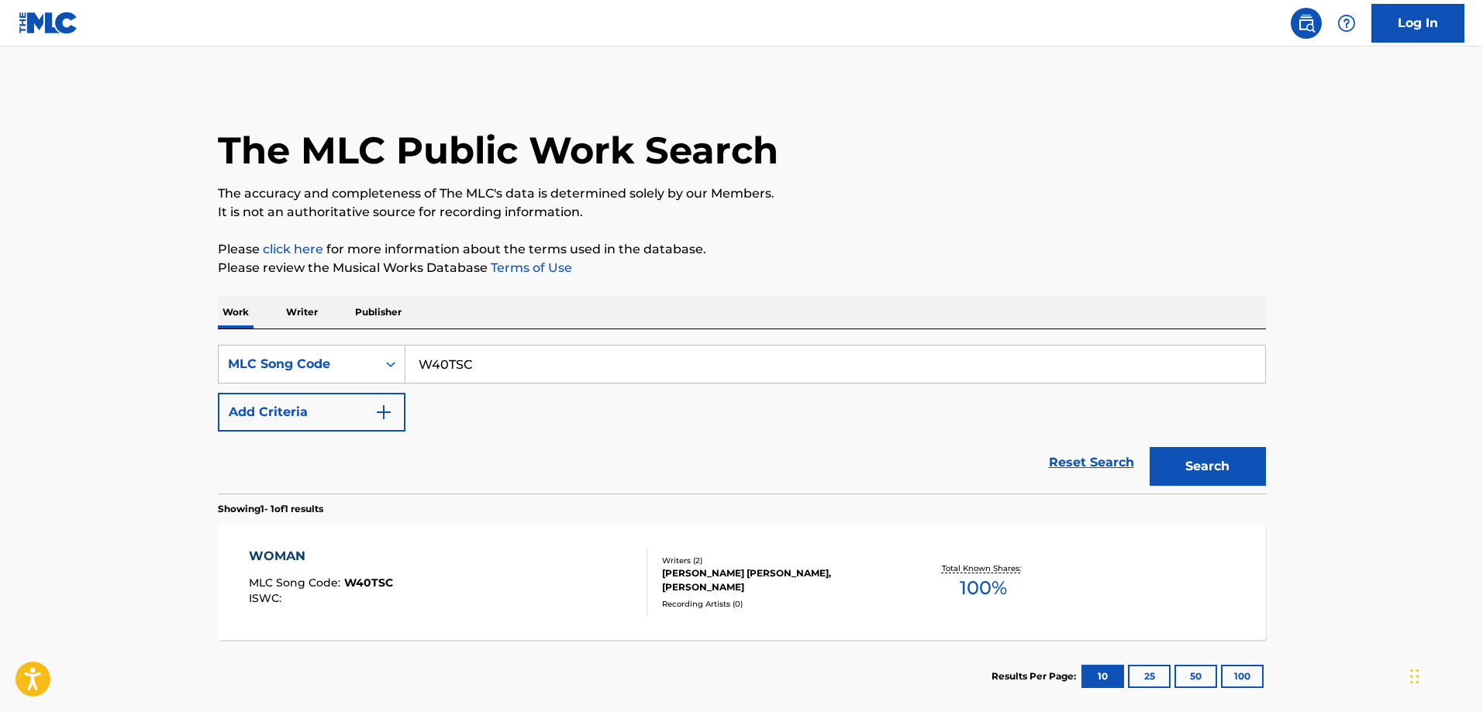
click at [543, 352] on input "W40TSC" at bounding box center [835, 364] width 860 height 37
paste input "AX4SYJ"
type input "AX4SYJ"
click at [1150, 447] on button "Search" at bounding box center [1208, 466] width 116 height 39
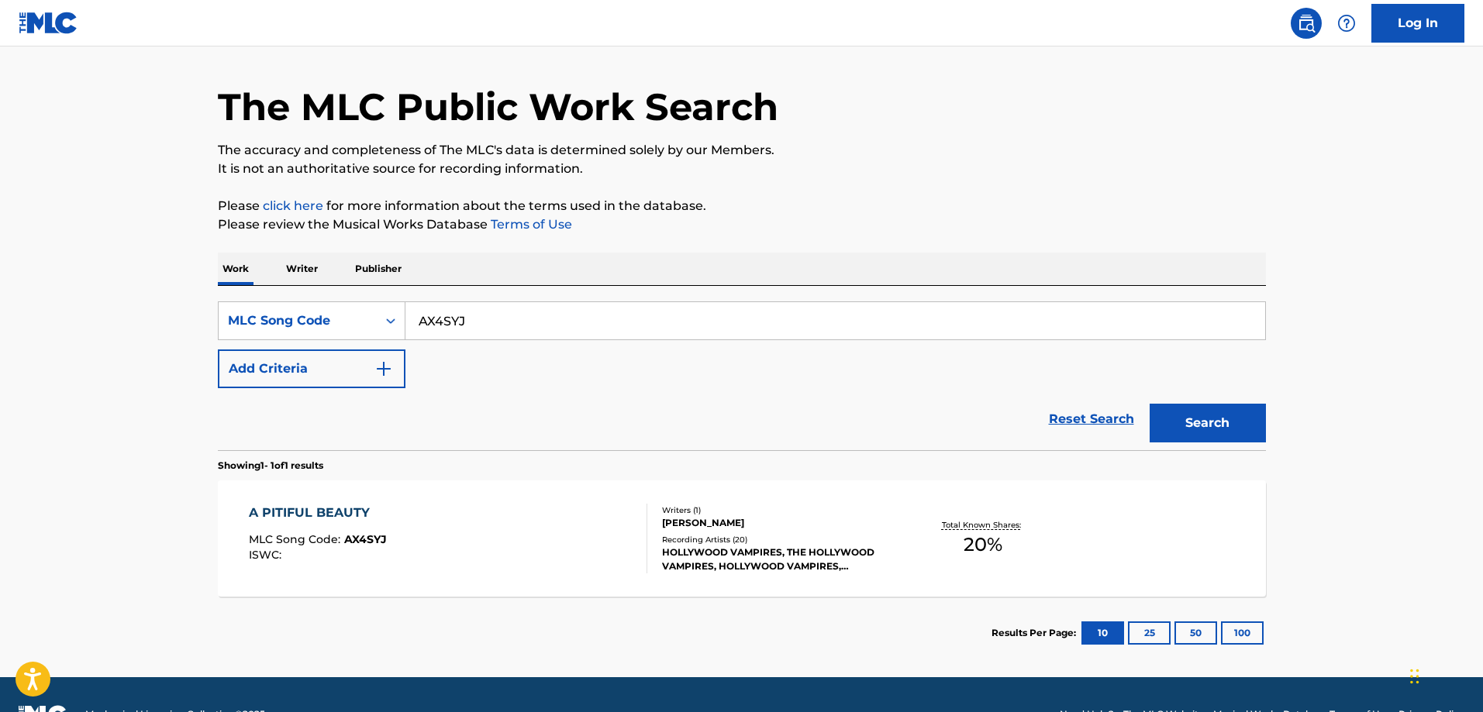
scroll to position [83, 0]
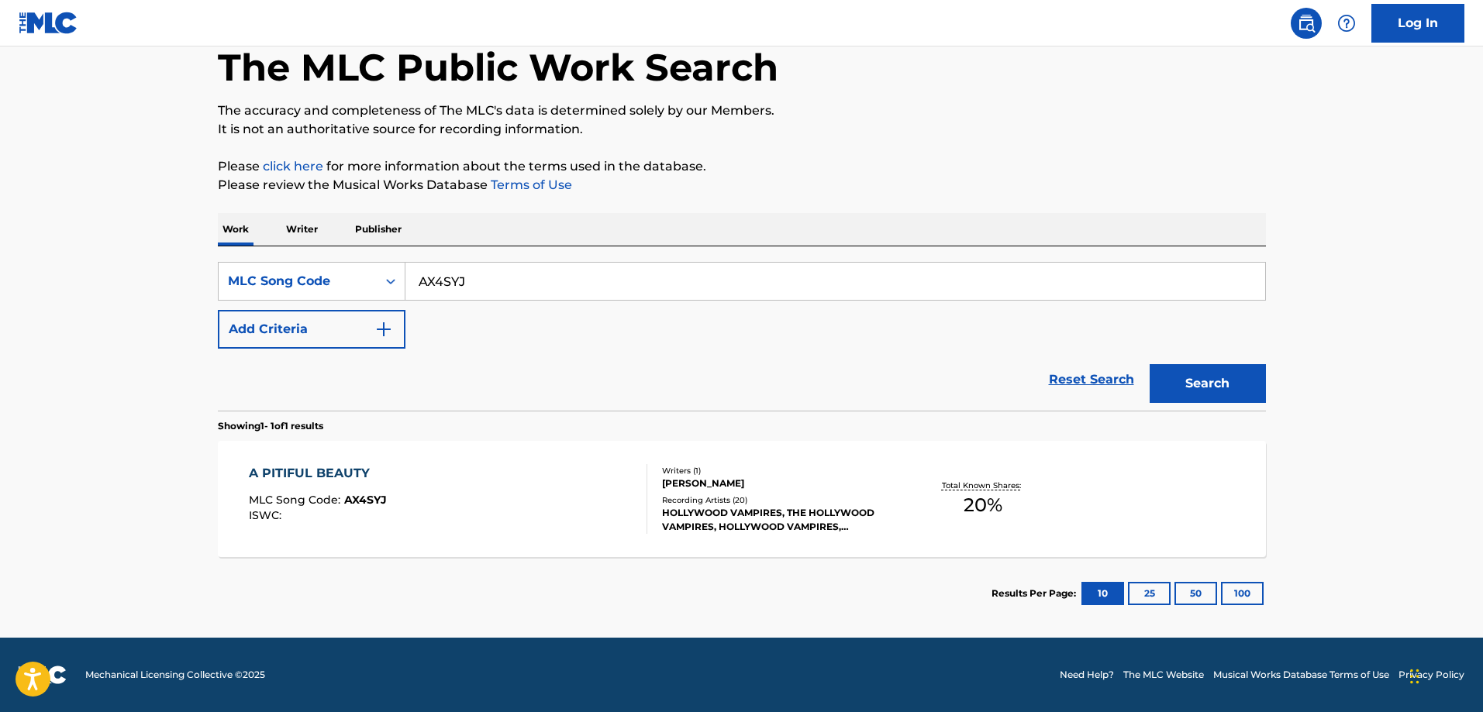
click at [354, 472] on div "A PITIFUL BEAUTY" at bounding box center [318, 473] width 138 height 19
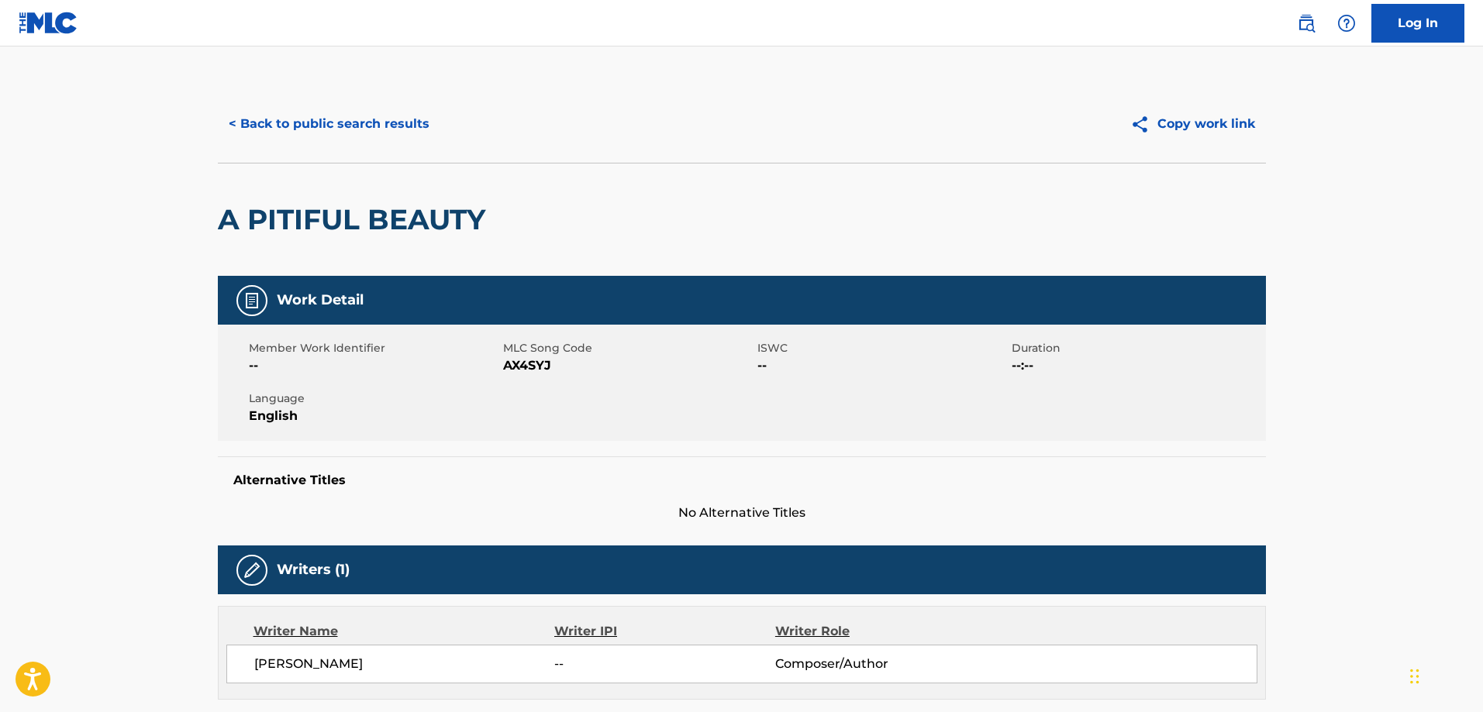
click at [333, 112] on button "< Back to public search results" at bounding box center [329, 124] width 222 height 39
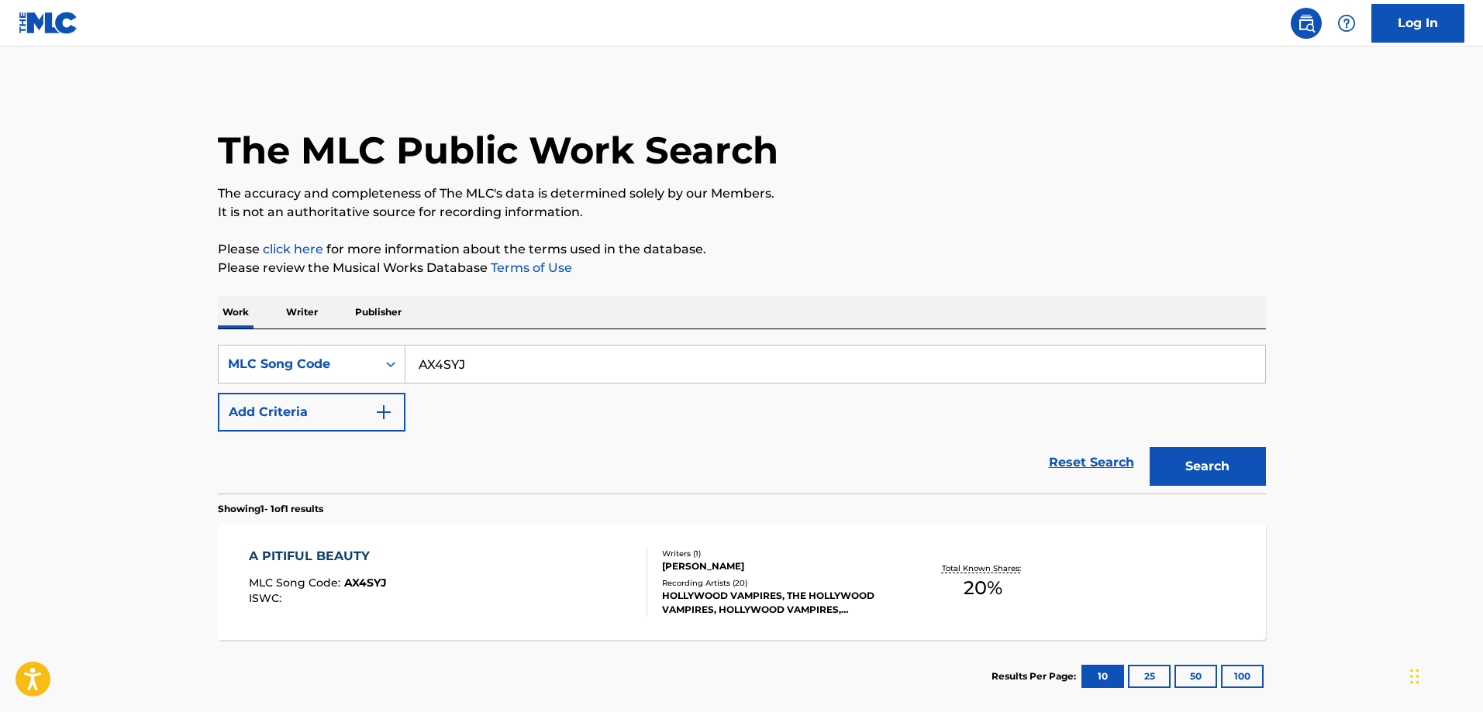
scroll to position [43, 0]
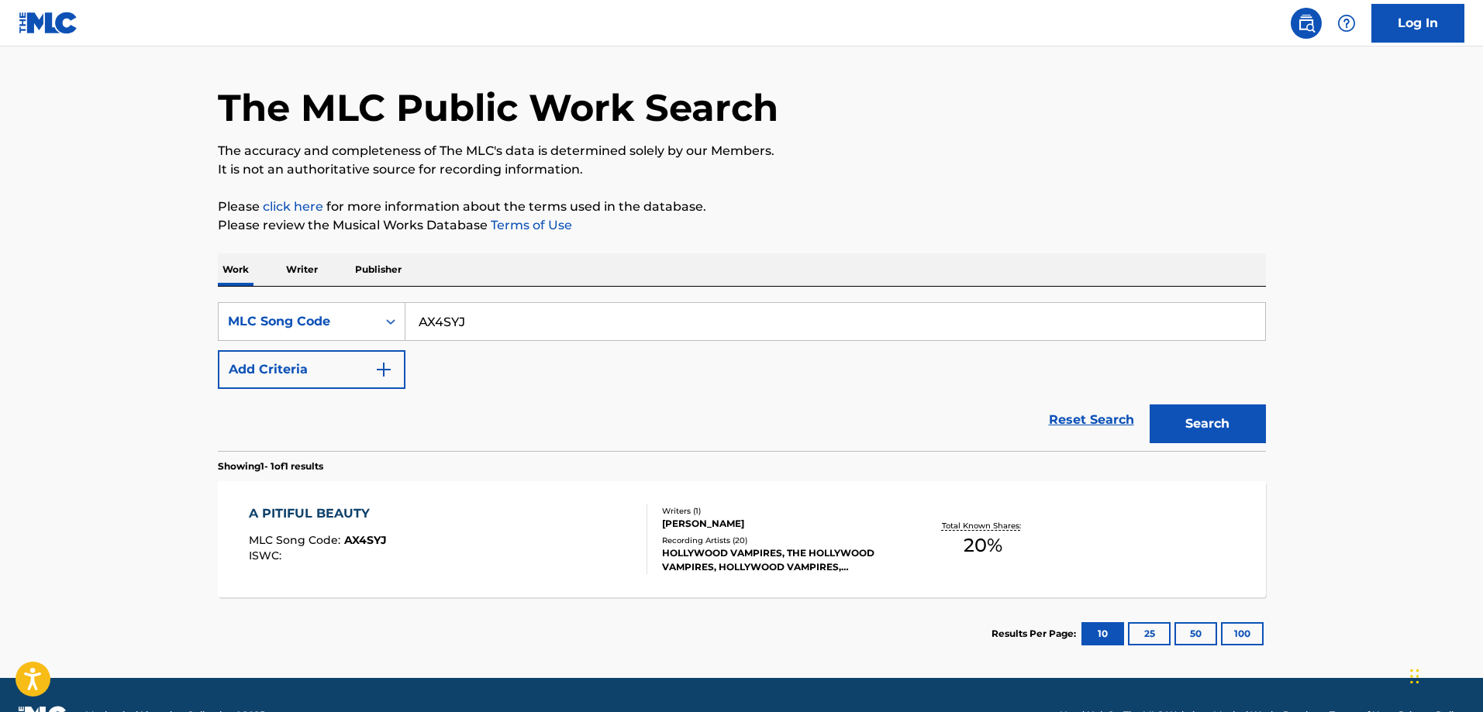
click at [481, 317] on input "AX4SYJ" at bounding box center [835, 321] width 860 height 37
paste input "MVB4GV"
type input "MVB4GV"
click at [1150, 405] on button "Search" at bounding box center [1208, 424] width 116 height 39
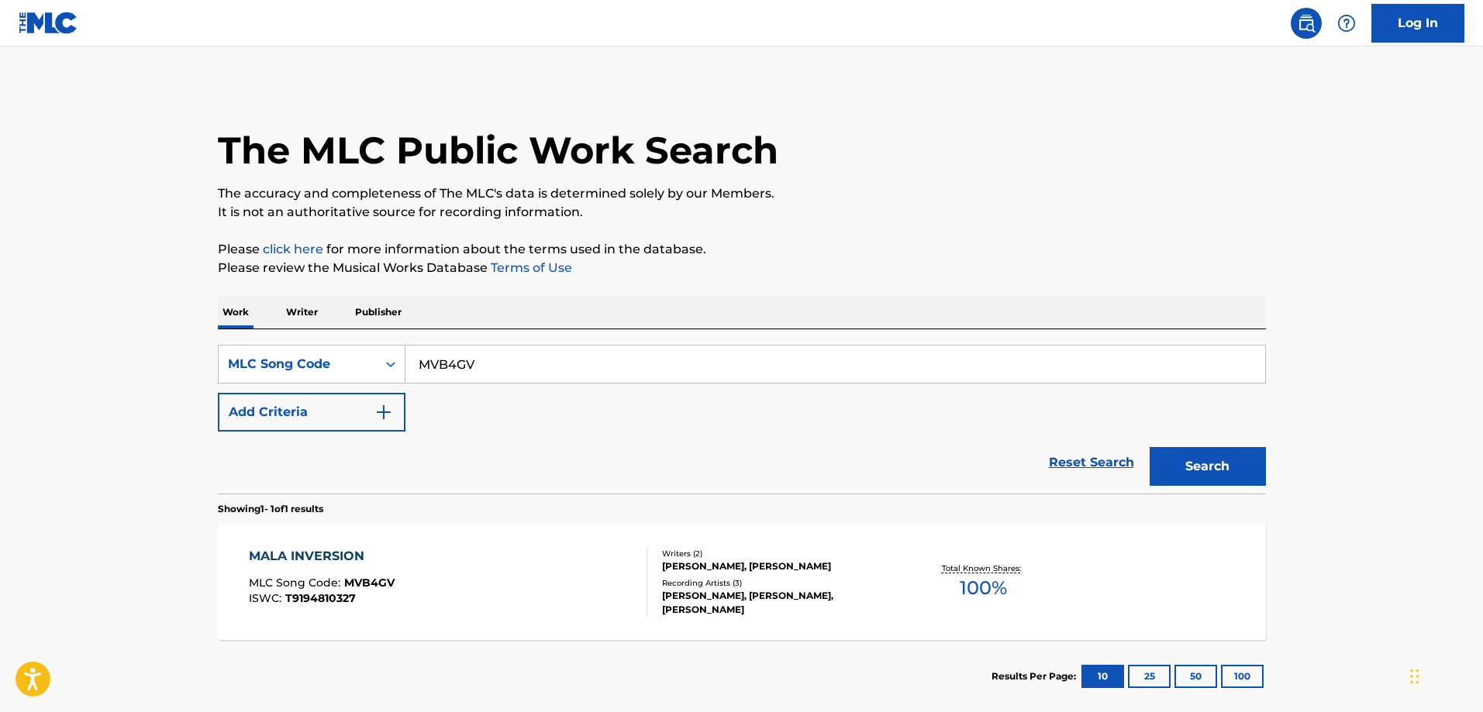
click at [421, 542] on div "MALA INVERSION MLC Song Code : MVB4GV ISWC : T9194810327 Writers ( 2 ) CYNTHIA …" at bounding box center [742, 582] width 1048 height 116
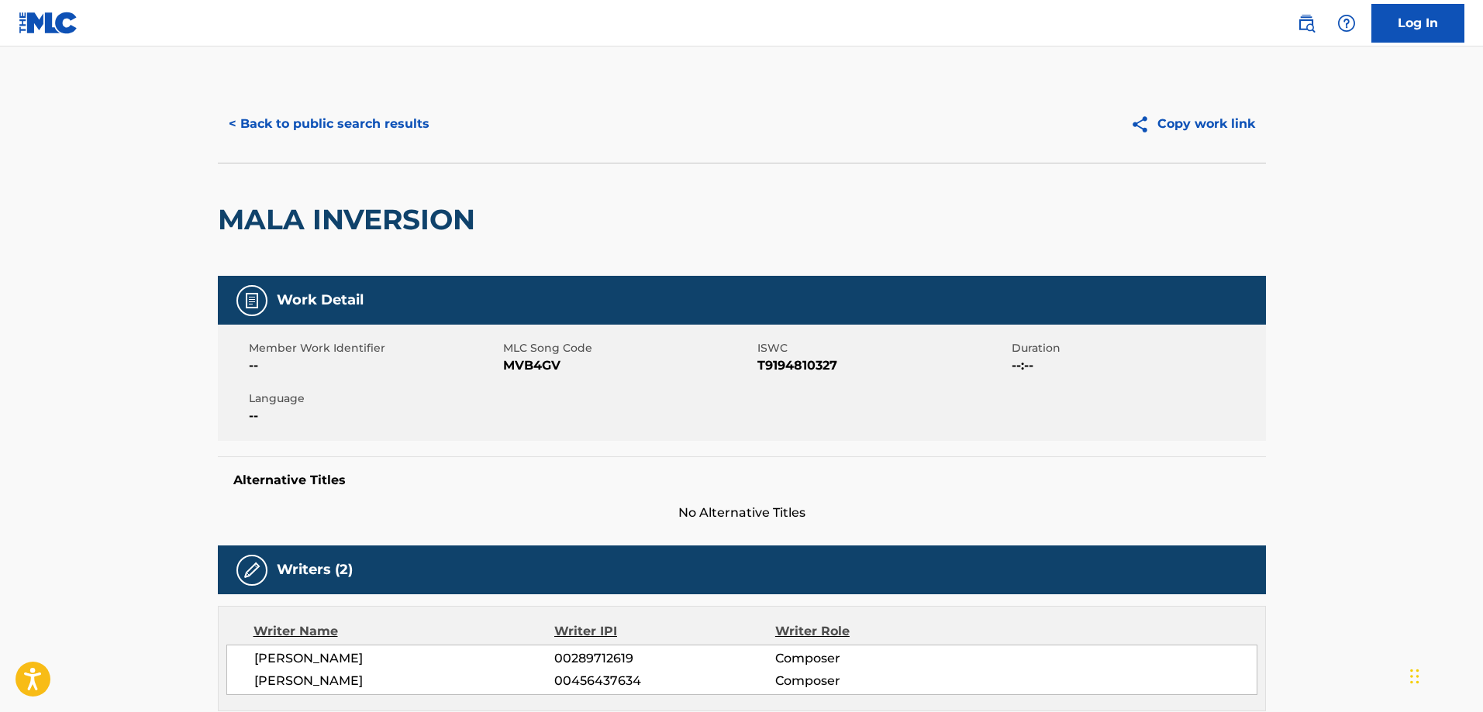
click at [257, 103] on div "< Back to public search results Copy work link" at bounding box center [742, 124] width 1048 height 78
click at [278, 120] on button "< Back to public search results" at bounding box center [329, 124] width 222 height 39
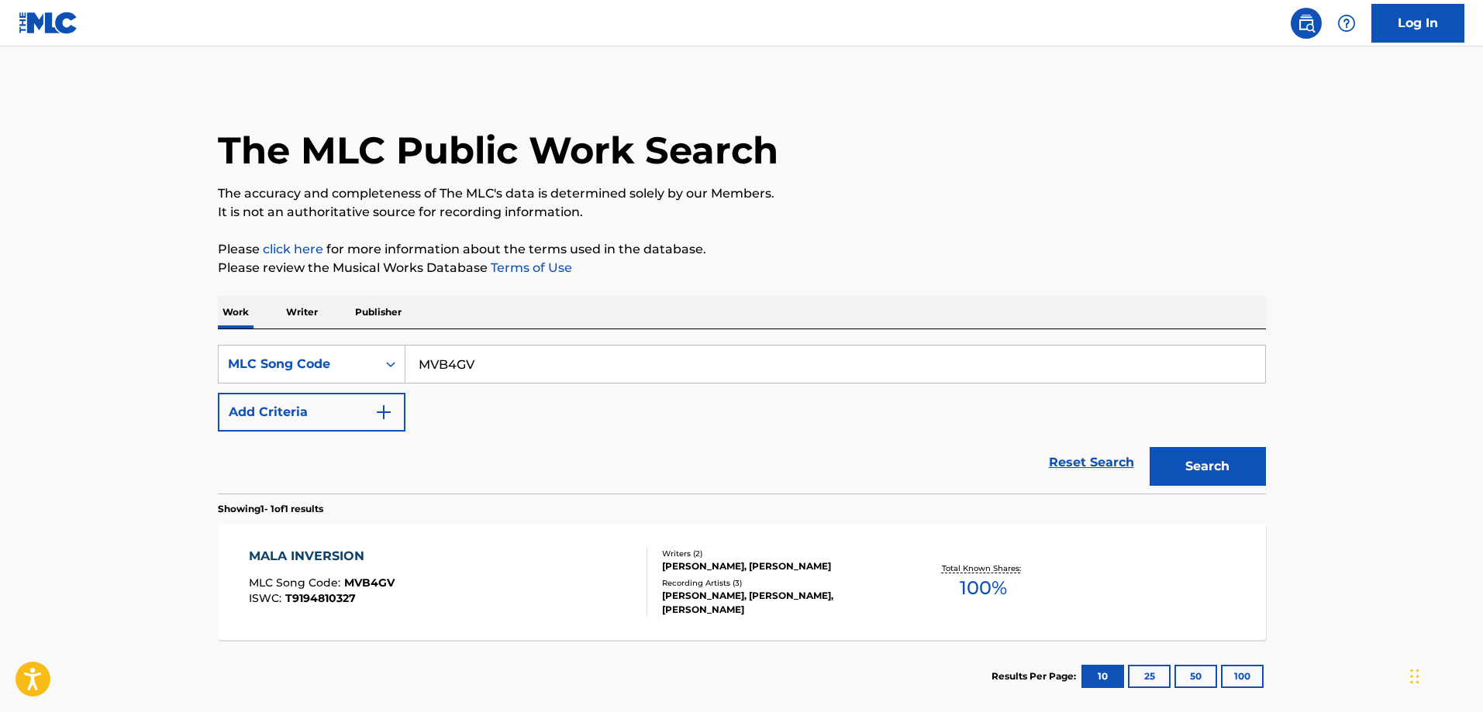
click at [322, 575] on div "MALA INVERSION MLC Song Code : MVB4GV ISWC : T9194810327" at bounding box center [322, 582] width 146 height 70
click at [566, 366] on input "MVB4GV" at bounding box center [835, 364] width 860 height 37
paste input "AD8LQ9"
type input "AD8LQ9"
click at [1150, 447] on button "Search" at bounding box center [1208, 466] width 116 height 39
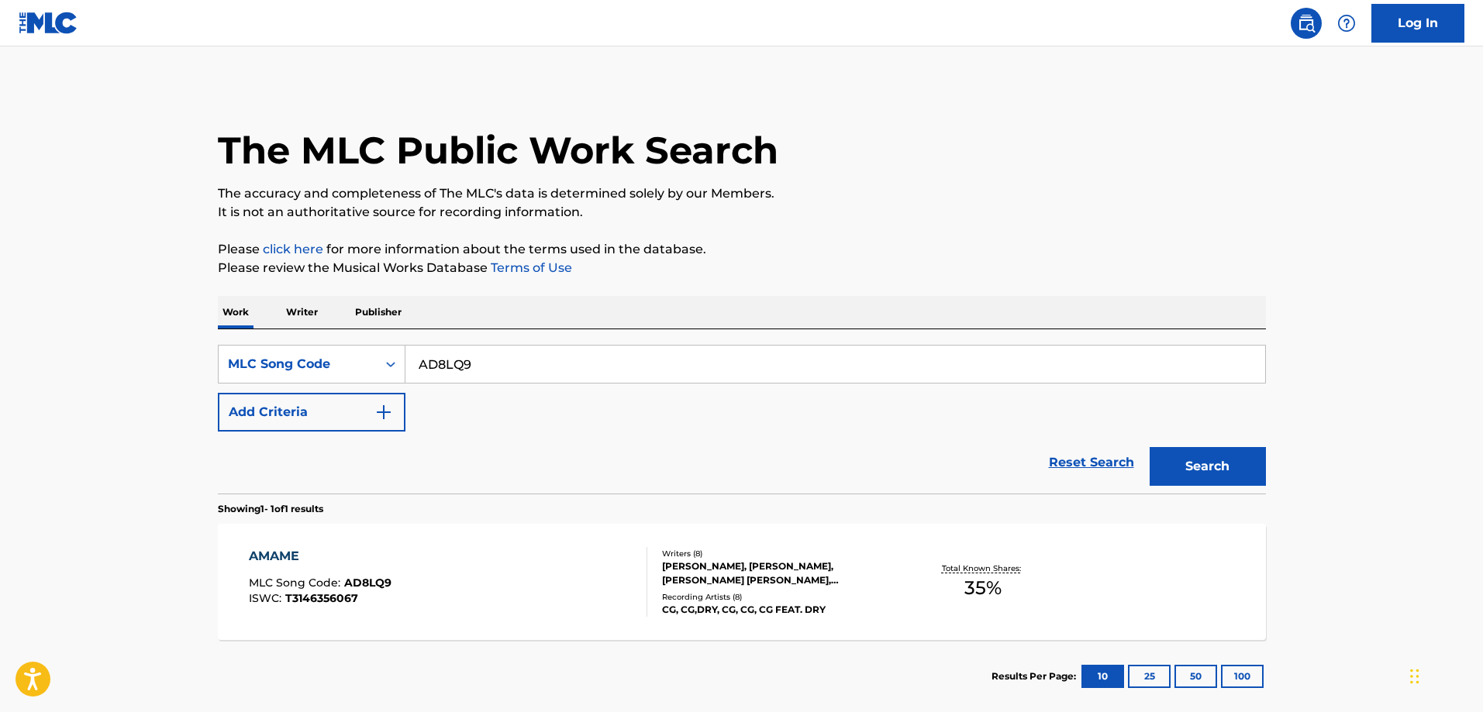
click at [436, 530] on div "AMAME MLC Song Code : AD8LQ9 ISWC : T3146356067 Writers ( 8 ) HENRY REXACH, GAD…" at bounding box center [742, 582] width 1048 height 116
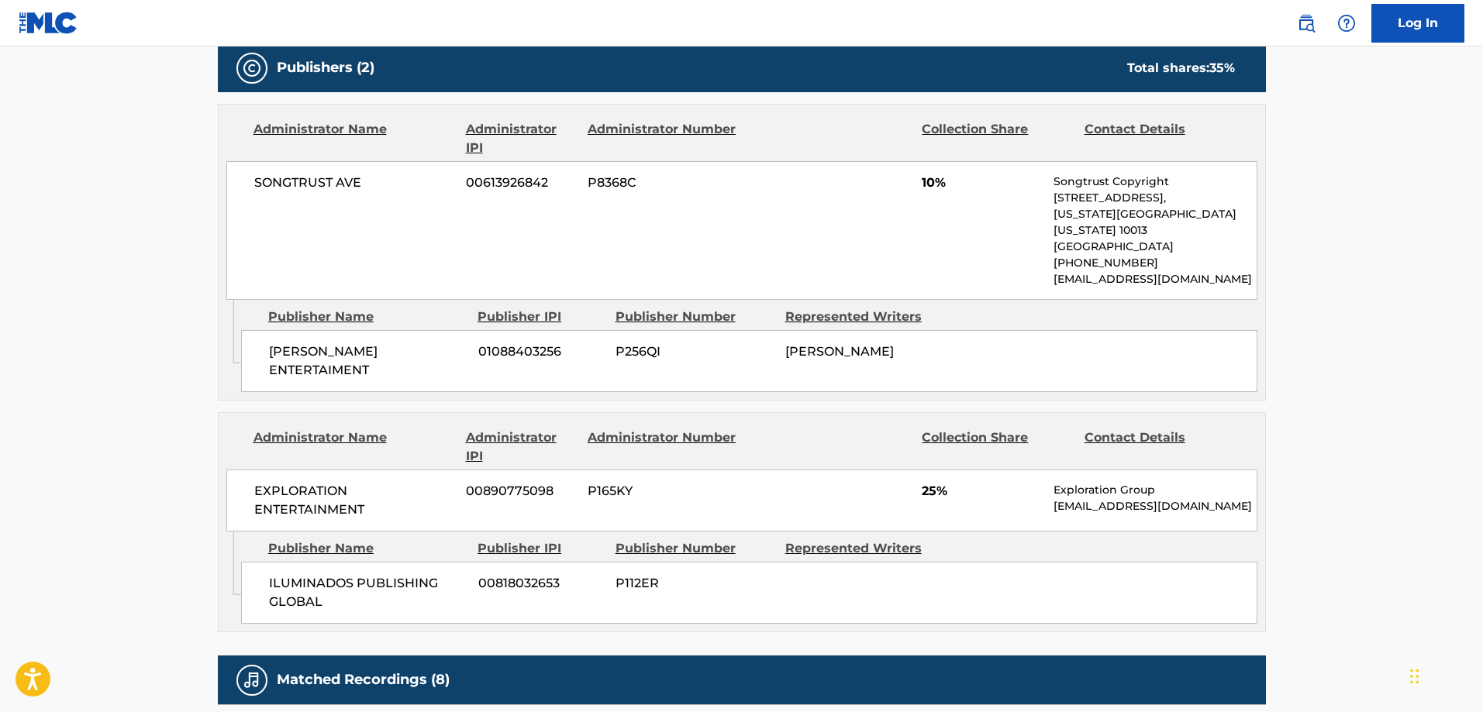
scroll to position [930, 0]
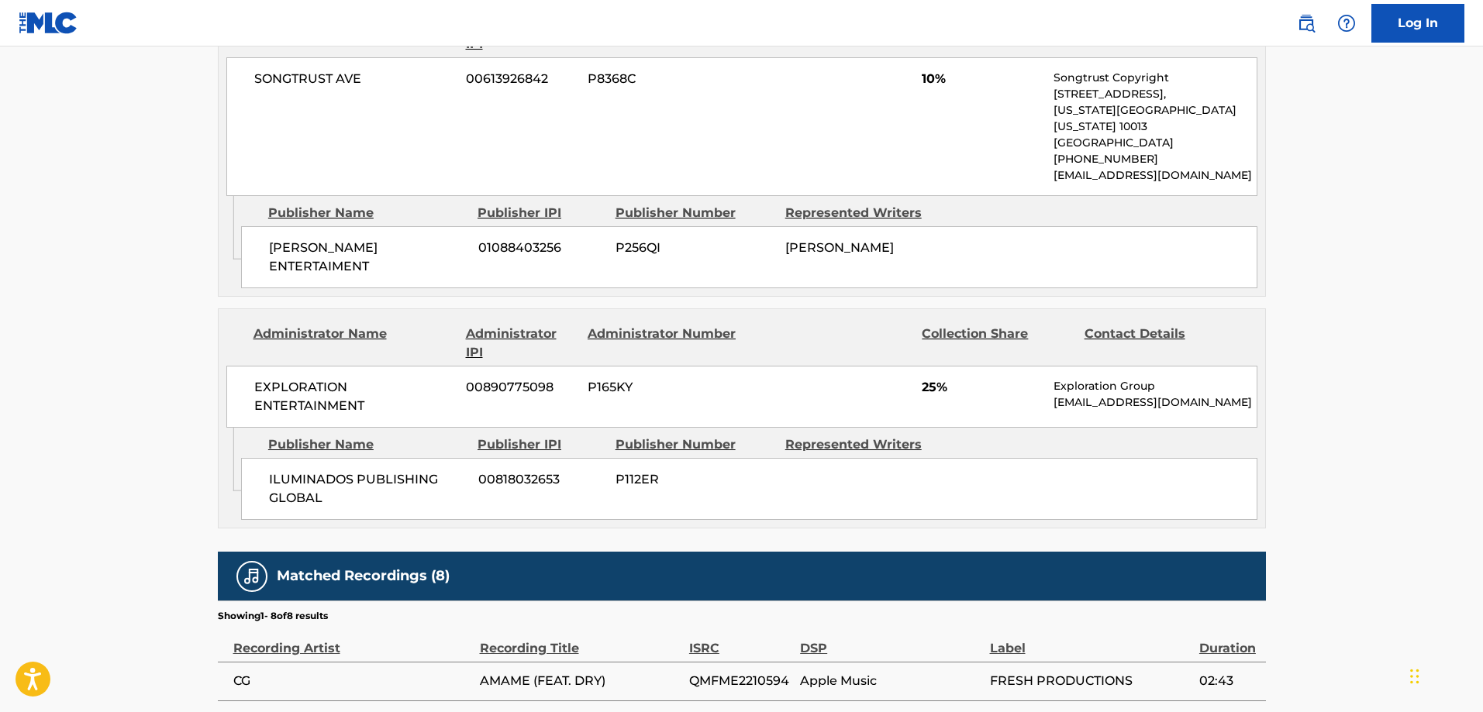
click at [291, 471] on span "ILUMINADOS PUBLISHING GLOBAL" at bounding box center [368, 489] width 198 height 37
click at [289, 471] on span "ILUMINADOS PUBLISHING GLOBAL" at bounding box center [368, 489] width 198 height 37
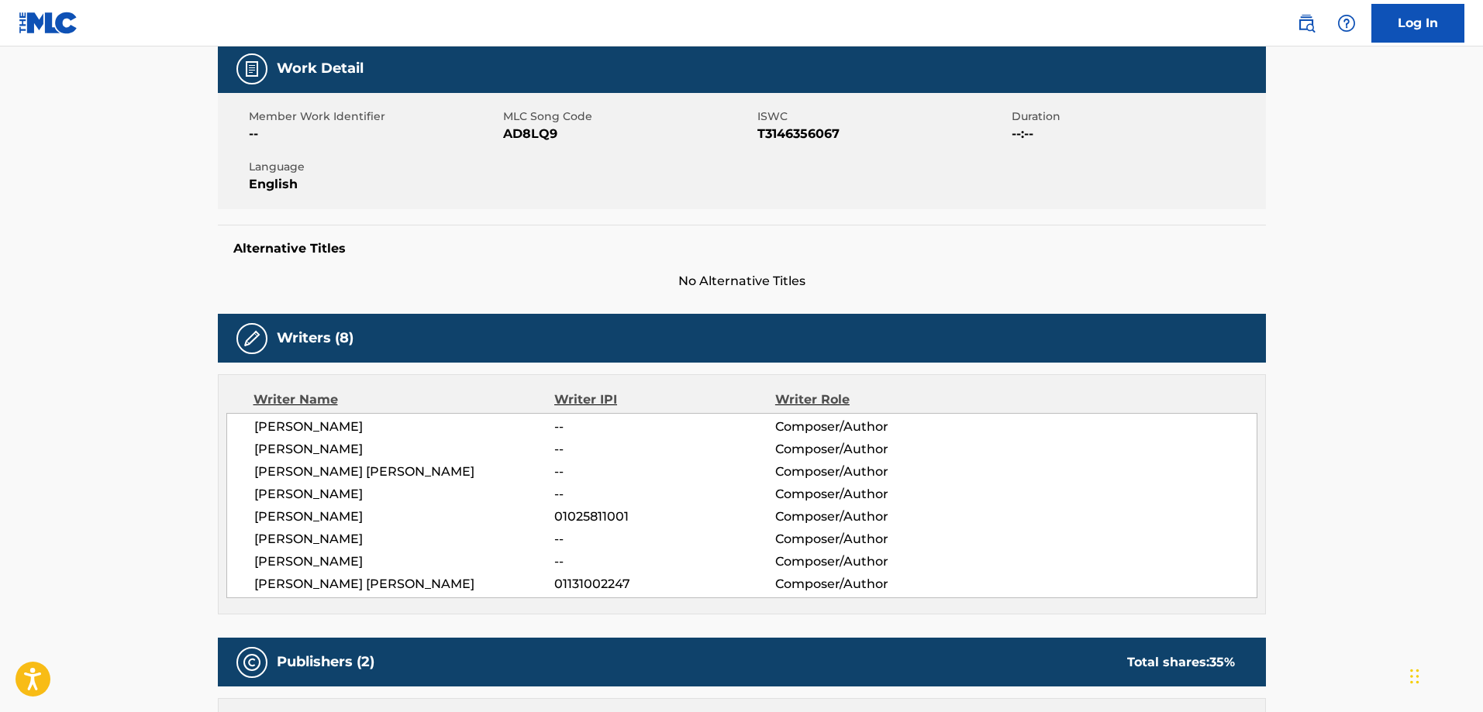
scroll to position [0, 0]
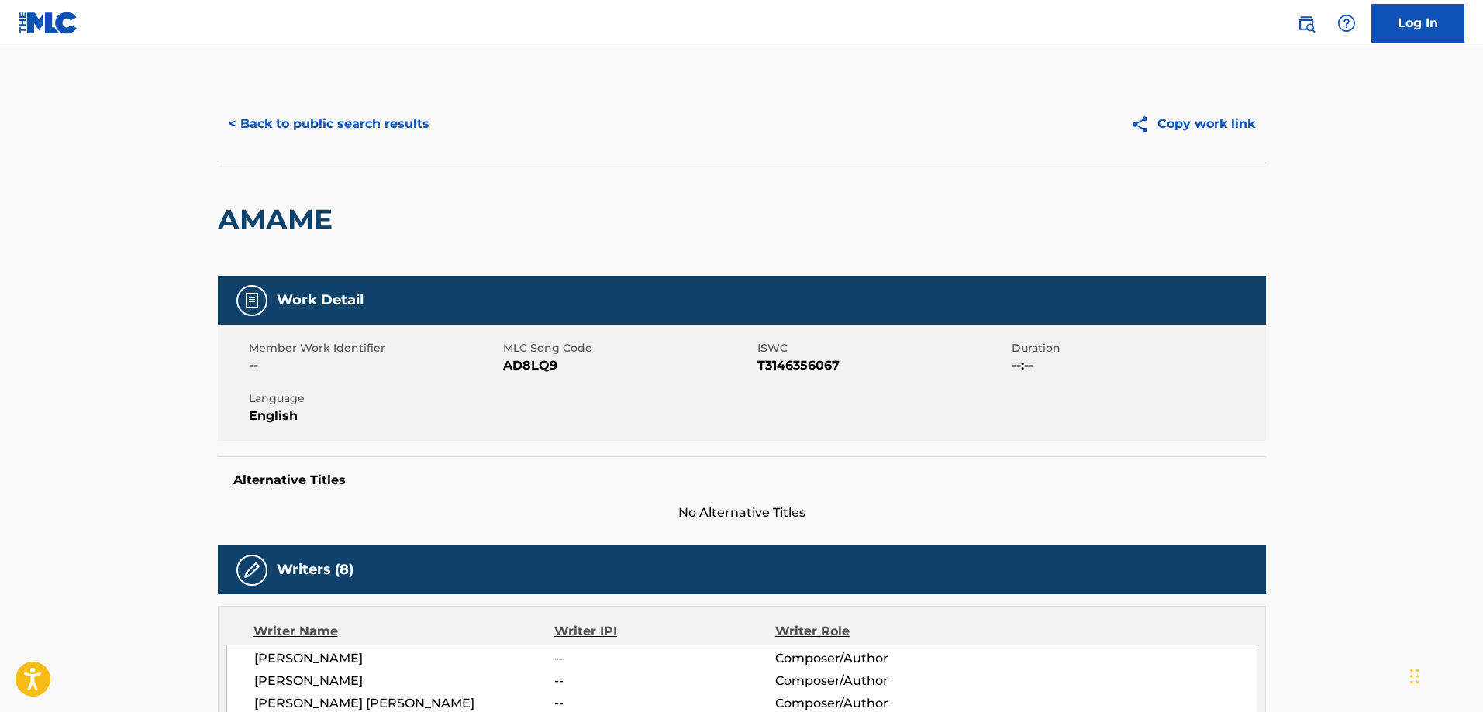
click at [336, 130] on button "< Back to public search results" at bounding box center [329, 124] width 222 height 39
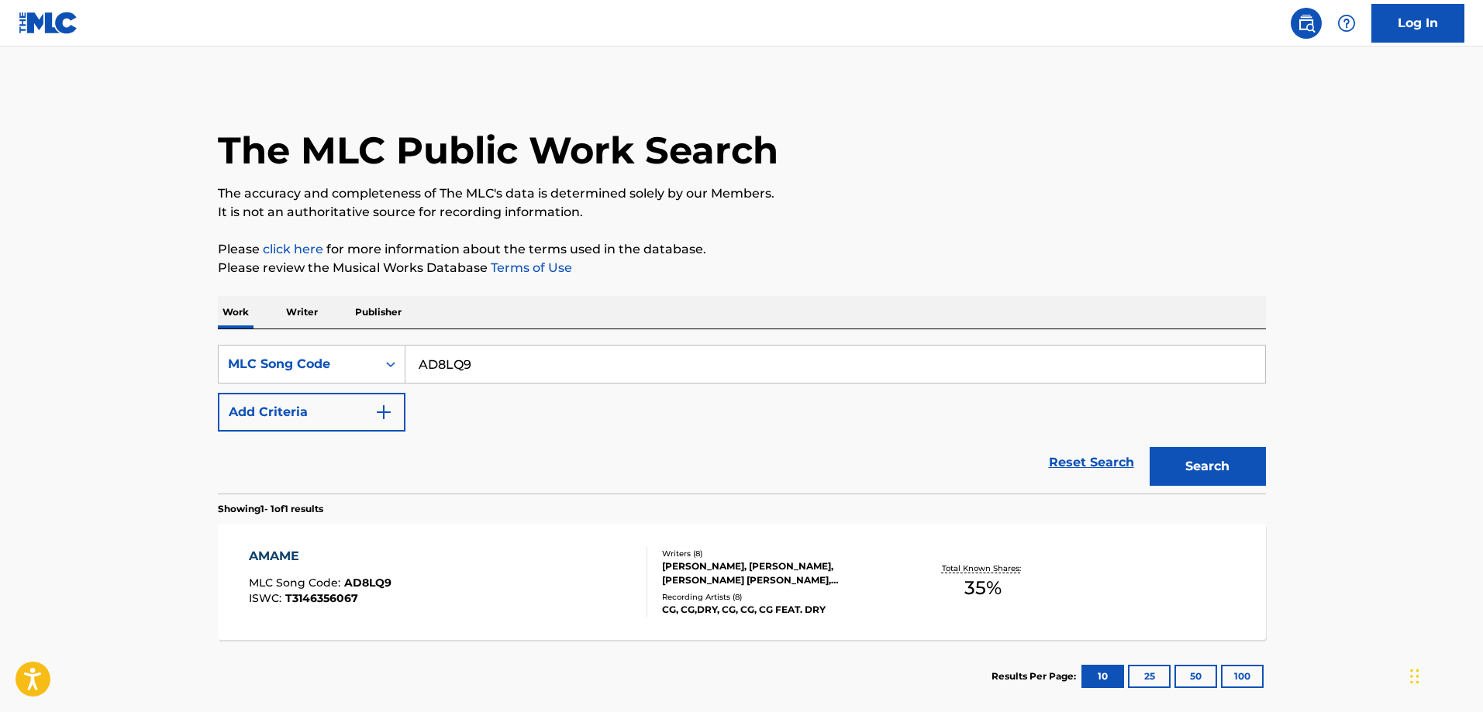
click at [537, 358] on input "AD8LQ9" at bounding box center [835, 364] width 860 height 37
paste input "FB9QQW"
type input "FB9QQW"
click at [1150, 447] on button "Search" at bounding box center [1208, 466] width 116 height 39
click at [425, 570] on div "FALAMO MLC Song Code : FB9QQW ISWC :" at bounding box center [448, 582] width 398 height 70
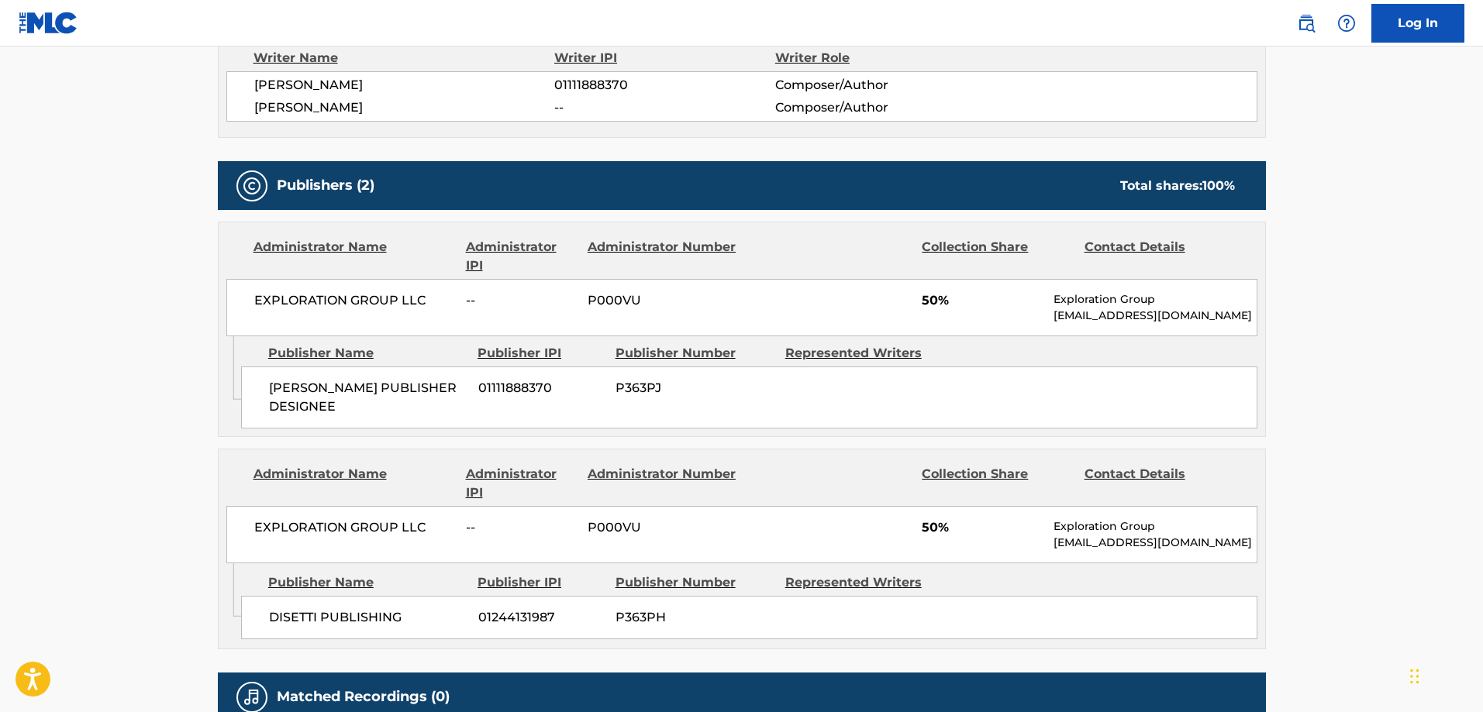
scroll to position [698, 0]
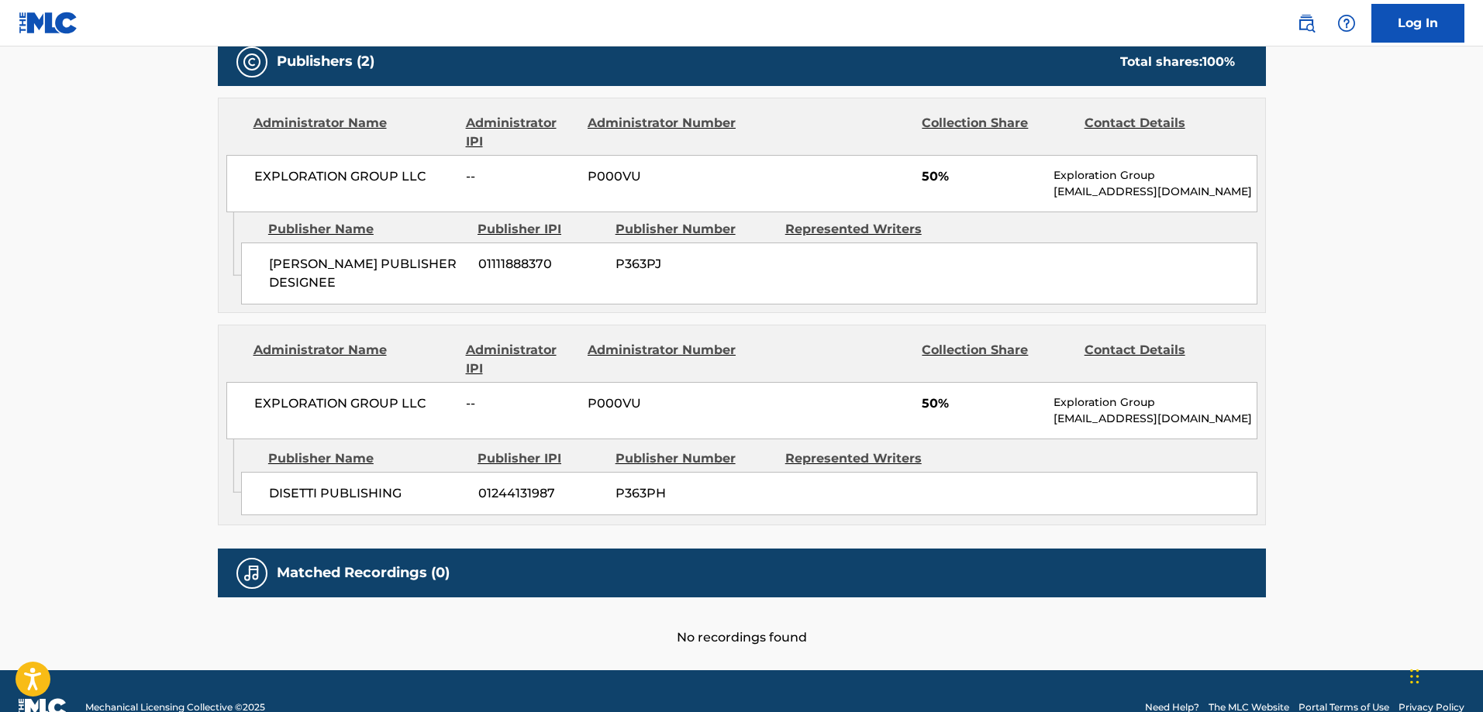
click at [305, 491] on span "DISETTI PUBLISHING" at bounding box center [368, 494] width 198 height 19
drag, startPoint x: 305, startPoint y: 491, endPoint x: 338, endPoint y: 481, distance: 34.8
click at [337, 482] on div "DISETTI PUBLISHING 01244131987 P363PH" at bounding box center [749, 493] width 1016 height 43
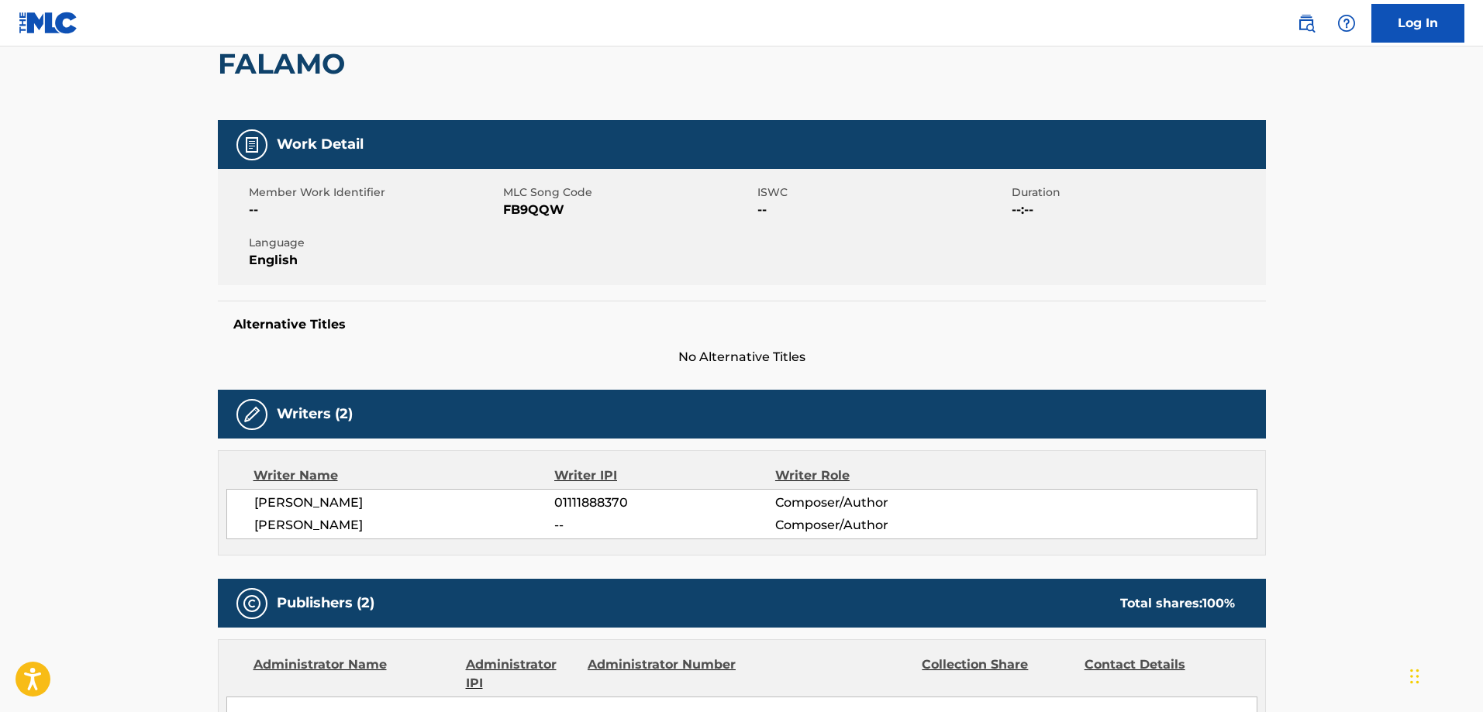
scroll to position [0, 0]
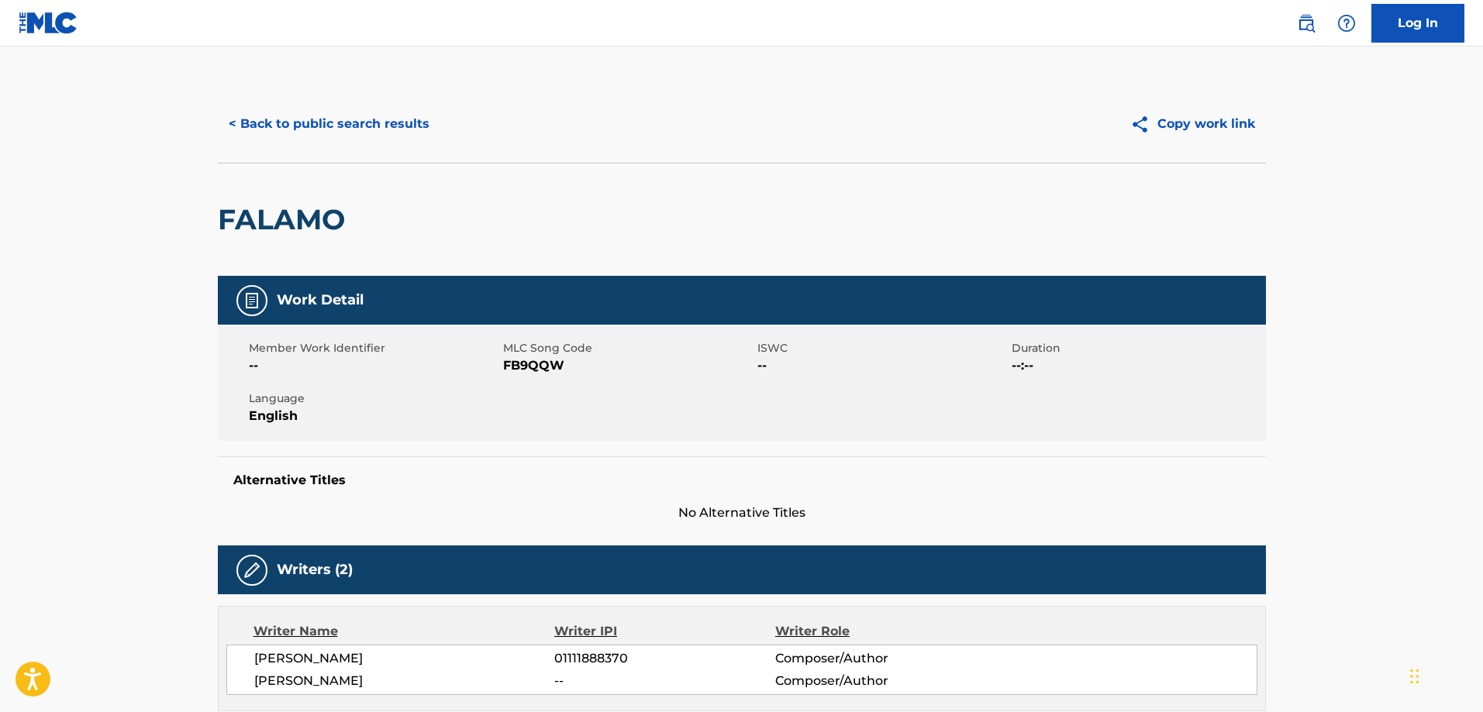
click at [275, 122] on button "< Back to public search results" at bounding box center [329, 124] width 222 height 39
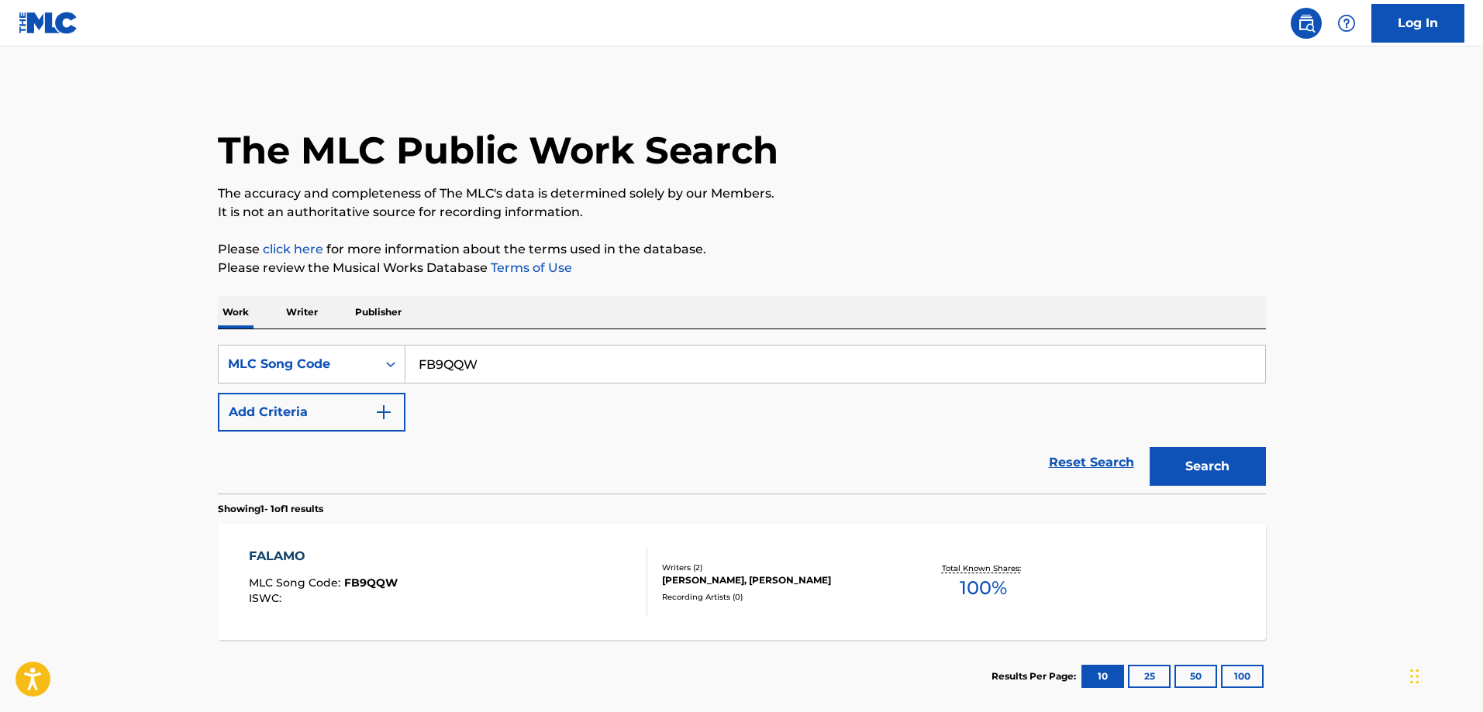
click at [473, 367] on input "FB9QQW" at bounding box center [835, 364] width 860 height 37
paste input "07270"
type input "F07270"
click at [1150, 447] on button "Search" at bounding box center [1208, 466] width 116 height 39
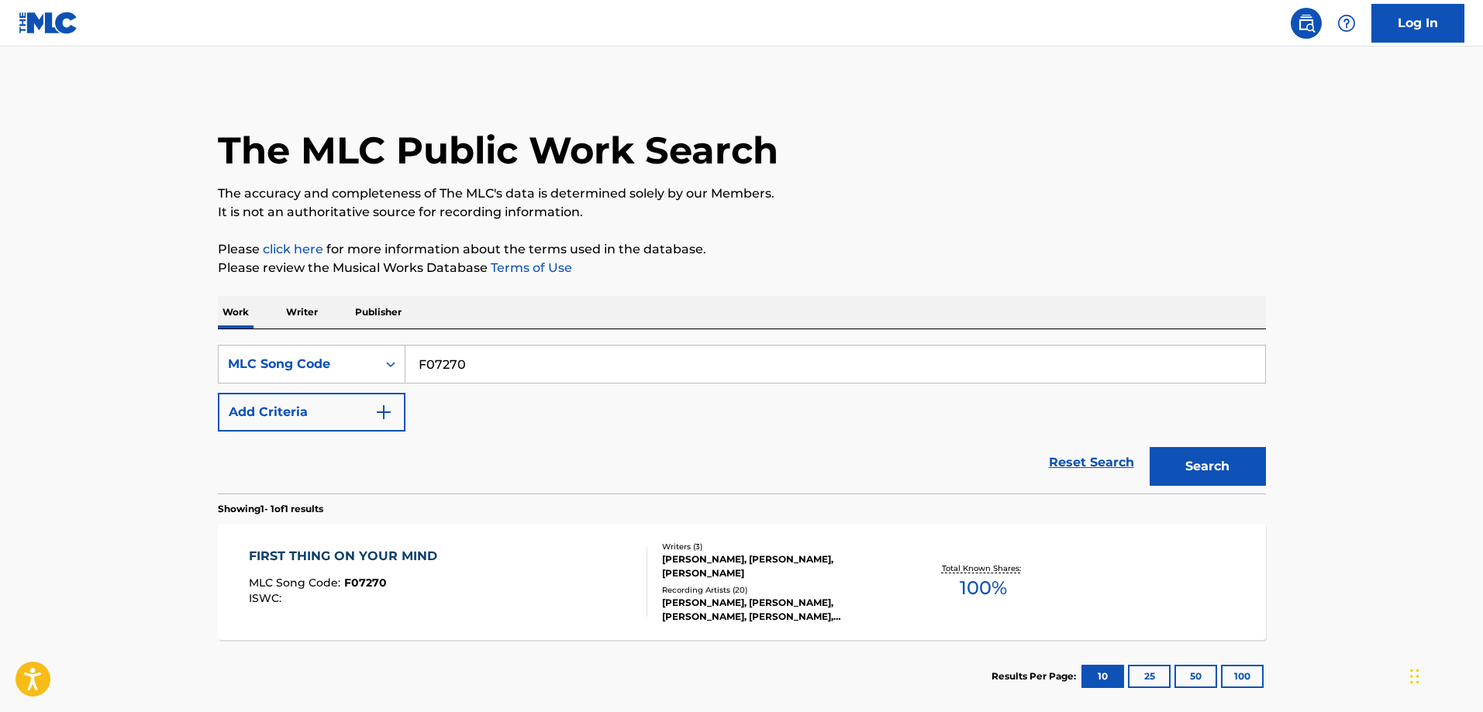
click at [378, 569] on div "FIRST THING ON YOUR MIND MLC Song Code : F07270 ISWC :" at bounding box center [347, 582] width 196 height 70
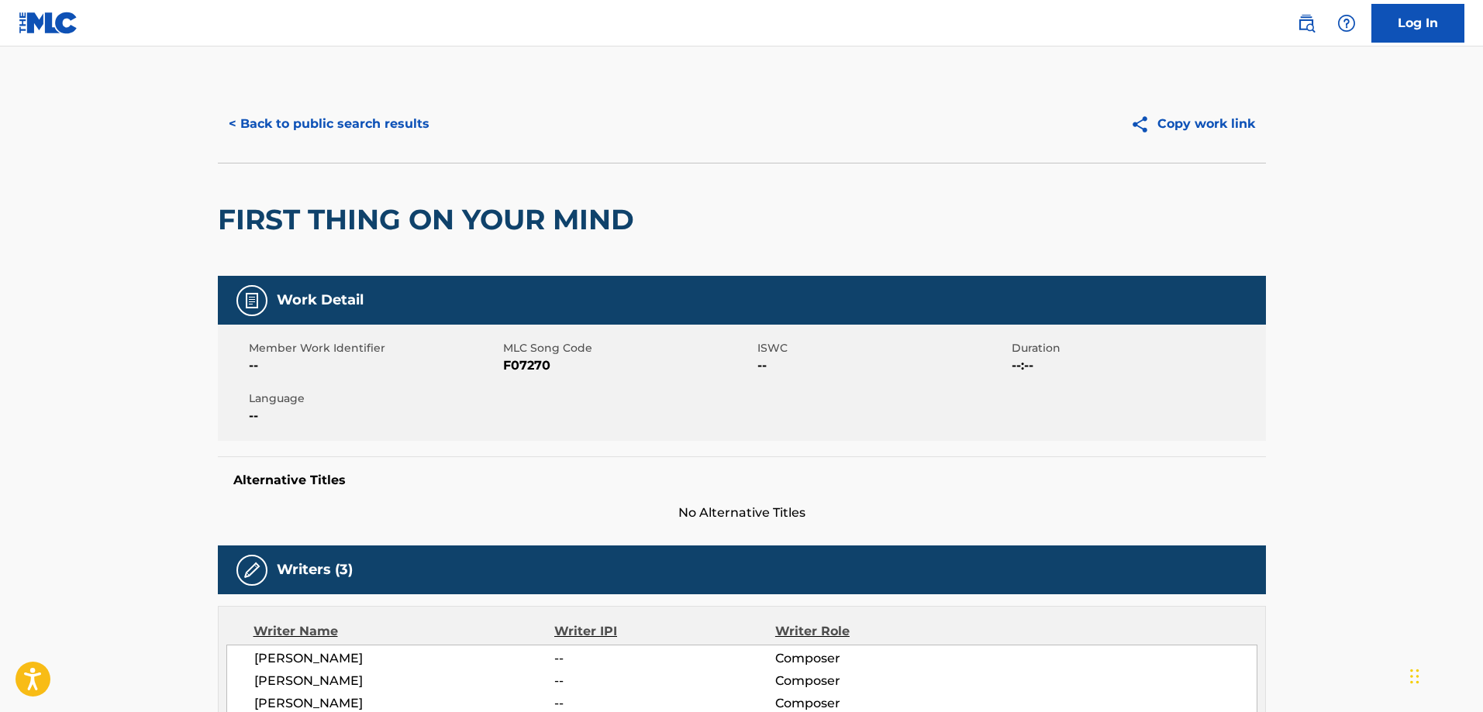
click at [340, 137] on button "< Back to public search results" at bounding box center [329, 124] width 222 height 39
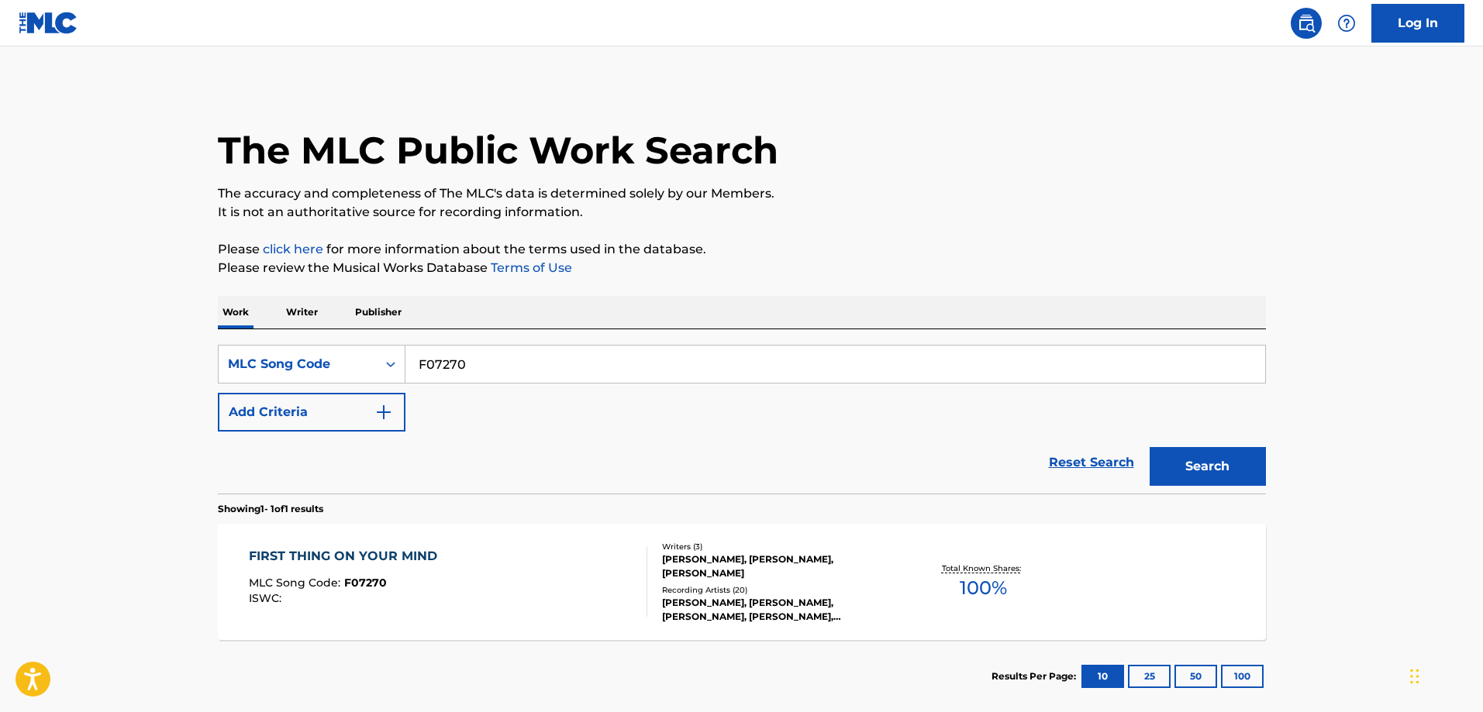
click at [547, 379] on input "F07270" at bounding box center [835, 364] width 860 height 37
paste input "W03988"
type input "W03988"
click at [1150, 447] on button "Search" at bounding box center [1208, 466] width 116 height 39
drag, startPoint x: 413, startPoint y: 505, endPoint x: 398, endPoint y: 524, distance: 23.7
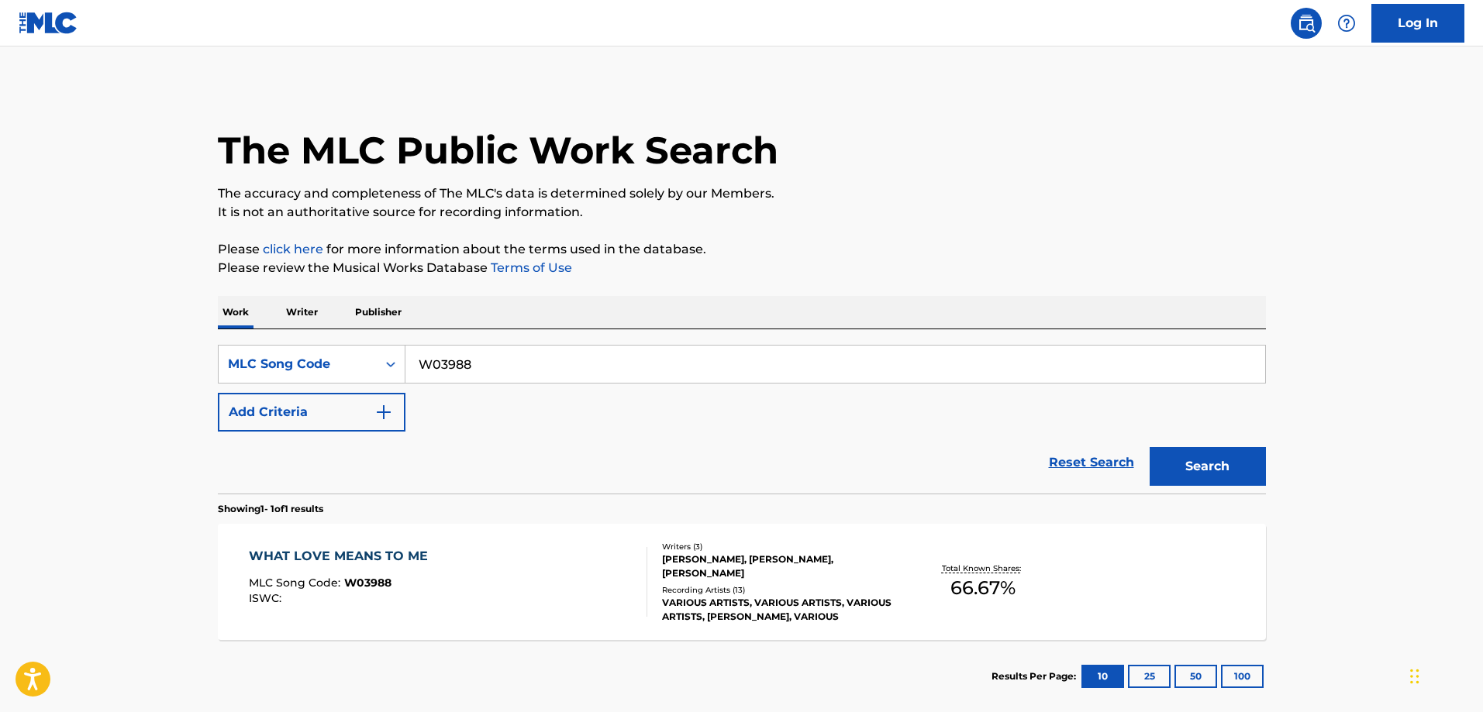
click at [412, 505] on section "Showing 1 - 1 of 1 results" at bounding box center [742, 505] width 1048 height 22
click at [395, 527] on div "WHAT LOVE MEANS TO ME MLC Song Code : W03988 ISWC : Writers ( 3 ) WENDELL WELLM…" at bounding box center [742, 582] width 1048 height 116
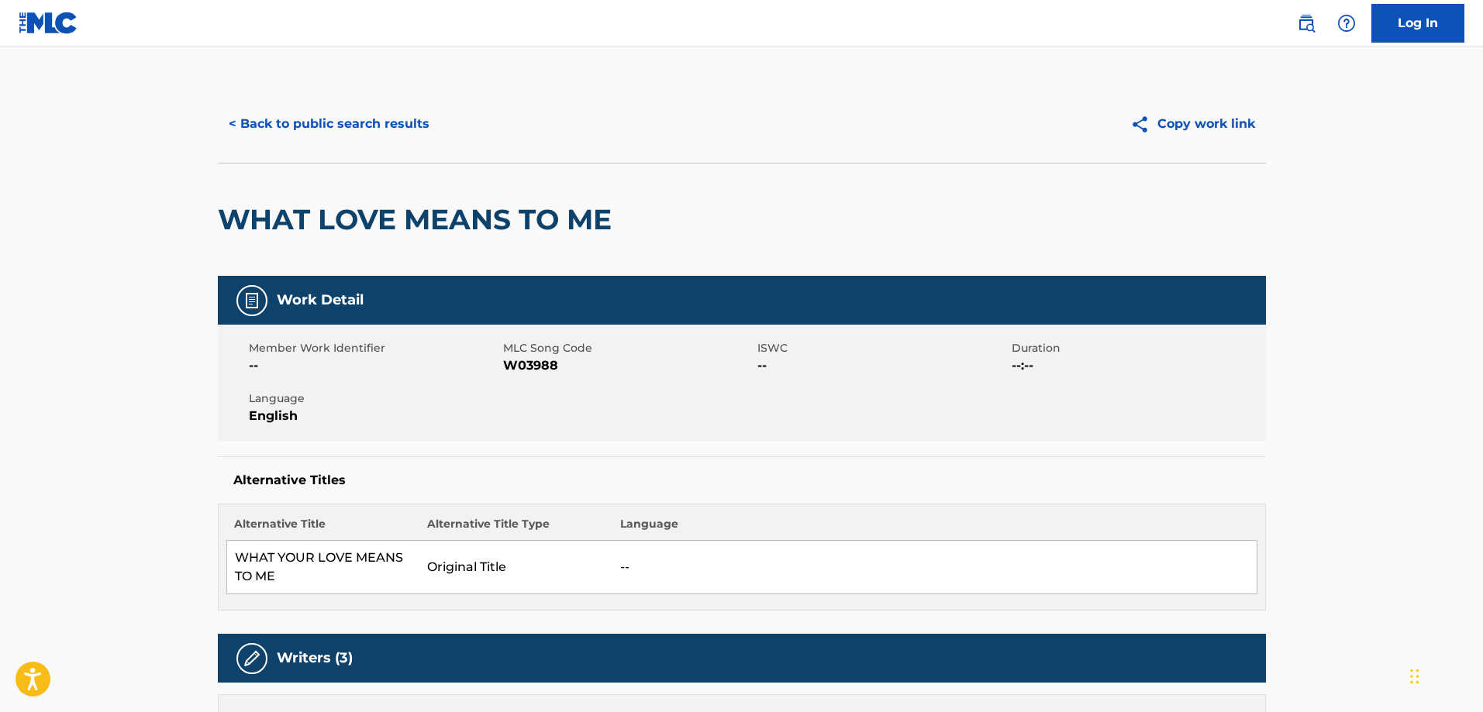
click at [335, 130] on button "< Back to public search results" at bounding box center [329, 124] width 222 height 39
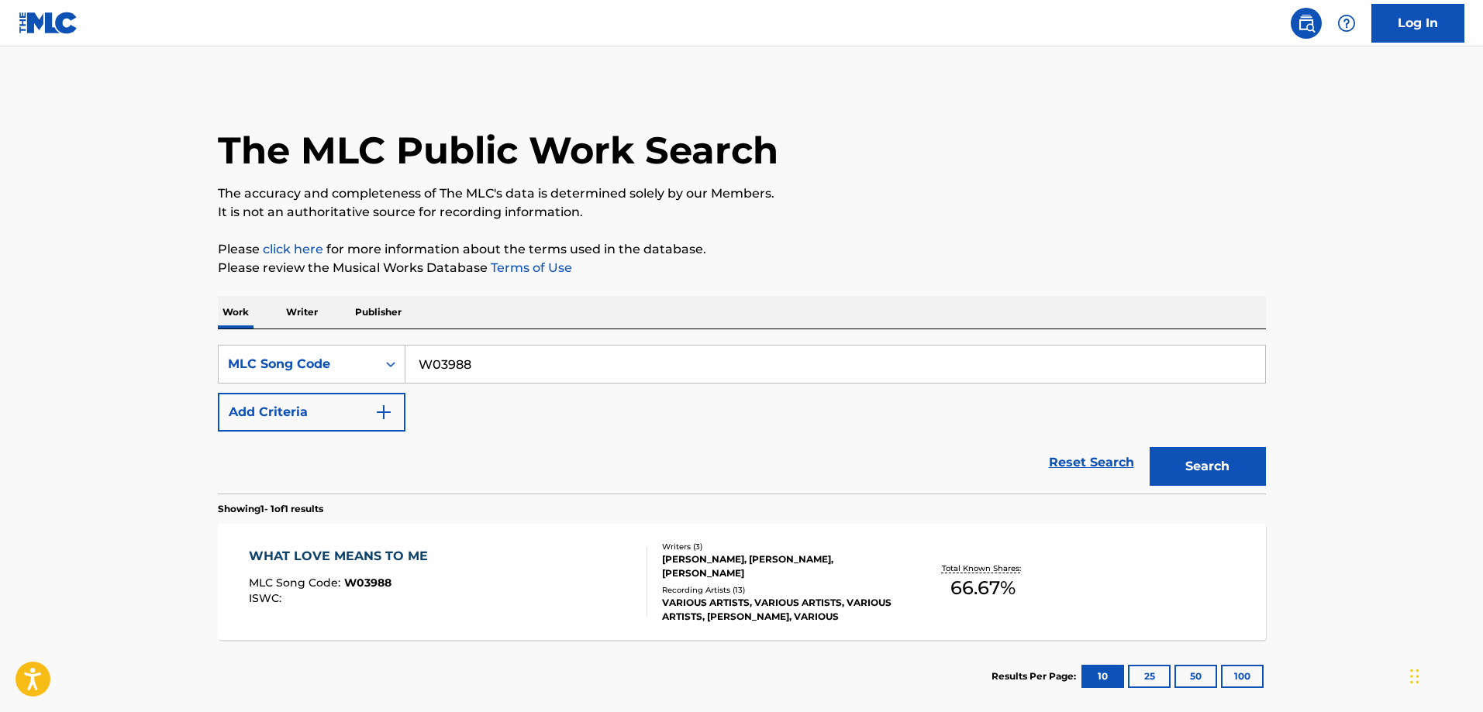
click at [484, 345] on div "W03988" at bounding box center [835, 364] width 860 height 39
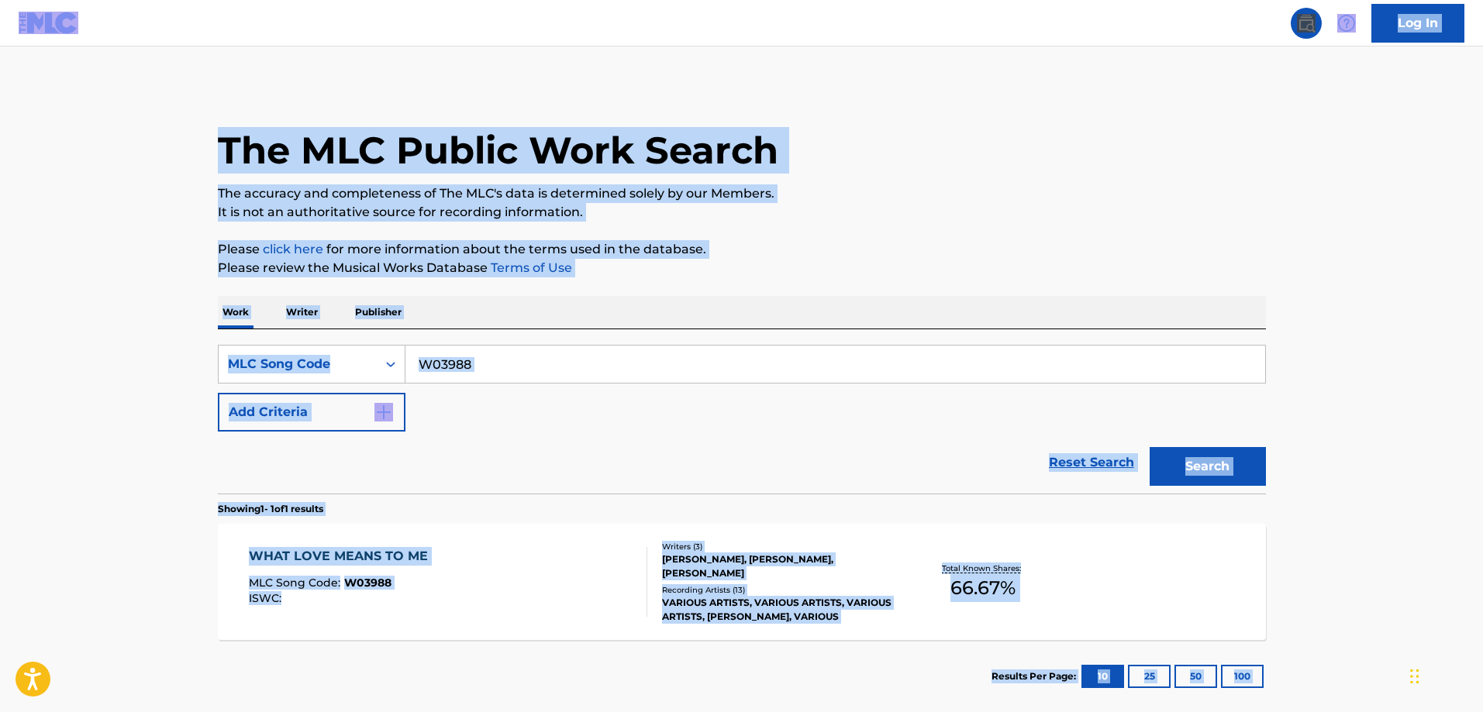
click at [471, 361] on input "W03988" at bounding box center [835, 364] width 860 height 37
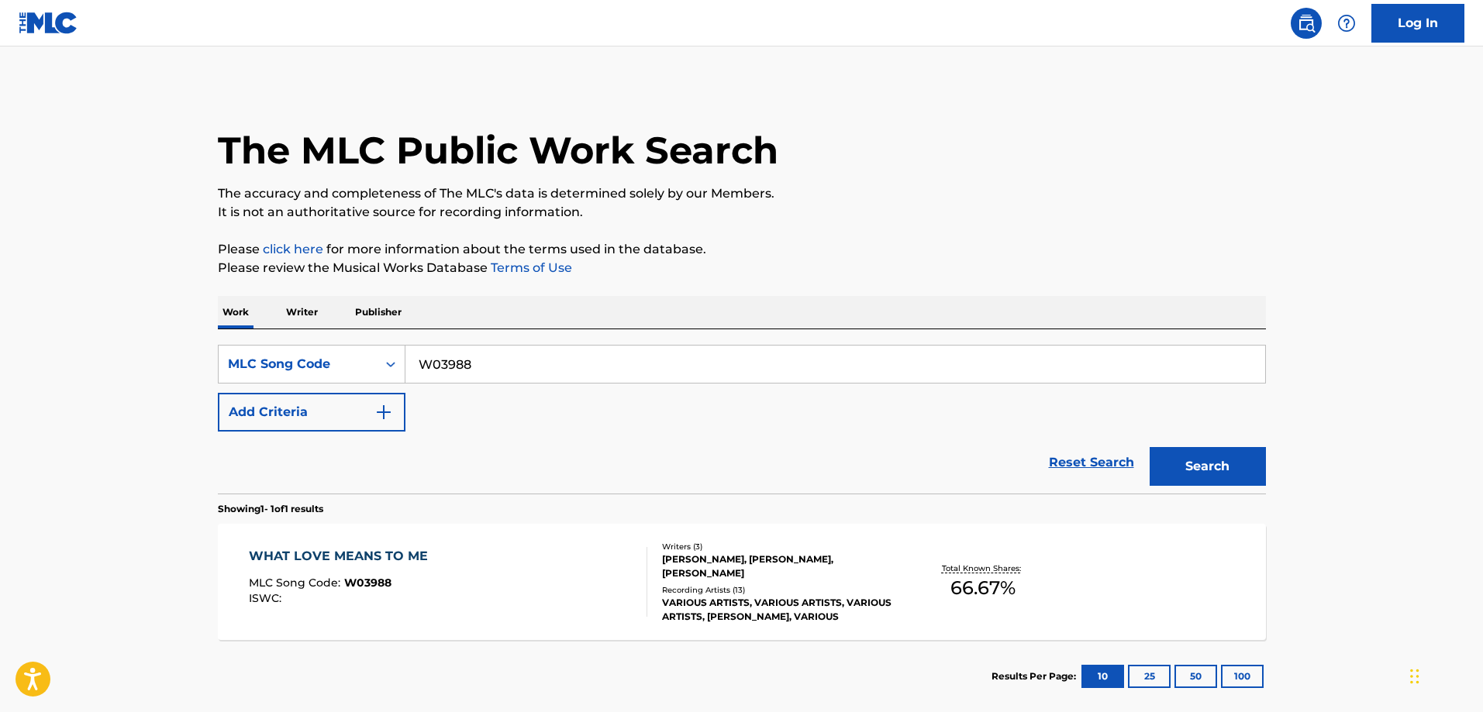
paste input "B5KF3"
type input "WB5KF3"
click at [1150, 447] on button "Search" at bounding box center [1208, 466] width 116 height 39
click at [446, 626] on div "WHEN YOU WAKE UP - REMIX MLC Song Code : WB5KF3 ISWC : T3000510618 Writers ( 5 …" at bounding box center [742, 582] width 1048 height 116
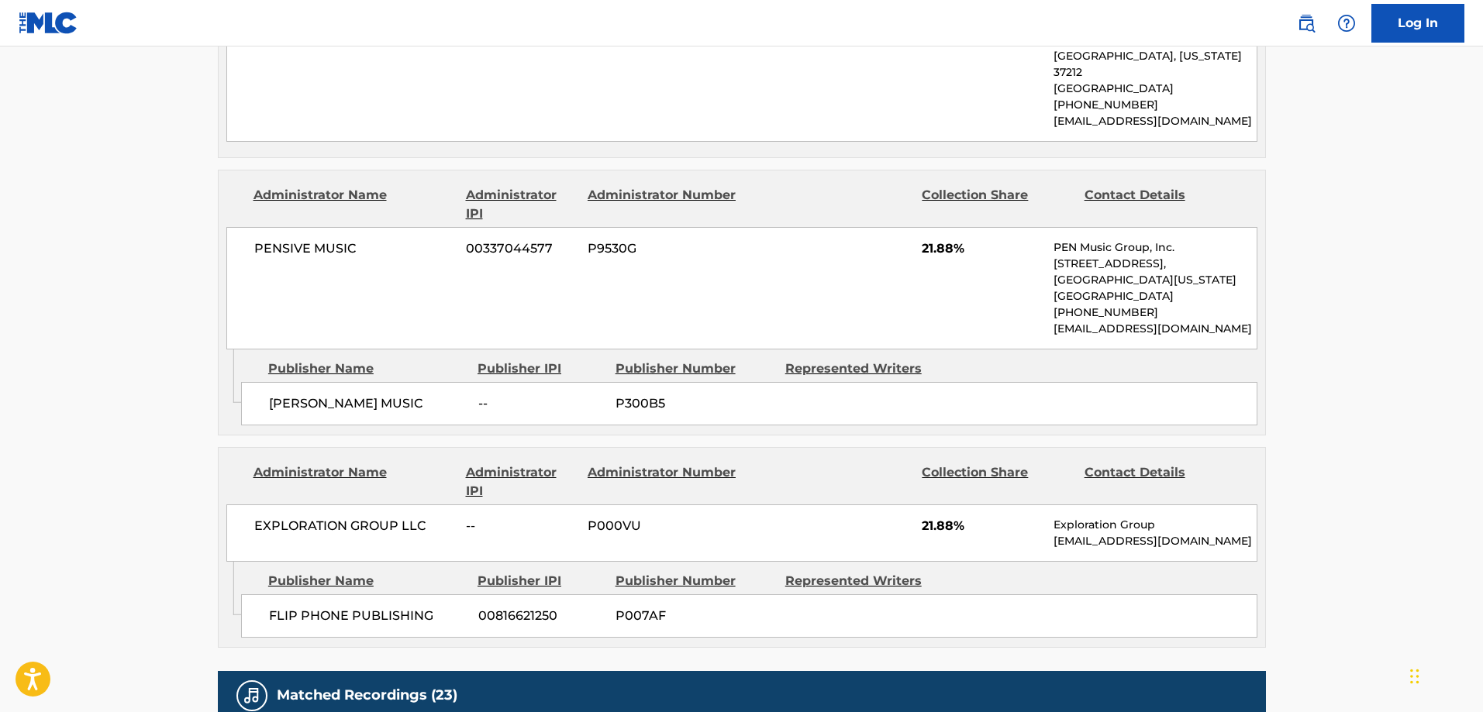
scroll to position [1473, 0]
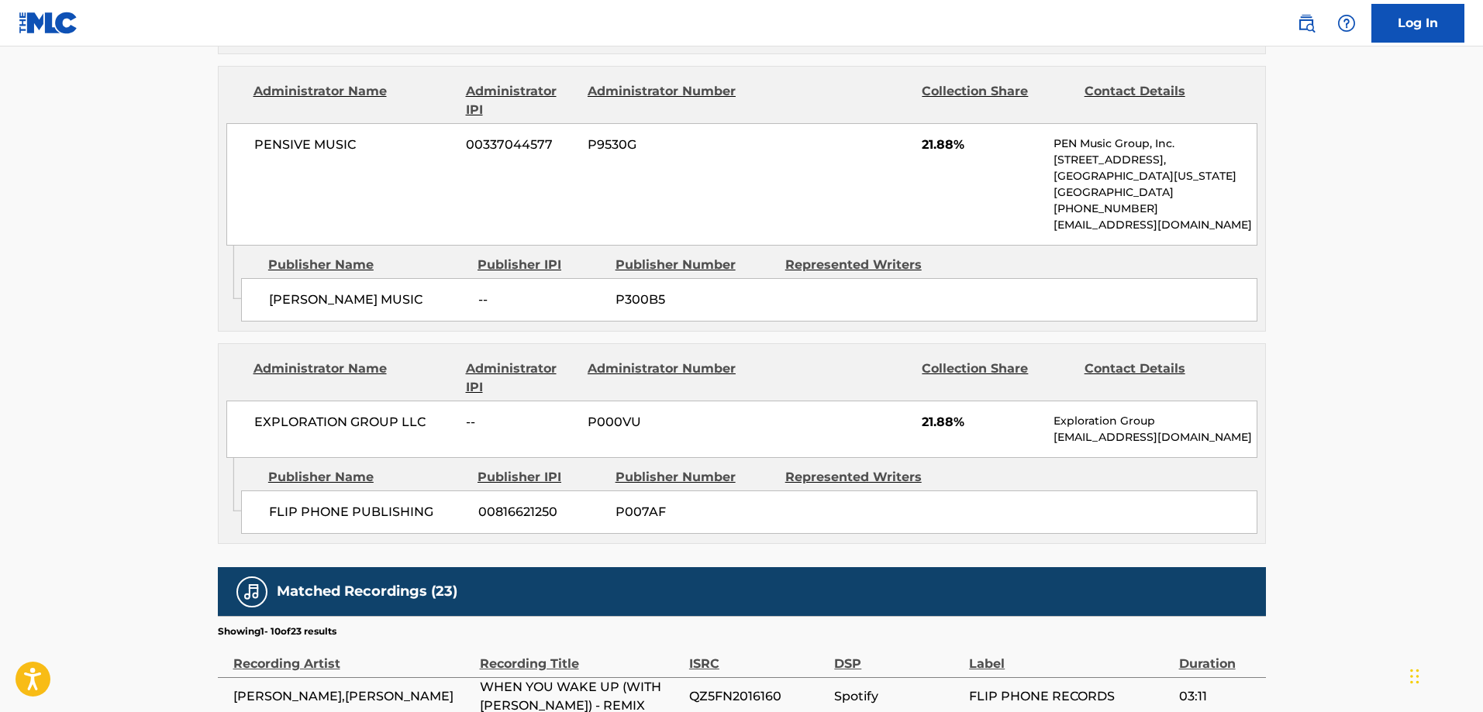
click at [284, 503] on span "FLIP PHONE PUBLISHING" at bounding box center [368, 512] width 198 height 19
drag, startPoint x: 284, startPoint y: 471, endPoint x: 327, endPoint y: 466, distance: 43.7
click at [327, 491] on div "FLIP PHONE PUBLISHING 00816621250 P007AF" at bounding box center [749, 512] width 1016 height 43
click at [414, 503] on span "FLIP PHONE PUBLISHING" at bounding box center [368, 512] width 198 height 19
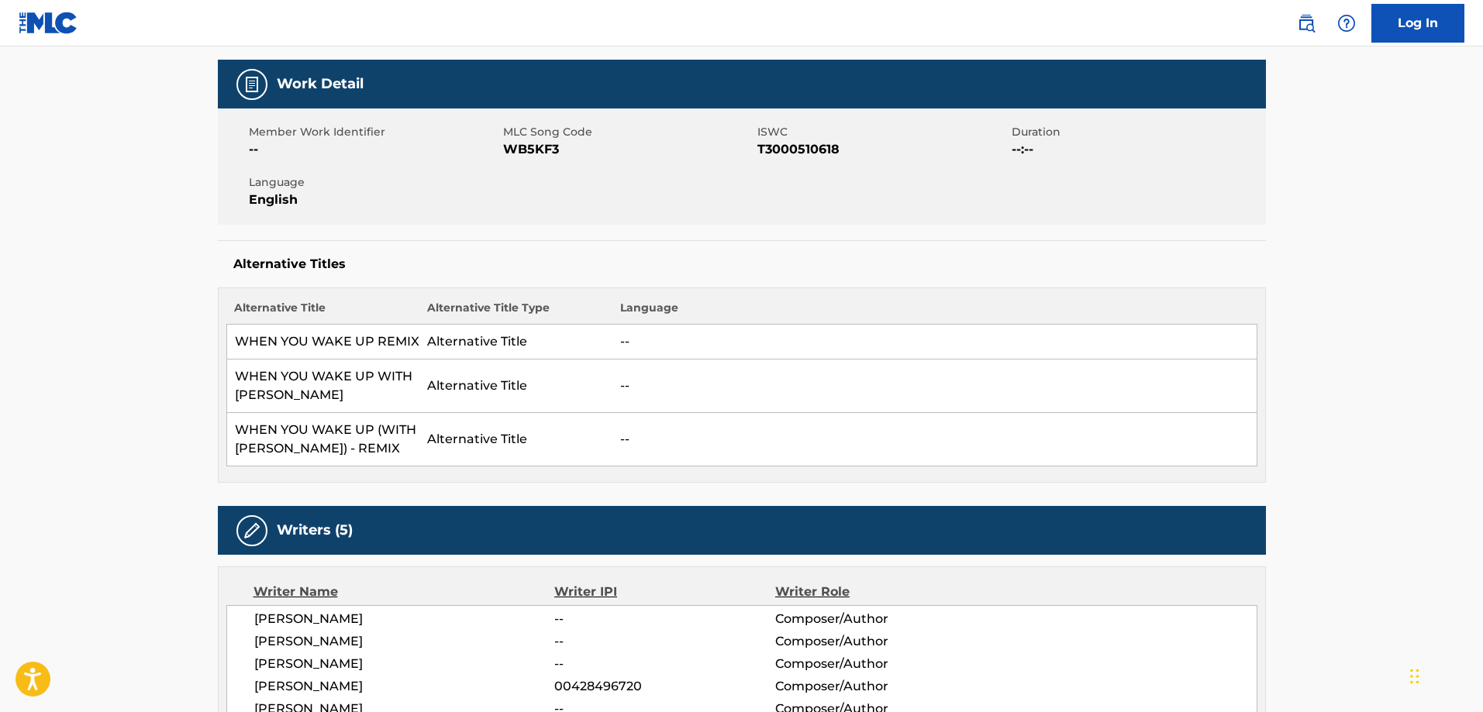
scroll to position [0, 0]
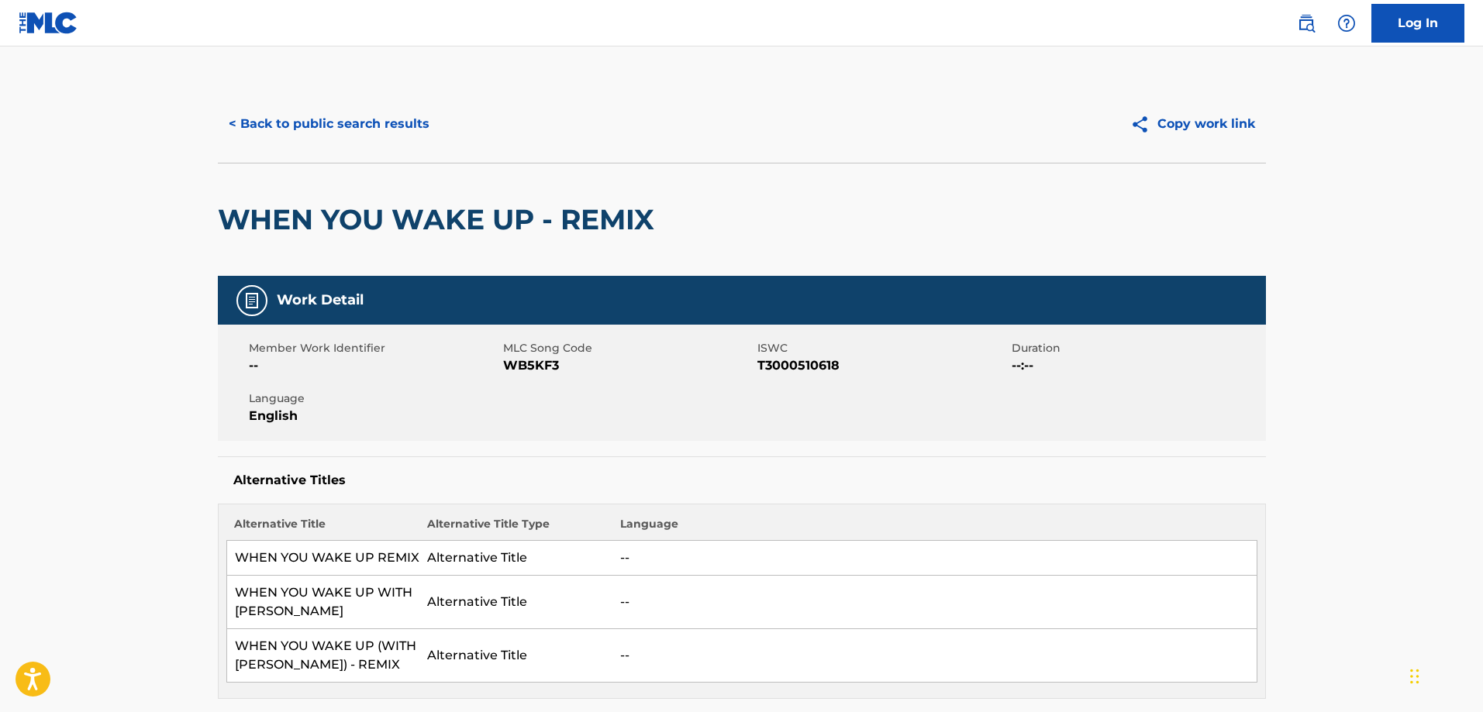
click at [358, 126] on button "< Back to public search results" at bounding box center [329, 124] width 222 height 39
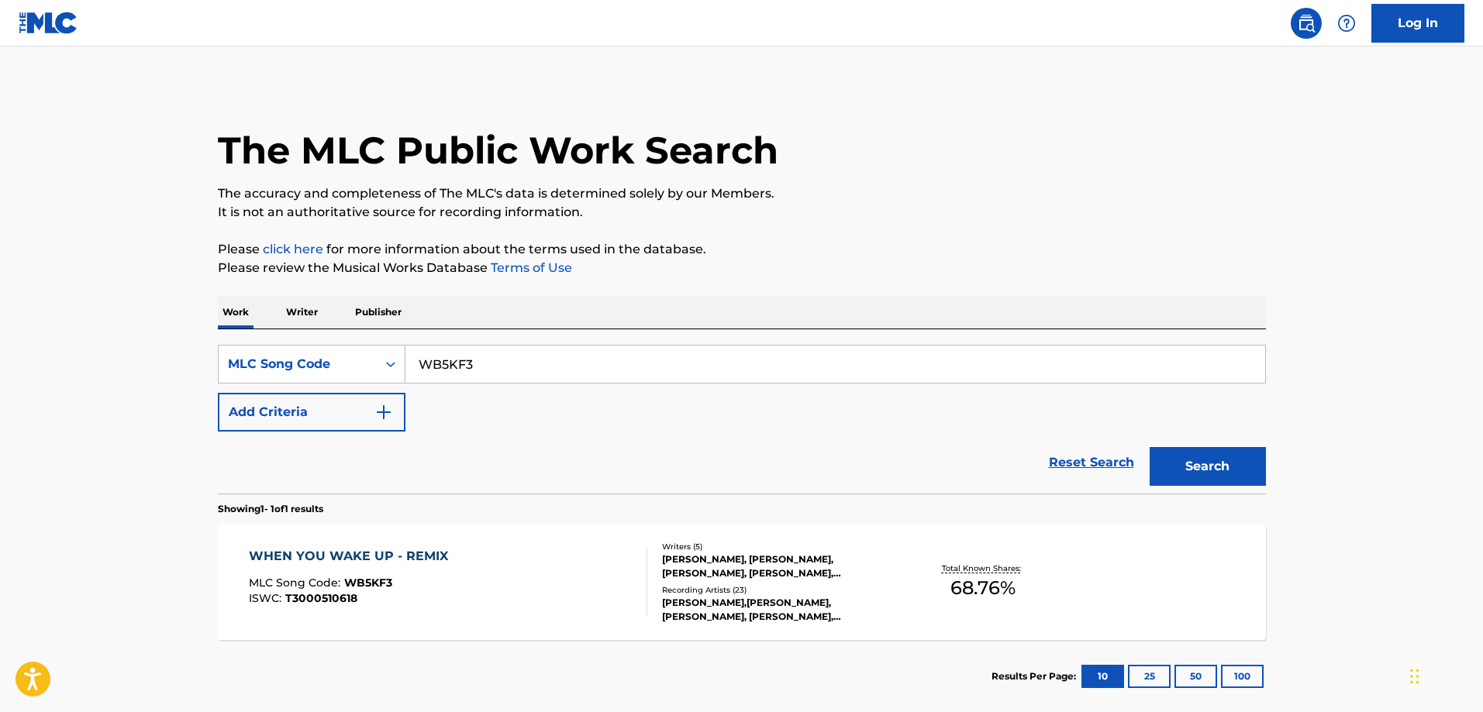
click at [486, 353] on input "WB5KF3" at bounding box center [835, 364] width 860 height 37
paste input "VB5YAE"
type input "VB5YAE"
click at [1150, 447] on button "Search" at bounding box center [1208, 466] width 116 height 39
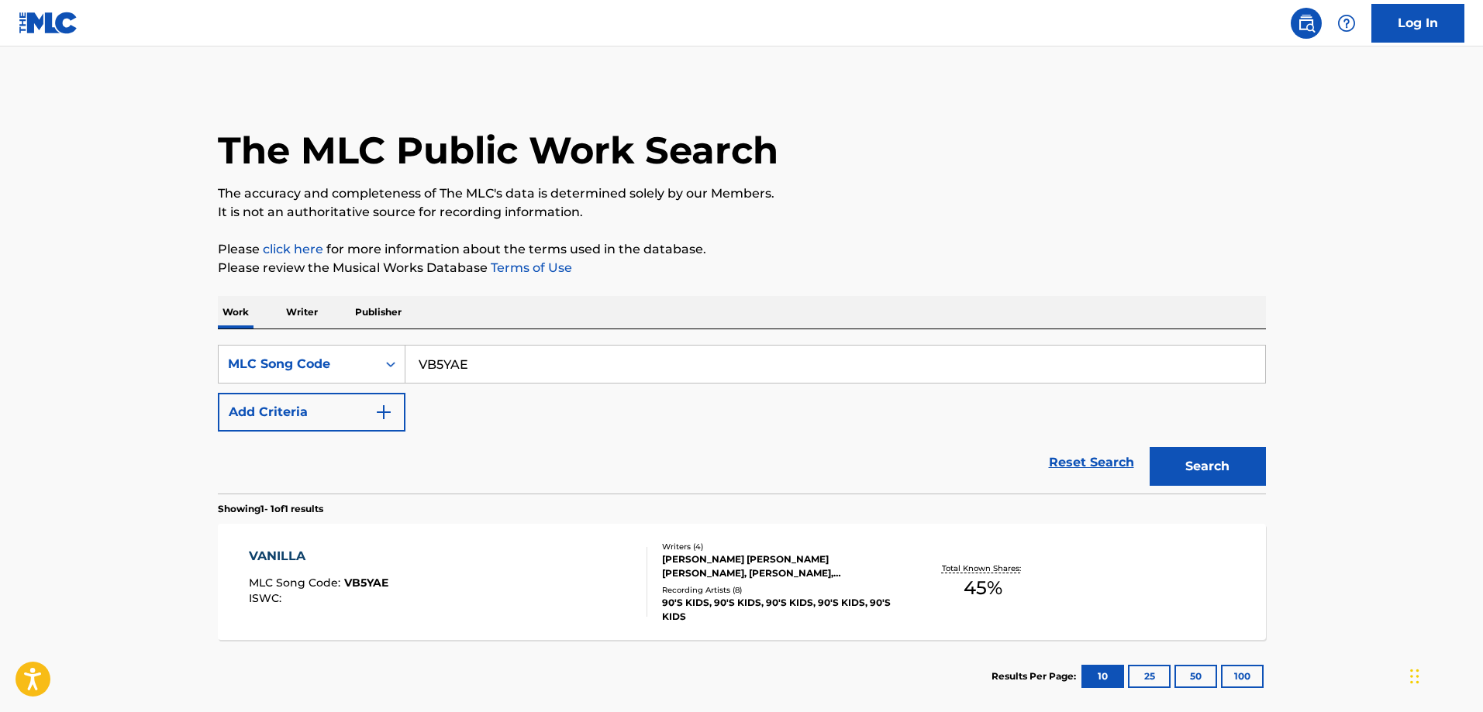
click at [395, 551] on div "VANILLA MLC Song Code : VB5YAE ISWC :" at bounding box center [448, 582] width 398 height 70
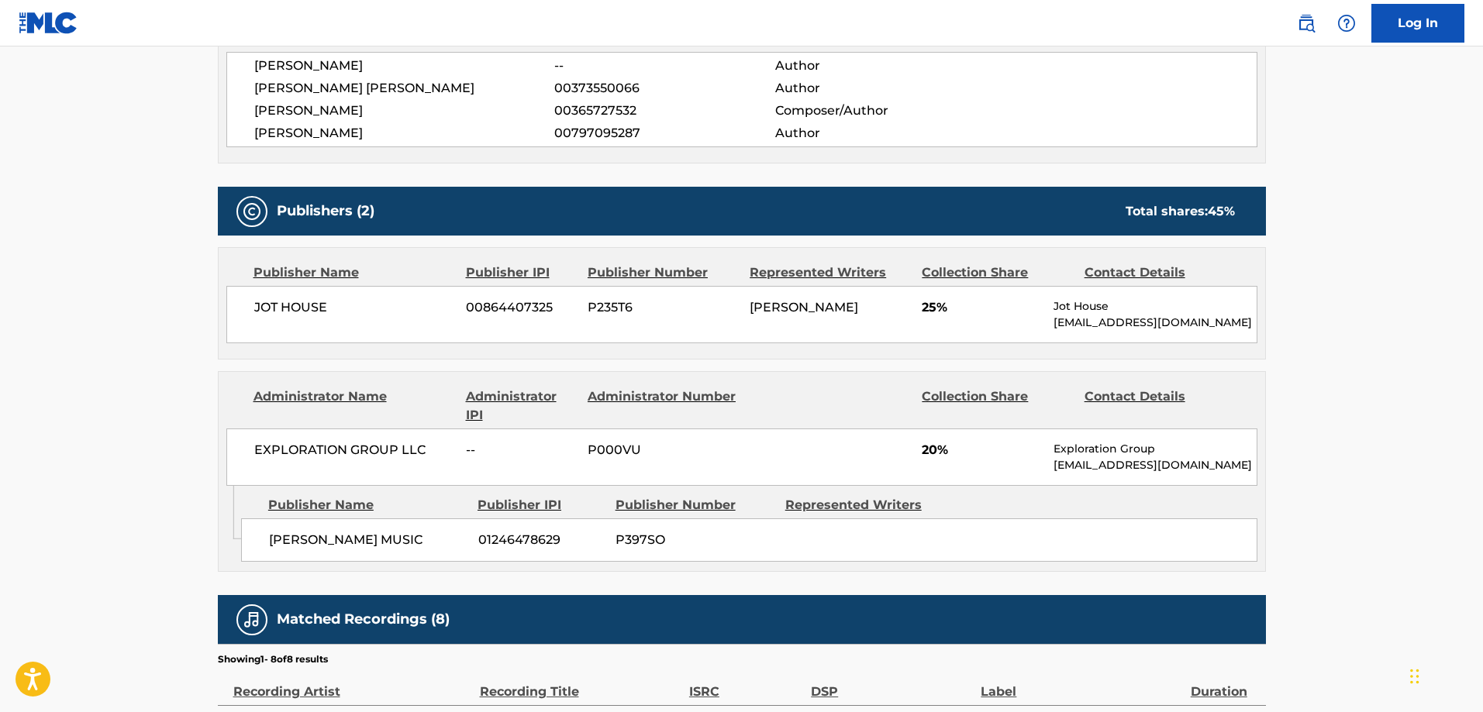
scroll to position [707, 0]
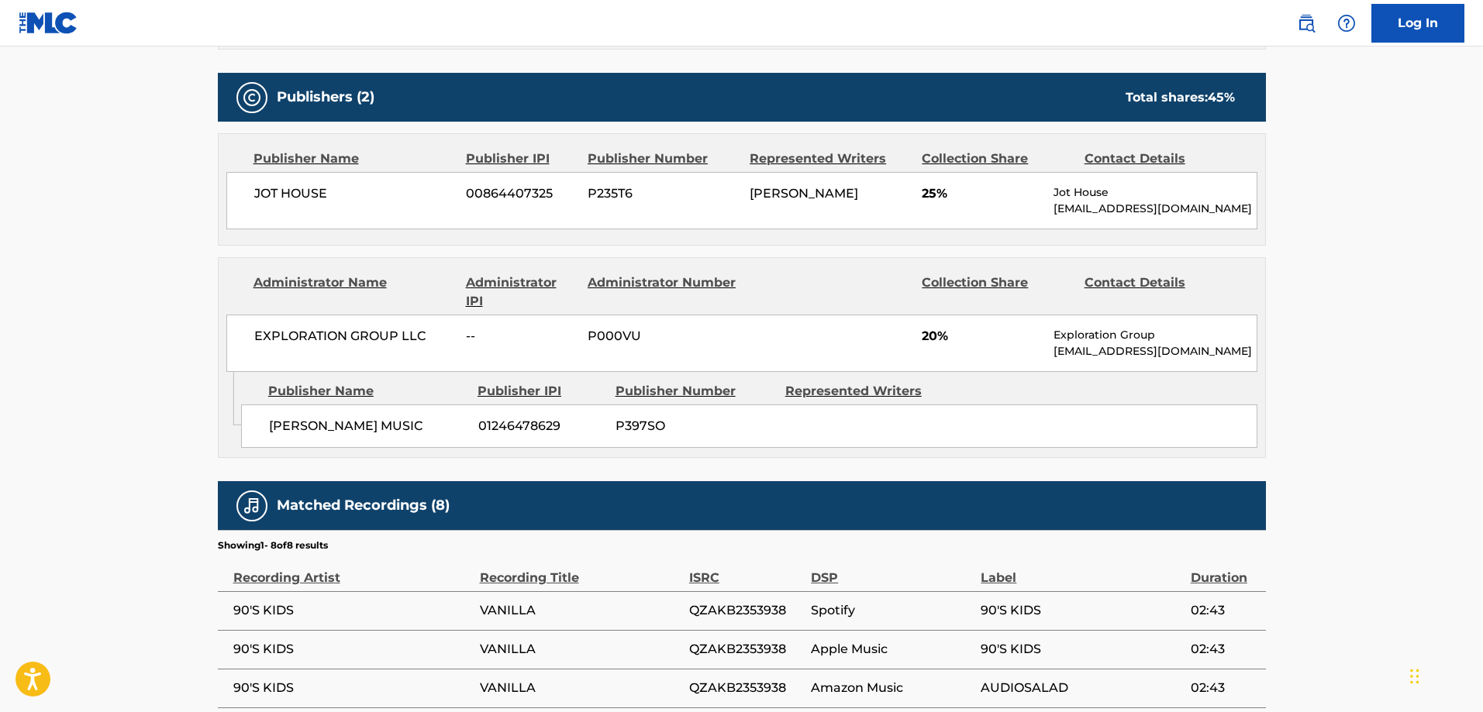
click at [285, 433] on span "COREY MOUCH MUSIC" at bounding box center [368, 426] width 198 height 19
click at [298, 425] on span "COREY MOUCH MUSIC" at bounding box center [368, 426] width 198 height 19
click at [291, 424] on span "COREY MOUCH MUSIC" at bounding box center [368, 426] width 198 height 19
drag, startPoint x: 314, startPoint y: 421, endPoint x: 333, endPoint y: 422, distance: 19.4
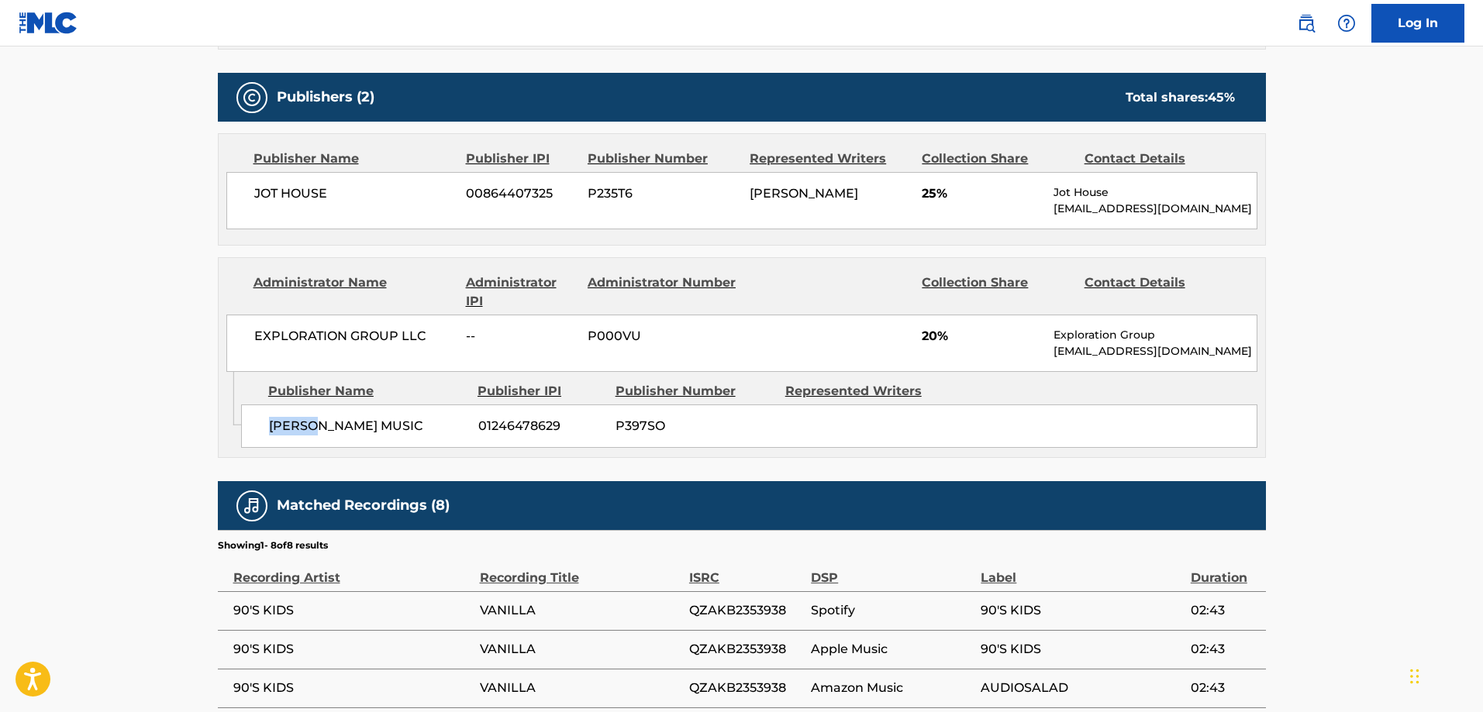
click at [316, 421] on span "COREY MOUCH MUSIC" at bounding box center [368, 426] width 198 height 19
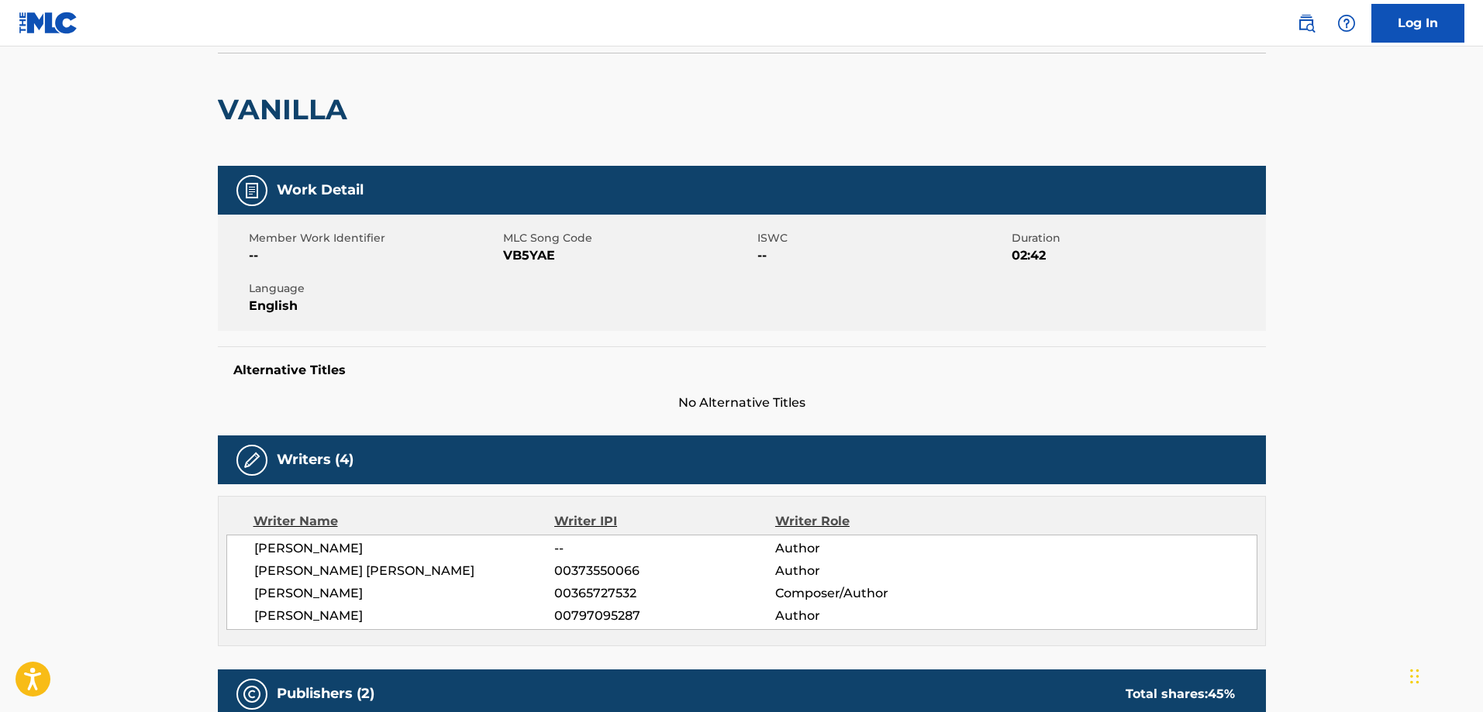
scroll to position [0, 0]
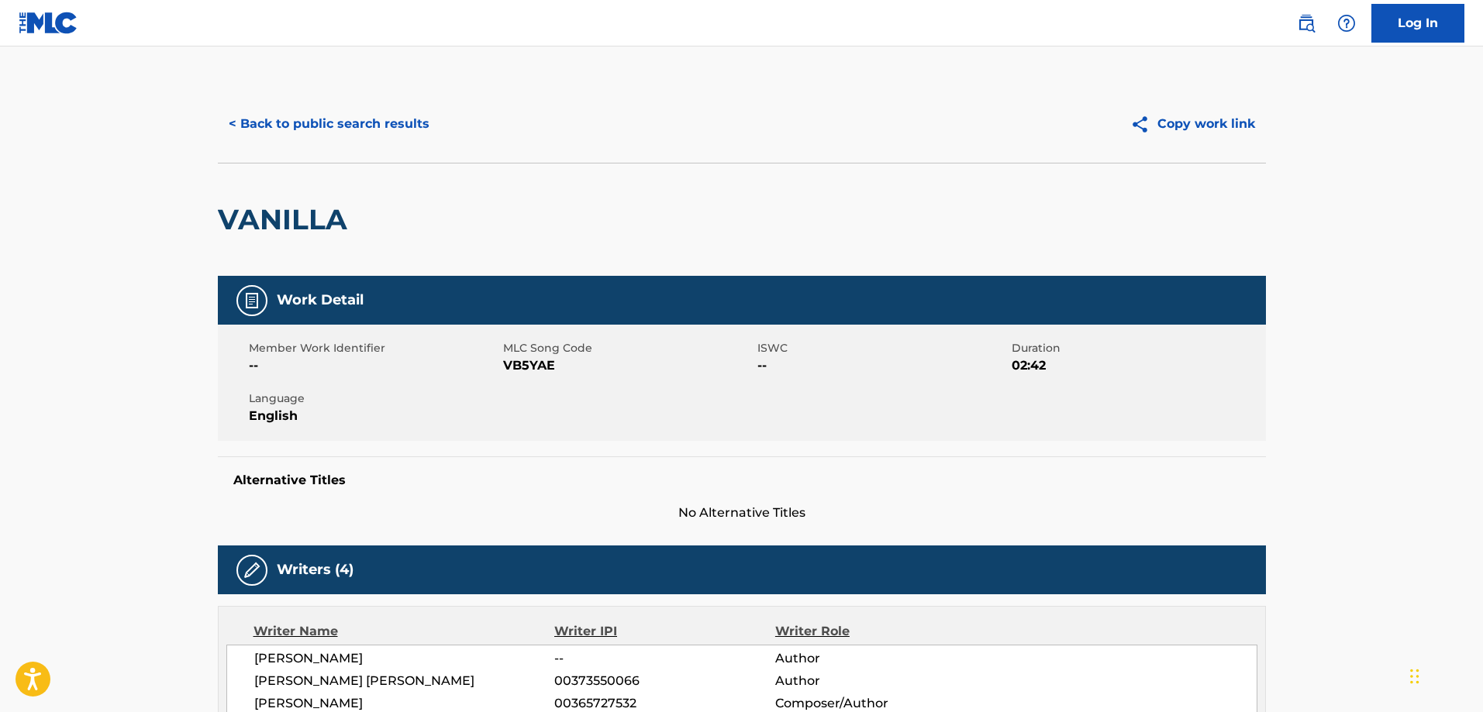
click at [329, 114] on button "< Back to public search results" at bounding box center [329, 124] width 222 height 39
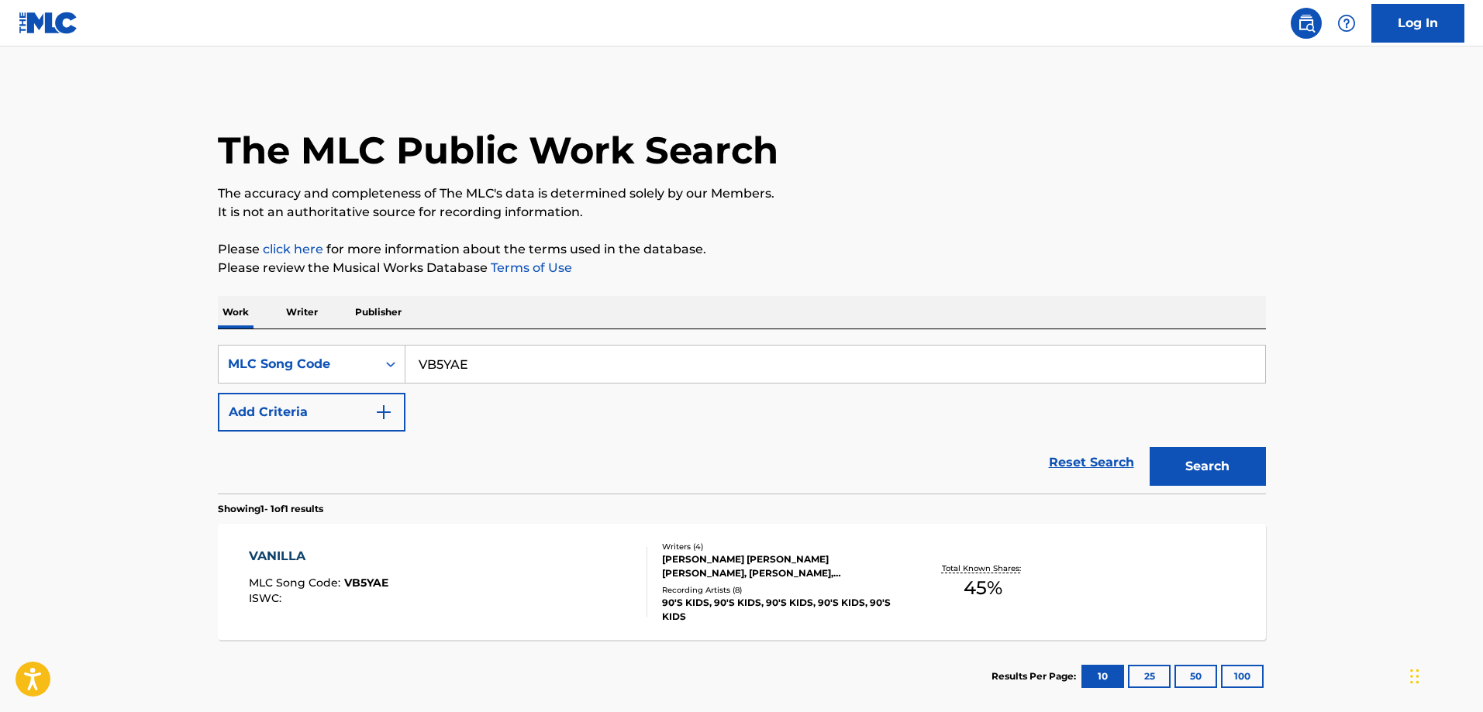
click at [454, 335] on div "SearchWithCriteria3735bfa1-bdee-4c09-98de-f3311c50fdbe MLC Song Code VB5YAE Add…" at bounding box center [742, 411] width 1048 height 164
click at [454, 353] on input "VB5YAE" at bounding box center [835, 364] width 860 height 37
paste input "WB7BVJ"
type input "WB7BVJ"
click at [1150, 447] on button "Search" at bounding box center [1208, 466] width 116 height 39
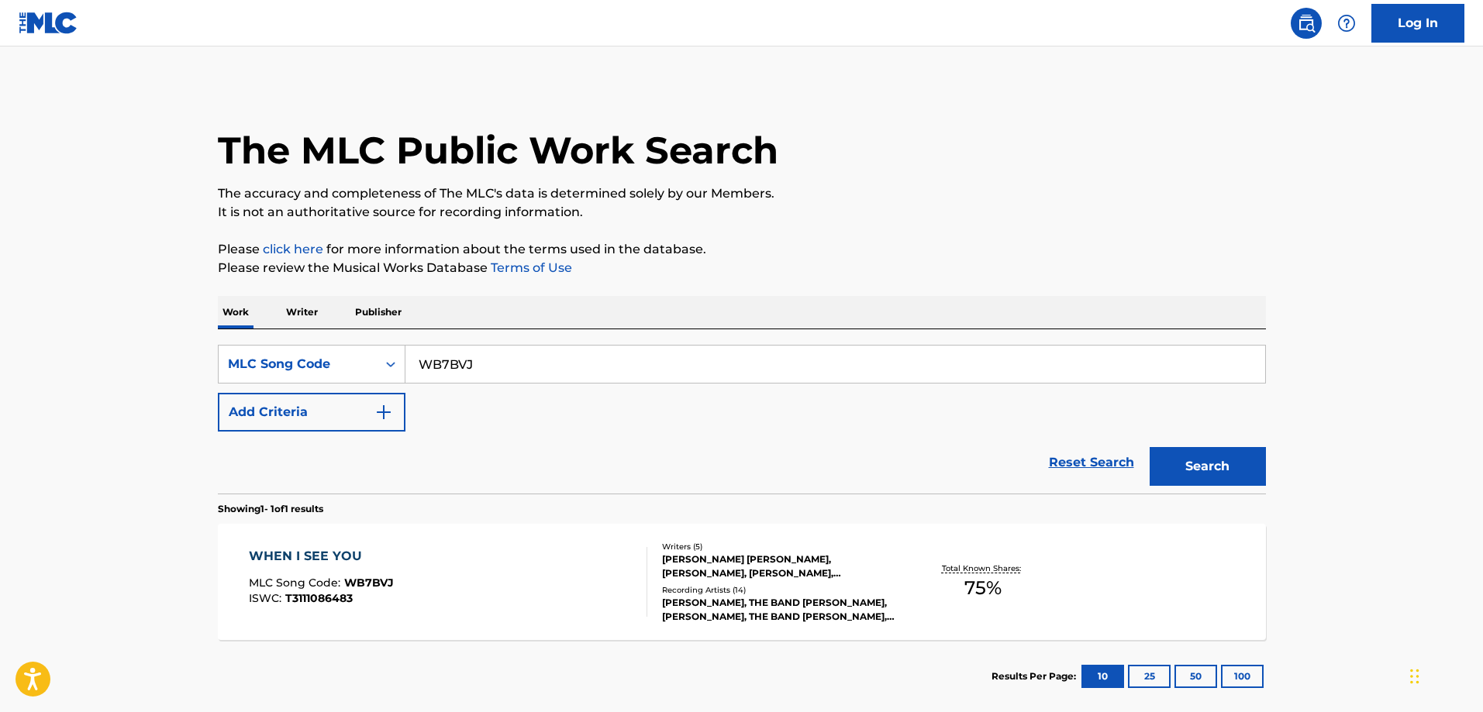
click at [371, 572] on div "WHEN I SEE YOU MLC Song Code : WB7BVJ ISWC : T3111086483" at bounding box center [321, 582] width 145 height 70
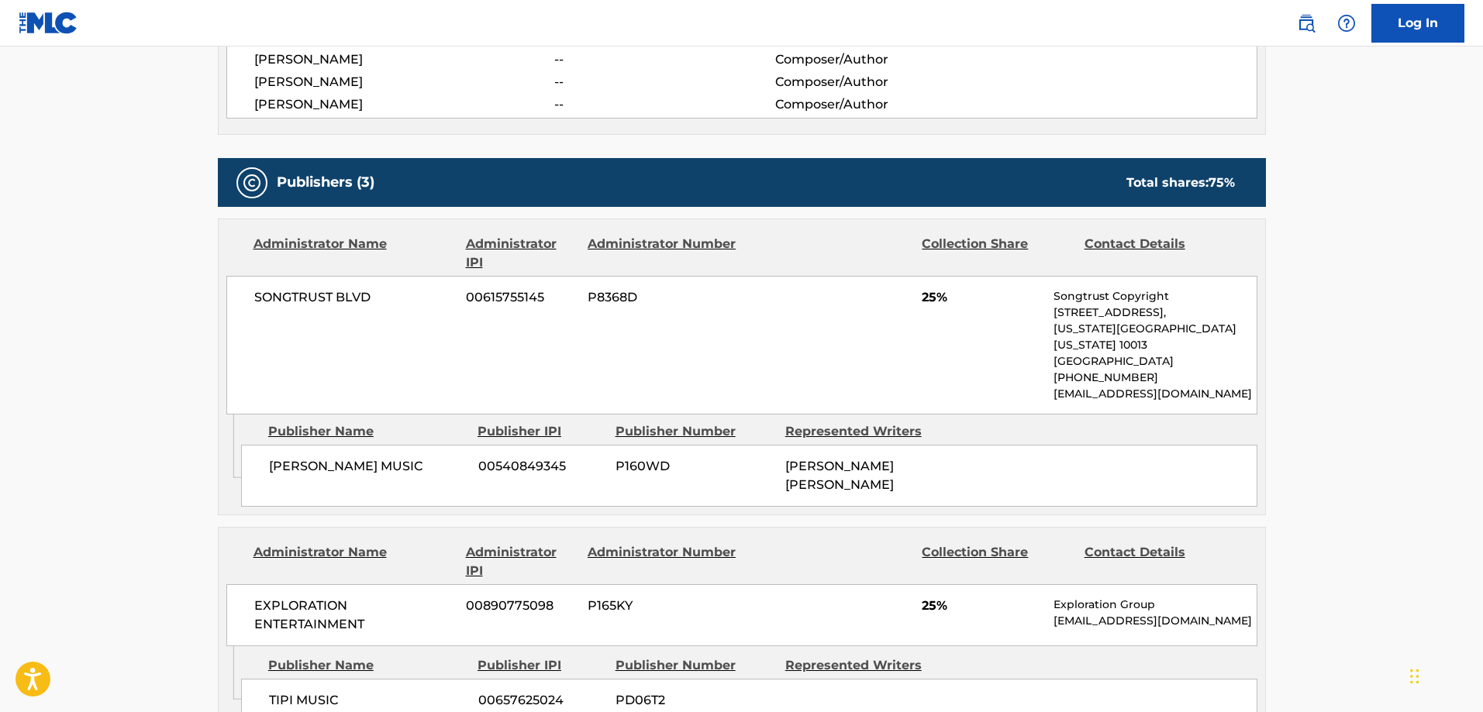
scroll to position [862, 0]
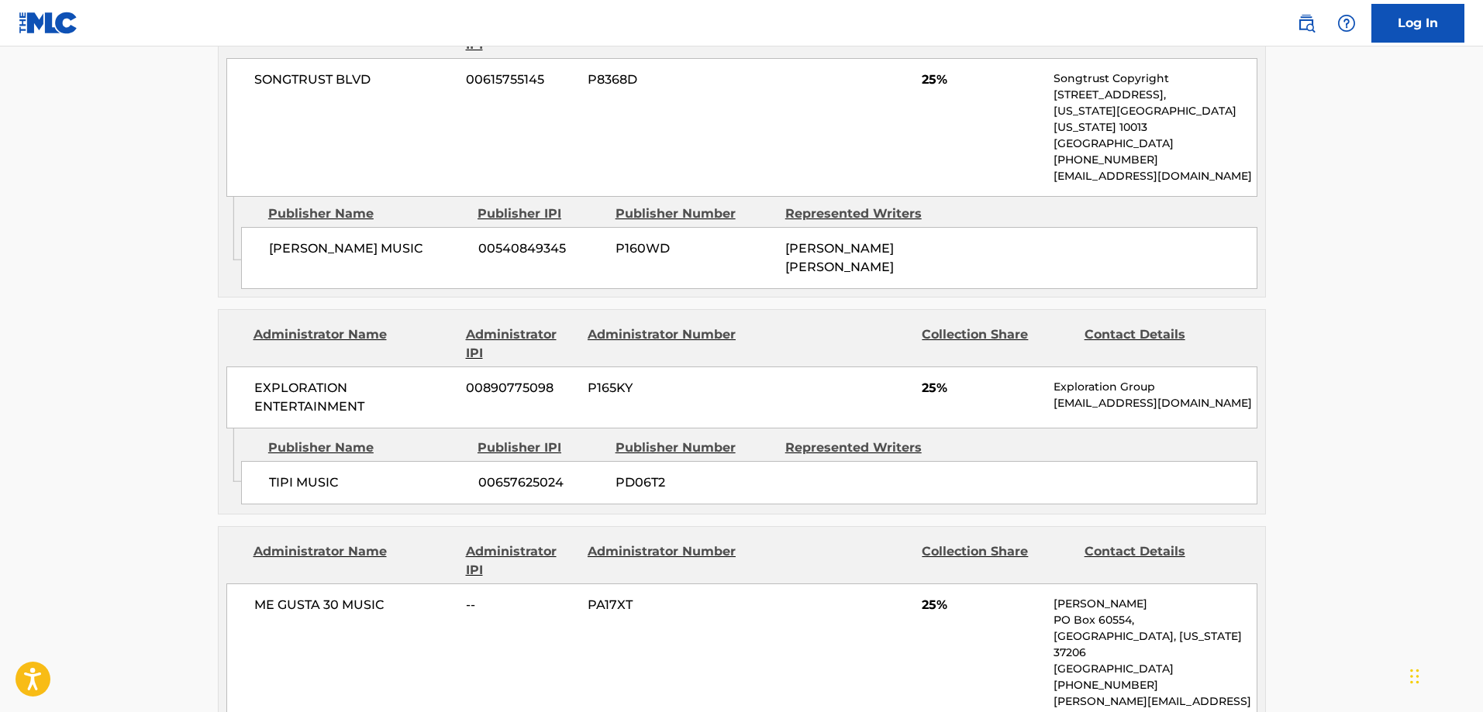
click at [285, 439] on div "Publisher Name" at bounding box center [367, 448] width 198 height 19
click at [277, 474] on span "TIPI MUSIC" at bounding box center [368, 483] width 198 height 19
drag, startPoint x: 277, startPoint y: 467, endPoint x: 303, endPoint y: 463, distance: 26.6
click at [303, 474] on span "TIPI MUSIC" at bounding box center [368, 483] width 198 height 19
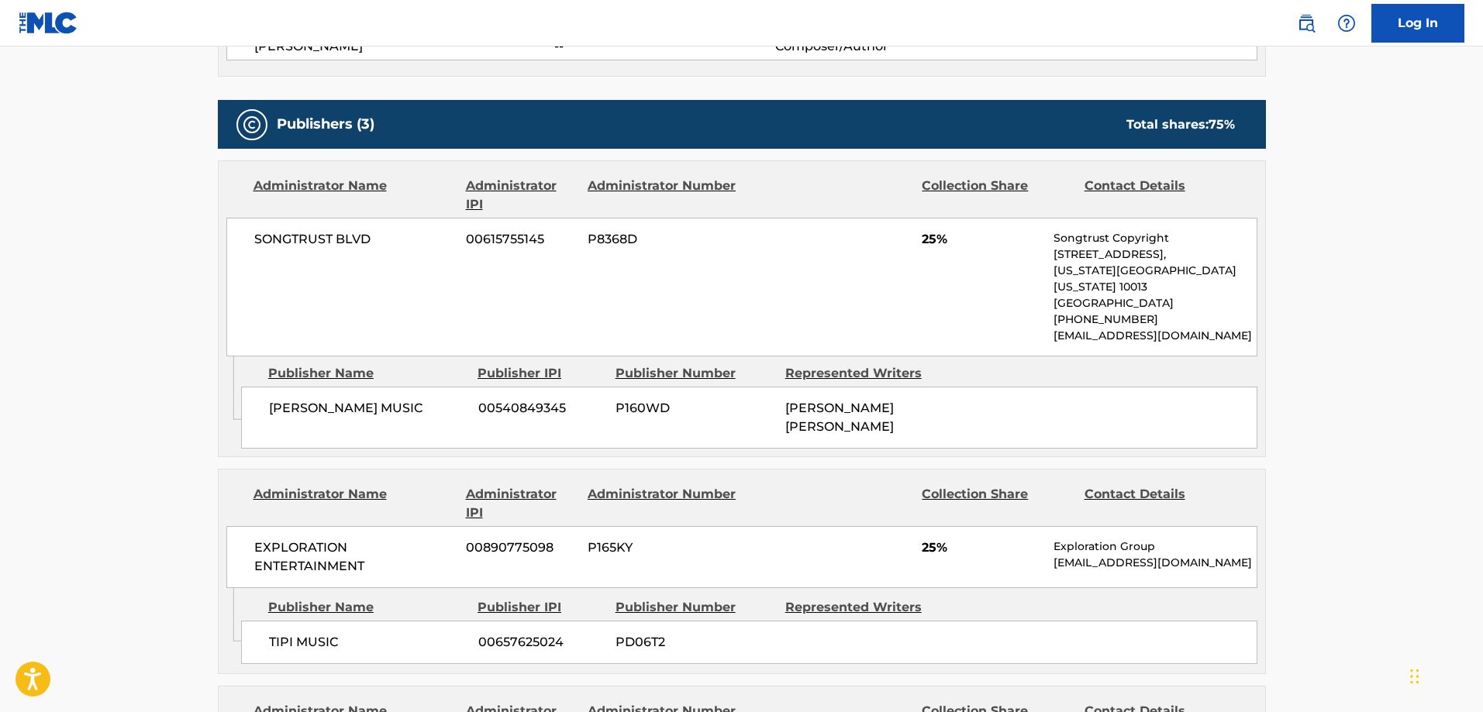
scroll to position [935, 0]
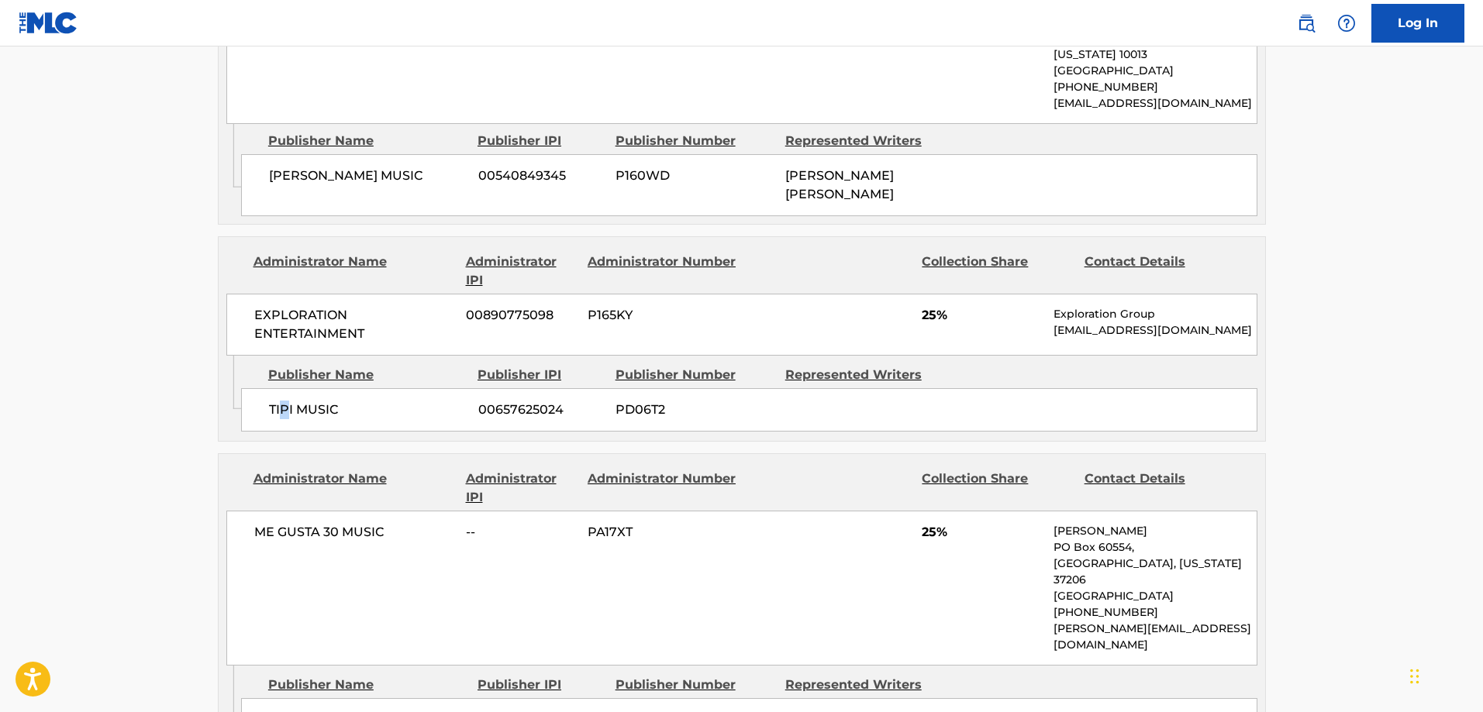
click at [285, 401] on span "TIPI MUSIC" at bounding box center [368, 410] width 198 height 19
drag, startPoint x: 285, startPoint y: 388, endPoint x: 306, endPoint y: 380, distance: 22.6
click at [305, 388] on div "TIPI MUSIC 00657625024 PD06T2" at bounding box center [749, 409] width 1016 height 43
click at [288, 401] on span "TIPI MUSIC" at bounding box center [368, 410] width 198 height 19
click at [287, 401] on span "TIPI MUSIC" at bounding box center [368, 410] width 198 height 19
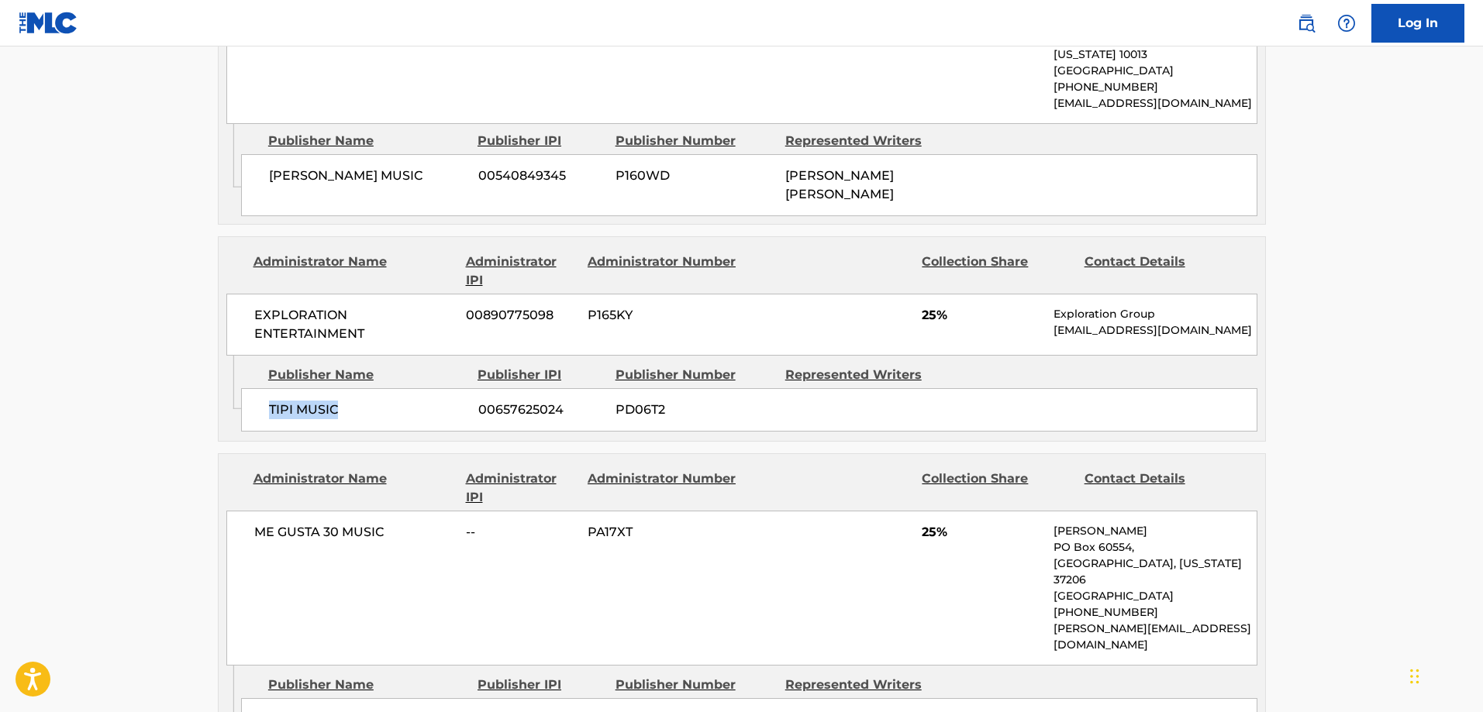
drag, startPoint x: 297, startPoint y: 392, endPoint x: 319, endPoint y: 395, distance: 22.7
click at [306, 401] on span "TIPI MUSIC" at bounding box center [368, 410] width 198 height 19
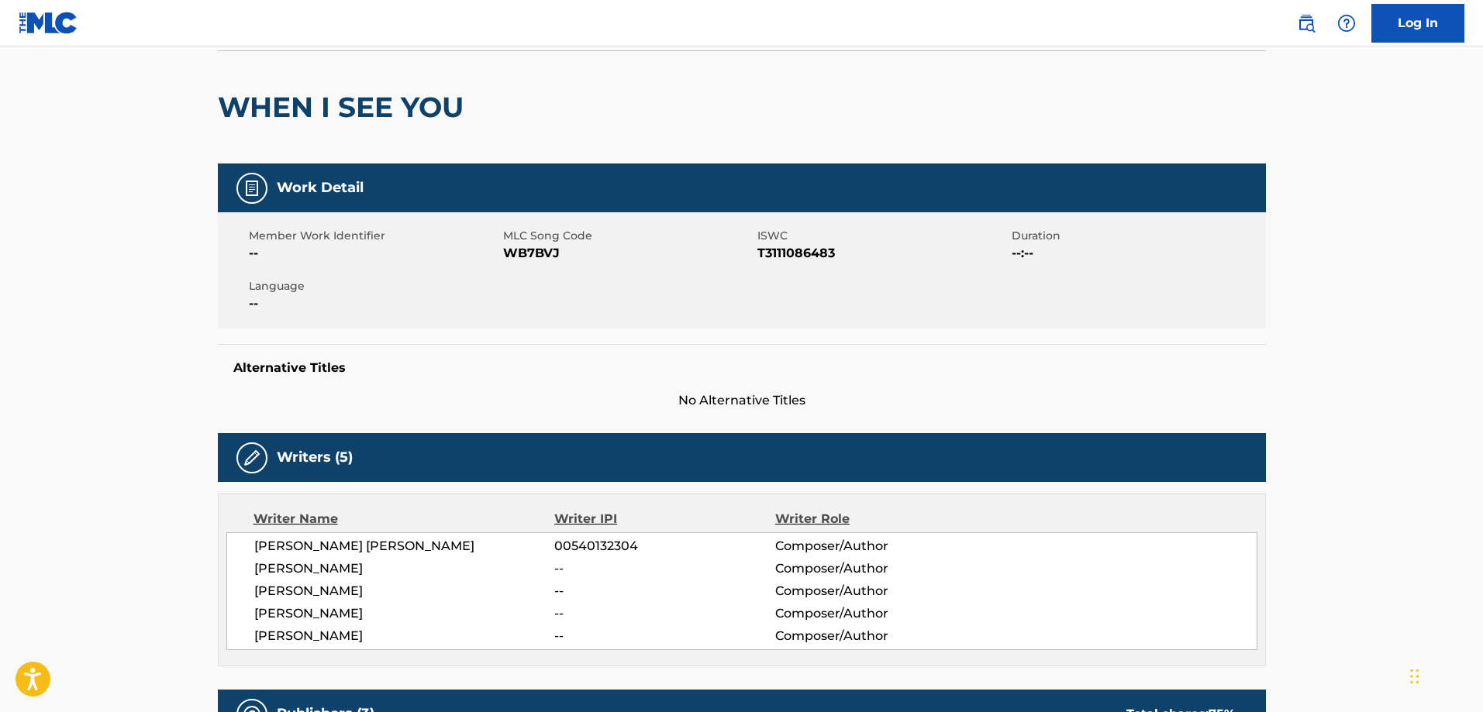
scroll to position [0, 0]
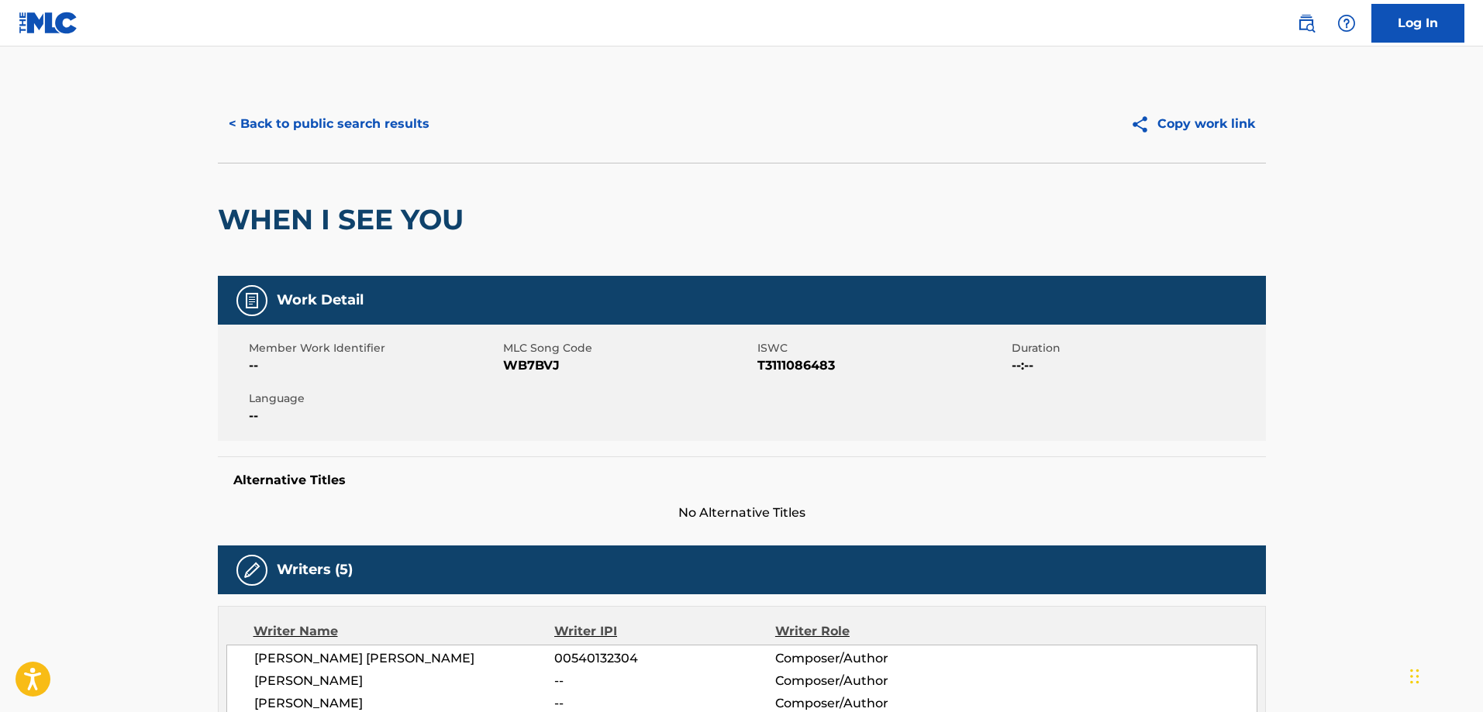
click at [308, 135] on button "< Back to public search results" at bounding box center [329, 124] width 222 height 39
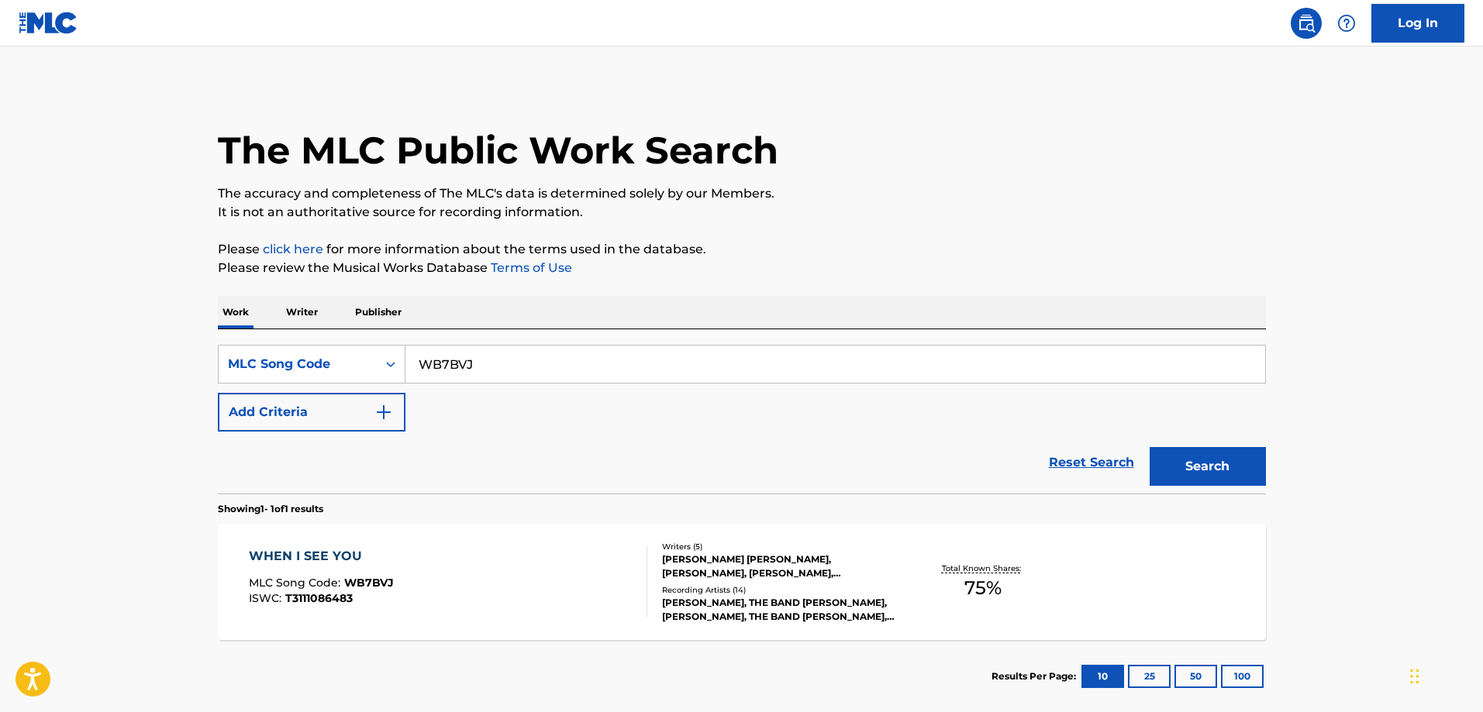
click at [491, 367] on input "WB7BVJ" at bounding box center [835, 364] width 860 height 37
paste input "LB1ZK6"
type input "LB1ZK6"
click at [1150, 447] on button "Search" at bounding box center [1208, 466] width 116 height 39
click at [378, 583] on span "LB1ZK6" at bounding box center [364, 583] width 40 height 14
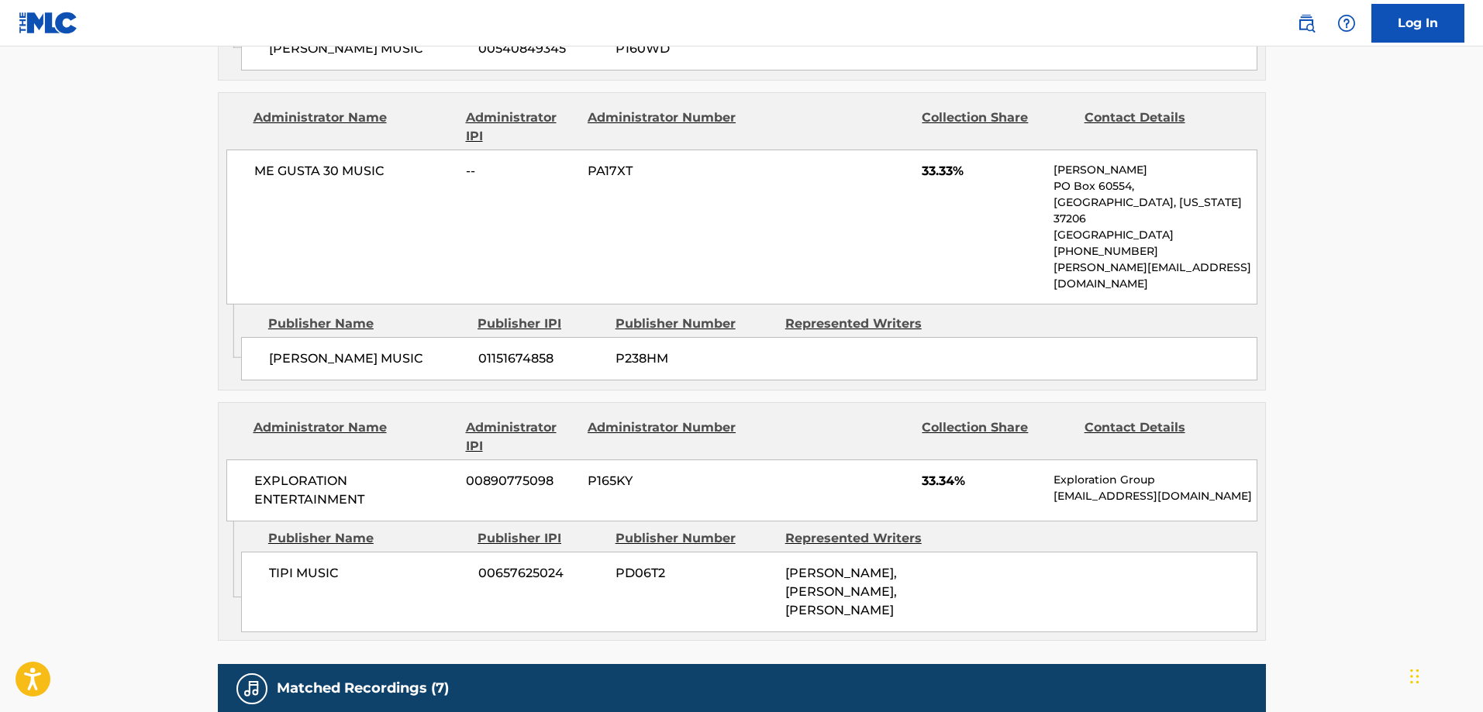
scroll to position [1095, 0]
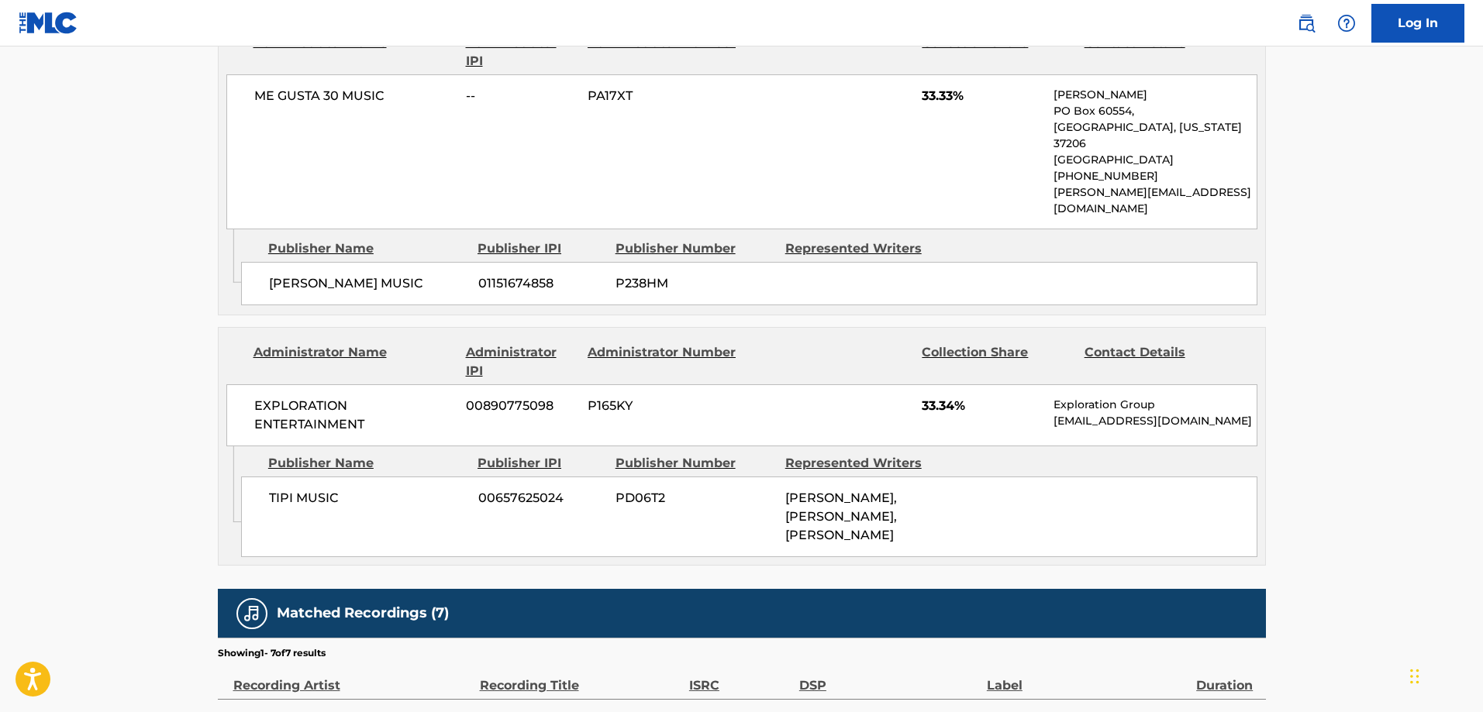
click at [274, 489] on span "TIPI MUSIC" at bounding box center [368, 498] width 198 height 19
drag, startPoint x: 274, startPoint y: 443, endPoint x: 343, endPoint y: 449, distance: 68.5
click at [288, 489] on span "TIPI MUSIC" at bounding box center [368, 498] width 198 height 19
click at [343, 489] on span "TIPI MUSIC" at bounding box center [368, 498] width 198 height 19
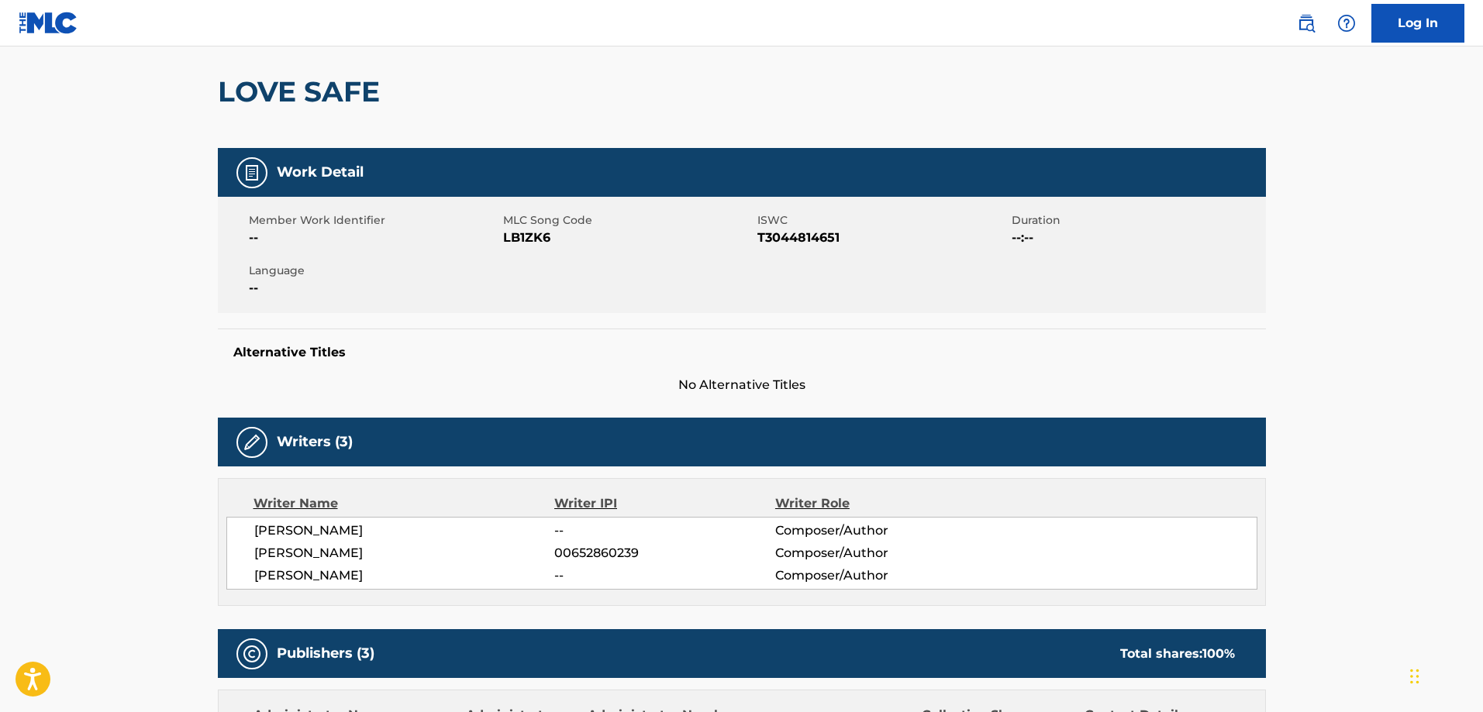
scroll to position [0, 0]
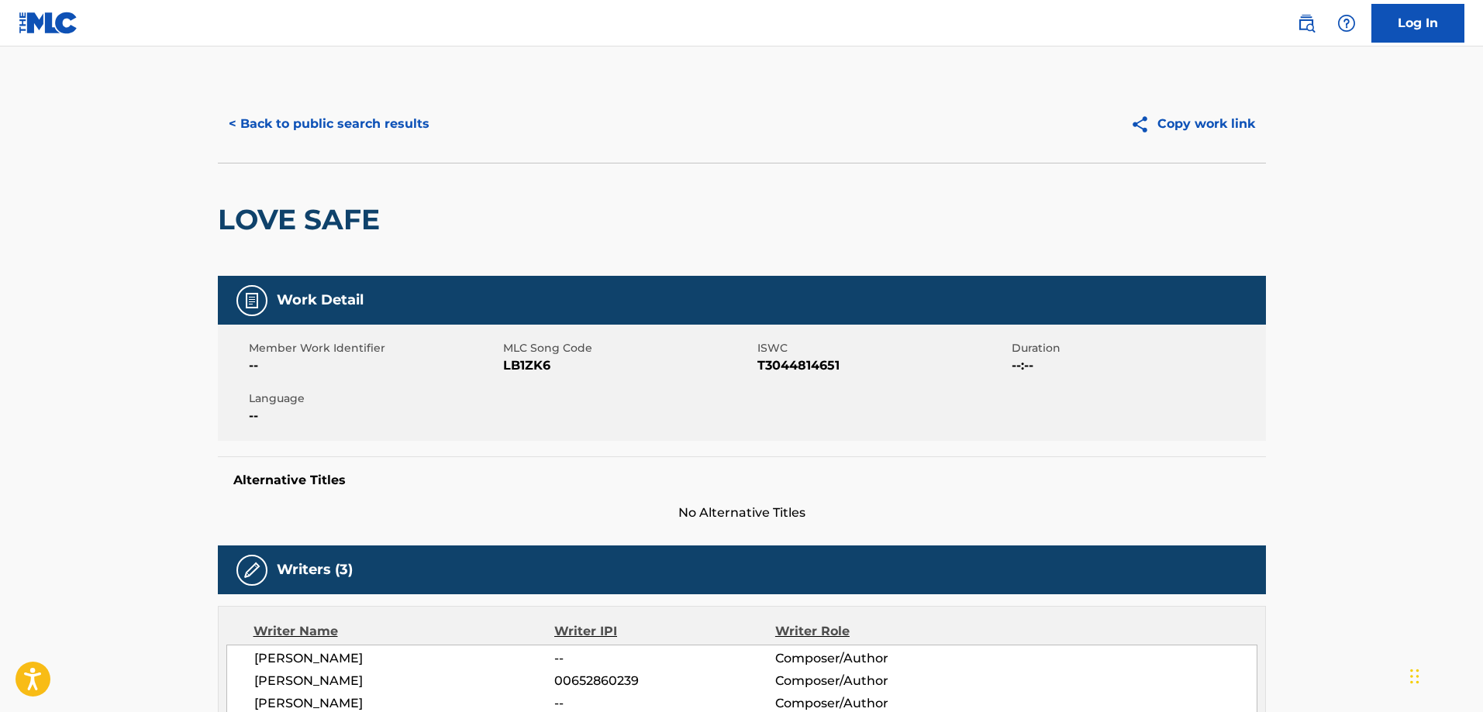
click at [361, 109] on button "< Back to public search results" at bounding box center [329, 124] width 222 height 39
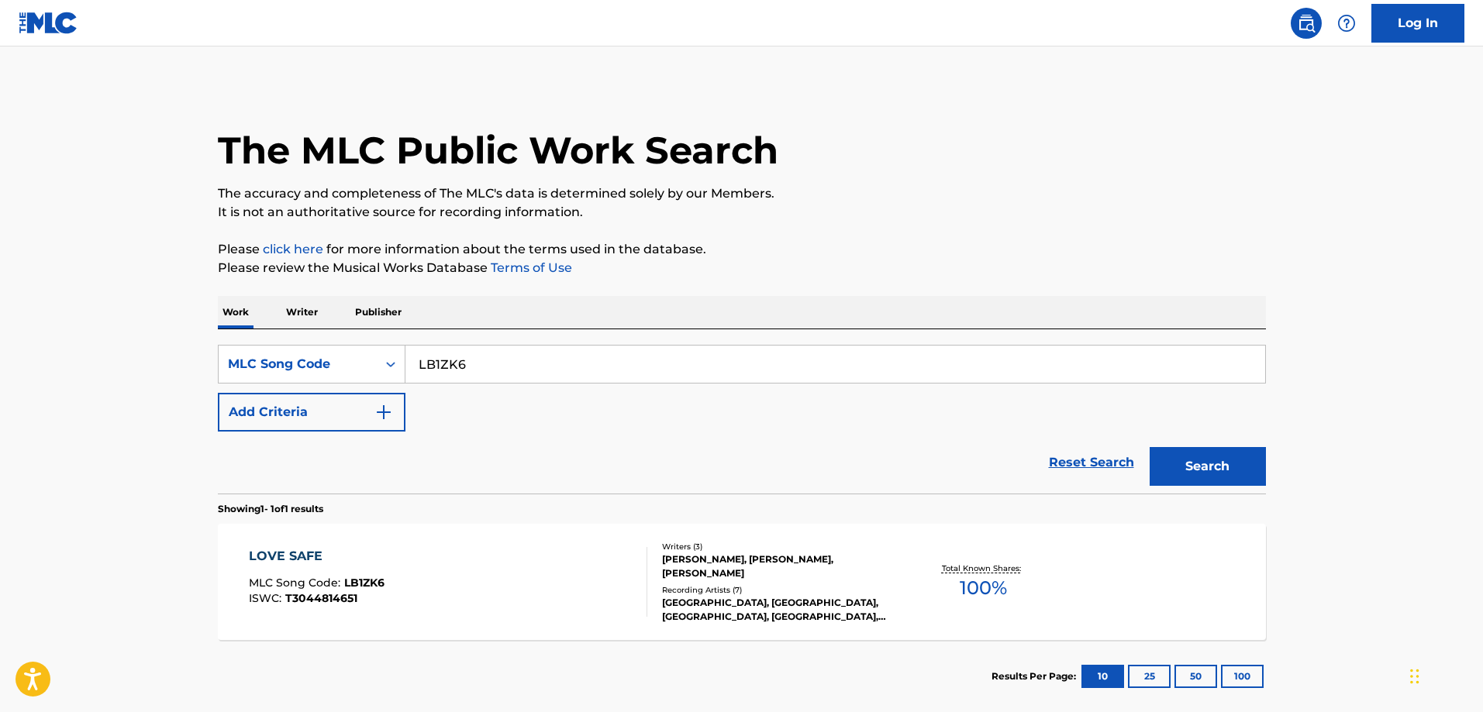
drag, startPoint x: 498, startPoint y: 381, endPoint x: 507, endPoint y: 367, distance: 16.4
click at [498, 378] on input "LB1ZK6" at bounding box center [835, 364] width 860 height 37
click at [507, 367] on input "LB1ZK6" at bounding box center [835, 364] width 860 height 37
paste input "YA145E"
type input "YA145E"
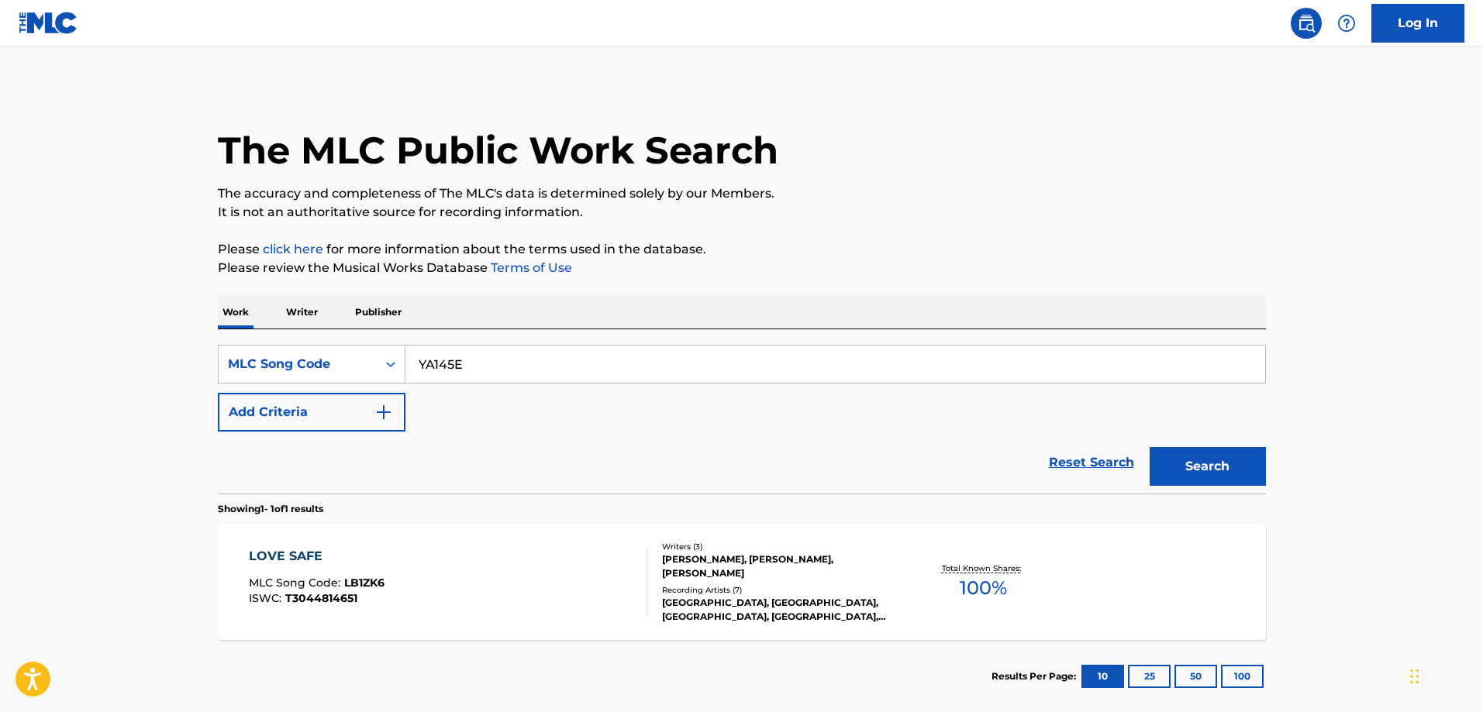
click at [1150, 447] on button "Search" at bounding box center [1208, 466] width 116 height 39
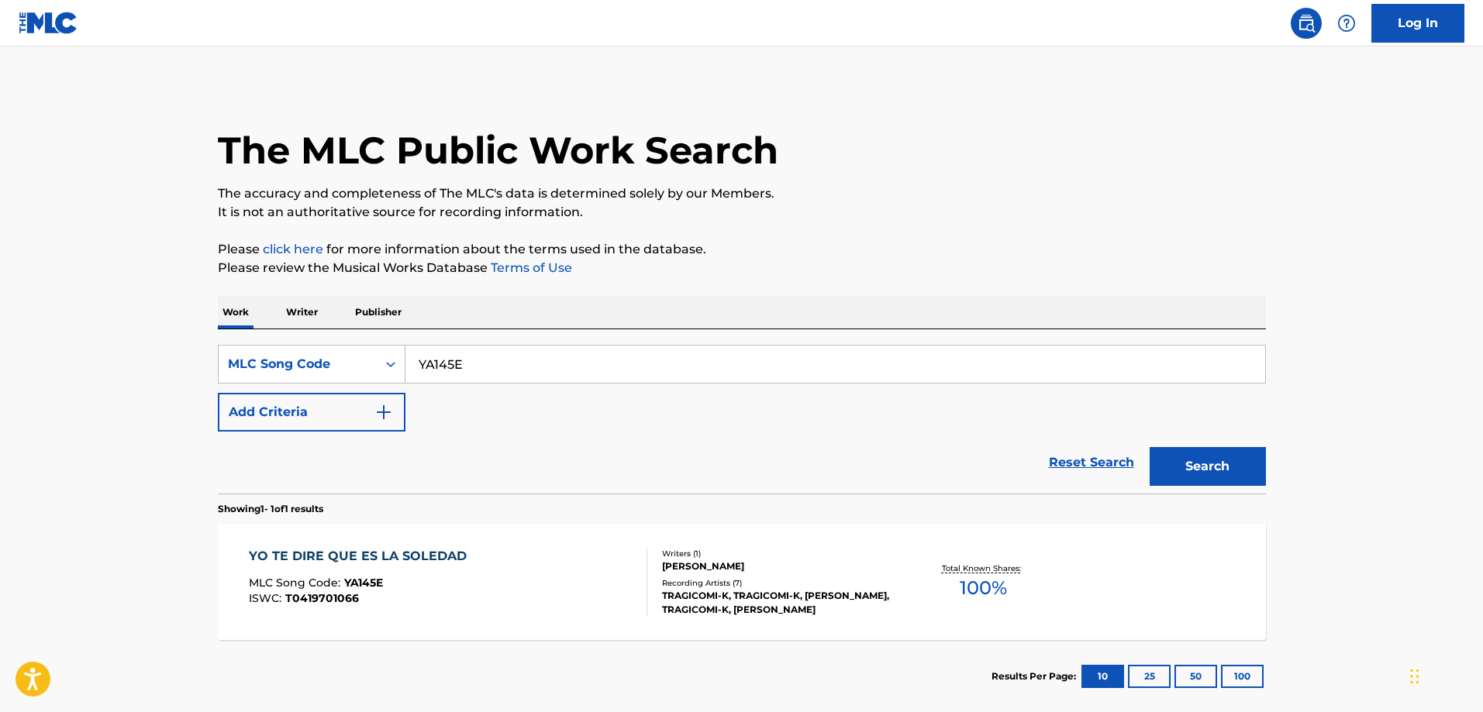
click at [437, 549] on div "YO TE DIRE QUE ES LA SOLEDAD" at bounding box center [362, 556] width 226 height 19
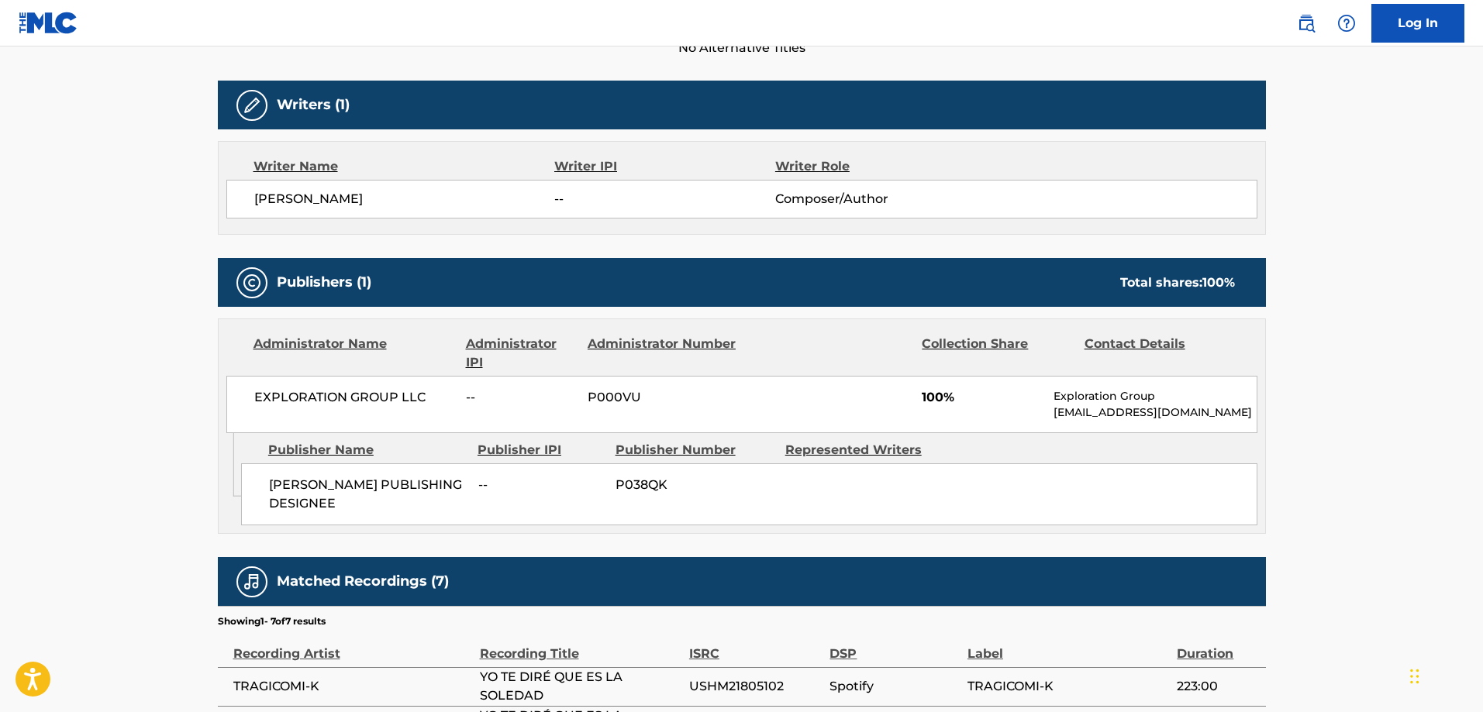
scroll to position [775, 0]
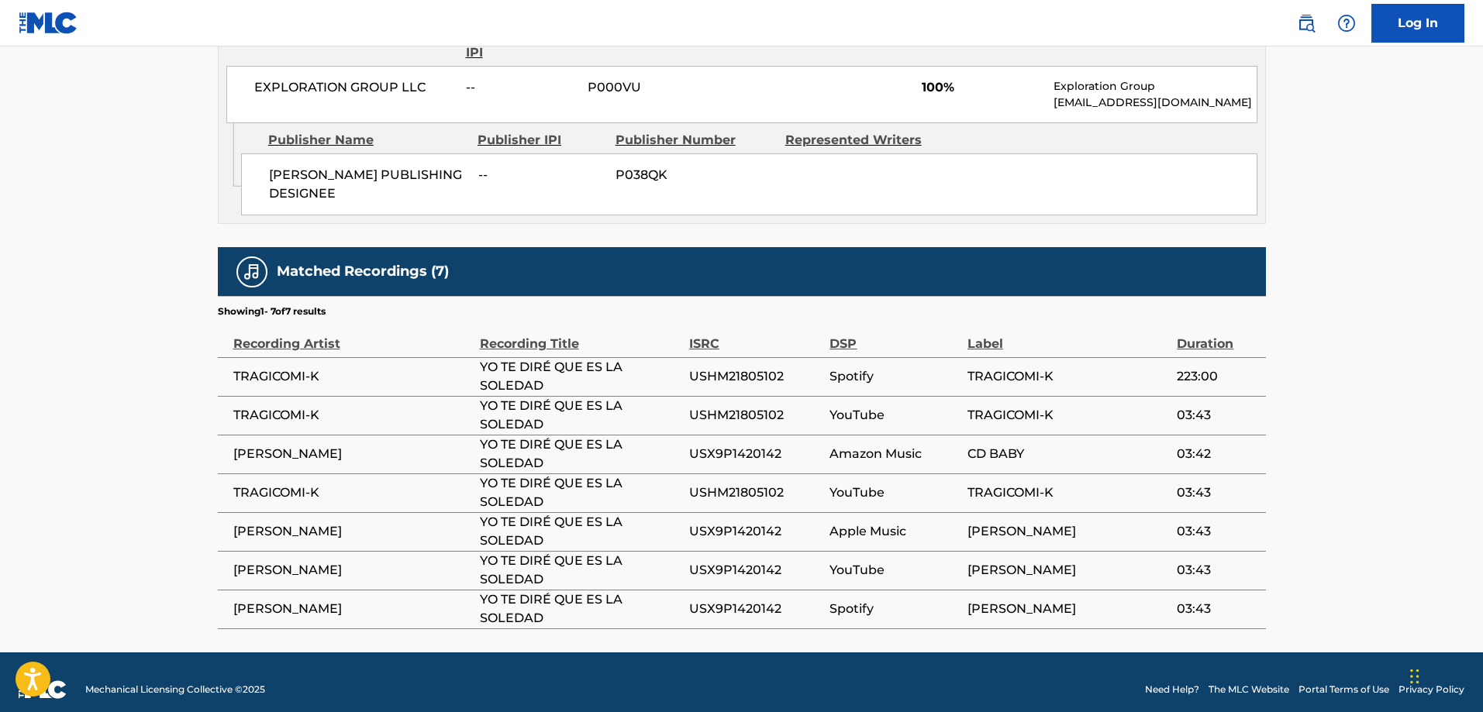
click at [291, 187] on span "JOSE RIAZA PUBLISHING DESIGNEE" at bounding box center [368, 184] width 198 height 37
click at [277, 171] on span "JOSE RIAZA PUBLISHING DESIGNEE" at bounding box center [368, 184] width 198 height 37
drag, startPoint x: 277, startPoint y: 171, endPoint x: 290, endPoint y: 184, distance: 18.1
click at [290, 184] on span "JOSE RIAZA PUBLISHING DESIGNEE" at bounding box center [368, 184] width 198 height 37
click at [292, 187] on span "JOSE RIAZA PUBLISHING DESIGNEE" at bounding box center [368, 184] width 198 height 37
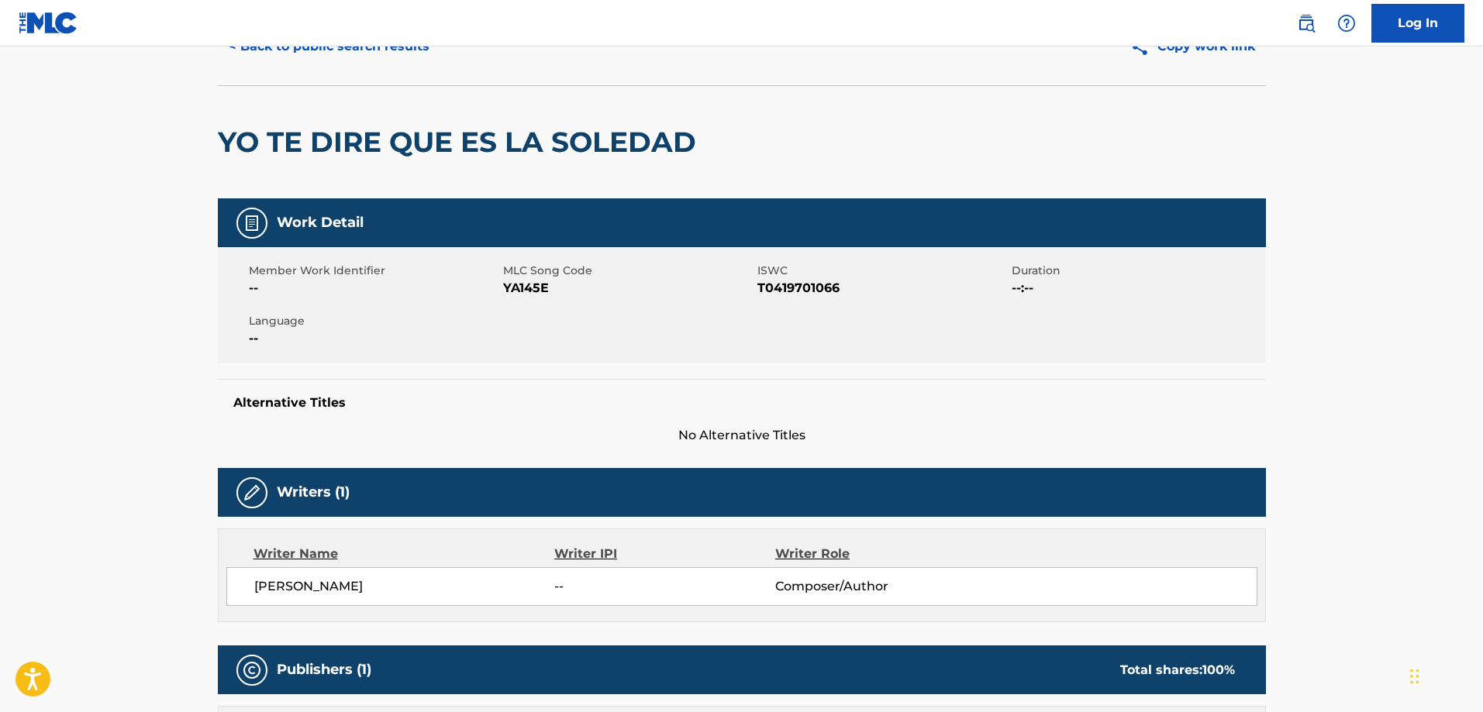
scroll to position [0, 0]
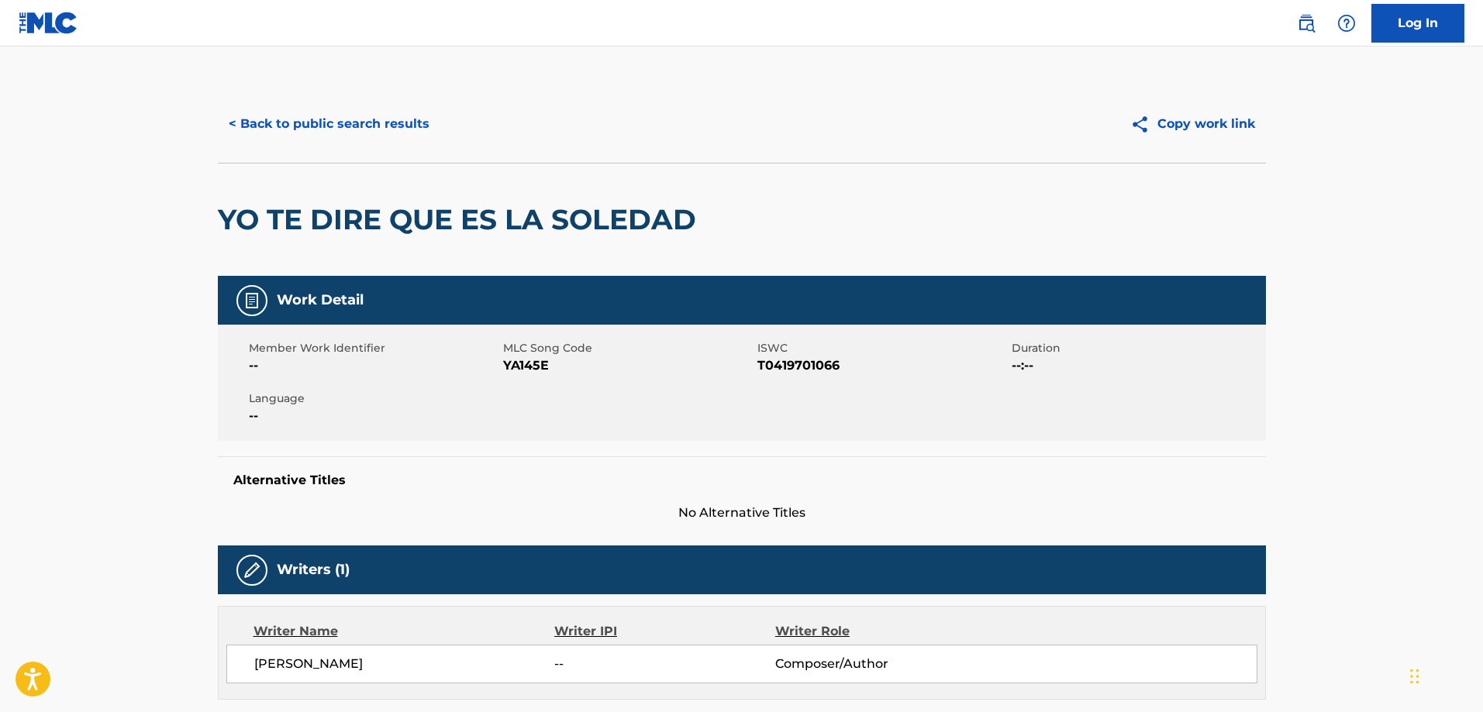
click at [313, 127] on button "< Back to public search results" at bounding box center [329, 124] width 222 height 39
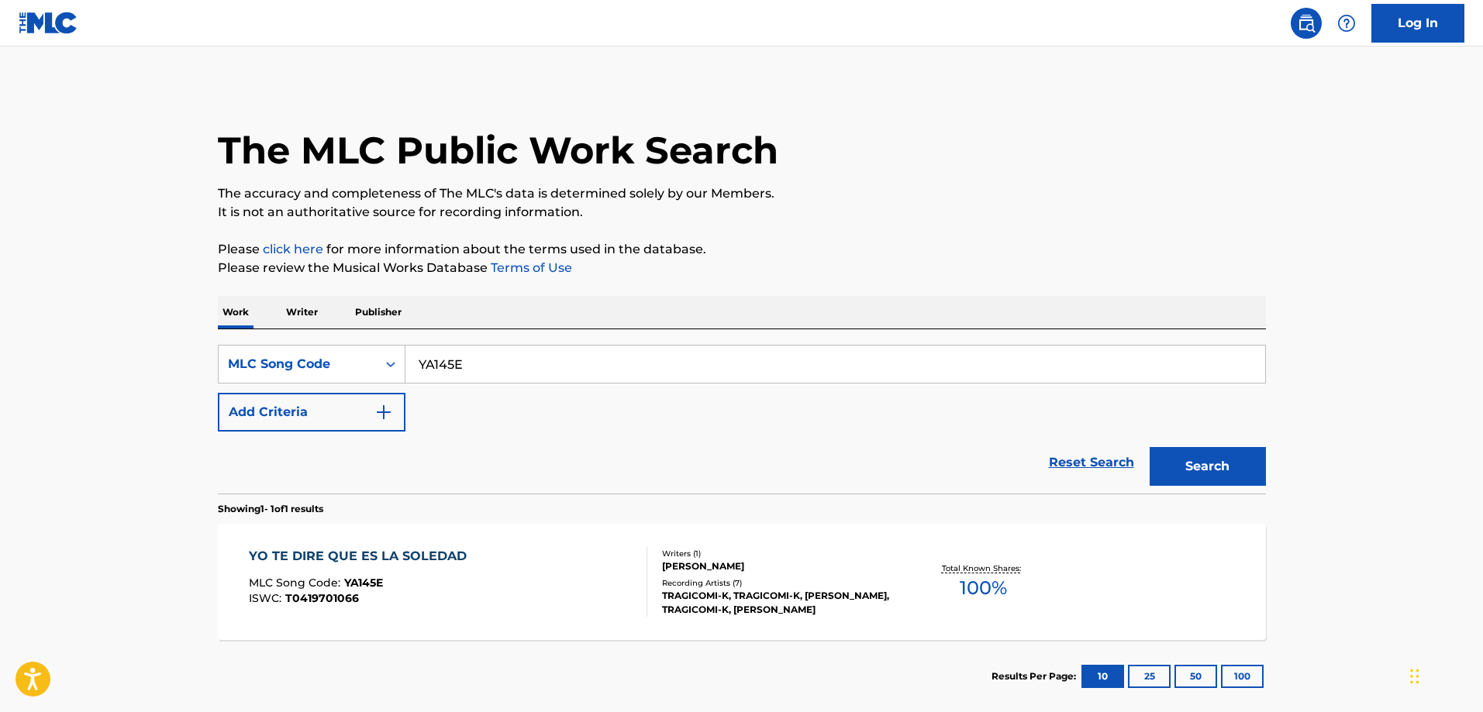
click at [543, 349] on input "YA145E" at bounding box center [835, 364] width 860 height 37
paste input "JOROPANGO PUBLISHING"
paste input "Search Form"
paste input "NC672T"
type input "NC672T"
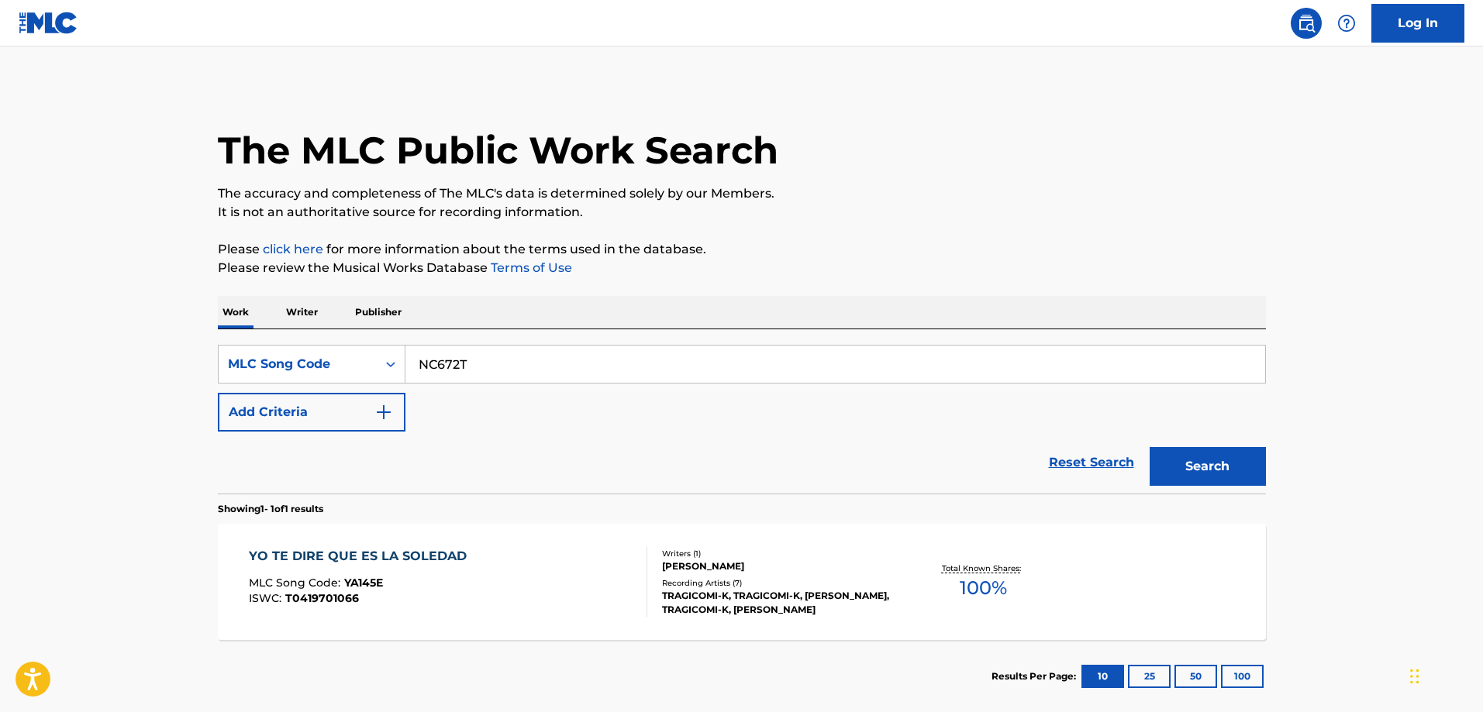
click at [1150, 447] on button "Search" at bounding box center [1208, 466] width 116 height 39
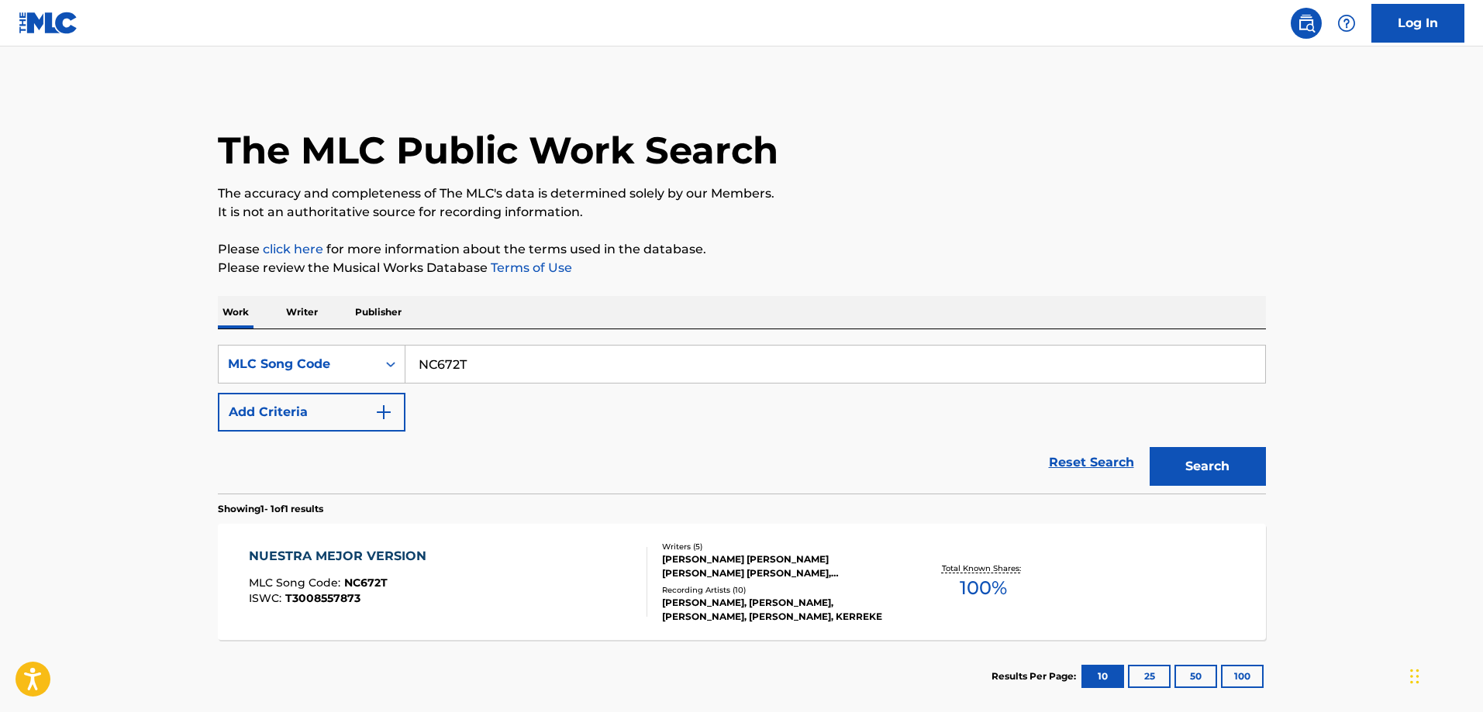
click at [455, 549] on div "NUESTRA MEJOR VERSION MLC Song Code : NC672T ISWC : T3008557873" at bounding box center [448, 582] width 398 height 70
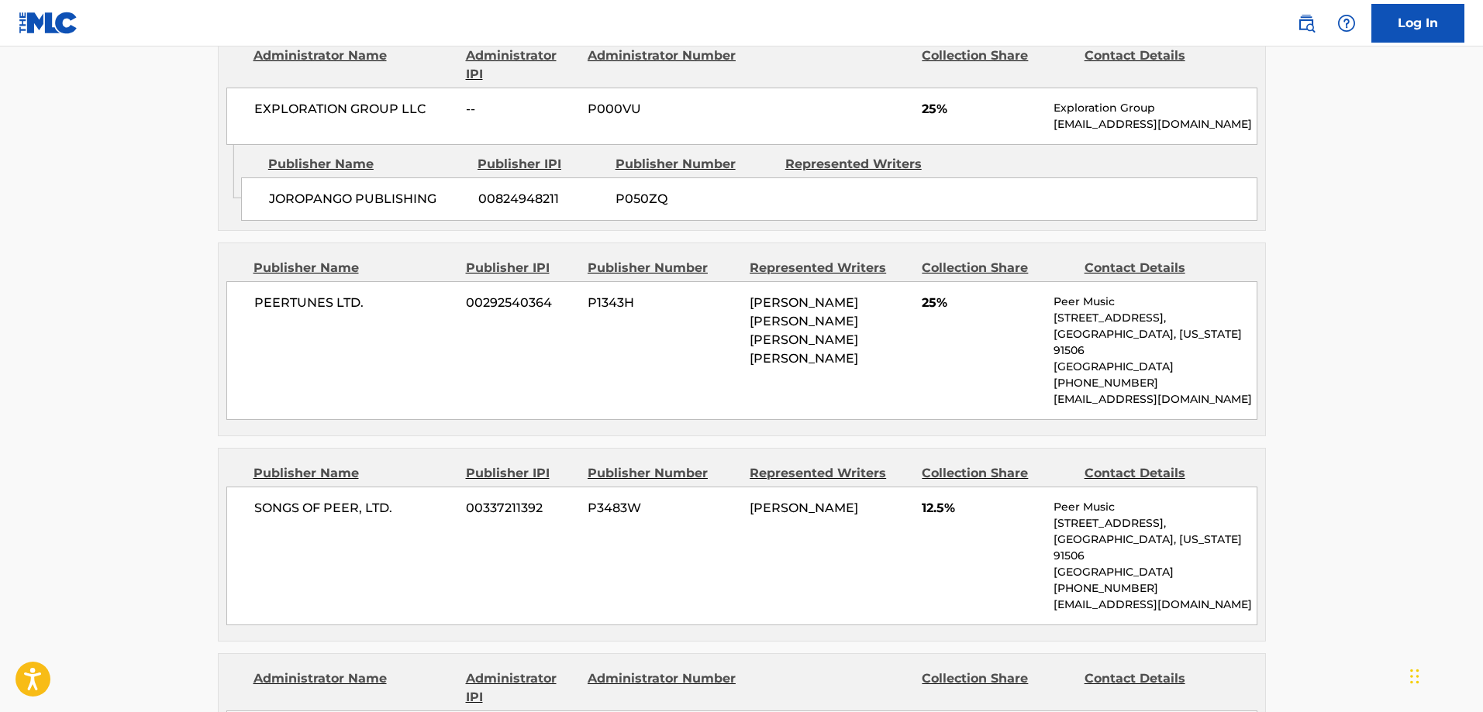
scroll to position [775, 0]
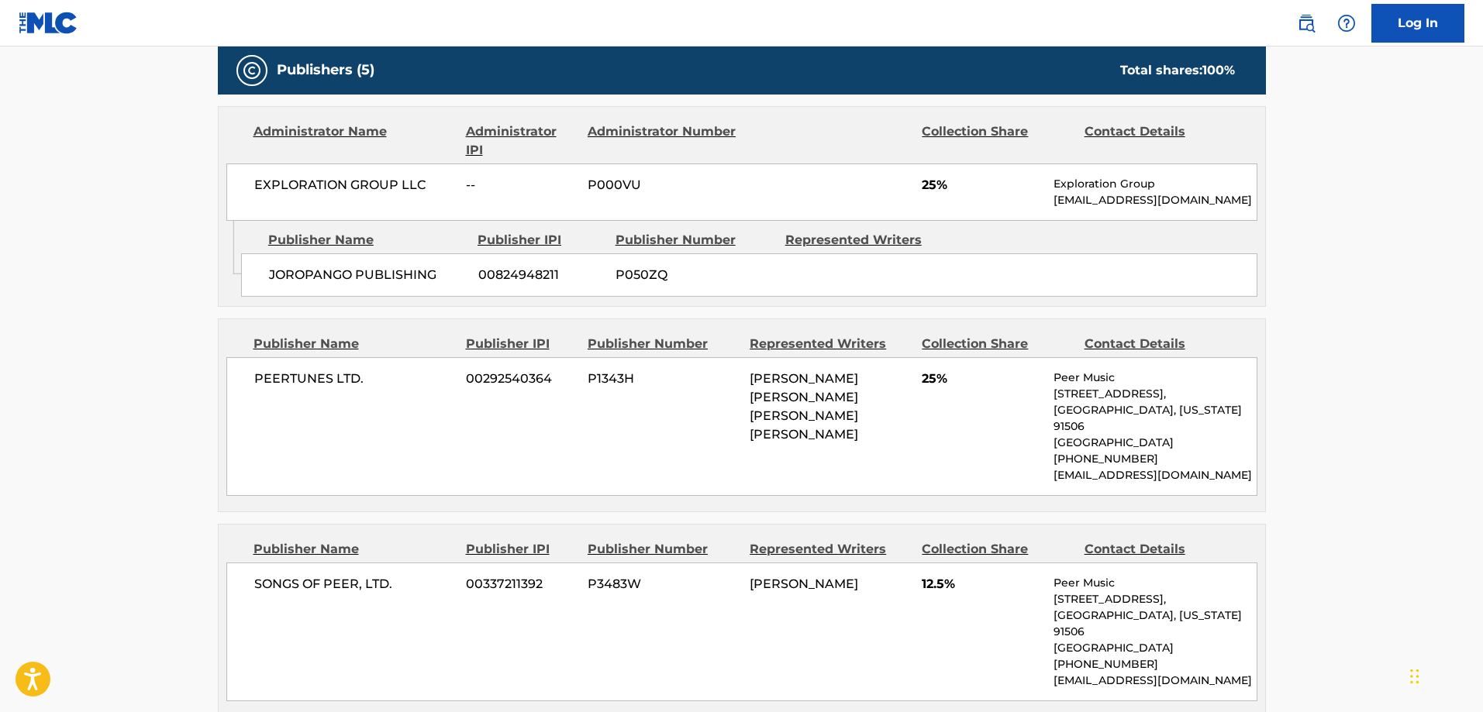
click at [295, 266] on span "JOROPANGO PUBLISHING" at bounding box center [368, 275] width 198 height 19
drag, startPoint x: 295, startPoint y: 255, endPoint x: 440, endPoint y: 311, distance: 155.3
click at [297, 266] on span "JOROPANGO PUBLISHING" at bounding box center [368, 275] width 198 height 19
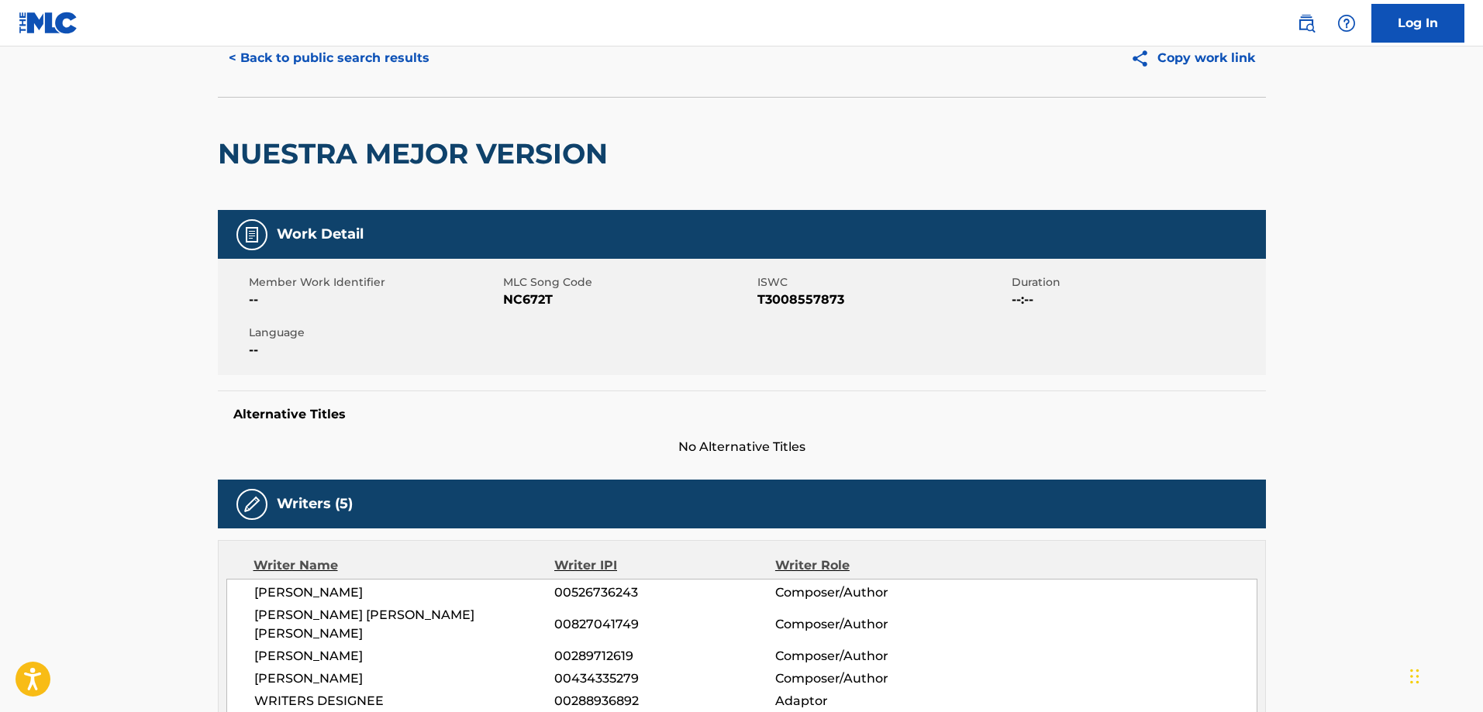
scroll to position [0, 0]
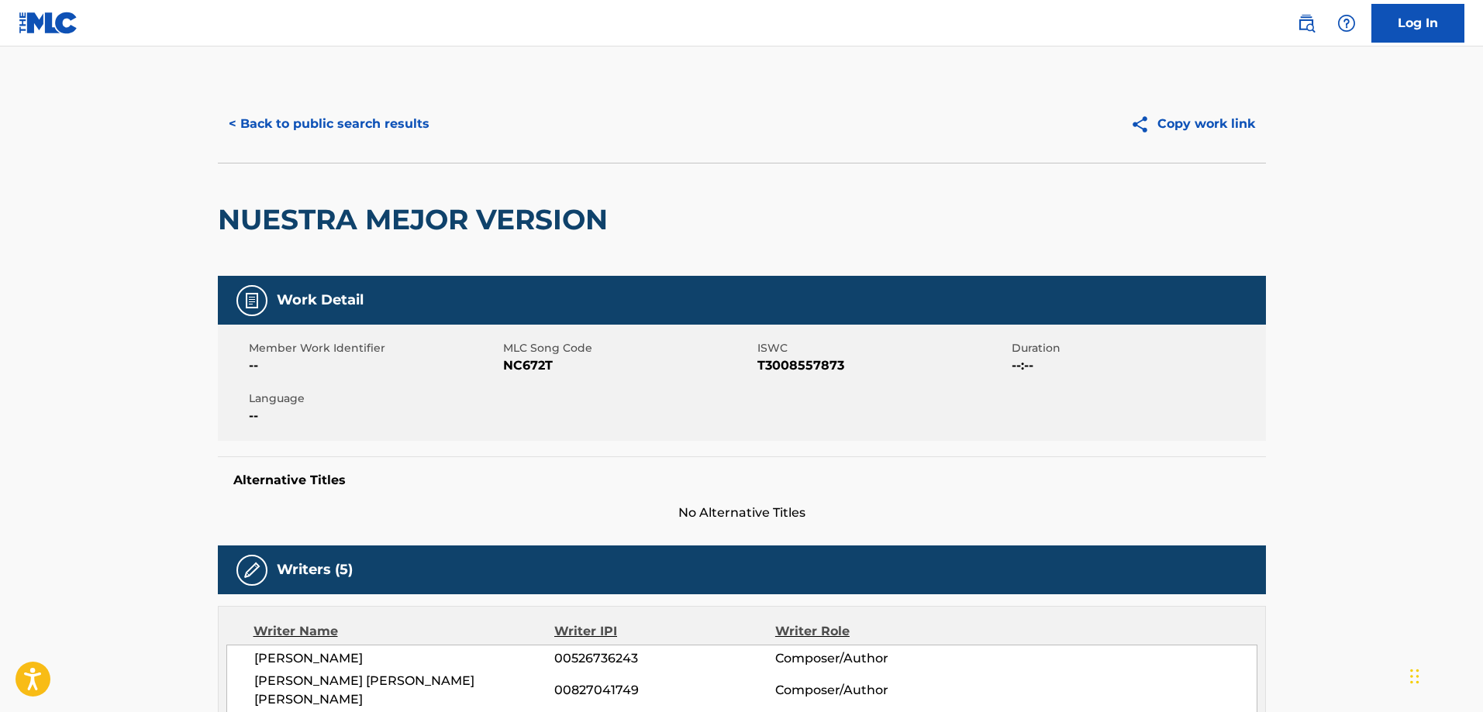
click at [363, 133] on button "< Back to public search results" at bounding box center [329, 124] width 222 height 39
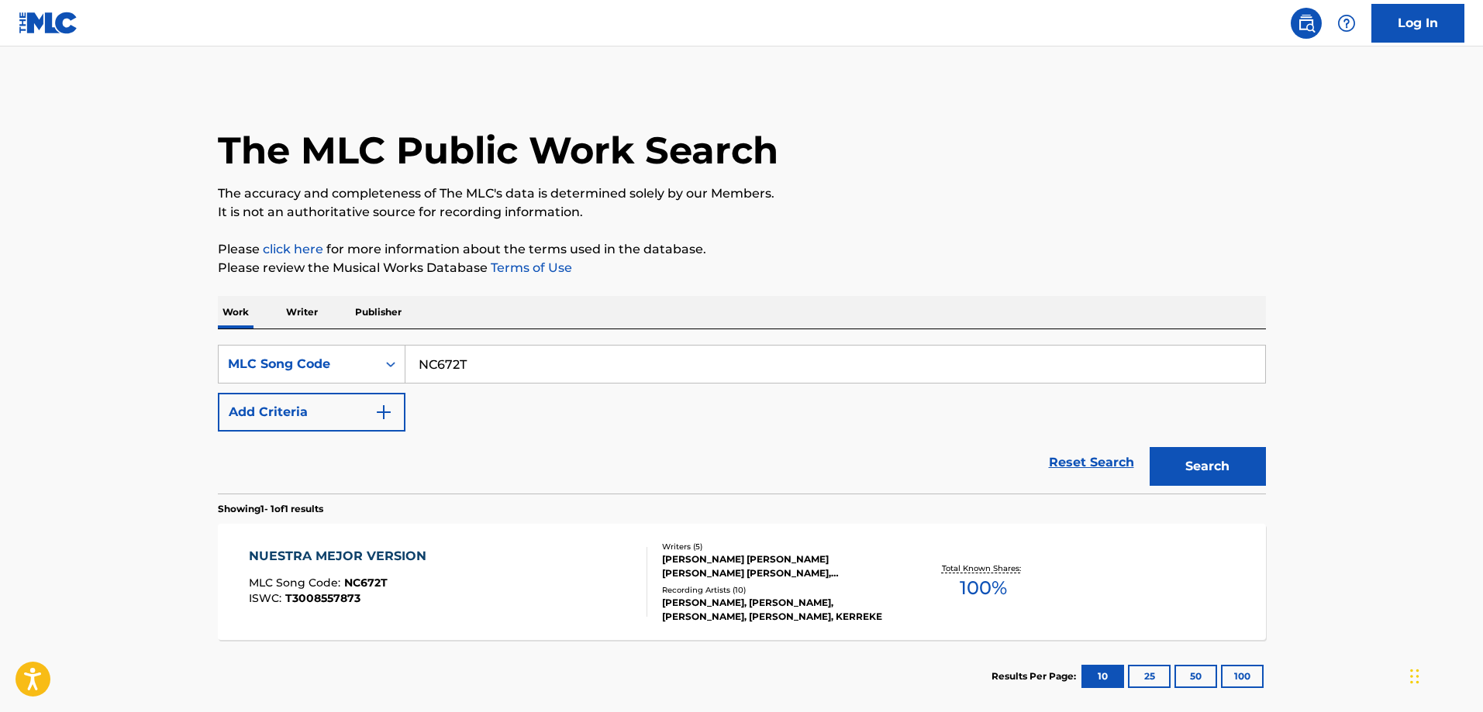
click at [573, 349] on input "NC672T" at bounding box center [835, 364] width 860 height 37
paste input "A78393"
type input "A78393"
click at [1150, 447] on button "Search" at bounding box center [1208, 466] width 116 height 39
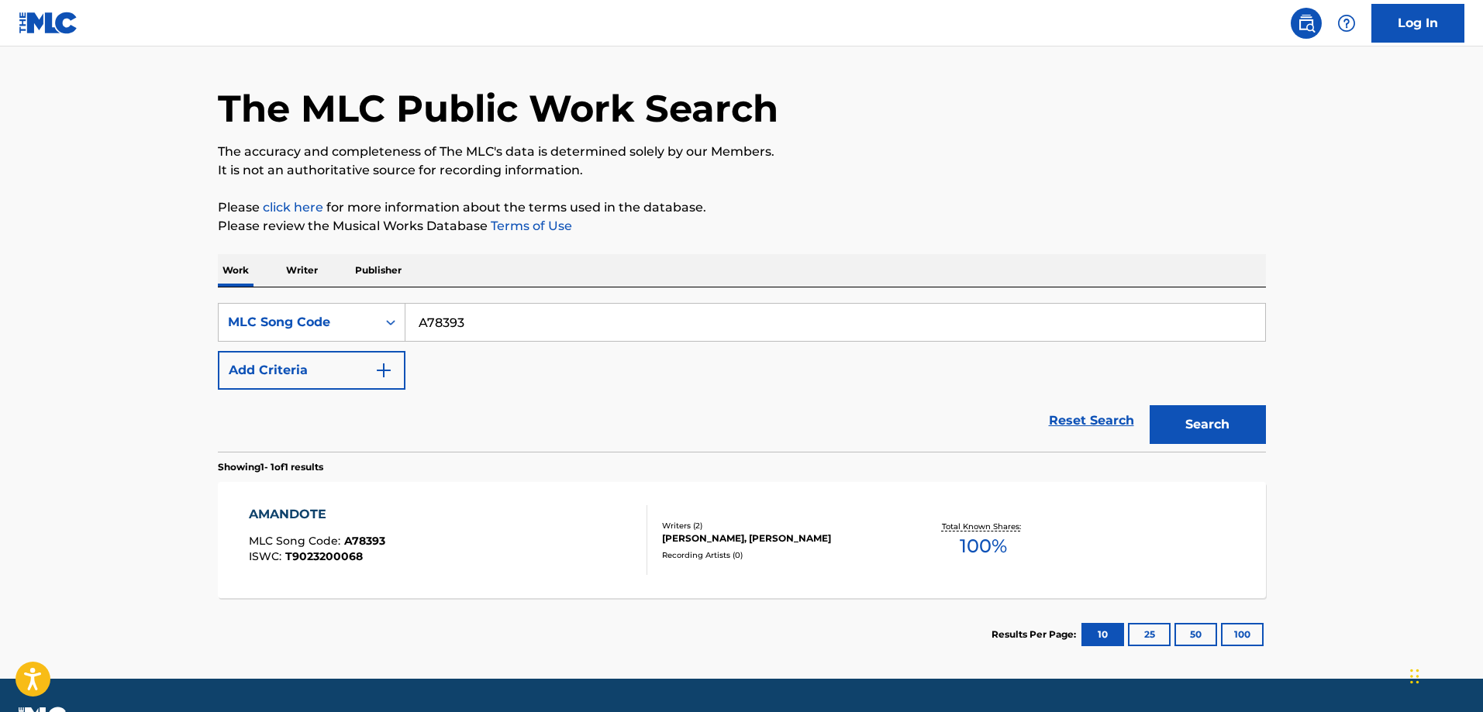
scroll to position [83, 0]
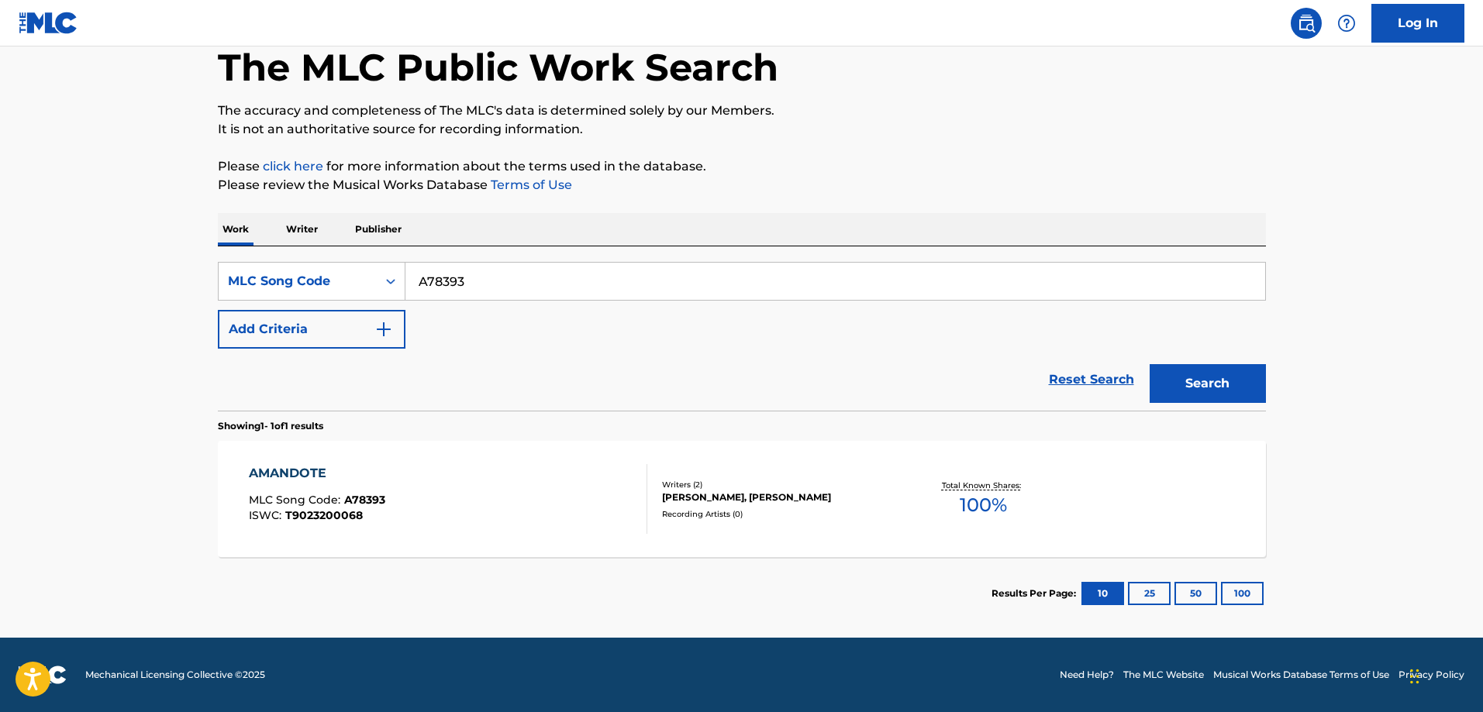
click at [376, 501] on span "A78393" at bounding box center [364, 500] width 41 height 14
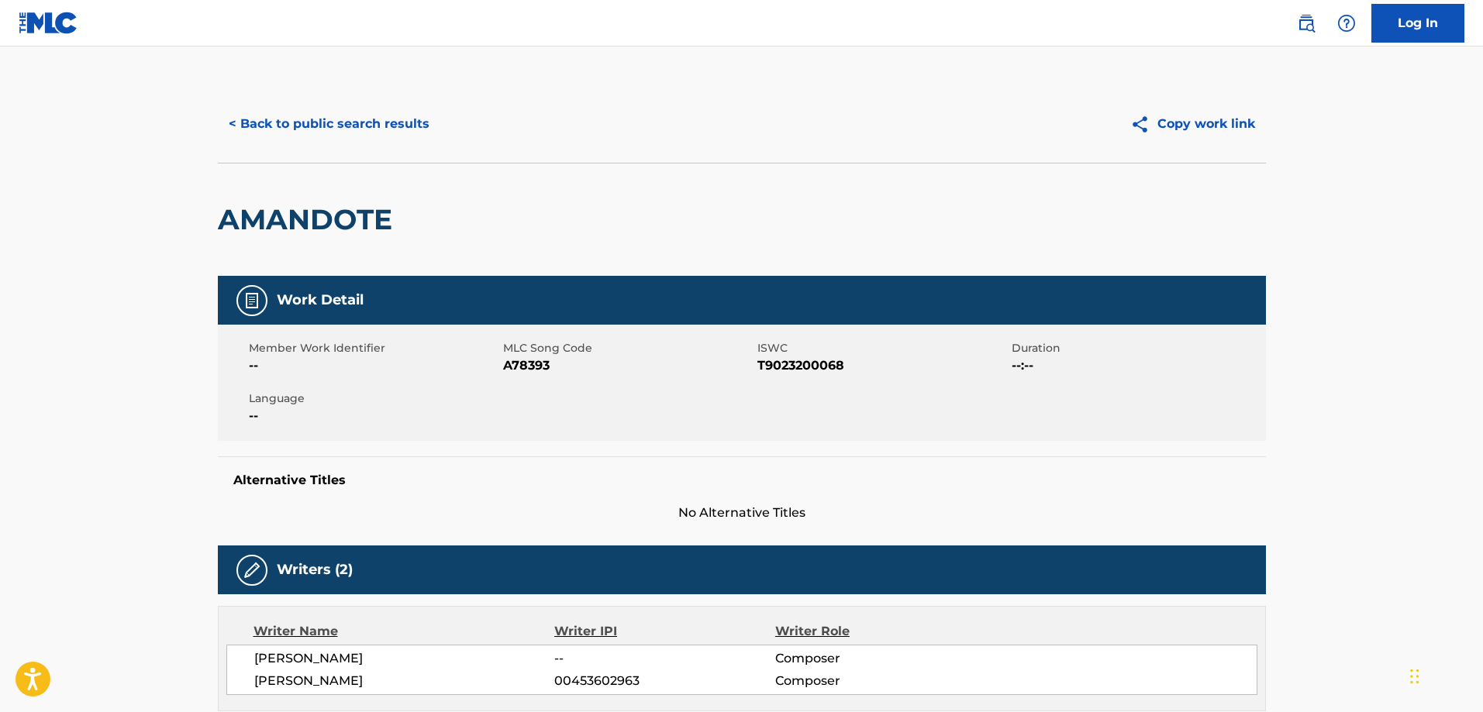
drag, startPoint x: 356, startPoint y: 135, endPoint x: 363, endPoint y: 141, distance: 9.3
click at [356, 136] on button "< Back to public search results" at bounding box center [329, 124] width 222 height 39
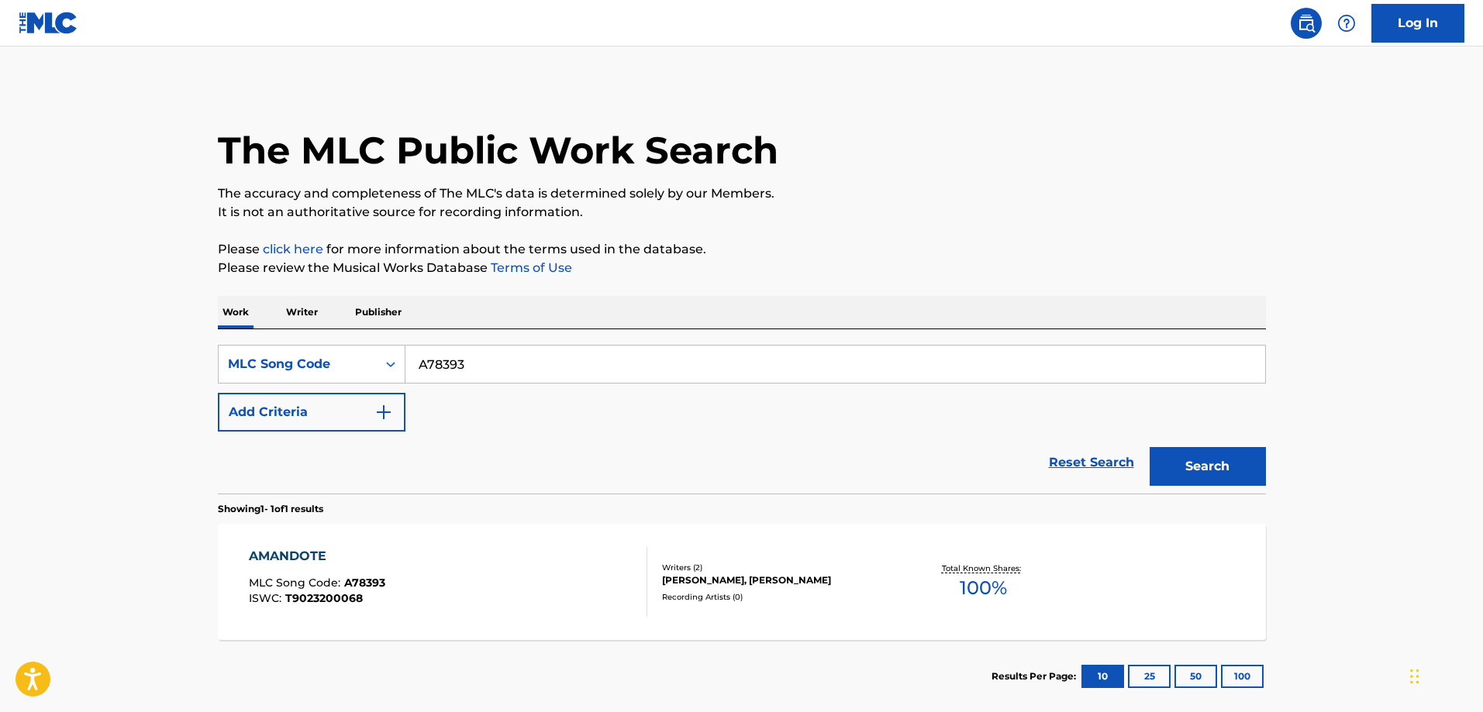
scroll to position [43, 0]
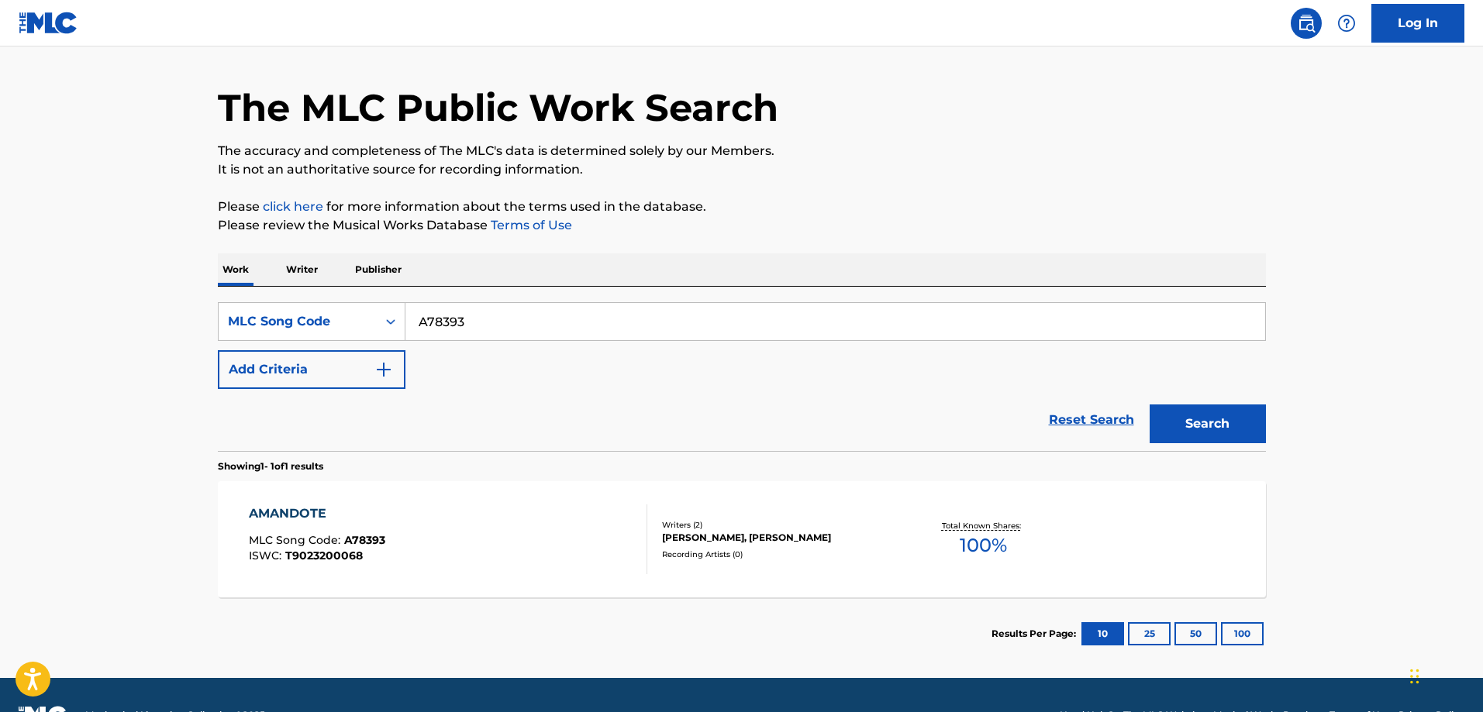
click at [519, 322] on input "A78393" at bounding box center [835, 321] width 860 height 37
paste input "TE5MJV"
type input "TE5MJV"
click at [1150, 405] on button "Search" at bounding box center [1208, 424] width 116 height 39
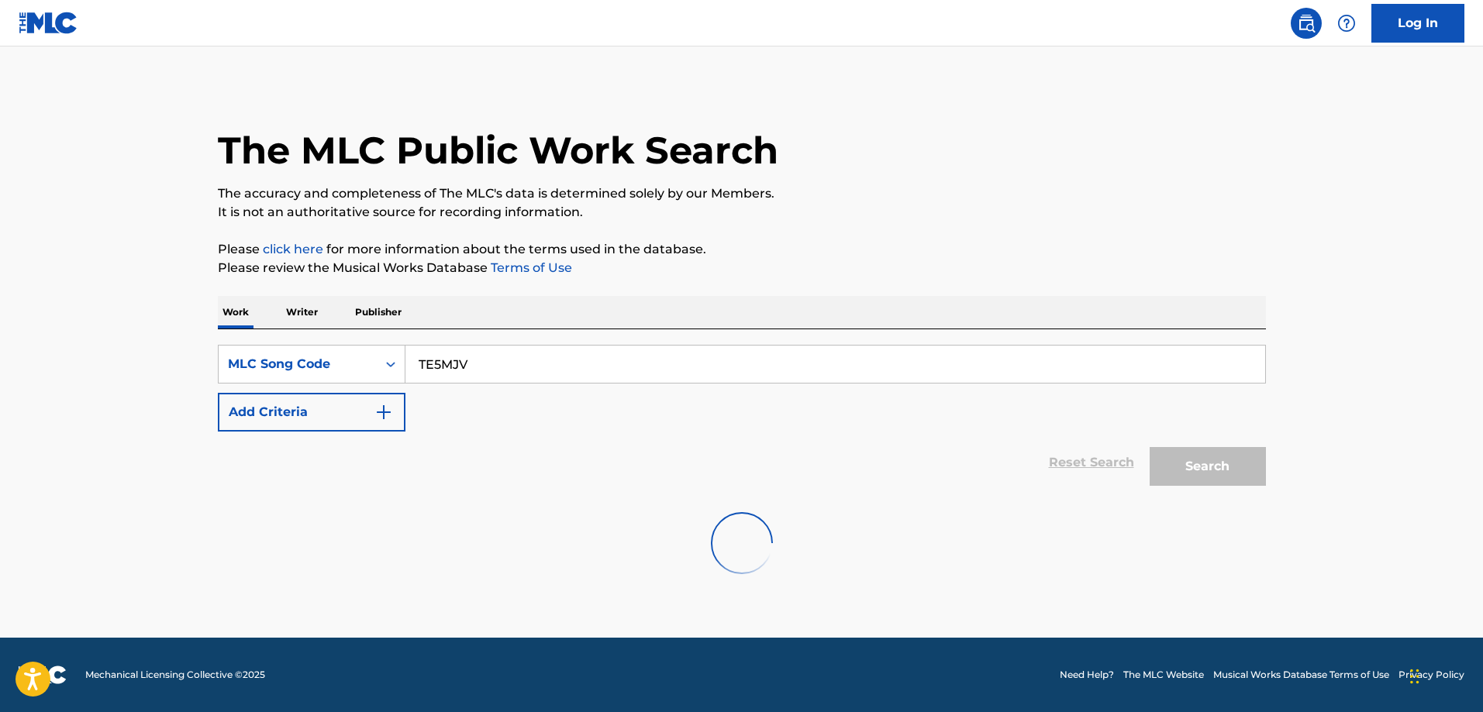
scroll to position [0, 0]
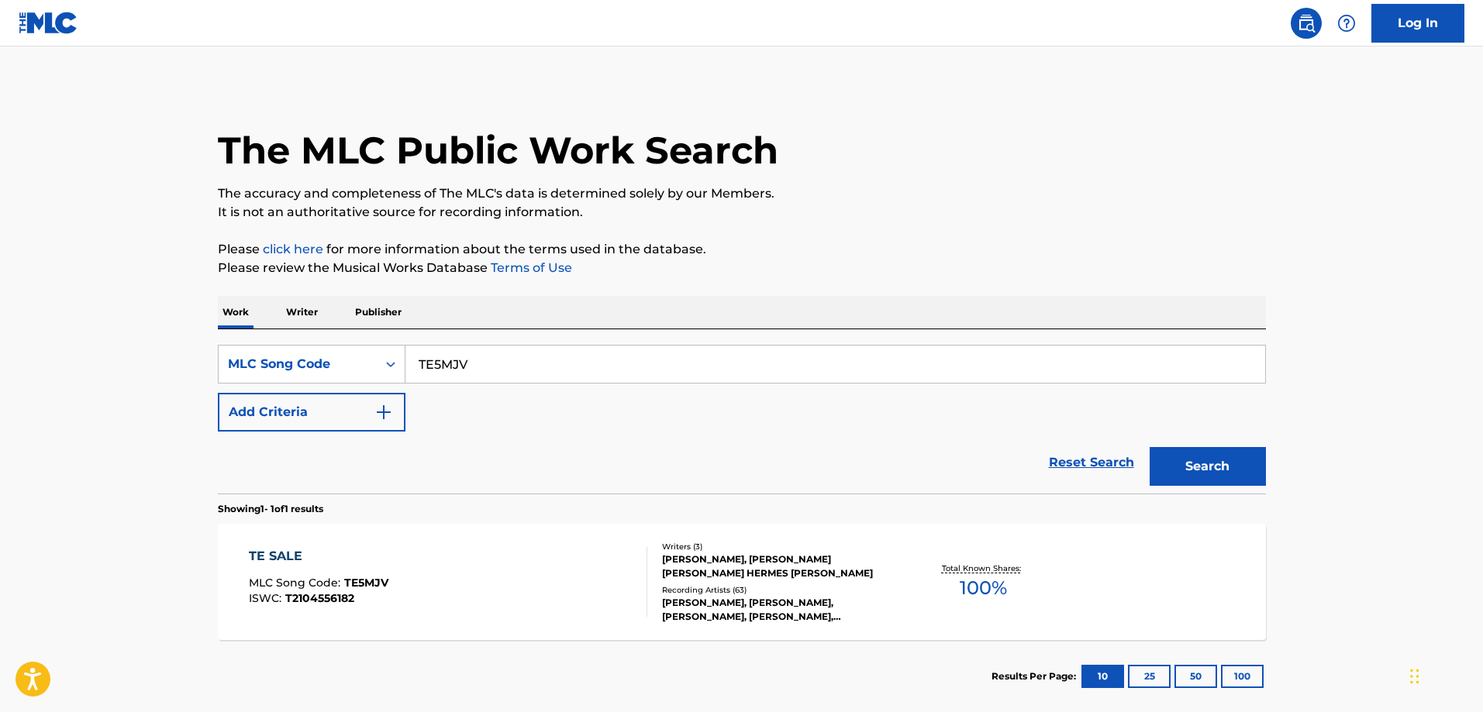
click at [389, 555] on div "TE SALE MLC Song Code : TE5MJV ISWC : T2104556182" at bounding box center [448, 582] width 398 height 70
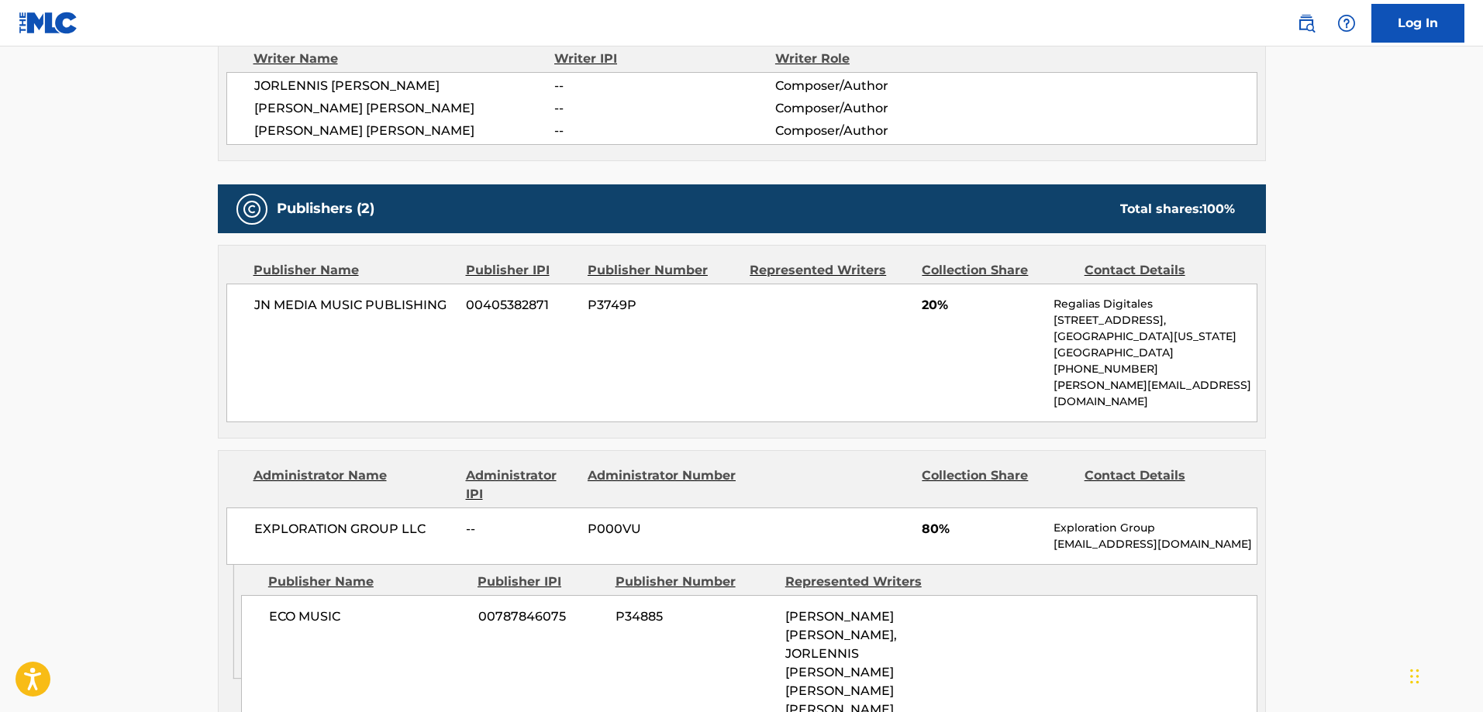
scroll to position [698, 0]
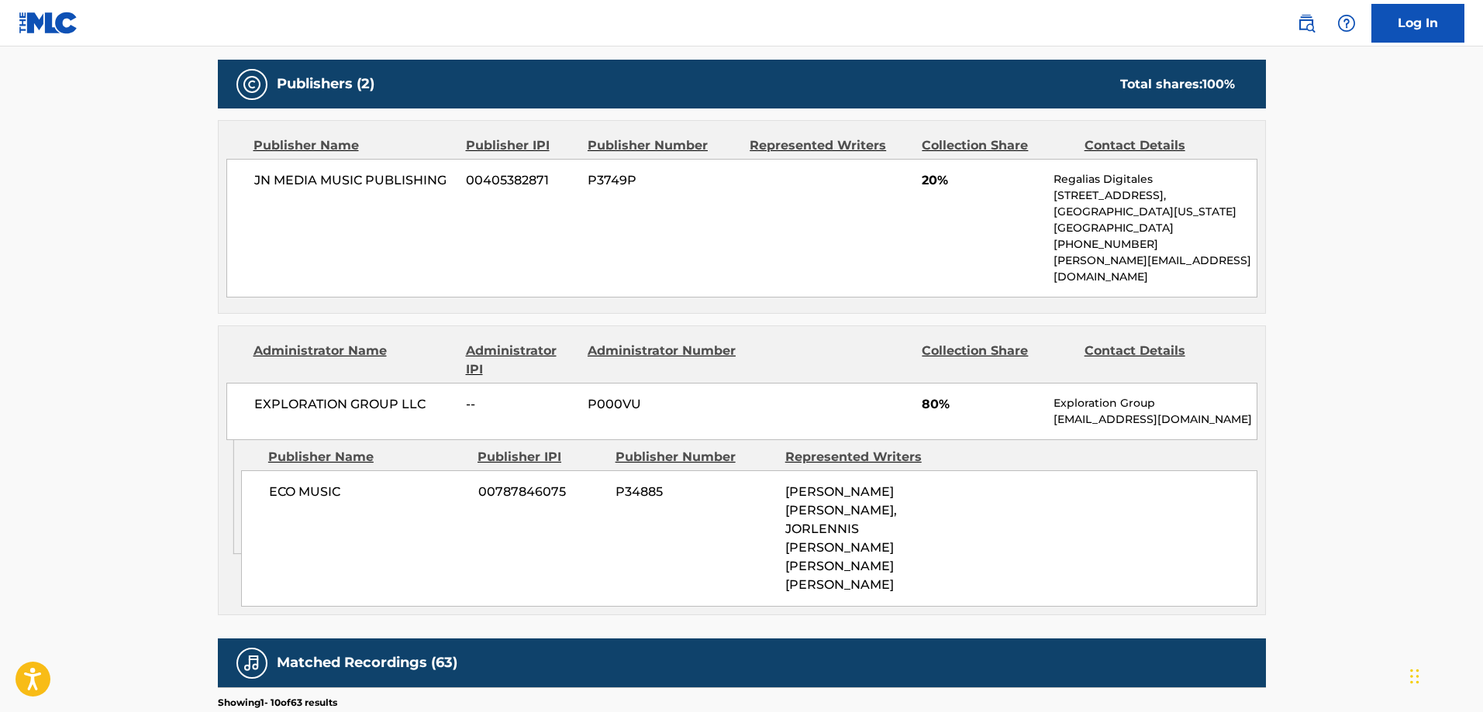
click at [278, 486] on div "ECO MUSIC 00787846075 P34885 BRUNO HERMES VALVERDE JUAREZ, JORLENNIS ESTHER GUZ…" at bounding box center [749, 539] width 1016 height 136
drag, startPoint x: 278, startPoint y: 486, endPoint x: 300, endPoint y: 477, distance: 23.6
click at [300, 477] on div "ECO MUSIC 00787846075 P34885 BRUNO HERMES VALVERDE JUAREZ, JORLENNIS ESTHER GUZ…" at bounding box center [749, 539] width 1016 height 136
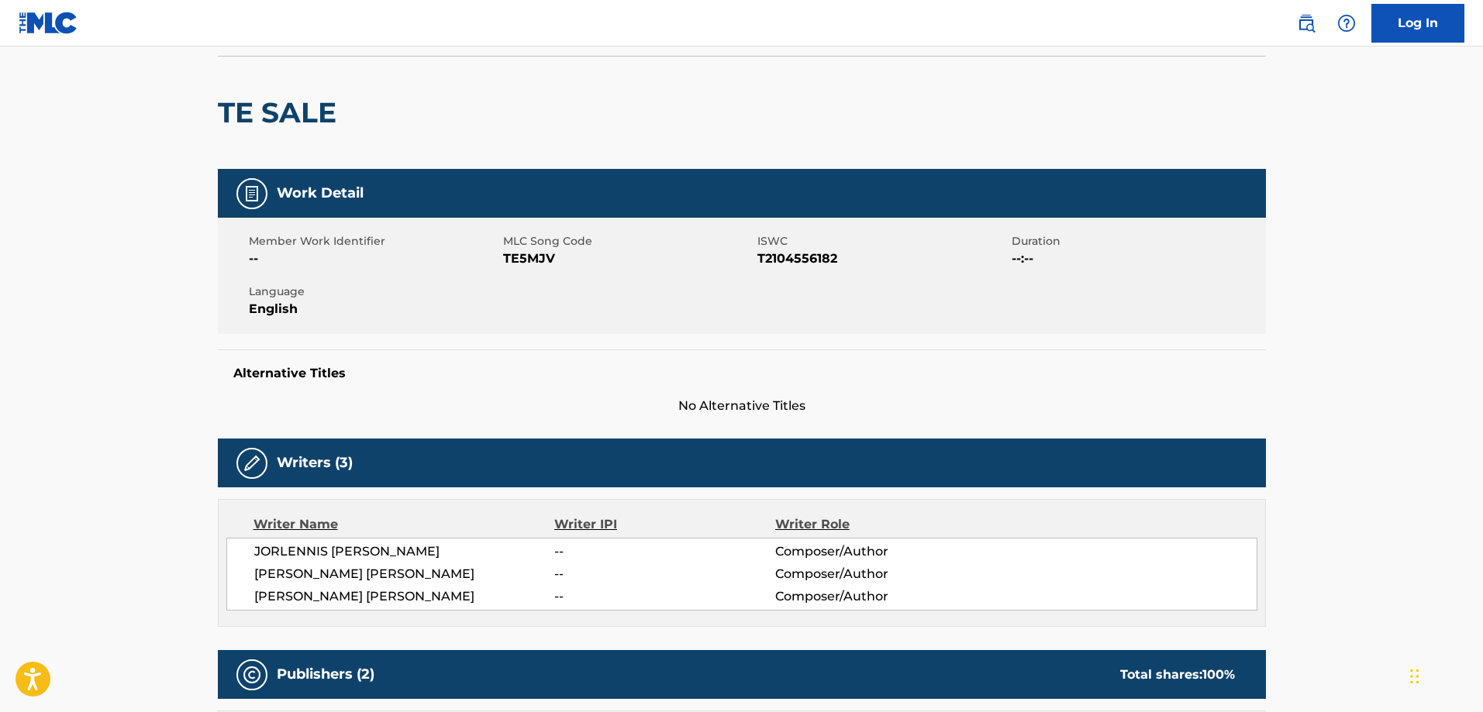
scroll to position [0, 0]
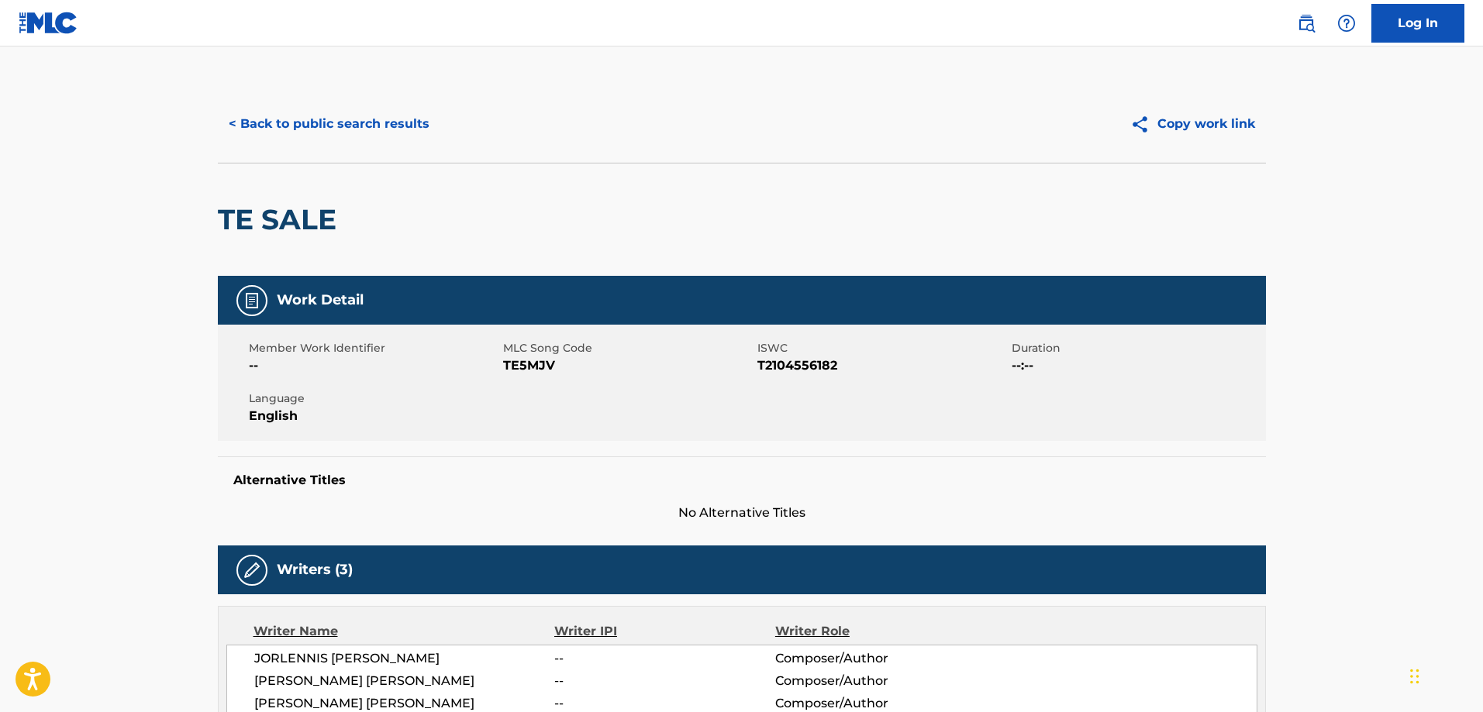
click at [344, 135] on button "< Back to public search results" at bounding box center [329, 124] width 222 height 39
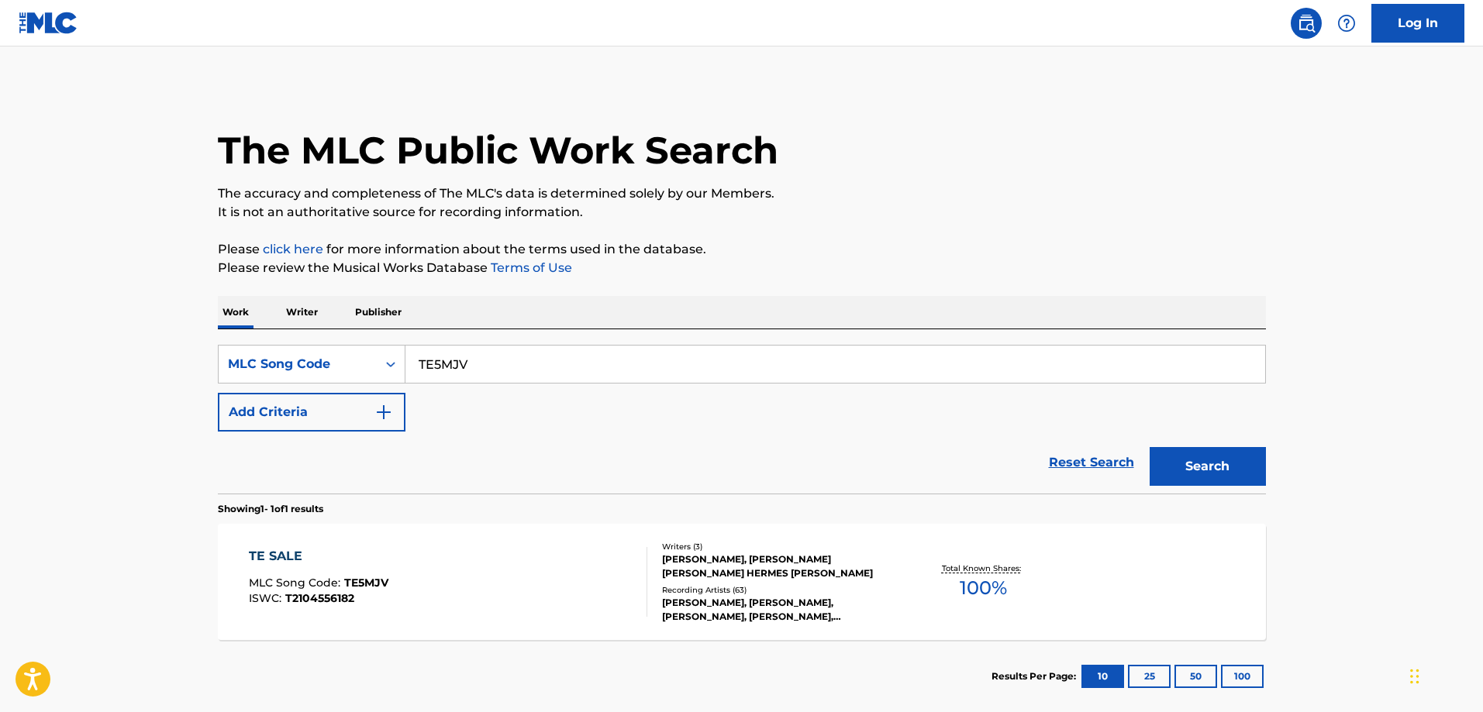
click at [547, 337] on div "SearchWithCriteria3735bfa1-bdee-4c09-98de-f3311c50fdbe MLC Song Code TE5MJV Add…" at bounding box center [742, 411] width 1048 height 164
click at [537, 352] on input "TE5MJV" at bounding box center [835, 364] width 860 height 37
paste input "EA7U9T"
type input "EA7U9T"
click at [1150, 447] on button "Search" at bounding box center [1208, 466] width 116 height 39
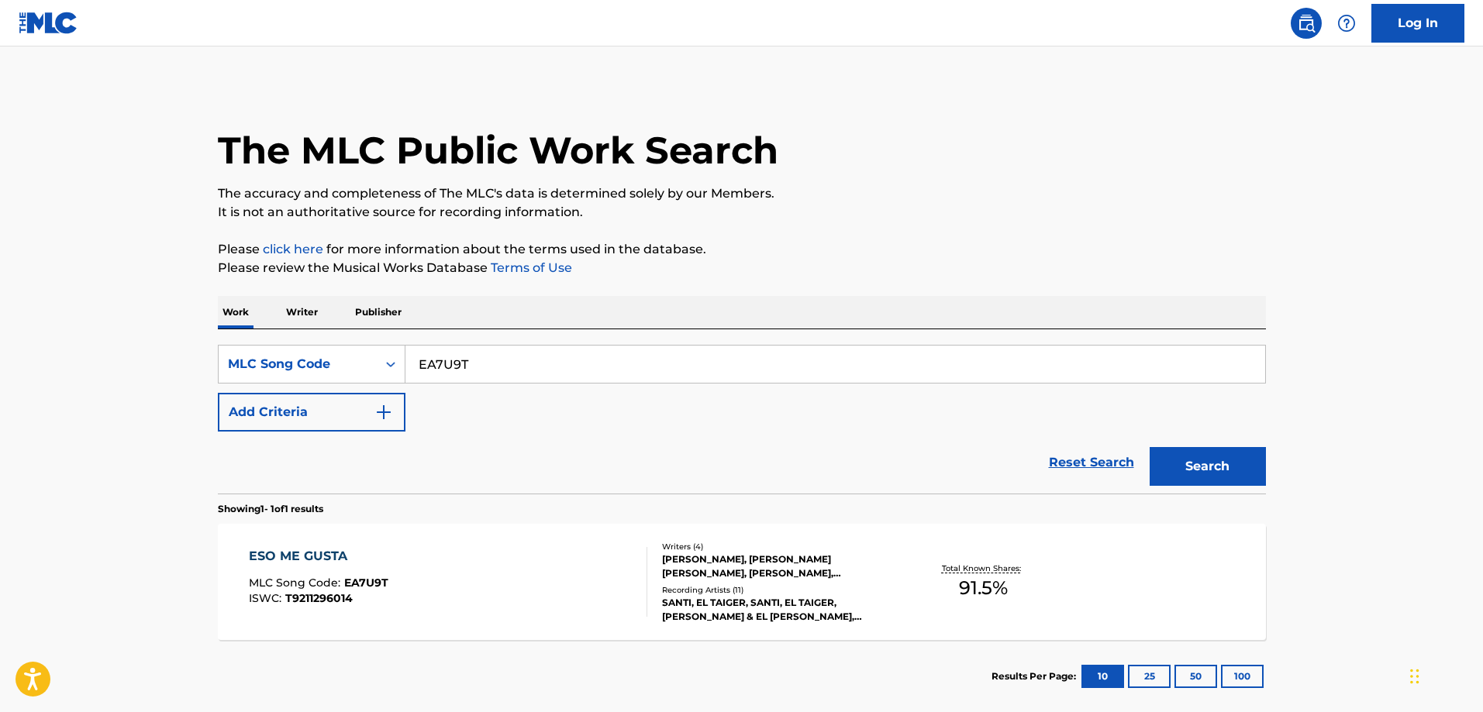
click at [386, 563] on div "ESO ME GUSTA" at bounding box center [319, 556] width 140 height 19
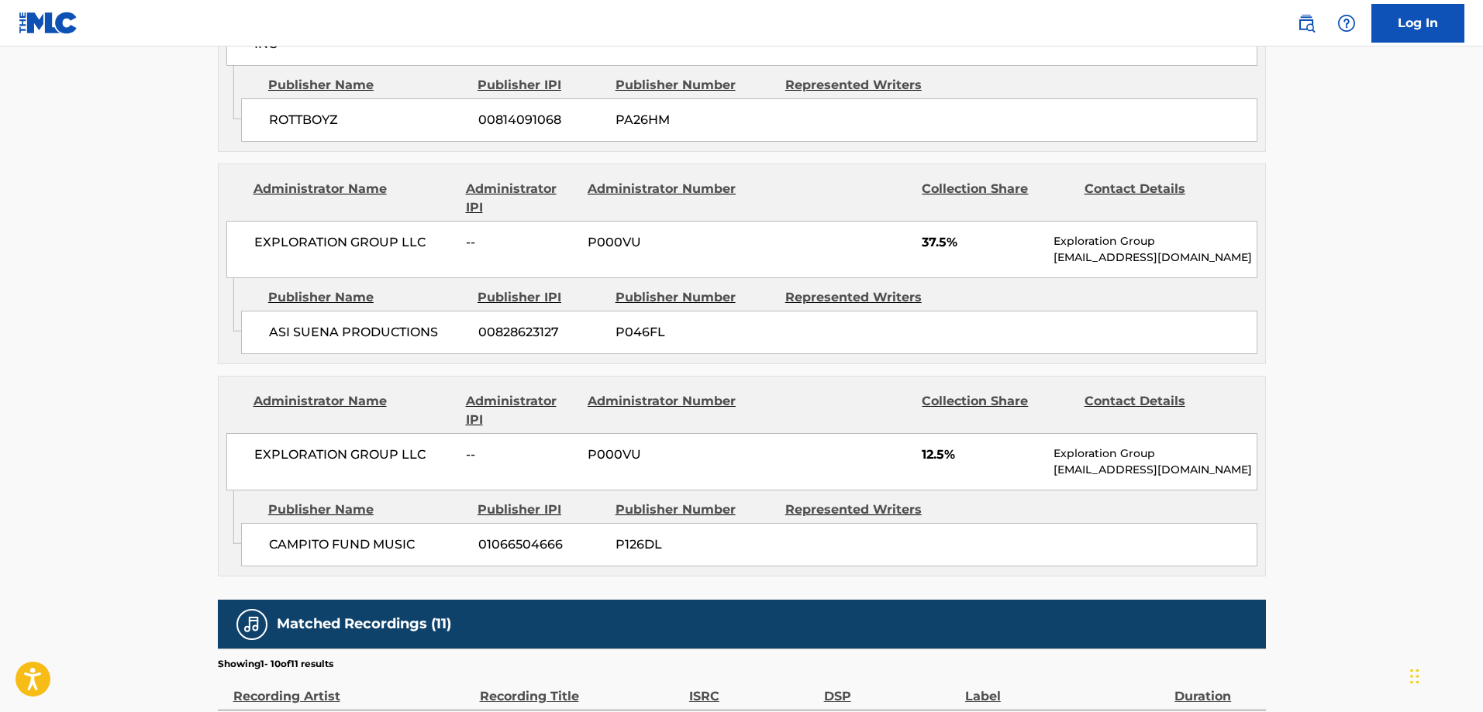
scroll to position [1163, 0]
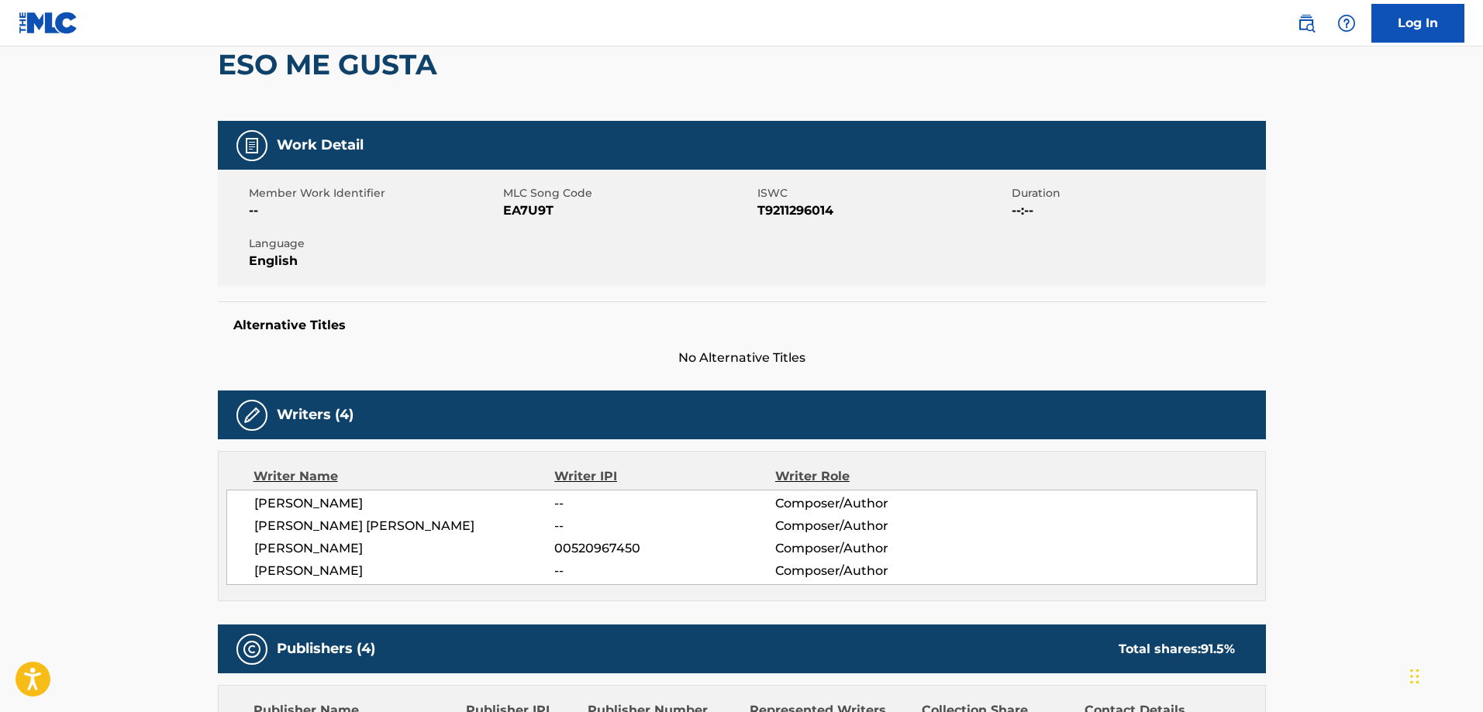
click at [305, 53] on h2 "ESO ME GUSTA" at bounding box center [331, 64] width 227 height 35
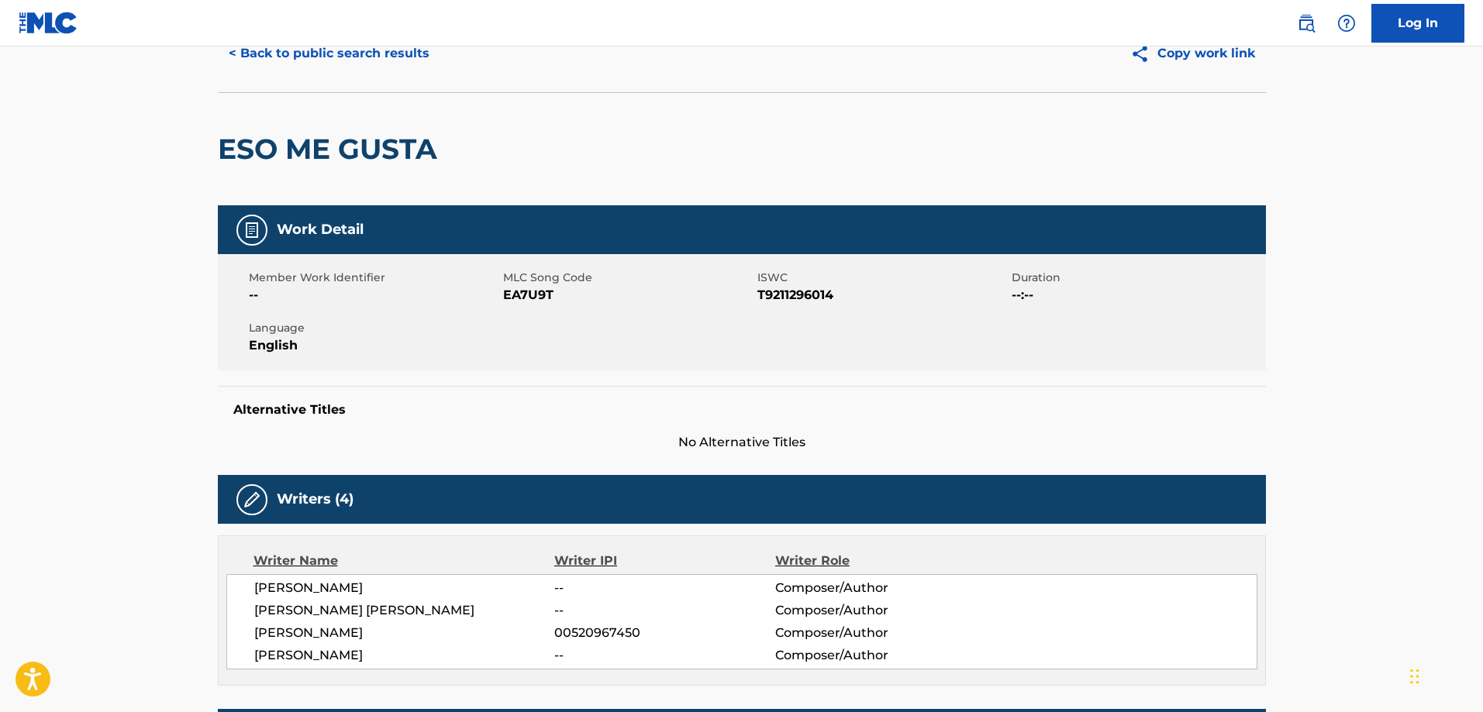
scroll to position [0, 0]
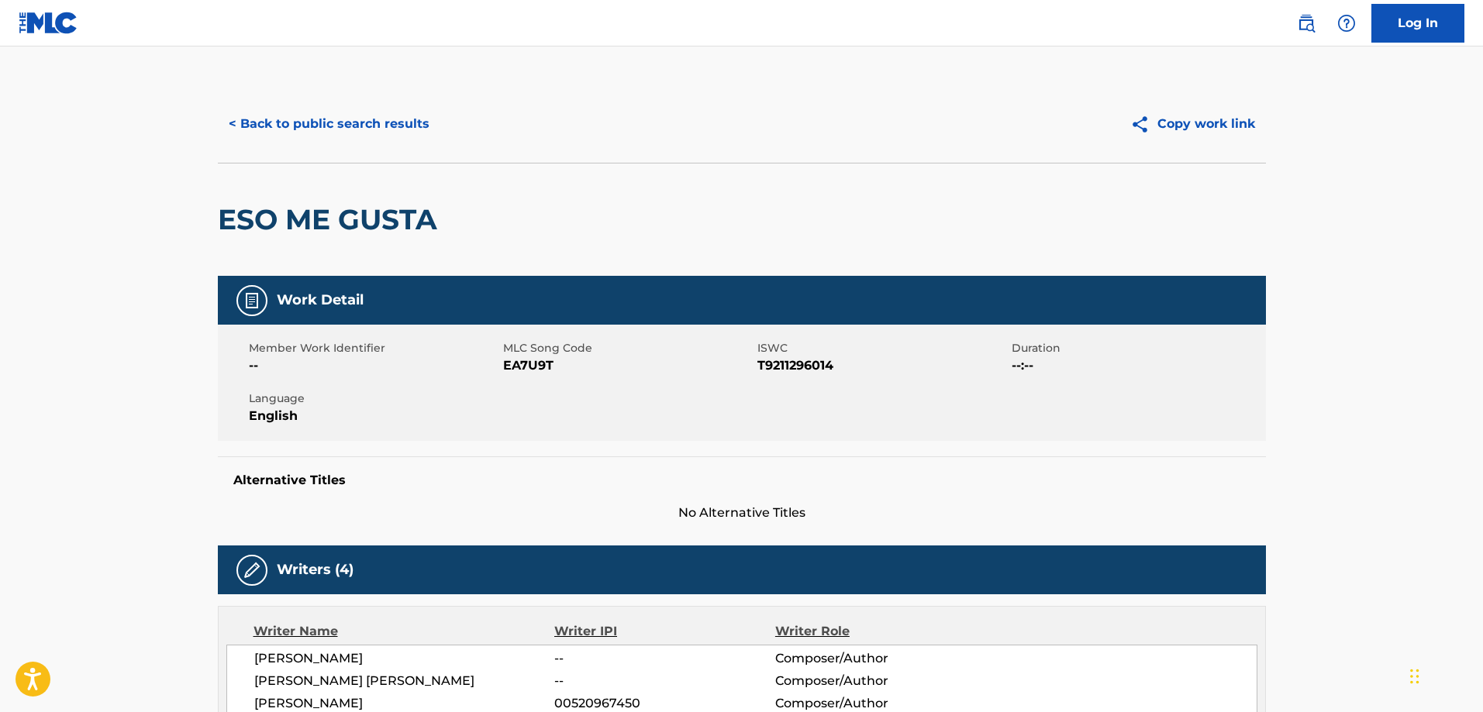
click at [302, 124] on button "< Back to public search results" at bounding box center [329, 124] width 222 height 39
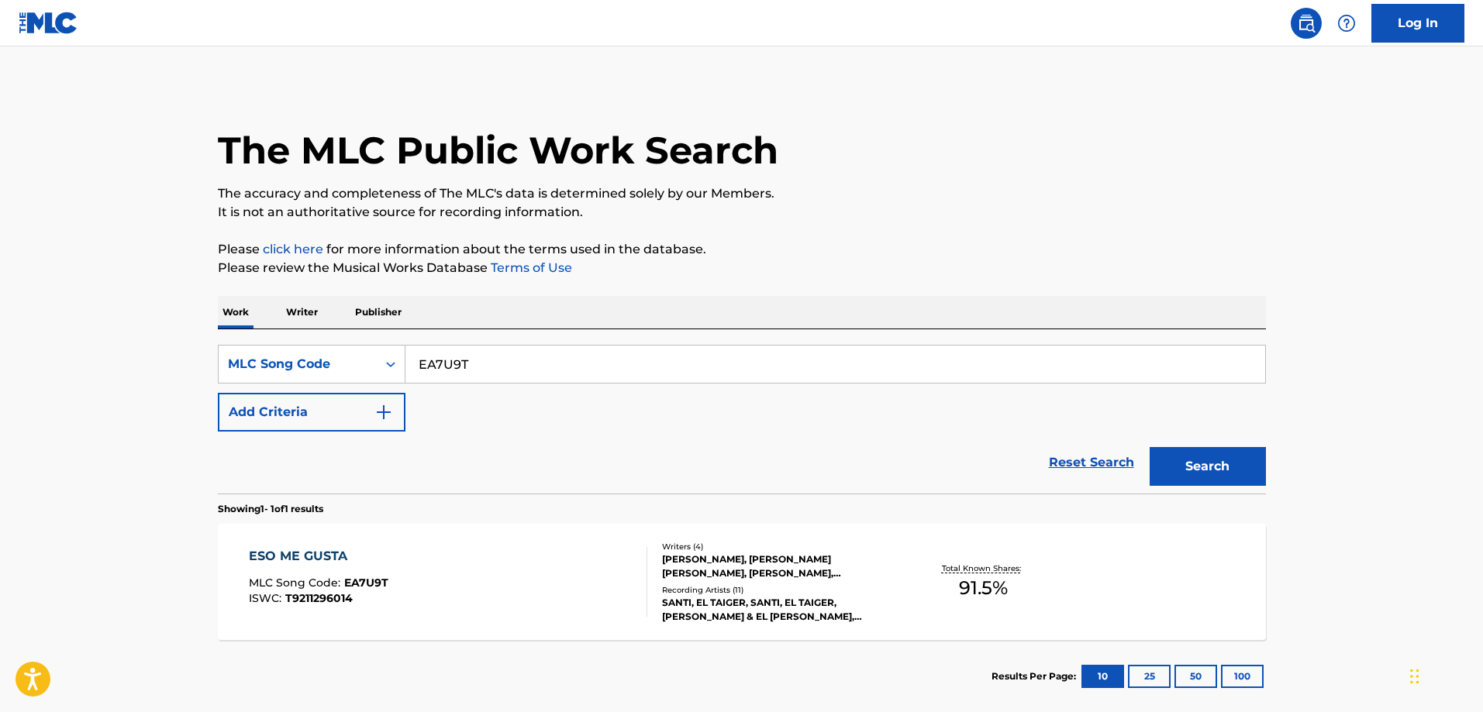
click at [515, 359] on input "EA7U9T" at bounding box center [835, 364] width 860 height 37
paste input "MB999U"
type input "MB999U"
click at [1150, 447] on button "Search" at bounding box center [1208, 466] width 116 height 39
click at [422, 578] on div "MALA CARA PAL NW MLC Song Code : MB999U ISWC :" at bounding box center [448, 582] width 398 height 70
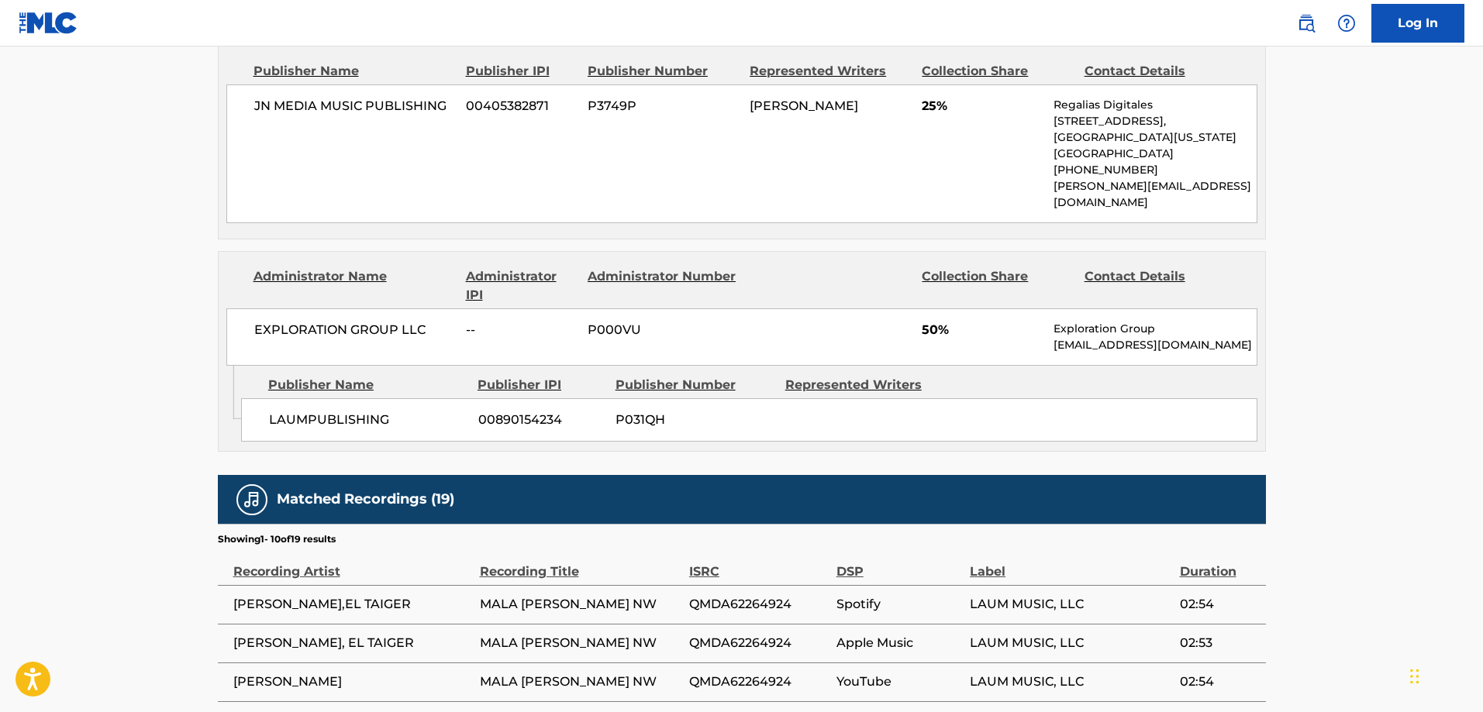
scroll to position [853, 0]
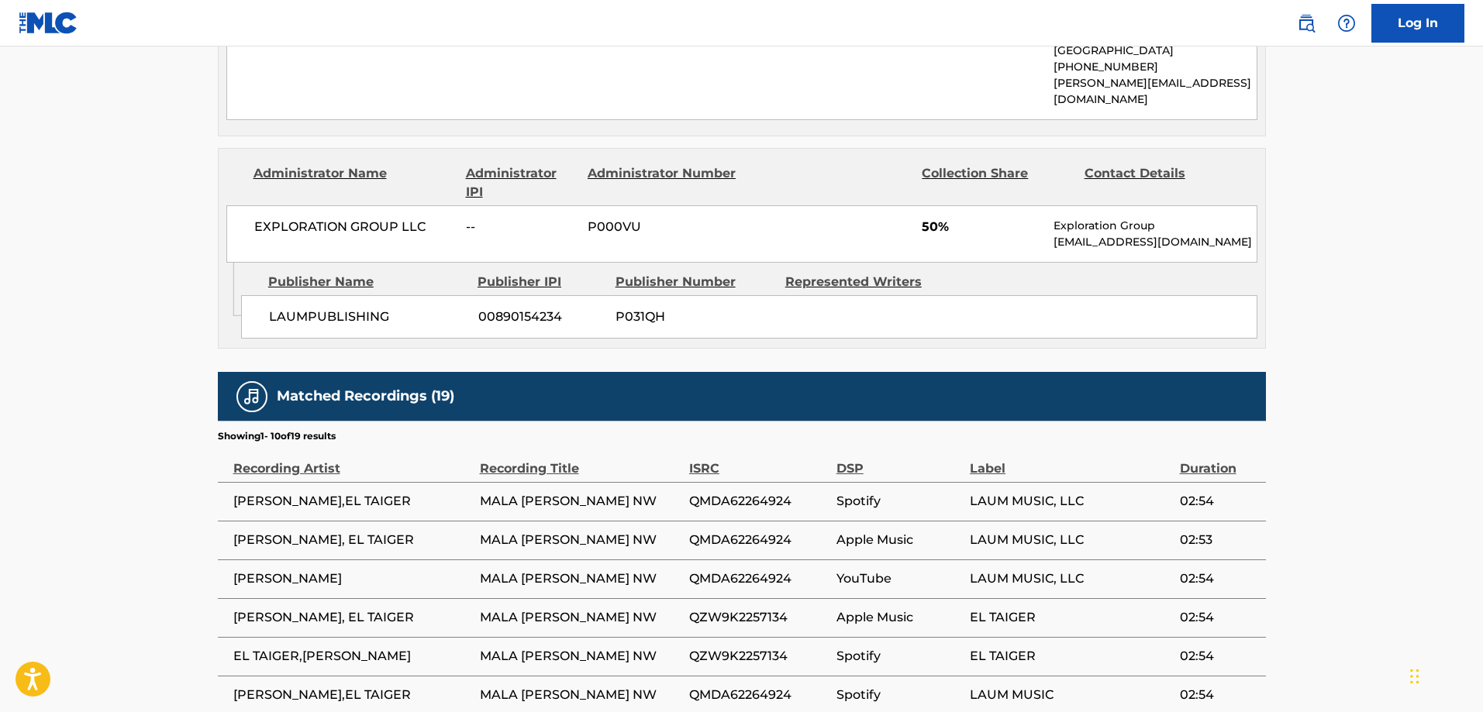
click at [295, 308] on span "LAUMPUBLISHING" at bounding box center [368, 317] width 198 height 19
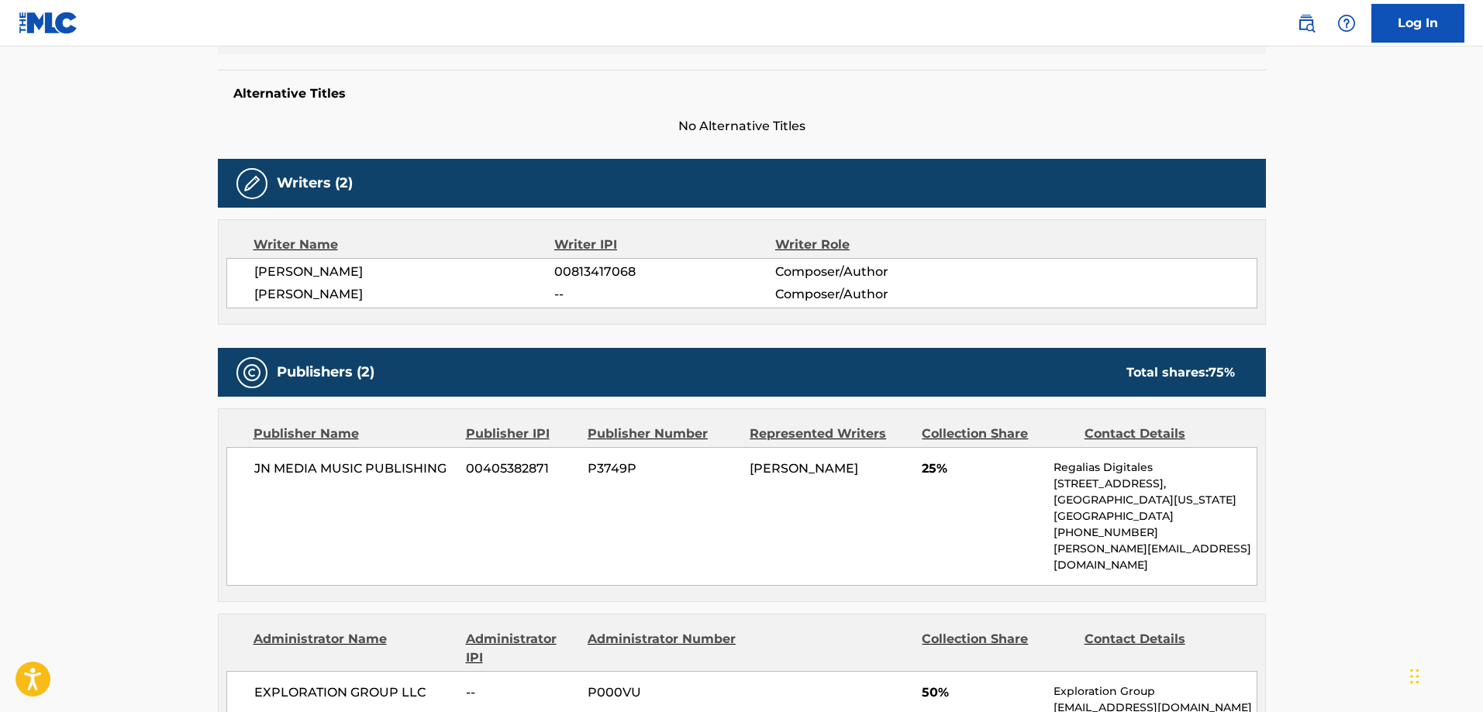
scroll to position [0, 0]
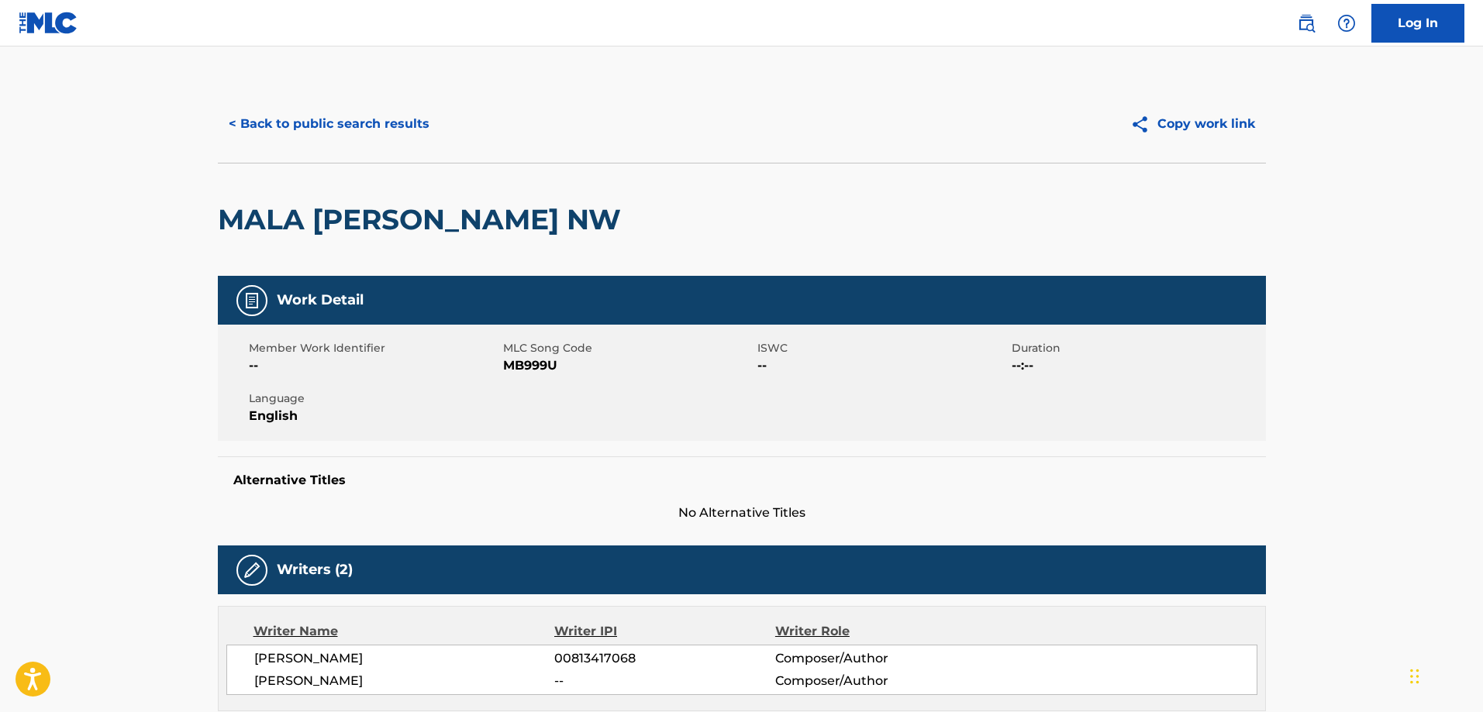
click at [345, 125] on button "< Back to public search results" at bounding box center [329, 124] width 222 height 39
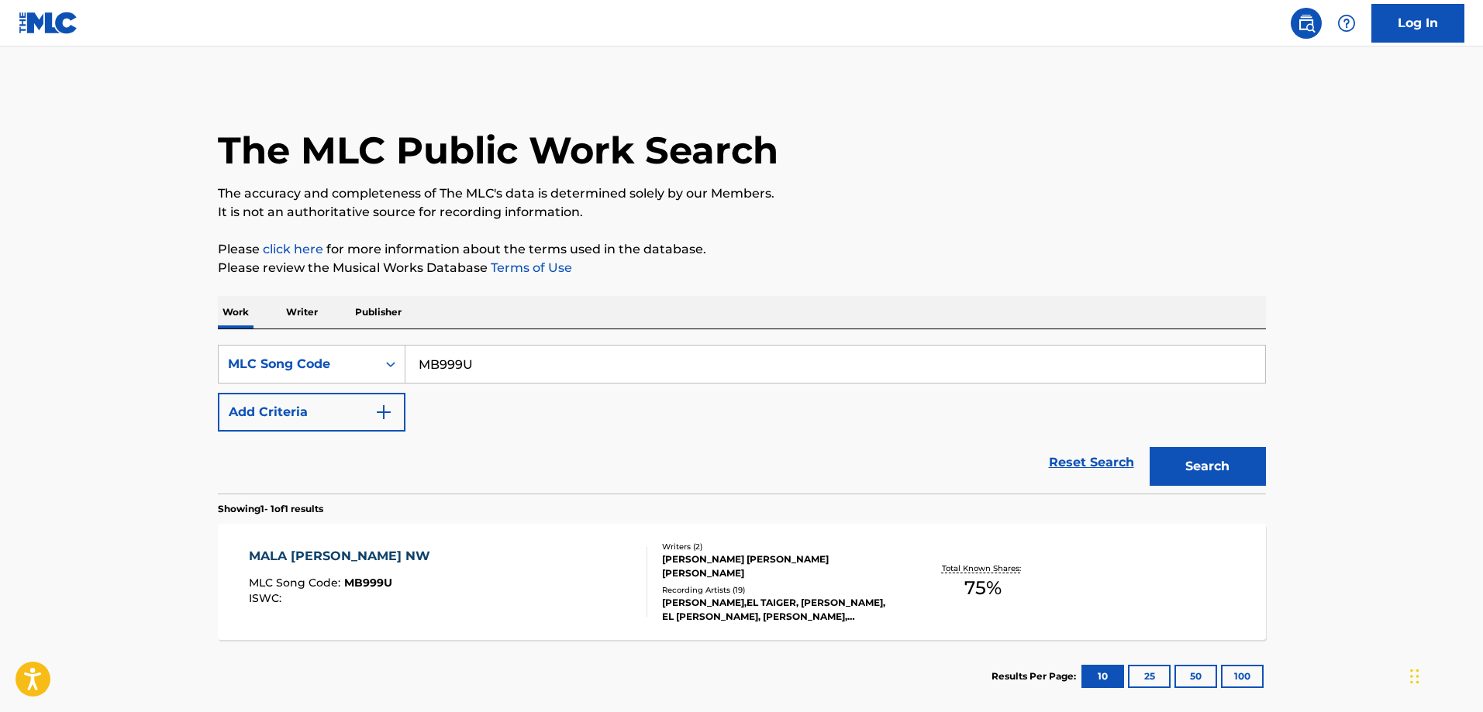
click at [484, 353] on input "MB999U" at bounding box center [835, 364] width 860 height 37
paste input "EA7U9T"
type input "EA7U9T"
click at [1150, 447] on button "Search" at bounding box center [1208, 466] width 116 height 39
click at [423, 556] on div "ESO ME GUSTA MLC Song Code : EA7U9T ISWC : T9211296014" at bounding box center [448, 582] width 398 height 70
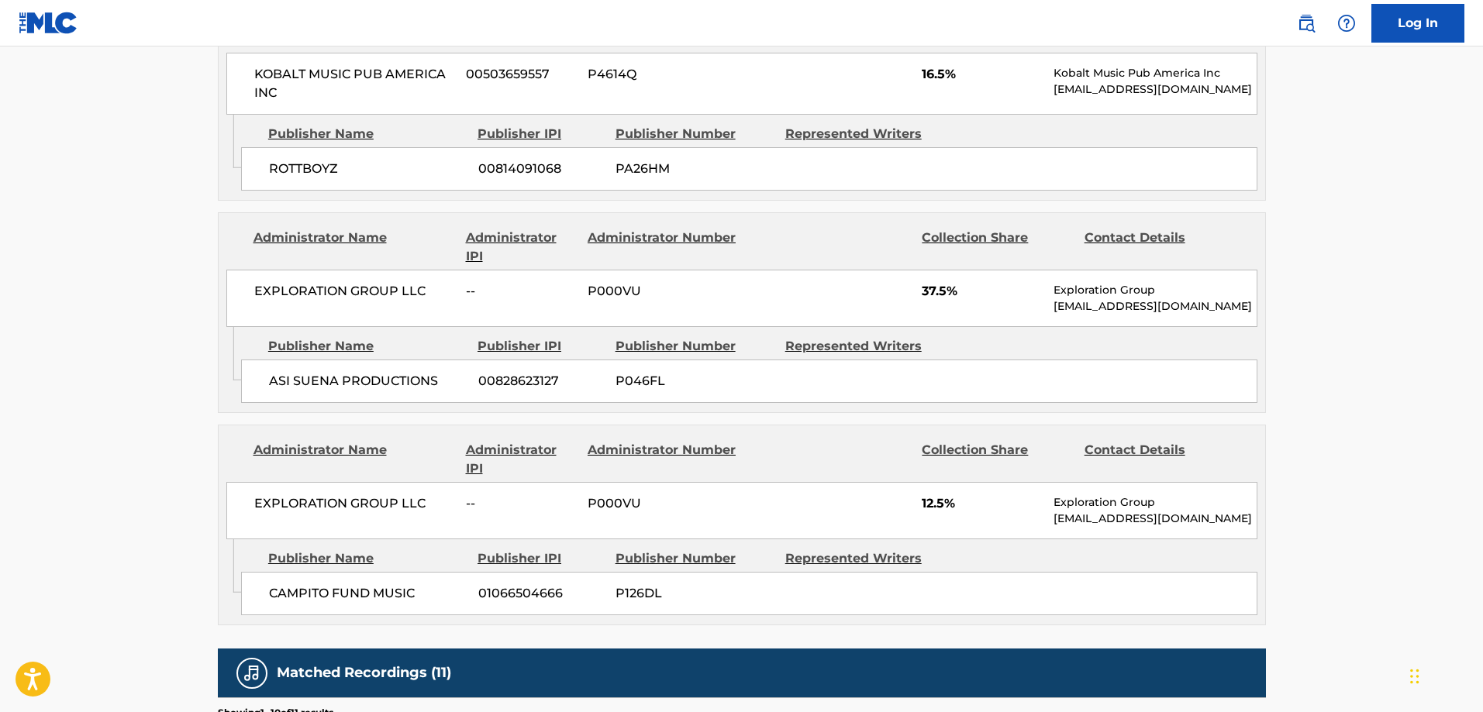
scroll to position [1085, 0]
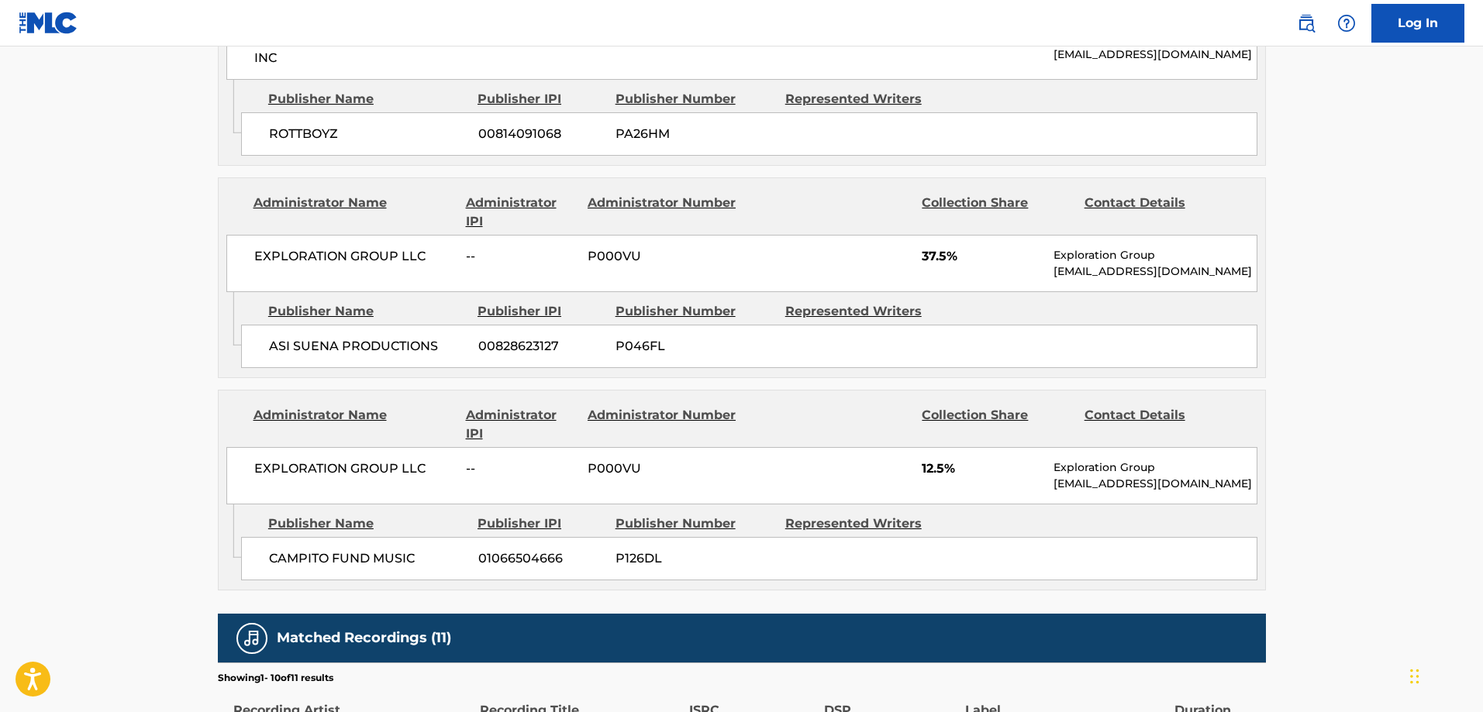
click at [308, 550] on span "CAMPITO FUND MUSIC" at bounding box center [368, 559] width 198 height 19
drag, startPoint x: 308, startPoint y: 548, endPoint x: 375, endPoint y: 540, distance: 68.0
click at [375, 550] on span "CAMPITO FUND MUSIC" at bounding box center [368, 559] width 198 height 19
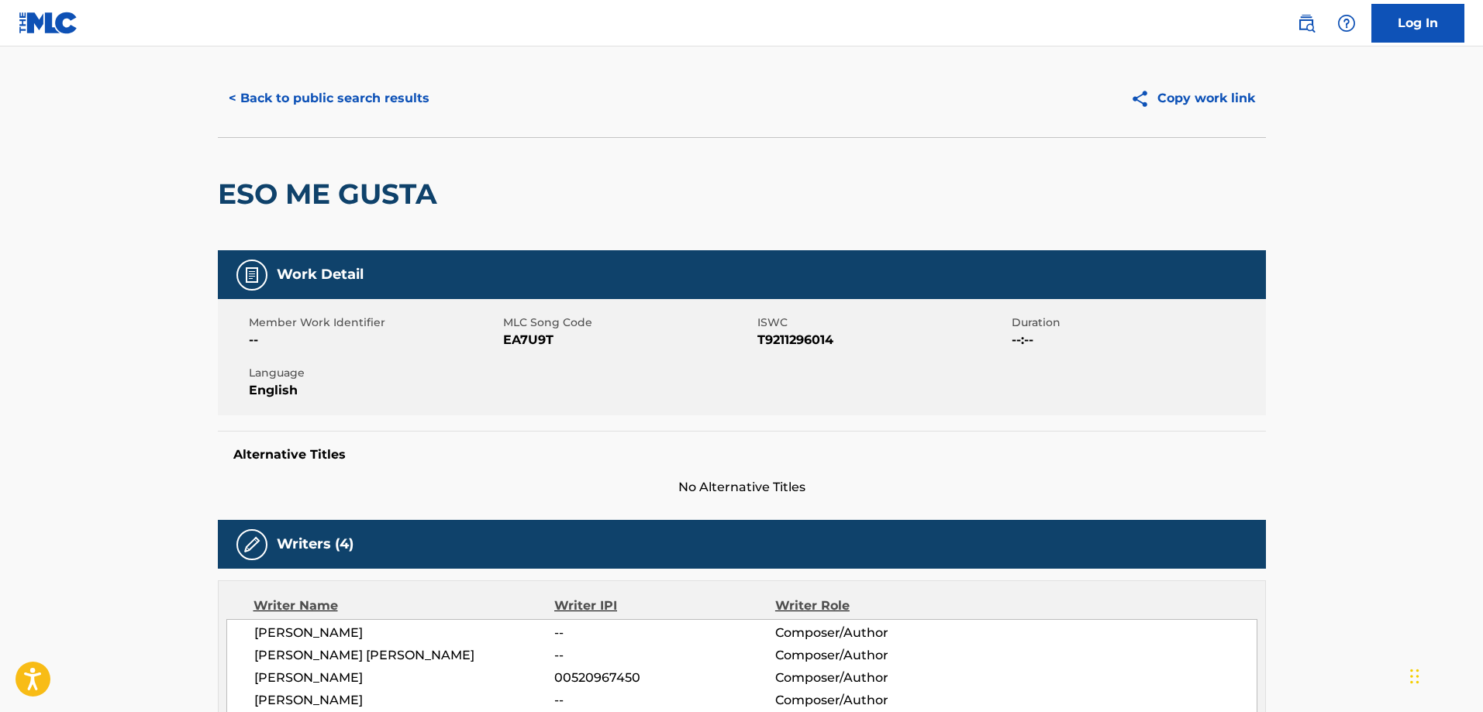
scroll to position [0, 0]
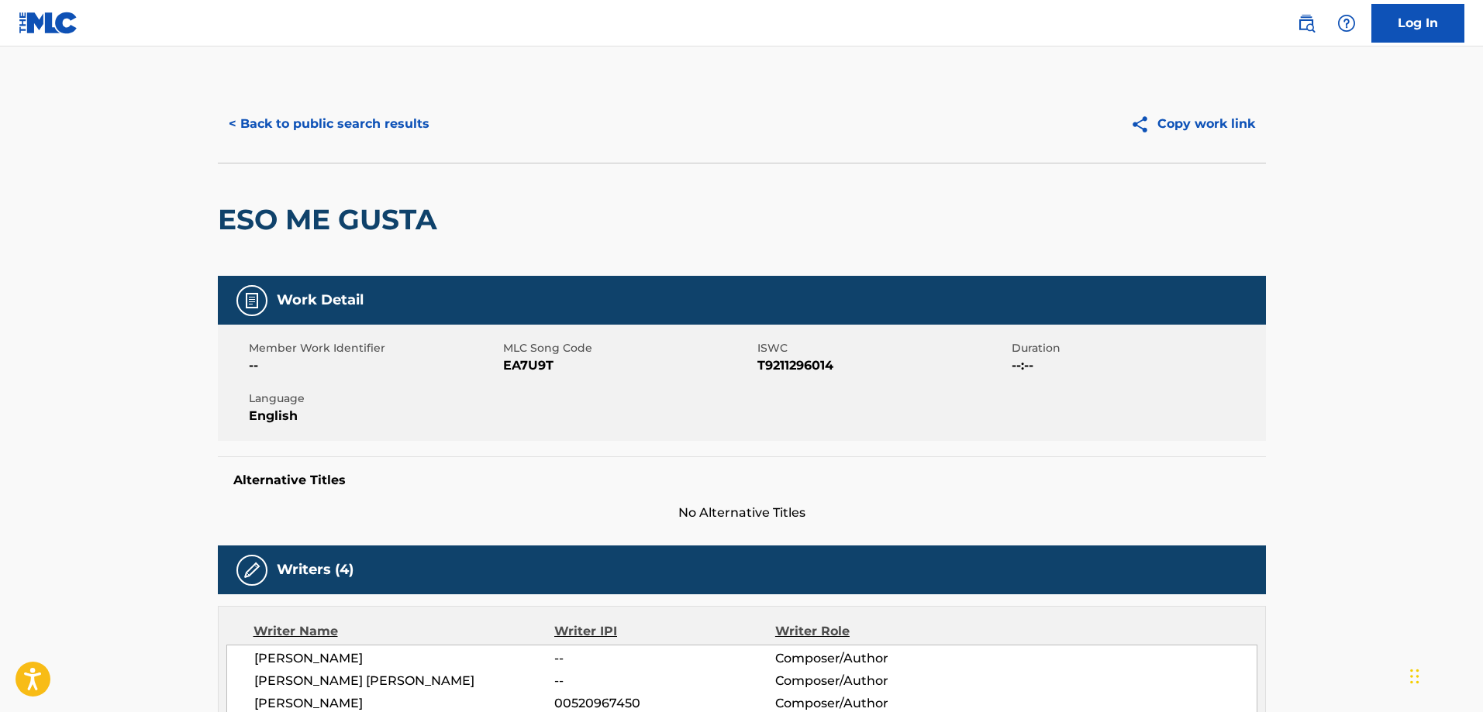
click at [327, 135] on button "< Back to public search results" at bounding box center [329, 124] width 222 height 39
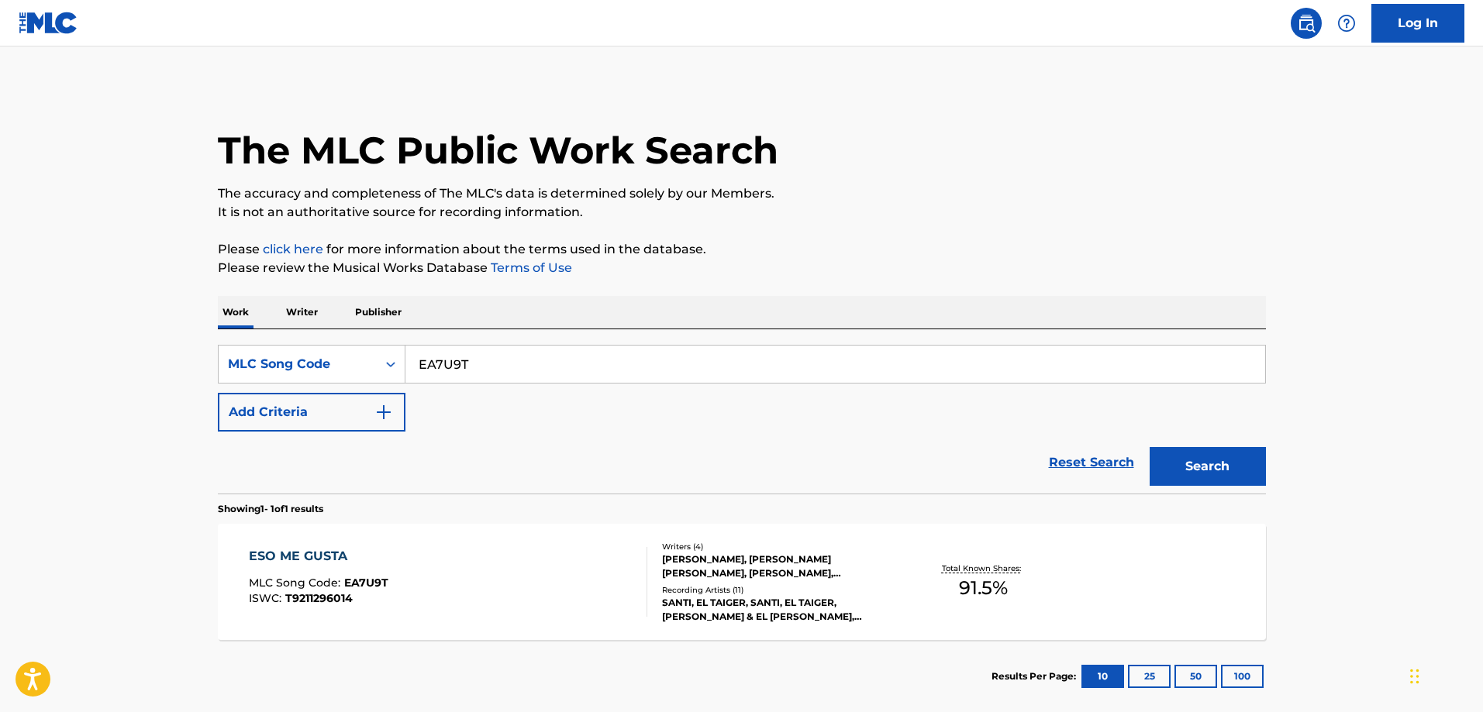
click at [468, 353] on input "EA7U9T" at bounding box center [835, 364] width 860 height 37
paste input "999VN"
click at [1150, 447] on button "Search" at bounding box center [1208, 466] width 116 height 39
click at [348, 560] on div "EL SANO" at bounding box center [319, 556] width 140 height 19
click at [609, 369] on input "E999VN" at bounding box center [835, 364] width 860 height 37
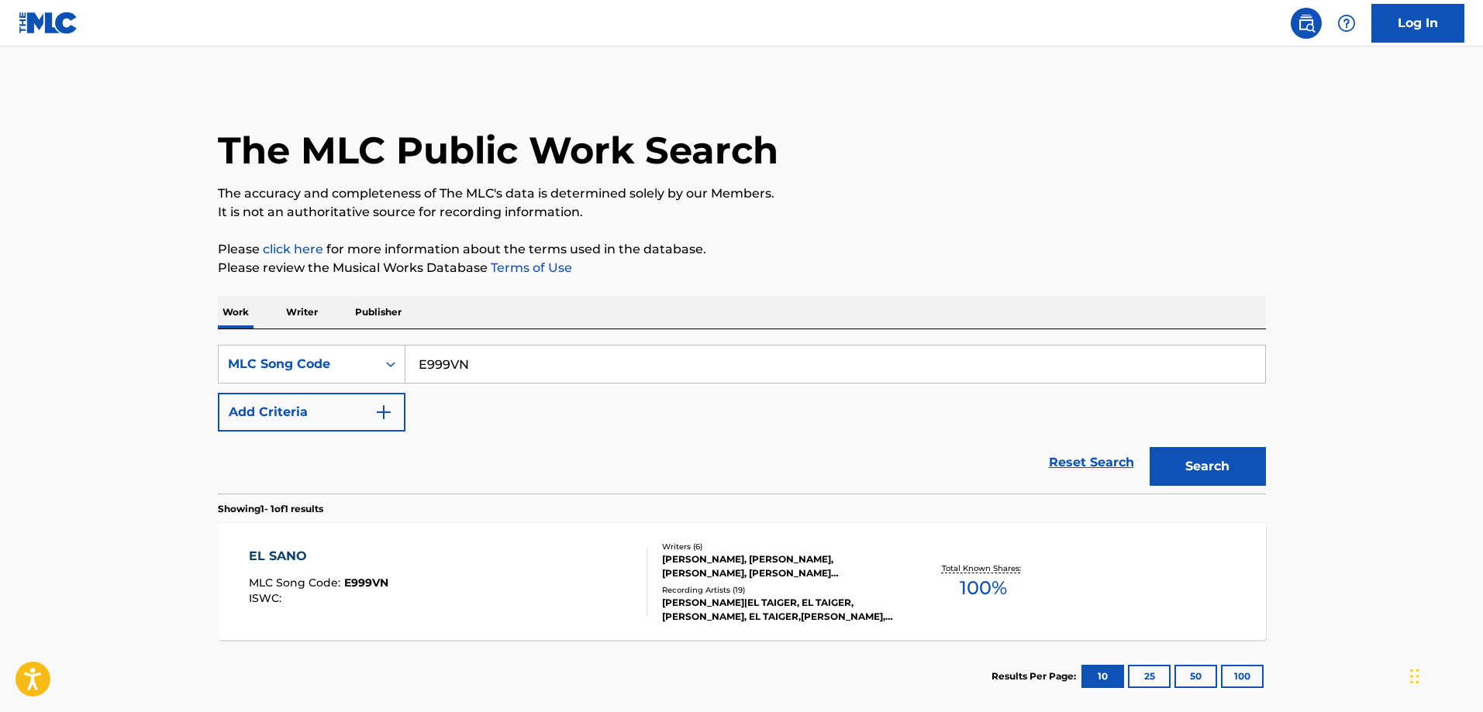
paste input "OL47X1"
type input "OL47X1"
click at [1150, 447] on button "Search" at bounding box center [1208, 466] width 116 height 39
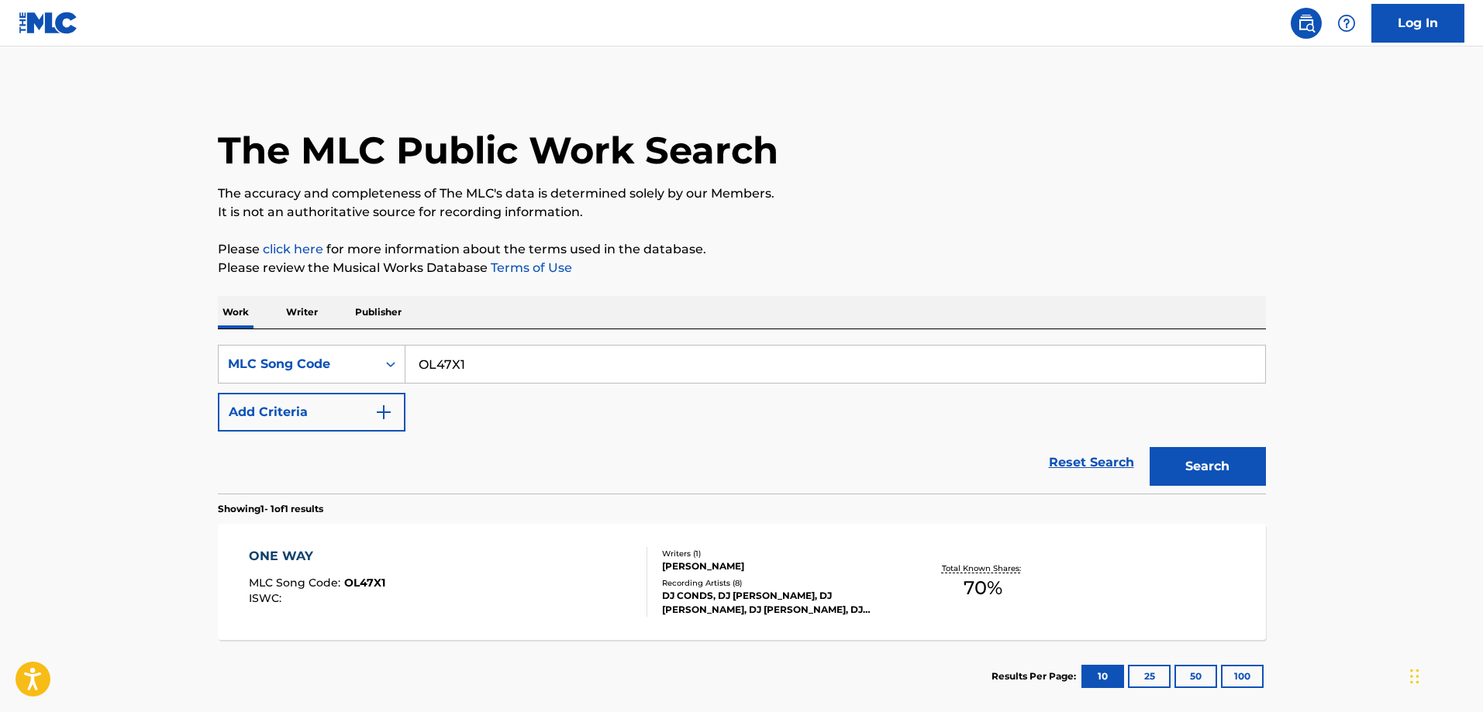
click at [330, 538] on div "ONE WAY MLC Song Code : OL47X1 ISWC : Writers ( 1 ) JAVIER ALONSO CONDE Recordi…" at bounding box center [742, 582] width 1048 height 116
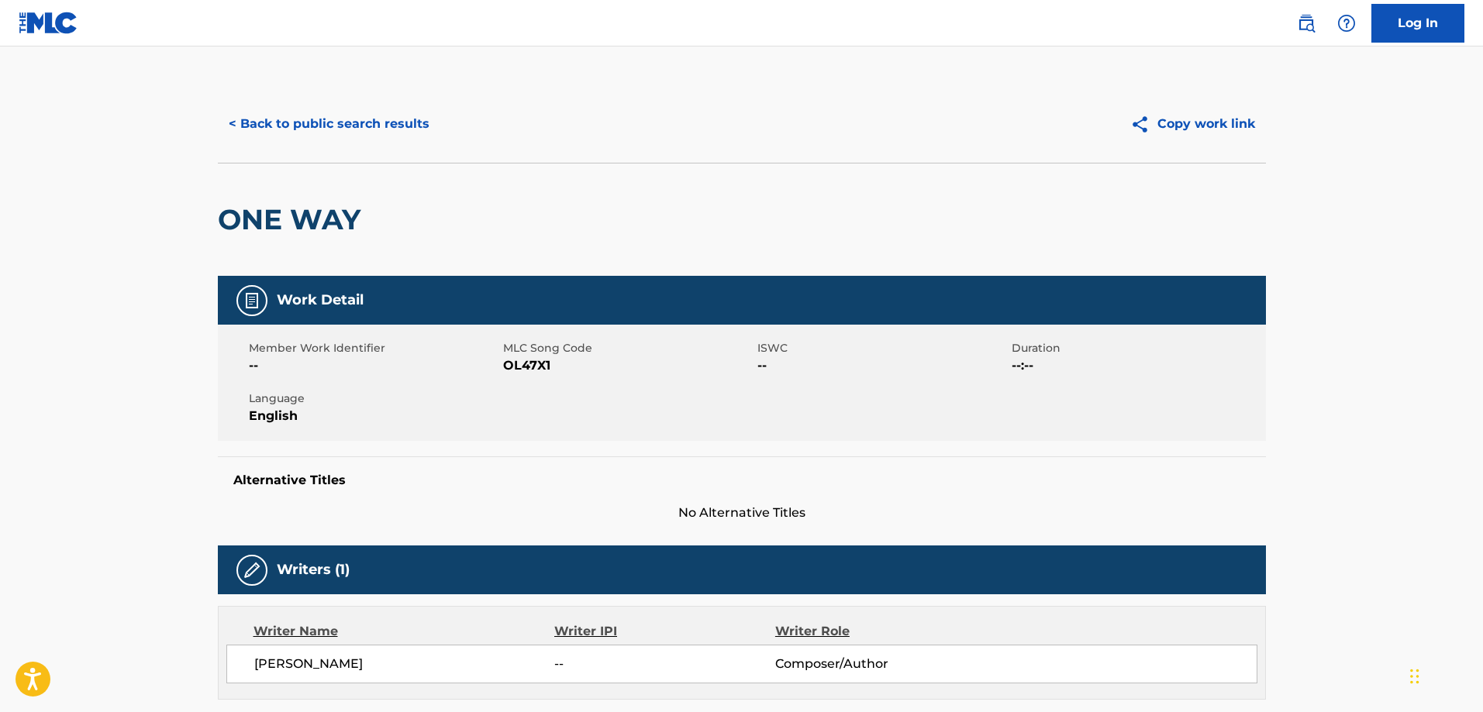
drag, startPoint x: 345, startPoint y: 132, endPoint x: 352, endPoint y: 139, distance: 9.9
click at [345, 133] on button "< Back to public search results" at bounding box center [329, 124] width 222 height 39
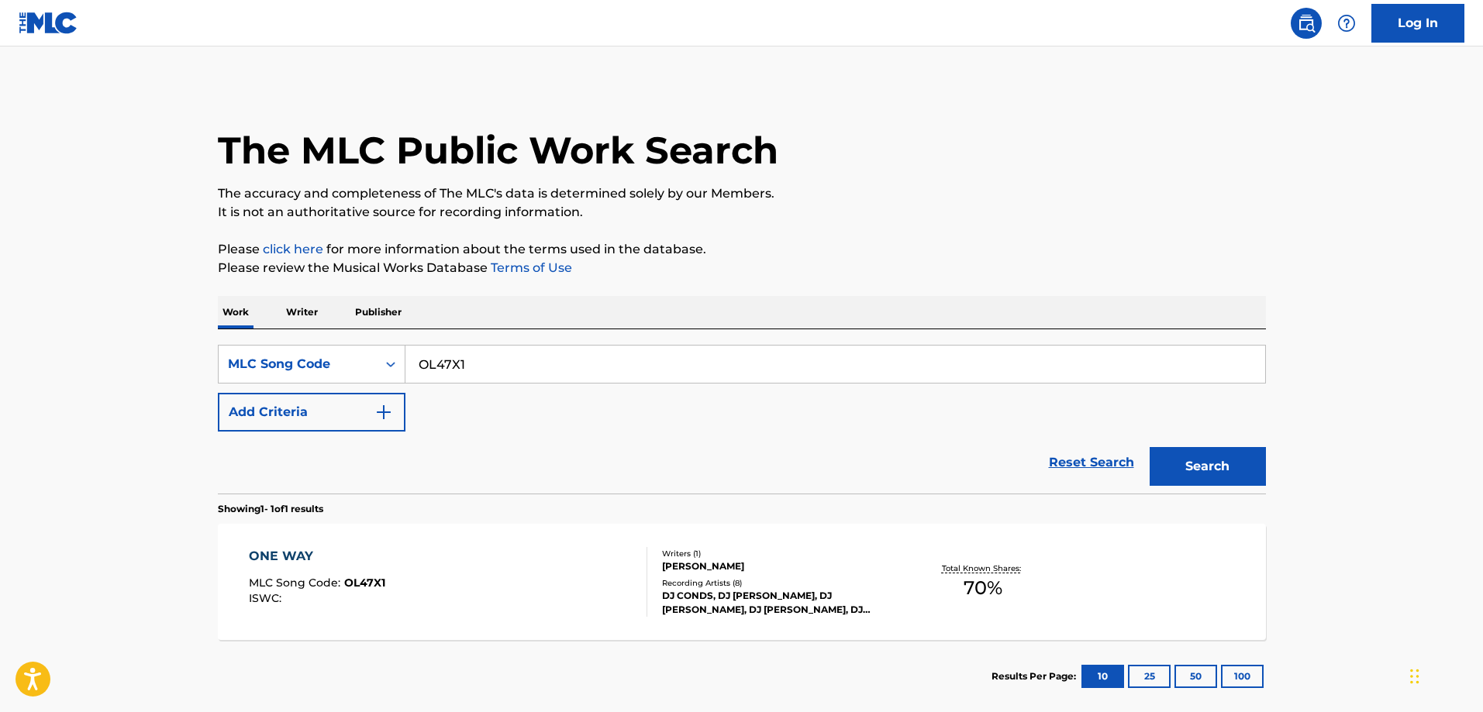
click at [533, 367] on input "OL47X1" at bounding box center [835, 364] width 860 height 37
paste input "EA5MZI"
type input "EA5MZI"
click at [1150, 447] on button "Search" at bounding box center [1208, 466] width 116 height 39
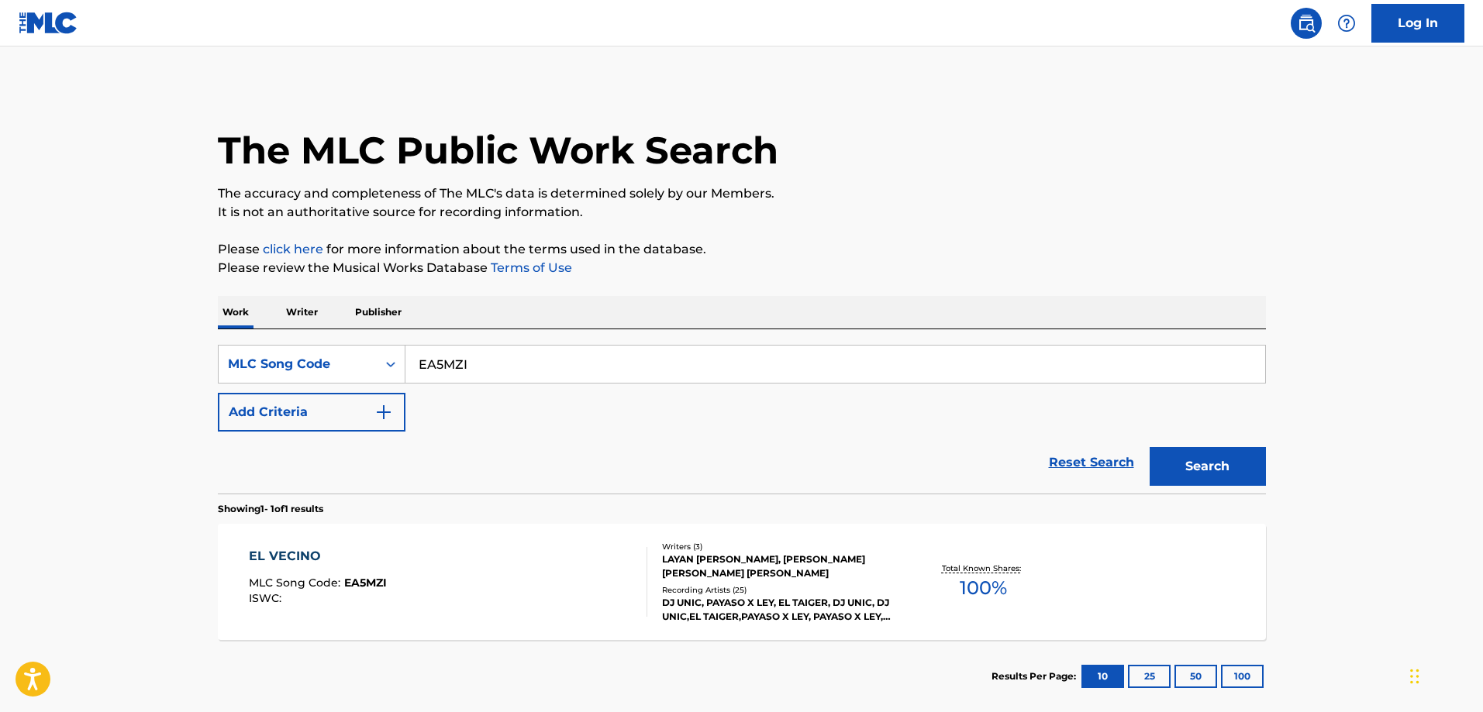
click at [443, 553] on div "EL VECINO MLC Song Code : EA5MZI ISWC :" at bounding box center [448, 582] width 398 height 70
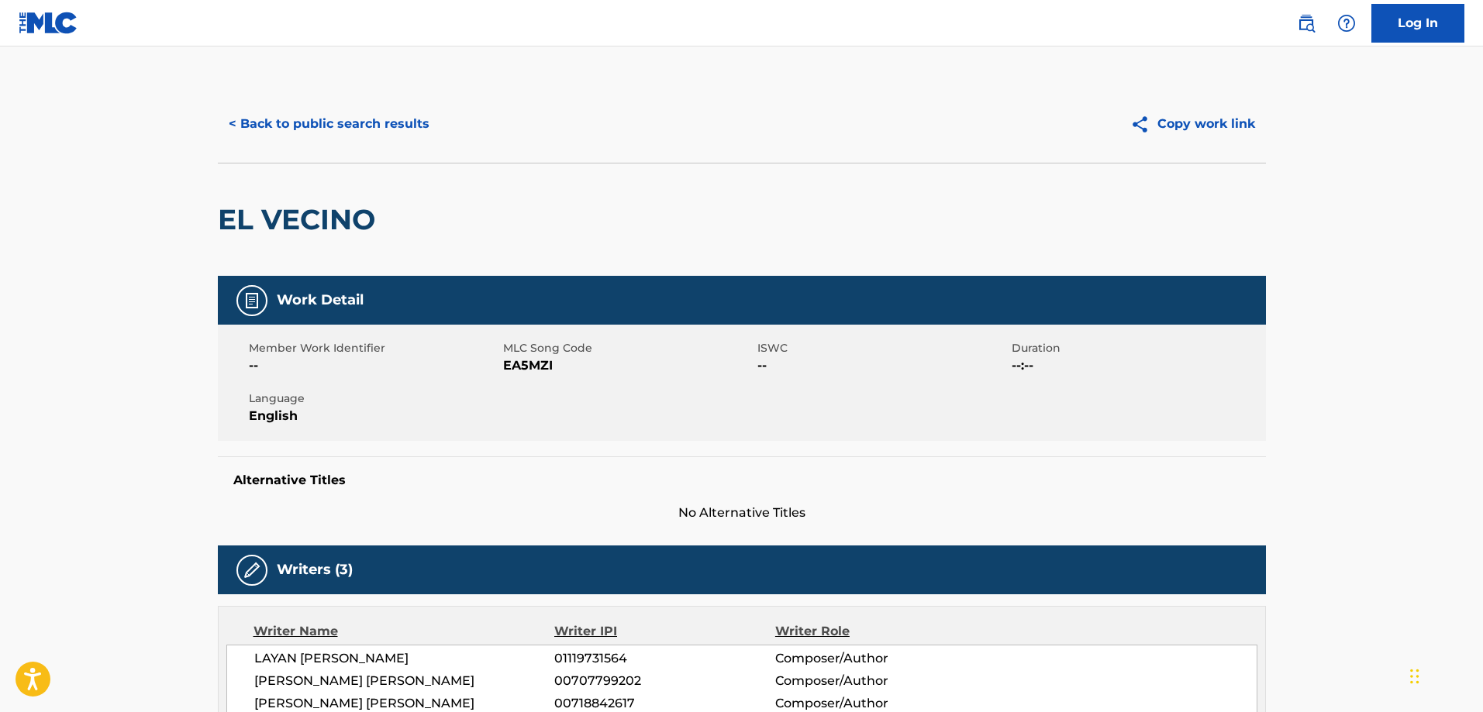
click at [353, 122] on button "< Back to public search results" at bounding box center [329, 124] width 222 height 39
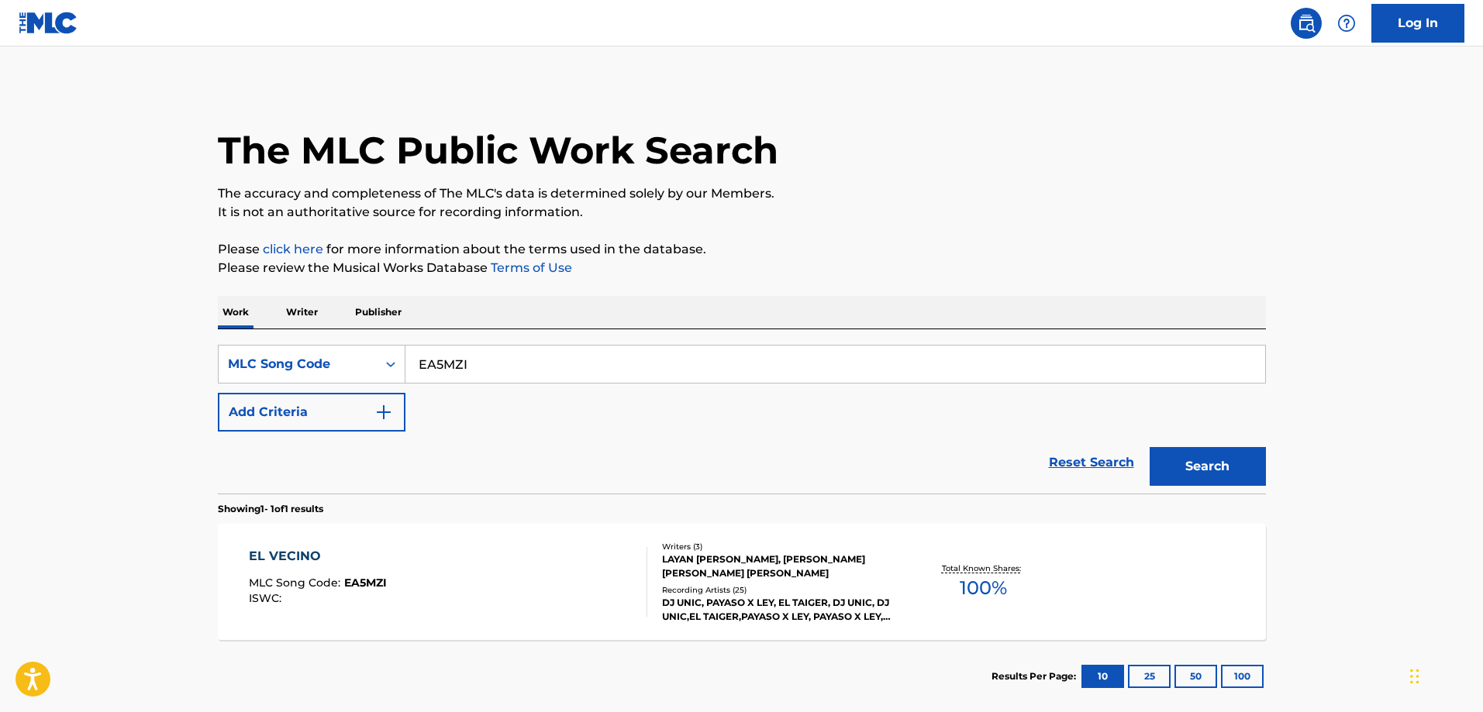
click at [563, 364] on input "EA5MZI" at bounding box center [835, 364] width 860 height 37
paste input "YD3KYU"
type input "YD3KYU"
click at [1150, 447] on button "Search" at bounding box center [1208, 466] width 116 height 39
click at [433, 559] on div "YOU'RE GONNA LOVE IT MLC Song Code : YD3KYU ISWC : T3224299241" at bounding box center [448, 582] width 398 height 70
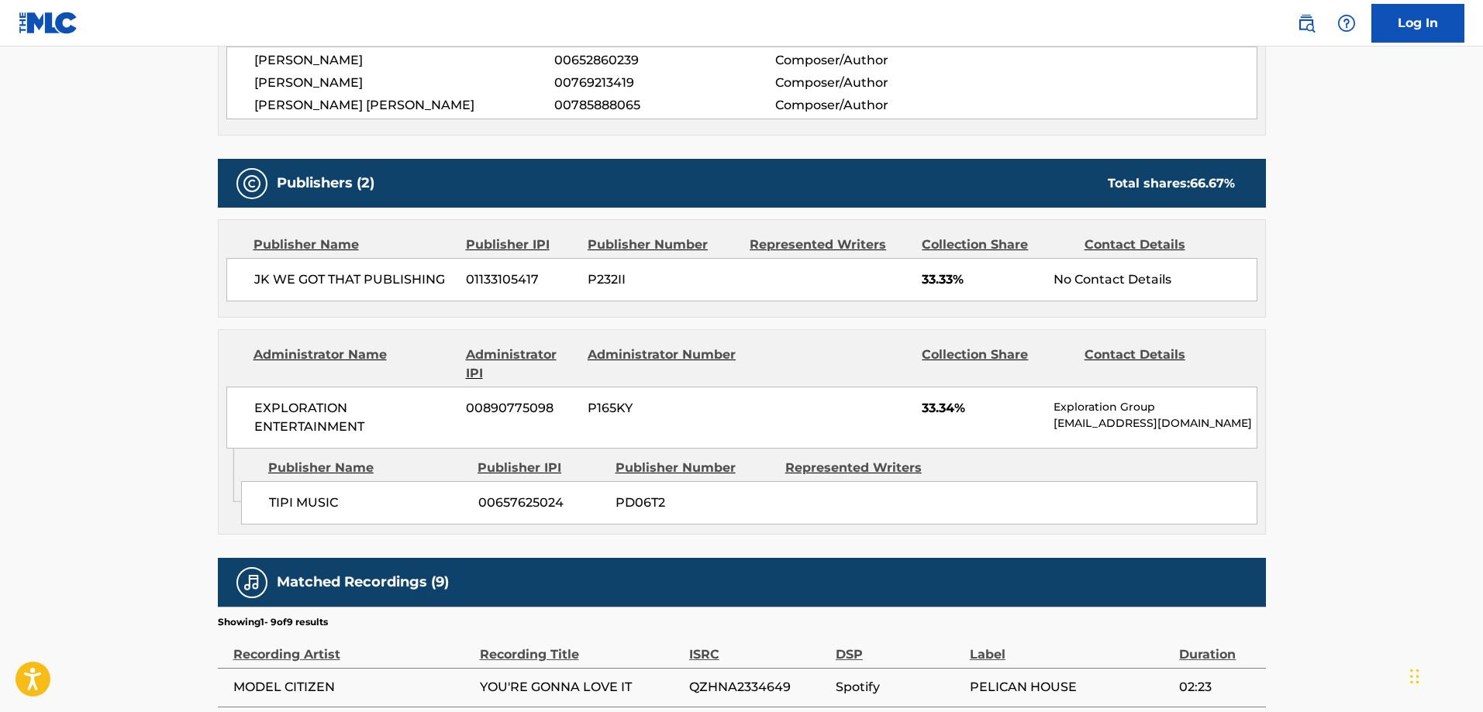
scroll to position [775, 0]
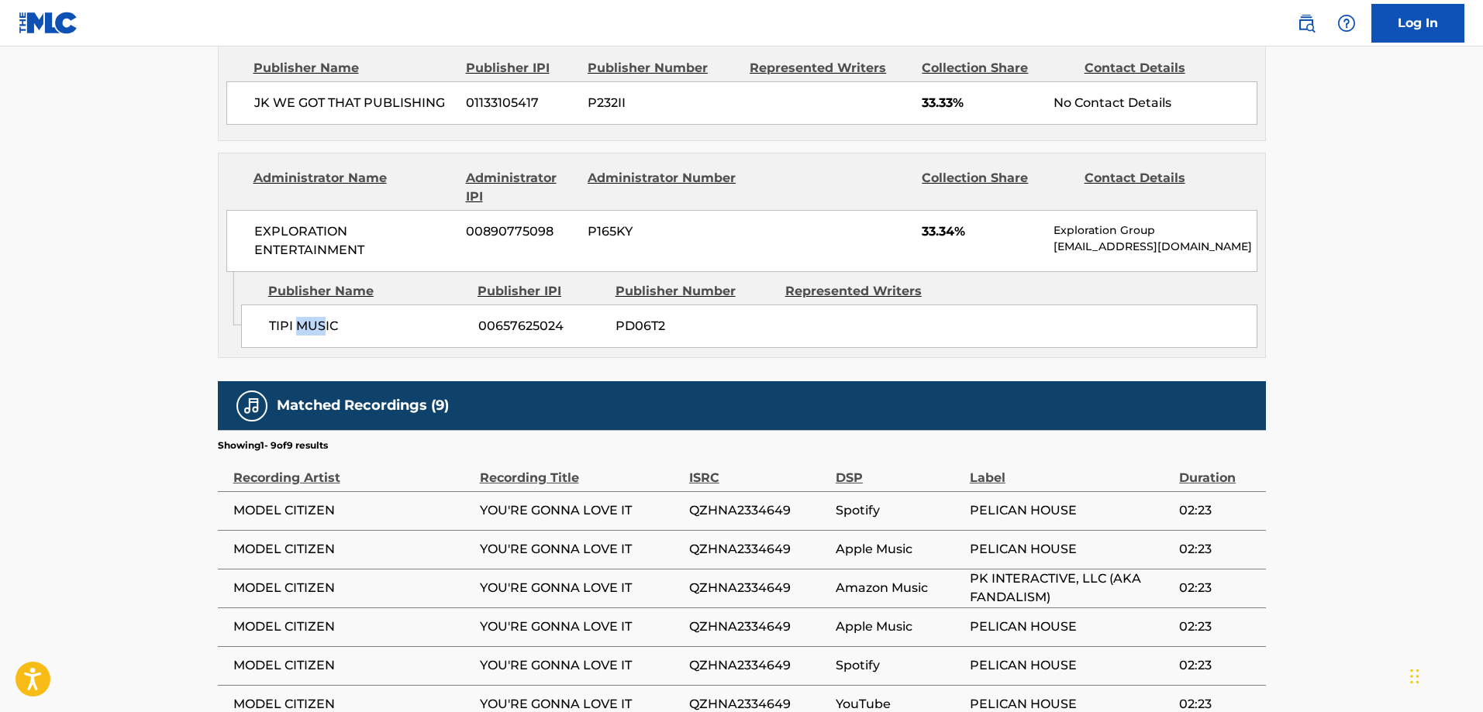
drag, startPoint x: 316, startPoint y: 322, endPoint x: 255, endPoint y: 307, distance: 62.2
click at [274, 312] on div "TIPI MUSIC 00657625024 PD06T2" at bounding box center [749, 326] width 1016 height 43
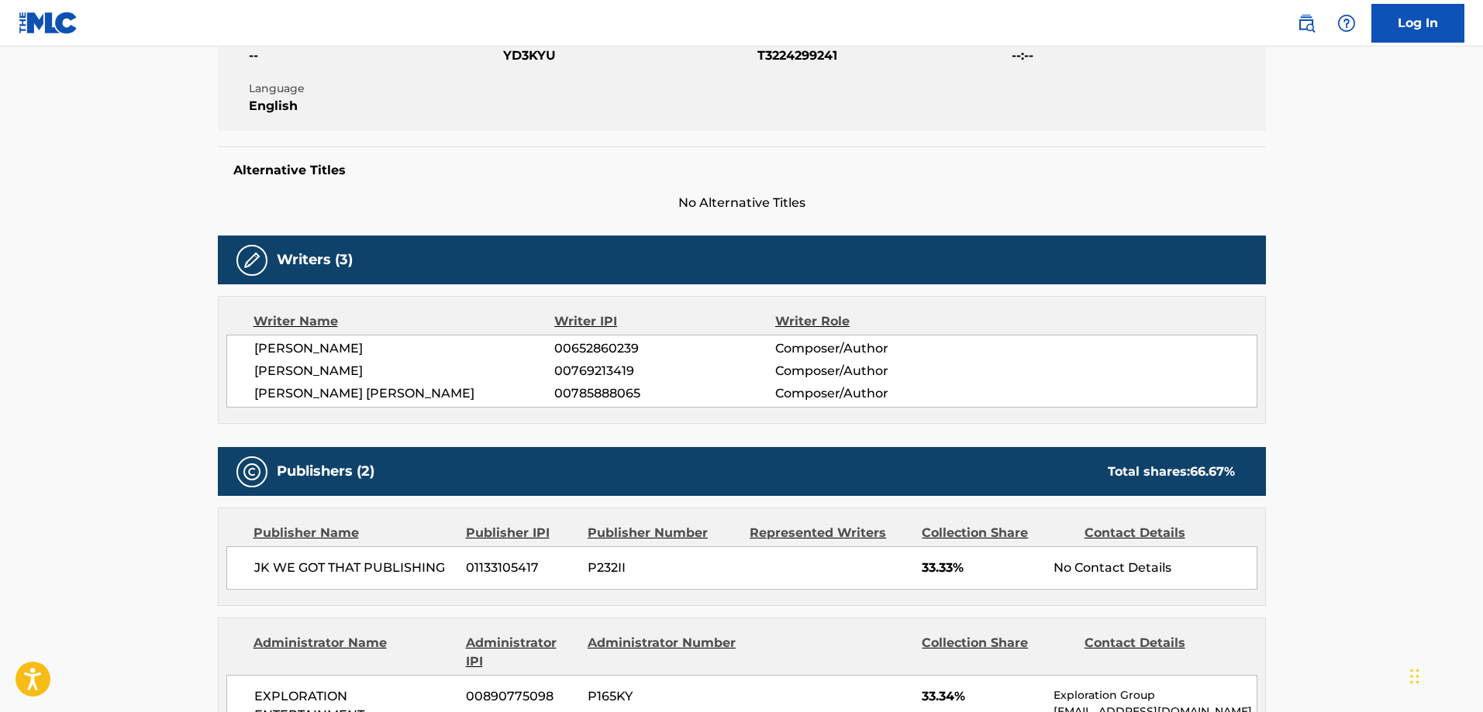
scroll to position [0, 0]
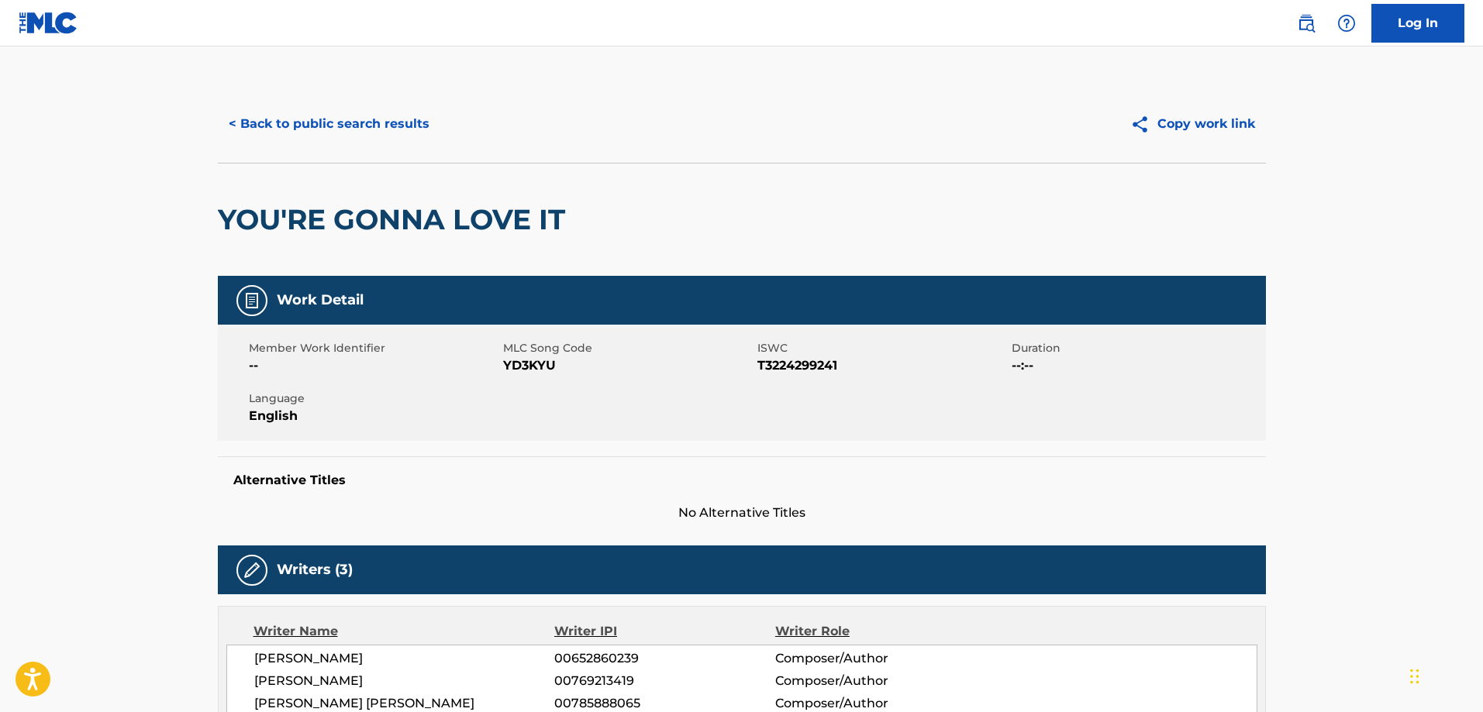
click at [405, 142] on button "< Back to public search results" at bounding box center [329, 124] width 222 height 39
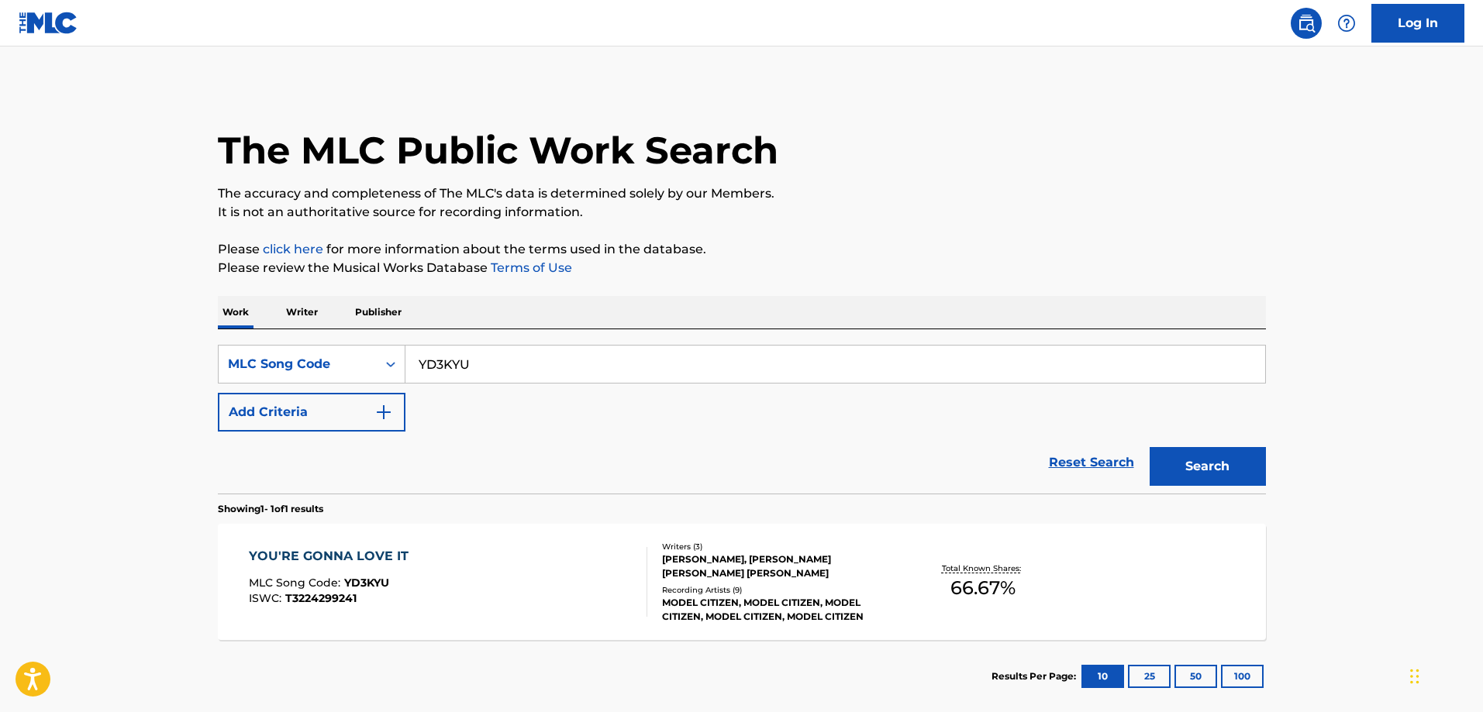
click at [520, 379] on input "YD3KYU" at bounding box center [835, 364] width 860 height 37
paste input "WC9PBG"
type input "WC9PBG"
click at [1150, 447] on button "Search" at bounding box center [1208, 466] width 116 height 39
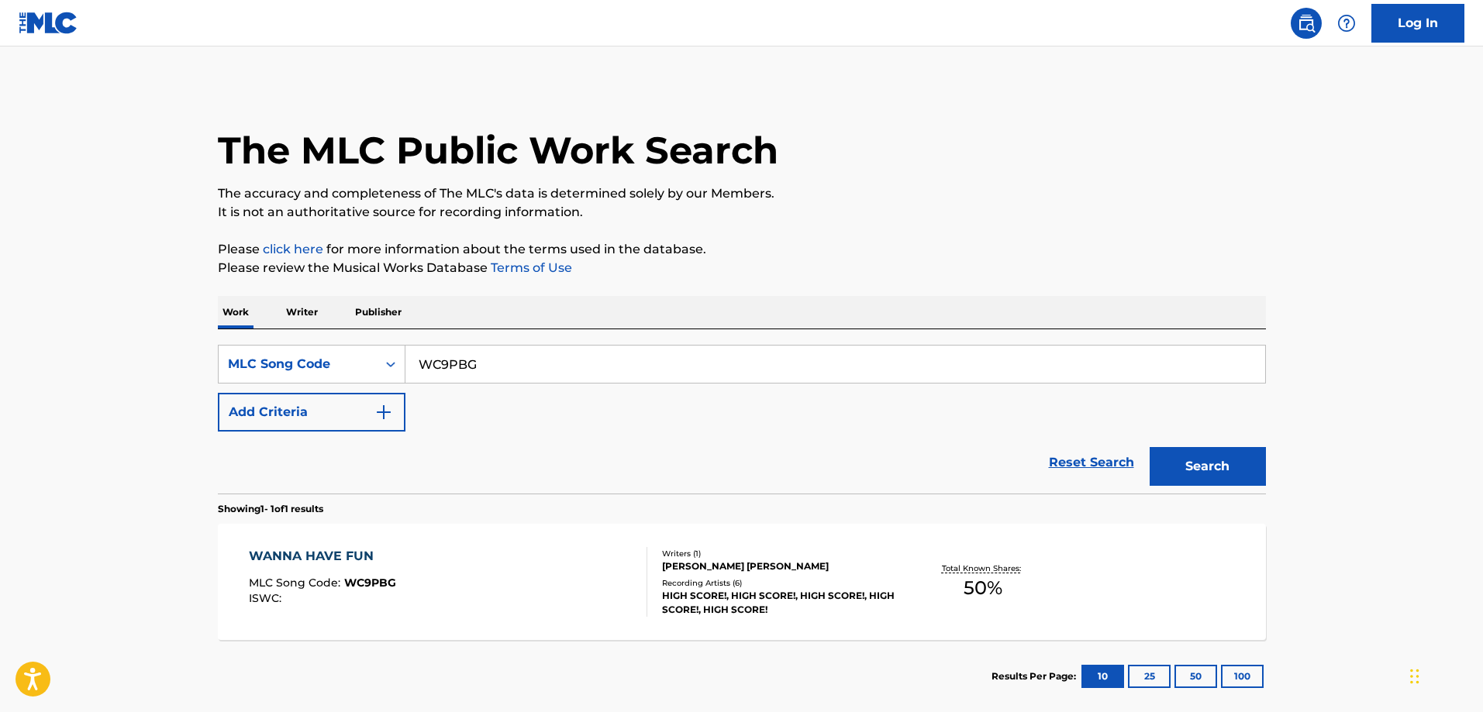
click at [429, 564] on div "WANNA HAVE FUN MLC Song Code : WC9PBG ISWC :" at bounding box center [448, 582] width 398 height 70
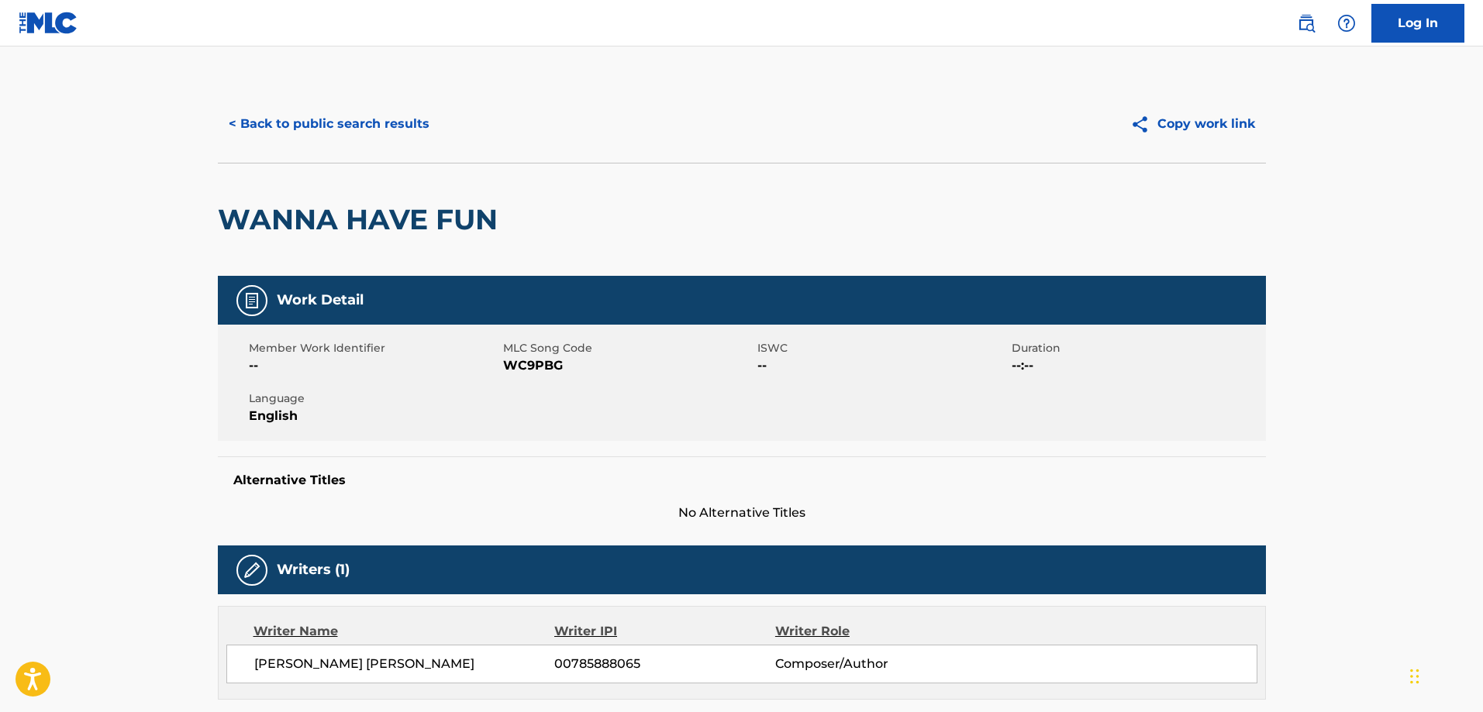
click at [353, 114] on button "< Back to public search results" at bounding box center [329, 124] width 222 height 39
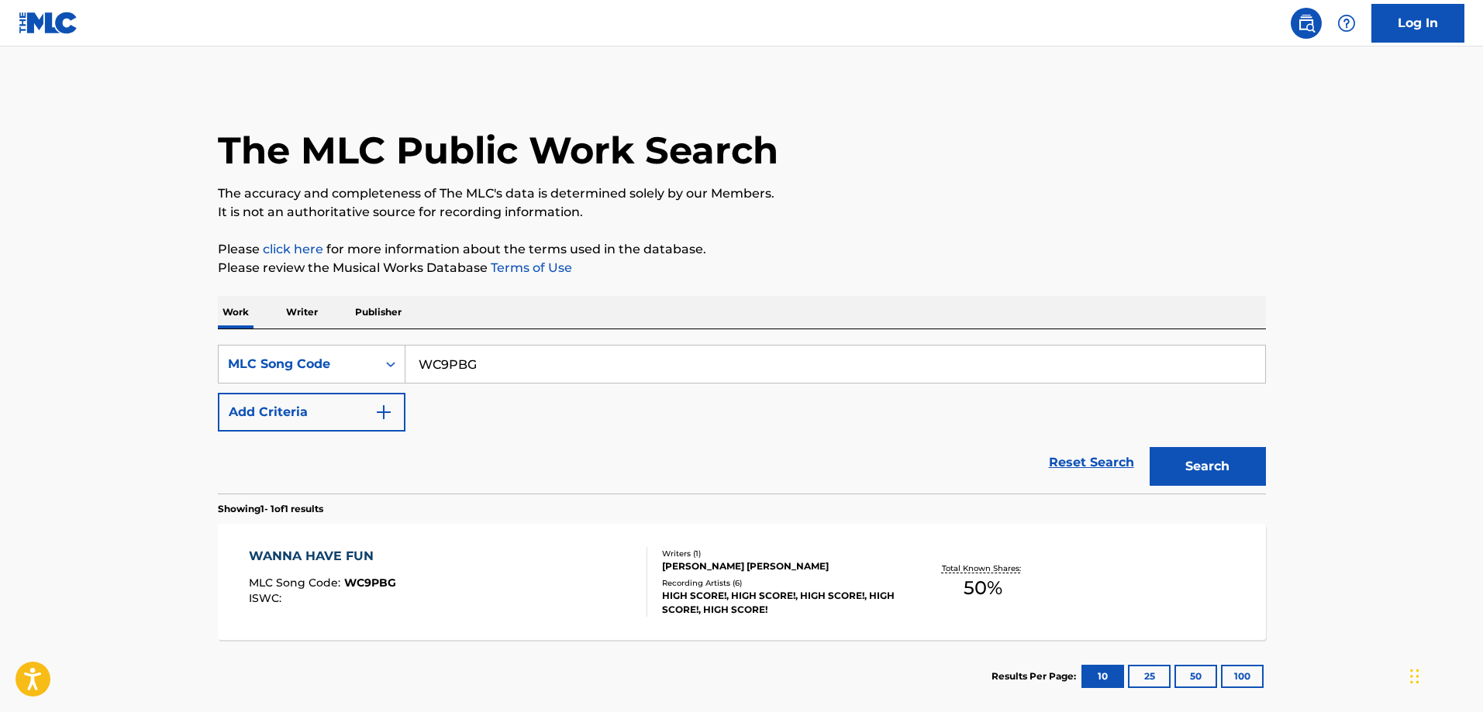
drag, startPoint x: 543, startPoint y: 333, endPoint x: 530, endPoint y: 369, distance: 37.8
click at [540, 342] on div "SearchWithCriteria3735bfa1-bdee-4c09-98de-f3311c50fdbe MLC Song Code WC9PBG Add…" at bounding box center [742, 411] width 1048 height 164
click at [530, 369] on input "WC9PBG" at bounding box center [835, 364] width 860 height 37
paste input "Y1374U"
type input "Y1374U"
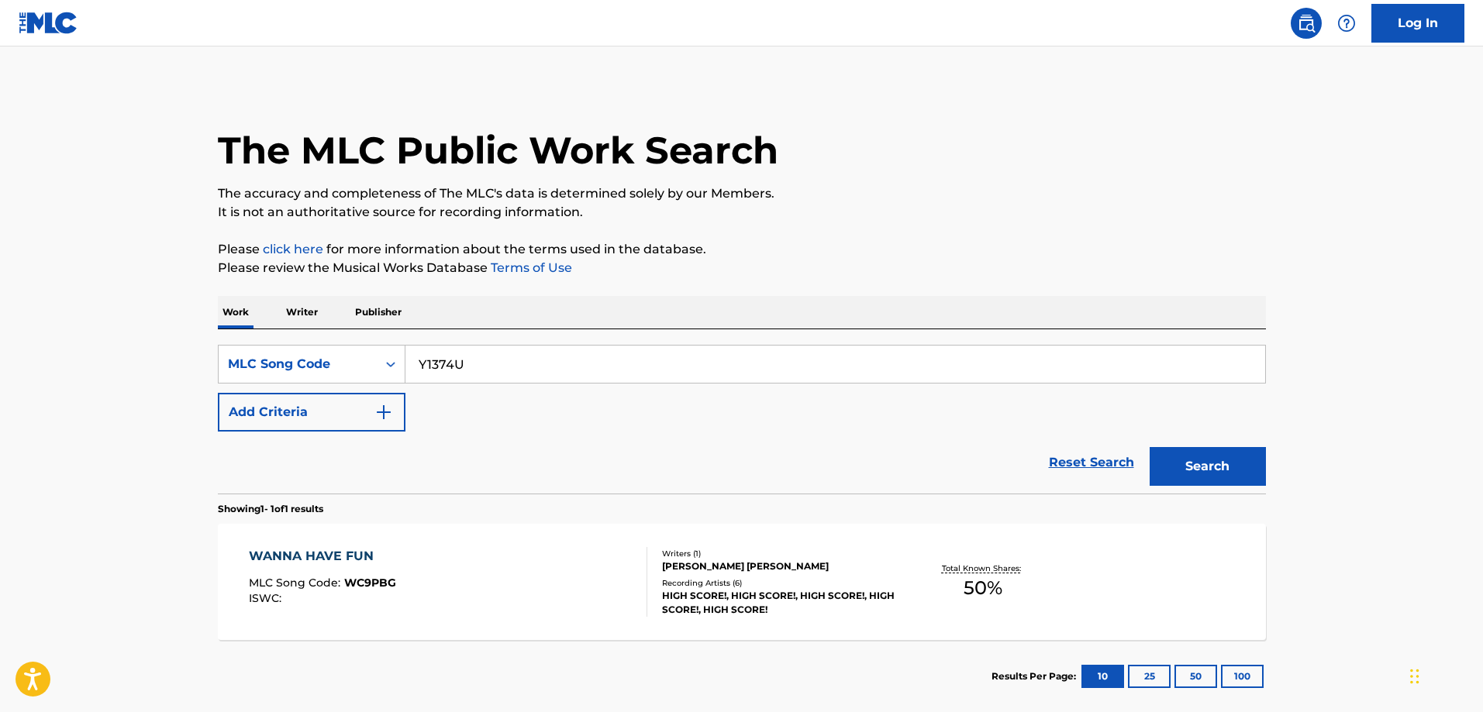
click at [1150, 447] on button "Search" at bounding box center [1208, 466] width 116 height 39
click at [391, 553] on div "YOUR SECRET MLC Song Code : Y1374U ISWC : T9010041631" at bounding box center [448, 582] width 398 height 70
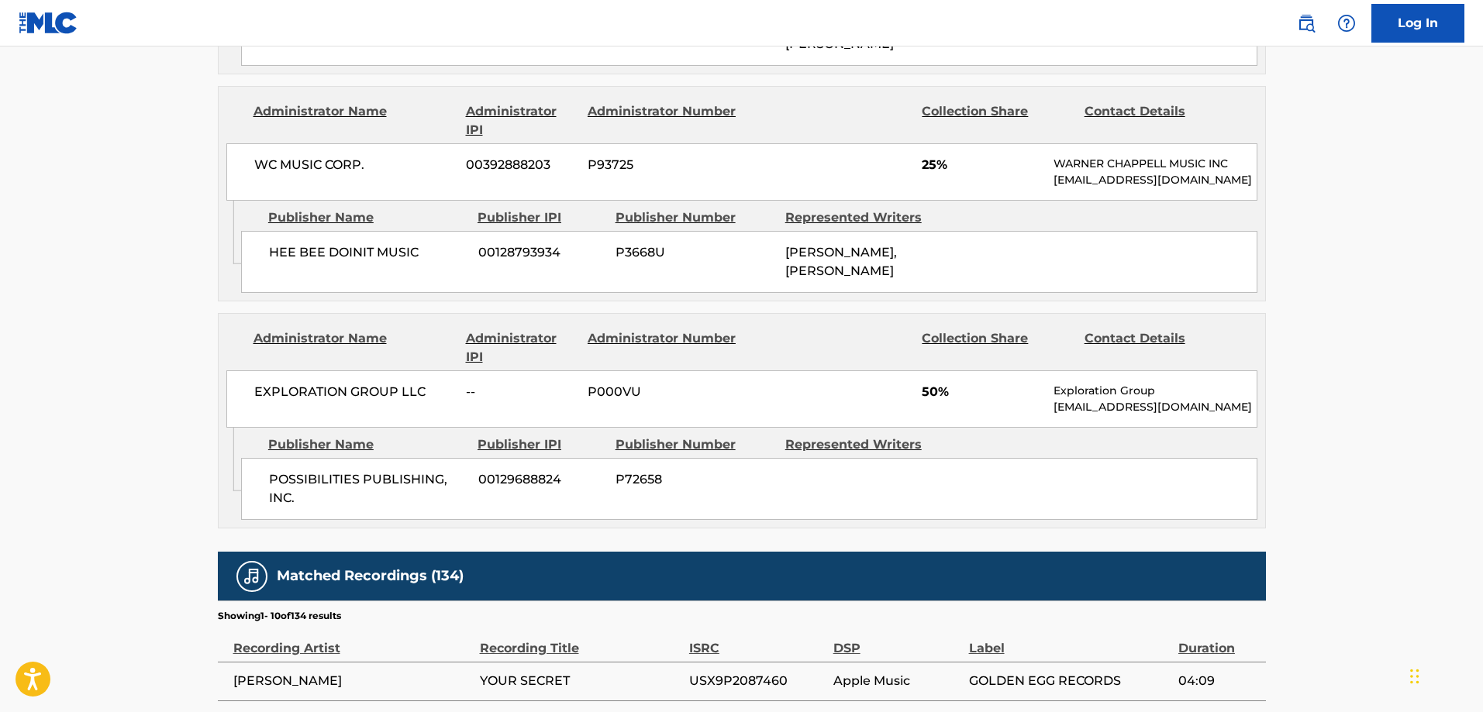
scroll to position [940, 0]
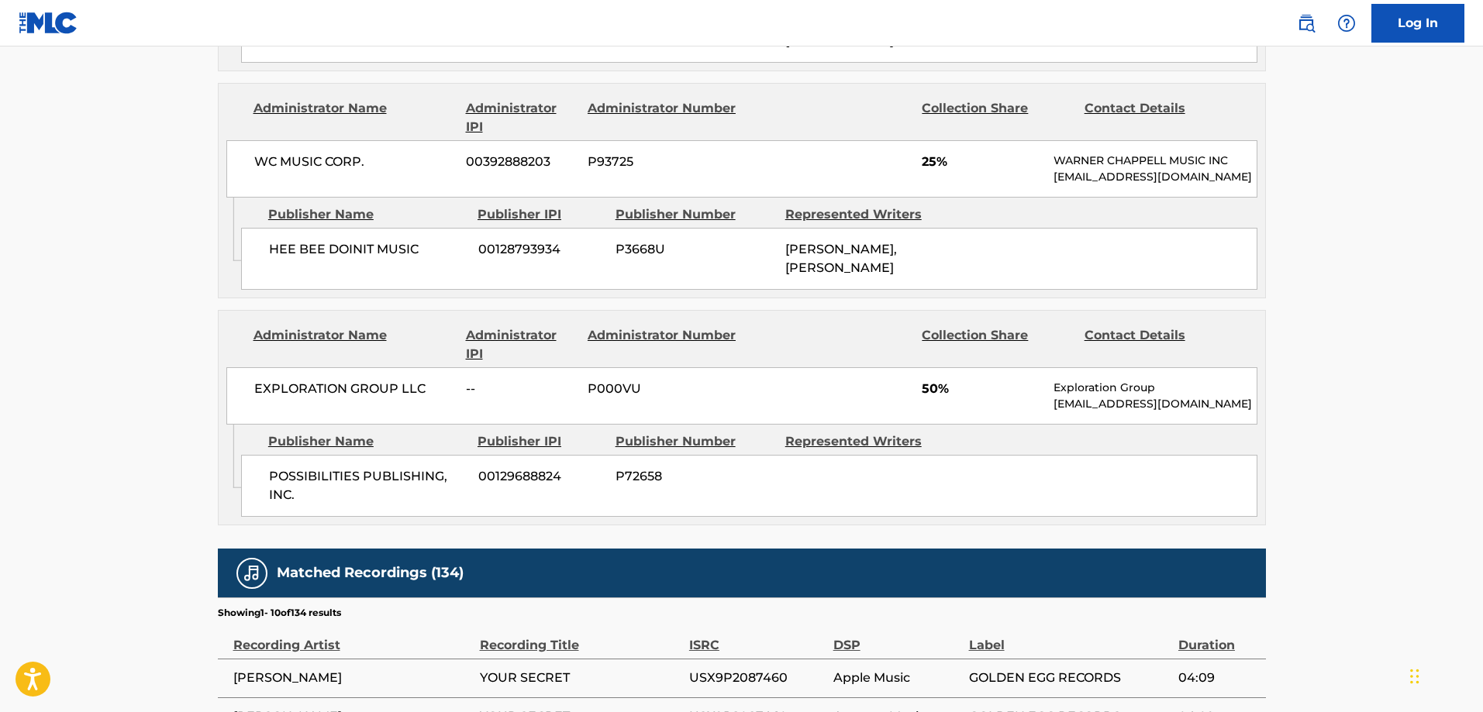
click at [297, 505] on span "POSSIBILITIES PUBLISHING, INC." at bounding box center [368, 485] width 198 height 37
click at [298, 505] on span "POSSIBILITIES PUBLISHING, INC." at bounding box center [368, 485] width 198 height 37
click at [387, 505] on span "POSSIBILITIES PUBLISHING, INC." at bounding box center [368, 485] width 198 height 37
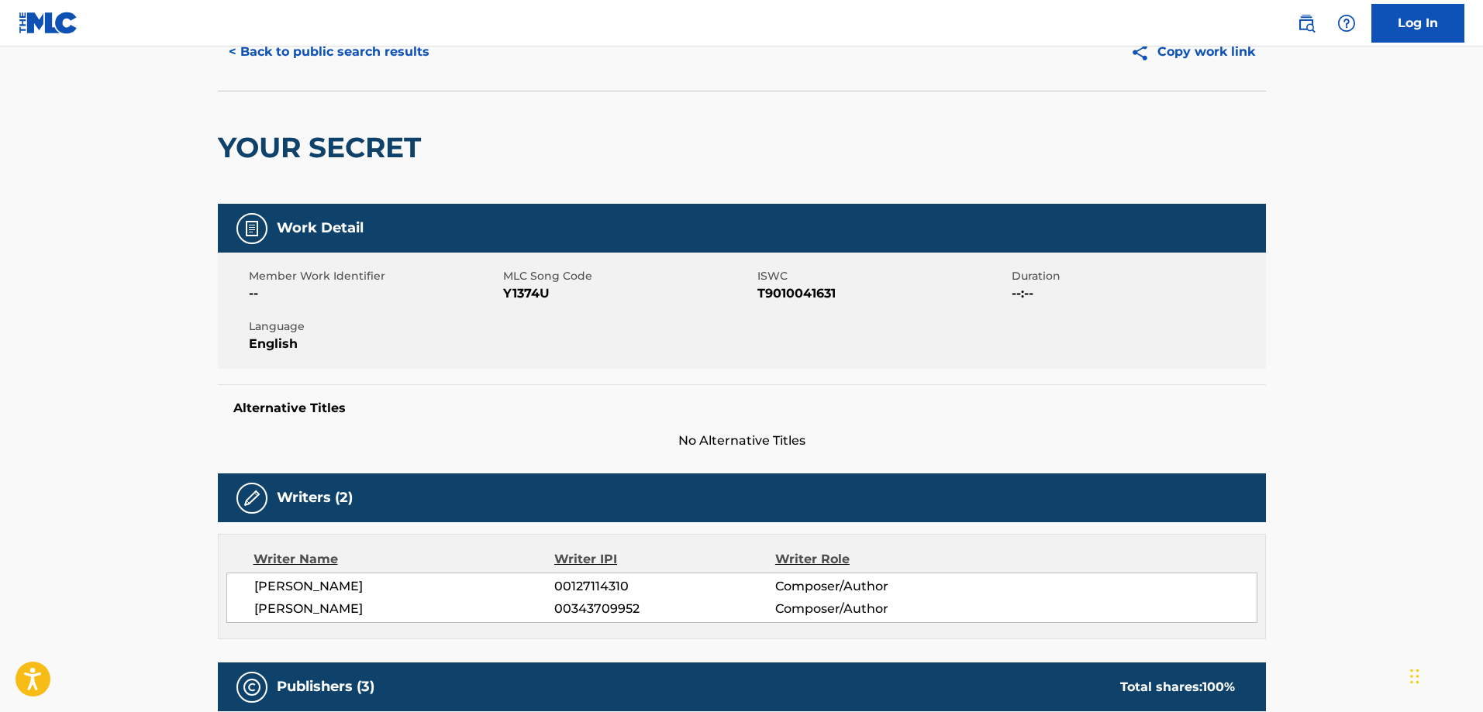
scroll to position [0, 0]
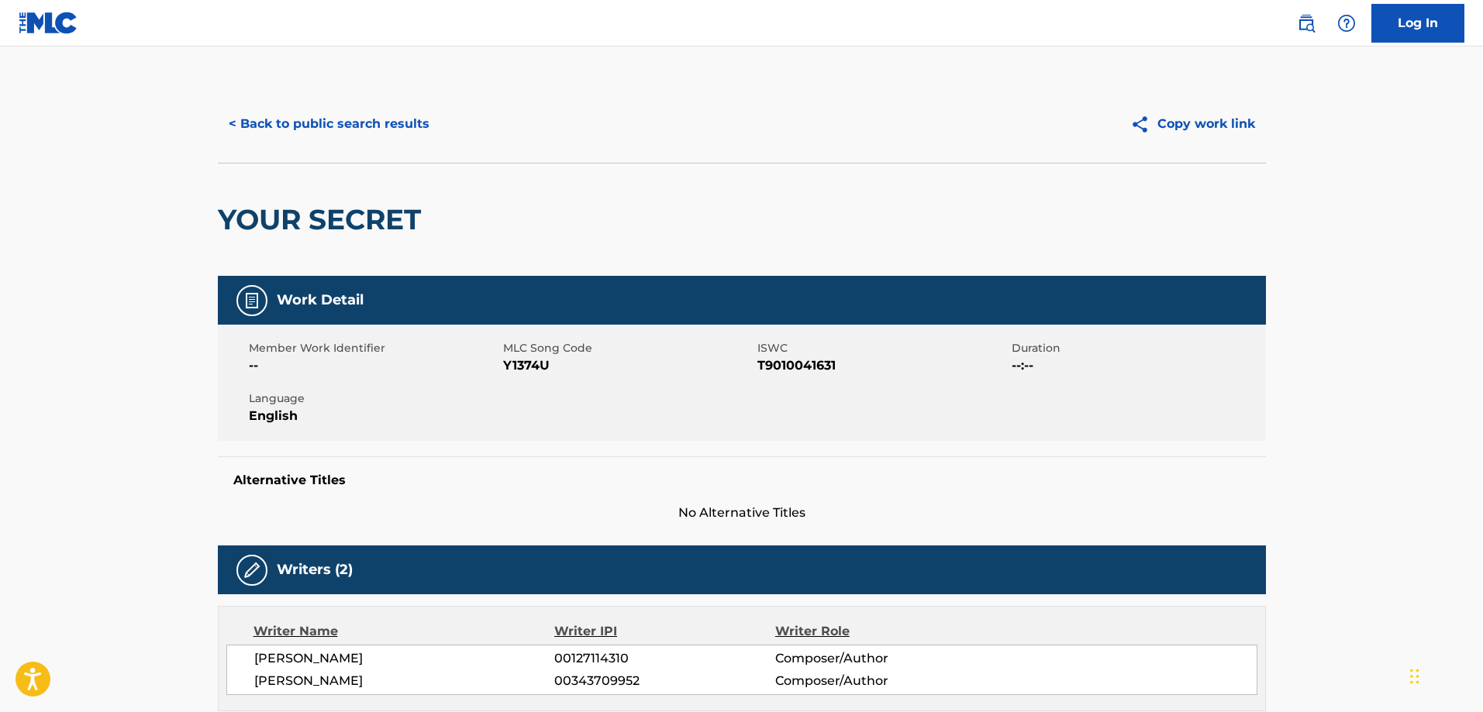
click at [334, 112] on button "< Back to public search results" at bounding box center [329, 124] width 222 height 39
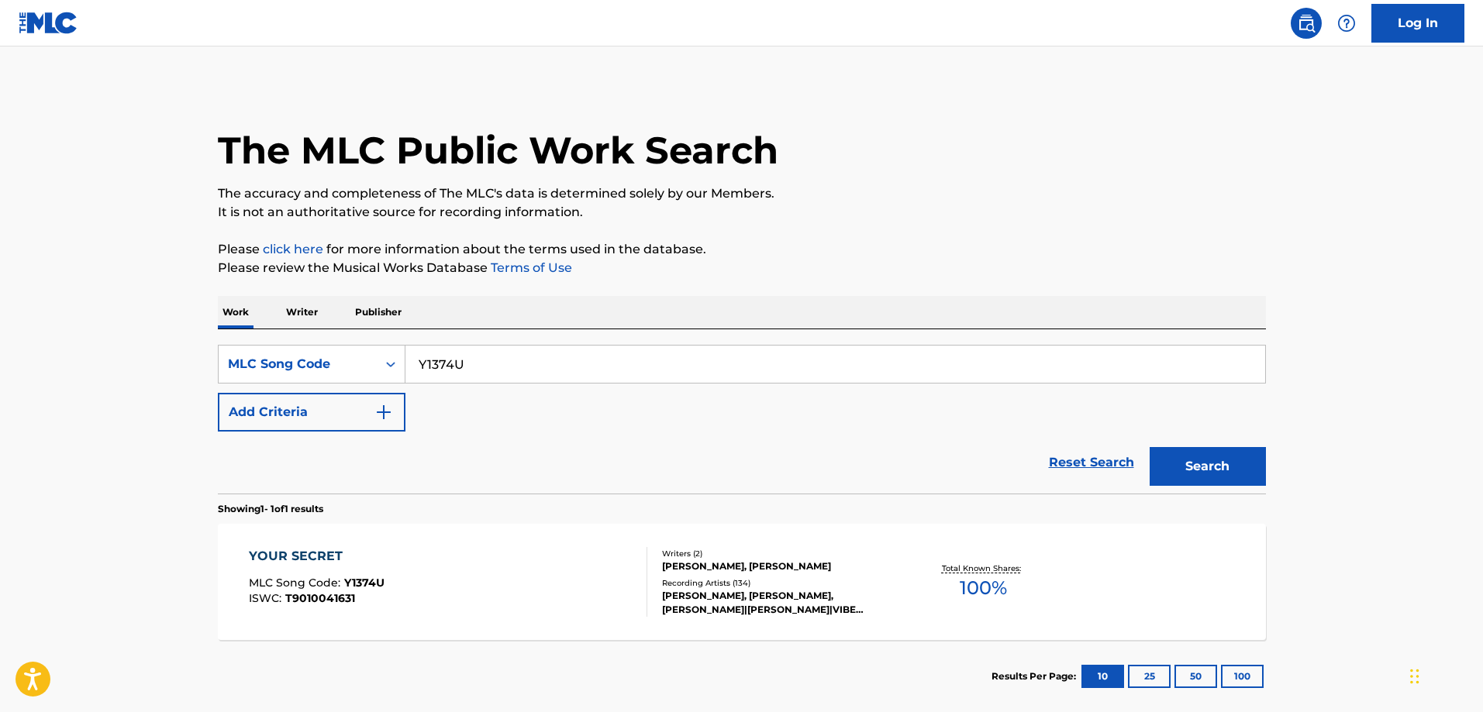
click at [460, 350] on input "Y1374U" at bounding box center [835, 364] width 860 height 37
paste input "P4VEI"
type input "YP4VEI"
click at [1150, 447] on button "Search" at bounding box center [1208, 466] width 116 height 39
click at [331, 552] on div "YEBAME" at bounding box center [317, 556] width 136 height 19
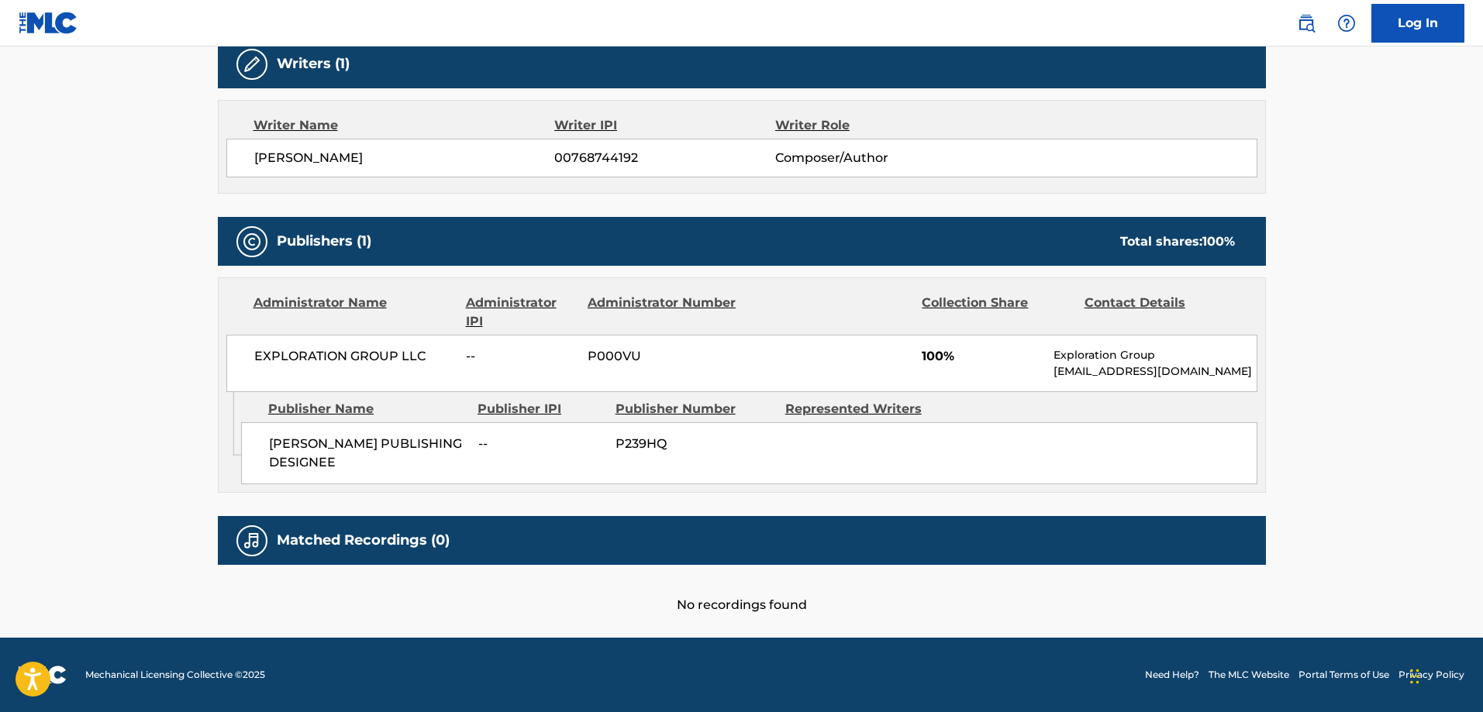
scroll to position [525, 0]
click at [292, 435] on span "JIMMY STOYAN ABREU WELFFER PUBLISHING DESIGNEE" at bounding box center [368, 453] width 198 height 37
drag, startPoint x: 303, startPoint y: 442, endPoint x: 318, endPoint y: 467, distance: 28.9
click at [309, 454] on span "JIMMY STOYAN ABREU WELFFER PUBLISHING DESIGNEE" at bounding box center [368, 453] width 198 height 37
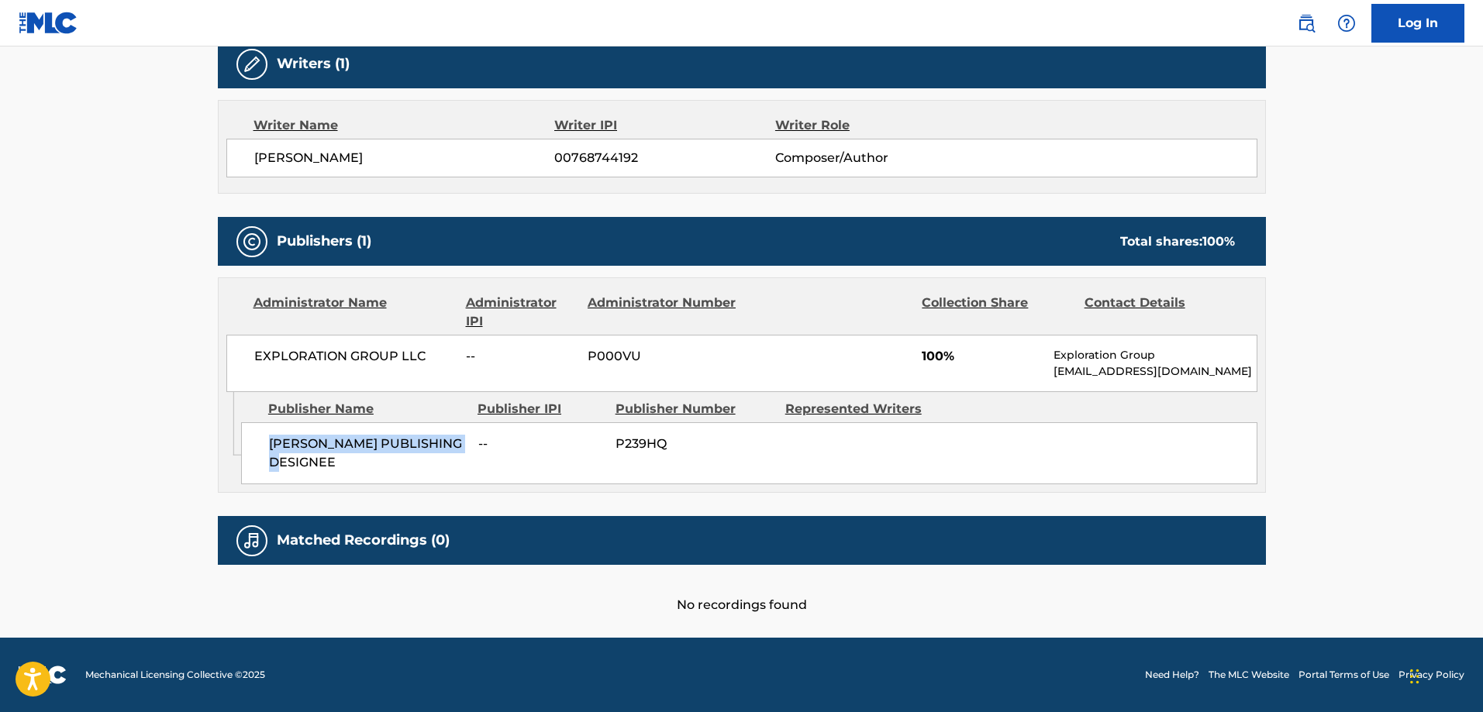
click at [318, 467] on span "JIMMY STOYAN ABREU WELFFER PUBLISHING DESIGNEE" at bounding box center [368, 453] width 198 height 37
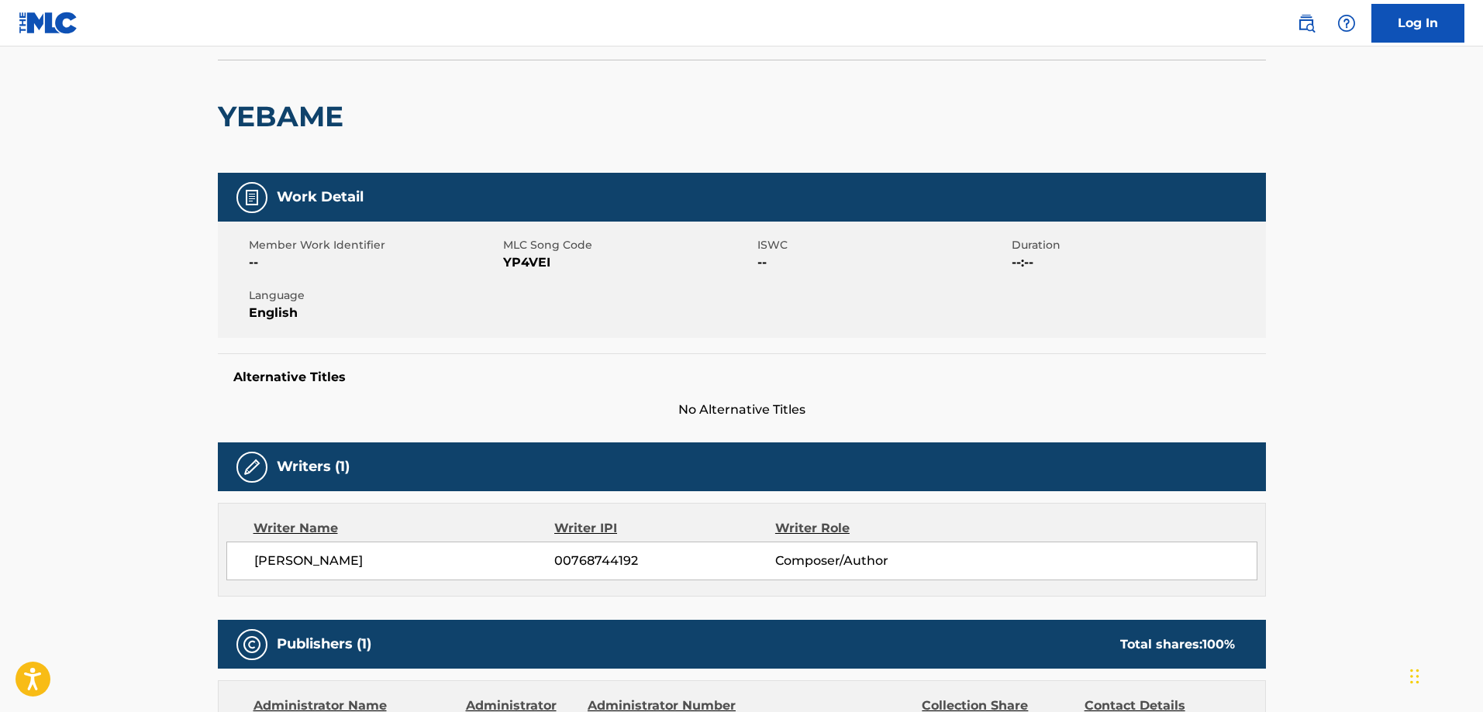
scroll to position [0, 0]
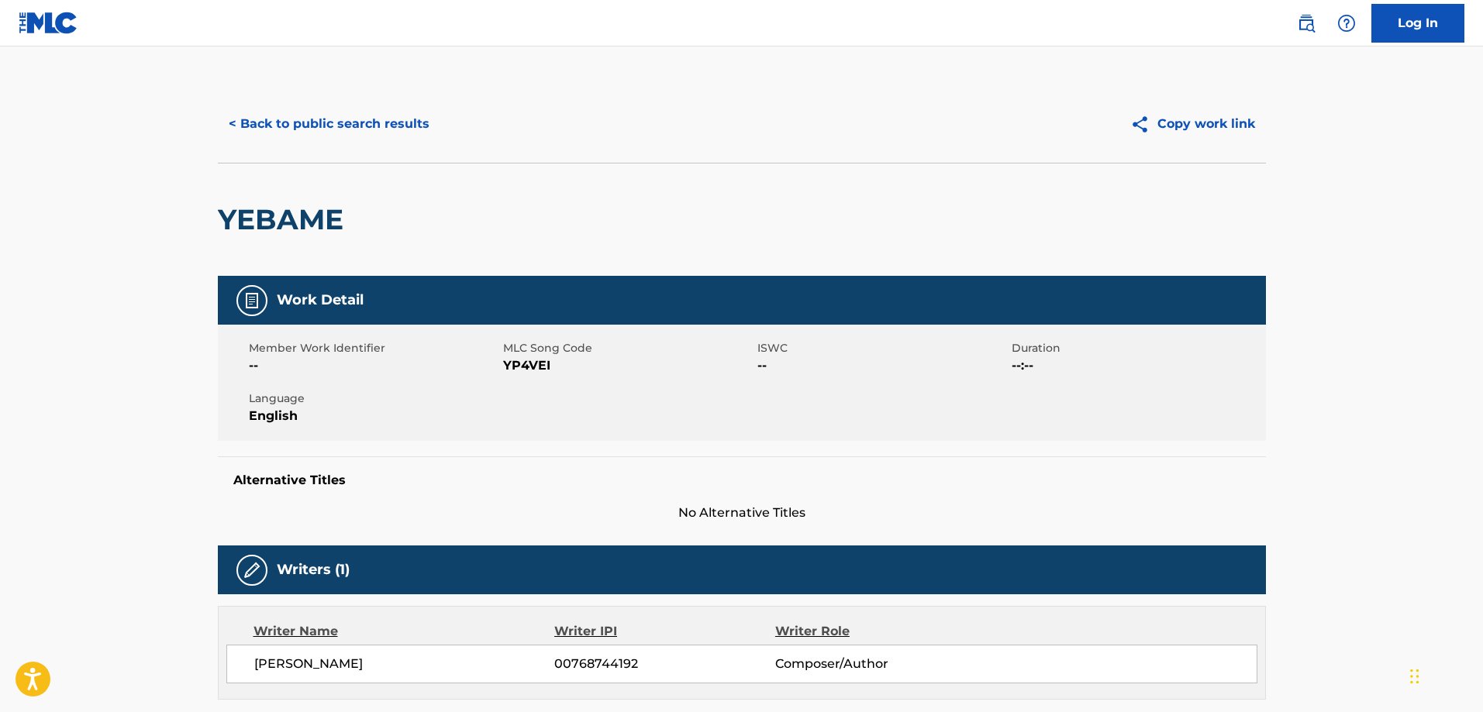
click at [315, 122] on button "< Back to public search results" at bounding box center [329, 124] width 222 height 39
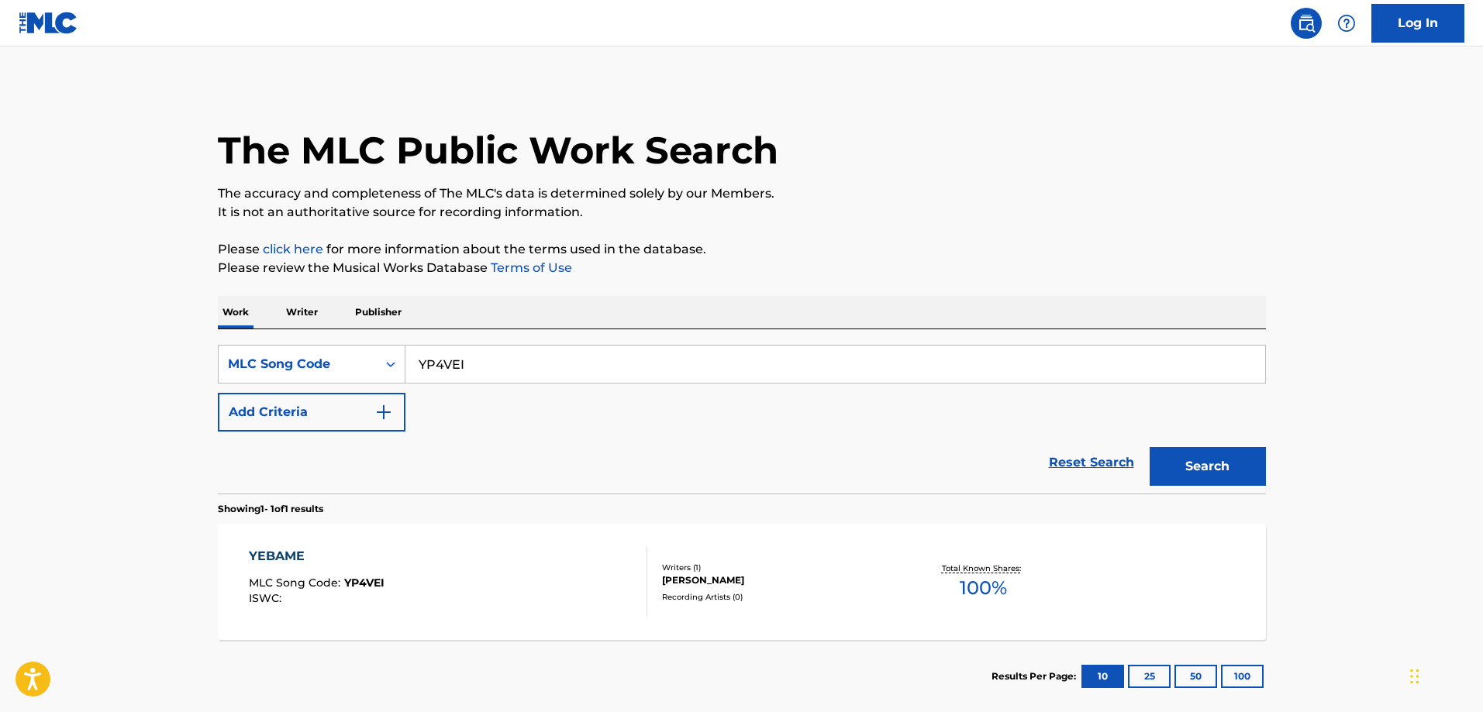
click at [406, 557] on div "YEBAME MLC Song Code : YP4VEI ISWC :" at bounding box center [448, 582] width 398 height 70
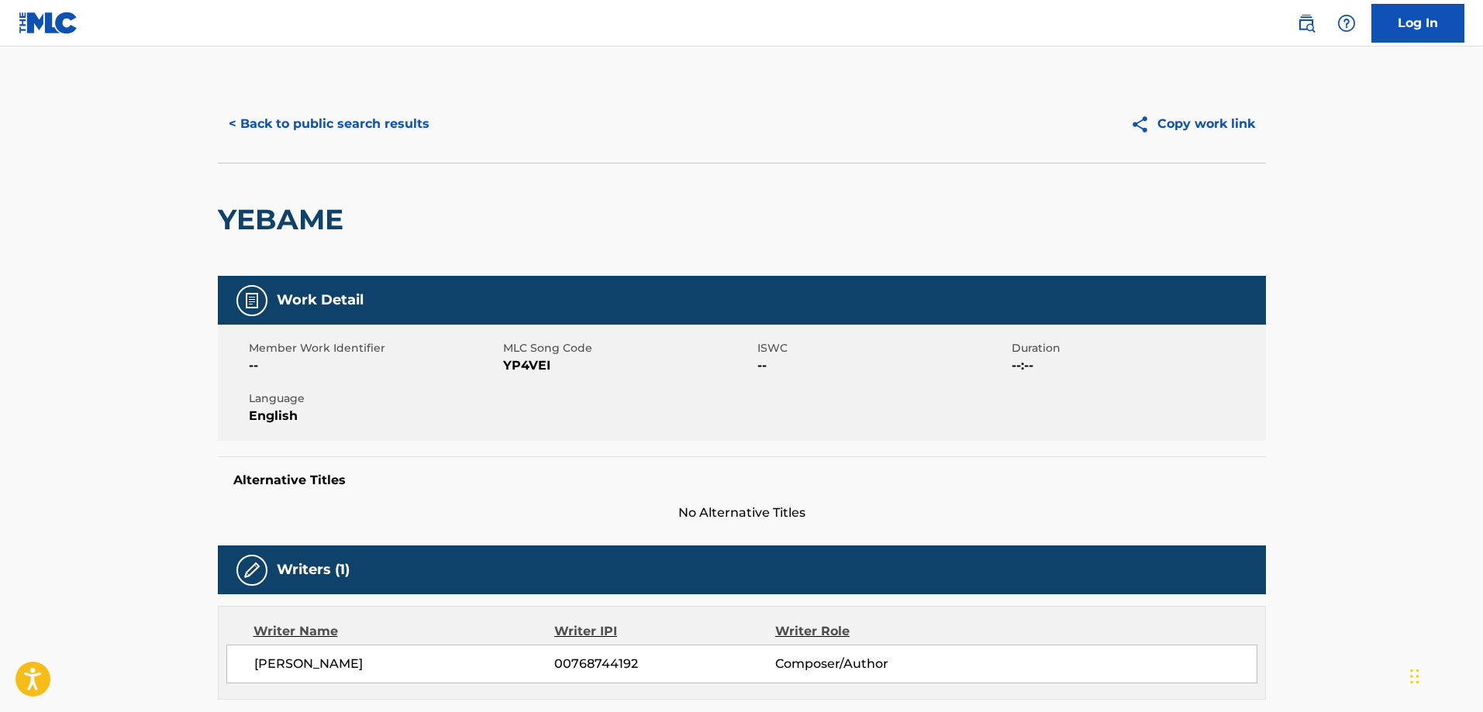
click at [336, 130] on button "< Back to public search results" at bounding box center [329, 124] width 222 height 39
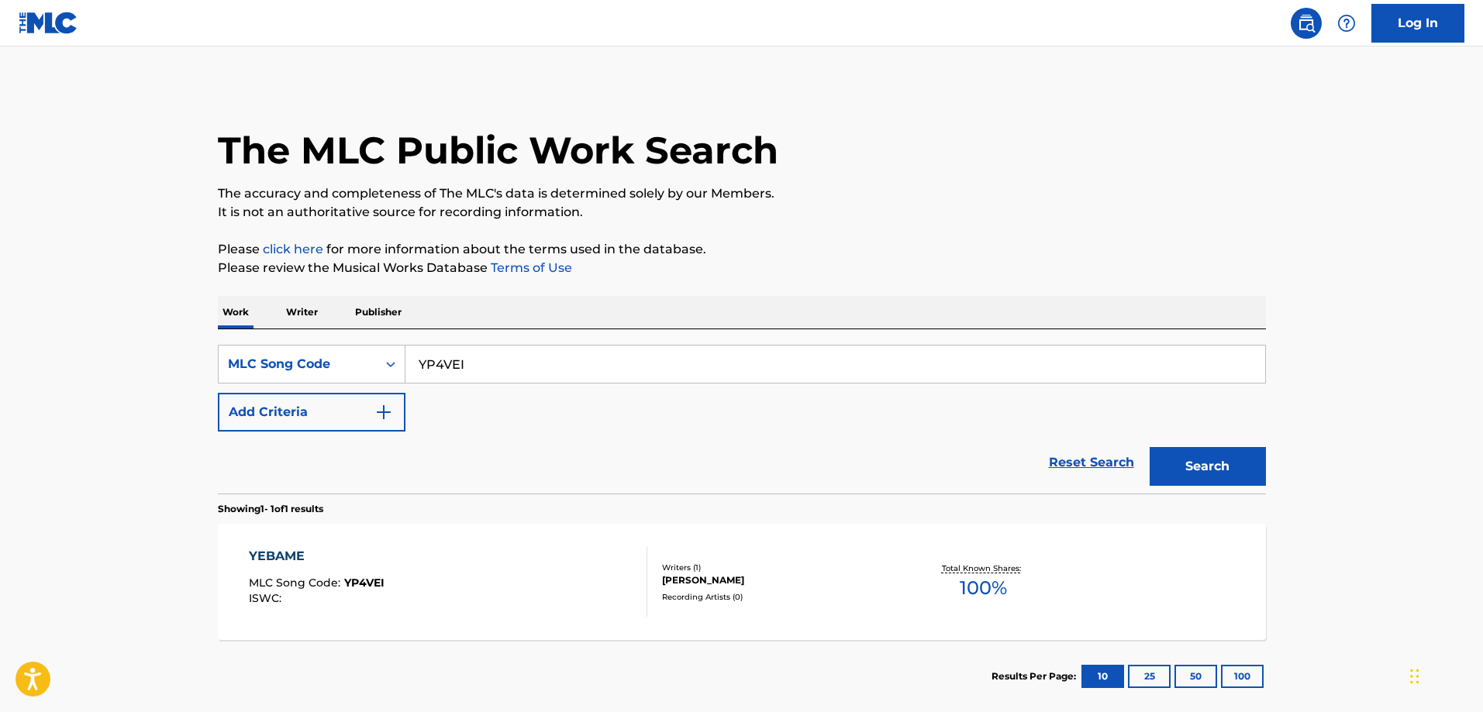
click at [502, 364] on input "YP4VEI" at bounding box center [835, 364] width 860 height 37
paste input "D63ML"
click at [1150, 447] on button "Search" at bounding box center [1208, 466] width 116 height 39
click at [279, 555] on div "YBA" at bounding box center [319, 556] width 141 height 19
click at [477, 359] on input "YD63ML" at bounding box center [835, 364] width 860 height 37
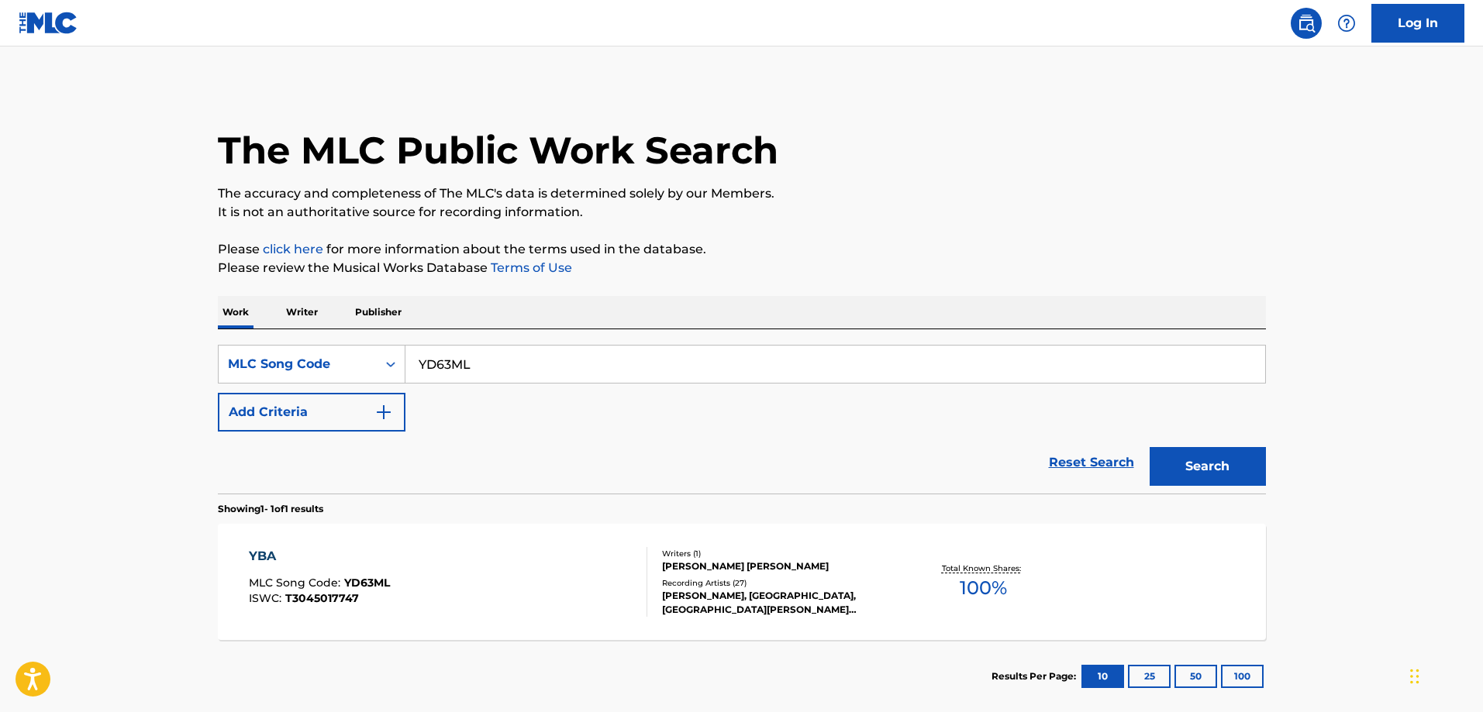
paste input "VW1YNN"
type input "VW1YNN"
click at [1150, 447] on button "Search" at bounding box center [1208, 466] width 116 height 39
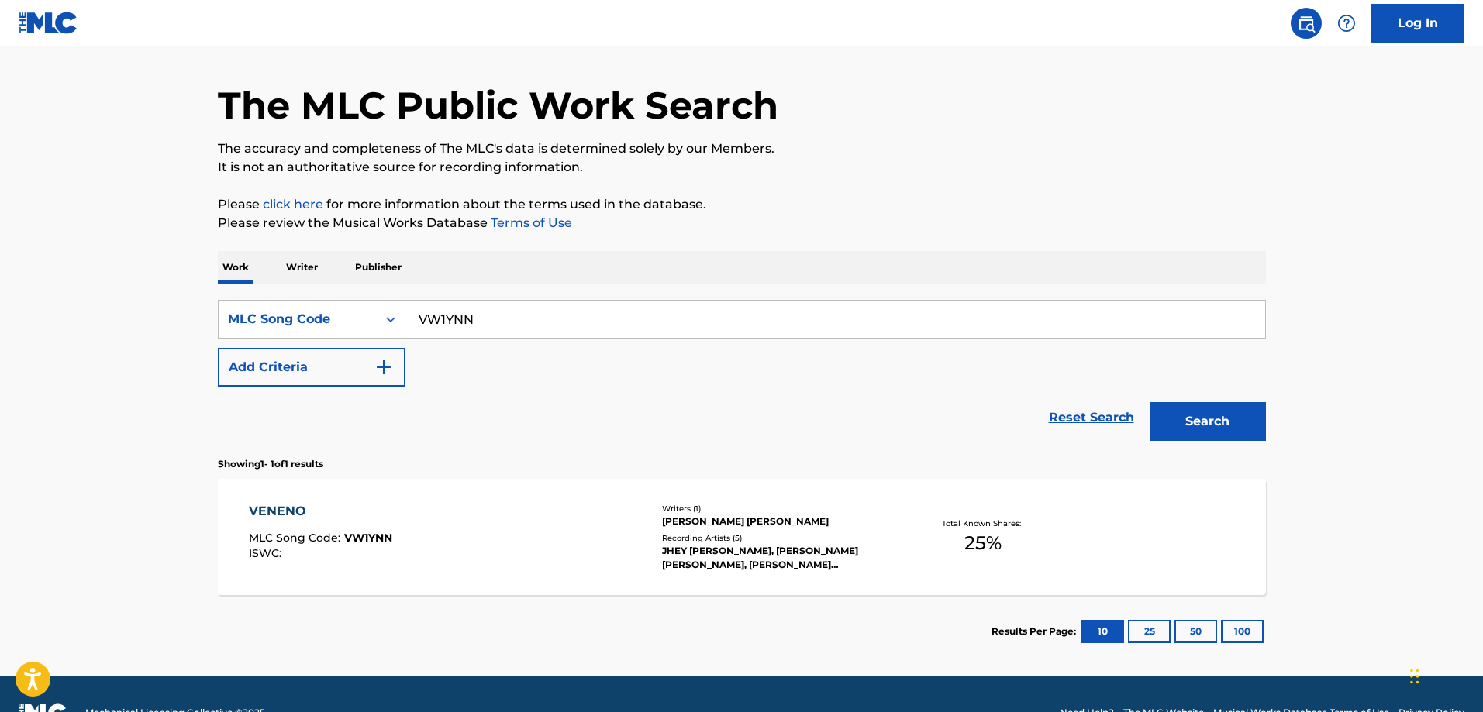
scroll to position [83, 0]
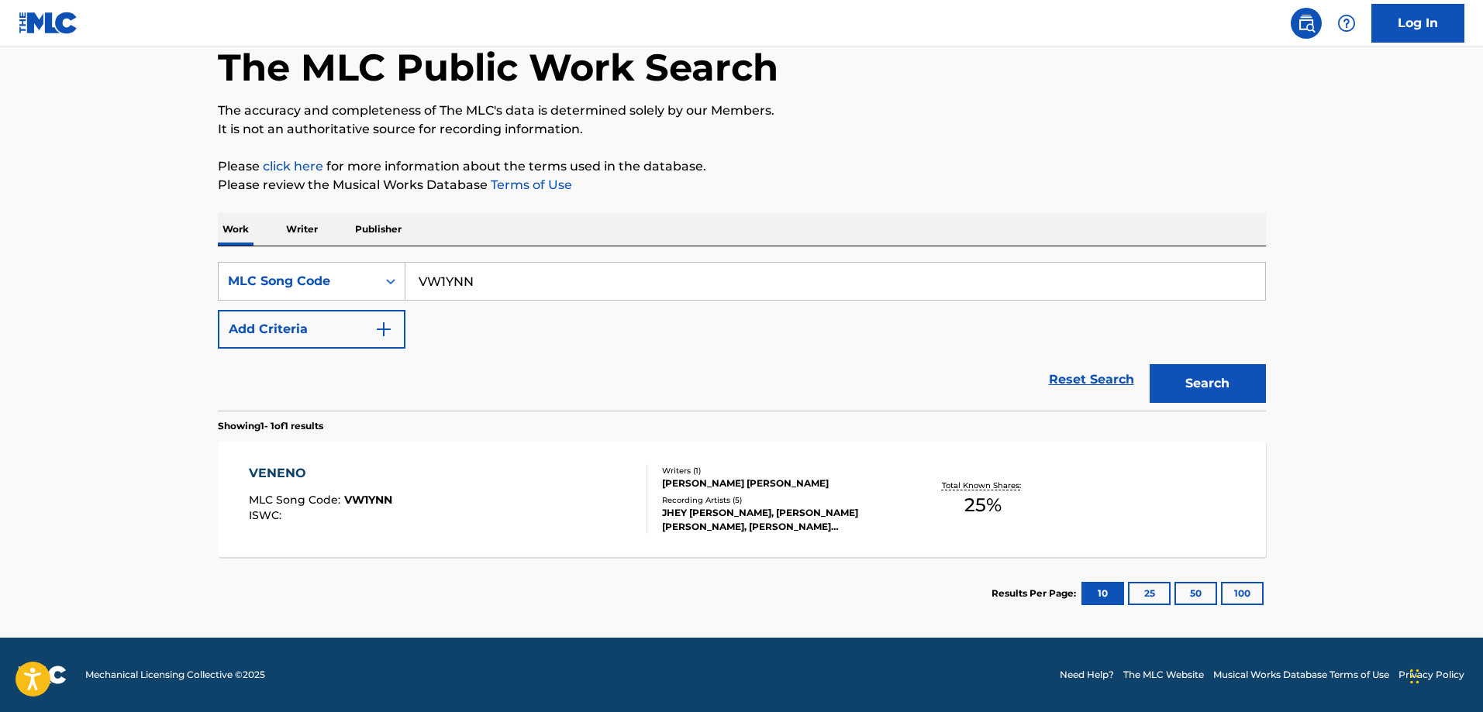
click at [405, 472] on div "VENENO MLC Song Code : VW1YNN ISWC :" at bounding box center [448, 499] width 398 height 70
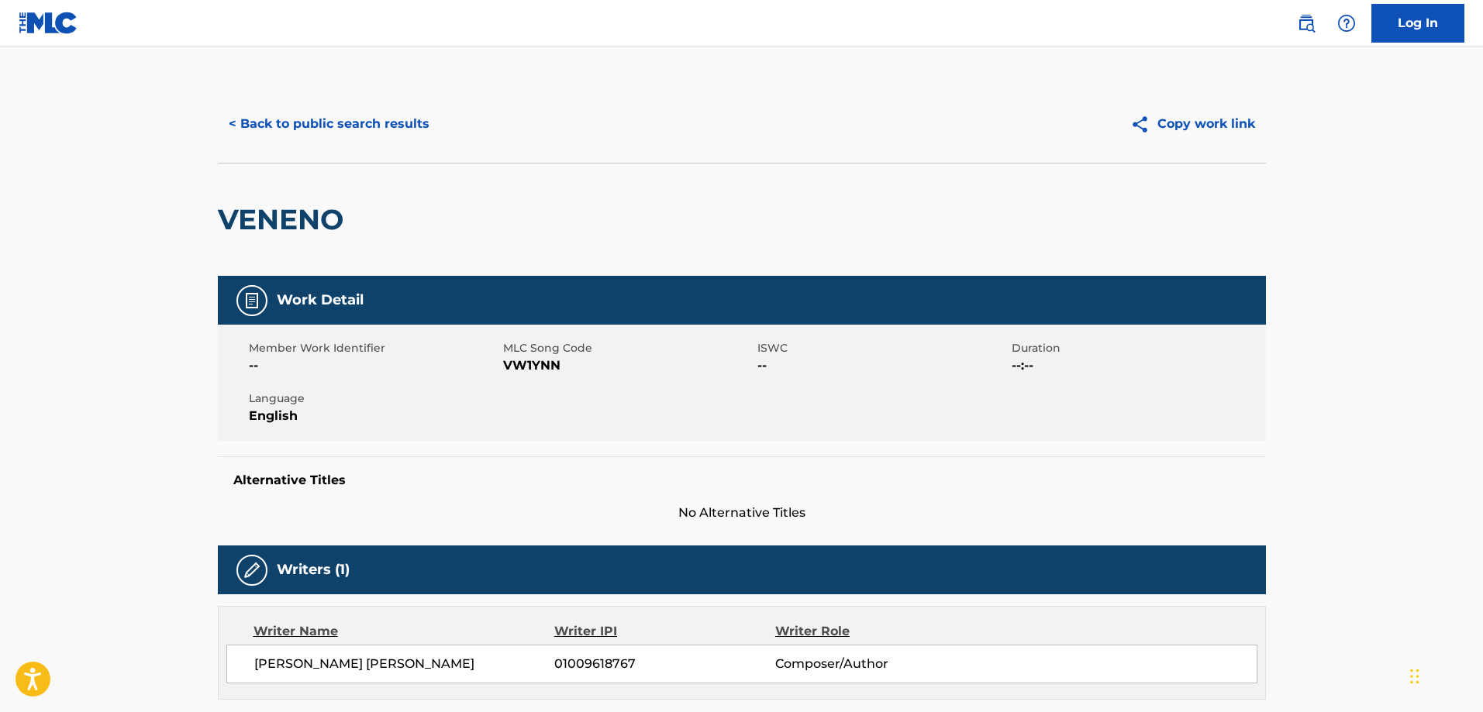
click at [336, 114] on button "< Back to public search results" at bounding box center [329, 124] width 222 height 39
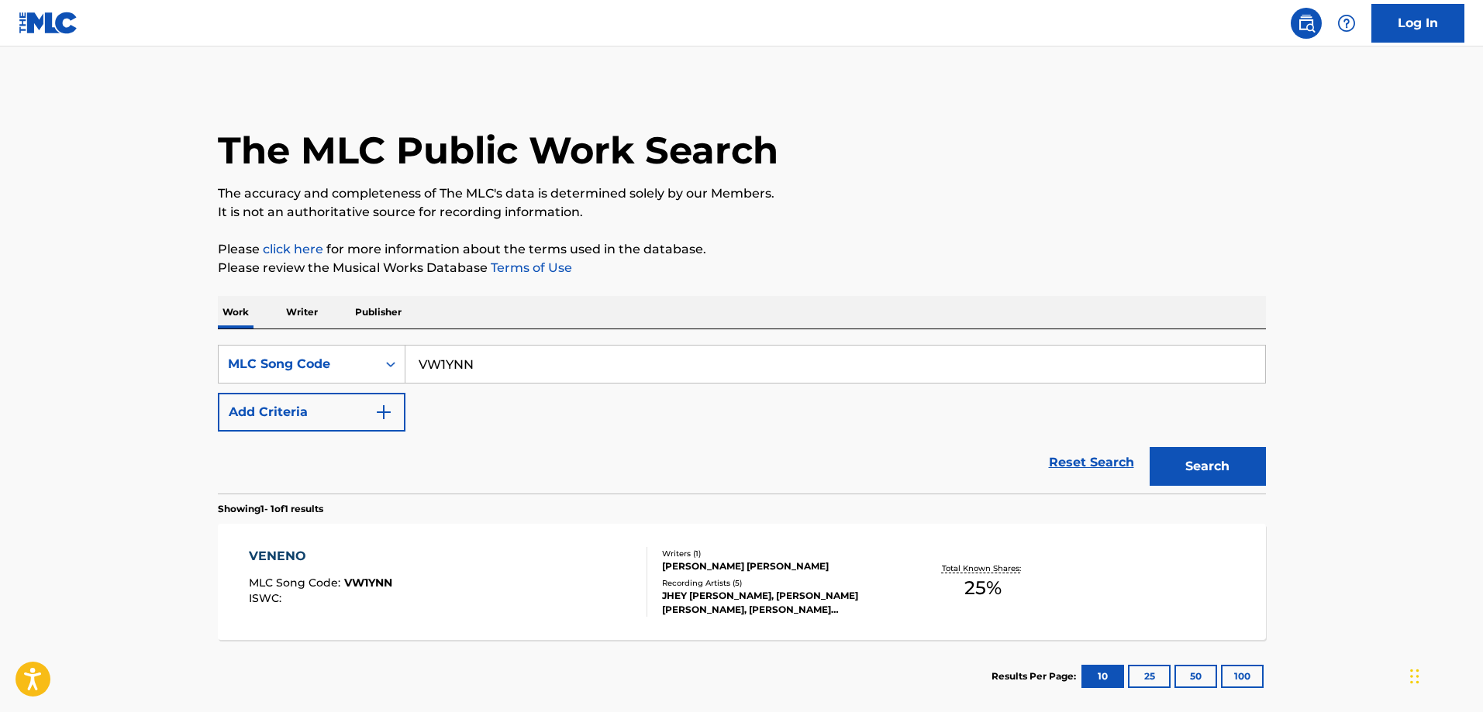
scroll to position [43, 0]
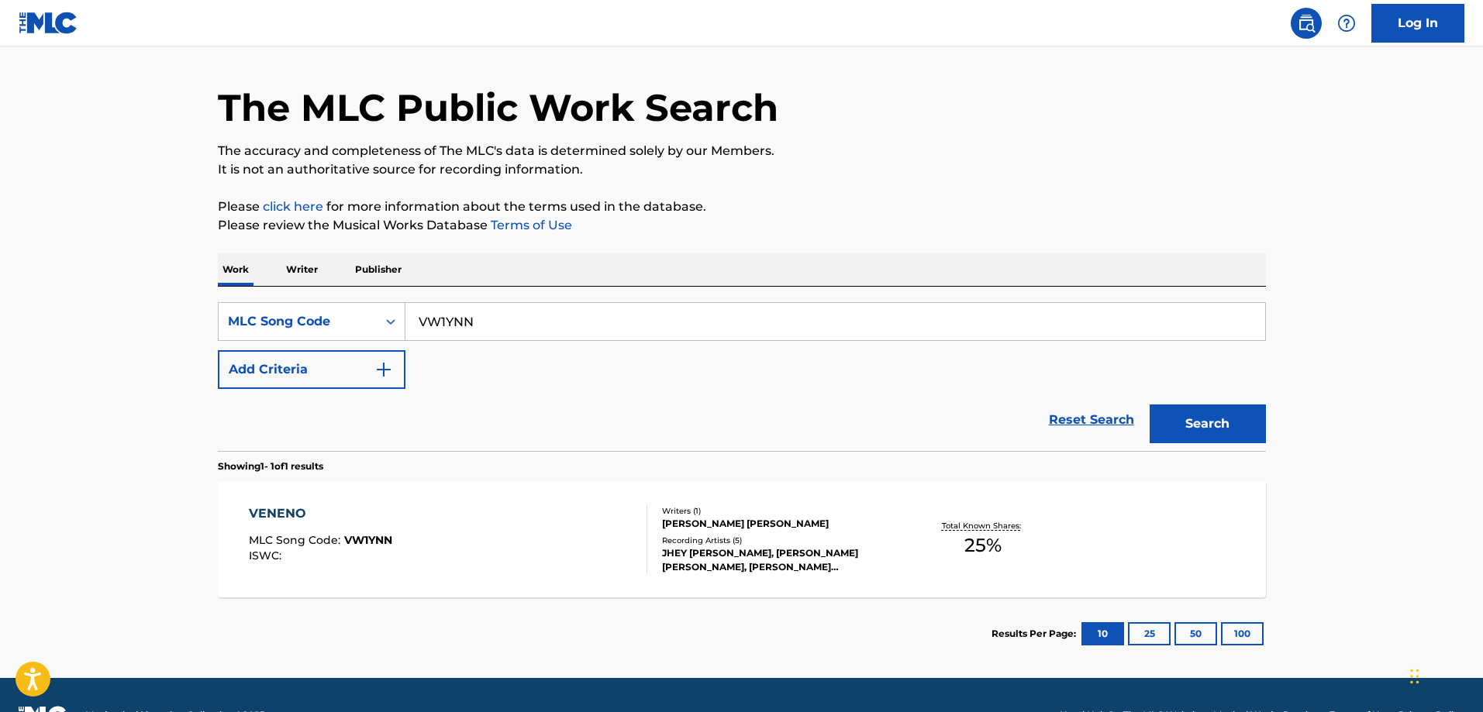
click at [546, 316] on input "VW1YNN" at bounding box center [835, 321] width 860 height 37
paste input "BA26BQ"
type input "BA26BQ"
click at [1150, 405] on button "Search" at bounding box center [1208, 424] width 116 height 39
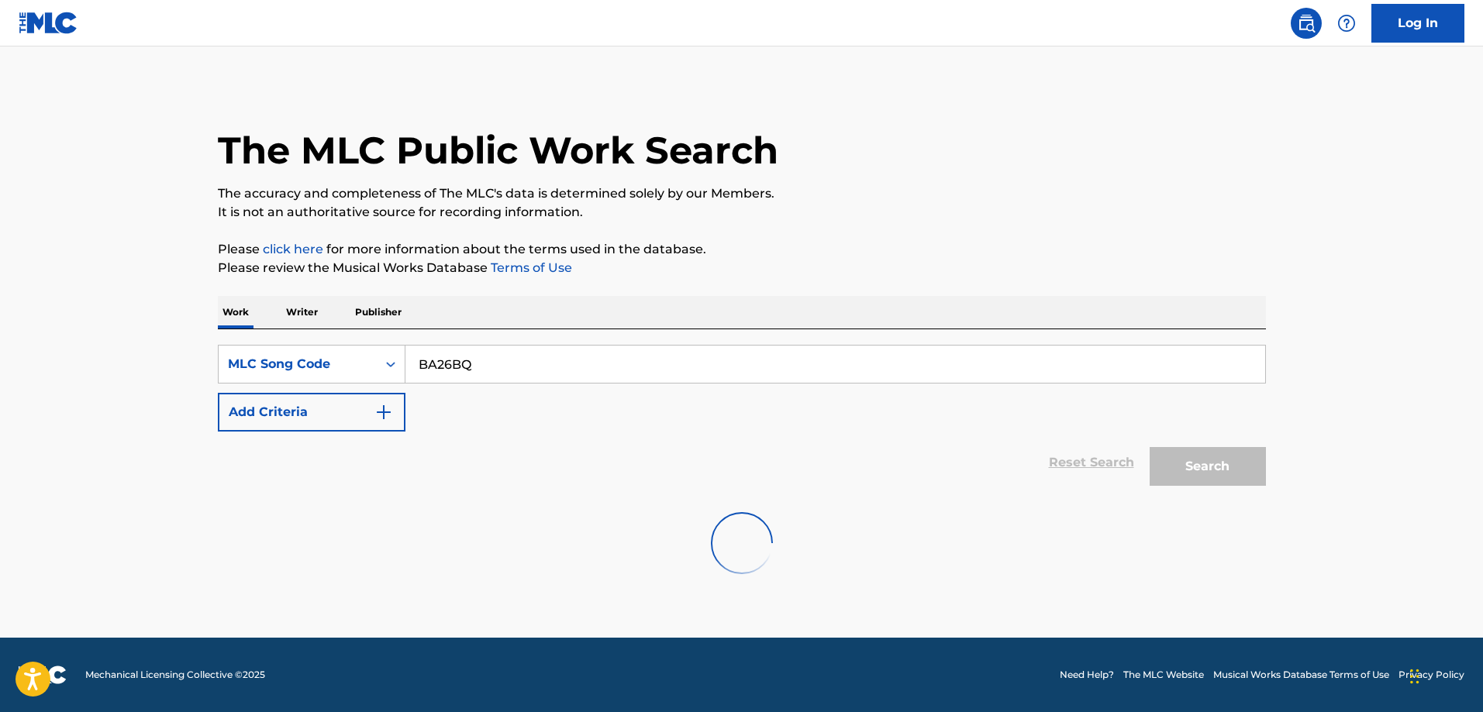
scroll to position [0, 0]
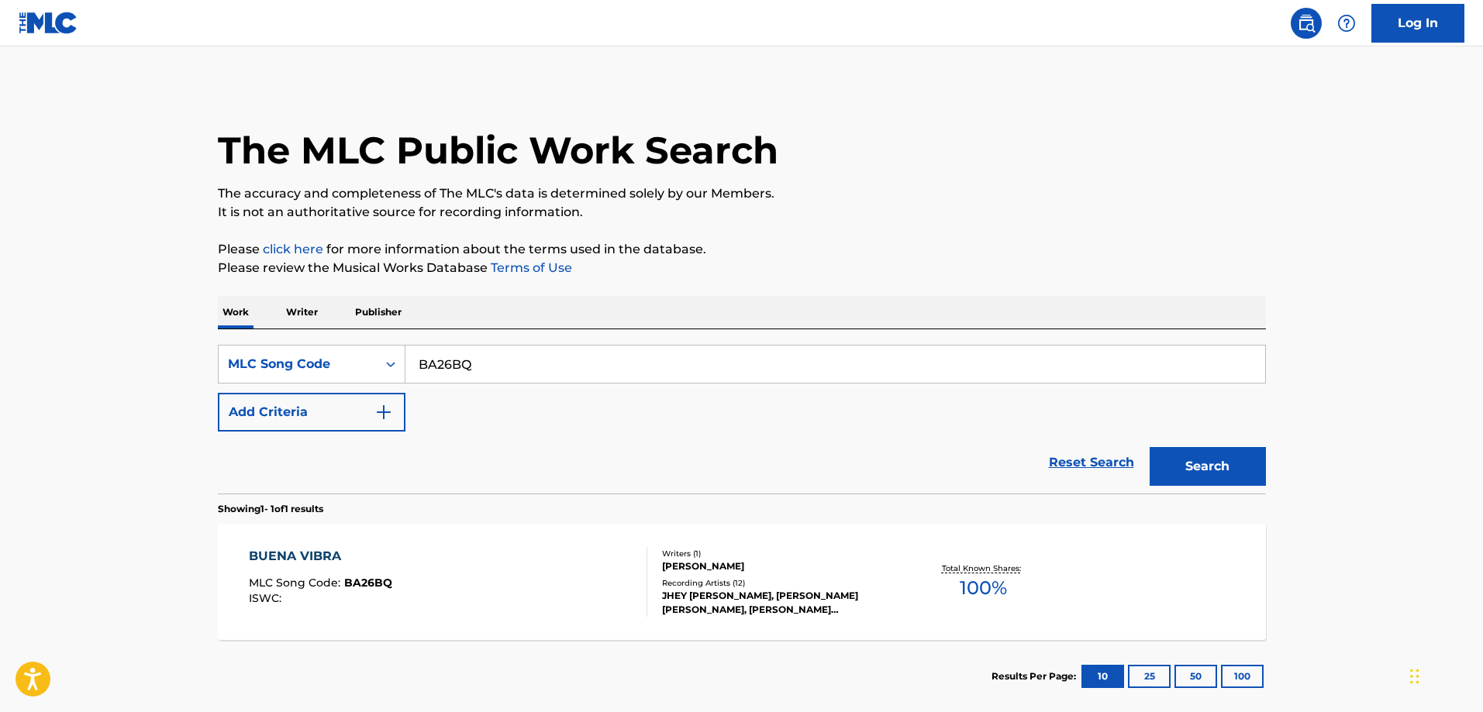
click at [355, 545] on div "BUENA VIBRA MLC Song Code : BA26BQ ISWC : Writers ( 1 ) JUAN MANUEL PARRA Recor…" at bounding box center [742, 582] width 1048 height 116
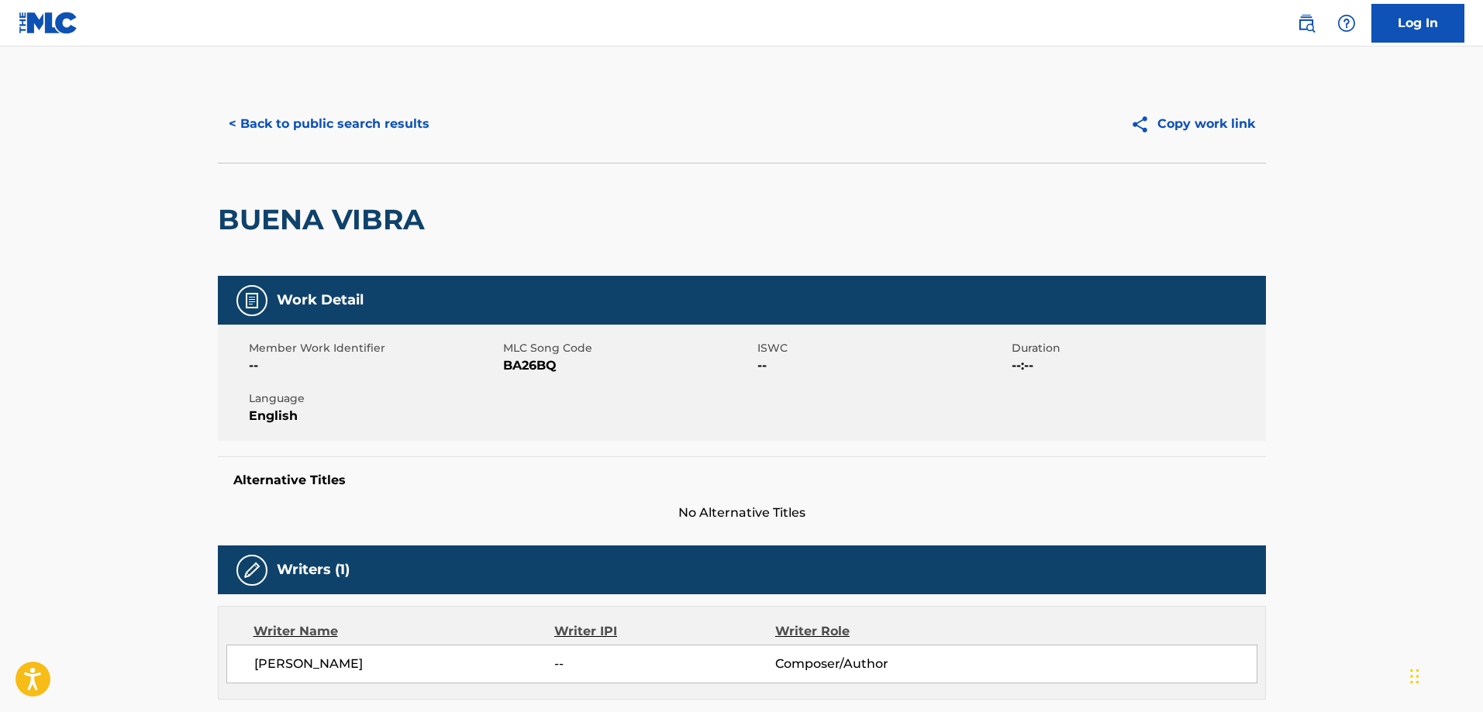
drag, startPoint x: 369, startPoint y: 116, endPoint x: 370, endPoint y: 123, distance: 7.8
click at [370, 121] on button "< Back to public search results" at bounding box center [329, 124] width 222 height 39
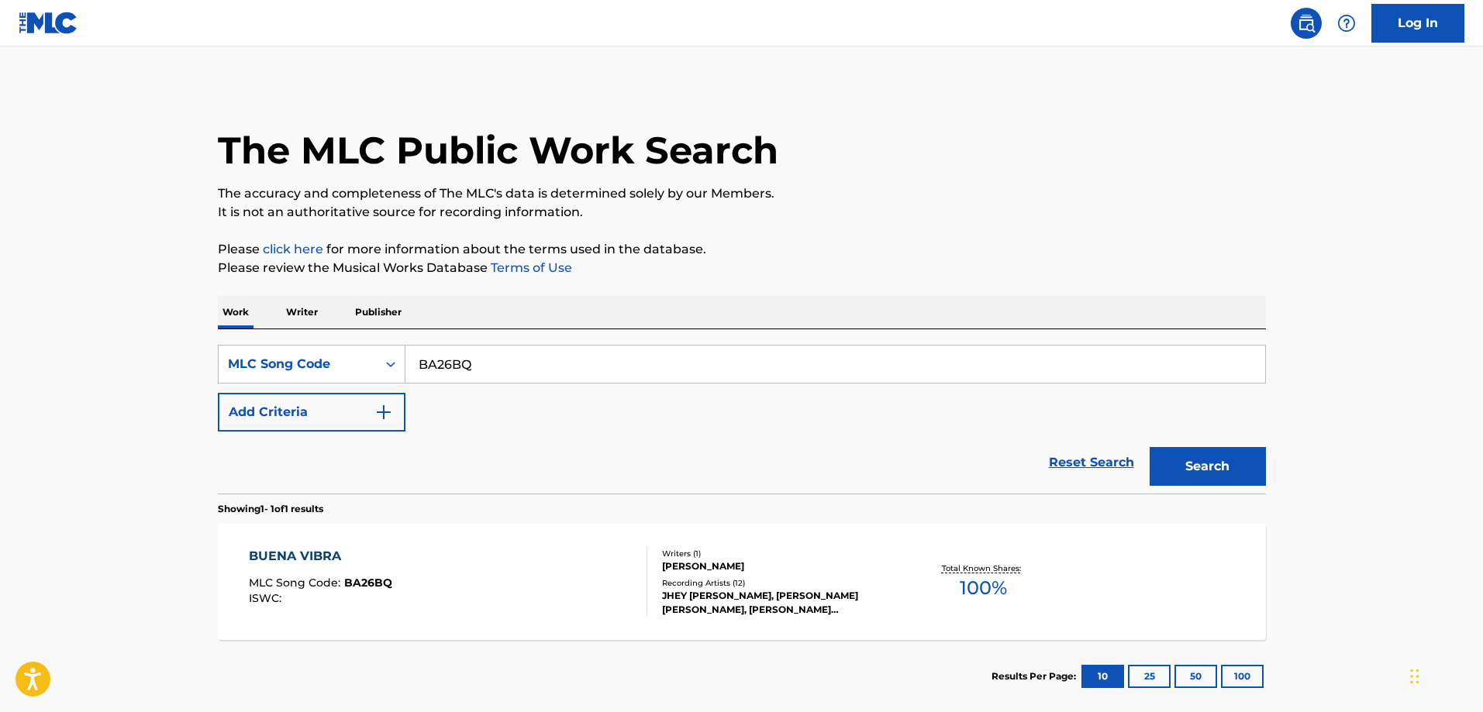
click at [496, 352] on input "BA26BQ" at bounding box center [835, 364] width 860 height 37
paste input "DA94HC"
type input "DA94HC"
click at [1150, 447] on button "Search" at bounding box center [1208, 466] width 116 height 39
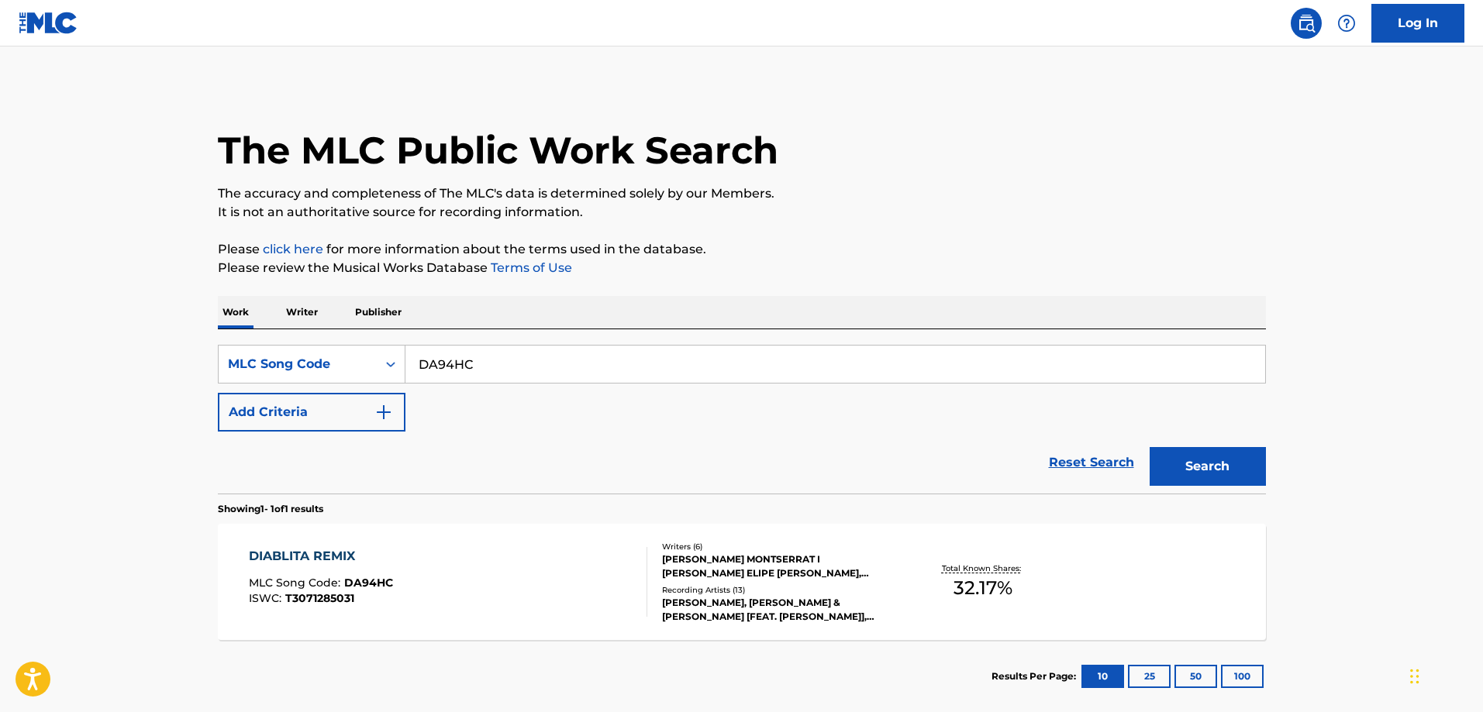
click at [439, 546] on div "DIABLITA REMIX MLC Song Code : DA94HC ISWC : T3071285031 Writers ( 6 ) MARC MON…" at bounding box center [742, 582] width 1048 height 116
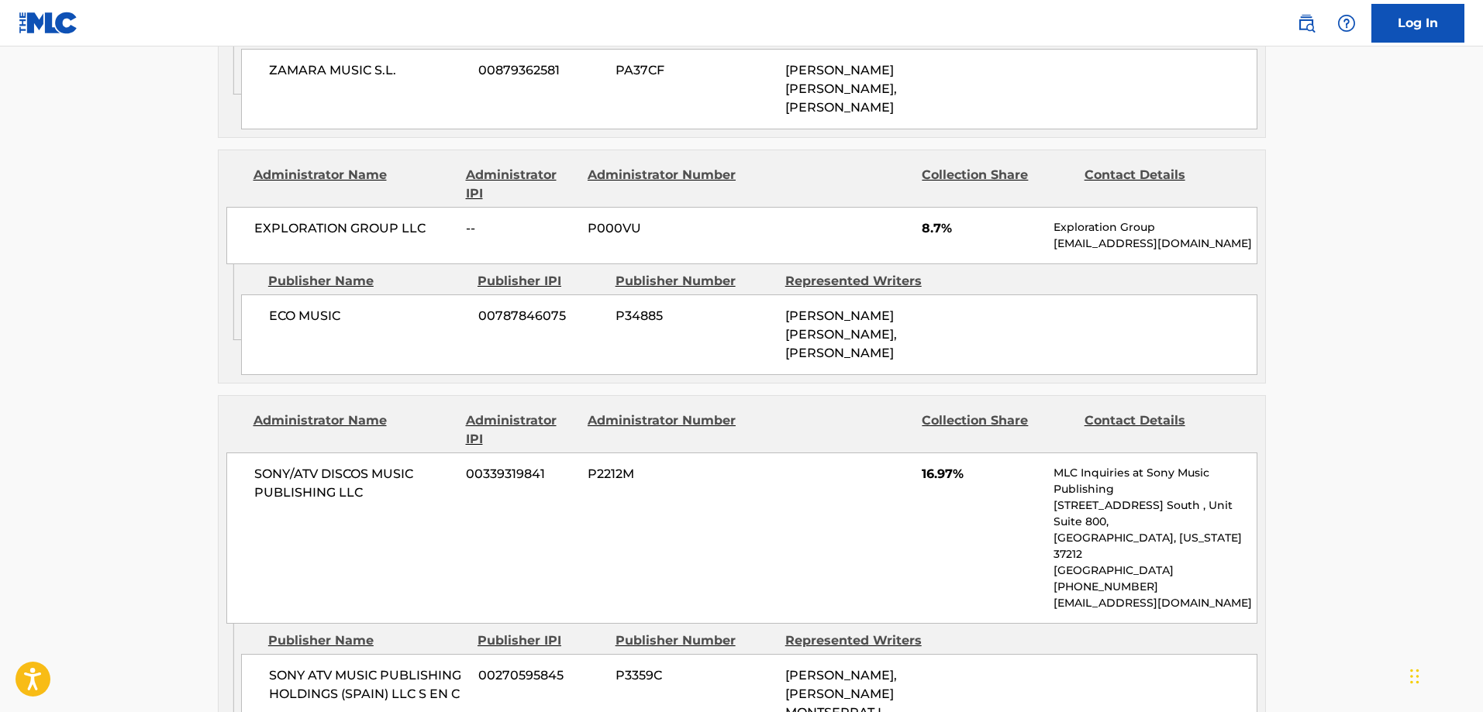
click at [278, 326] on span "ECO MUSIC" at bounding box center [368, 316] width 198 height 19
drag, startPoint x: 293, startPoint y: 344, endPoint x: 337, endPoint y: 348, distance: 44.4
click at [335, 326] on span "ECO MUSIC" at bounding box center [368, 316] width 198 height 19
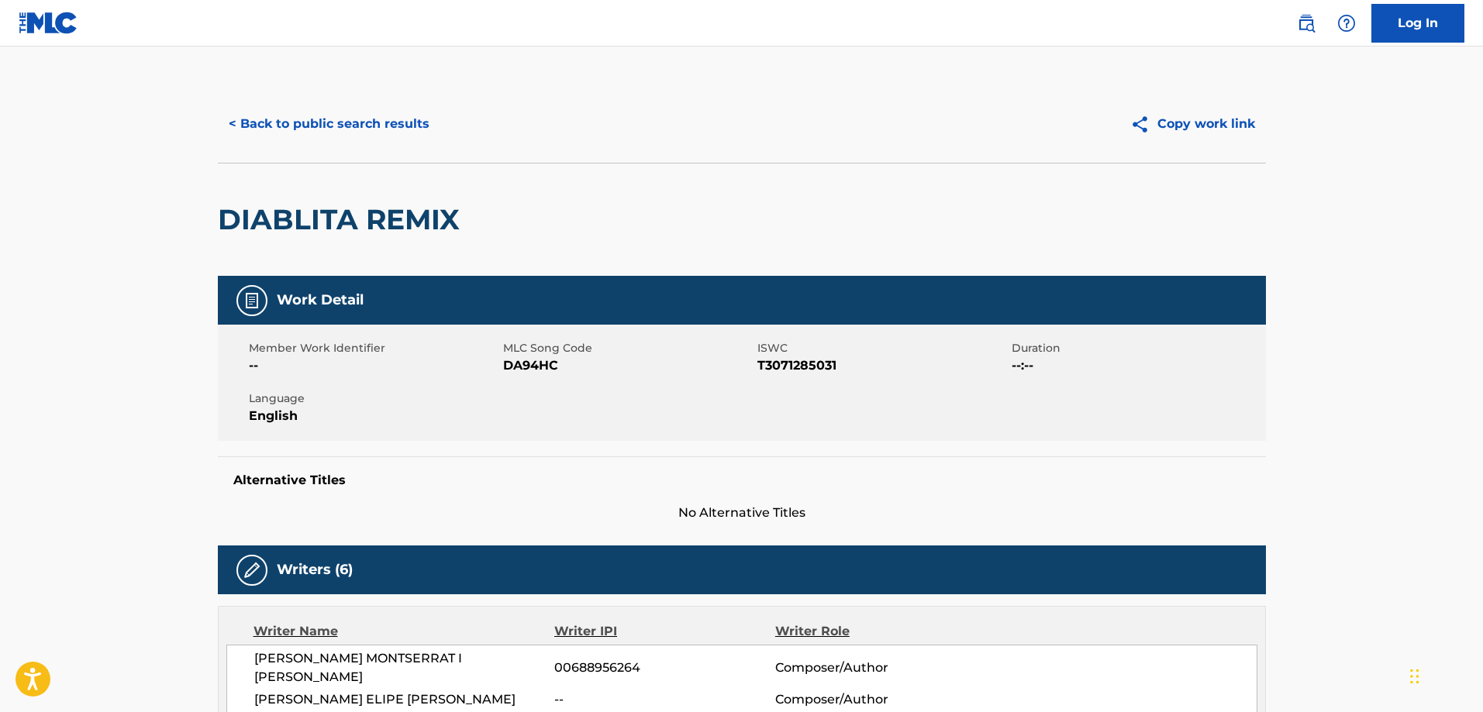
click at [381, 122] on button "< Back to public search results" at bounding box center [329, 124] width 222 height 39
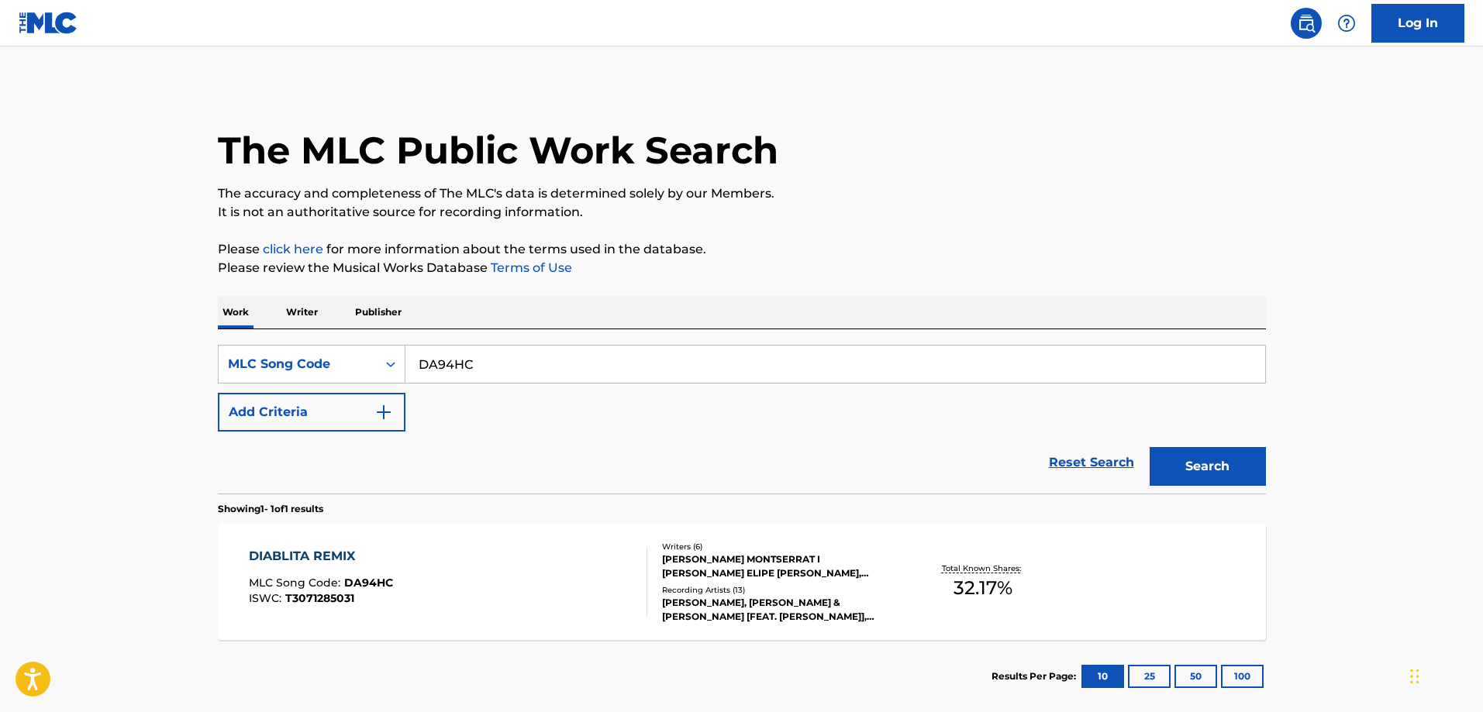
click at [563, 363] on input "DA94HC" at bounding box center [835, 364] width 860 height 37
paste input "LE12H1"
type input "LE12H1"
click at [1150, 447] on button "Search" at bounding box center [1208, 466] width 116 height 39
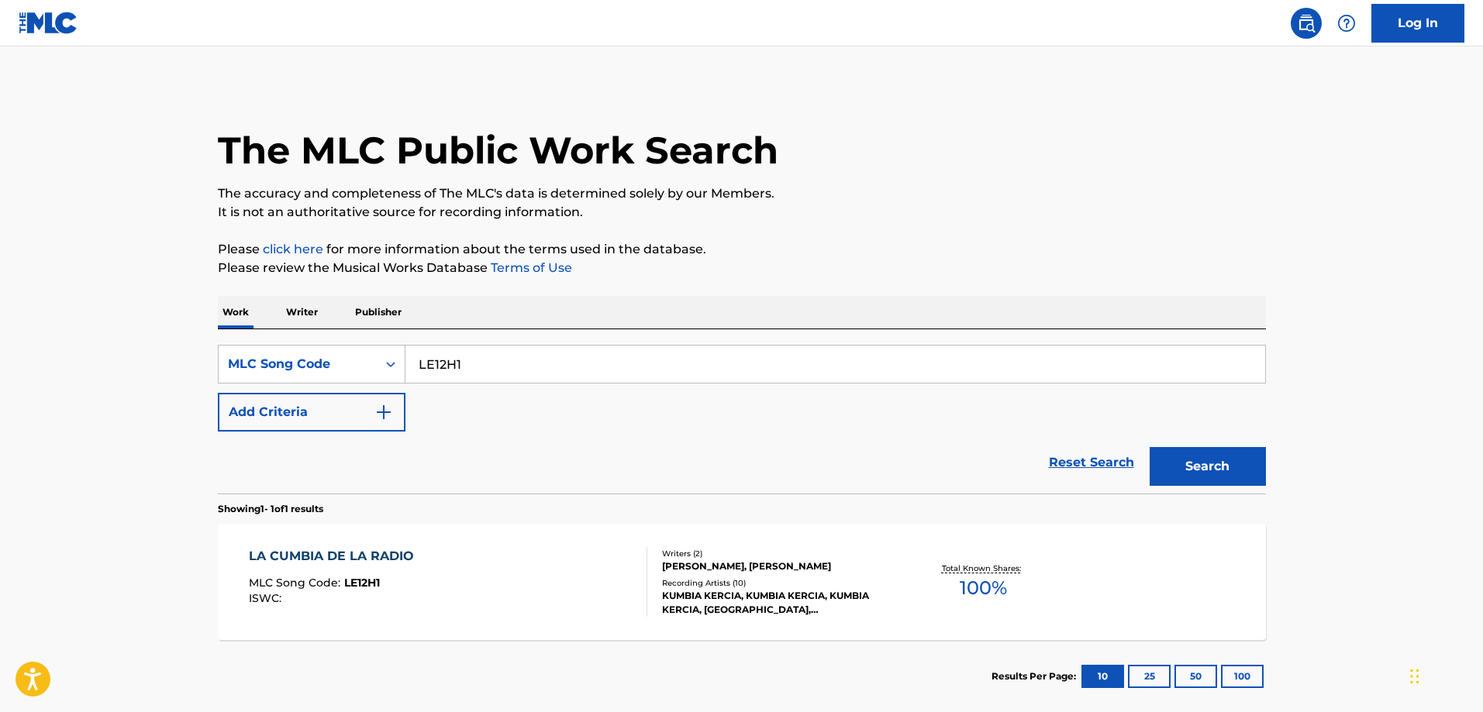
click at [459, 555] on div "LA CUMBIA DE LA RADIO MLC Song Code : LE12H1 ISWC :" at bounding box center [448, 582] width 398 height 70
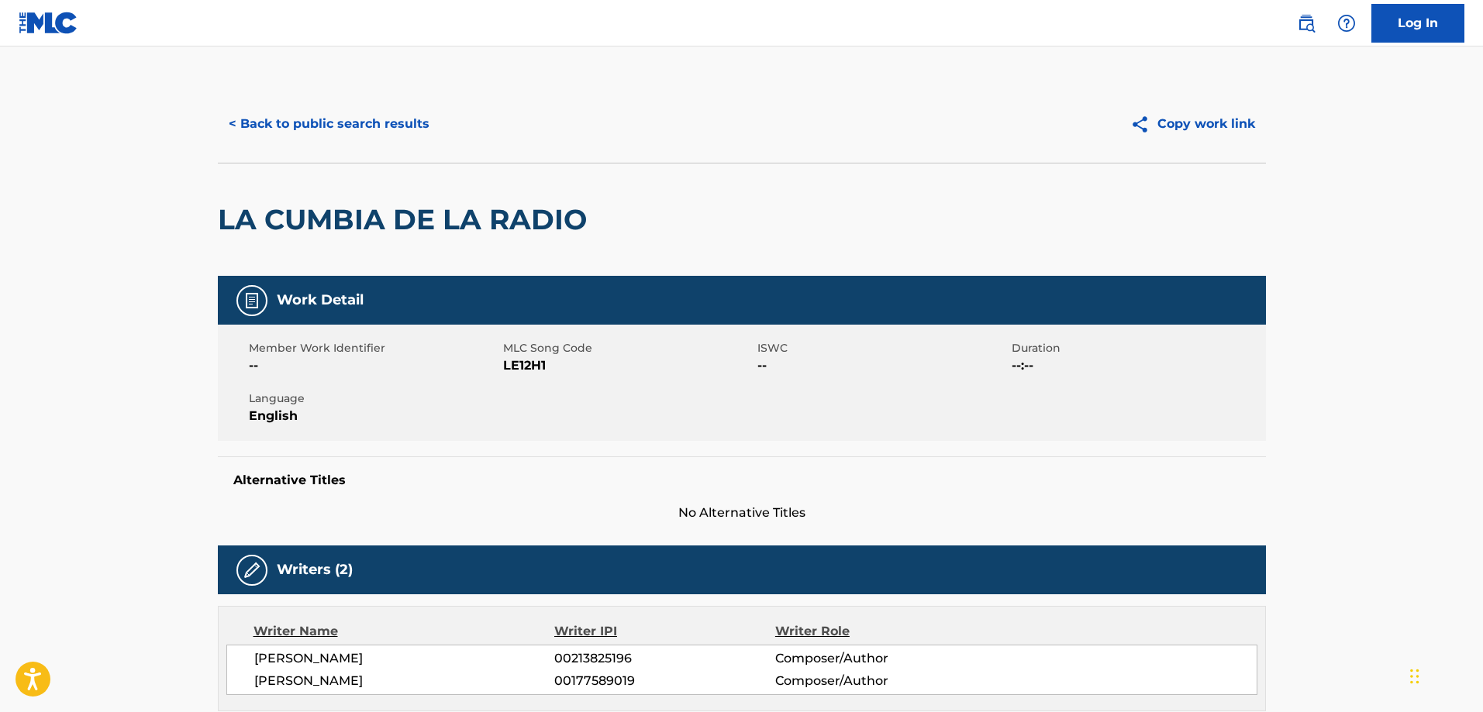
click at [387, 145] on div "< Back to public search results Copy work link" at bounding box center [742, 124] width 1048 height 78
click at [329, 111] on button "< Back to public search results" at bounding box center [329, 124] width 222 height 39
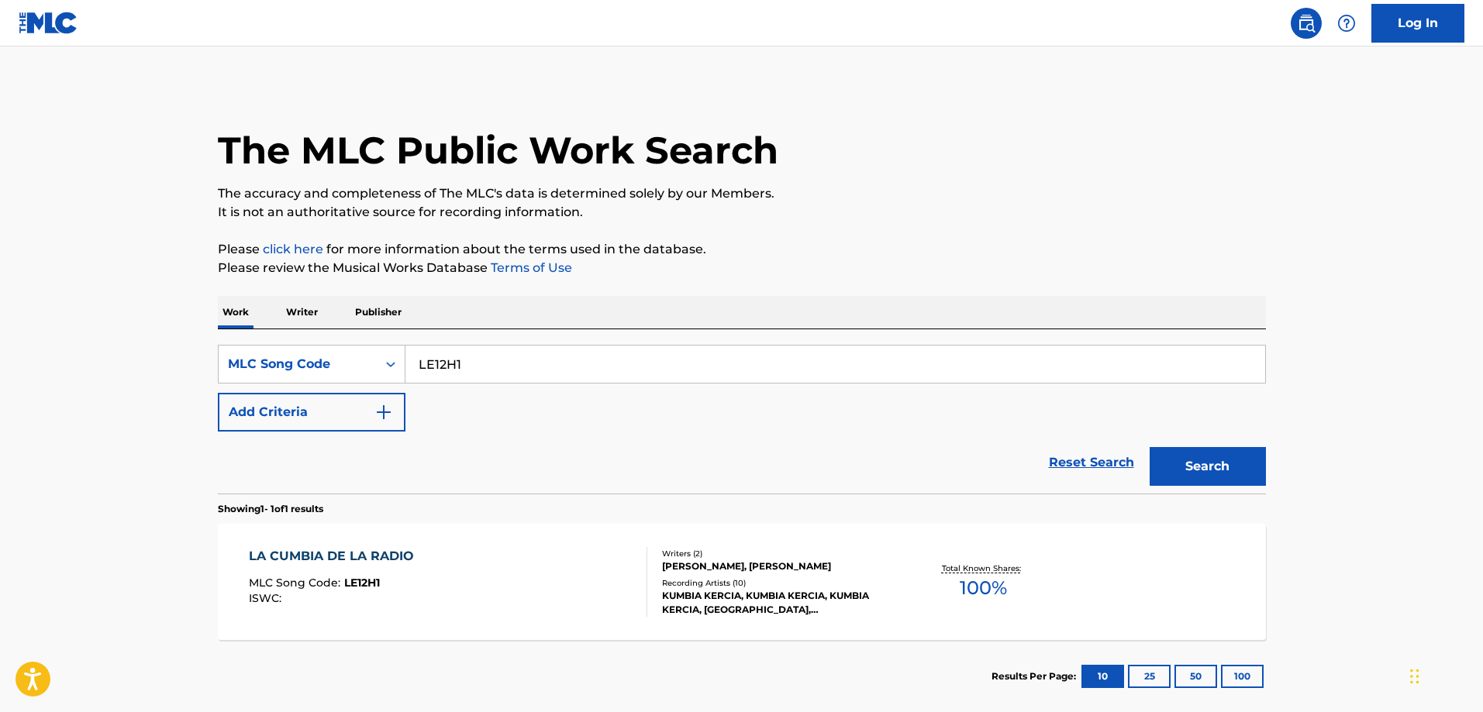
drag, startPoint x: 547, startPoint y: 384, endPoint x: 545, endPoint y: 346, distance: 38.1
click at [548, 383] on div "SearchWithCriteria3735bfa1-bdee-4c09-98de-f3311c50fdbe MLC Song Code LE12H1 Add…" at bounding box center [742, 388] width 1048 height 87
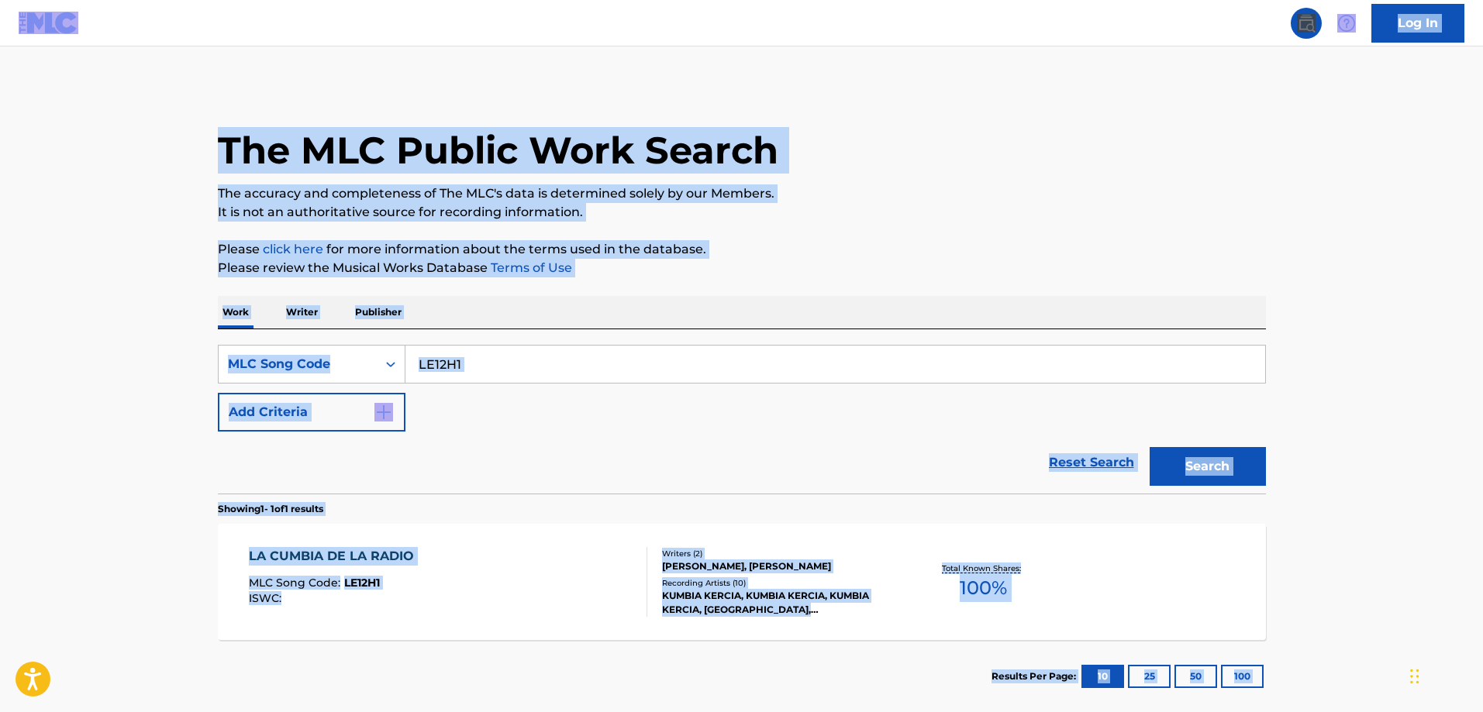
click at [545, 346] on input "LE12H1" at bounding box center [835, 364] width 860 height 37
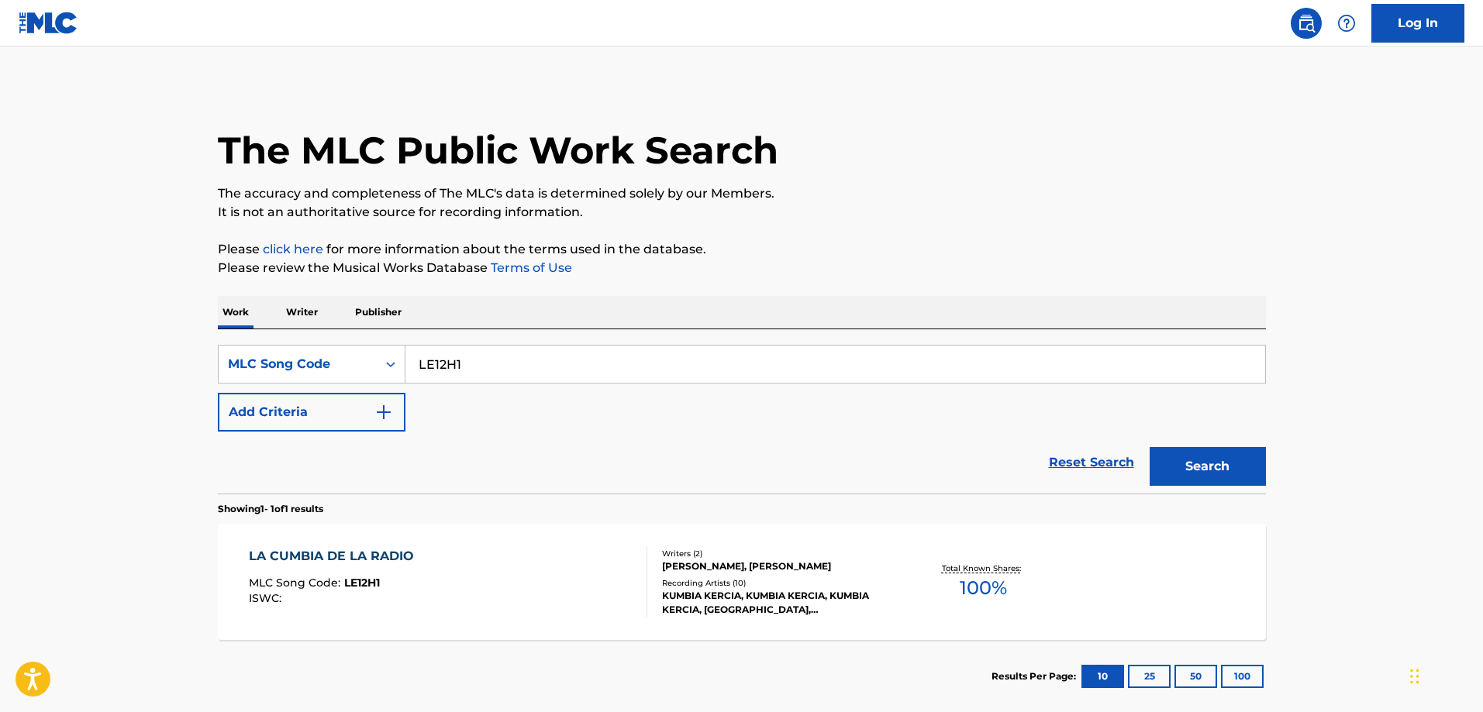
paste input "F0G2U"
type input "LF0G2U"
click at [1150, 447] on button "Search" at bounding box center [1208, 466] width 116 height 39
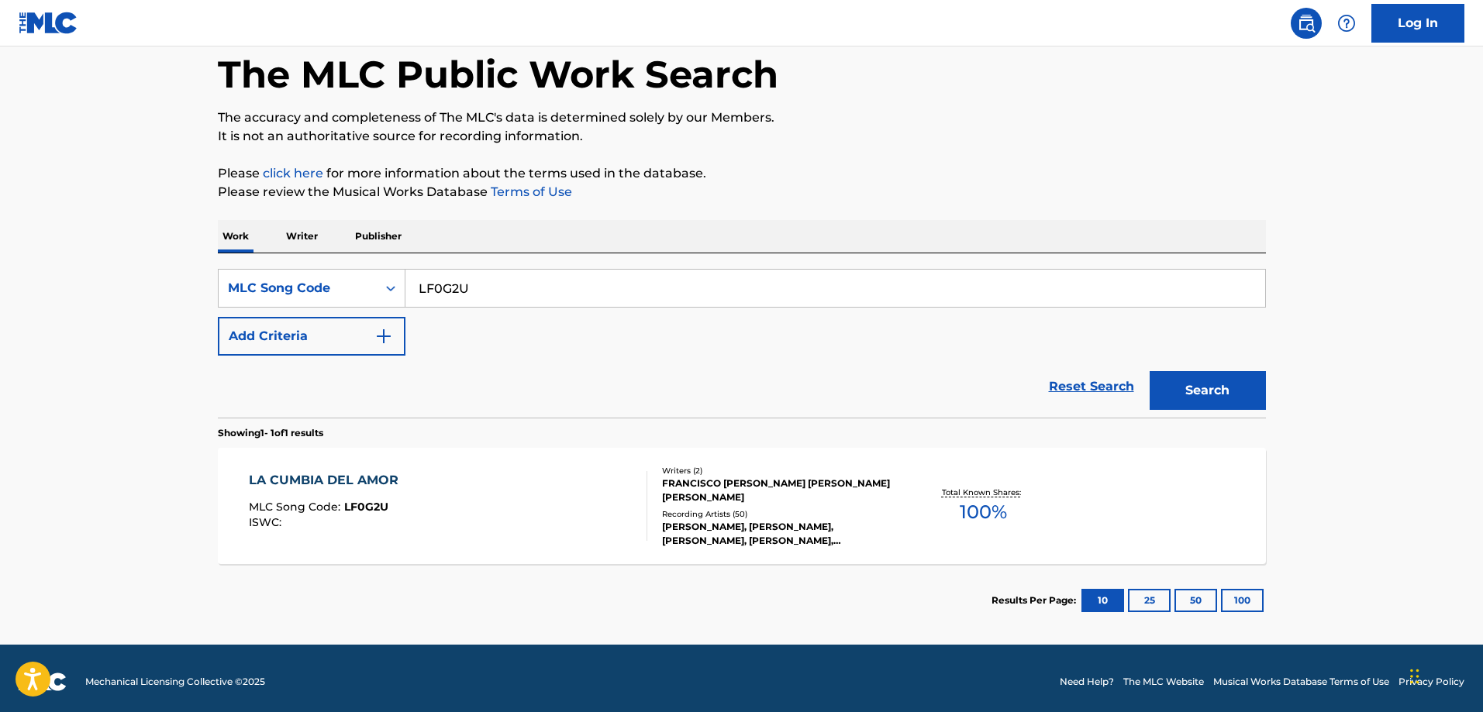
scroll to position [83, 0]
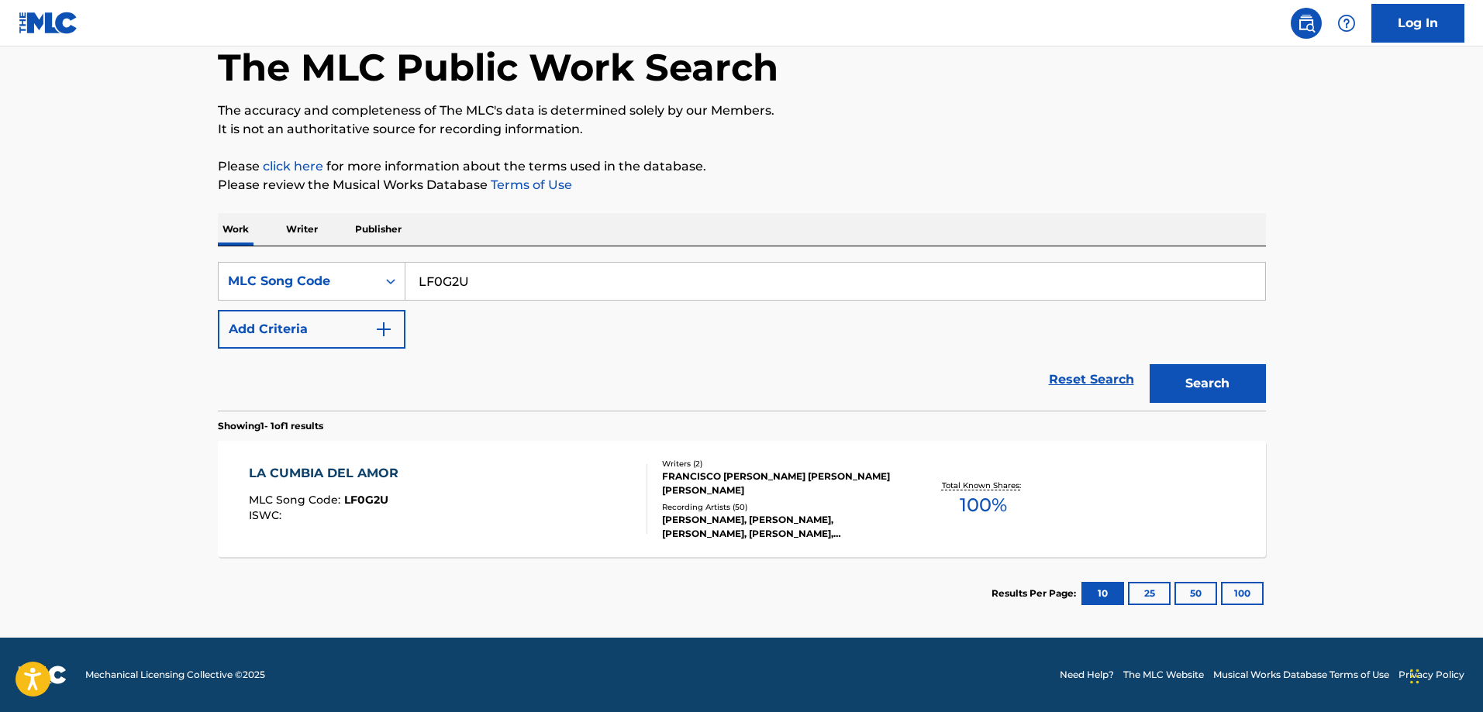
click at [419, 467] on div "LA CUMBIA DEL AMOR MLC Song Code : LF0G2U ISWC :" at bounding box center [448, 499] width 398 height 70
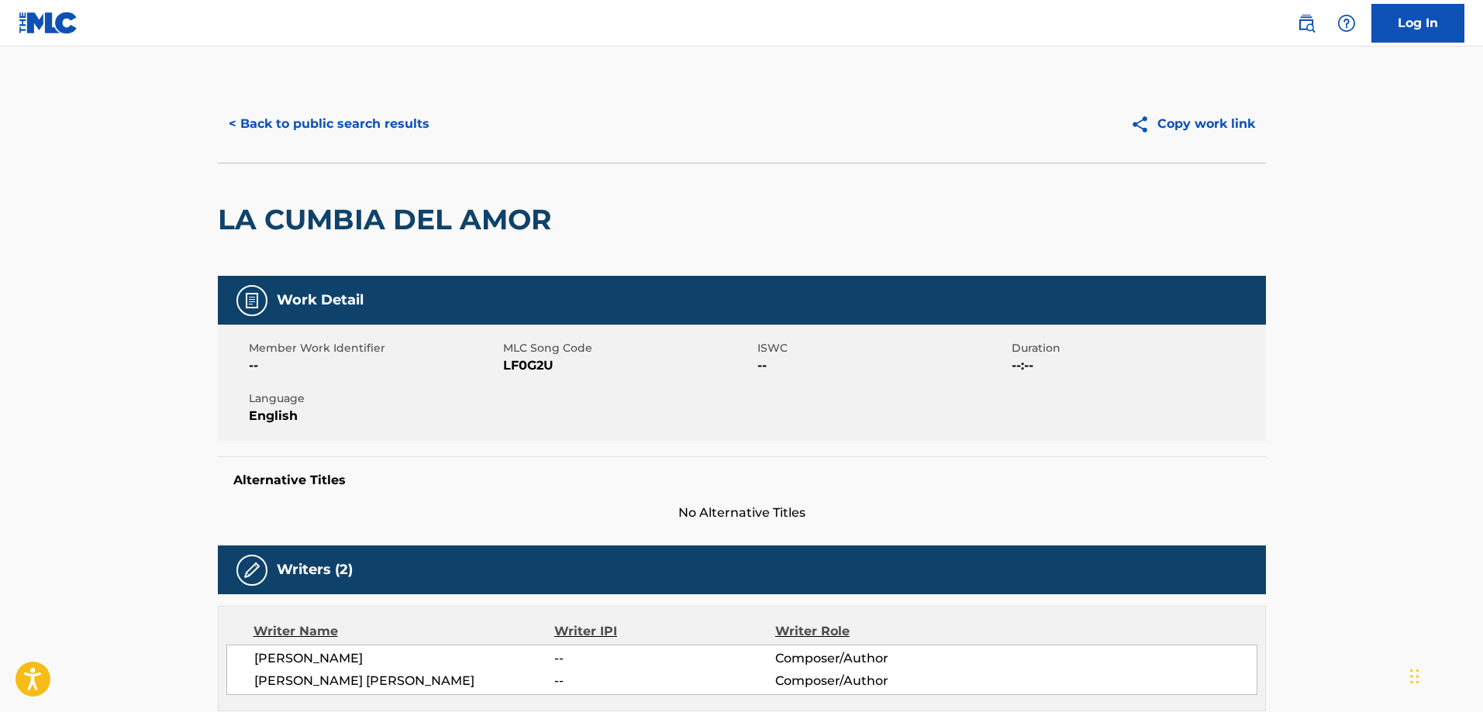
drag, startPoint x: 333, startPoint y: 122, endPoint x: 347, endPoint y: 130, distance: 16.4
click at [334, 122] on button "< Back to public search results" at bounding box center [329, 124] width 222 height 39
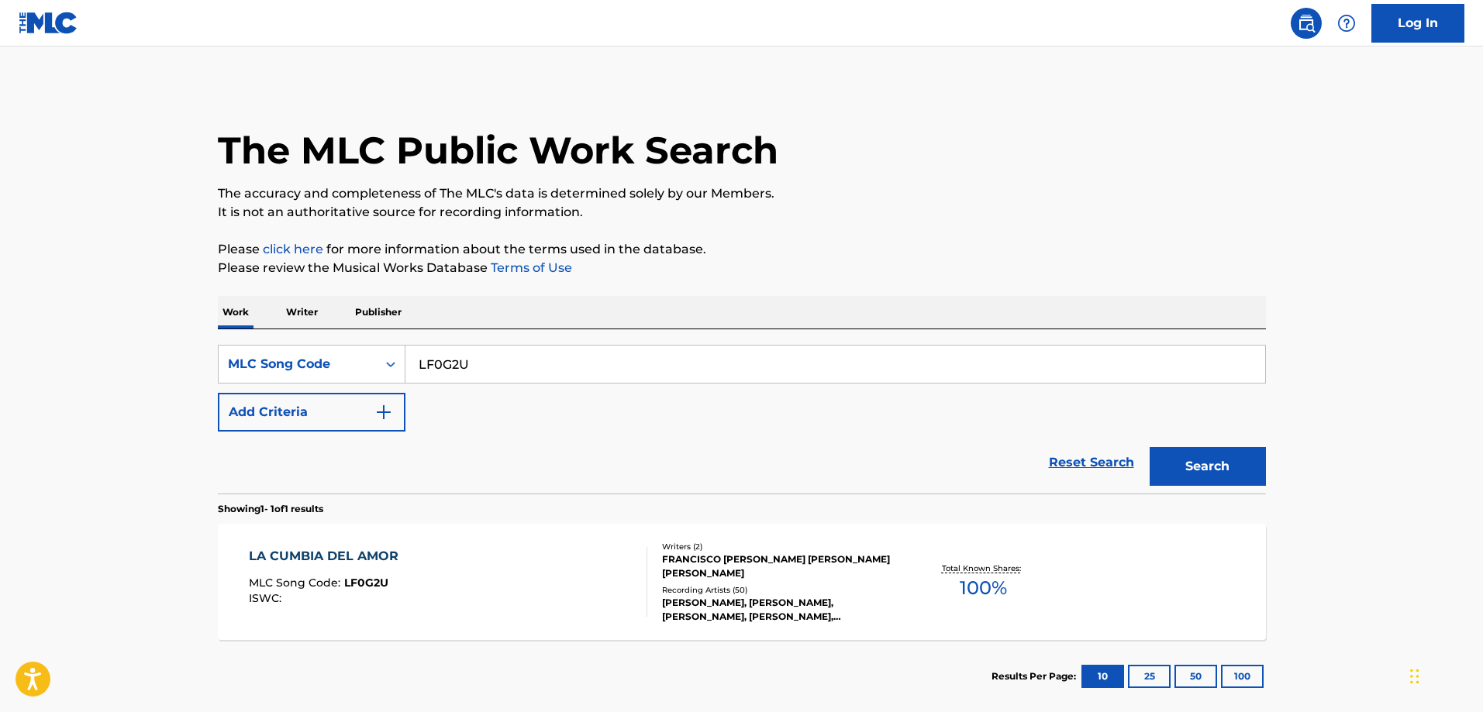
scroll to position [43, 0]
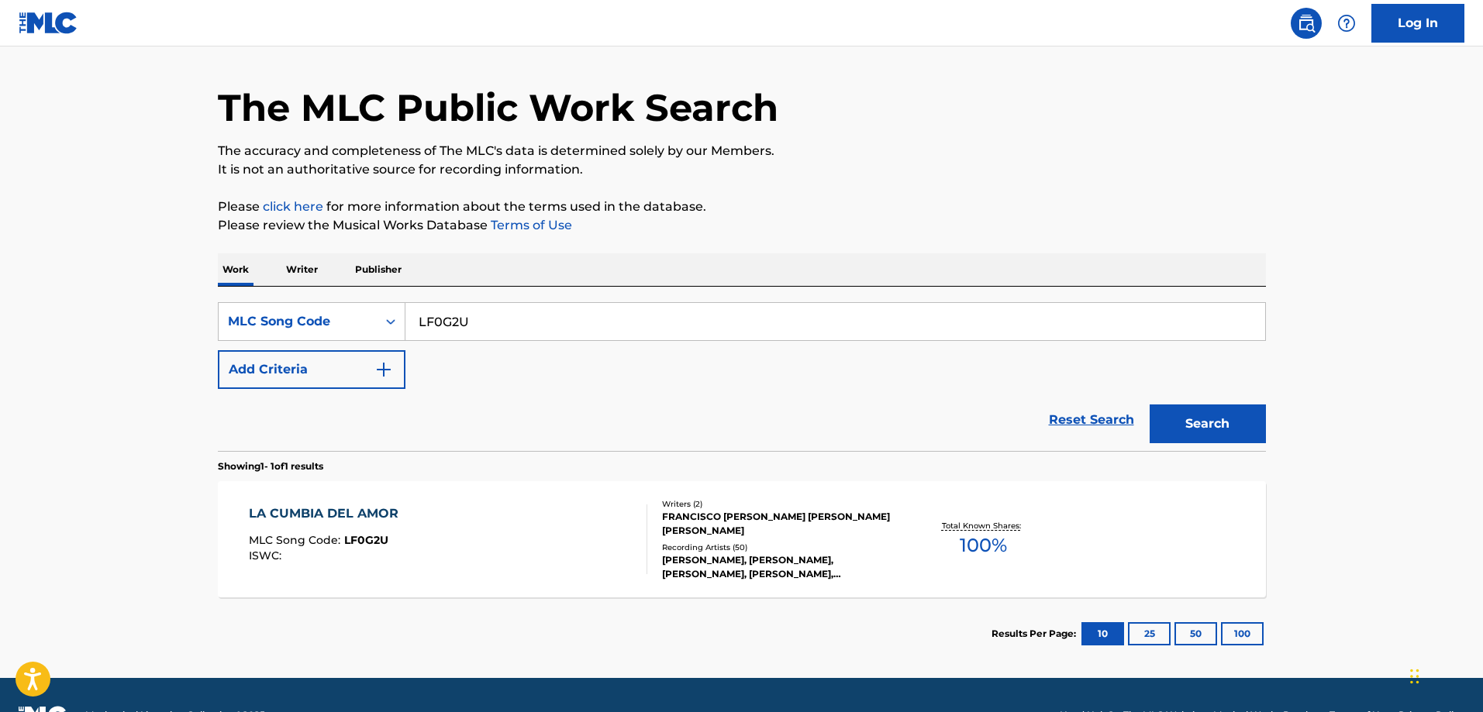
click at [512, 307] on input "LF0G2U" at bounding box center [835, 321] width 860 height 37
paste input "WC1V58"
type input "WC1V58"
click at [1150, 405] on button "Search" at bounding box center [1208, 424] width 116 height 39
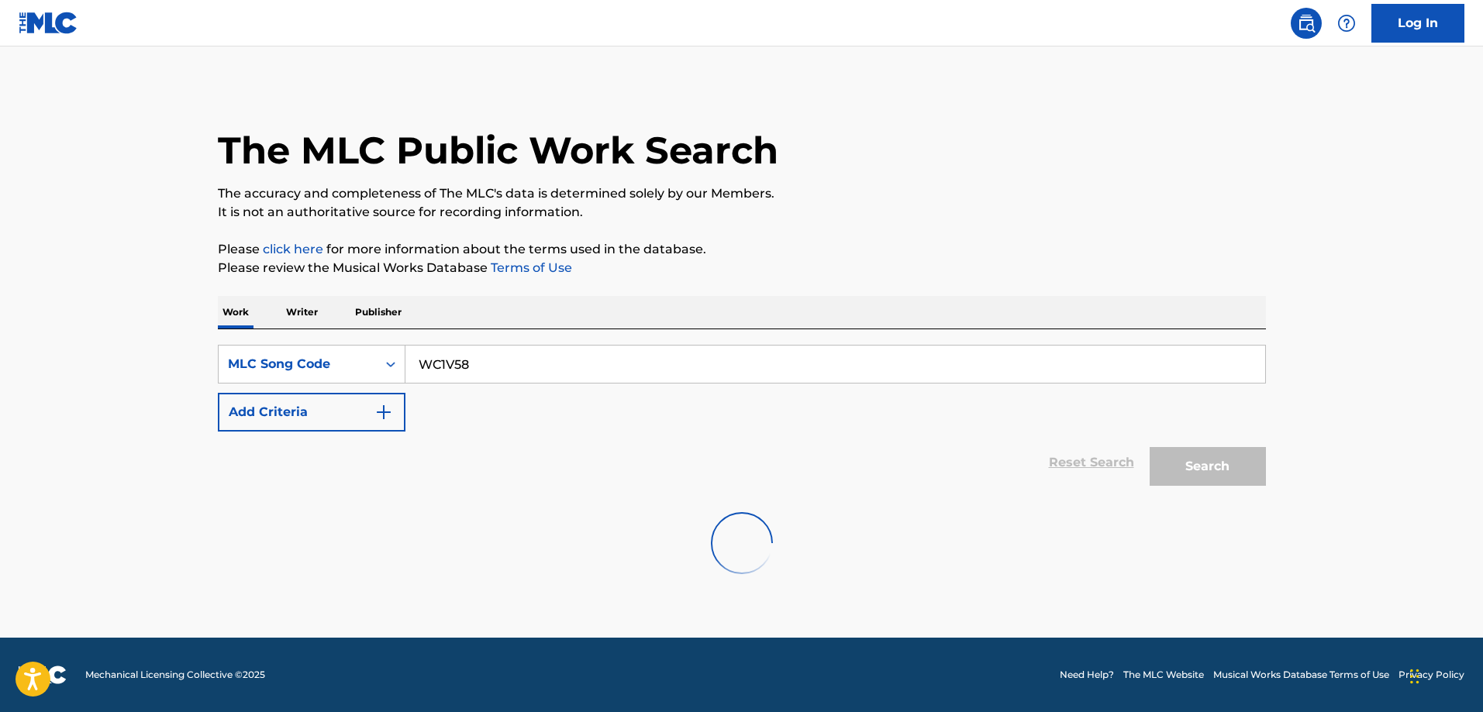
scroll to position [0, 0]
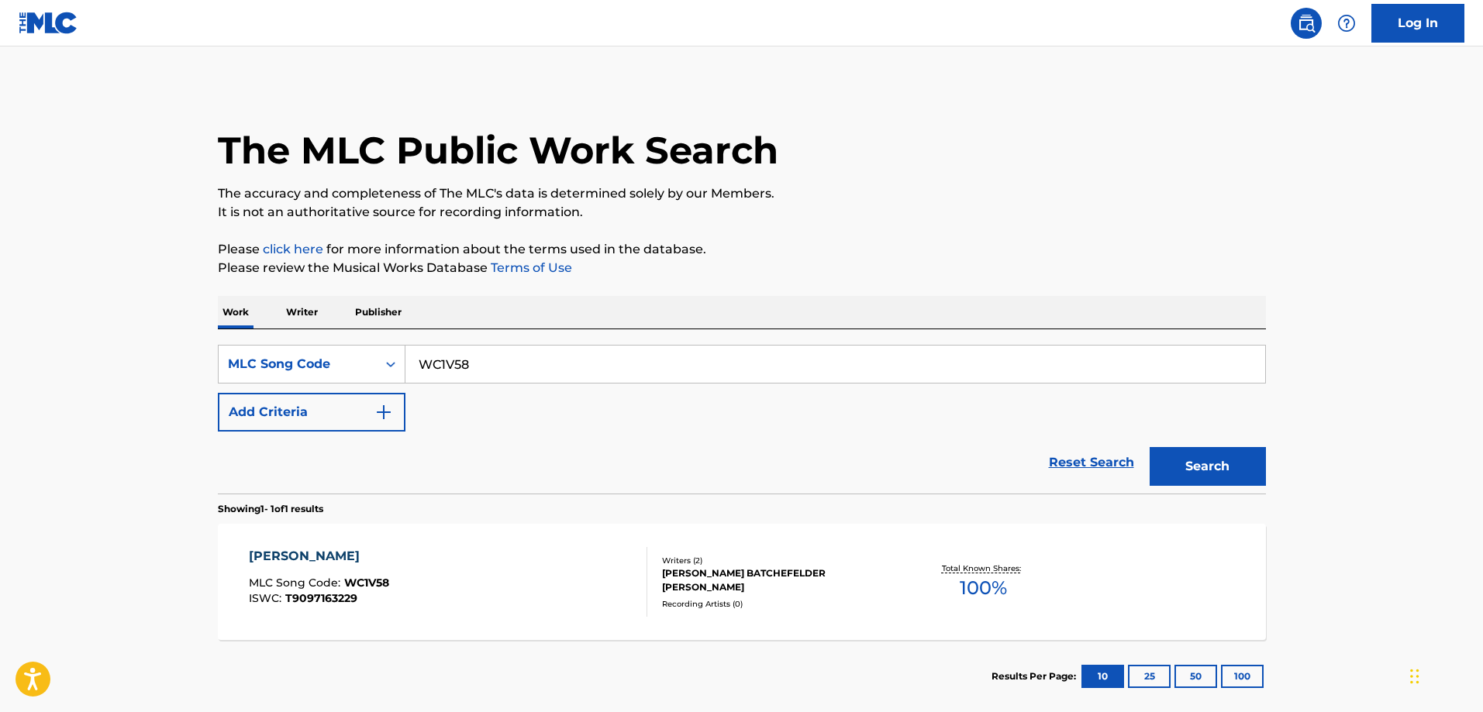
click at [377, 569] on div "WATASHINO NOZOMIWA MLC Song Code : WC1V58 ISWC : T9097163229" at bounding box center [319, 582] width 140 height 70
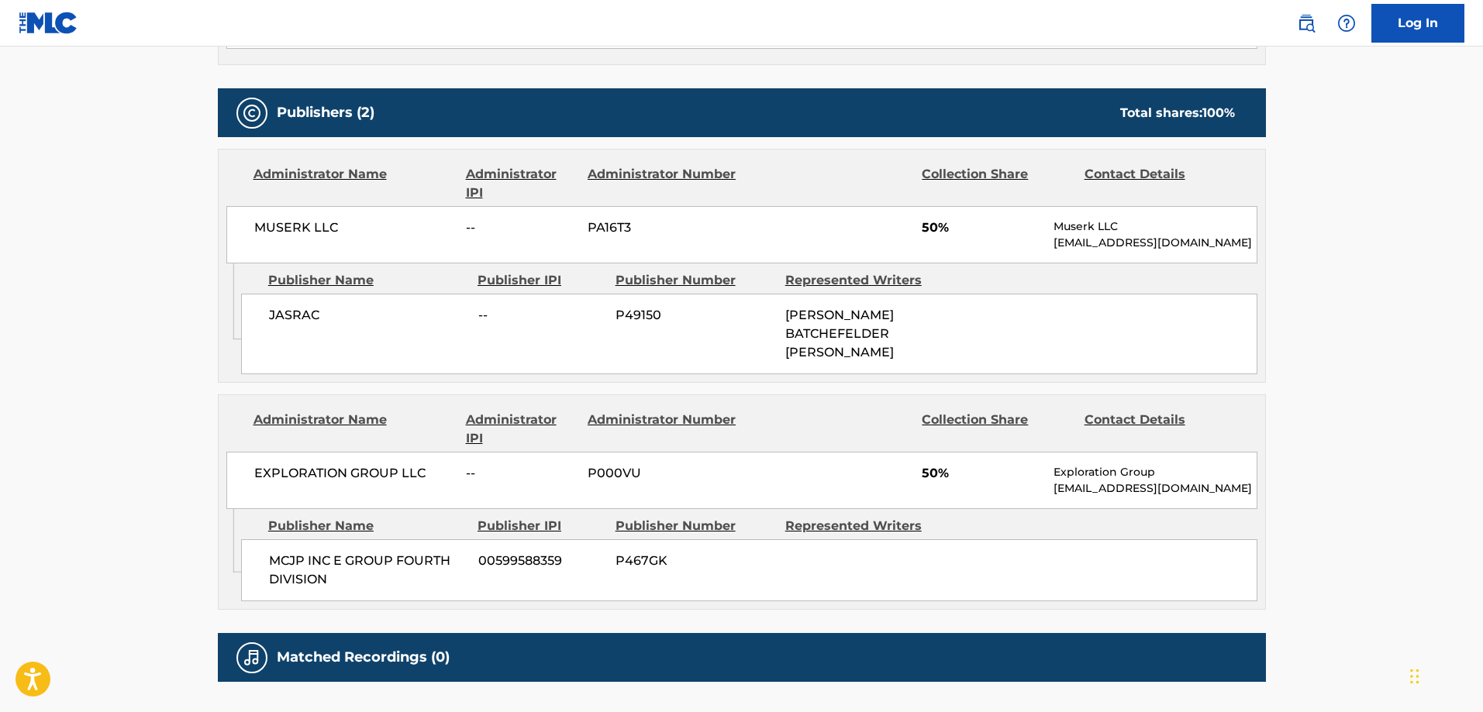
scroll to position [852, 0]
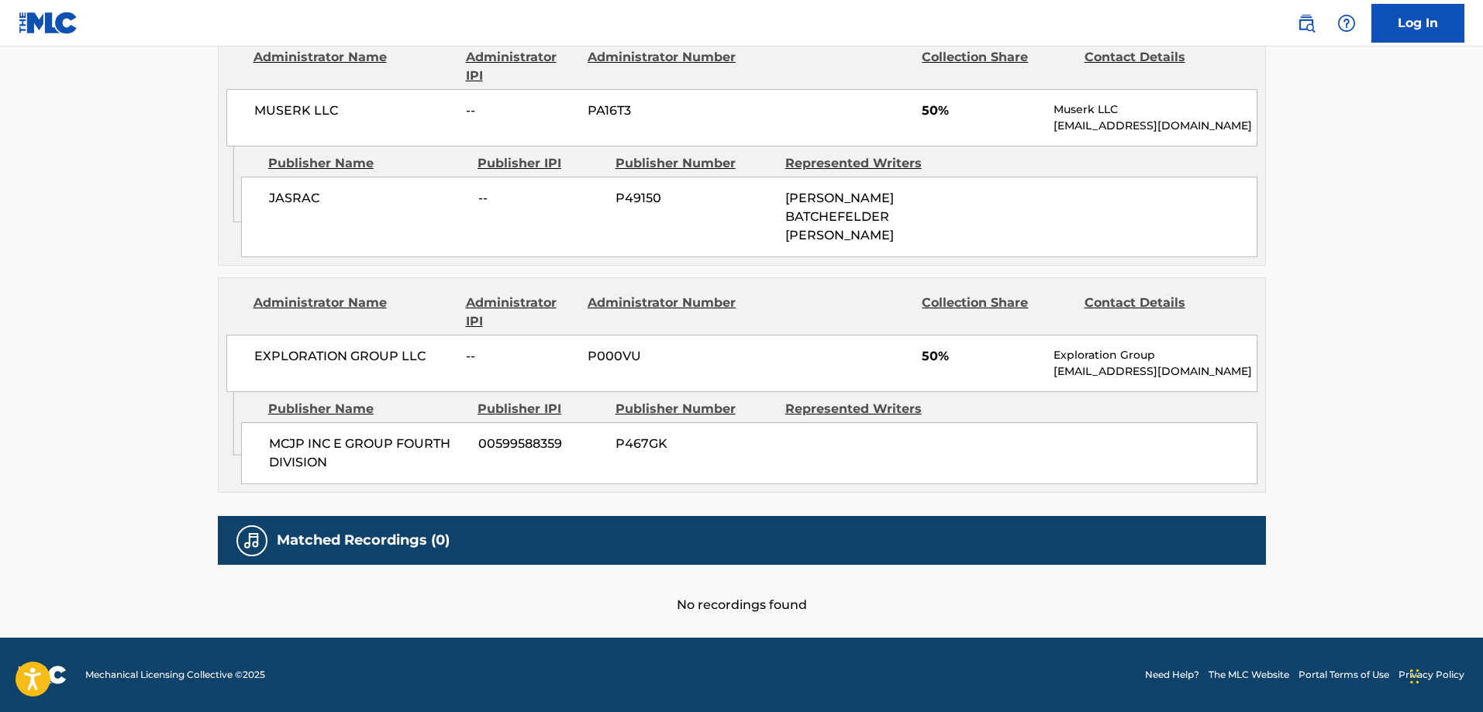
click at [281, 436] on span "MCJP INC E GROUP FOURTH DIVISION" at bounding box center [368, 453] width 198 height 37
click at [298, 460] on span "MCJP INC E GROUP FOURTH DIVISION" at bounding box center [368, 453] width 198 height 37
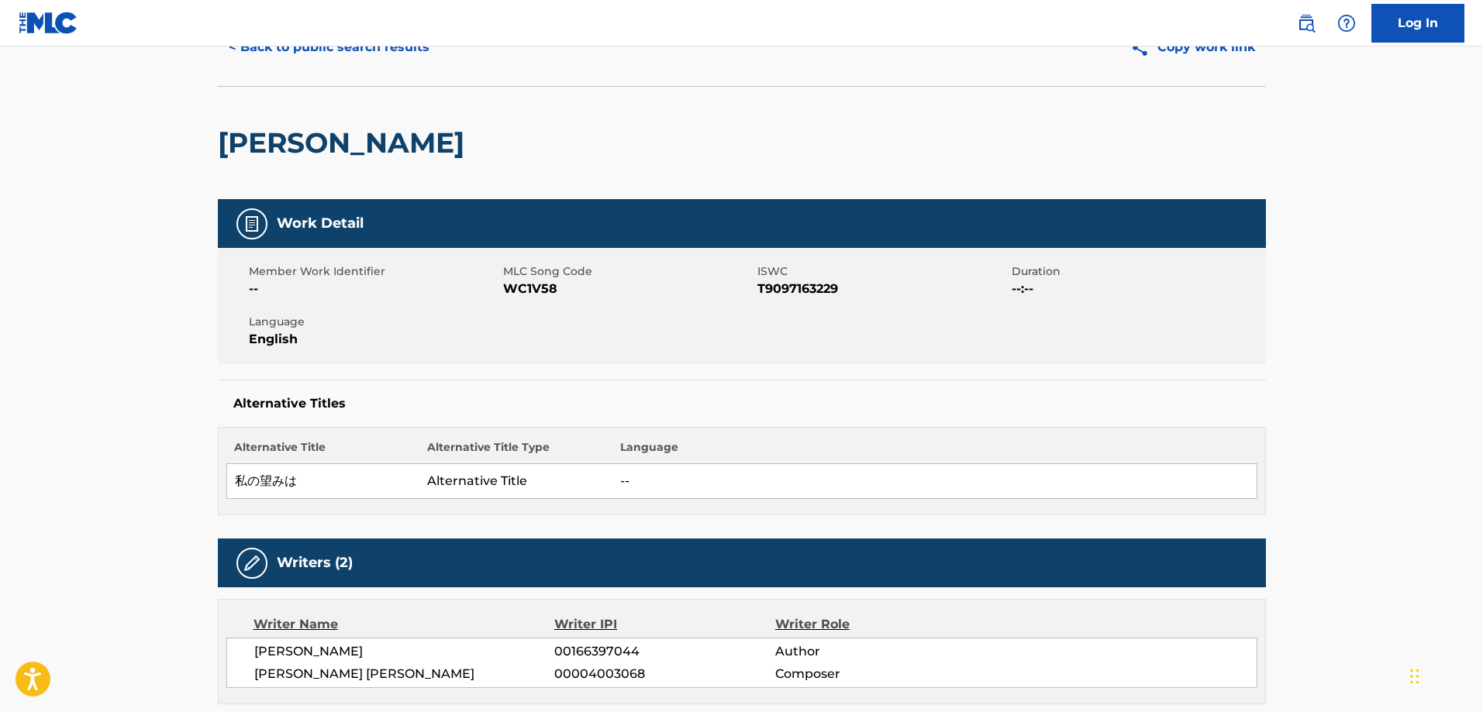
scroll to position [0, 0]
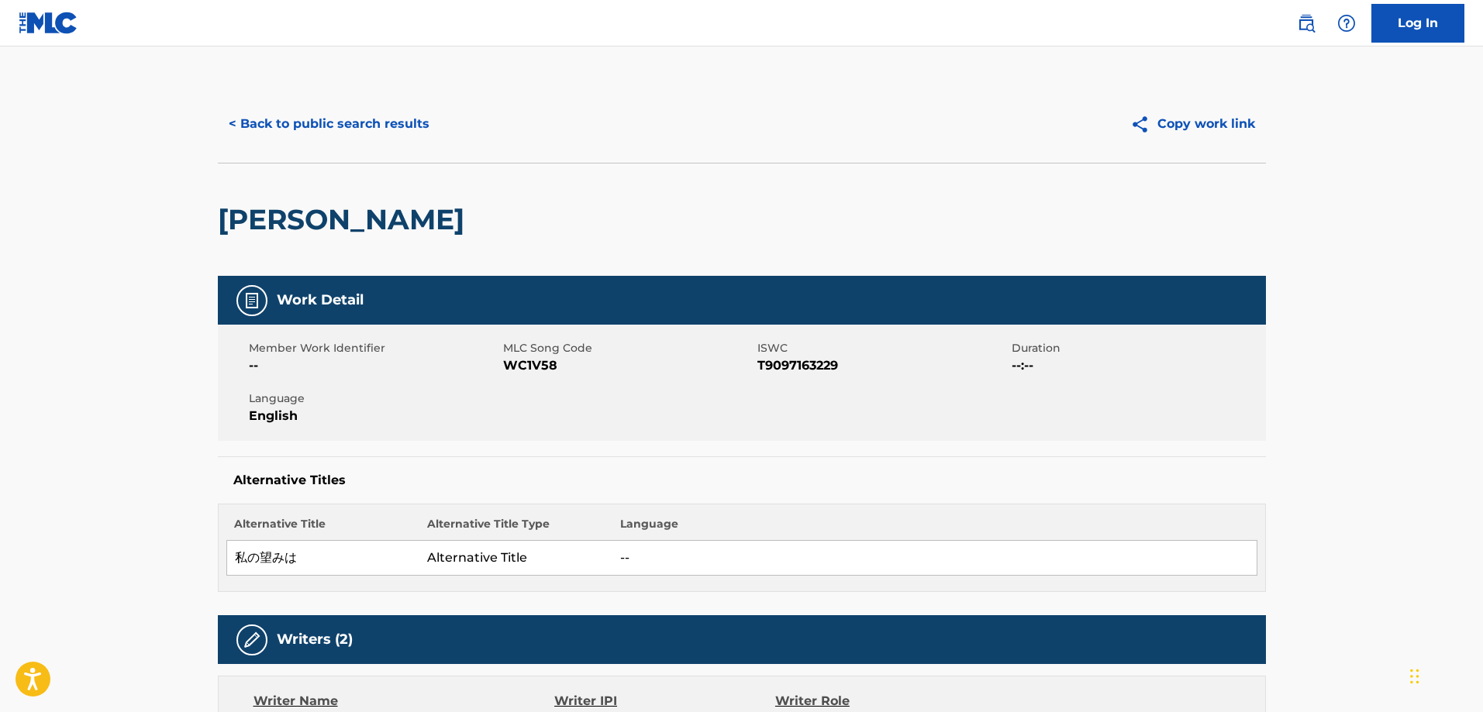
click at [325, 133] on button "< Back to public search results" at bounding box center [329, 124] width 222 height 39
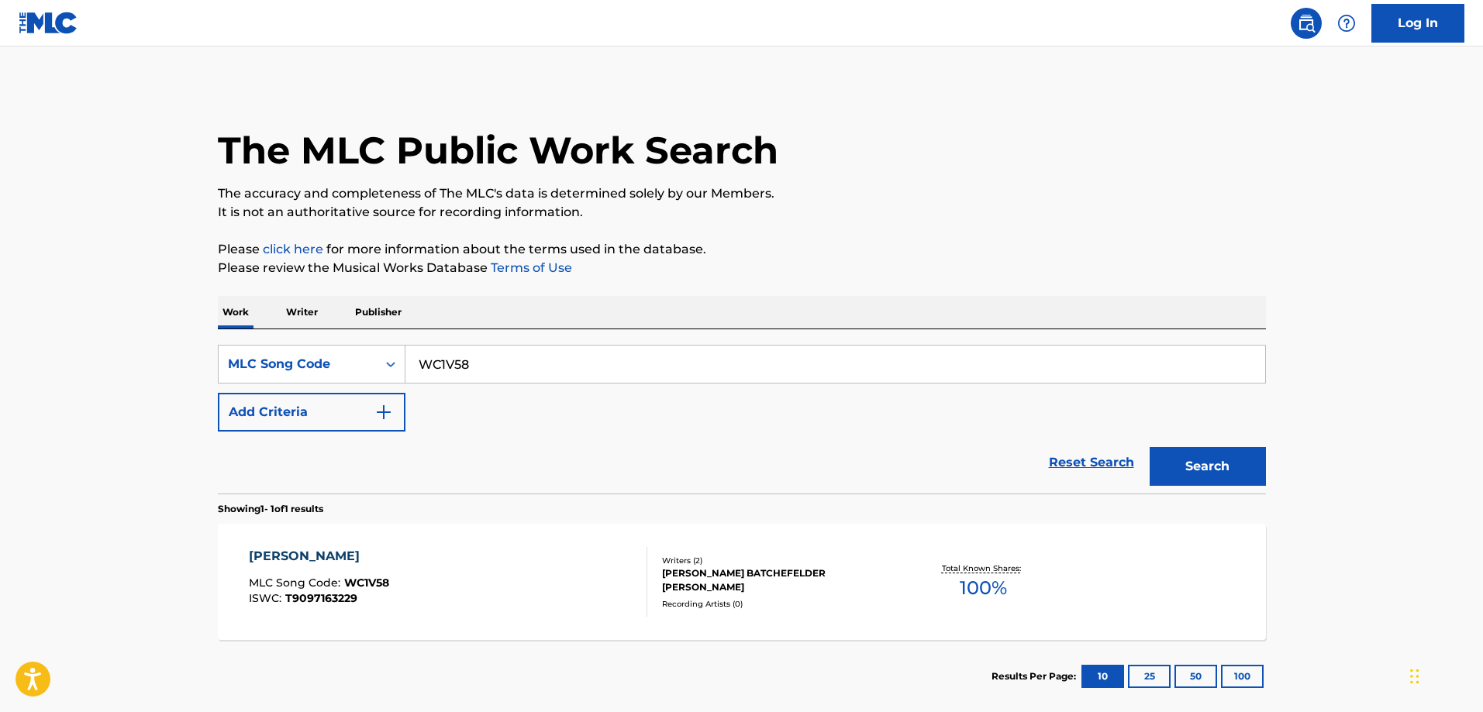
click at [589, 376] on input "WC1V58" at bounding box center [835, 364] width 860 height 37
paste input "YP9EVG"
type input "YP9EVG"
click at [1150, 447] on button "Search" at bounding box center [1208, 466] width 116 height 39
click at [405, 542] on div "YORUO KOETE MLC Song Code : YP9EVG ISWC : Writers ( 2 ) THE SATELLITES, RYOUTA …" at bounding box center [742, 582] width 1048 height 116
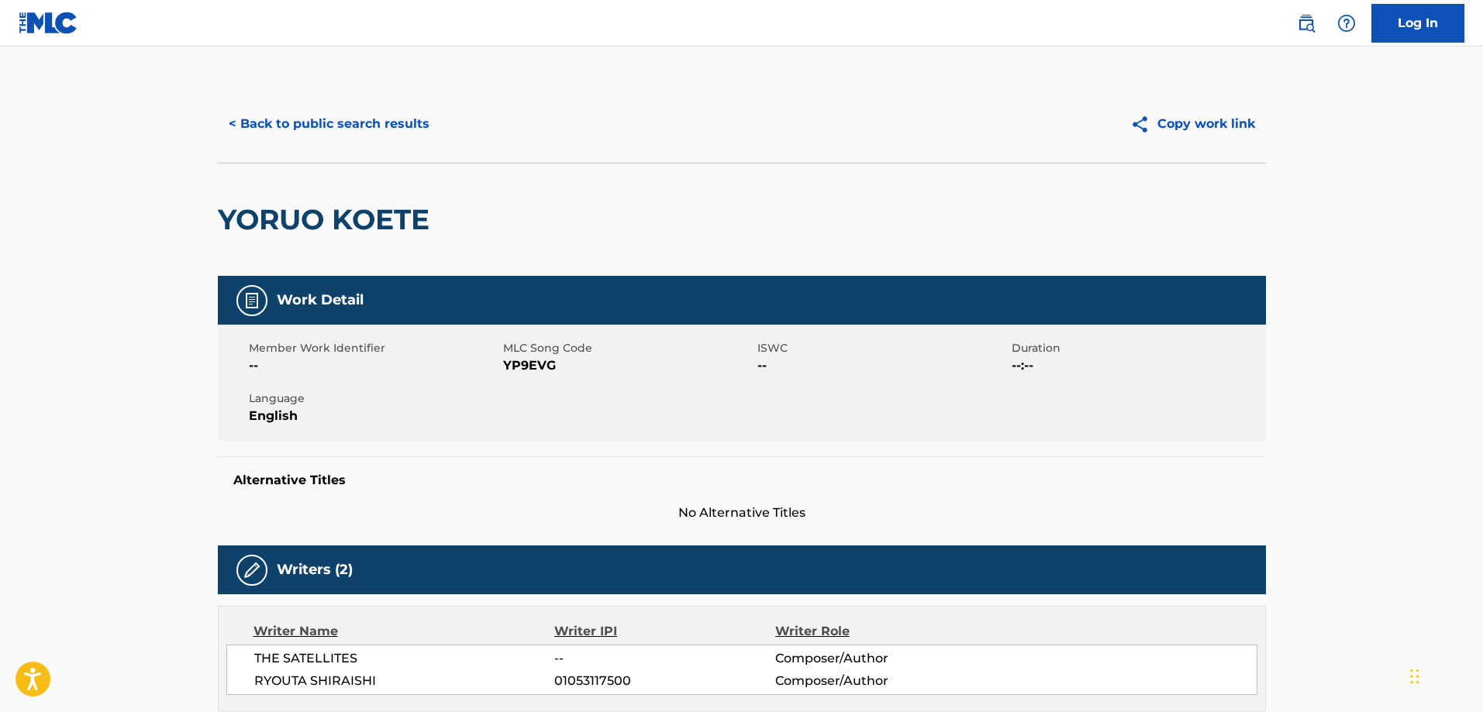
click at [348, 124] on button "< Back to public search results" at bounding box center [329, 124] width 222 height 39
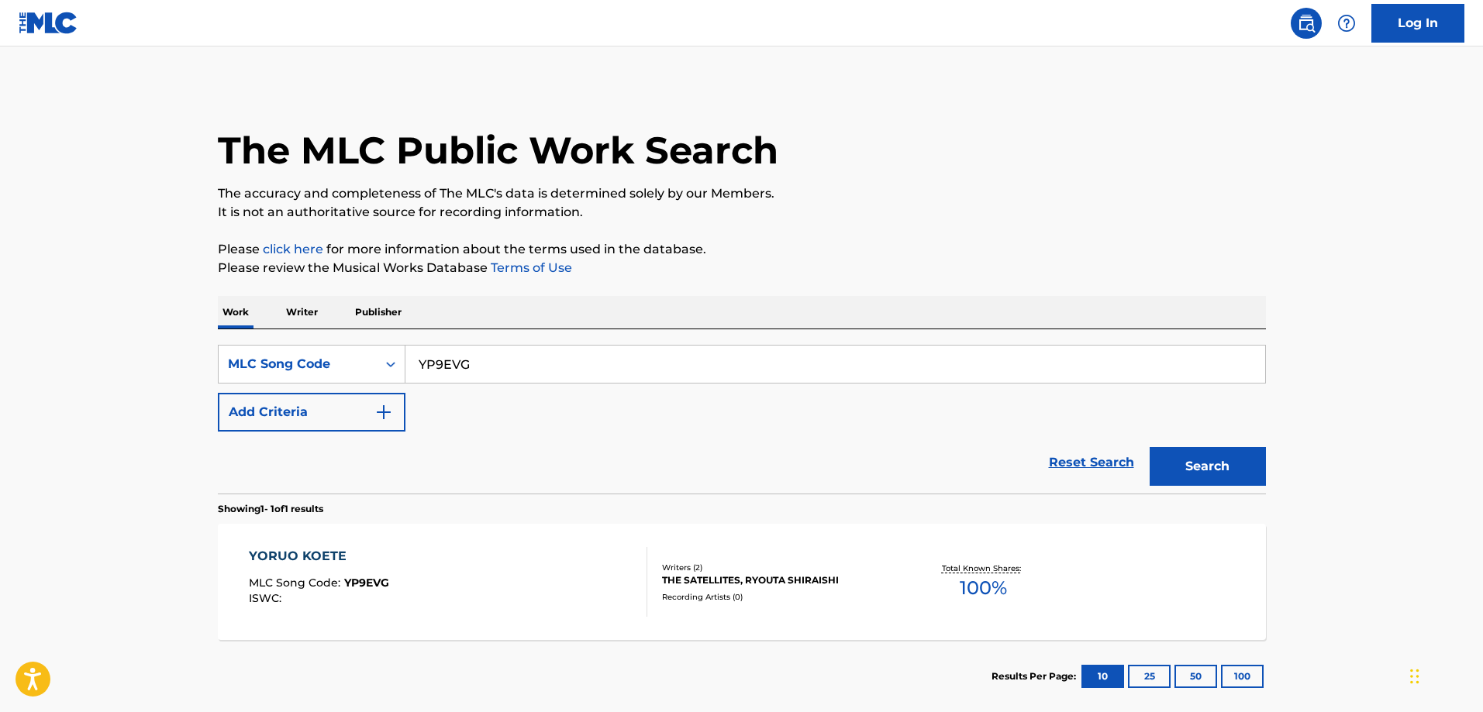
click at [522, 370] on input "YP9EVG" at bounding box center [835, 364] width 860 height 37
paste input "TE5XQE"
type input "TE5XQE"
click at [1150, 447] on button "Search" at bounding box center [1208, 466] width 116 height 39
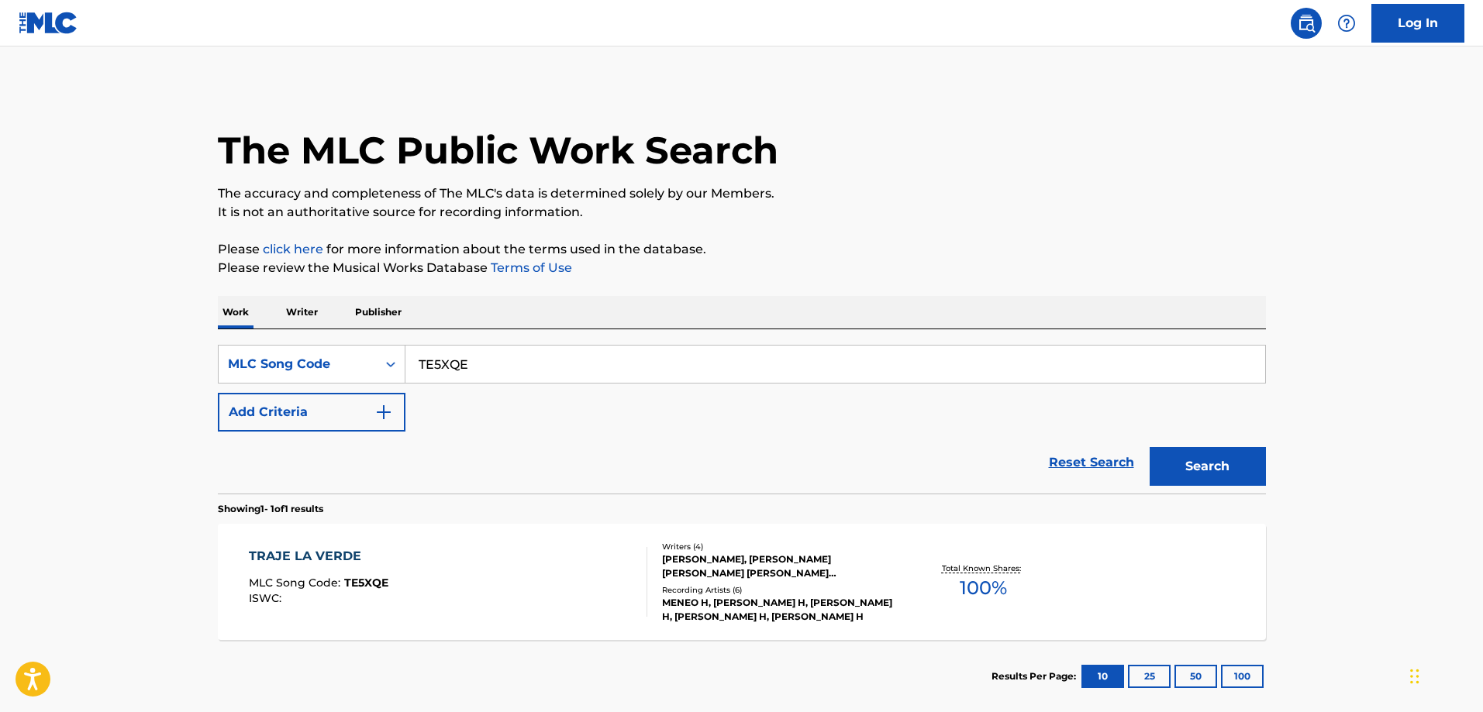
click at [427, 573] on div "TRAJE LA VERDE MLC Song Code : TE5XQE ISWC :" at bounding box center [448, 582] width 398 height 70
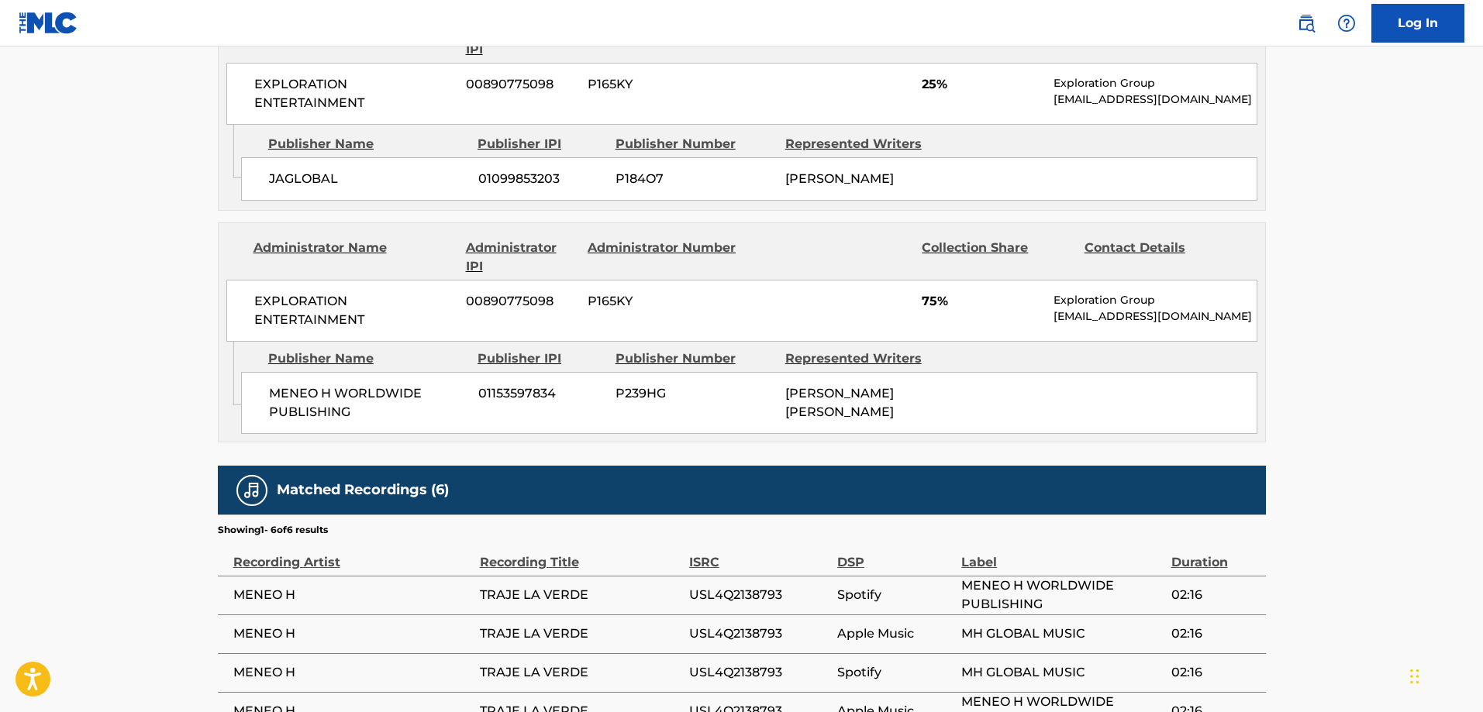
scroll to position [862, 0]
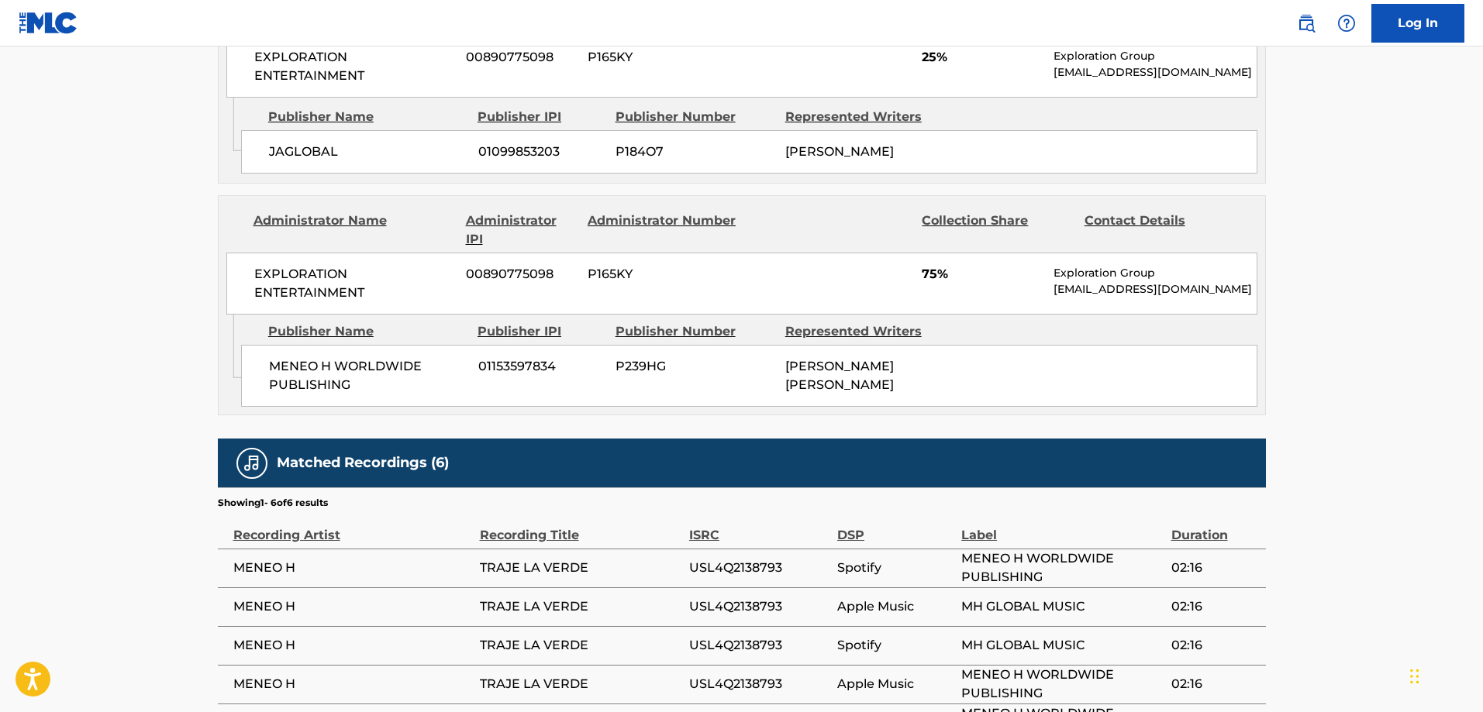
click at [288, 383] on span "MENEO H WORLDWIDE PUBLISHING" at bounding box center [368, 375] width 198 height 37
drag, startPoint x: 288, startPoint y: 383, endPoint x: 332, endPoint y: 403, distance: 48.6
click at [332, 395] on span "MENEO H WORLDWIDE PUBLISHING" at bounding box center [368, 375] width 198 height 37
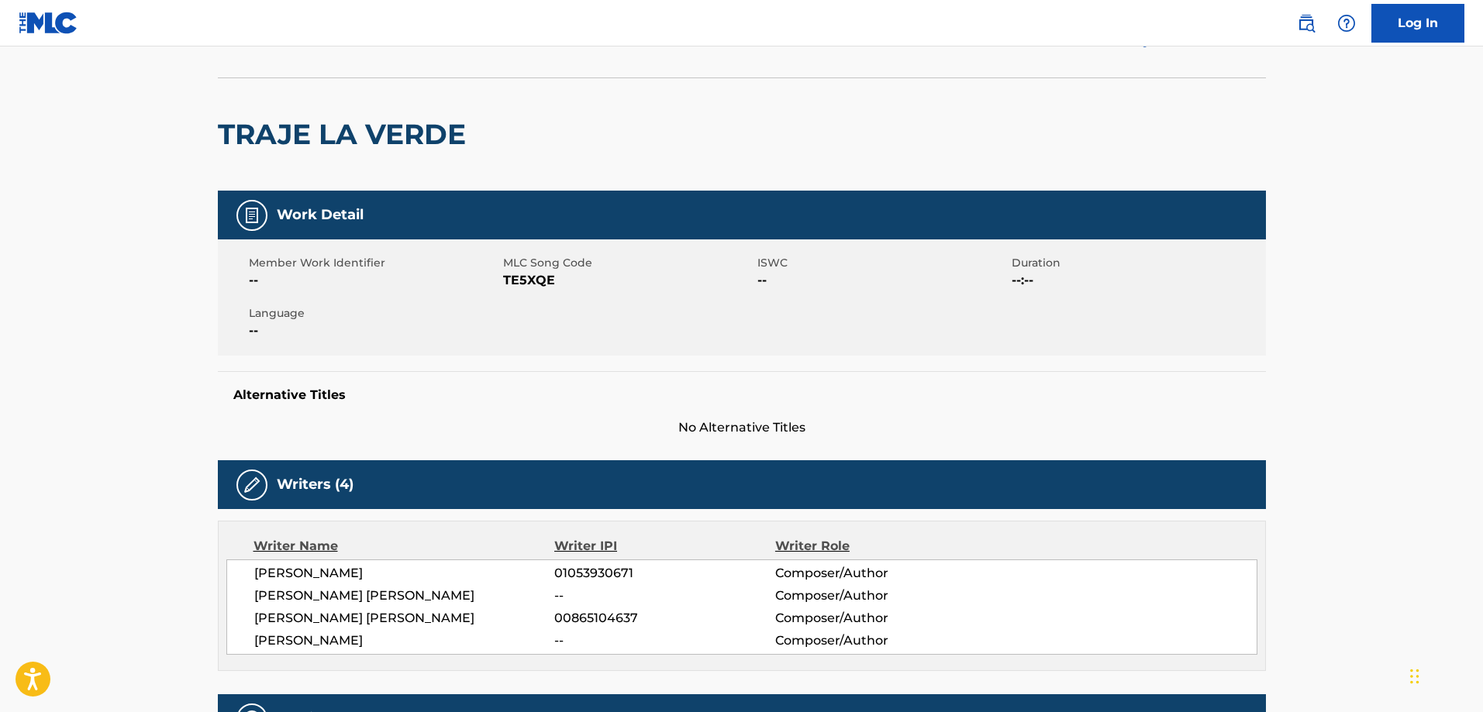
scroll to position [0, 0]
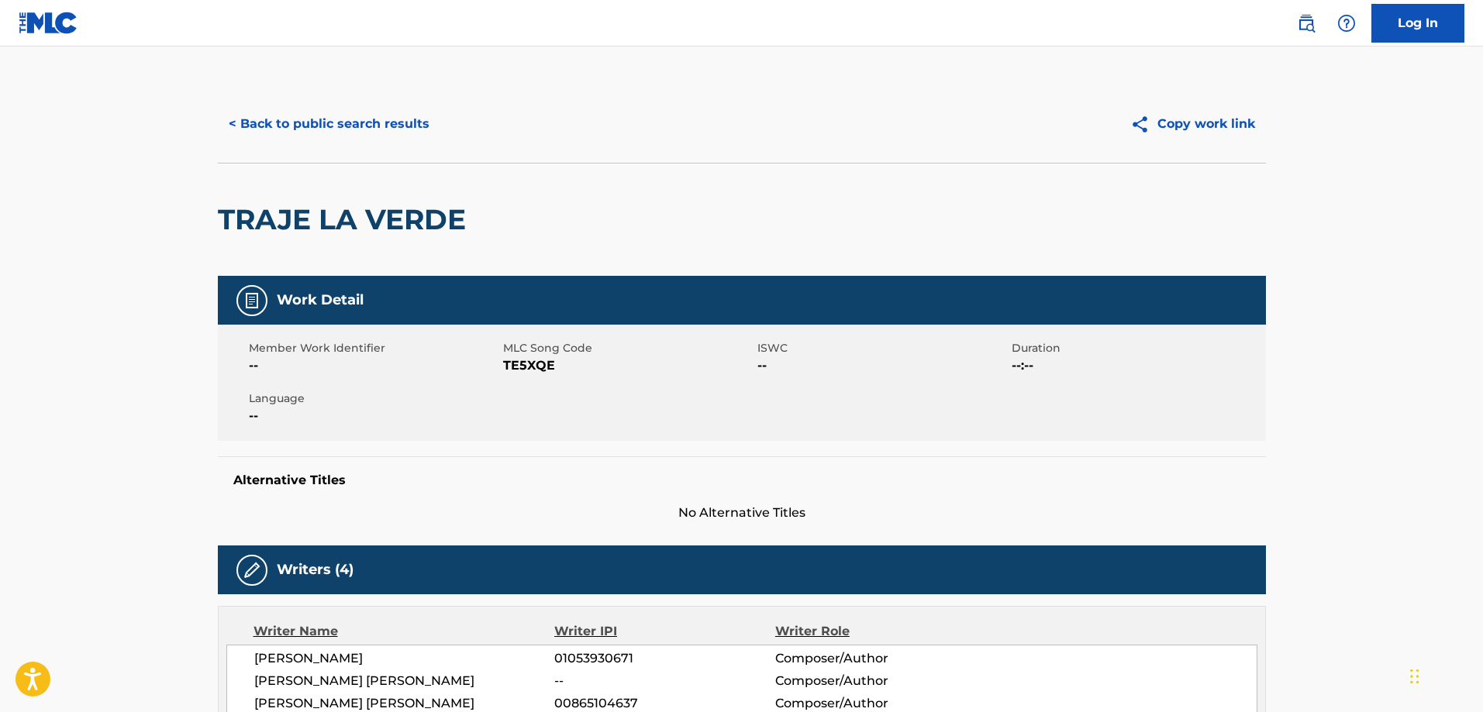
click at [352, 121] on button "< Back to public search results" at bounding box center [329, 124] width 222 height 39
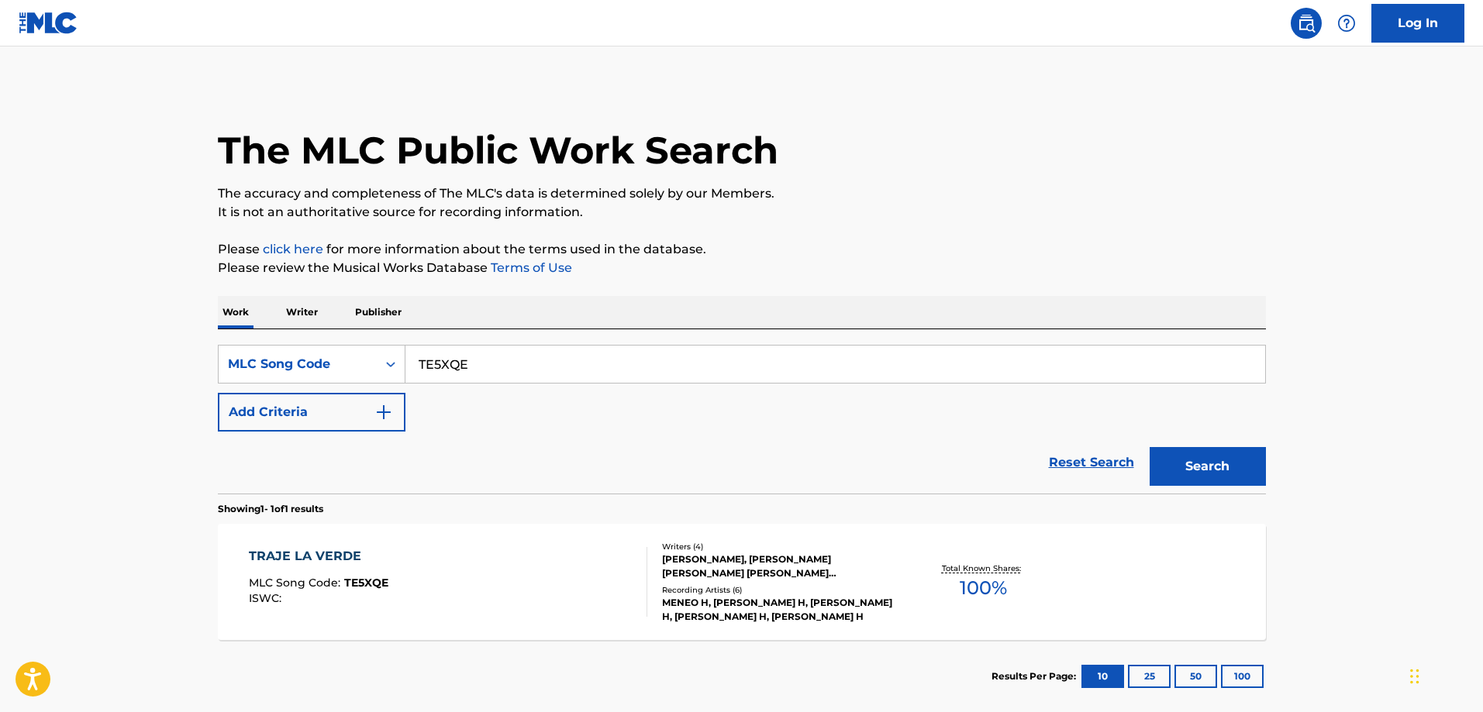
click at [543, 367] on input "TE5XQE" at bounding box center [835, 364] width 860 height 37
paste input "X27O0"
type input "TX27O0"
click at [1150, 447] on button "Search" at bounding box center [1208, 466] width 116 height 39
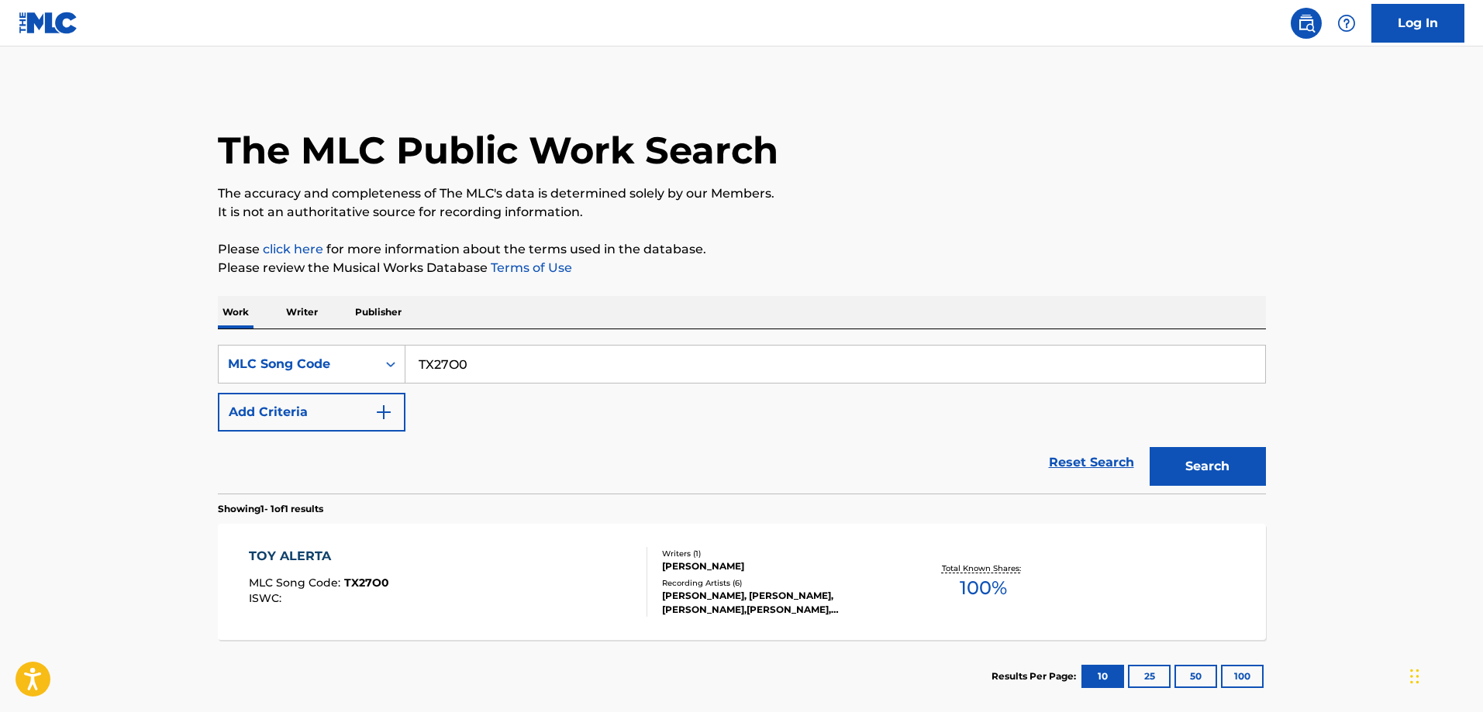
click at [456, 542] on div "TOY ALERTA MLC Song Code : TX27O0 ISWC : Writers ( 1 ) EDGAR ABELARDO URBAEZ Re…" at bounding box center [742, 582] width 1048 height 116
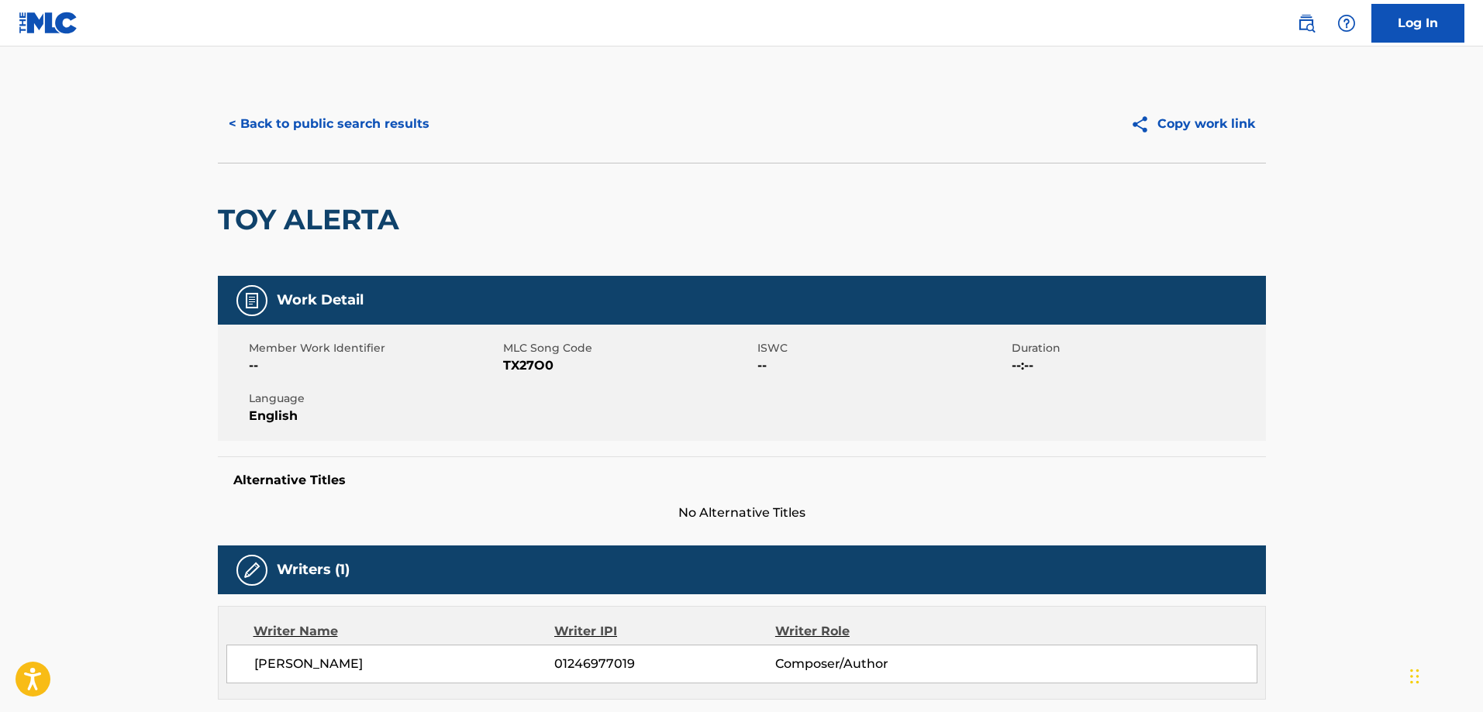
click at [358, 105] on button "< Back to public search results" at bounding box center [329, 124] width 222 height 39
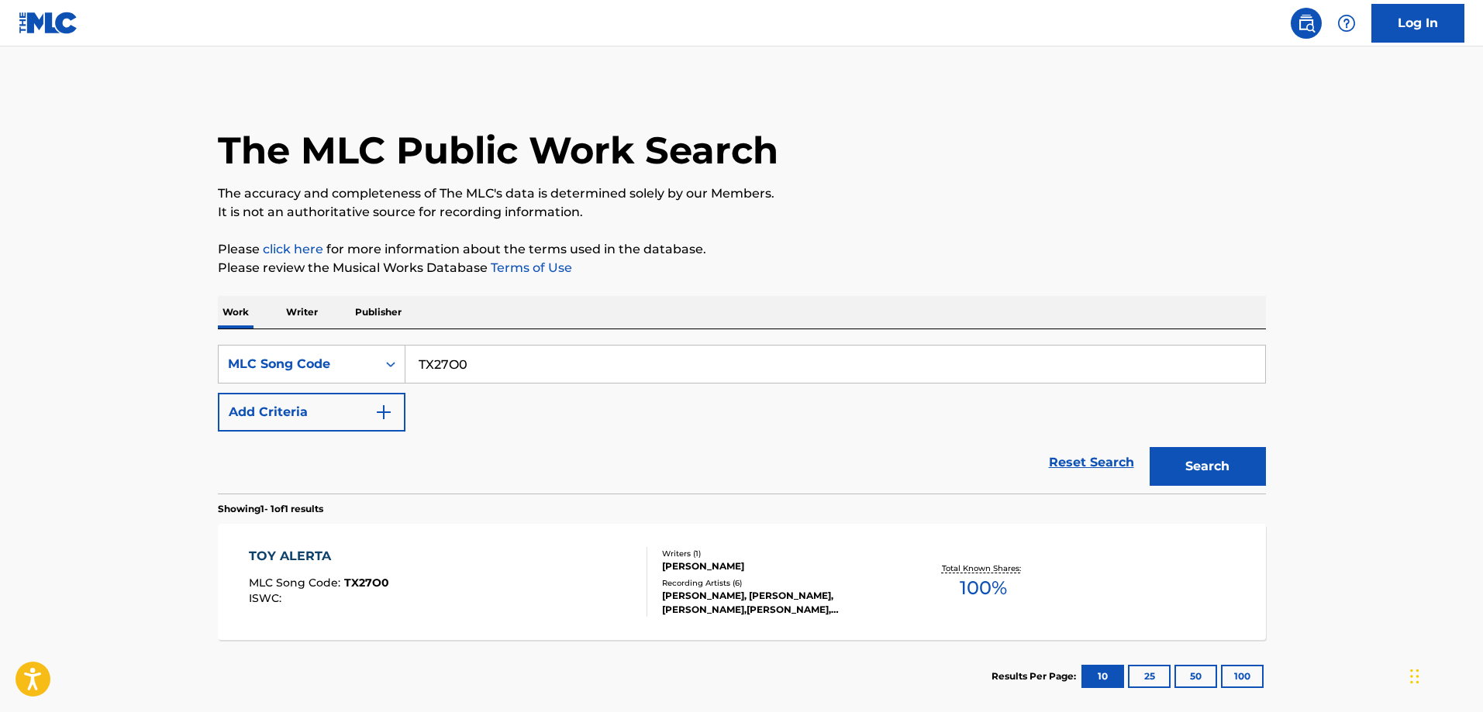
click at [485, 350] on input "TX27O0" at bounding box center [835, 364] width 860 height 37
paste input "I28VHT"
type input "I28VHT"
click at [1150, 447] on button "Search" at bounding box center [1208, 466] width 116 height 39
click at [394, 561] on div "INDEPENDIENTE MLC Song Code : I28VHT ISWC :" at bounding box center [448, 582] width 398 height 70
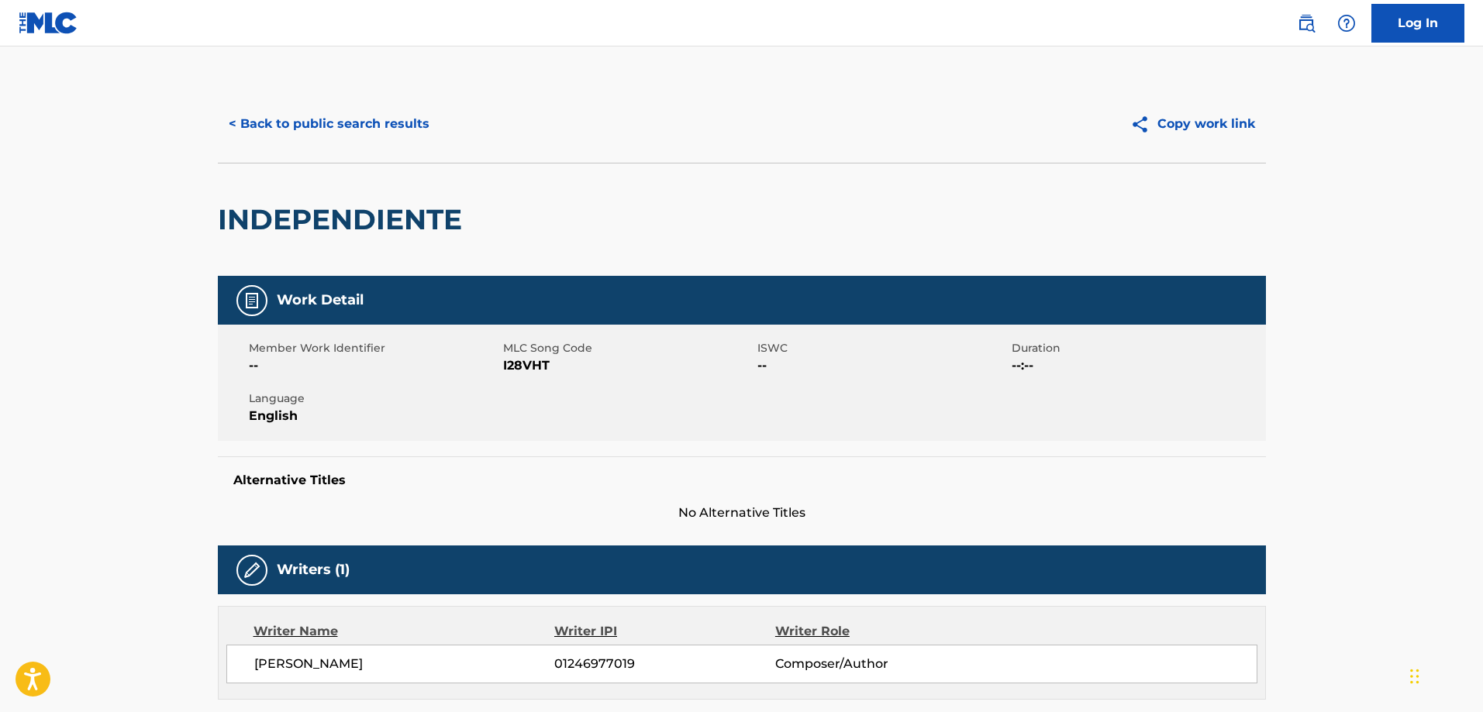
click at [331, 119] on button "< Back to public search results" at bounding box center [329, 124] width 222 height 39
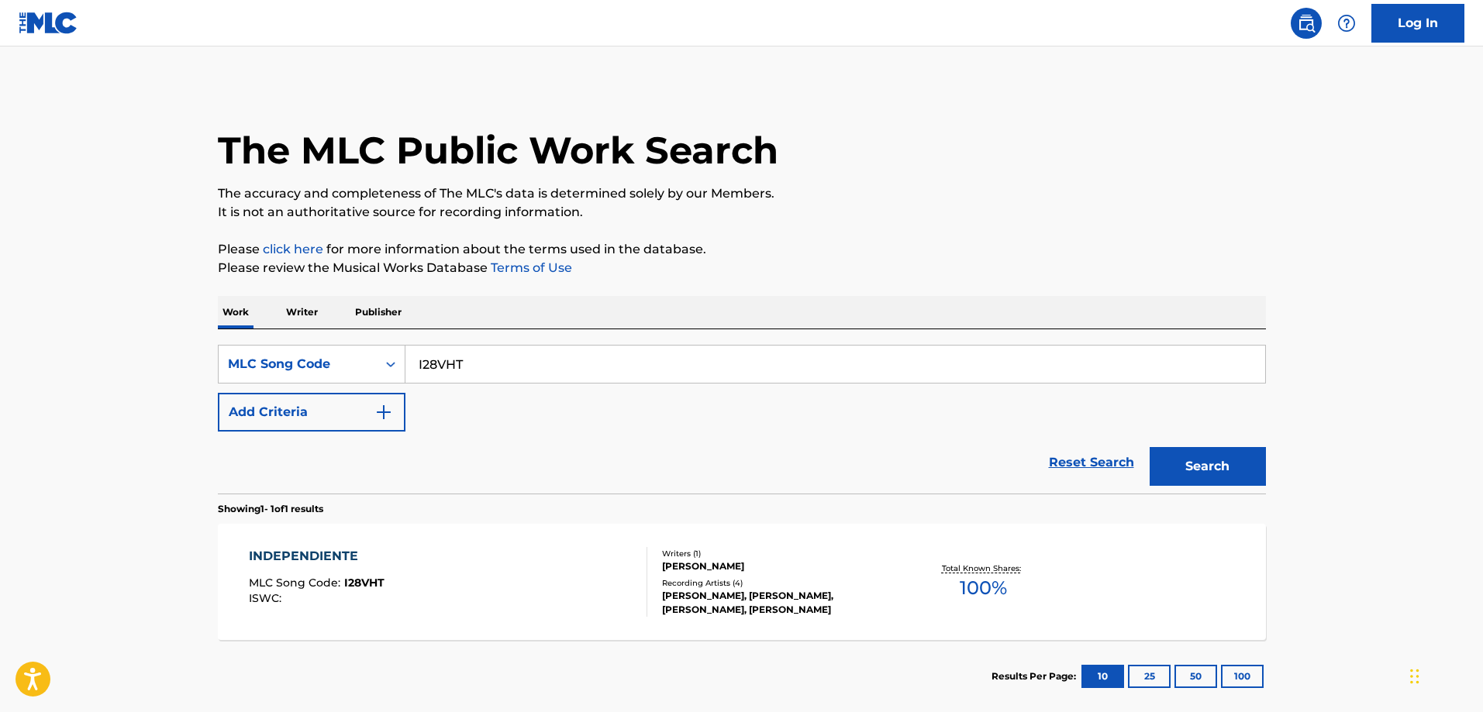
click at [526, 362] on input "I28VHT" at bounding box center [835, 364] width 860 height 37
paste input "ZS52LV"
type input "ZS52LV"
click at [1150, 447] on button "Search" at bounding box center [1208, 466] width 116 height 39
click at [357, 551] on div "ZERO TOOKINGU" at bounding box center [316, 556] width 135 height 19
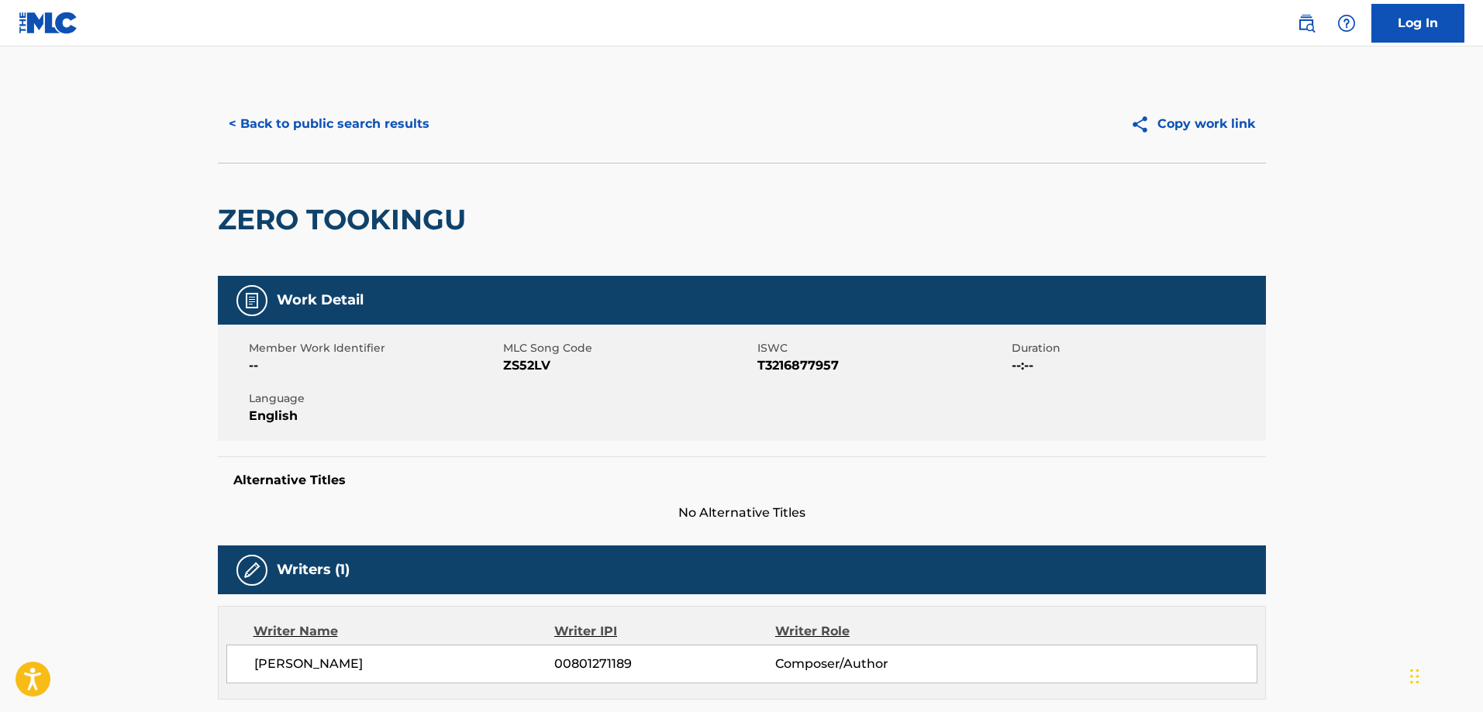
scroll to position [465, 0]
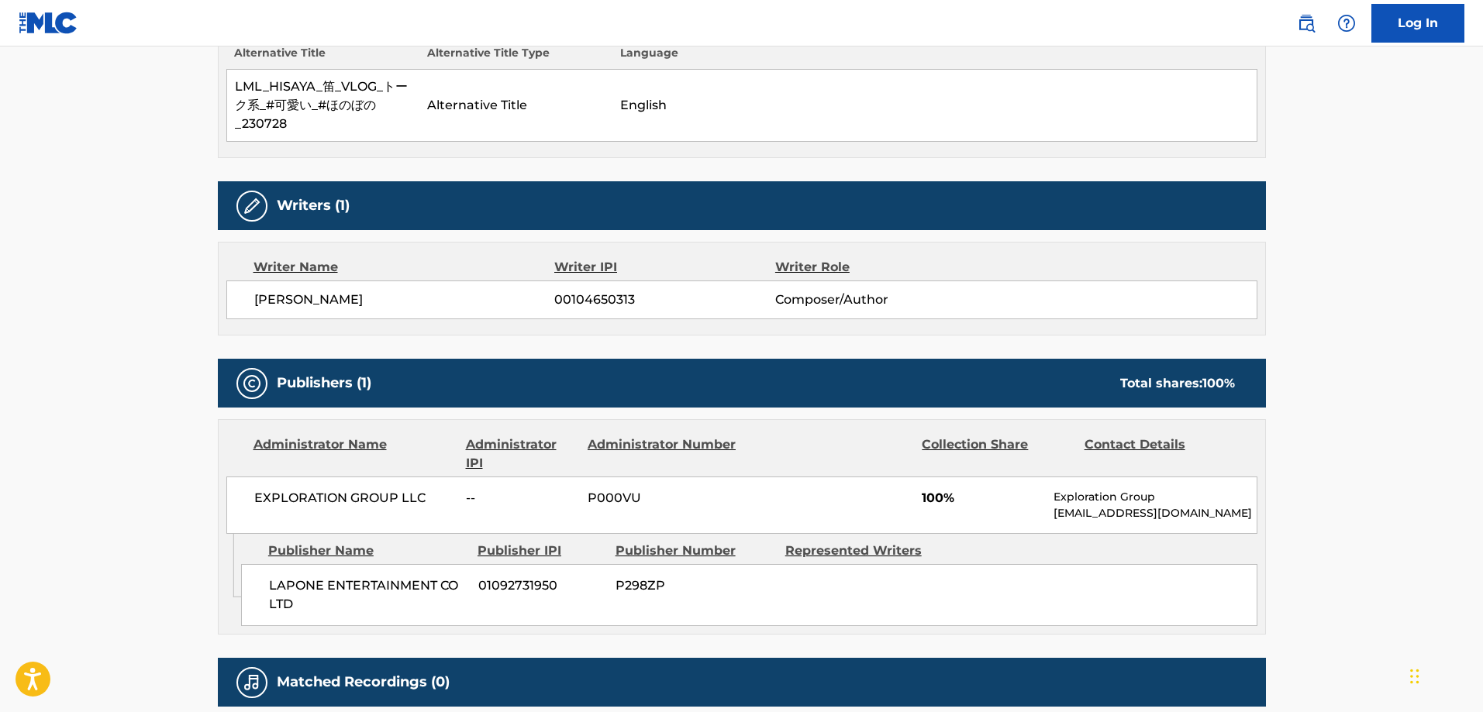
scroll to position [620, 0]
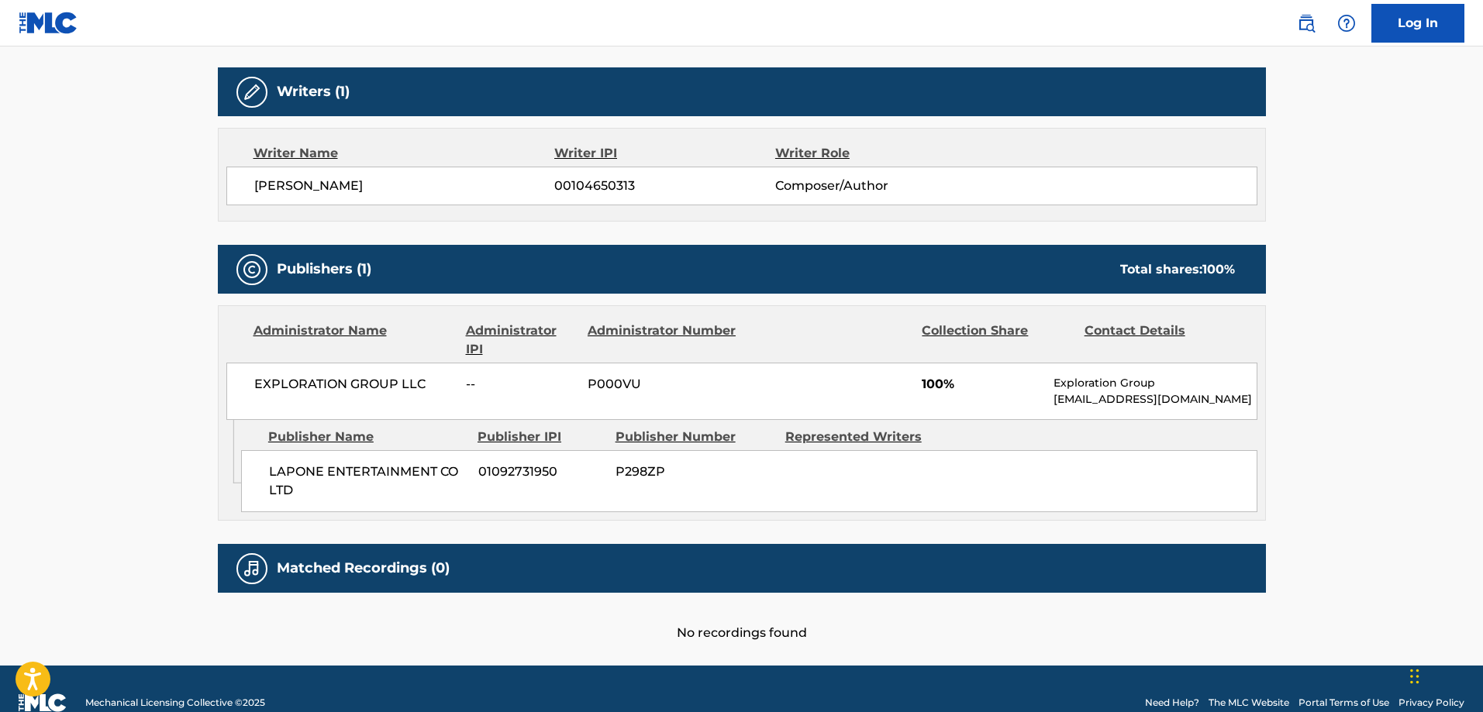
click at [282, 463] on span "LAPONE ENTERTAINMENT CO LTD" at bounding box center [368, 481] width 198 height 37
click at [286, 467] on span "LAPONE ENTERTAINMENT CO LTD" at bounding box center [368, 481] width 198 height 37
copy span "LAPONE ENTERTAINMENT CO LTD"
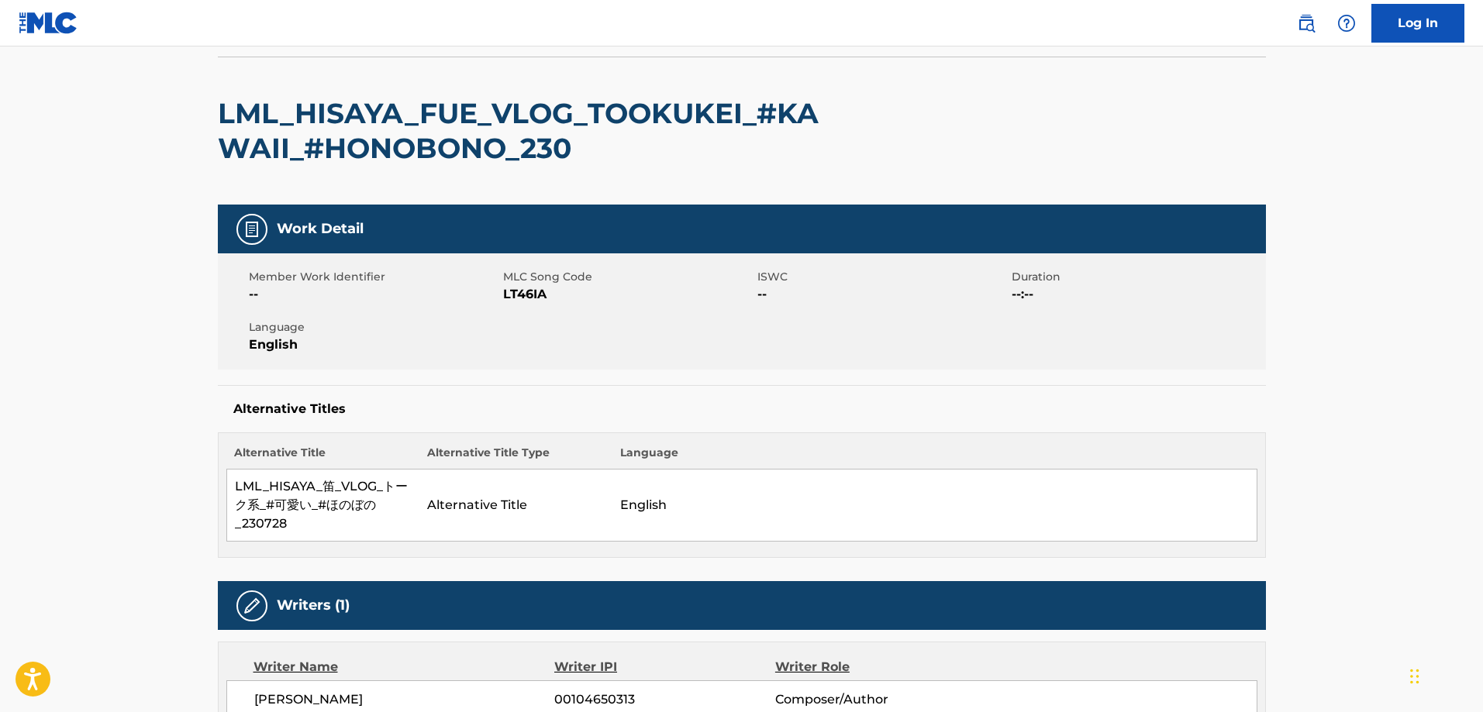
scroll to position [0, 0]
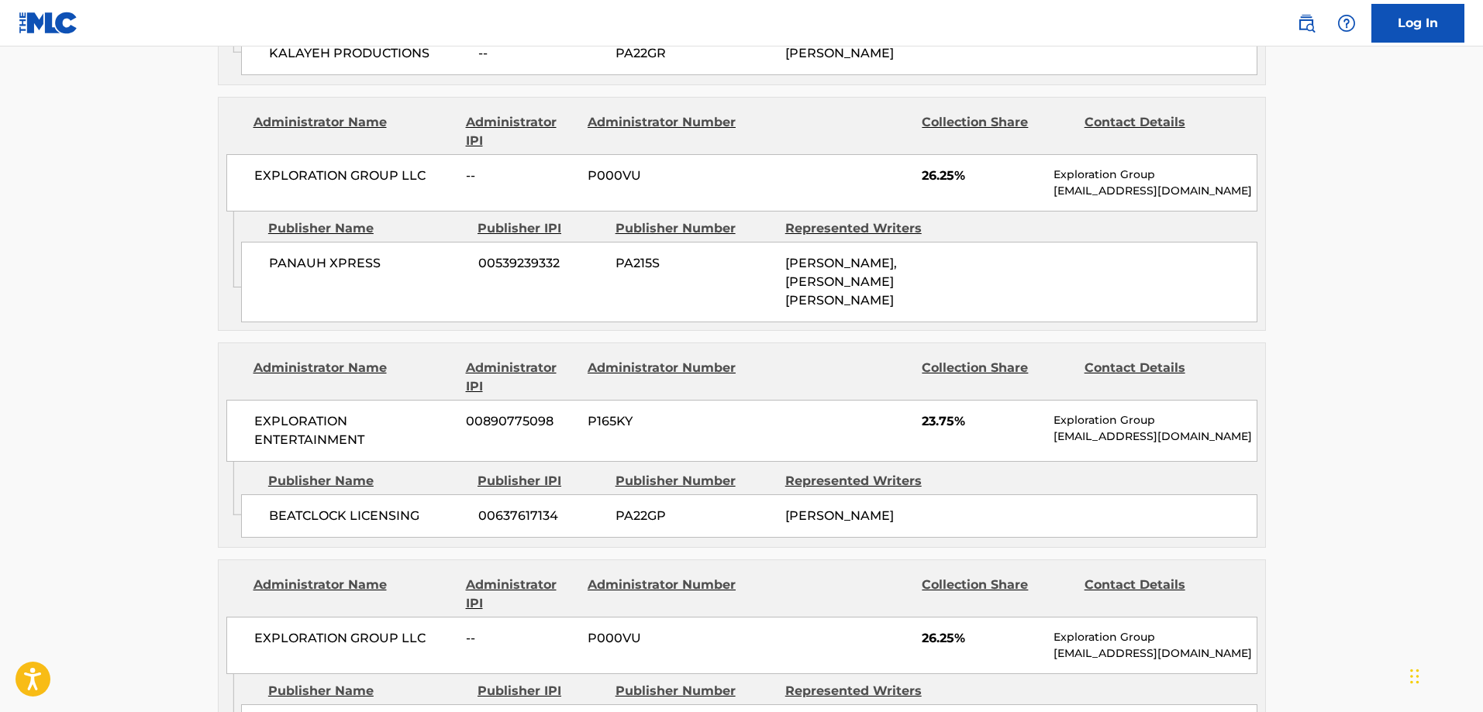
scroll to position [1240, 0]
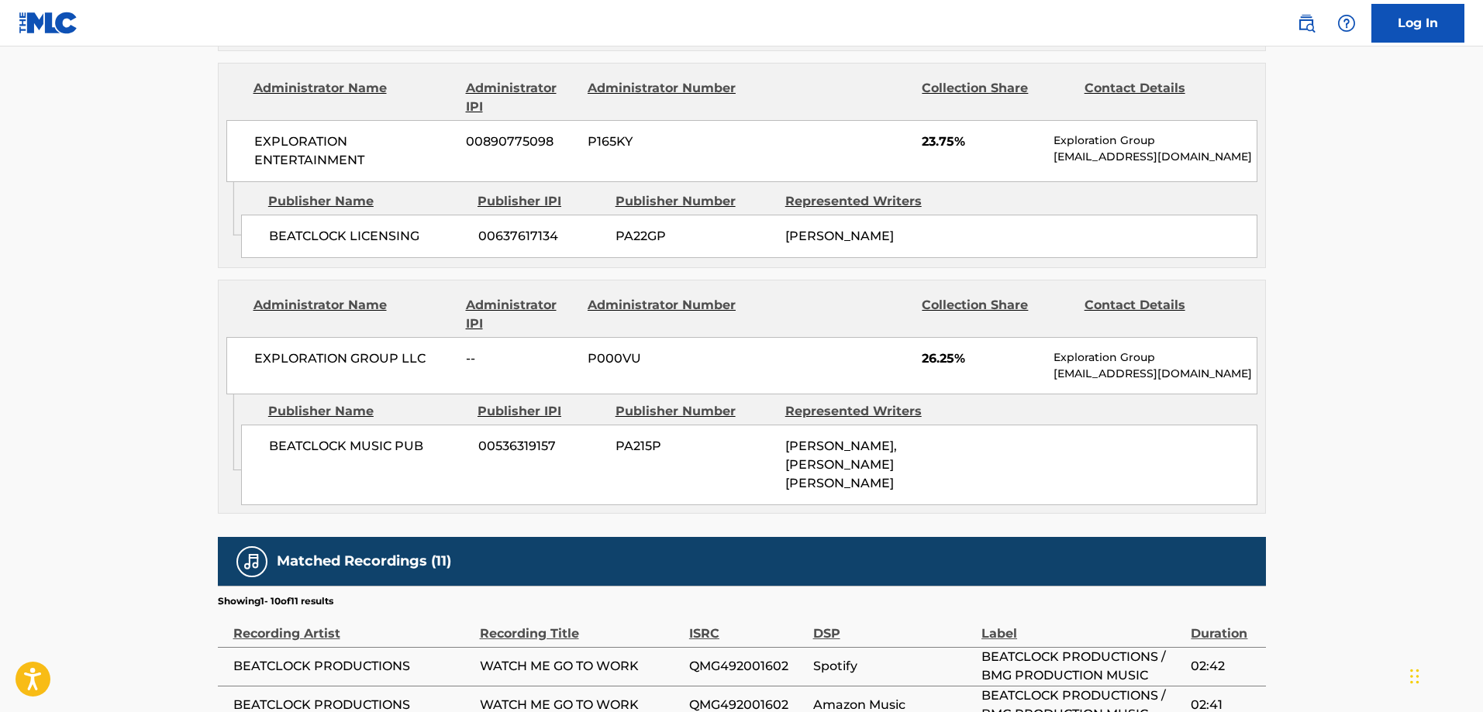
click at [305, 456] on span "BEATCLOCK MUSIC PUB" at bounding box center [368, 446] width 198 height 19
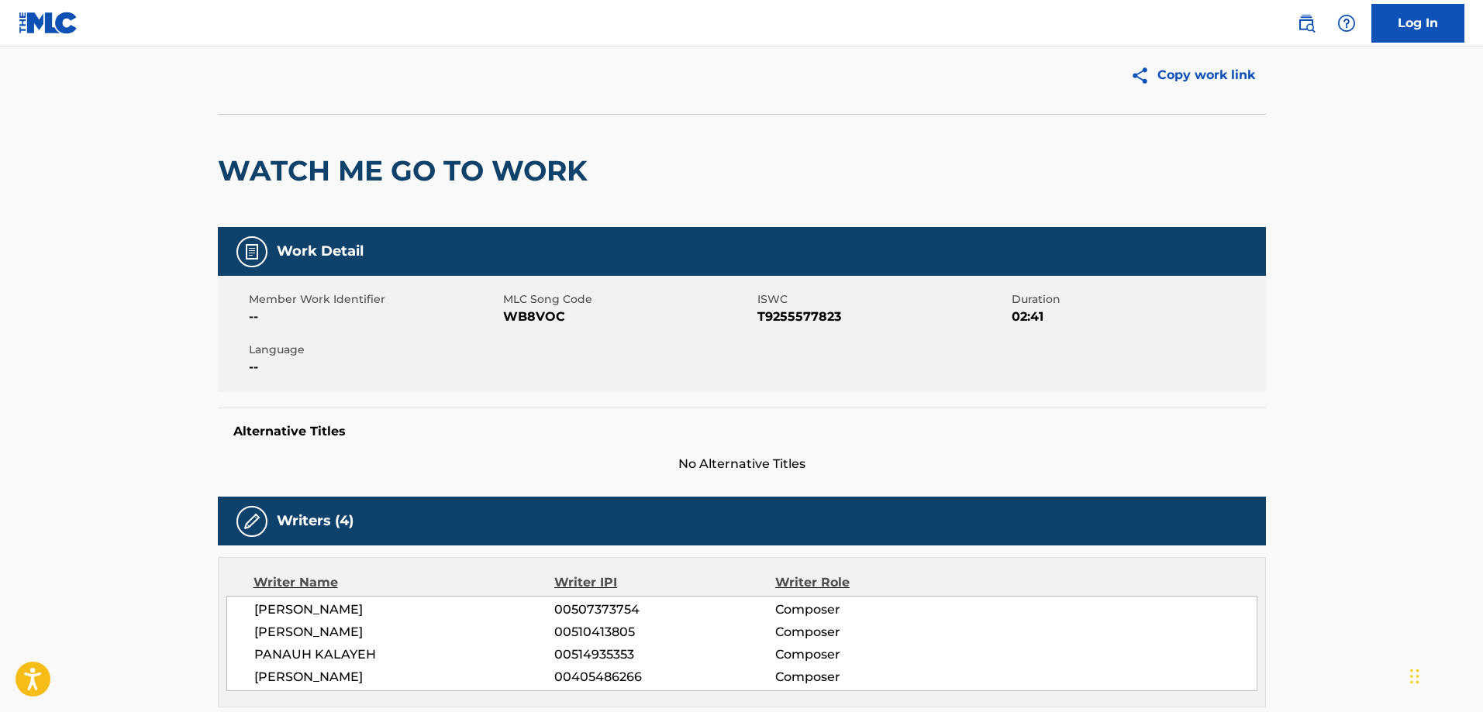
scroll to position [0, 0]
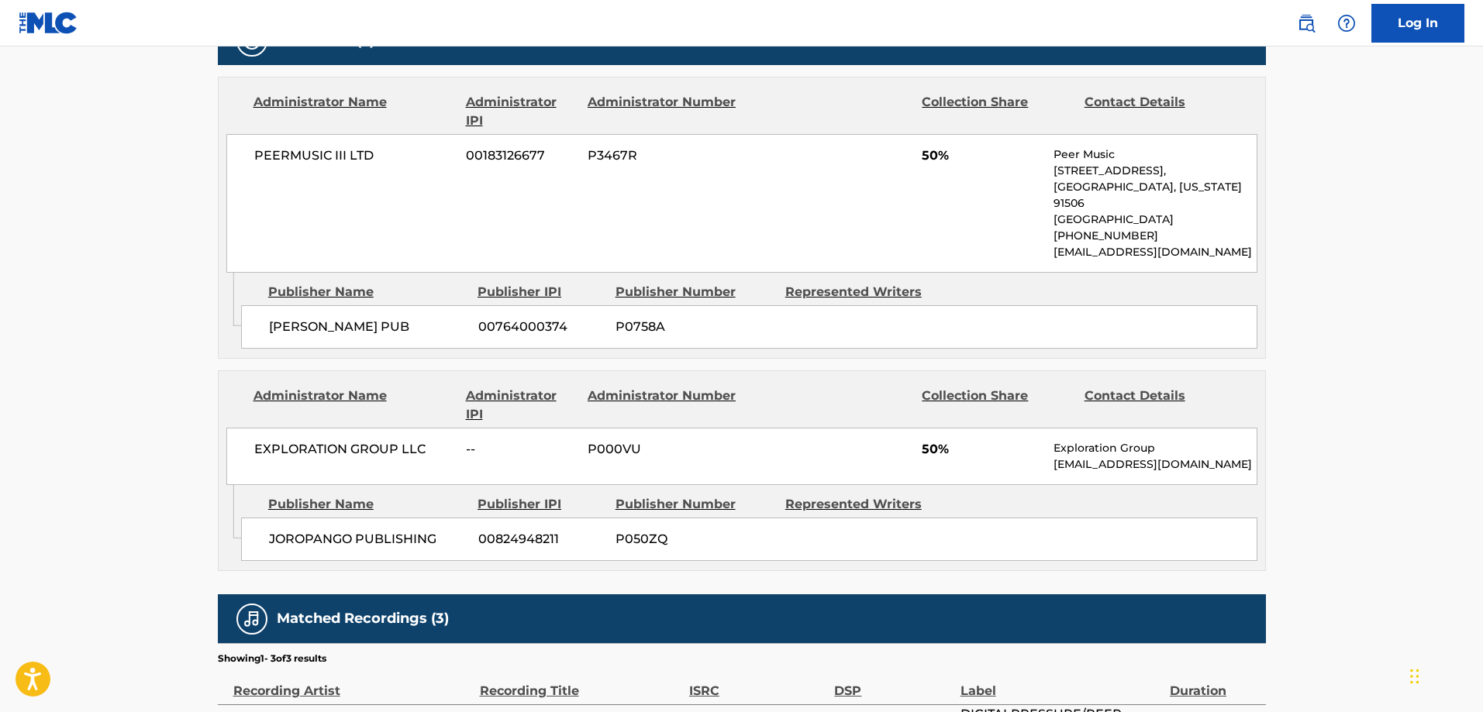
scroll to position [848, 0]
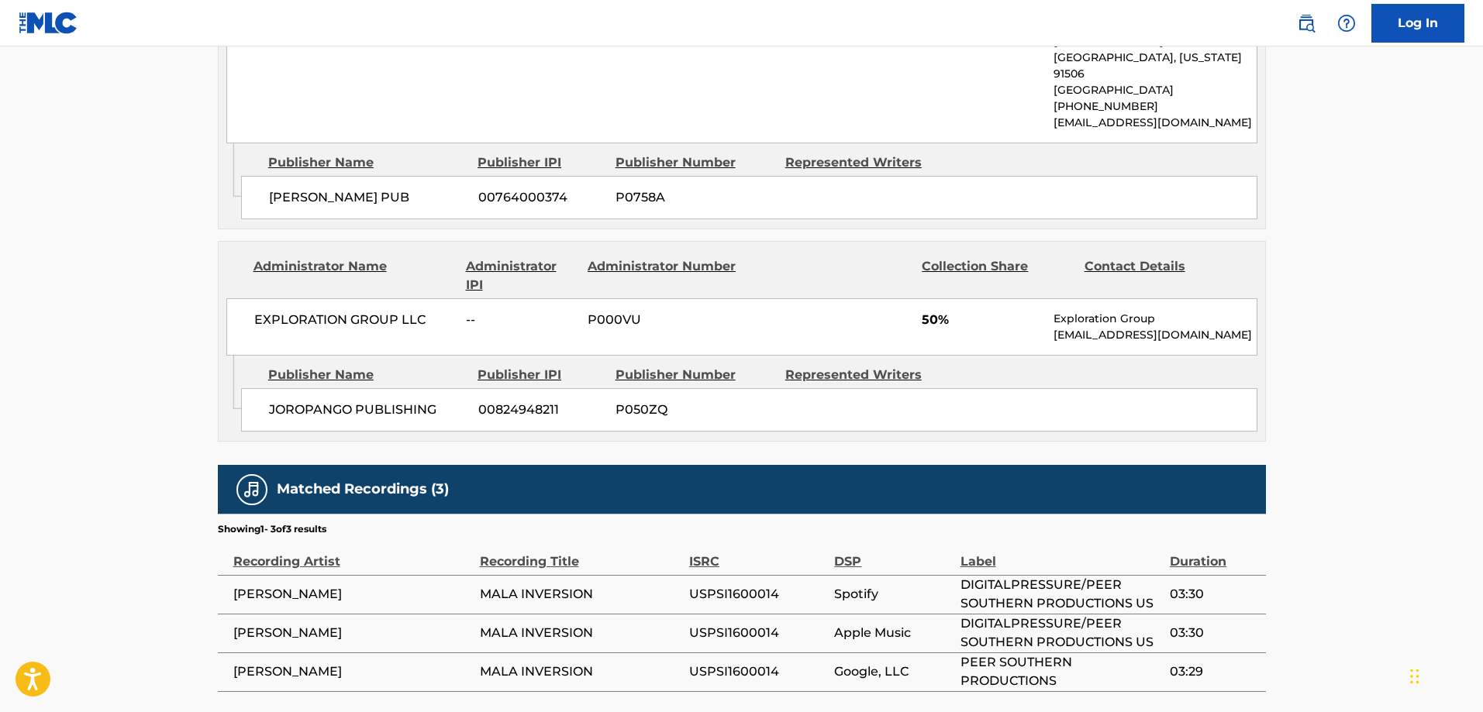
click at [296, 414] on span "JOROPANGO PUBLISHING" at bounding box center [368, 410] width 198 height 19
drag, startPoint x: 297, startPoint y: 414, endPoint x: 387, endPoint y: 402, distance: 90.7
click at [387, 402] on span "JOROPANGO PUBLISHING" at bounding box center [368, 410] width 198 height 19
copy span "JOROPANGO PUBLISHING"
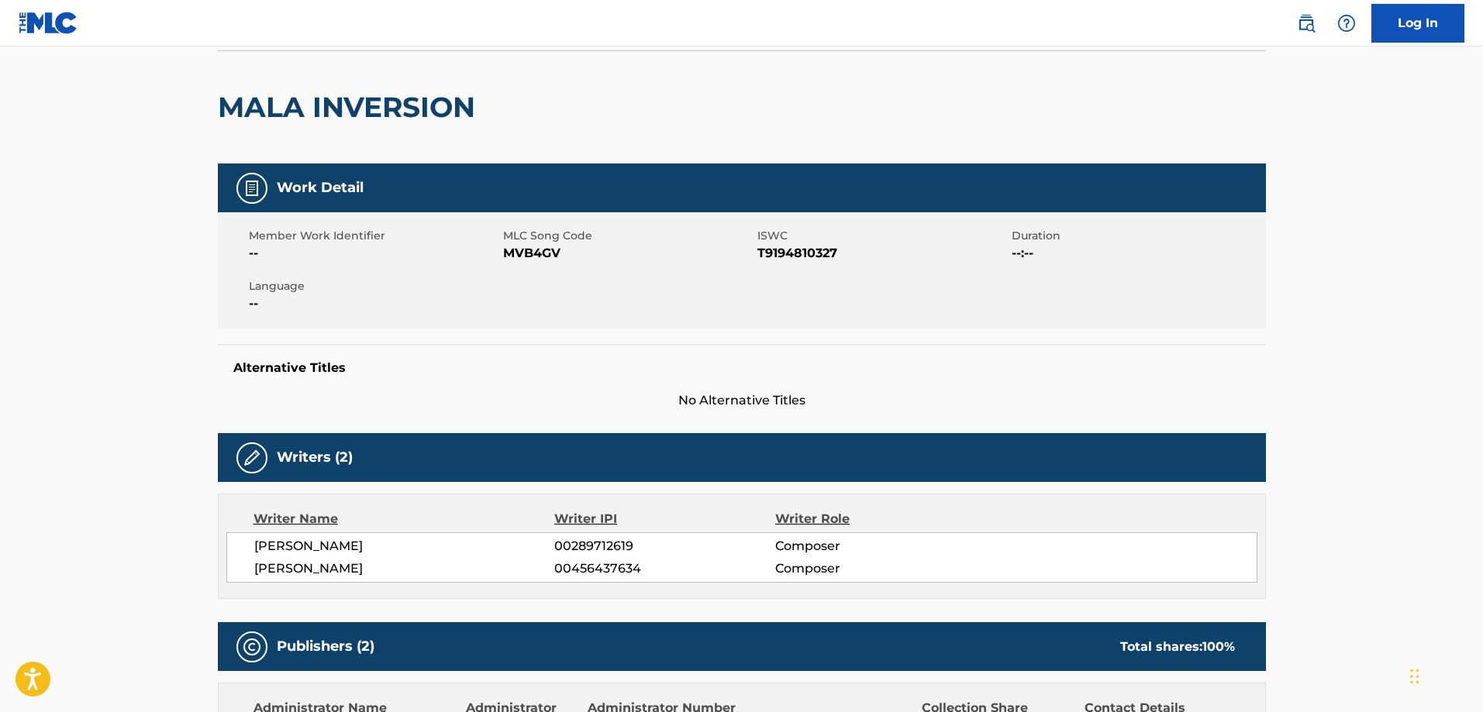
scroll to position [0, 0]
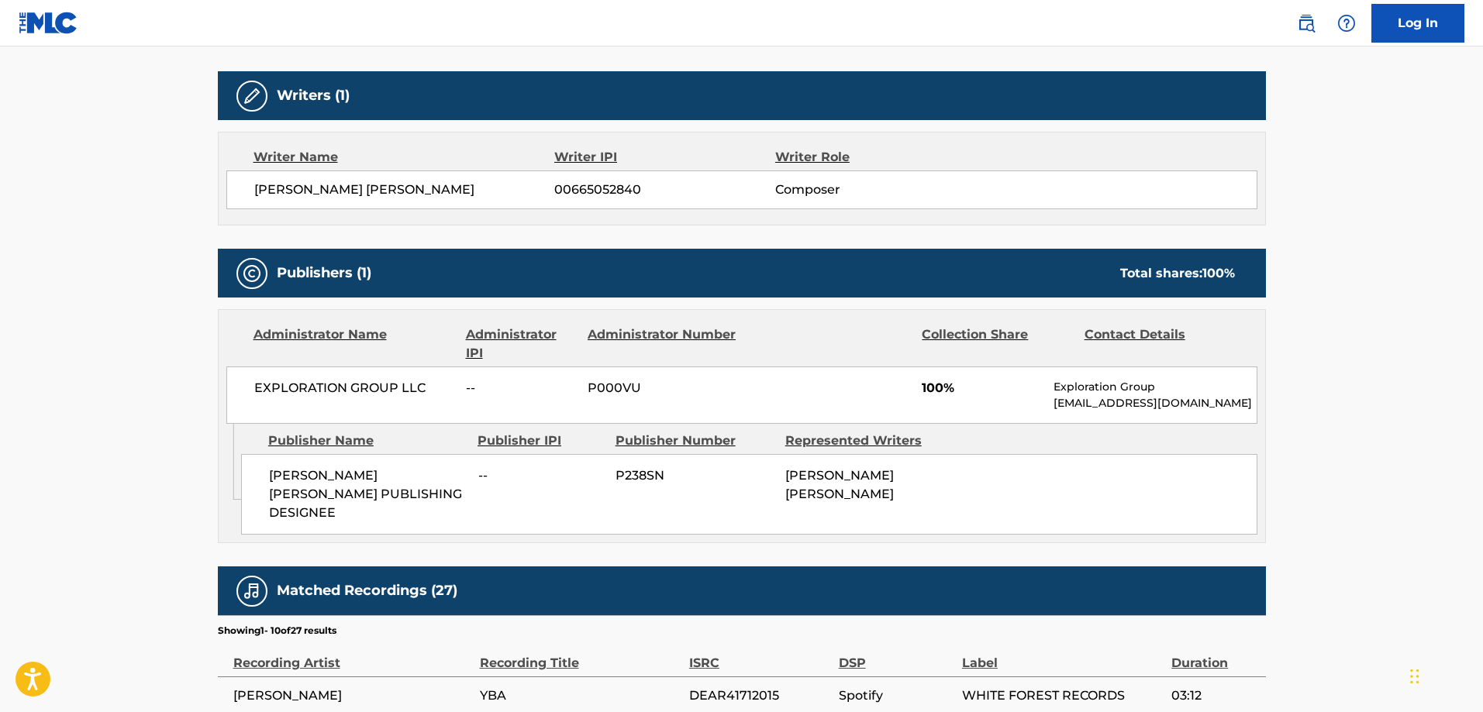
scroll to position [620, 0]
